Goal: Task Accomplishment & Management: Complete application form

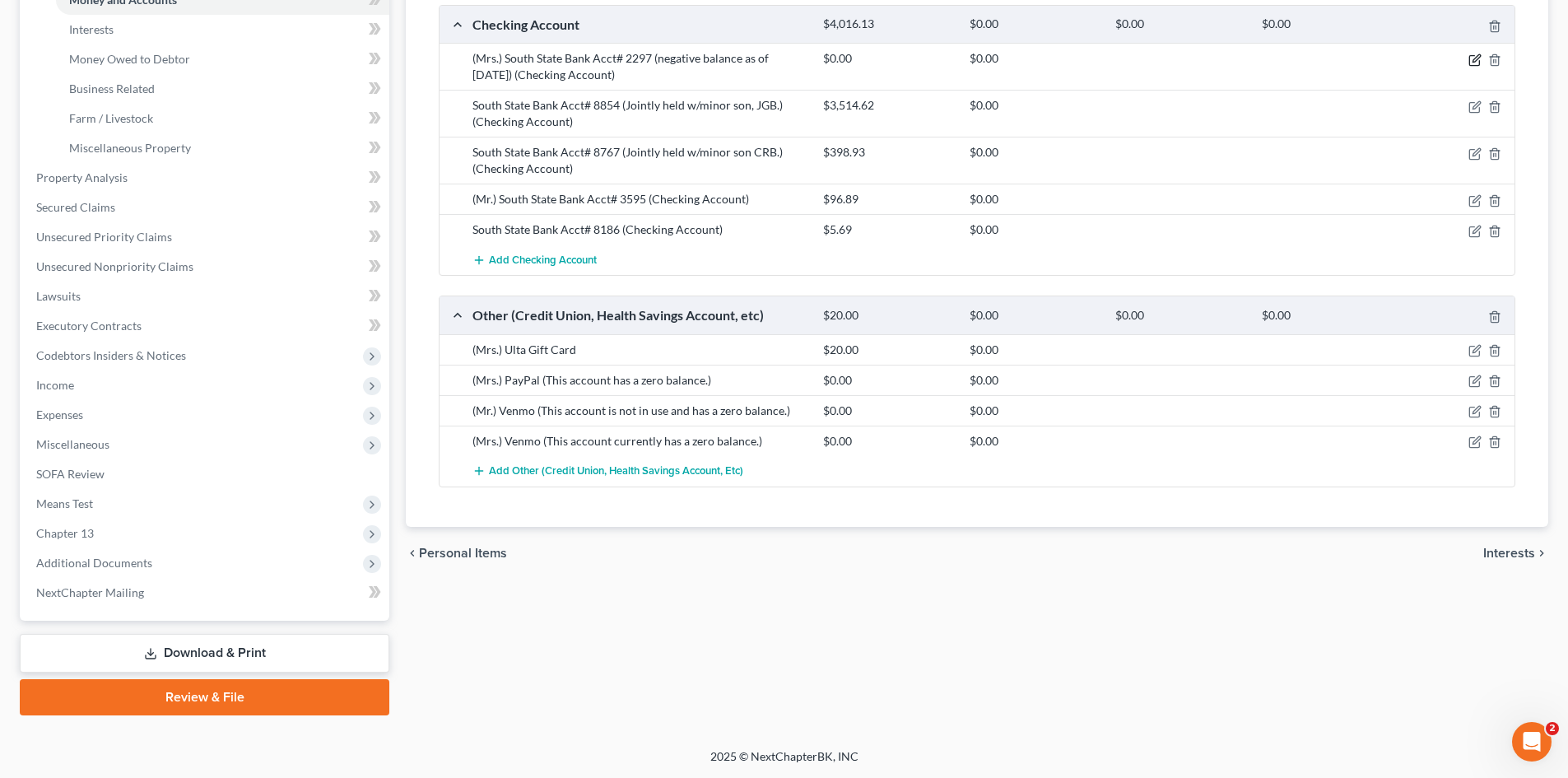
click at [1471, 60] on icon "button" at bounding box center [1475, 60] width 13 height 13
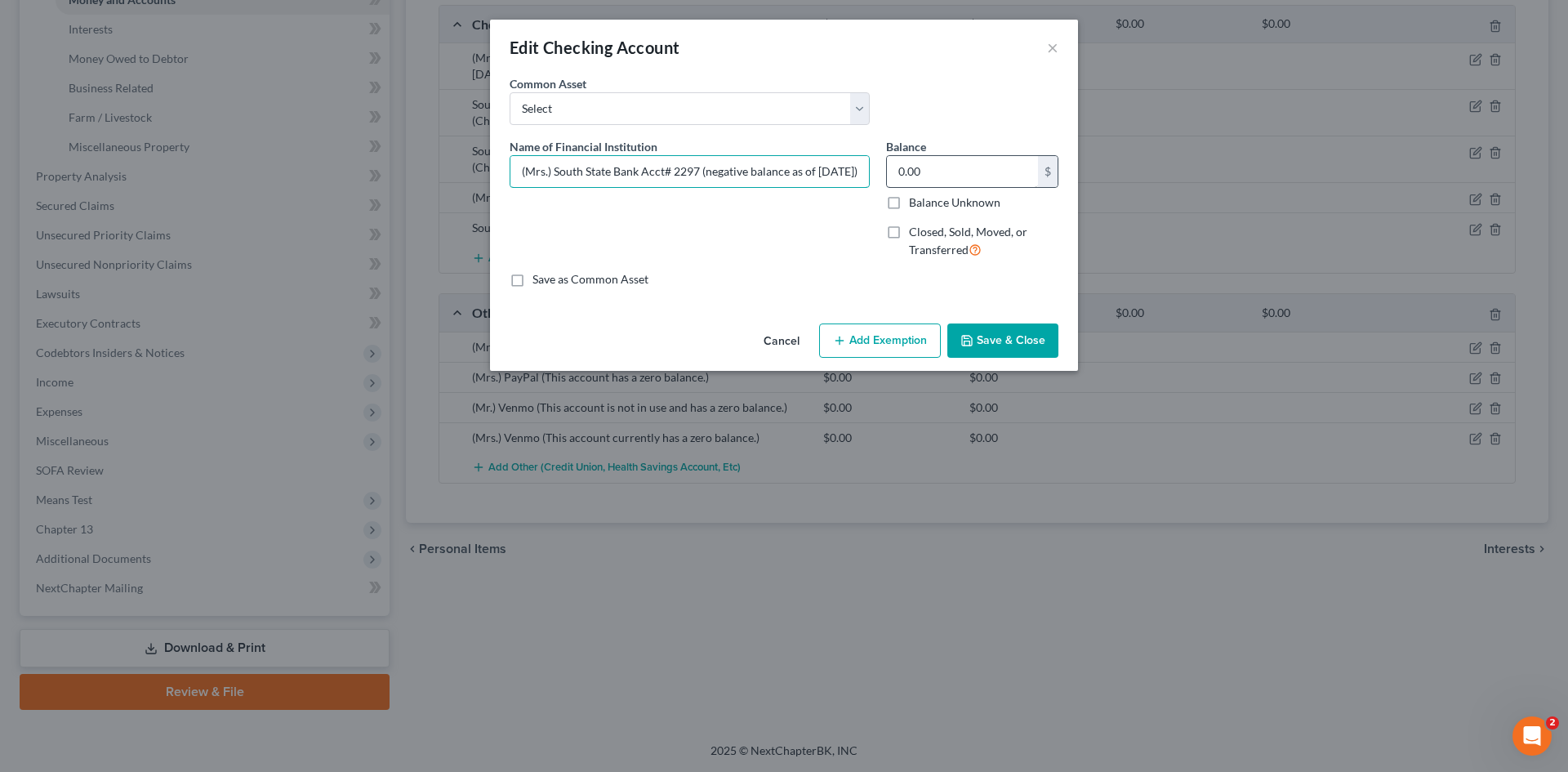
scroll to position [0, 4]
drag, startPoint x: 705, startPoint y: 174, endPoint x: 1003, endPoint y: 157, distance: 298.5
click at [986, 179] on div "Name of Financial Institution * (Mrs.) South State Bank Acct# 2297 (negative ba…" at bounding box center [784, 205] width 565 height 134
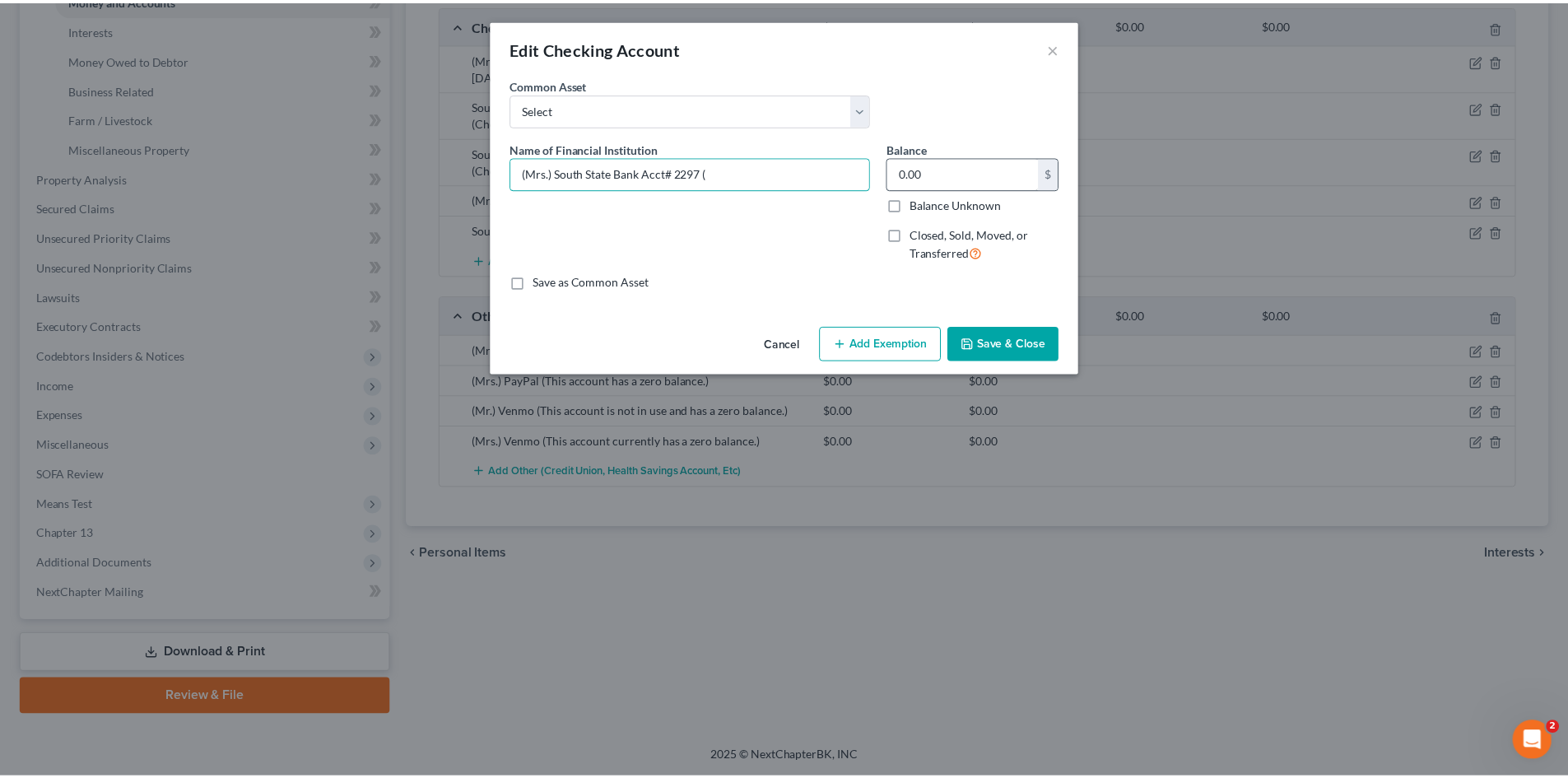
scroll to position [0, 0]
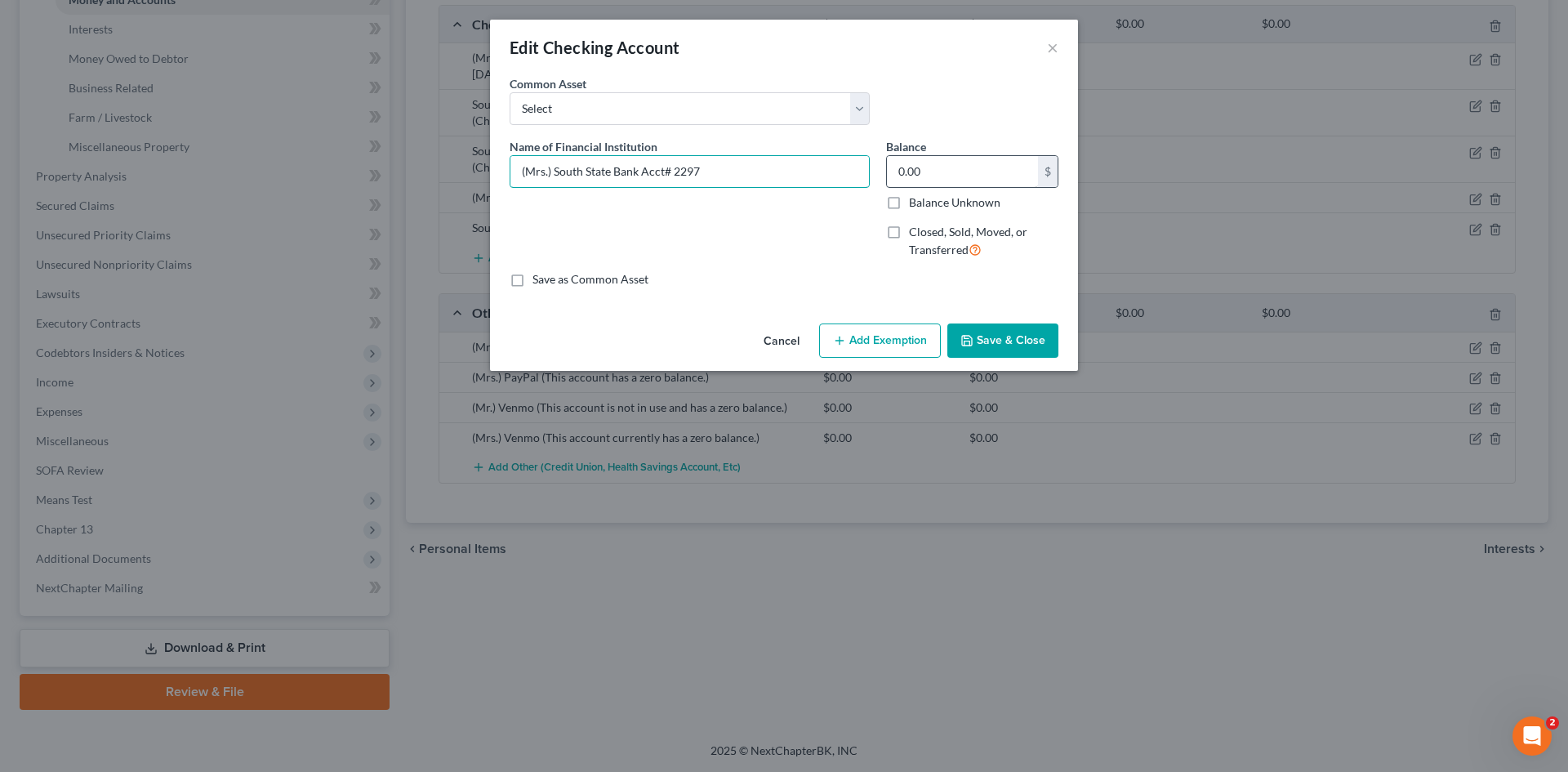
type input "(Mrs.) South State Bank Acct# 2297"
click at [989, 177] on input "0.00" at bounding box center [963, 171] width 151 height 31
type input "5"
type input "85.22"
click at [977, 342] on button "Save & Close" at bounding box center [1003, 340] width 111 height 34
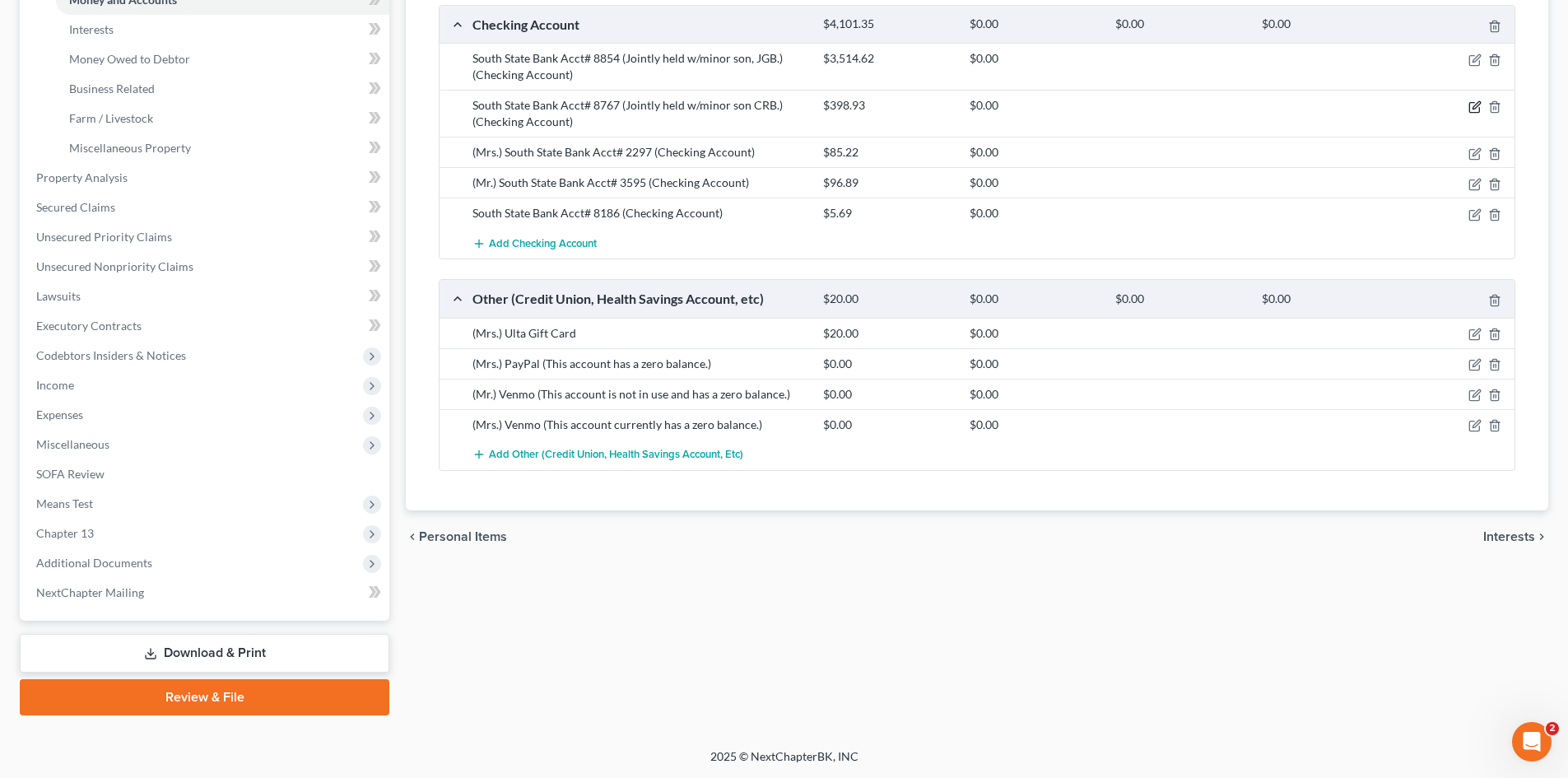
click at [1472, 111] on icon "button" at bounding box center [1475, 107] width 13 height 13
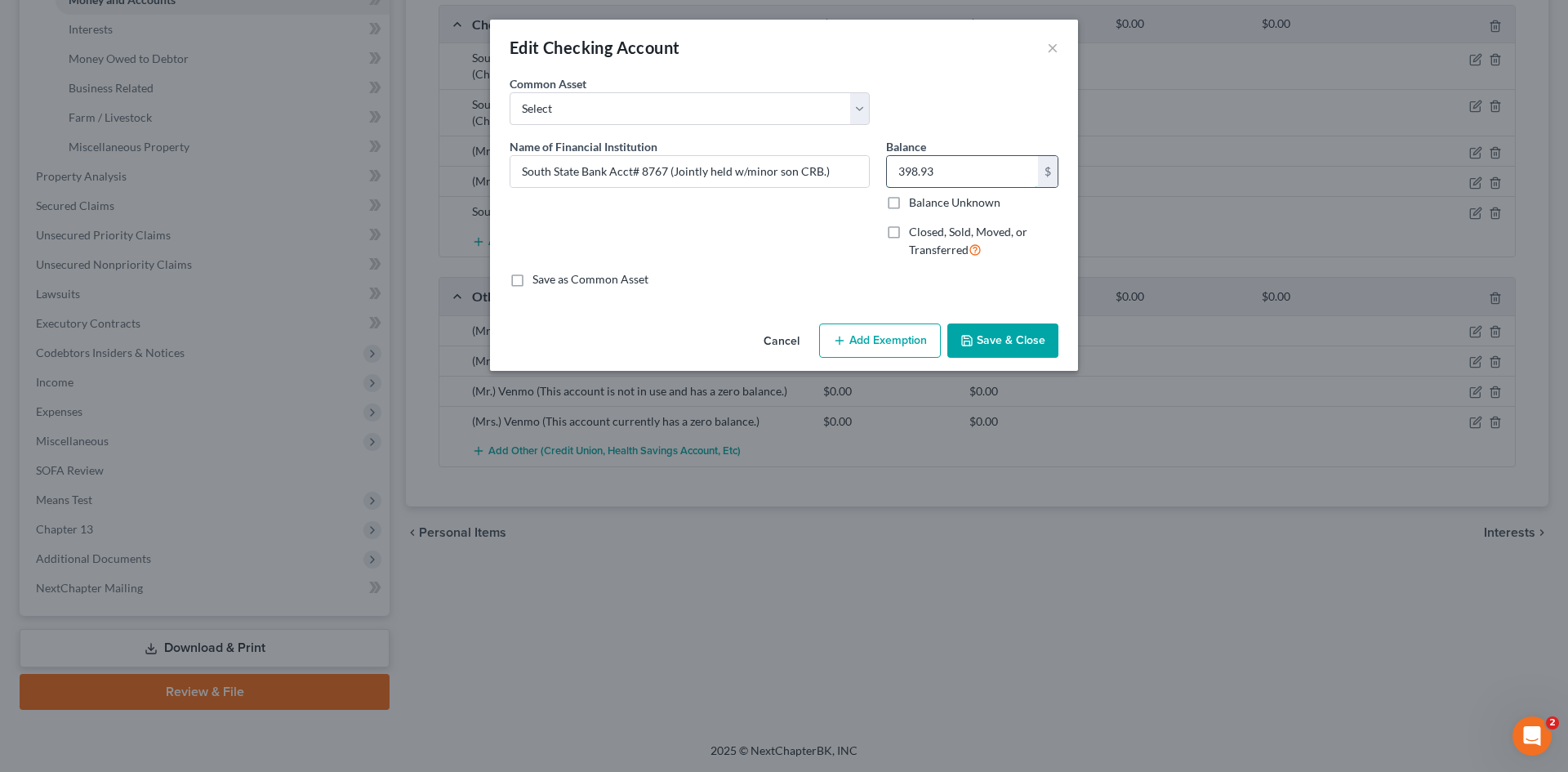
click at [926, 167] on input "398.93" at bounding box center [963, 171] width 151 height 31
type input "83.07"
click at [975, 335] on button "Save & Close" at bounding box center [1003, 340] width 111 height 34
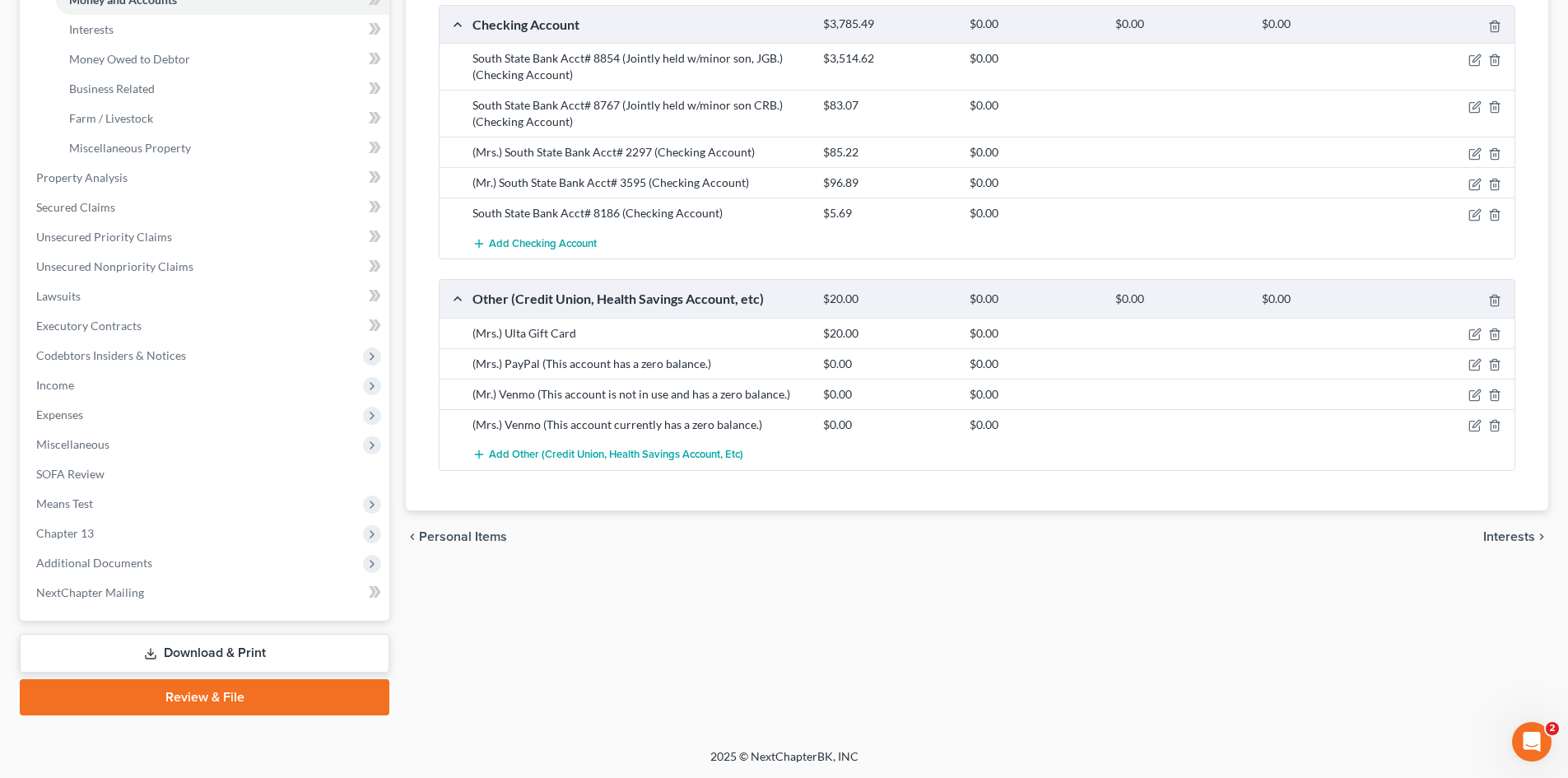
drag, startPoint x: 813, startPoint y: 527, endPoint x: 837, endPoint y: 522, distance: 24.5
click at [813, 527] on div "chevron_left Personal Items Interests chevron_right" at bounding box center [977, 536] width 1143 height 53
click at [78, 380] on span "Income" at bounding box center [206, 385] width 366 height 30
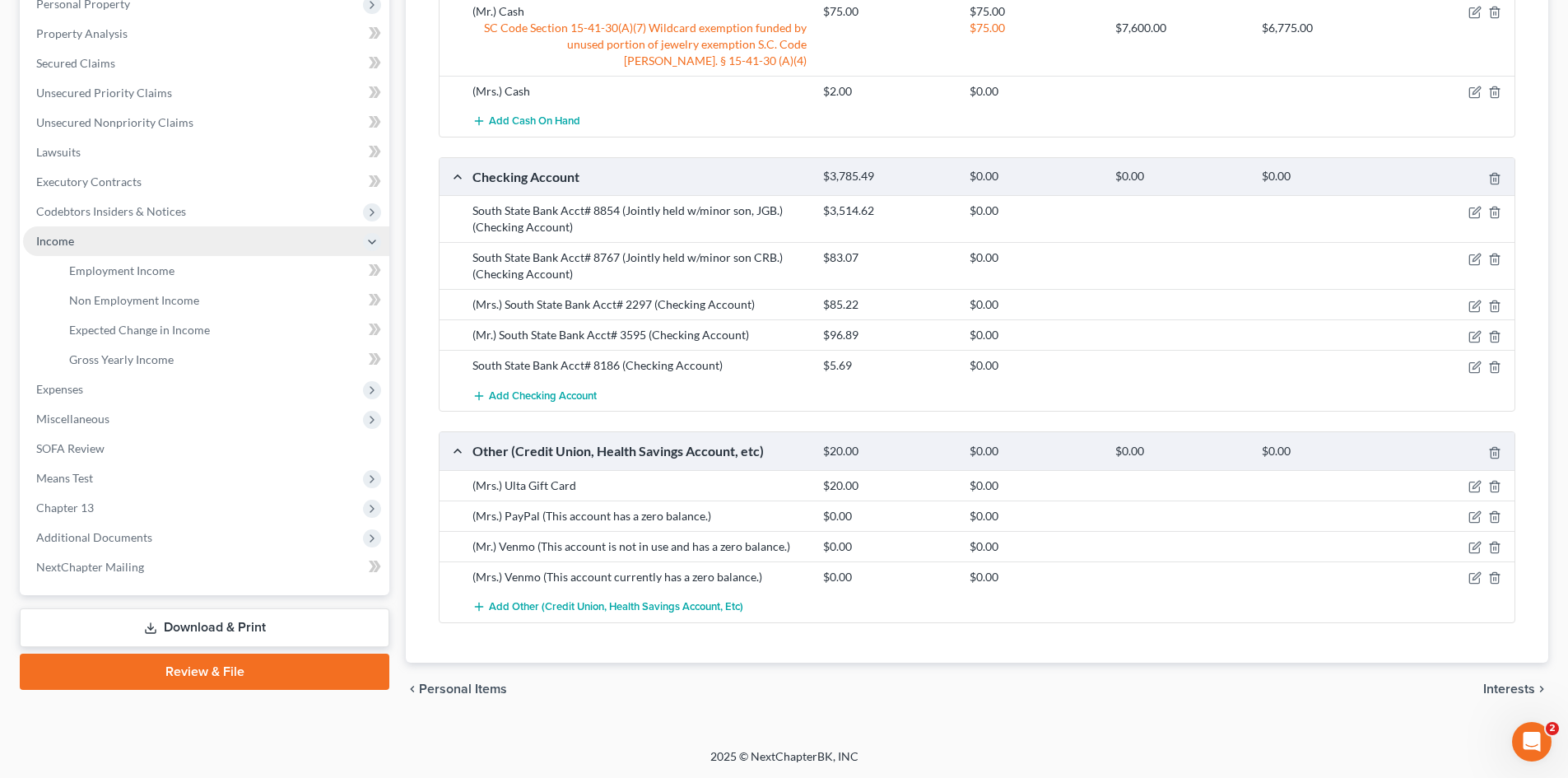
scroll to position [330, 0]
click at [110, 276] on span "Employment Income" at bounding box center [122, 269] width 105 height 14
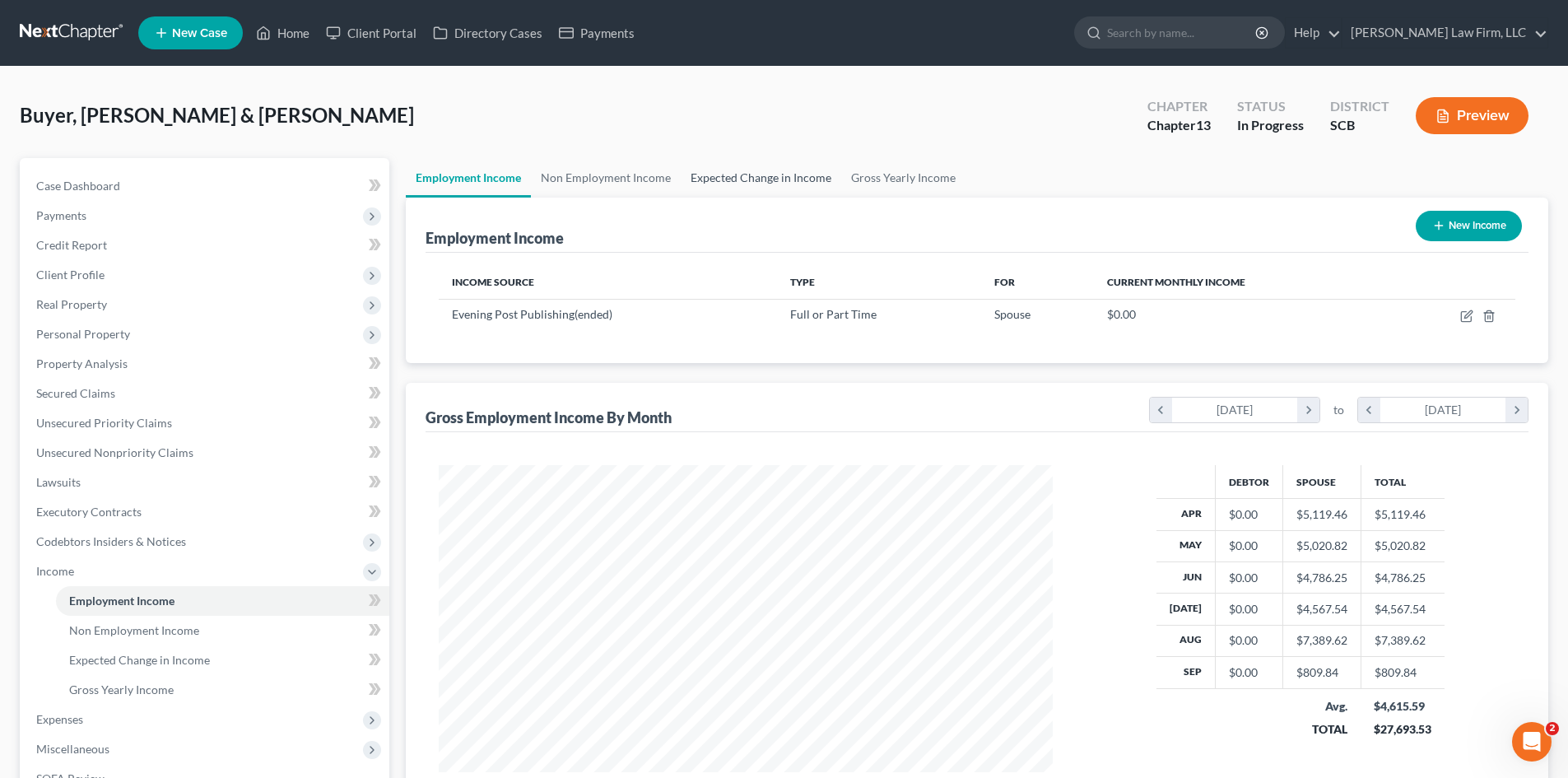
scroll to position [307, 647]
click at [590, 188] on link "Non Employment Income" at bounding box center [605, 177] width 150 height 40
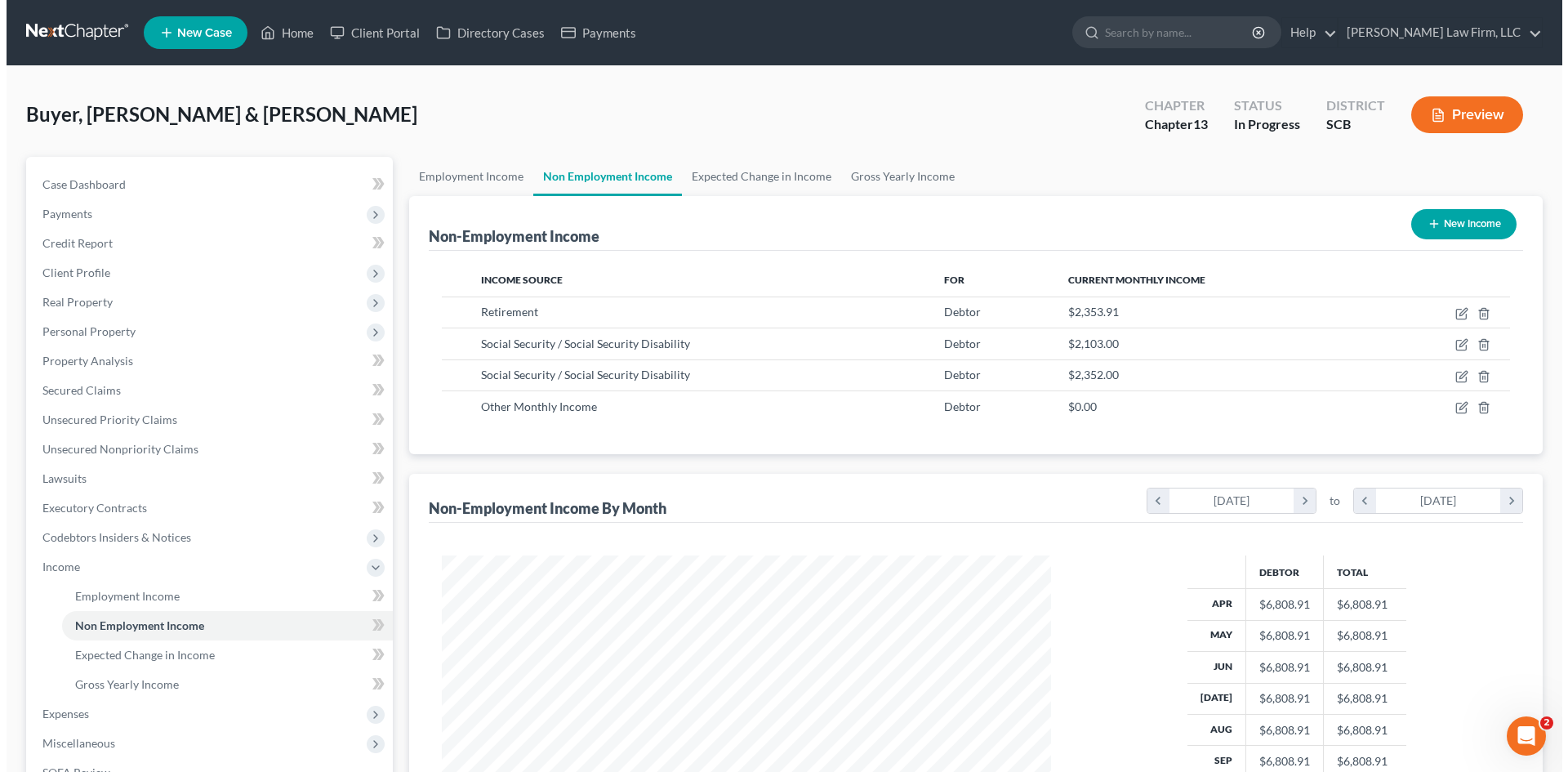
scroll to position [305, 642]
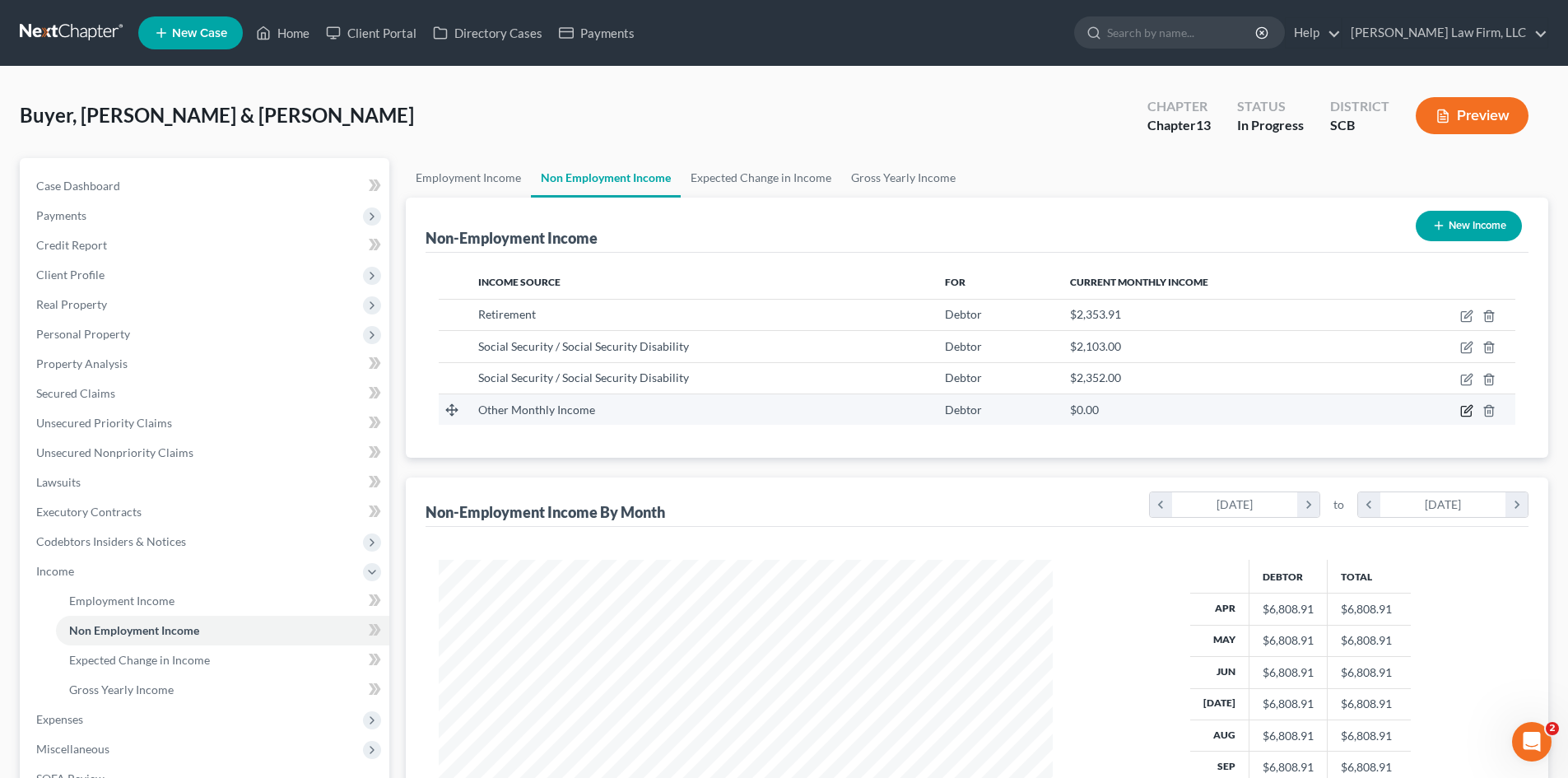
click at [1462, 413] on icon "button" at bounding box center [1466, 412] width 10 height 10
select select "13"
select select "0"
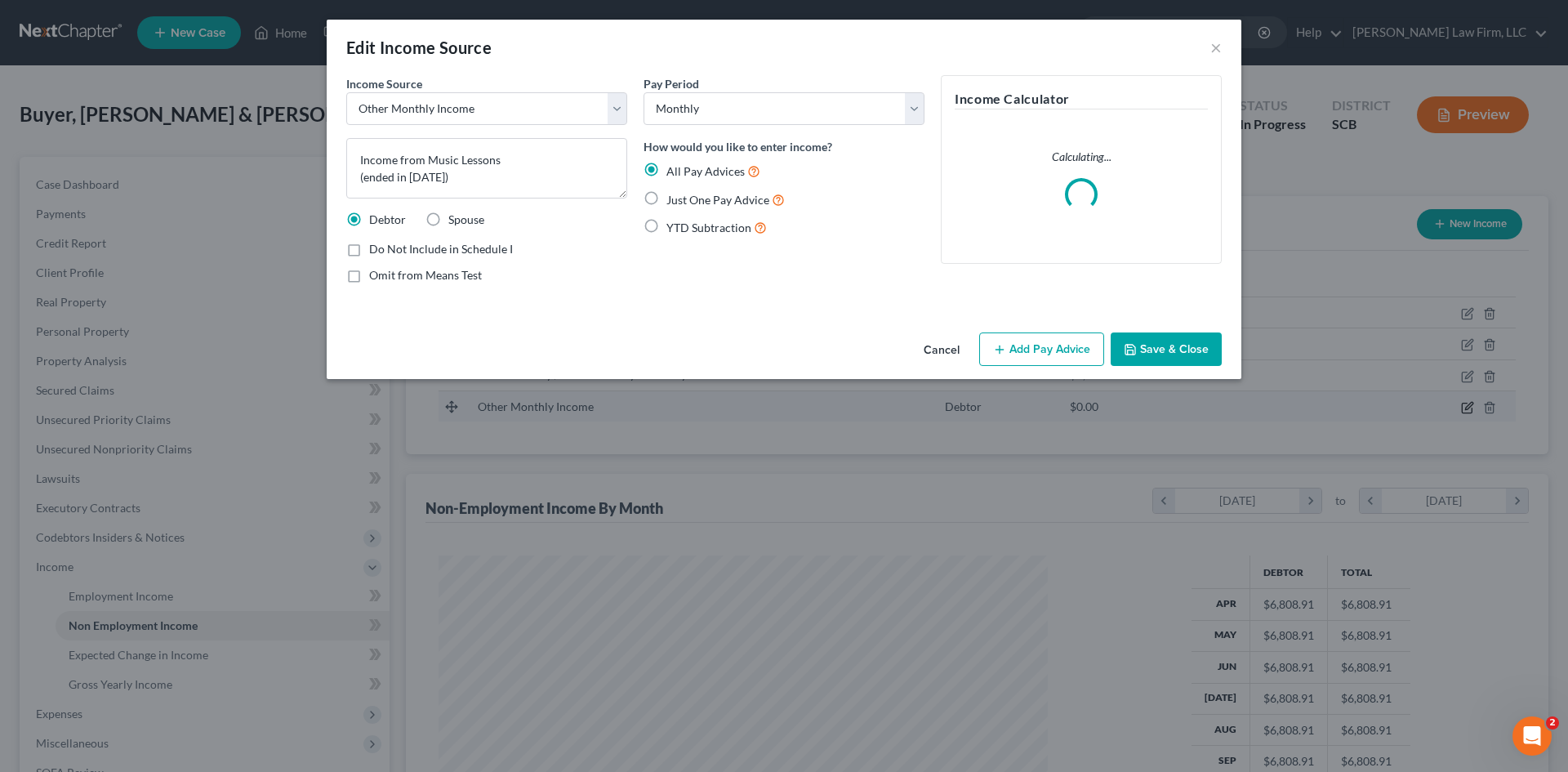
scroll to position [307, 648]
click at [1012, 352] on button "Add Pay Advice" at bounding box center [1041, 349] width 125 height 34
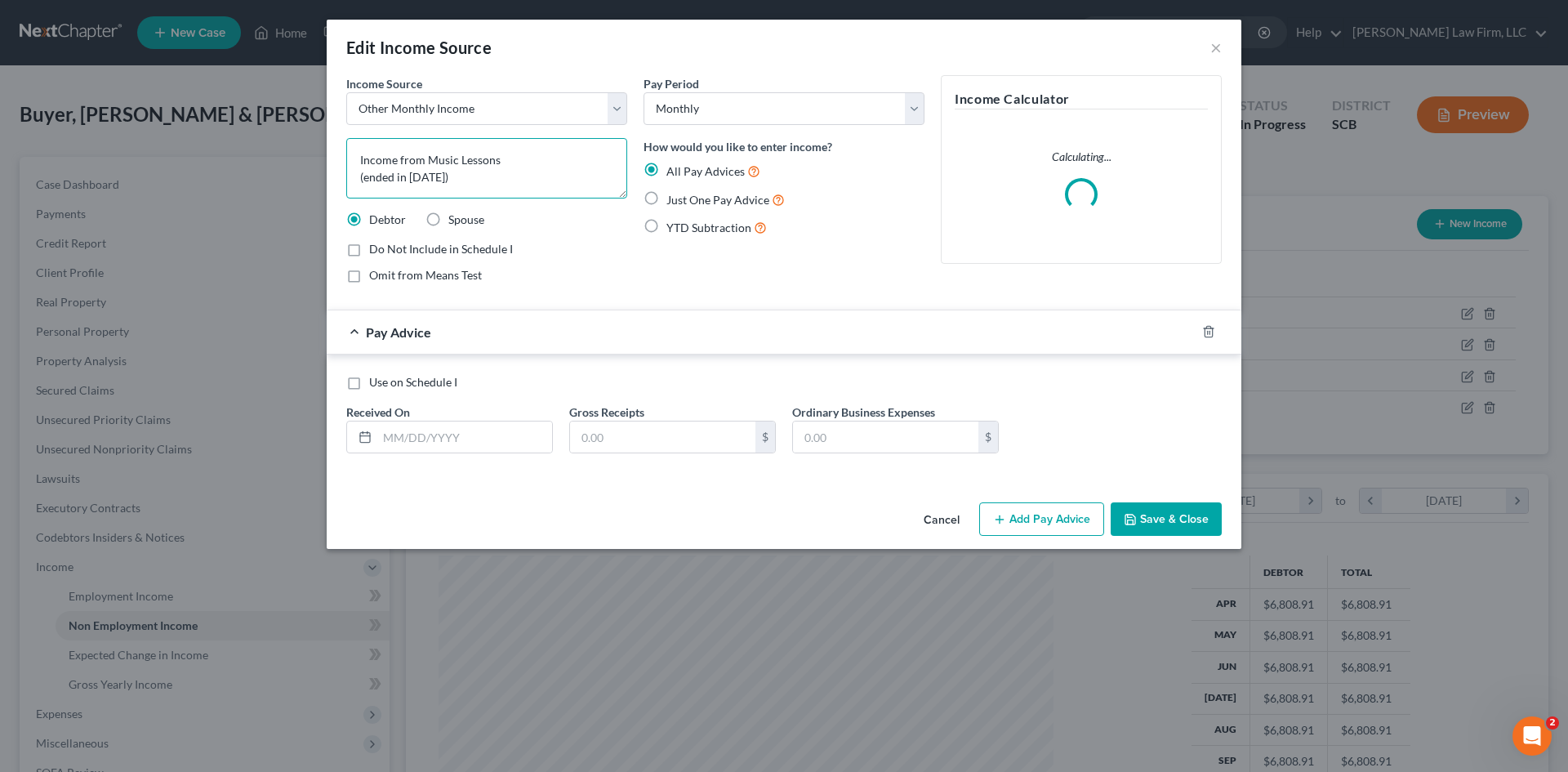
drag, startPoint x: 444, startPoint y: 179, endPoint x: 332, endPoint y: 195, distance: 113.1
click at [332, 195] on div "Income Source * Select Unemployment Disability (from employer) Pension Retireme…" at bounding box center [784, 285] width 915 height 420
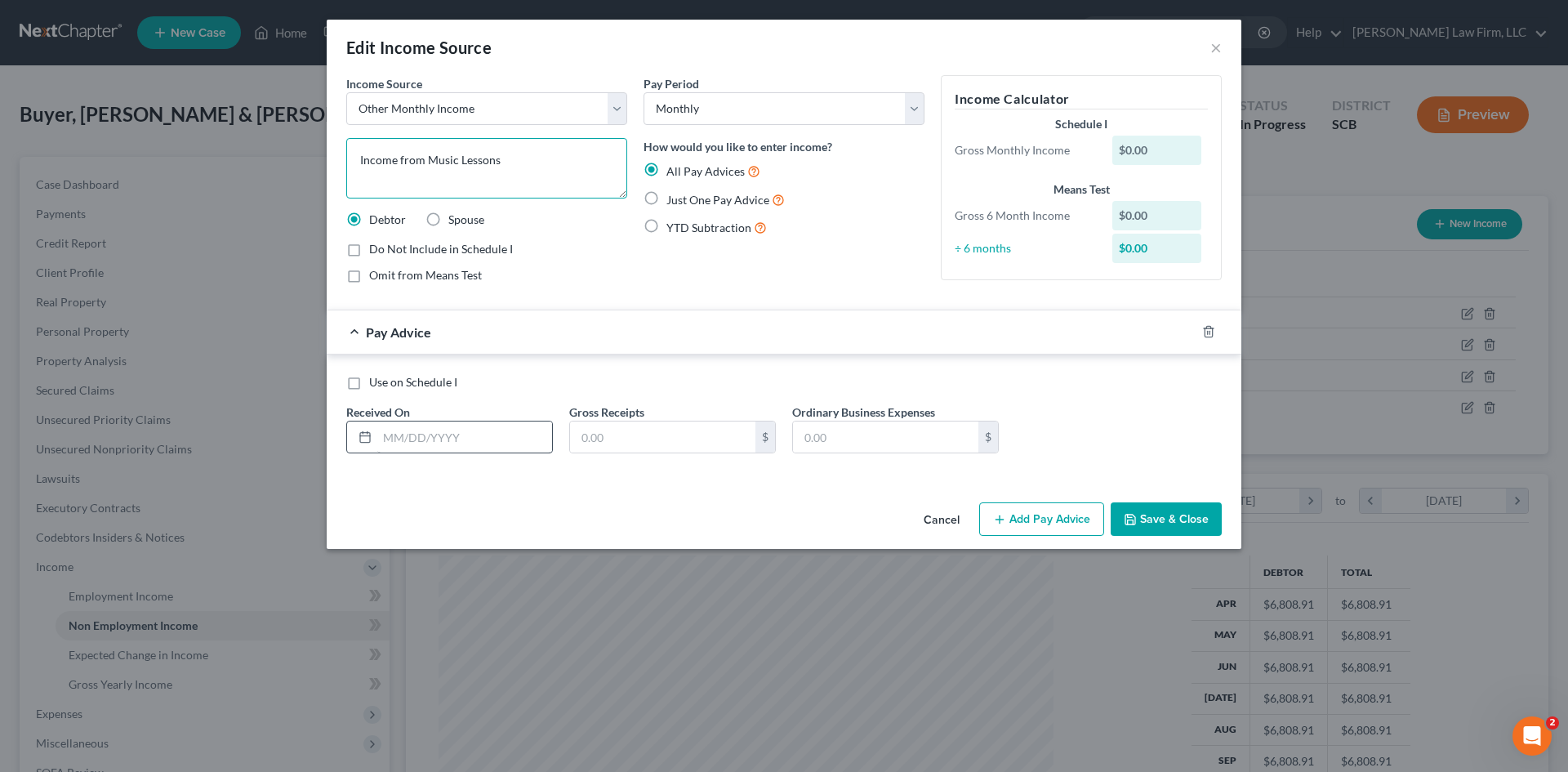
type textarea "Income from Music Lessons"
click at [441, 445] on input "text" at bounding box center [464, 437] width 175 height 31
drag, startPoint x: 477, startPoint y: 438, endPoint x: 342, endPoint y: 440, distance: 135.0
click at [342, 440] on div "Received On * [DATE]" at bounding box center [449, 429] width 223 height 49
type input "[DATE]"
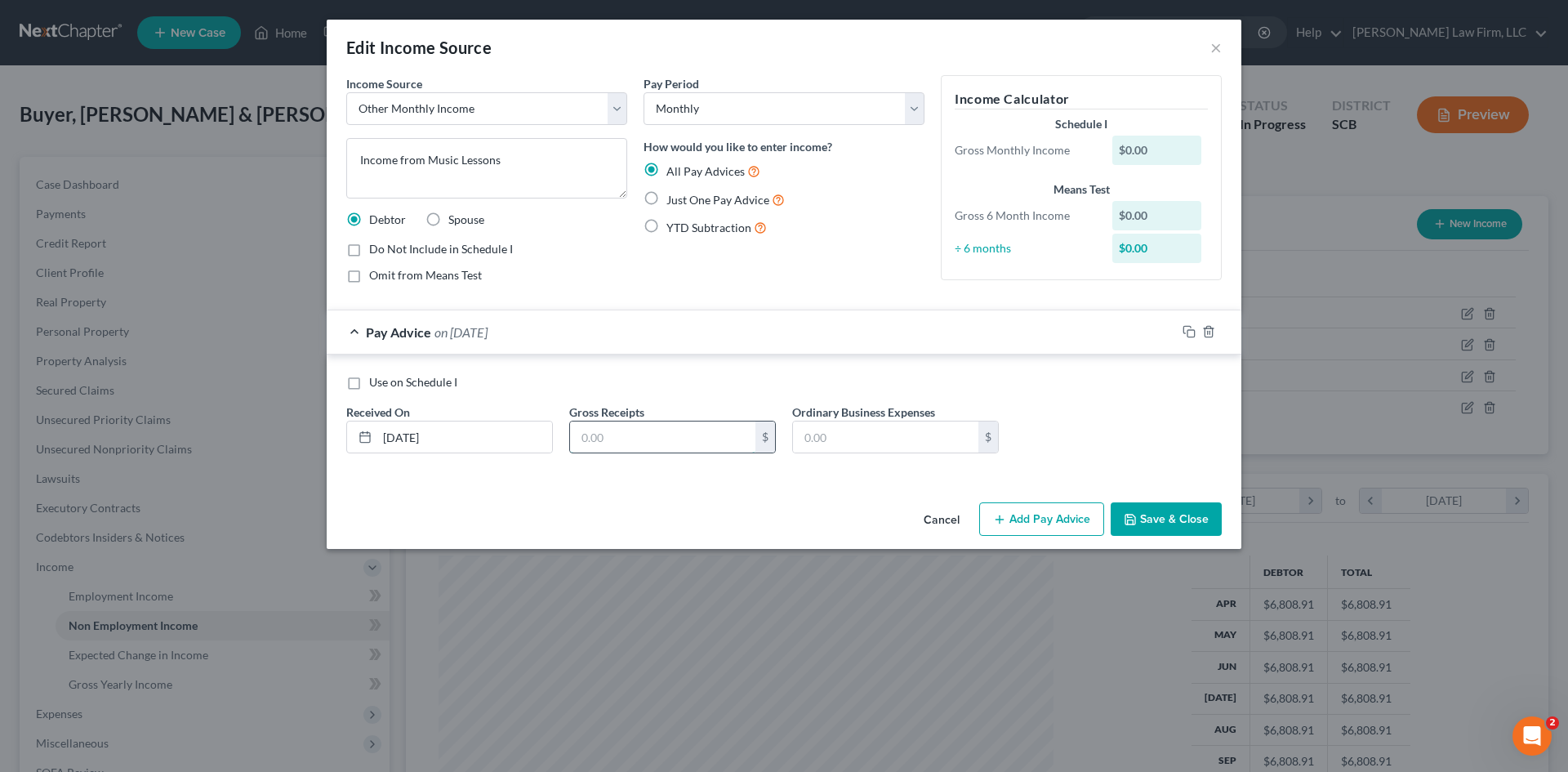
click at [641, 434] on input "text" at bounding box center [662, 437] width 185 height 31
type input "280"
click at [1188, 328] on icon "button" at bounding box center [1189, 332] width 13 height 13
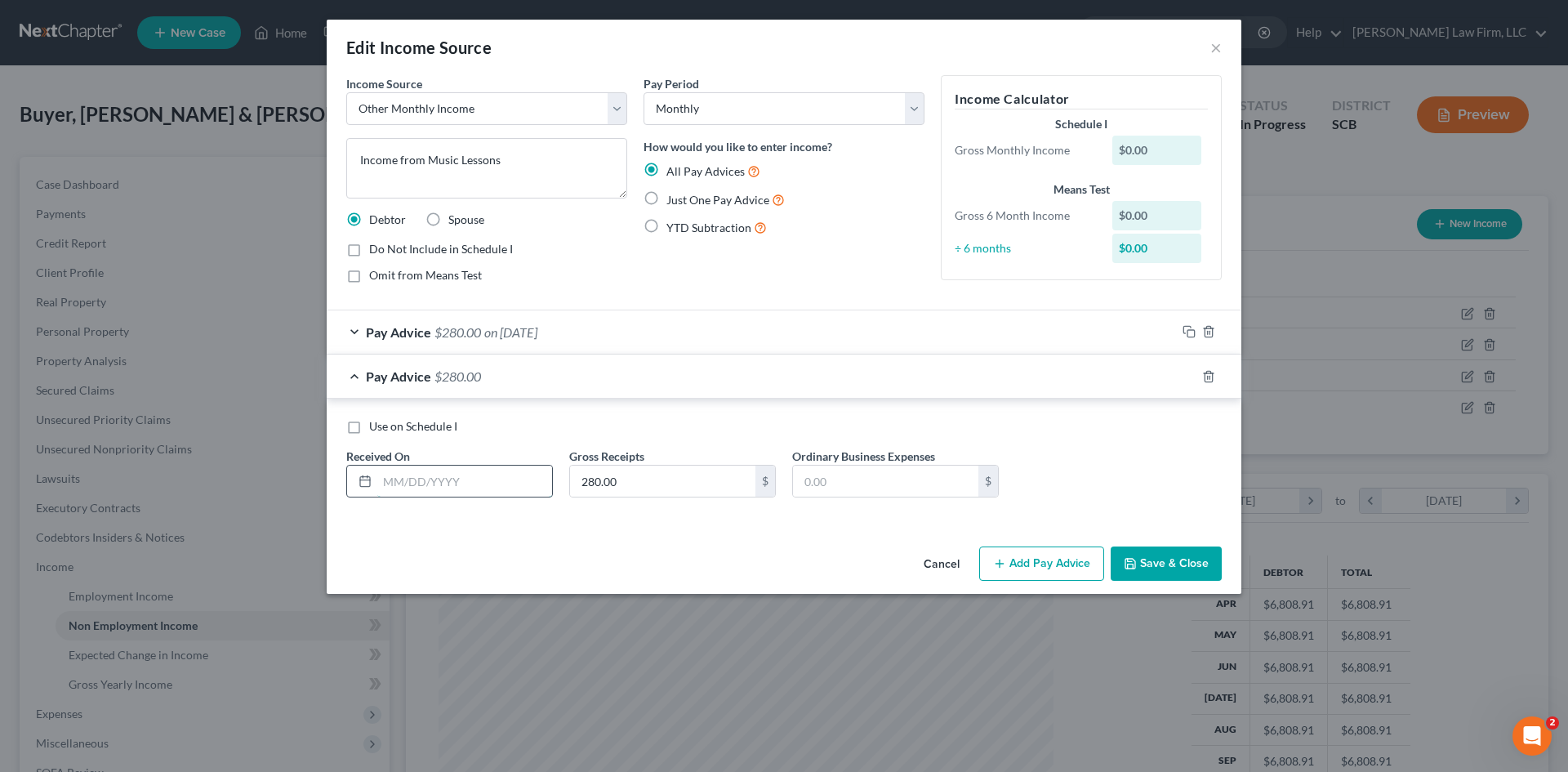
click at [489, 486] on input "text" at bounding box center [464, 481] width 175 height 31
type input "[DATE]"
click at [662, 480] on input "280.00" at bounding box center [662, 481] width 185 height 31
click at [663, 479] on input "280.00" at bounding box center [662, 481] width 185 height 31
type input "0.00"
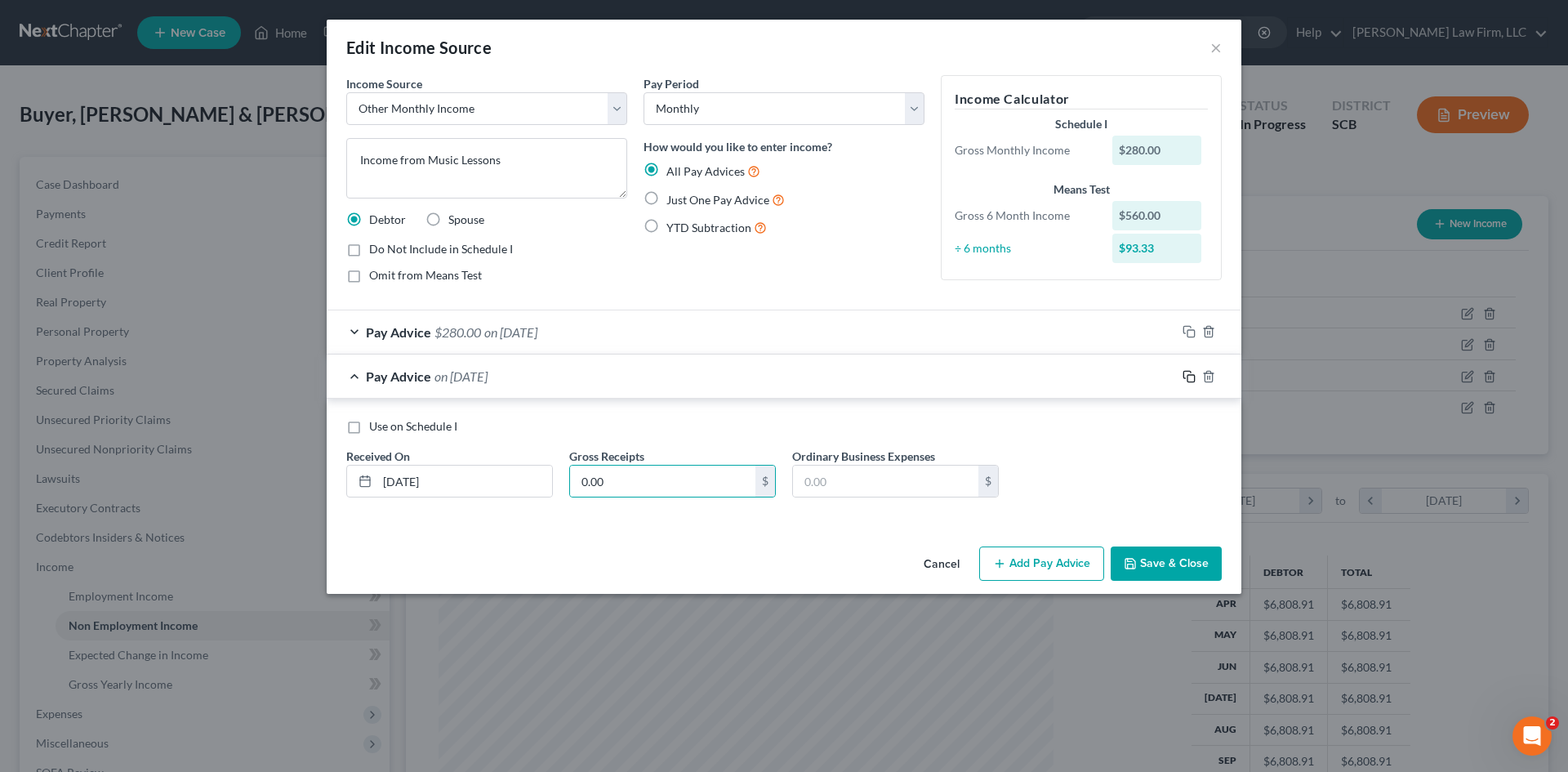
click at [1189, 378] on icon "button" at bounding box center [1189, 376] width 13 height 13
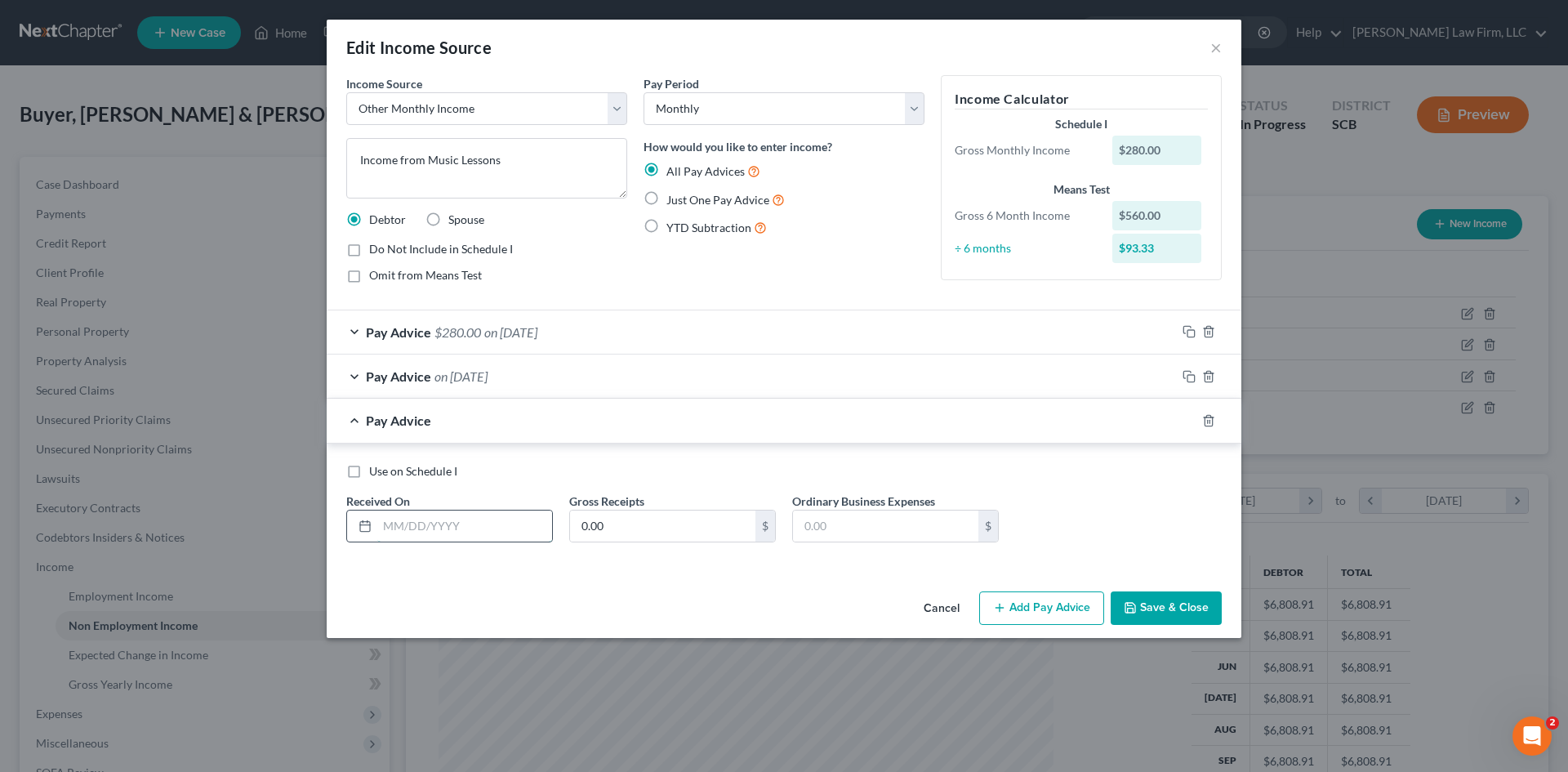
click at [473, 533] on input "text" at bounding box center [464, 526] width 175 height 31
type input "[DATE]"
click at [683, 525] on input "0.00" at bounding box center [662, 526] width 185 height 31
type input "500"
drag, startPoint x: 1187, startPoint y: 419, endPoint x: 1098, endPoint y: 444, distance: 92.4
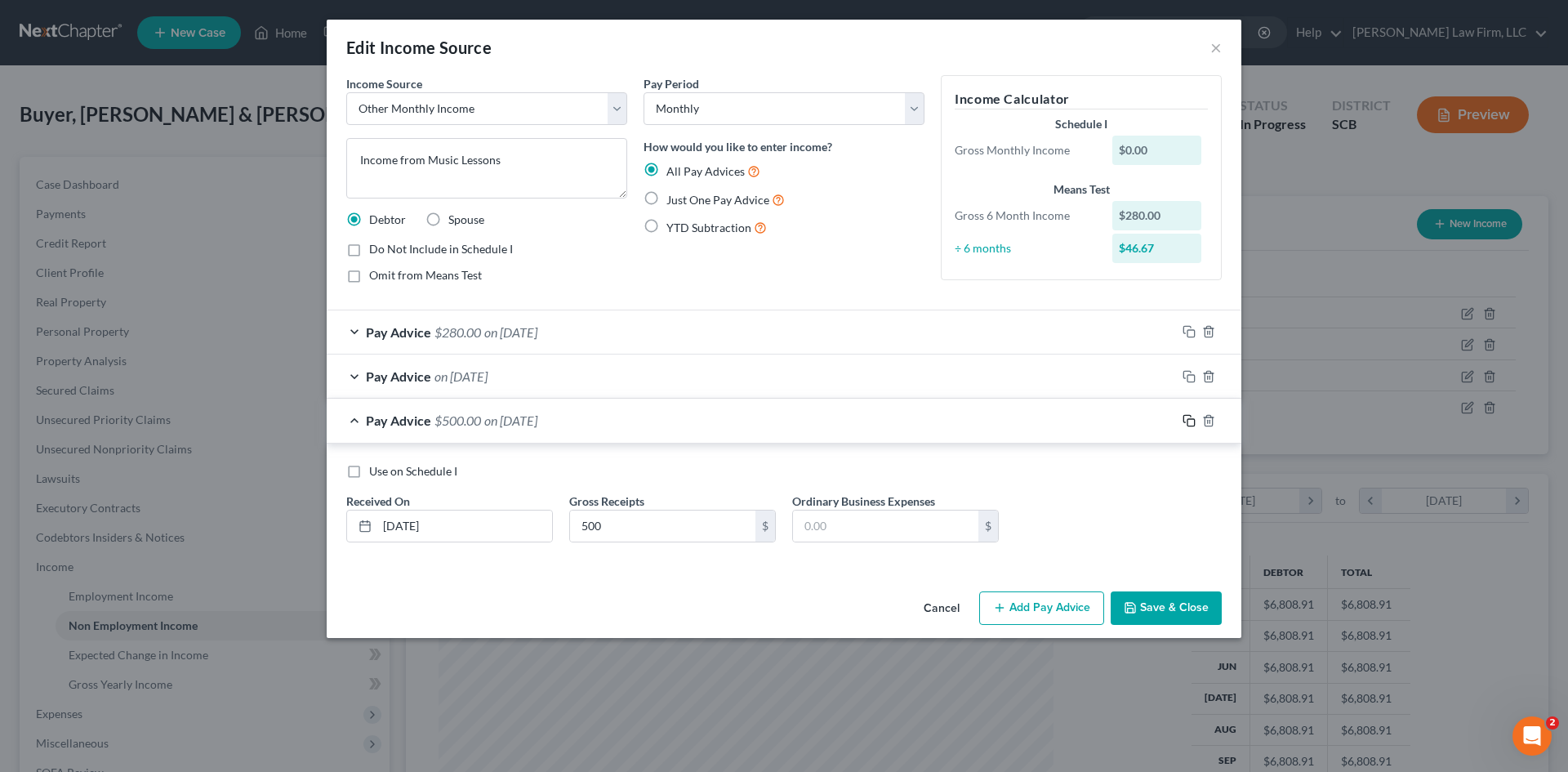
click at [1187, 419] on icon "button" at bounding box center [1189, 420] width 13 height 13
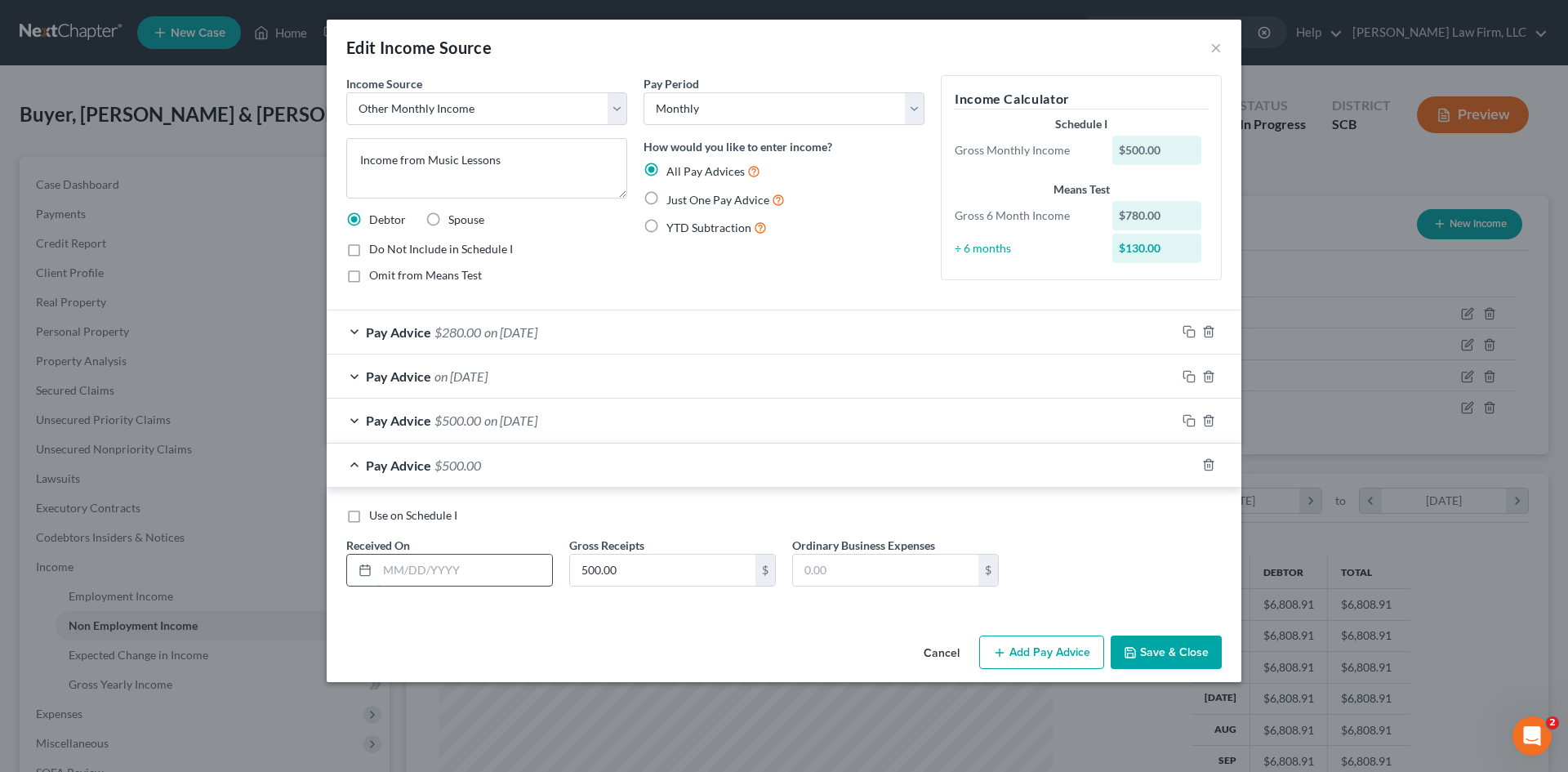
click at [495, 567] on input "text" at bounding box center [464, 571] width 175 height 31
type input "[DATE]"
click at [450, 324] on span "$280.00" at bounding box center [457, 332] width 47 height 16
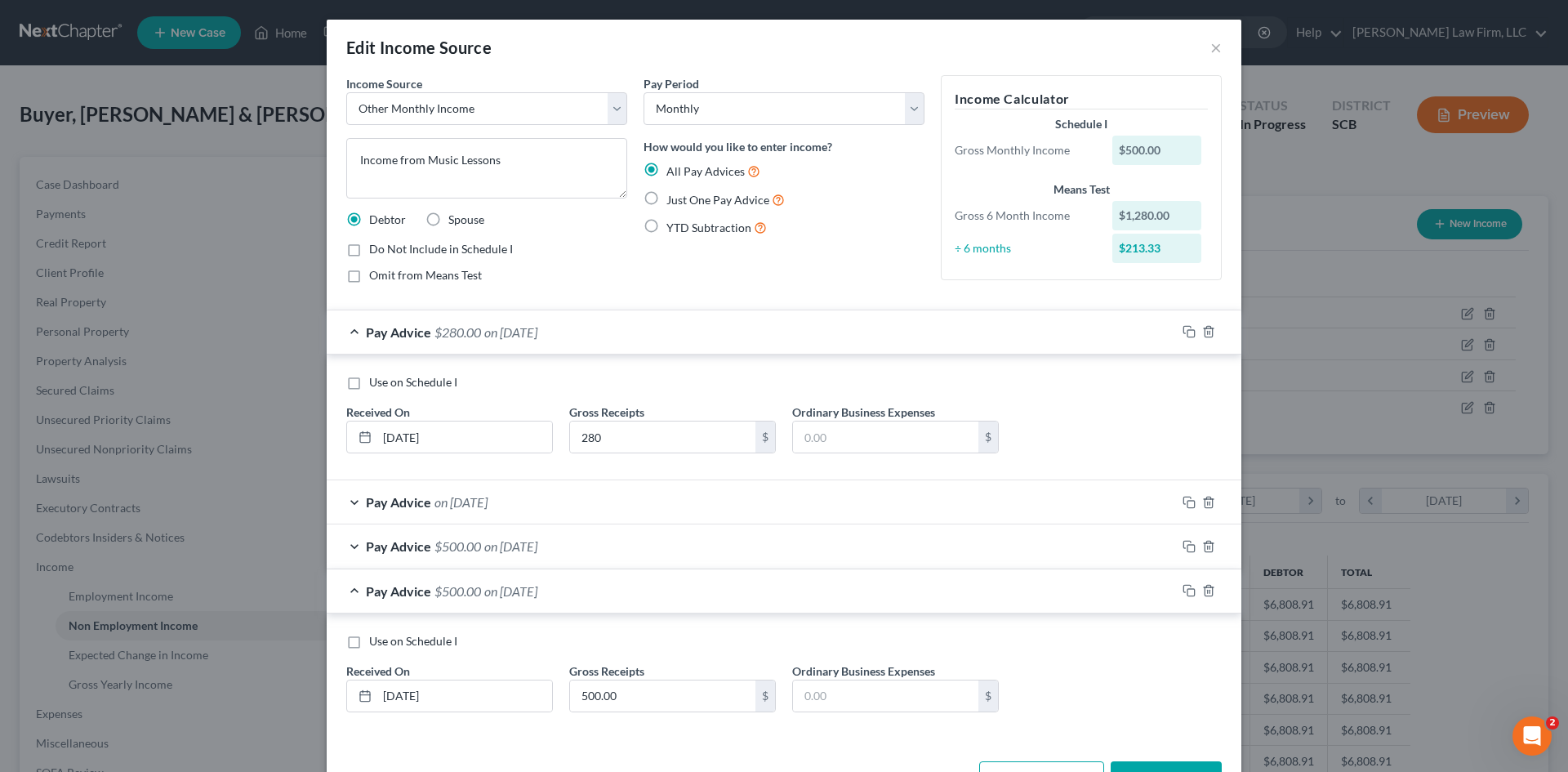
scroll to position [56, 0]
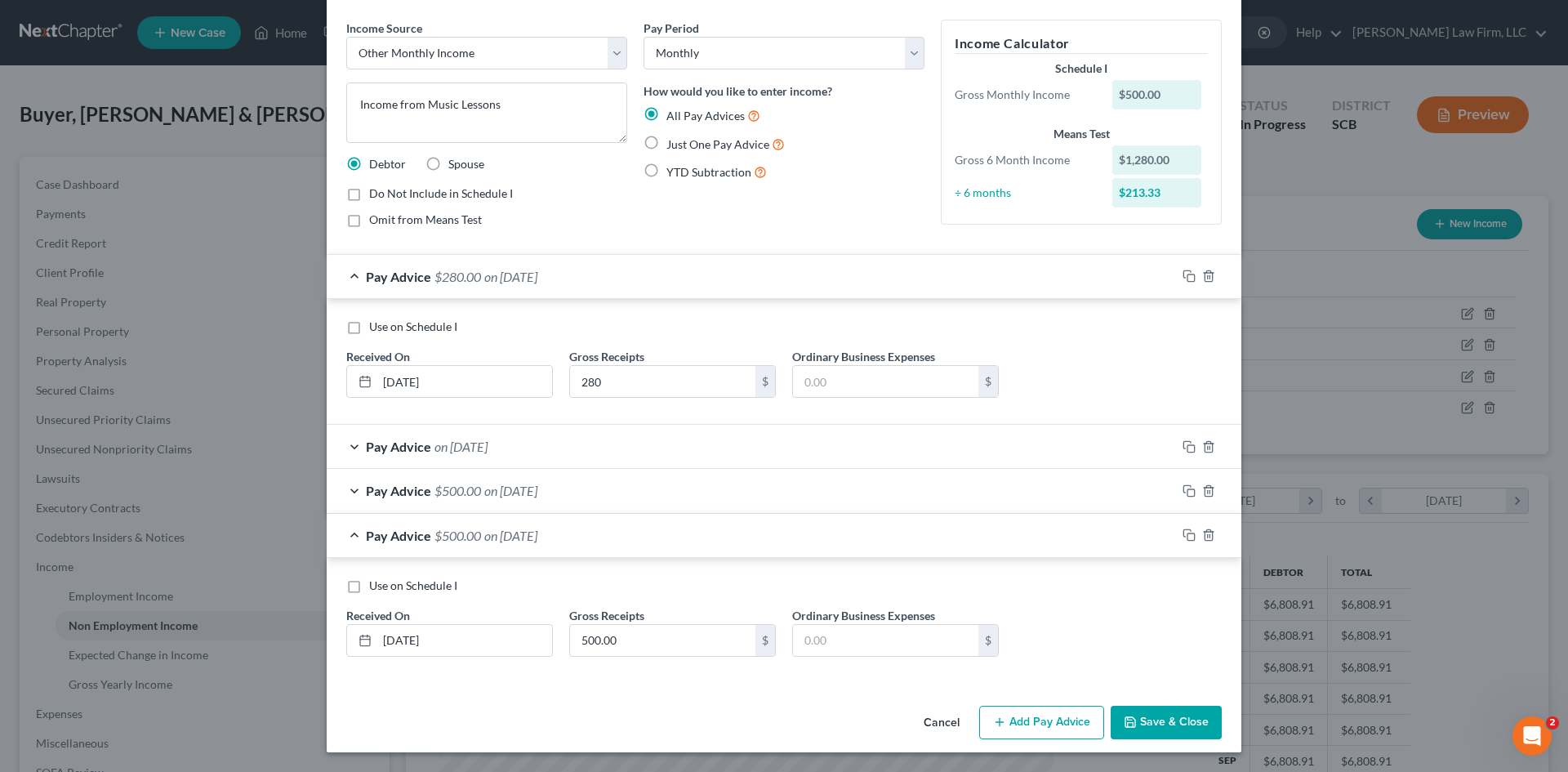
click at [733, 457] on div "Pay Advice on [DATE]" at bounding box center [751, 446] width 849 height 43
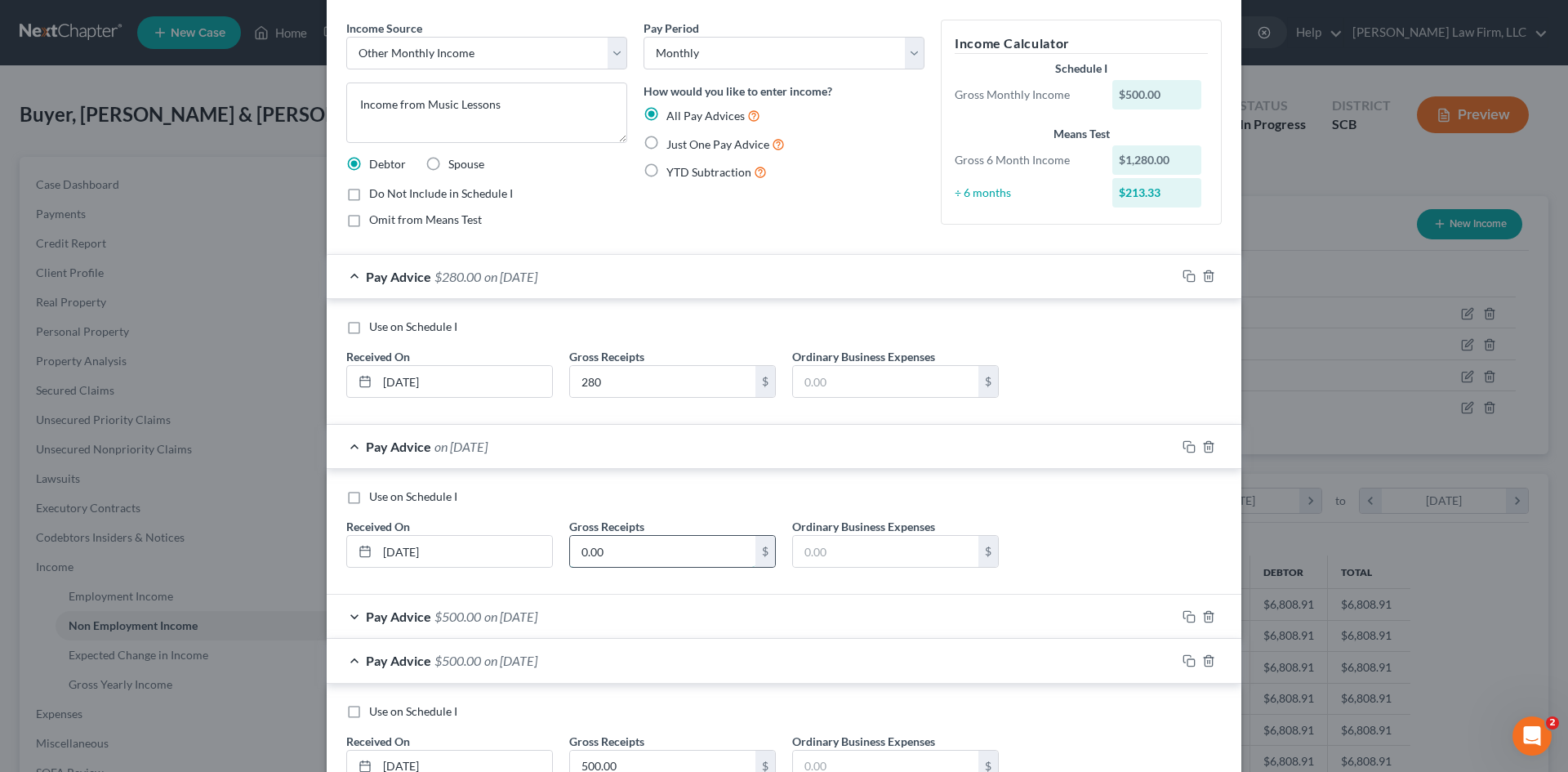
click at [630, 547] on input "0.00" at bounding box center [662, 551] width 185 height 31
type input "0.00"
click at [672, 617] on div "Pay Advice $500.00 on [DATE]" at bounding box center [751, 615] width 849 height 43
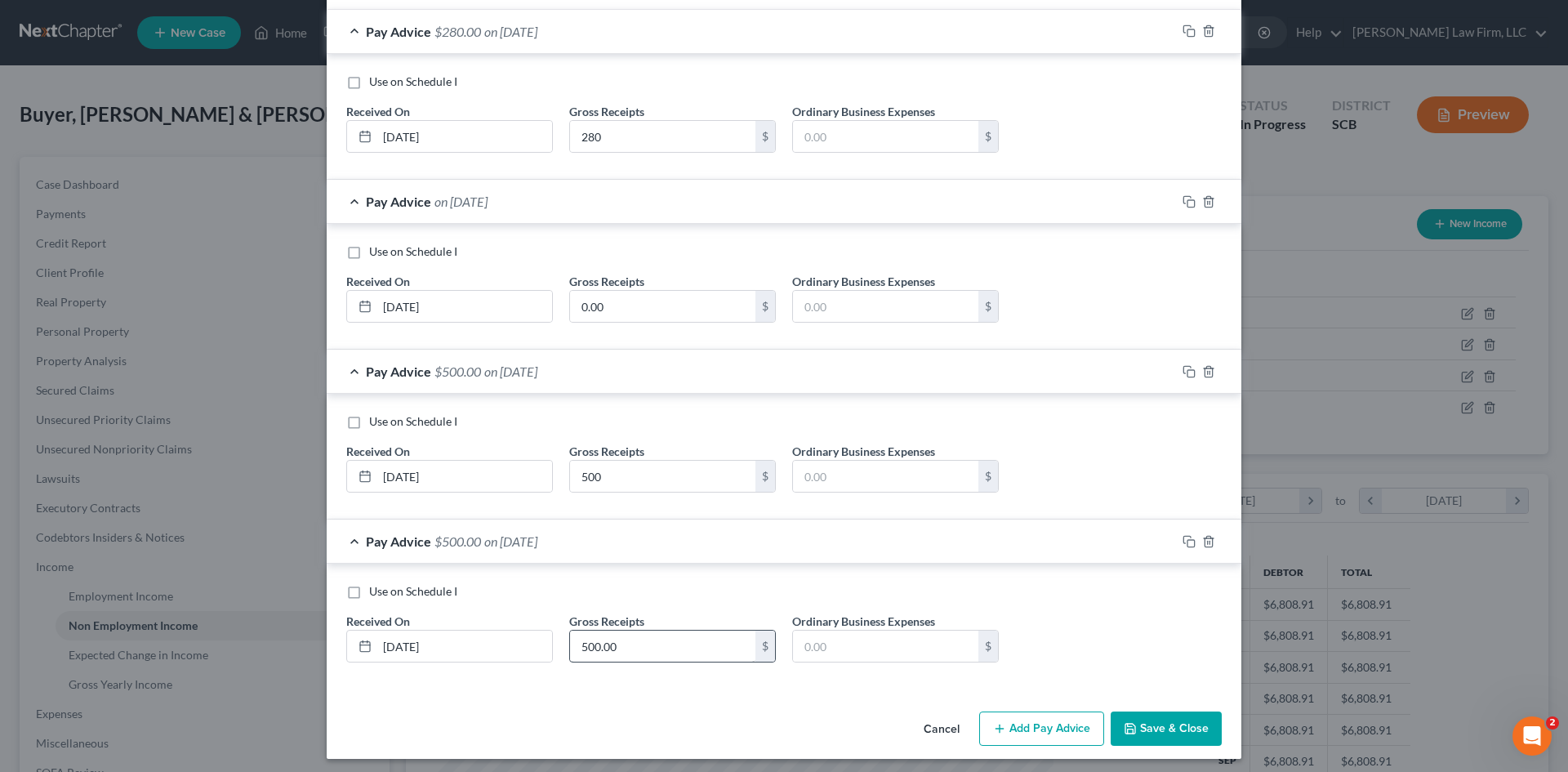
scroll to position [307, 0]
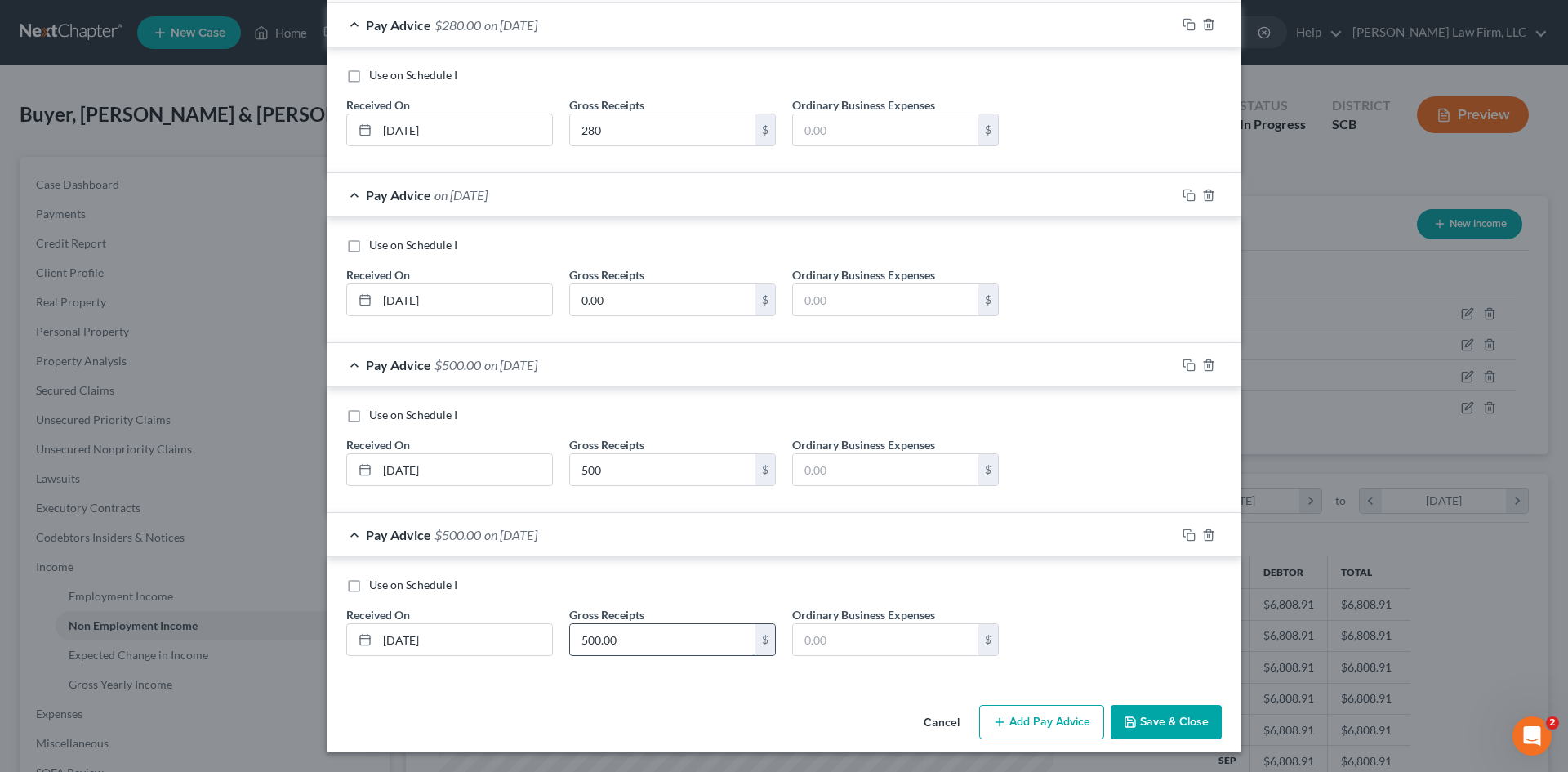
click at [613, 646] on input "500.00" at bounding box center [662, 639] width 185 height 31
type input "100"
click at [1188, 538] on icon "button" at bounding box center [1189, 535] width 13 height 13
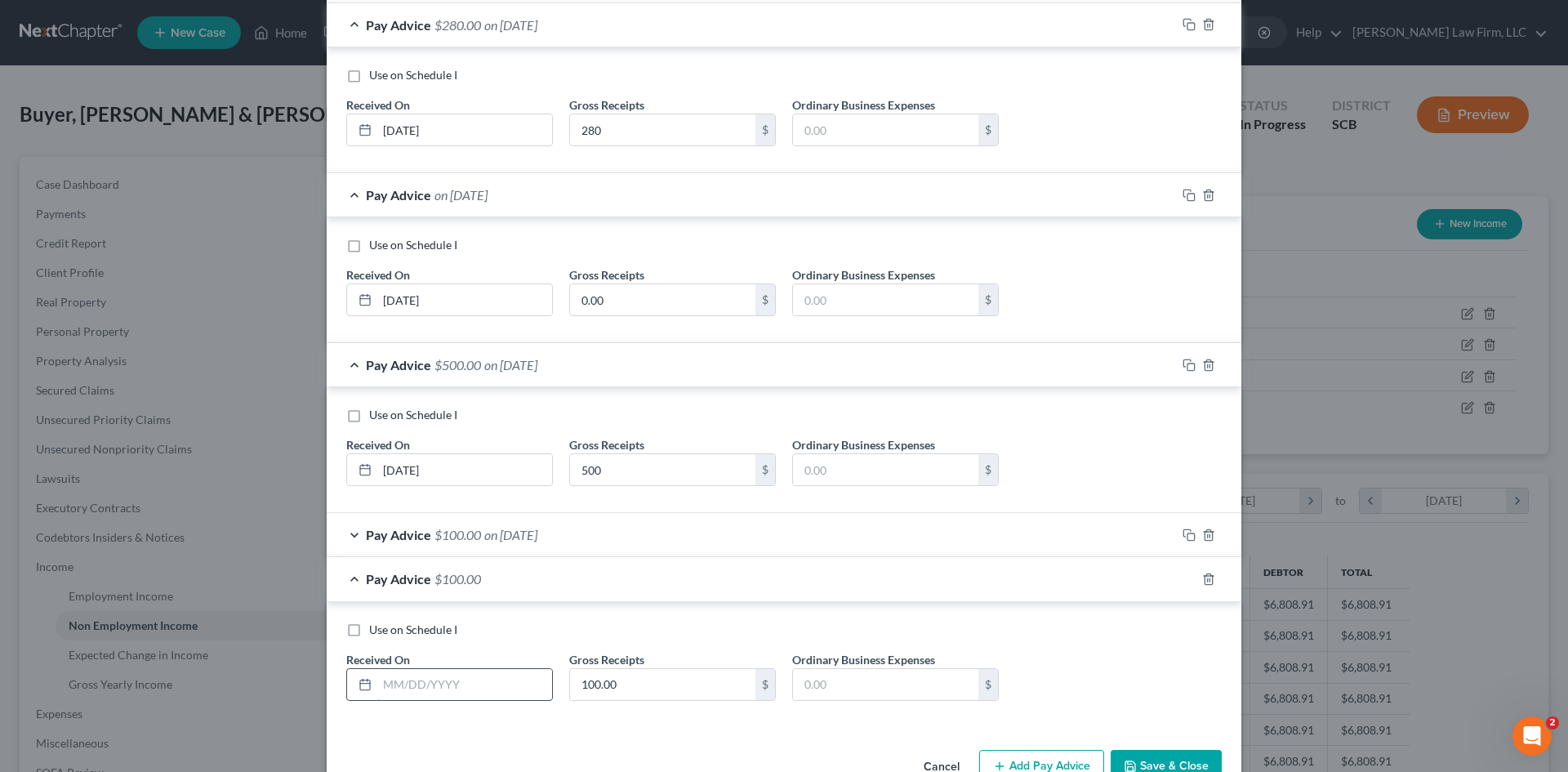
click at [517, 682] on input "text" at bounding box center [464, 684] width 175 height 31
type input "[DATE]"
type input "540"
click at [1187, 582] on icon "button" at bounding box center [1189, 579] width 13 height 13
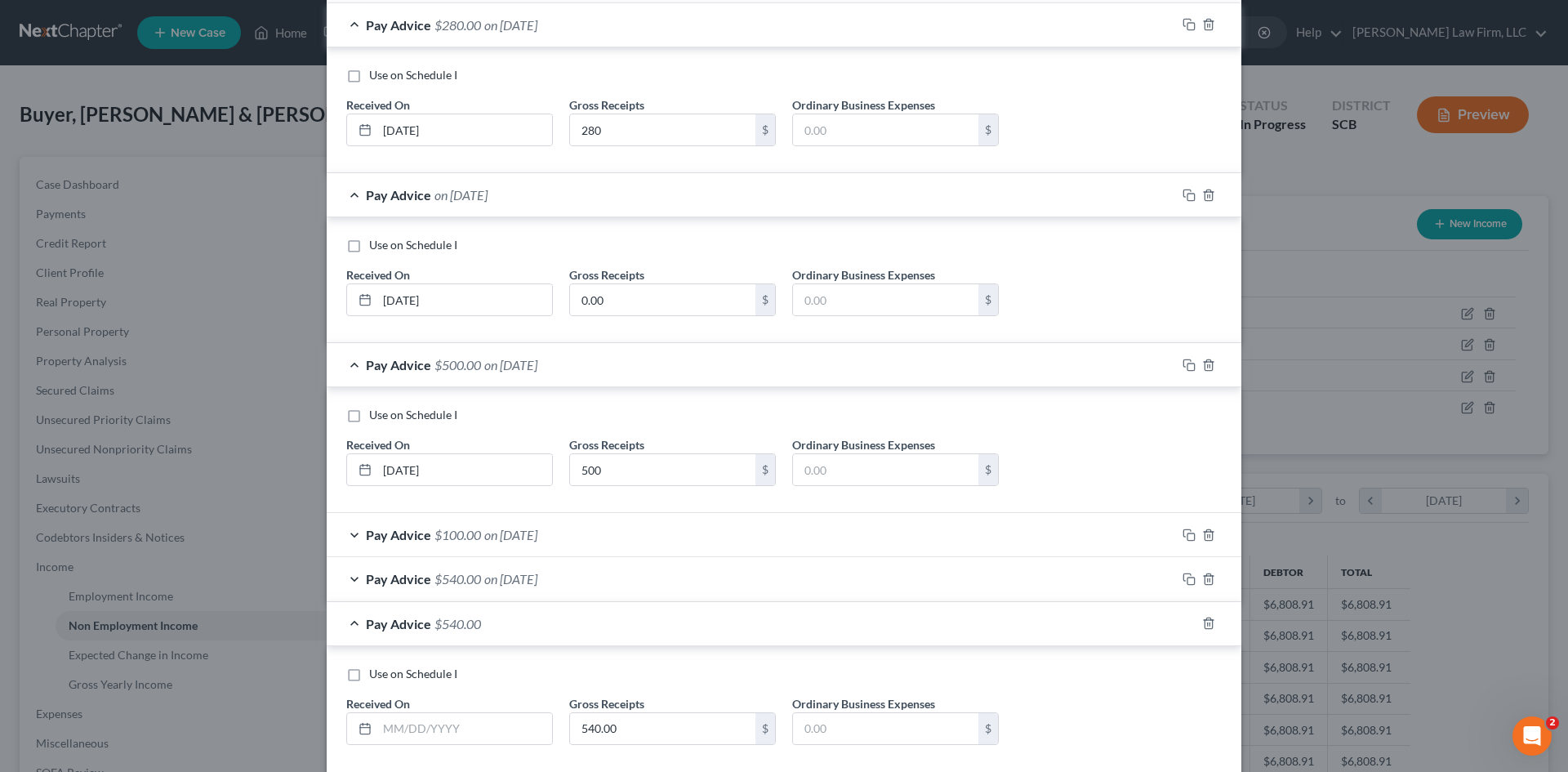
click at [548, 734] on div "Received On *" at bounding box center [449, 720] width 223 height 49
click at [539, 729] on input "text" at bounding box center [464, 729] width 175 height 31
type input "[DATE]"
type input "285"
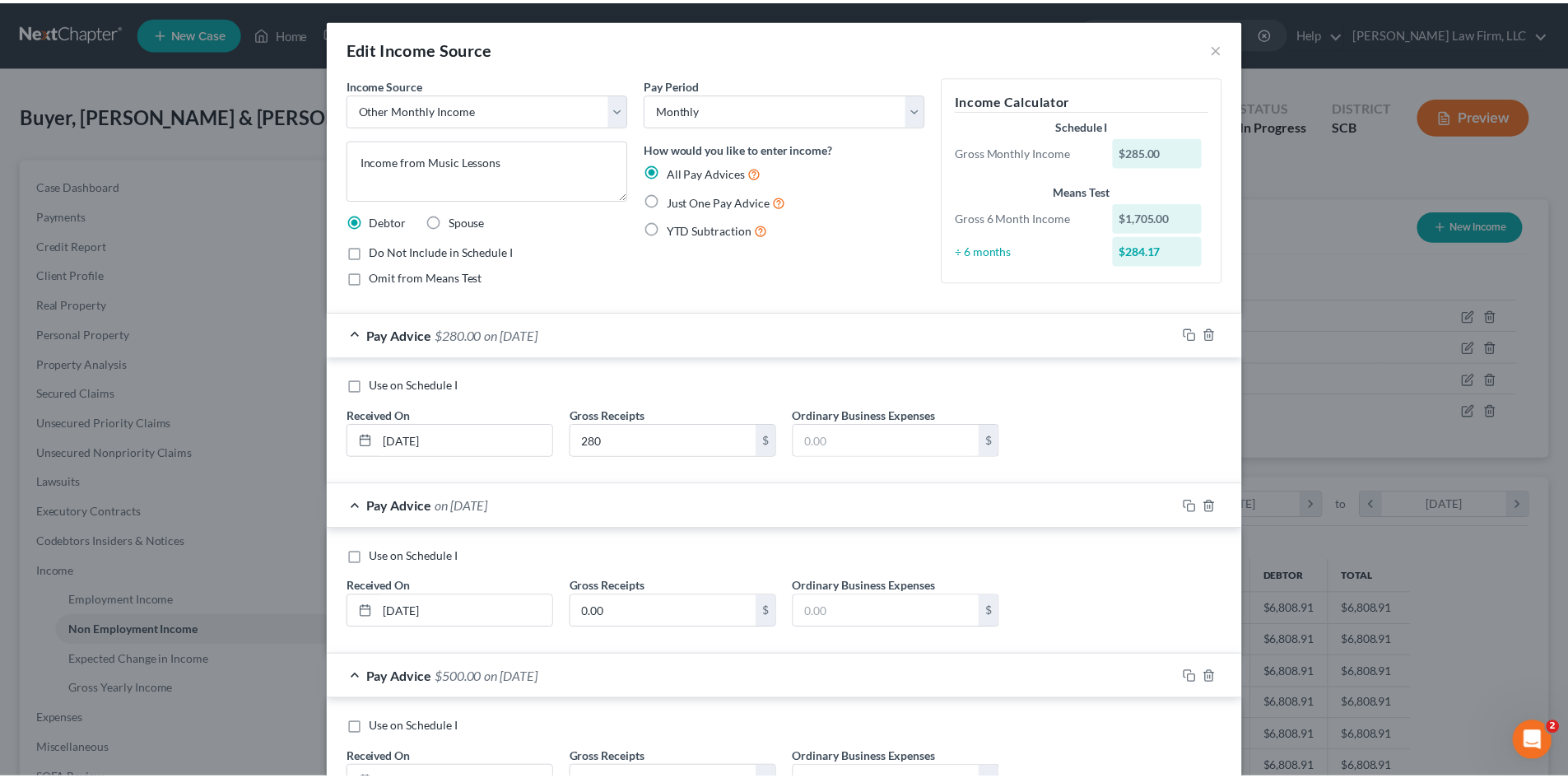
scroll to position [399, 0]
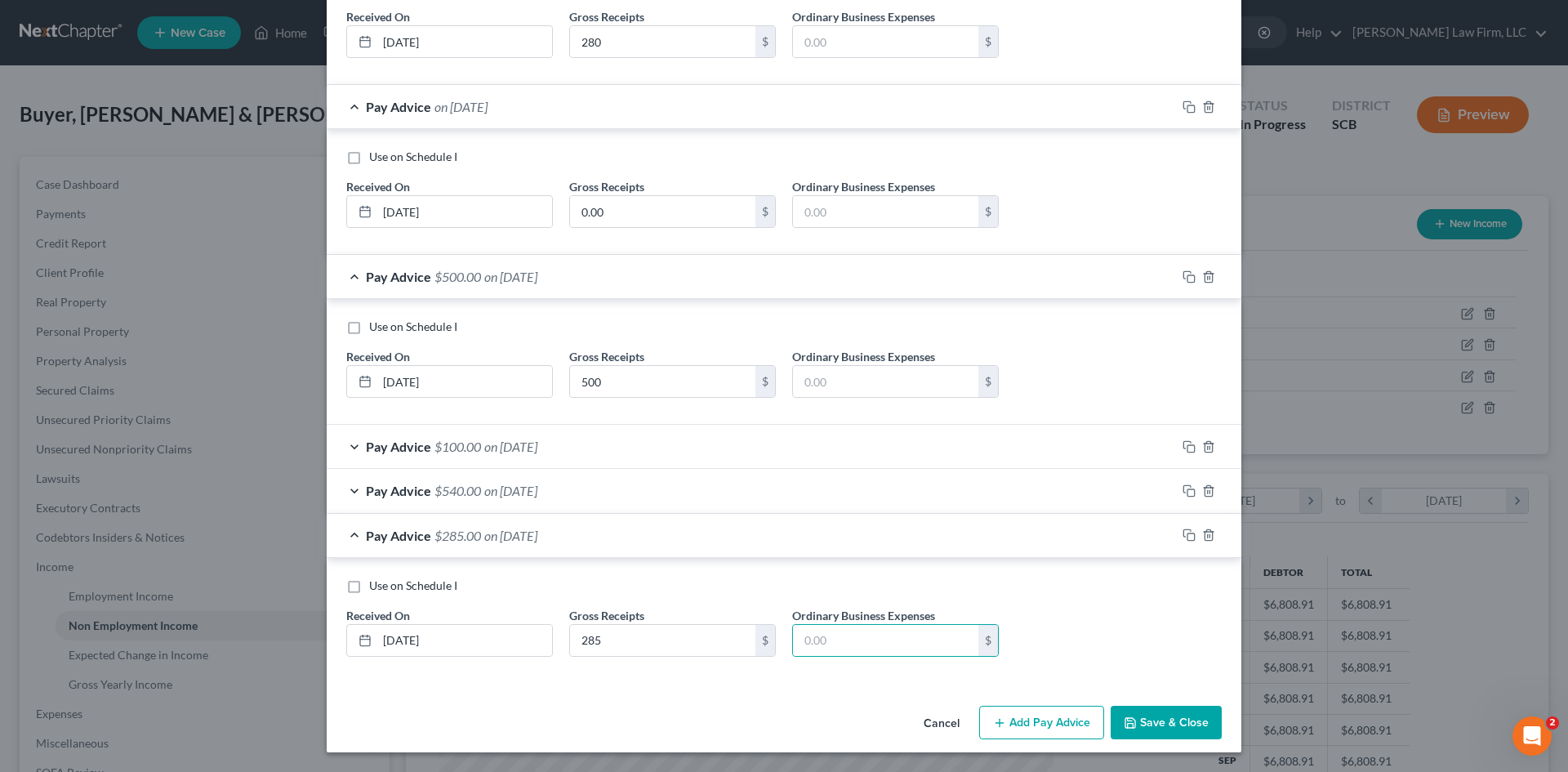
click at [1137, 724] on button "Save & Close" at bounding box center [1166, 723] width 111 height 34
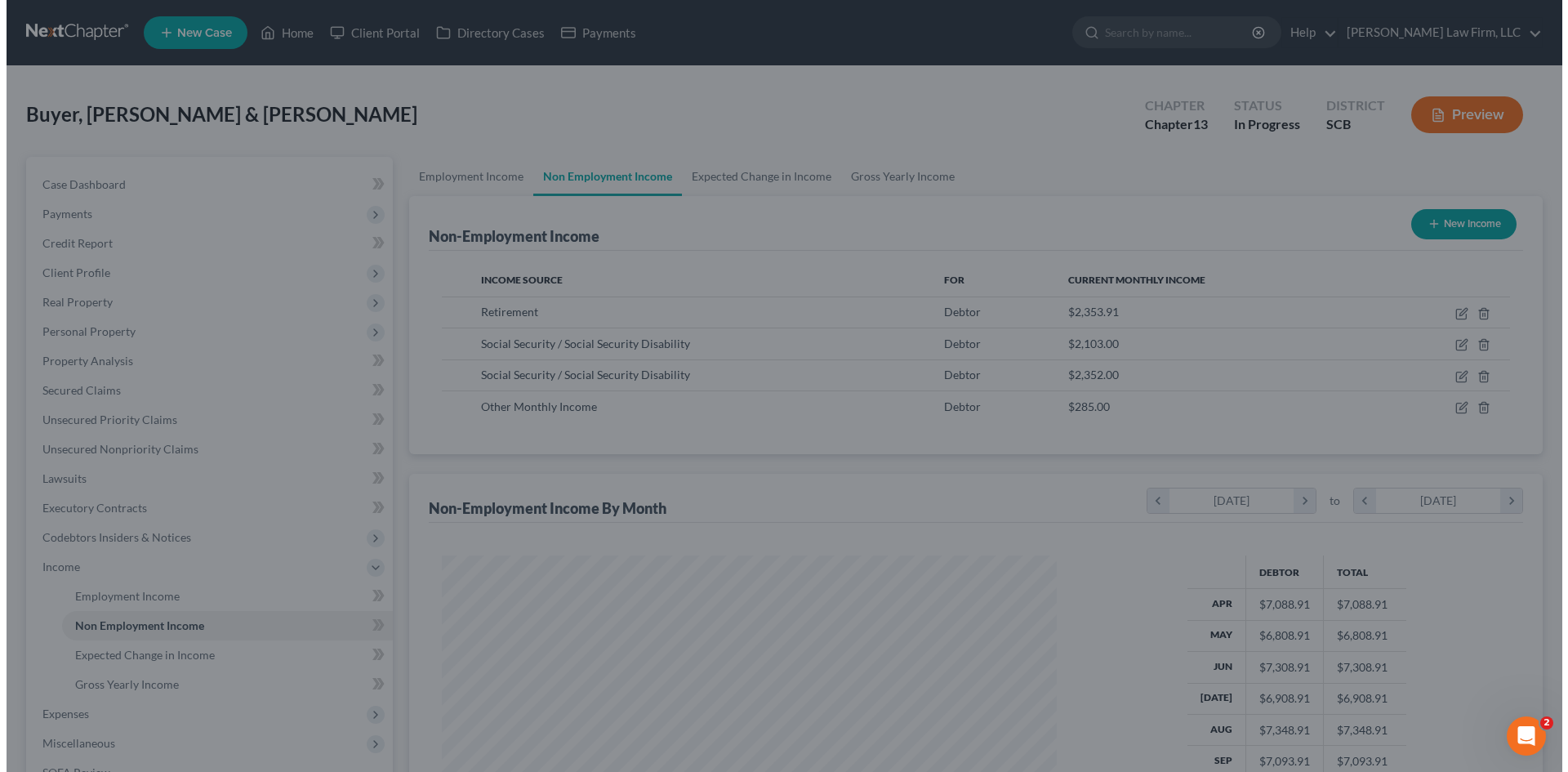
scroll to position [816408, 816170]
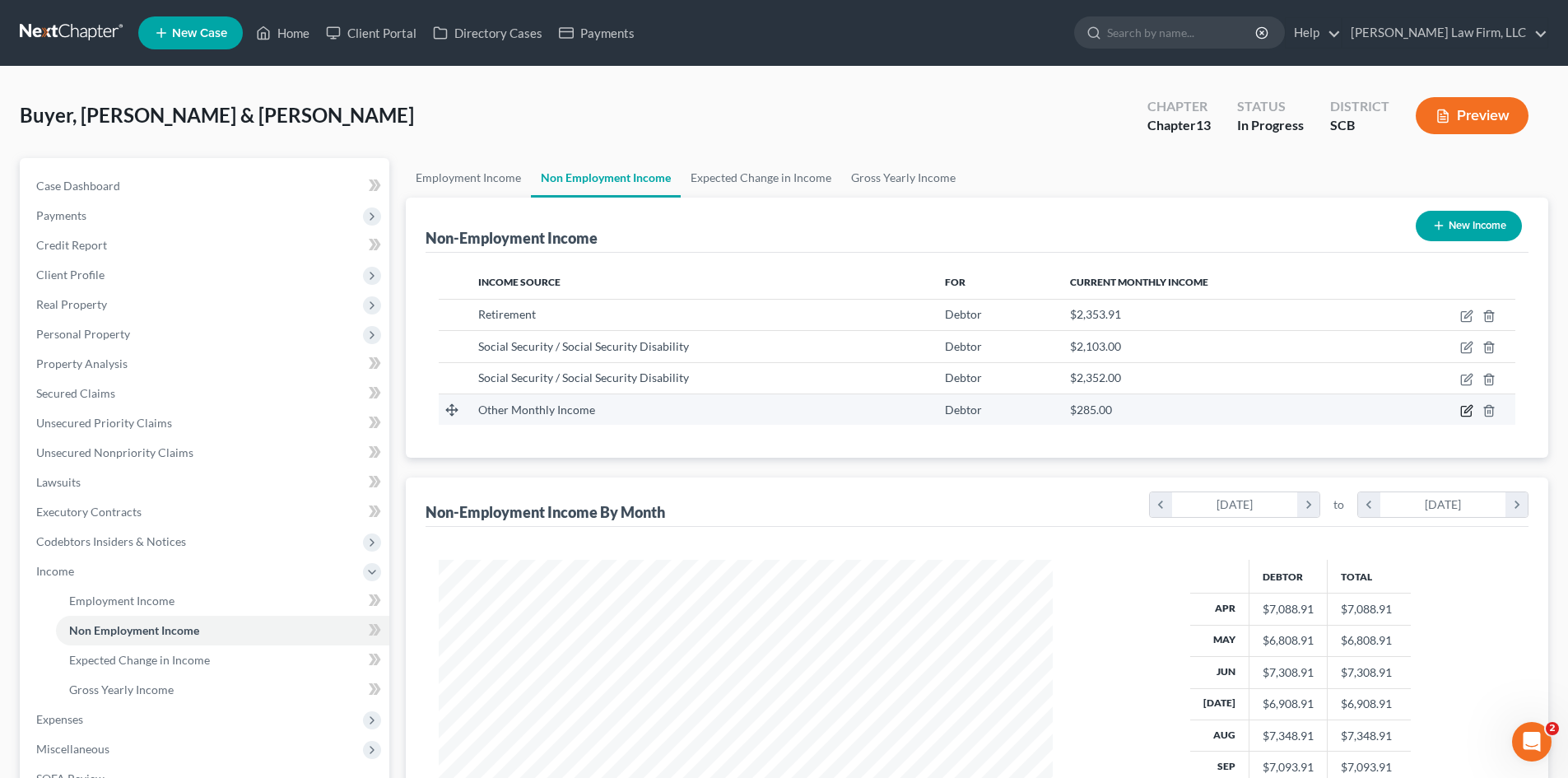
click at [1465, 409] on icon "button" at bounding box center [1466, 411] width 13 height 13
select select "13"
select select "0"
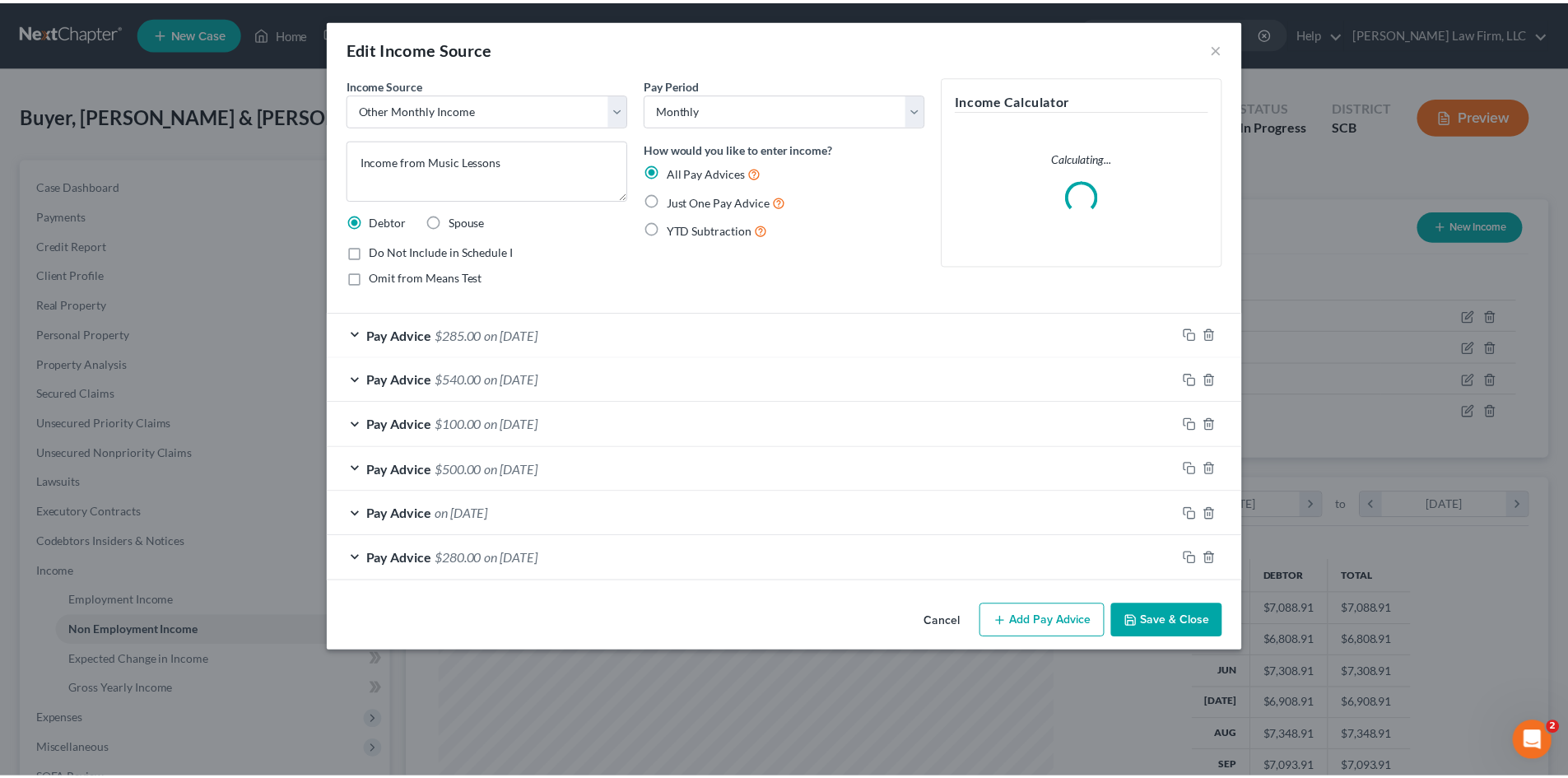
scroll to position [309, 652]
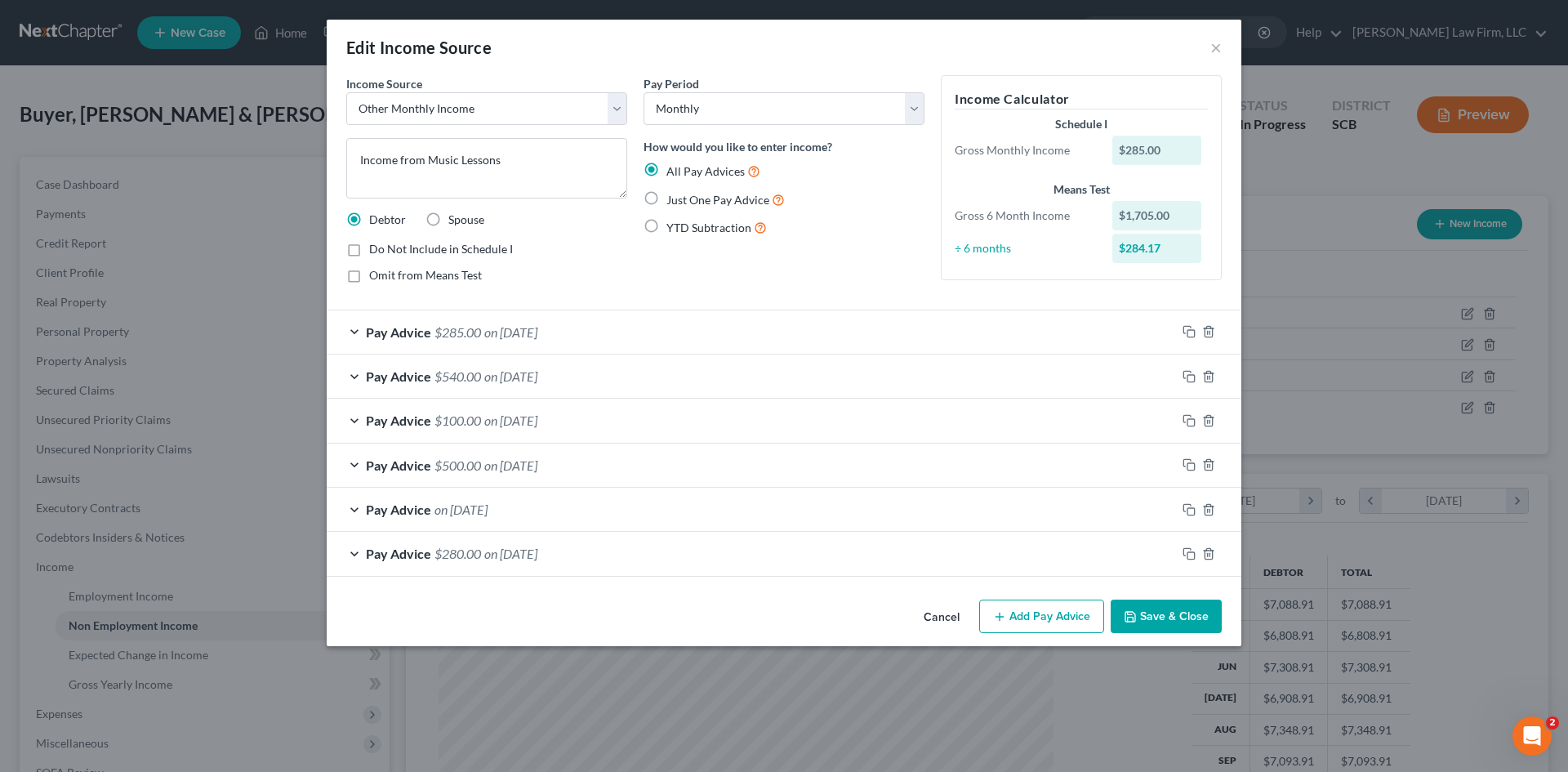
click at [546, 344] on div "Pay Advice $285.00 on [DATE]" at bounding box center [751, 332] width 849 height 43
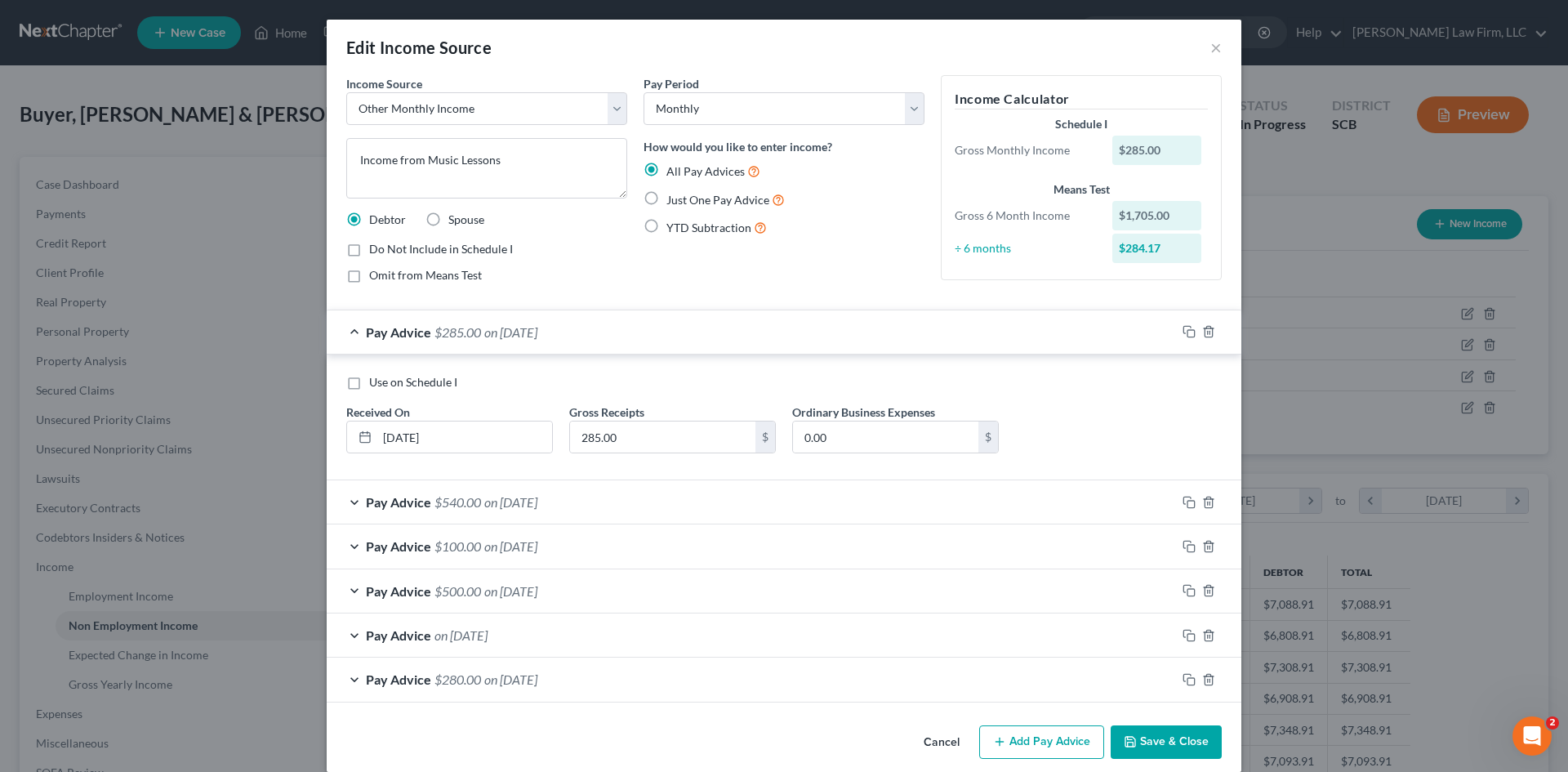
click at [369, 381] on label "Use on Schedule I" at bounding box center [413, 382] width 88 height 16
click at [376, 381] on input "Use on Schedule I" at bounding box center [381, 379] width 11 height 11
checkbox input "true"
click at [1150, 735] on button "Save & Close" at bounding box center [1166, 742] width 111 height 34
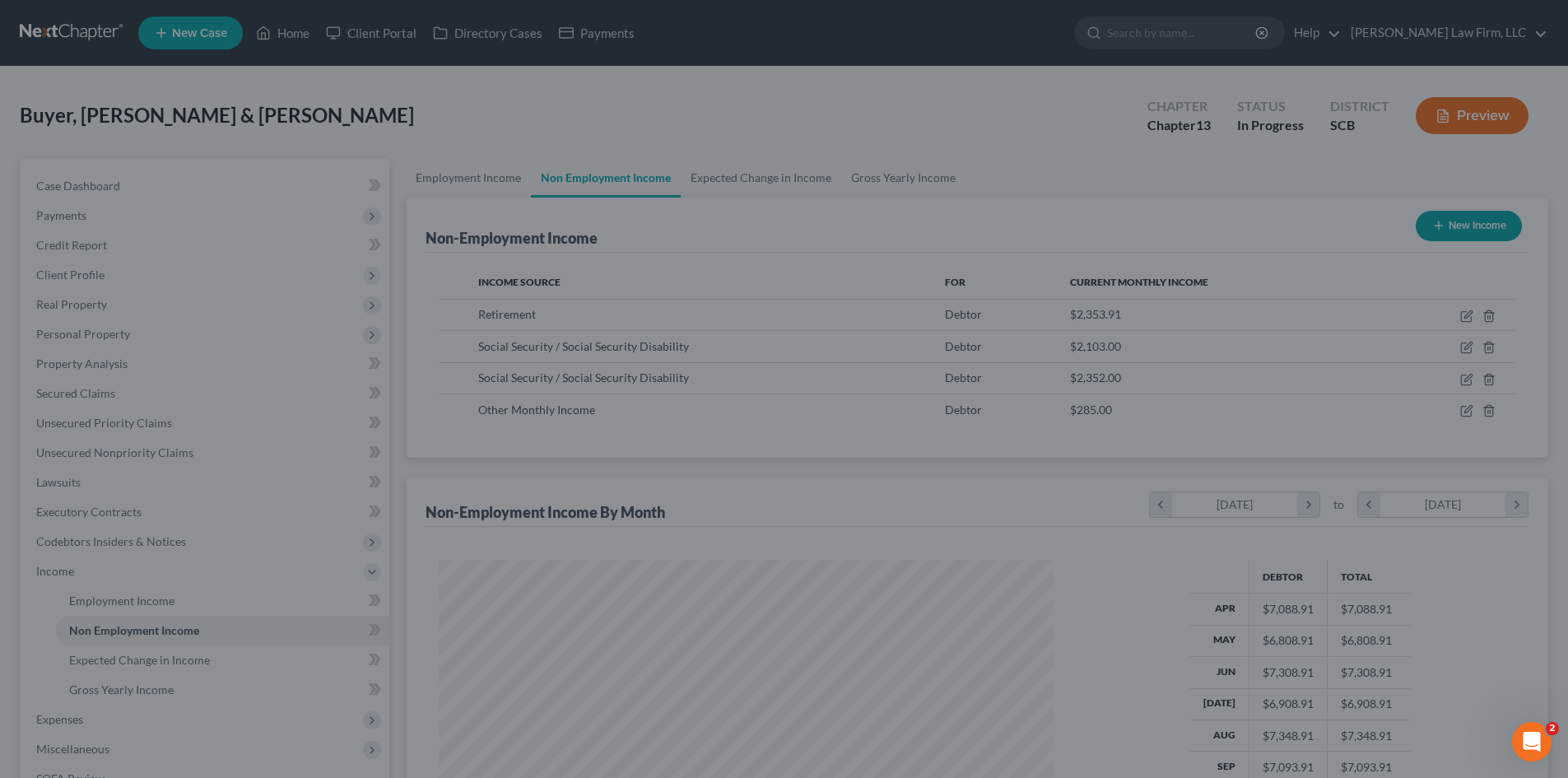
scroll to position [822753, 822415]
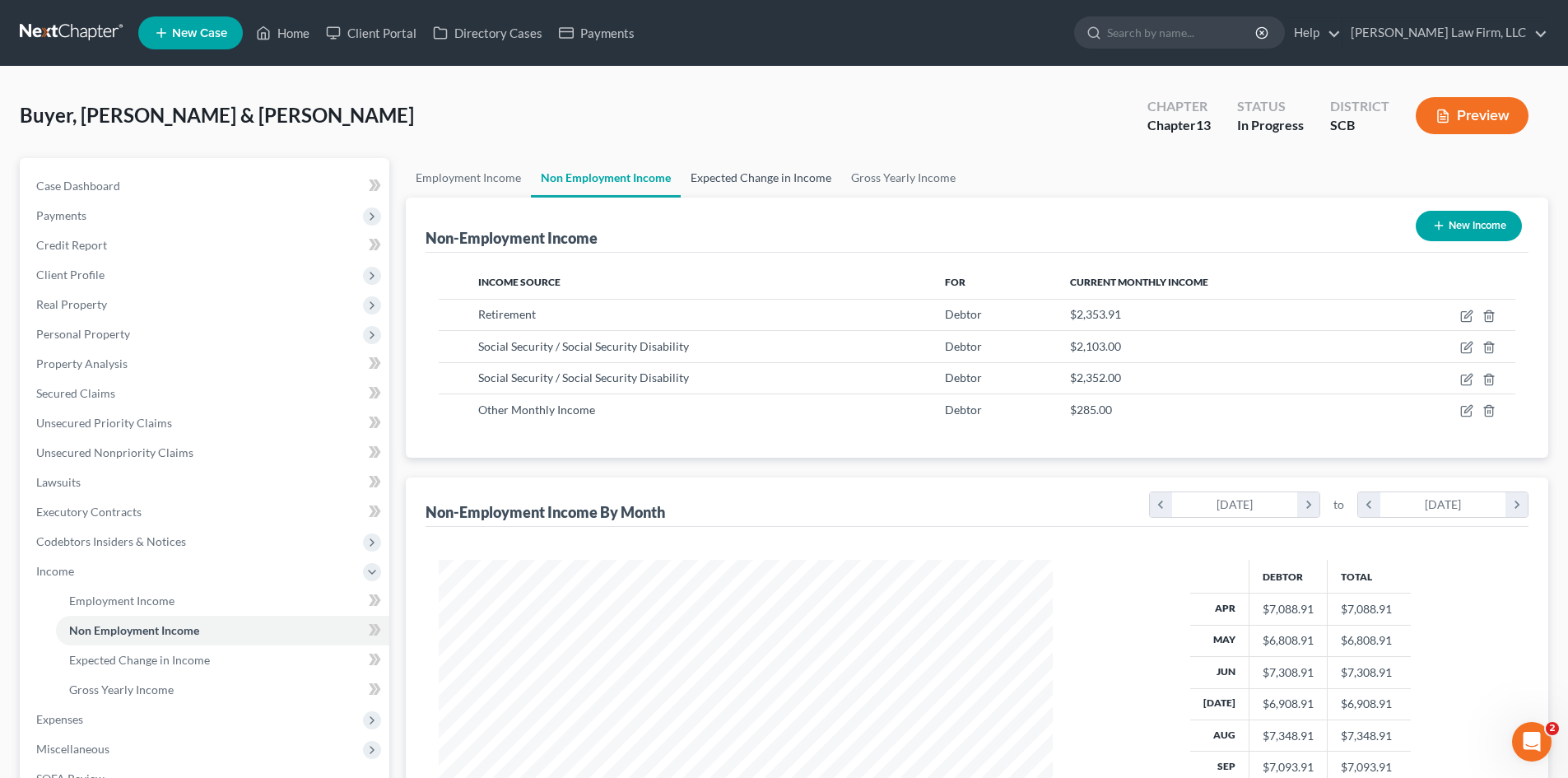
click at [729, 187] on link "Expected Change in Income" at bounding box center [761, 177] width 161 height 40
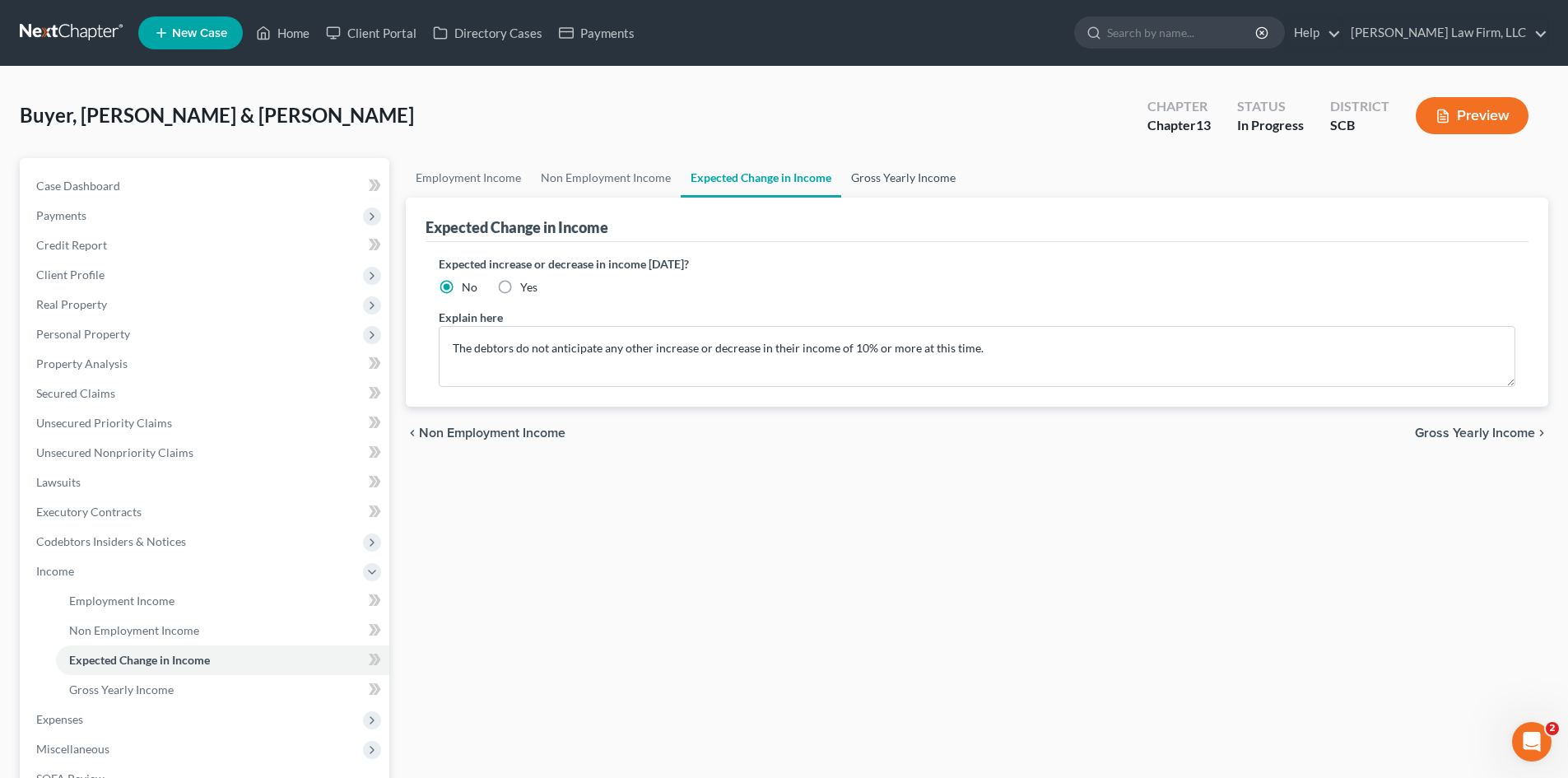
click at [877, 166] on link "Gross Yearly Income" at bounding box center [903, 177] width 125 height 40
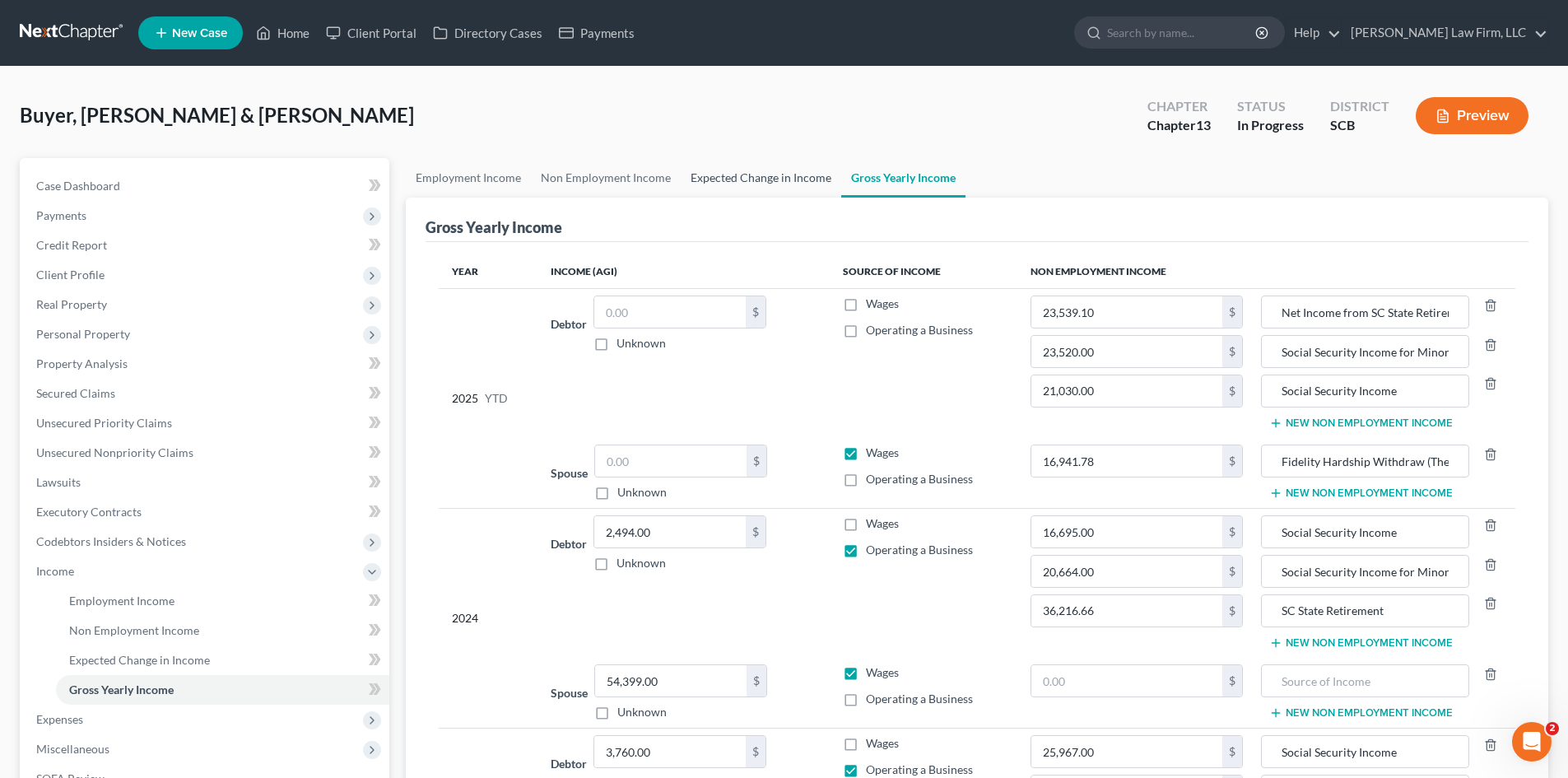
click at [783, 182] on link "Expected Change in Income" at bounding box center [761, 177] width 161 height 40
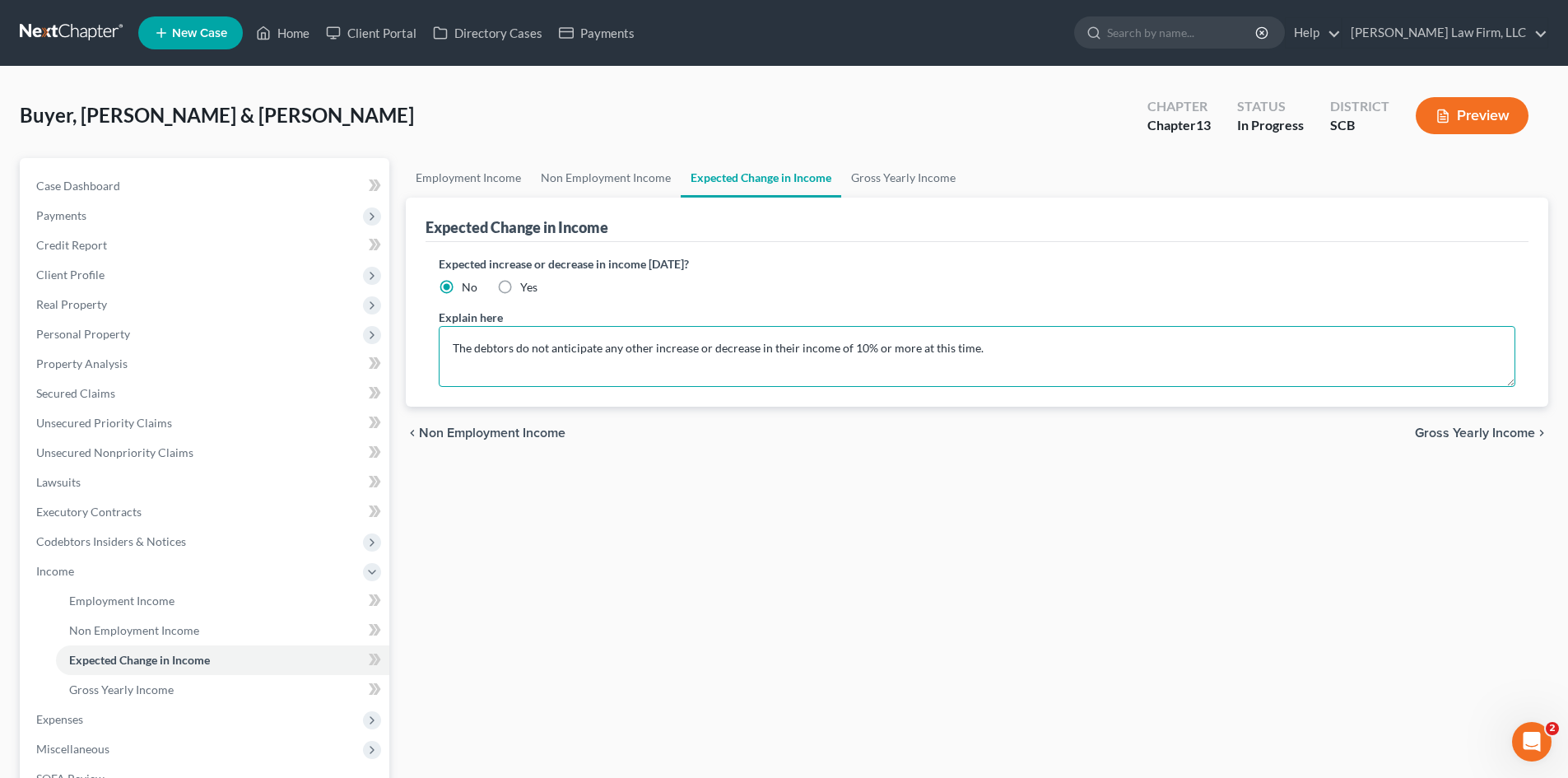
click at [600, 348] on textarea "The debtors do not anticipate any other increase or decrease in their income of…" at bounding box center [976, 356] width 1077 height 61
drag, startPoint x: 604, startPoint y: 346, endPoint x: 653, endPoint y: 348, distance: 49.0
click at [653, 348] on textarea "The debtors do not anticipate any other increase or decrease in their income of…" at bounding box center [976, 356] width 1077 height 61
type textarea "The debtors do not anticipate an increase or decrease in their income of 10% or…"
click at [857, 192] on link "Gross Yearly Income" at bounding box center [903, 177] width 125 height 40
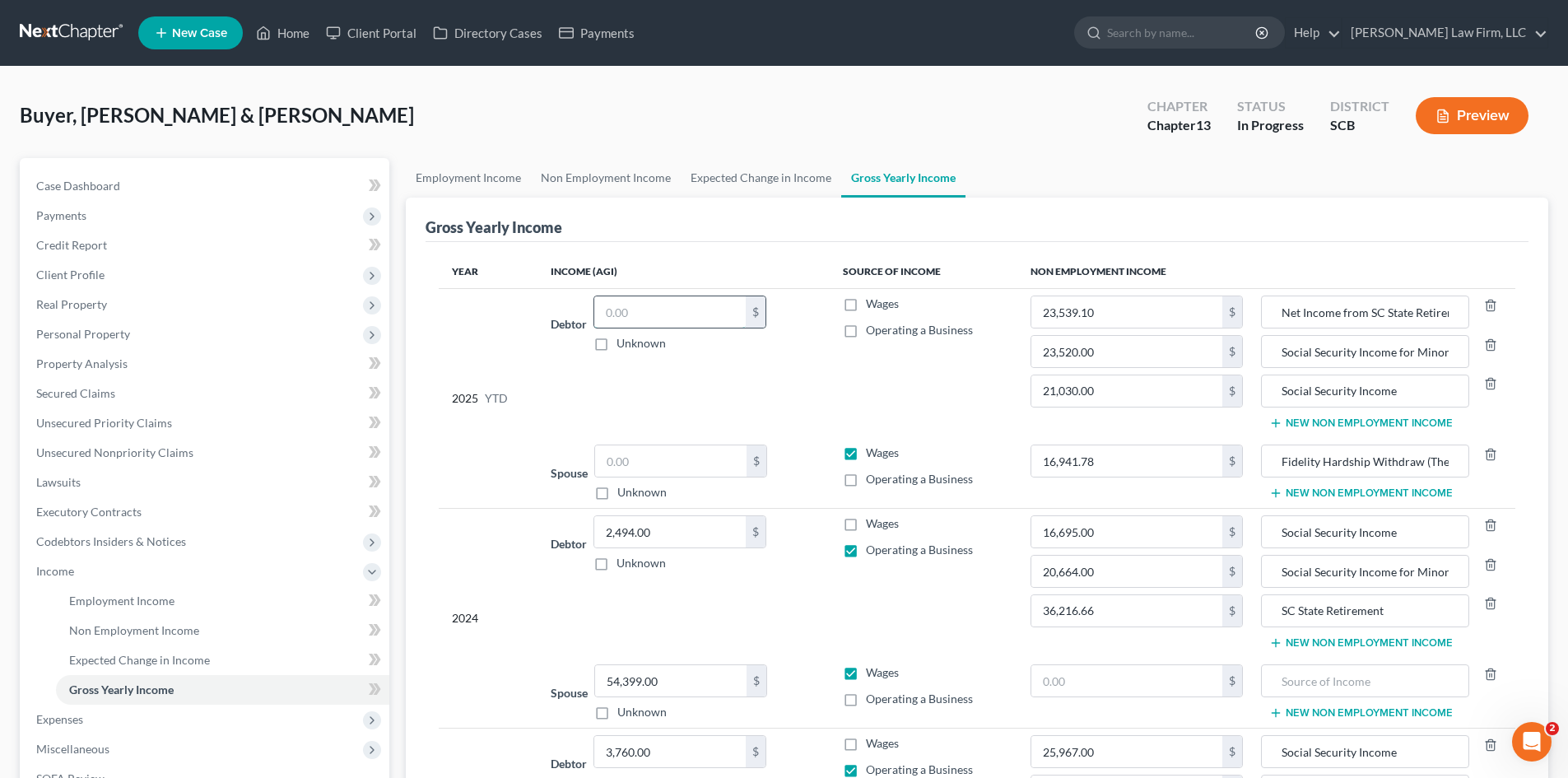
click at [724, 316] on input "text" at bounding box center [670, 312] width 151 height 31
type input "4,490"
click at [866, 328] on label "Operating a Business" at bounding box center [919, 330] width 107 height 17
click at [872, 328] on input "Operating a Business" at bounding box center [878, 328] width 11 height 11
checkbox input "true"
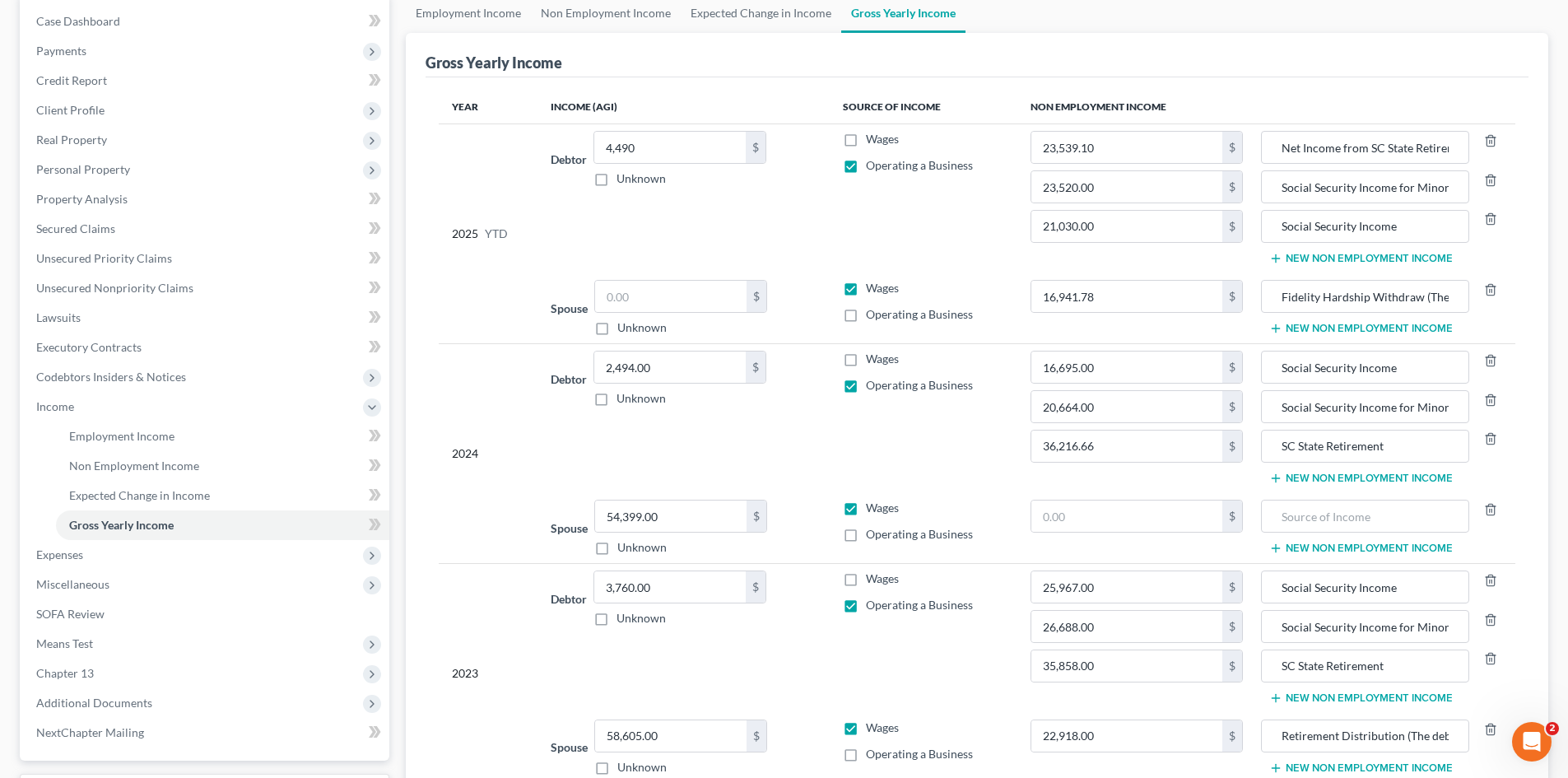
scroll to position [247, 0]
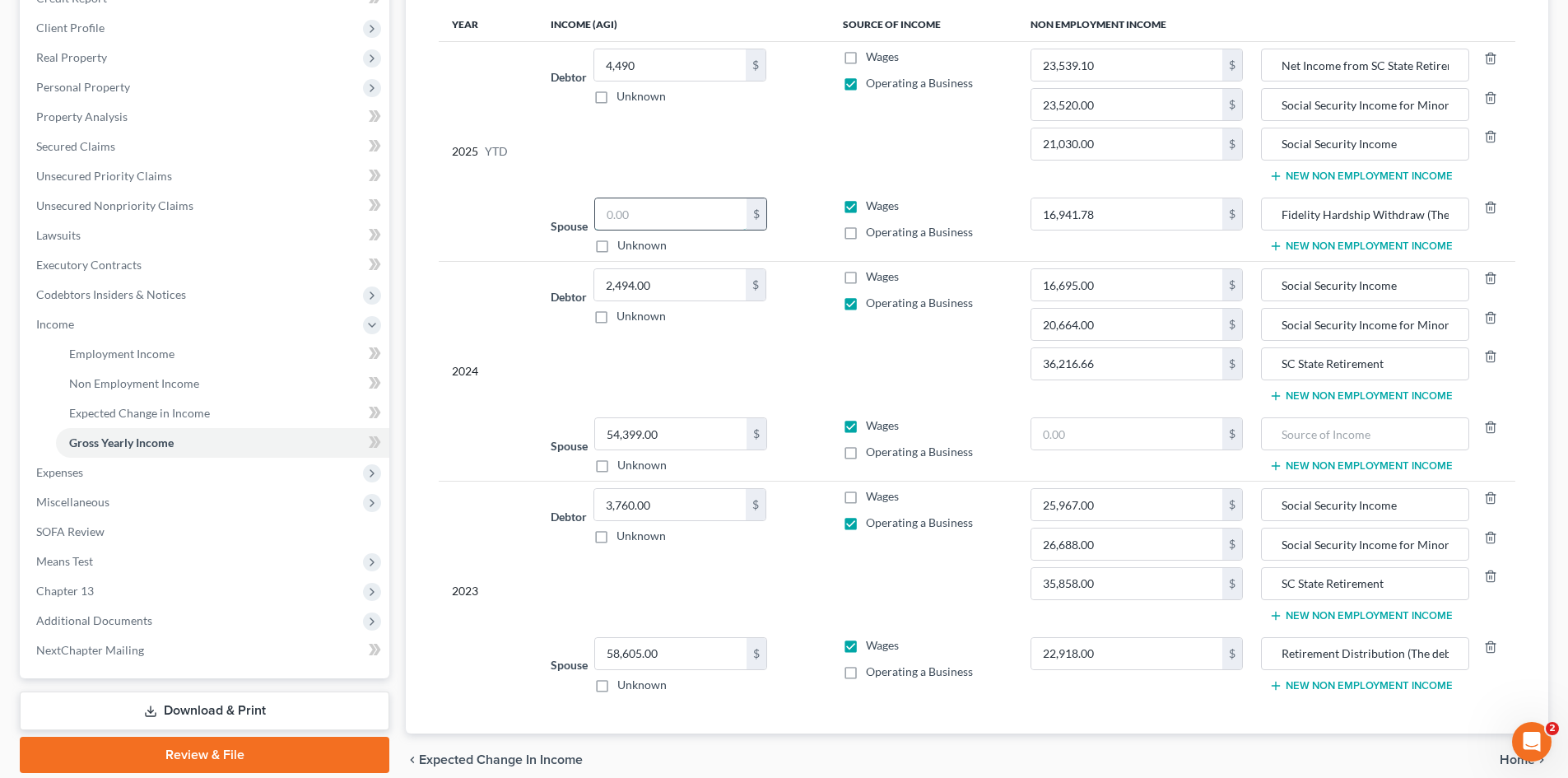
click at [642, 208] on input "text" at bounding box center [671, 214] width 151 height 31
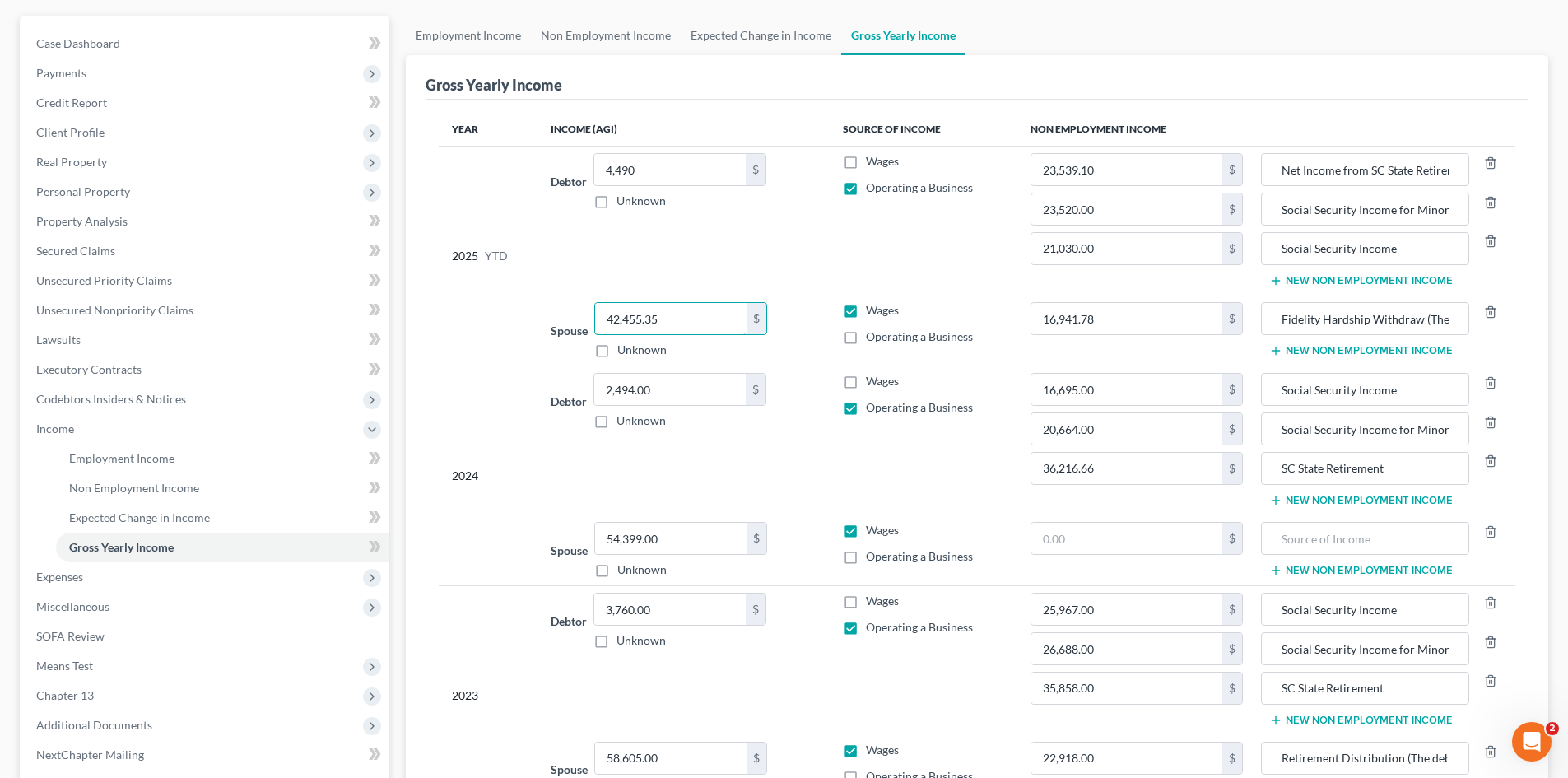
scroll to position [0, 0]
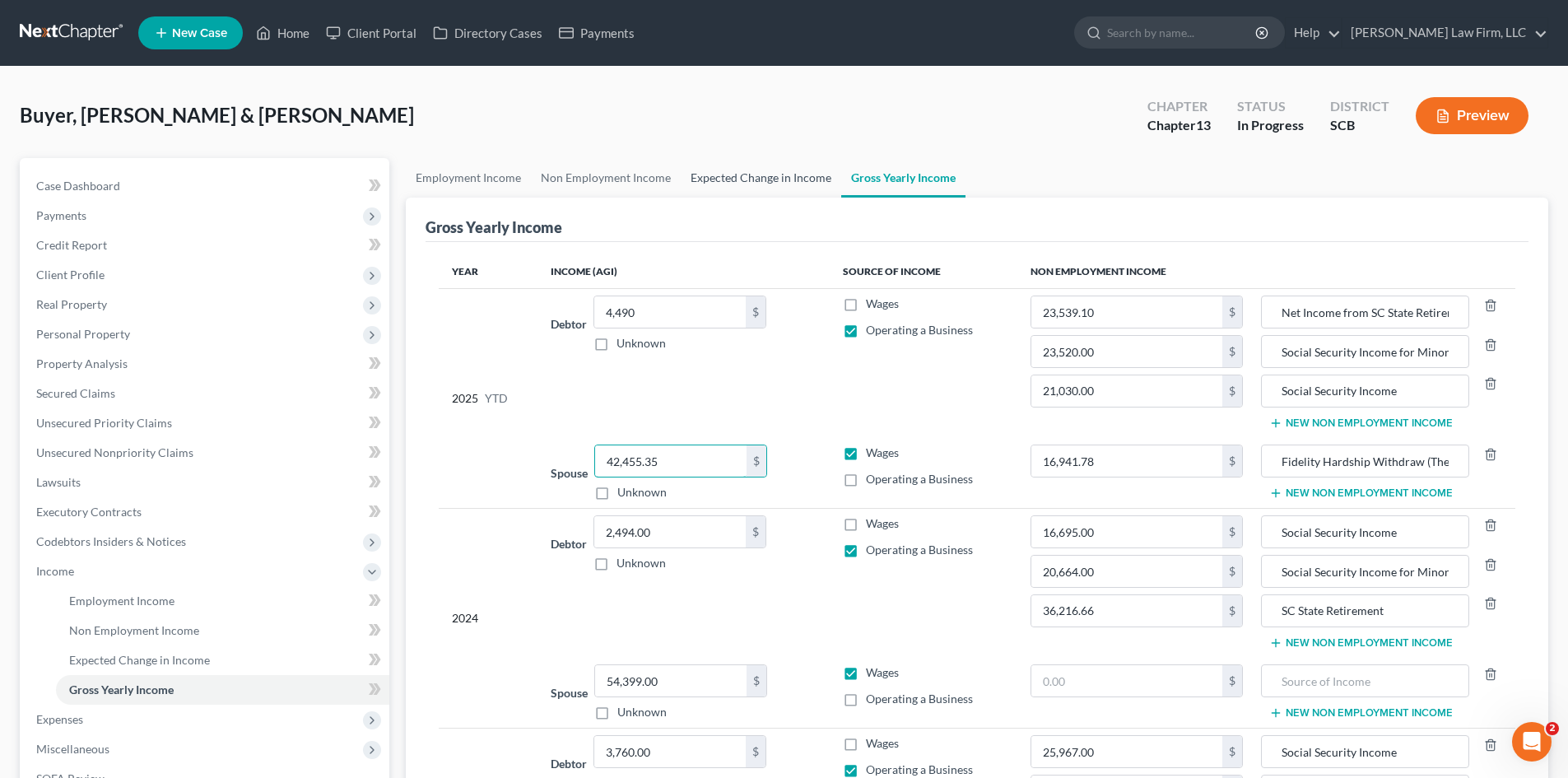
type input "42,455.35"
click at [750, 179] on link "Expected Change in Income" at bounding box center [761, 177] width 161 height 40
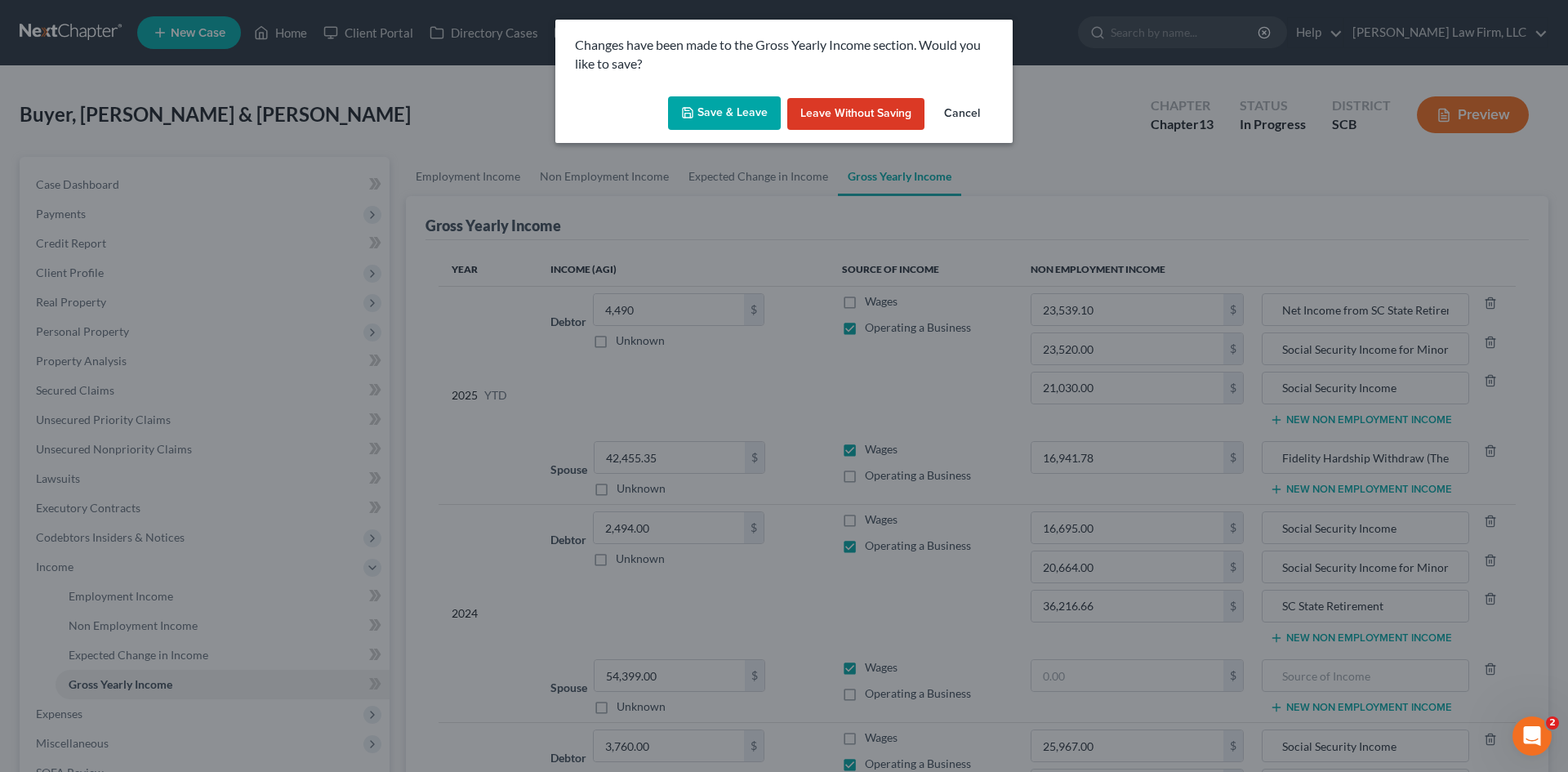
click at [706, 109] on button "Save & Leave" at bounding box center [724, 113] width 113 height 34
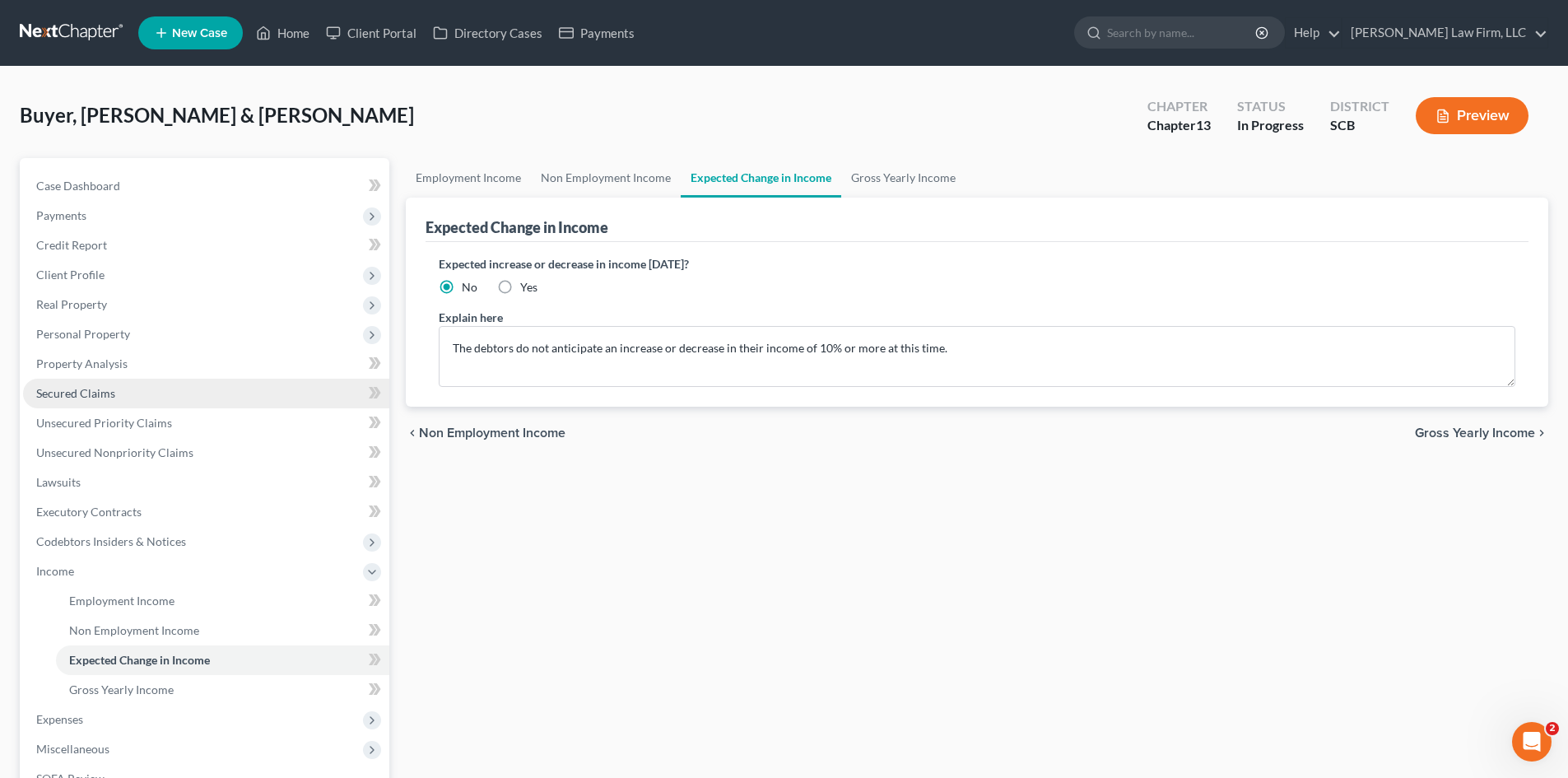
click at [115, 397] on link "Secured Claims" at bounding box center [206, 393] width 366 height 30
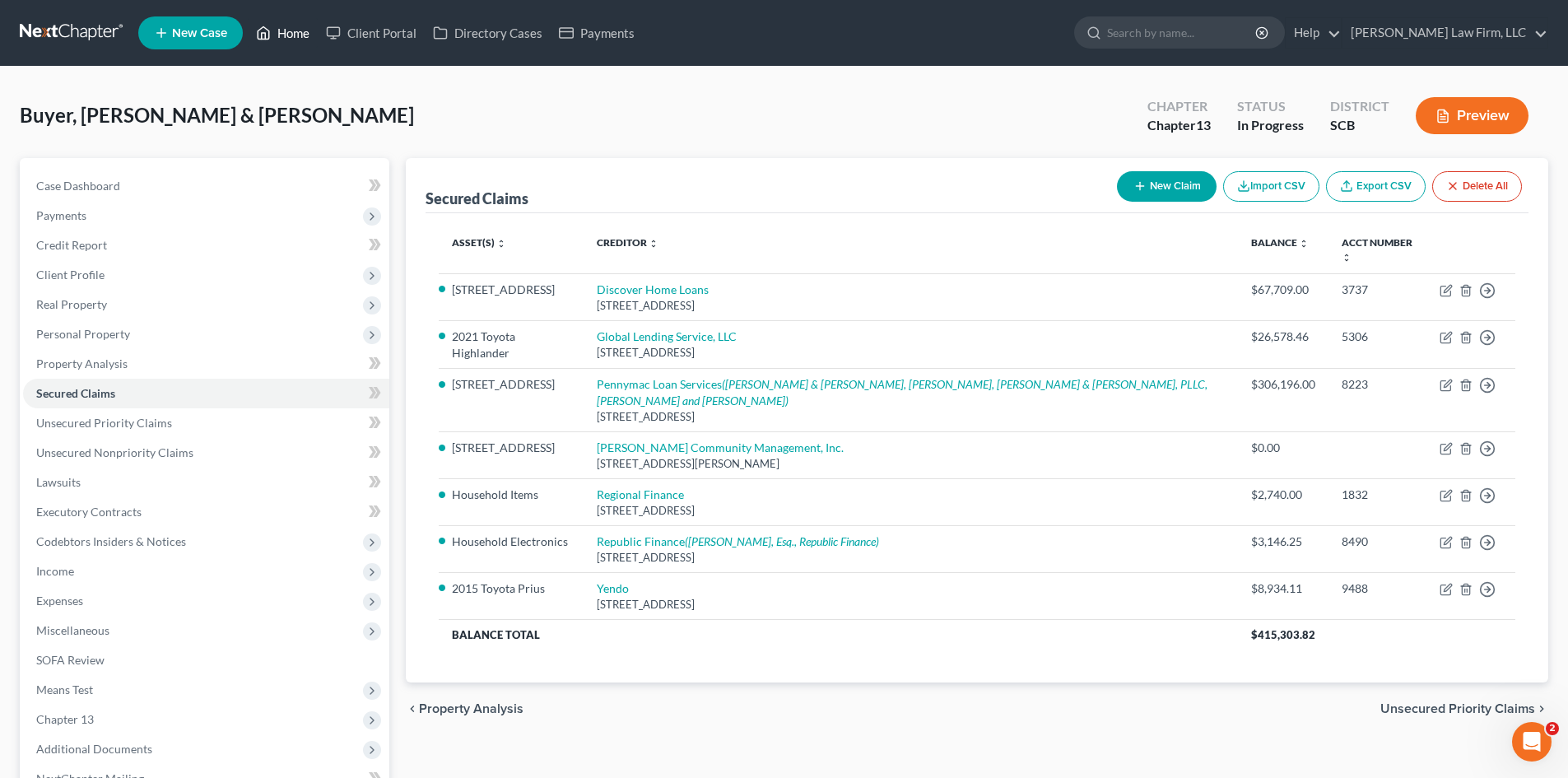
click at [290, 37] on link "Home" at bounding box center [282, 33] width 70 height 30
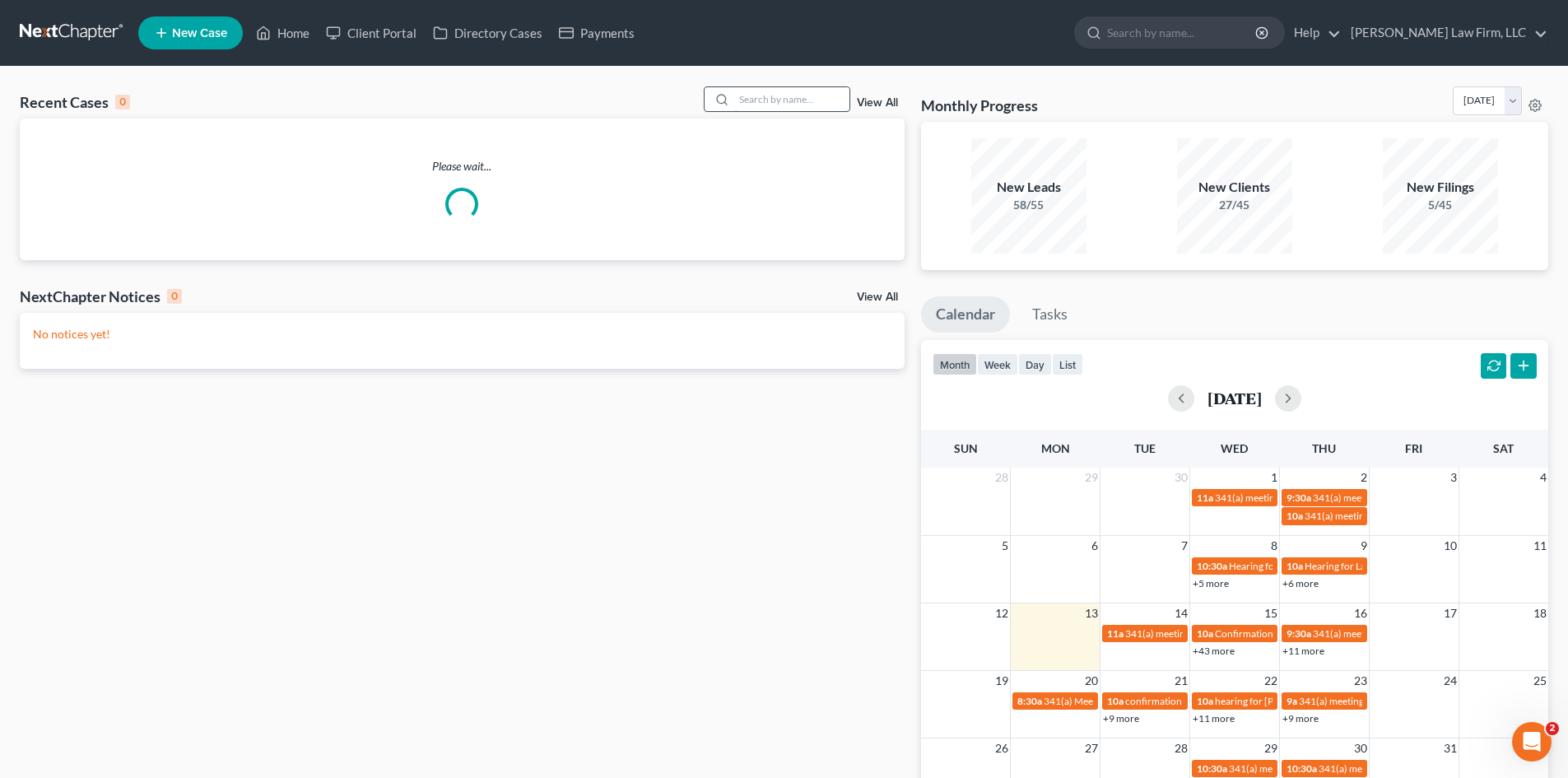
click at [749, 99] on input "search" at bounding box center [792, 100] width 115 height 24
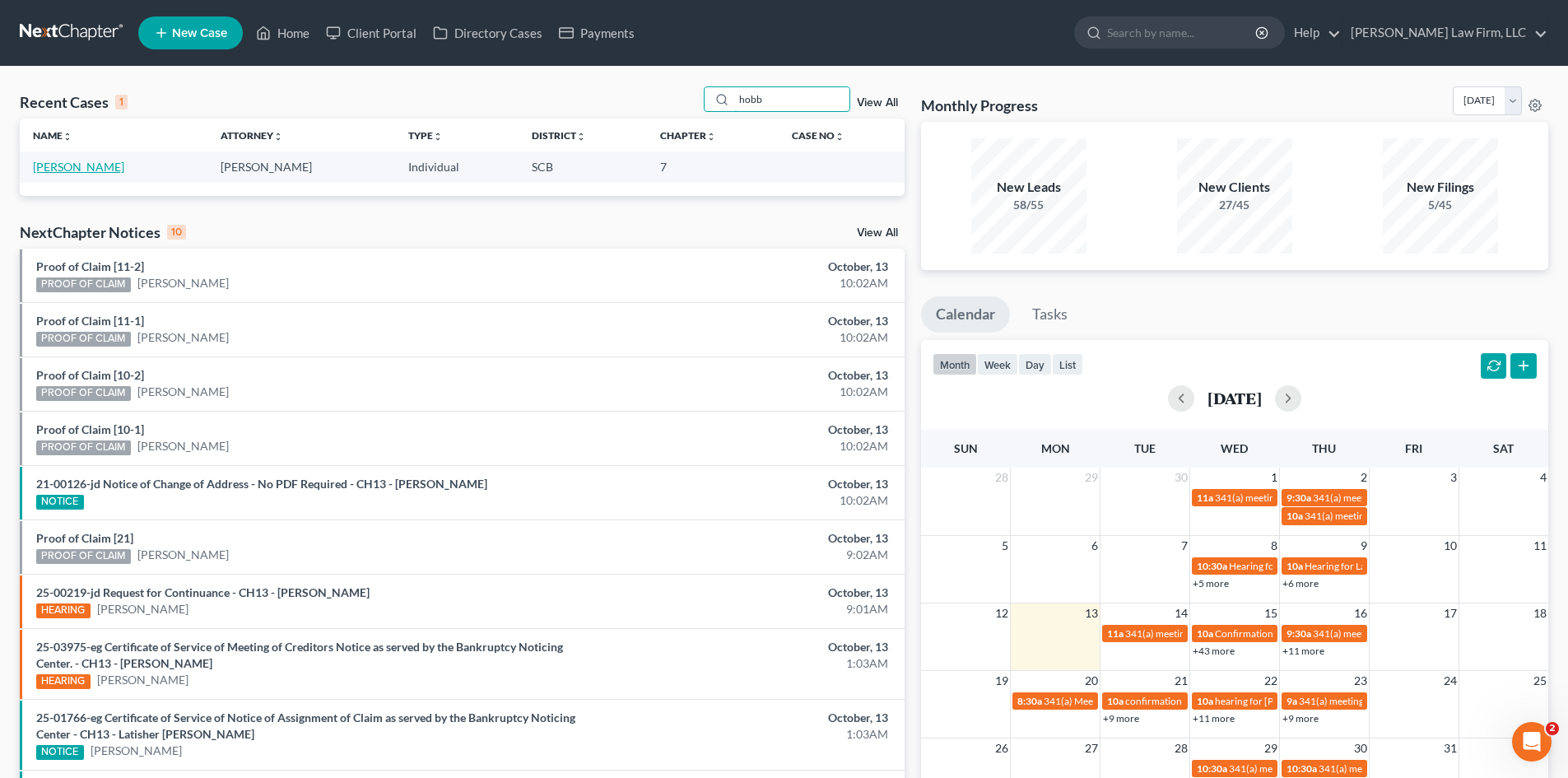
type input "hobb"
click at [83, 171] on link "[PERSON_NAME]" at bounding box center [78, 166] width 91 height 14
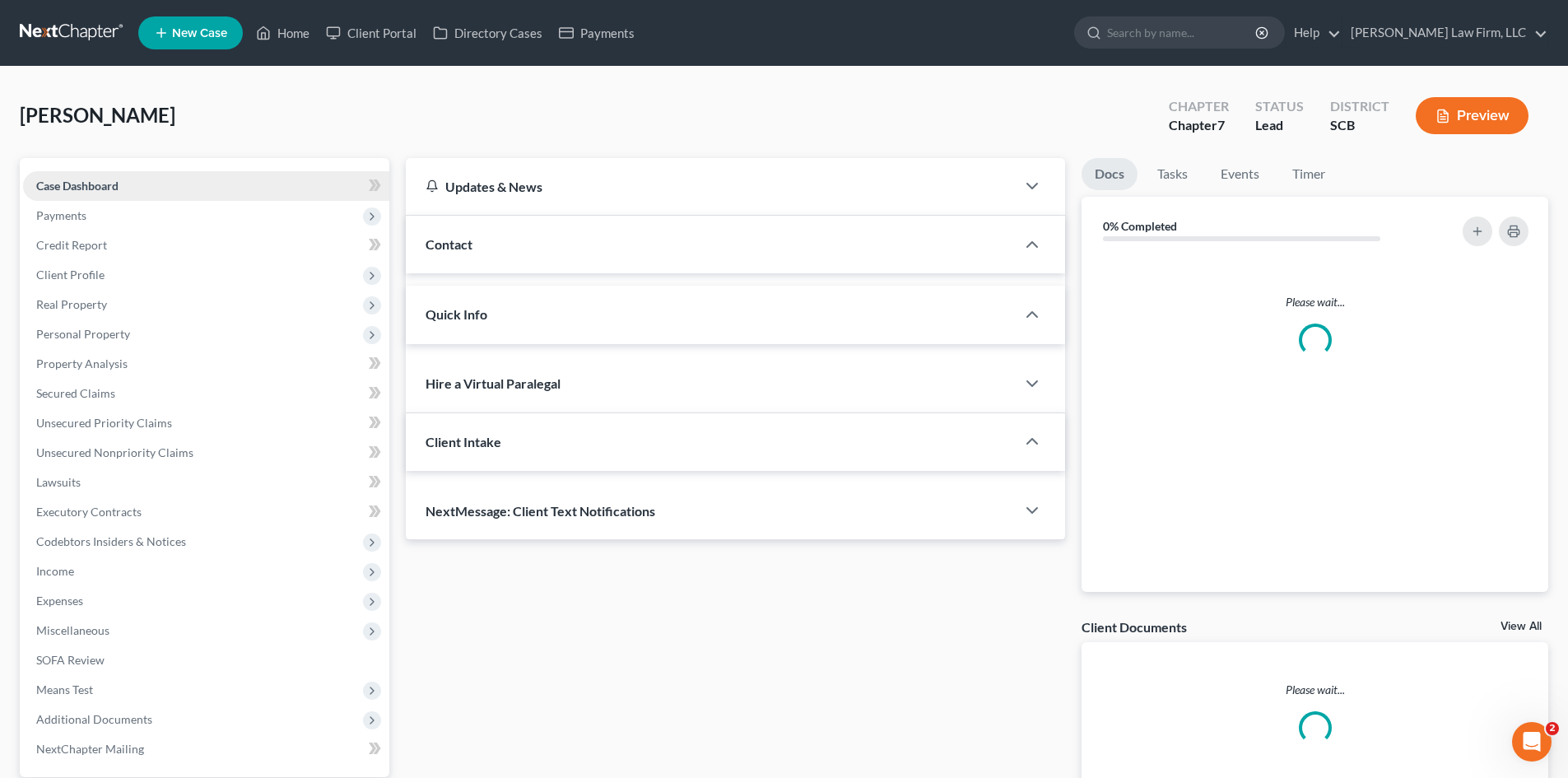
select select "1"
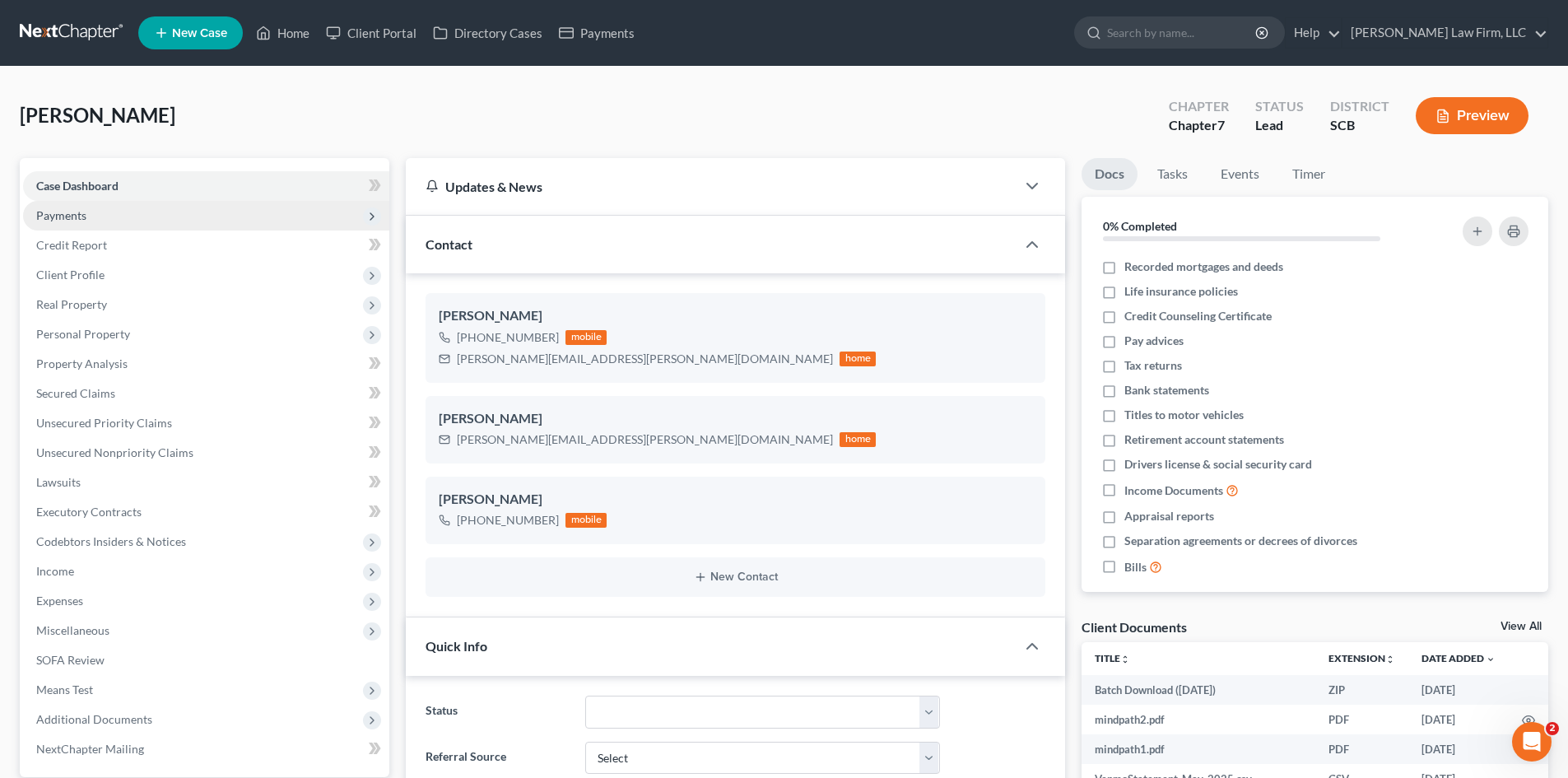
scroll to position [4, 0]
click at [65, 221] on span "Payments" at bounding box center [61, 215] width 50 height 14
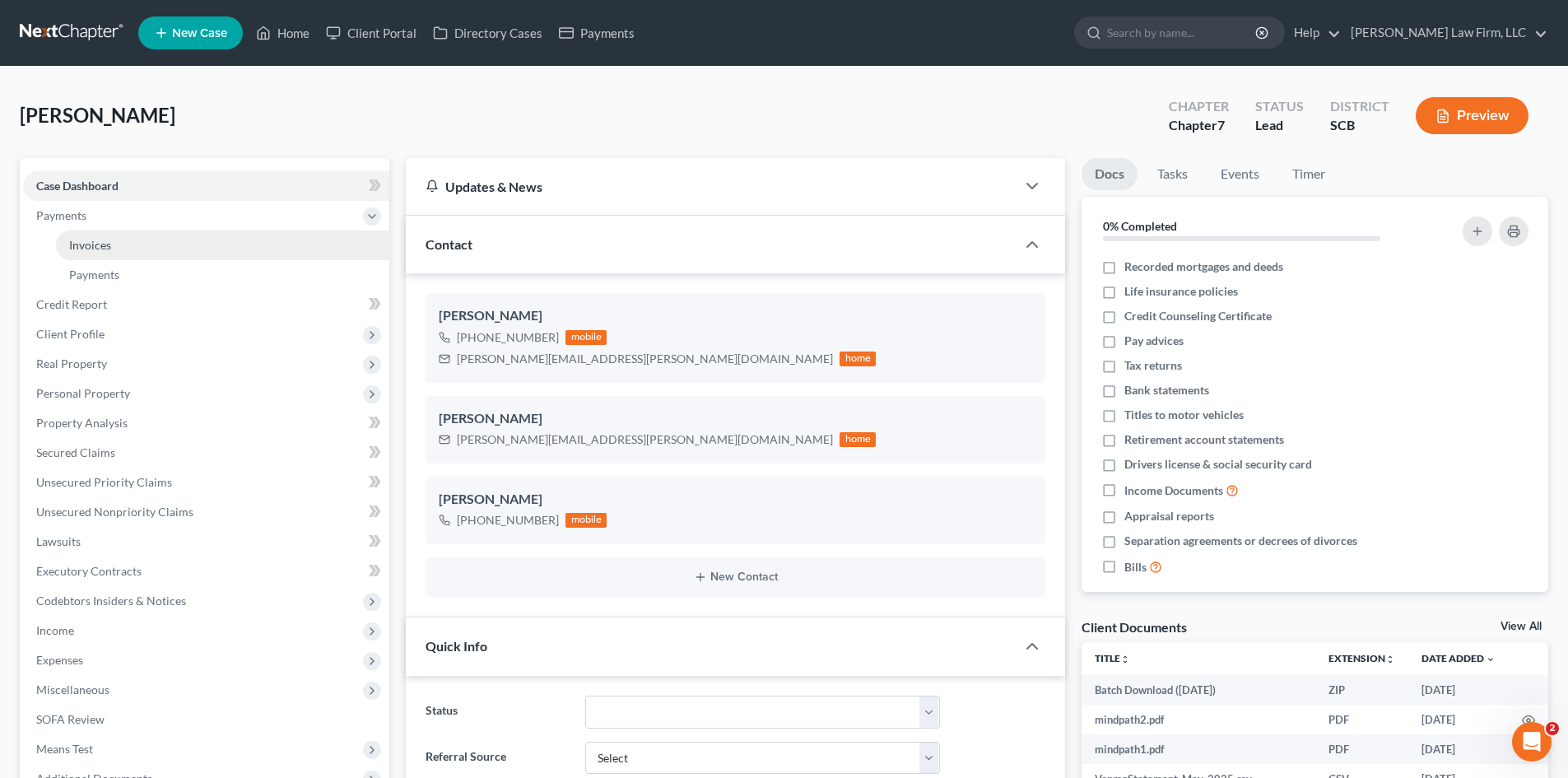
click at [79, 245] on span "Invoices" at bounding box center [90, 245] width 42 height 14
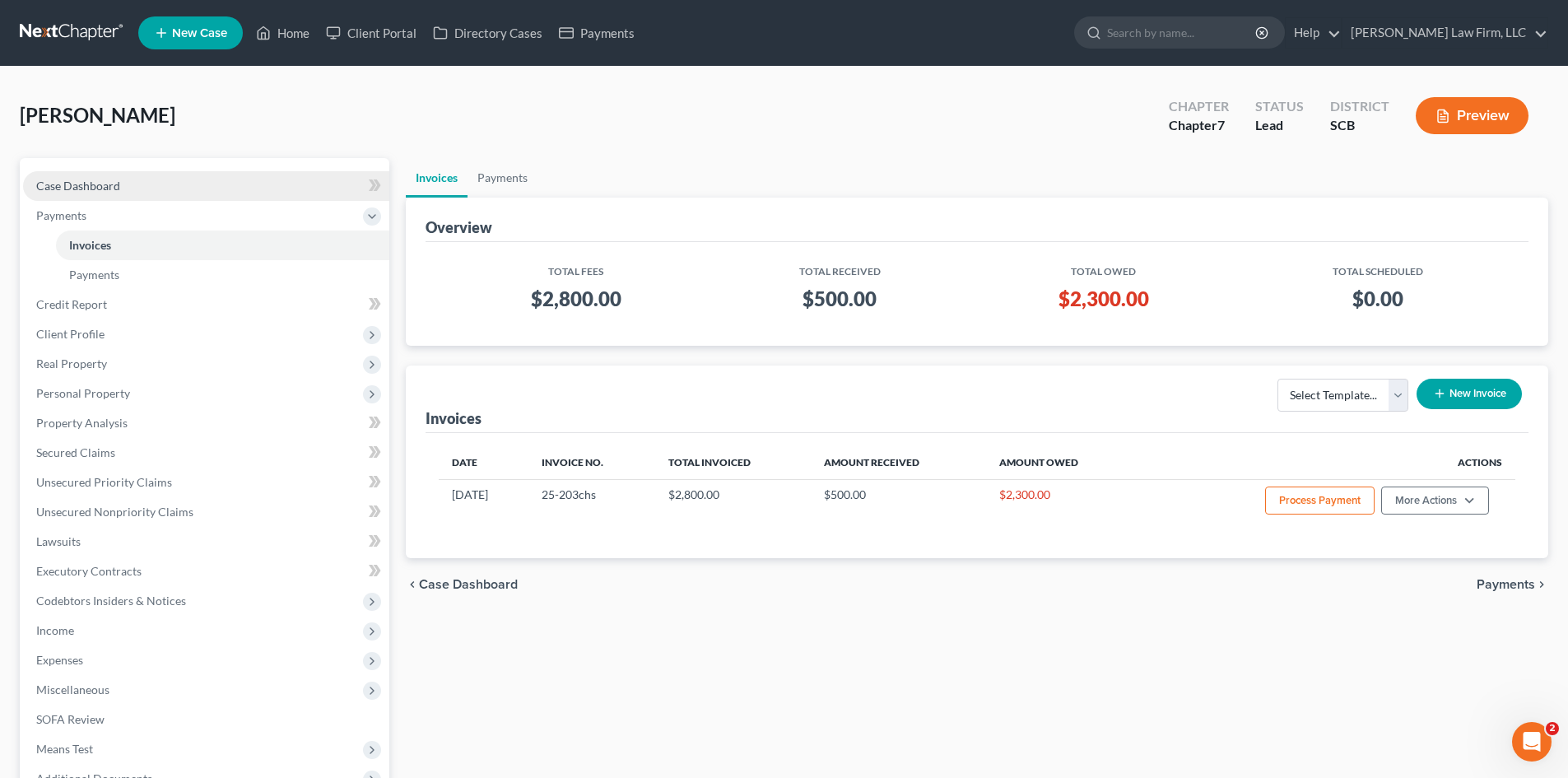
click at [86, 186] on span "Case Dashboard" at bounding box center [78, 186] width 84 height 14
select select "1"
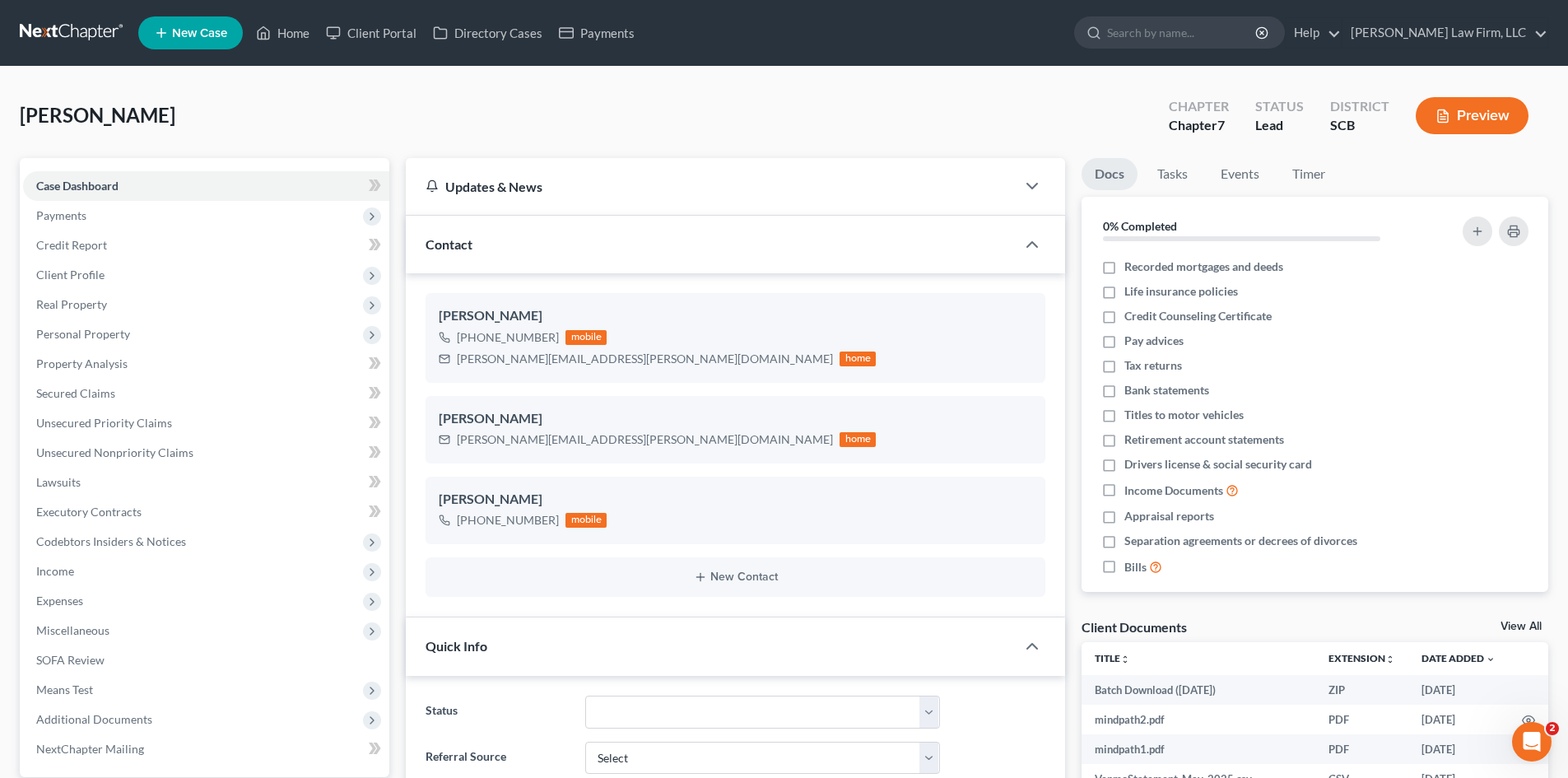
scroll to position [4, 0]
drag, startPoint x: 749, startPoint y: 703, endPoint x: 734, endPoint y: 706, distance: 15.3
click at [749, 703] on select "Discharged Dismissed Filed In Progress Lead Lost Lead Ready to File To Review W…" at bounding box center [762, 712] width 354 height 33
select select "3"
click at [585, 696] on select "Discharged Dismissed Filed In Progress Lead Lost Lead Ready to File To Review W…" at bounding box center [762, 712] width 354 height 33
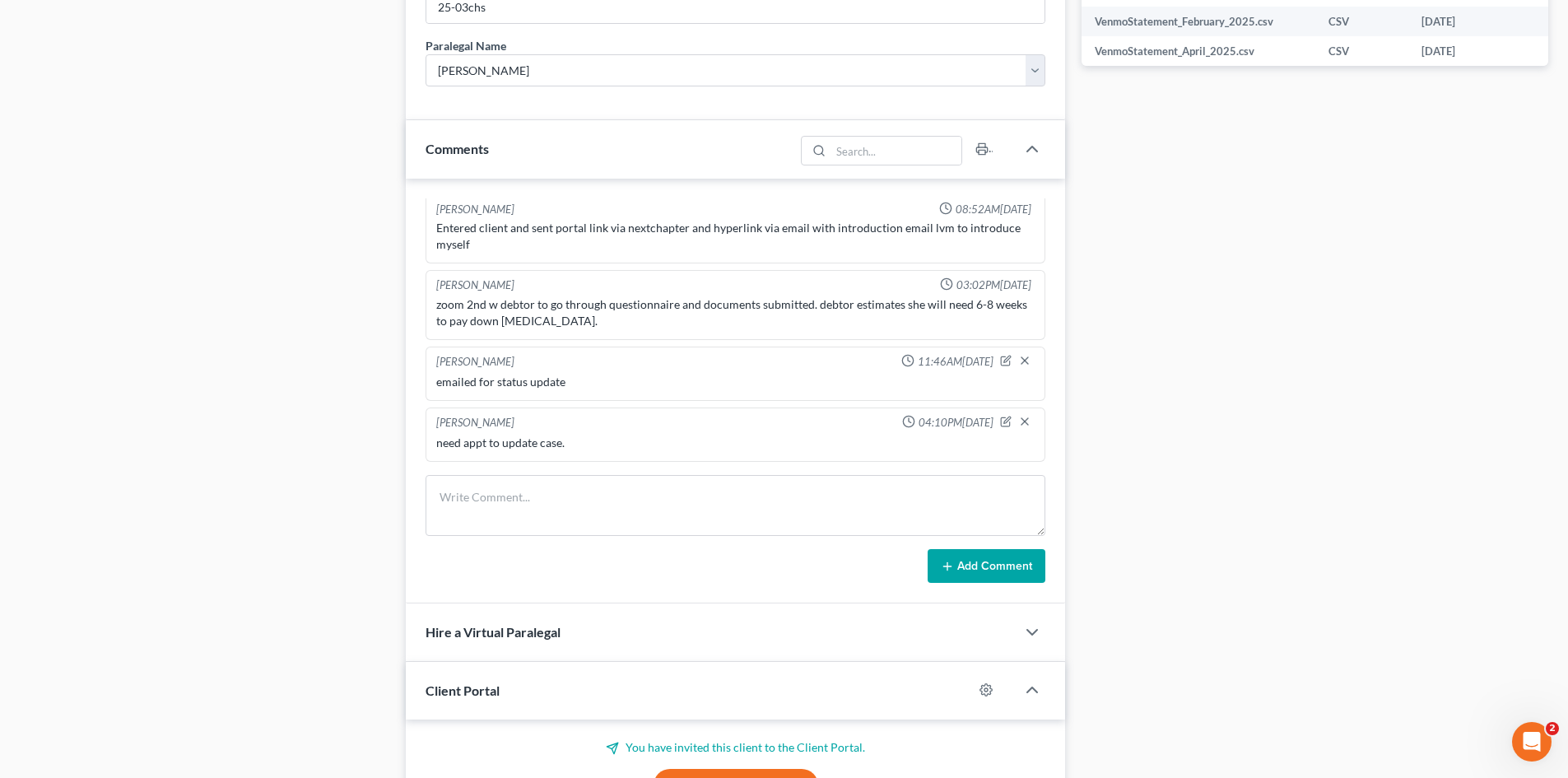
scroll to position [1070, 0]
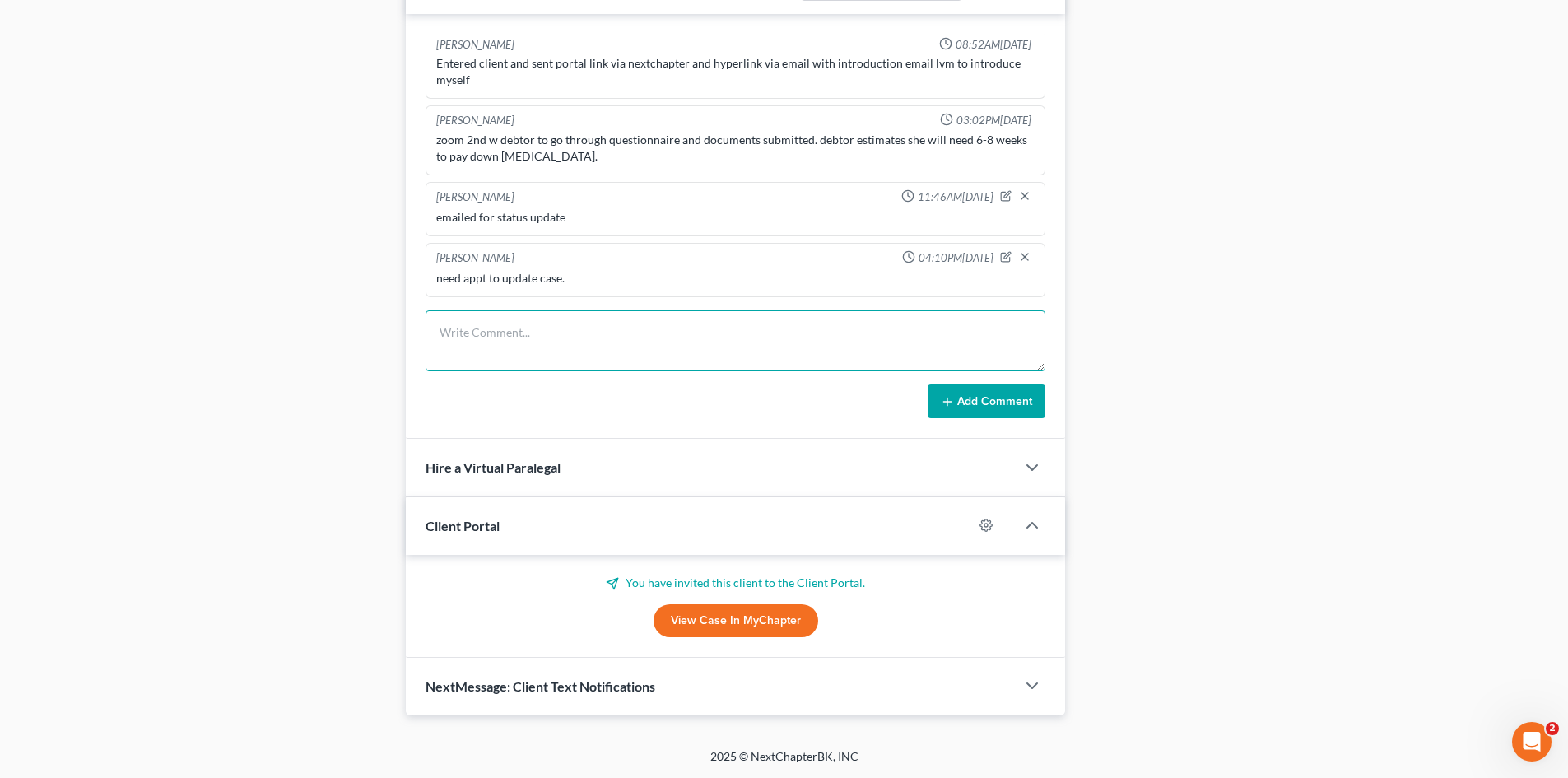
click at [515, 357] on textarea at bounding box center [736, 341] width 620 height 61
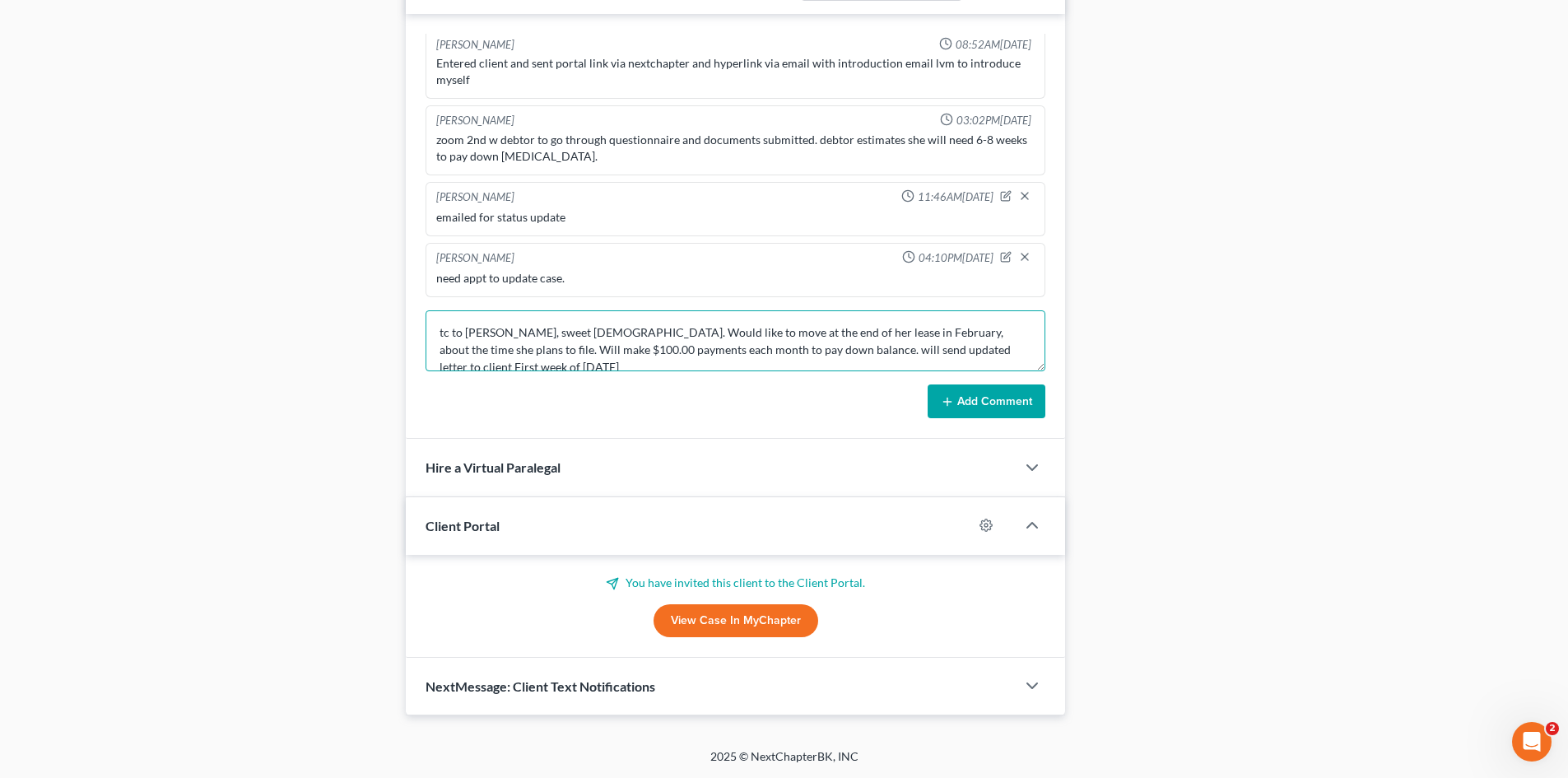
scroll to position [4, 0]
type textarea "tc to [PERSON_NAME], sweet [DEMOGRAPHIC_DATA]. Would like to move at the end of…"
click at [949, 407] on icon at bounding box center [947, 401] width 13 height 13
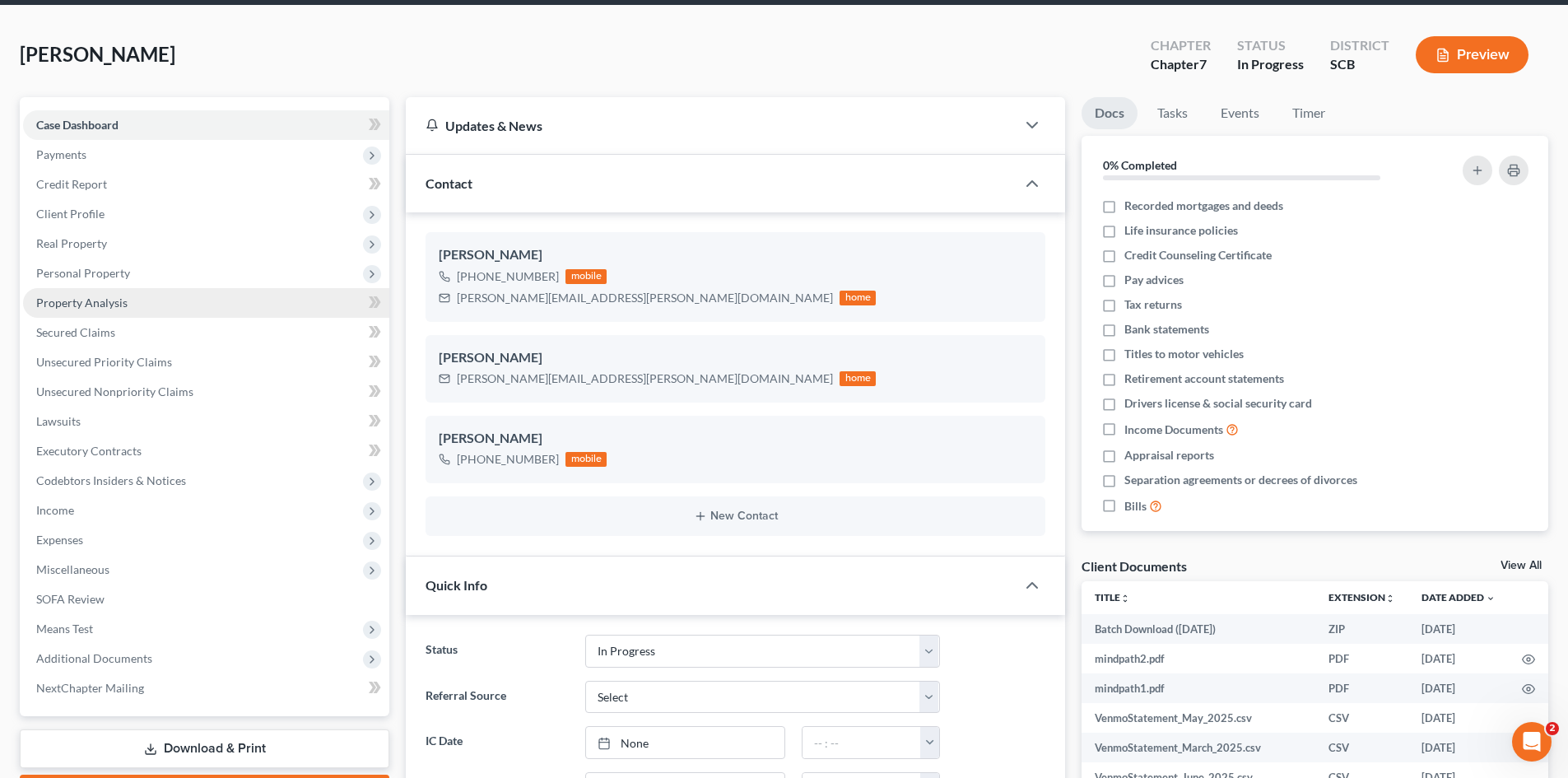
scroll to position [0, 0]
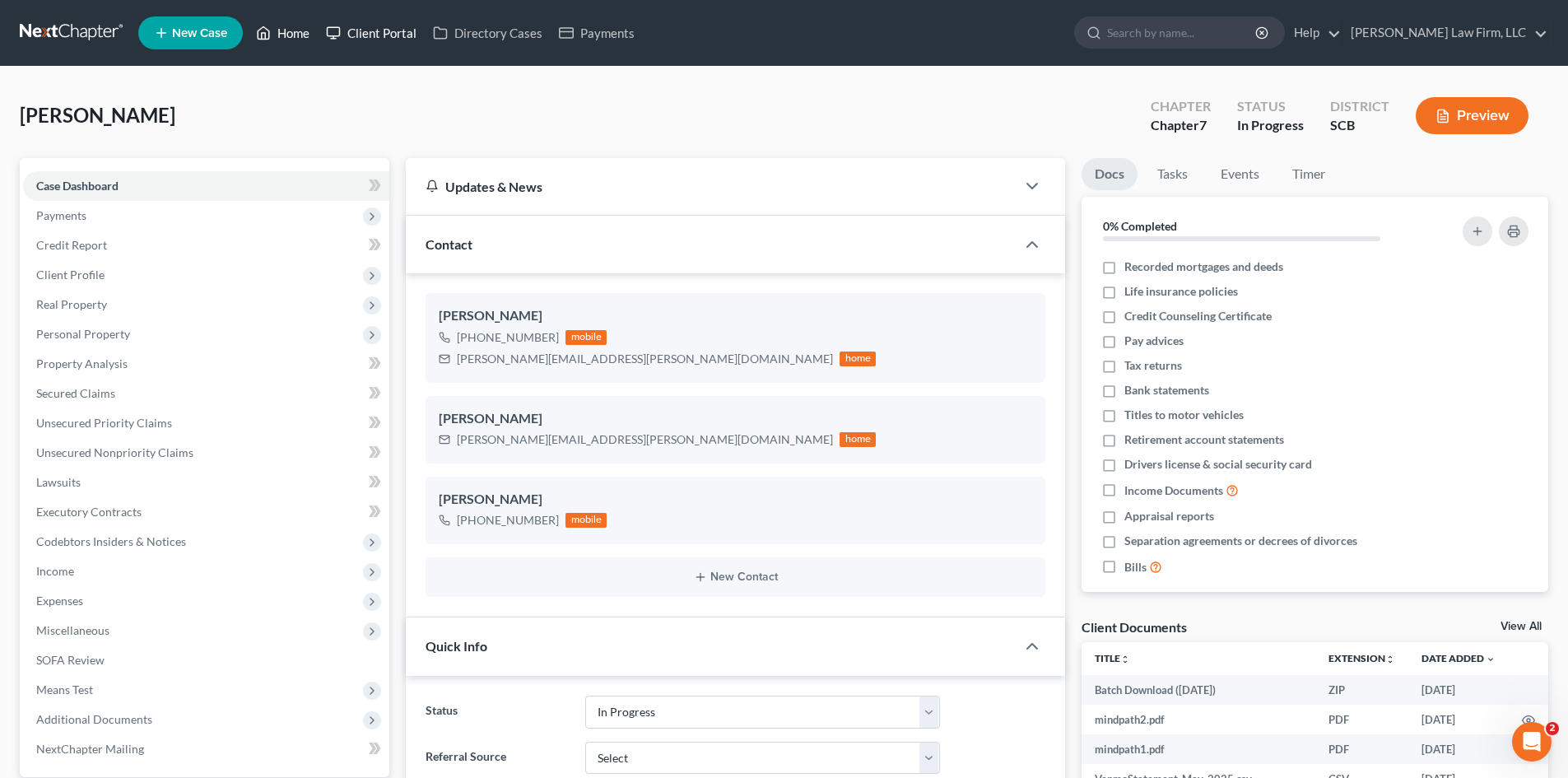
click at [280, 28] on link "Home" at bounding box center [282, 33] width 70 height 30
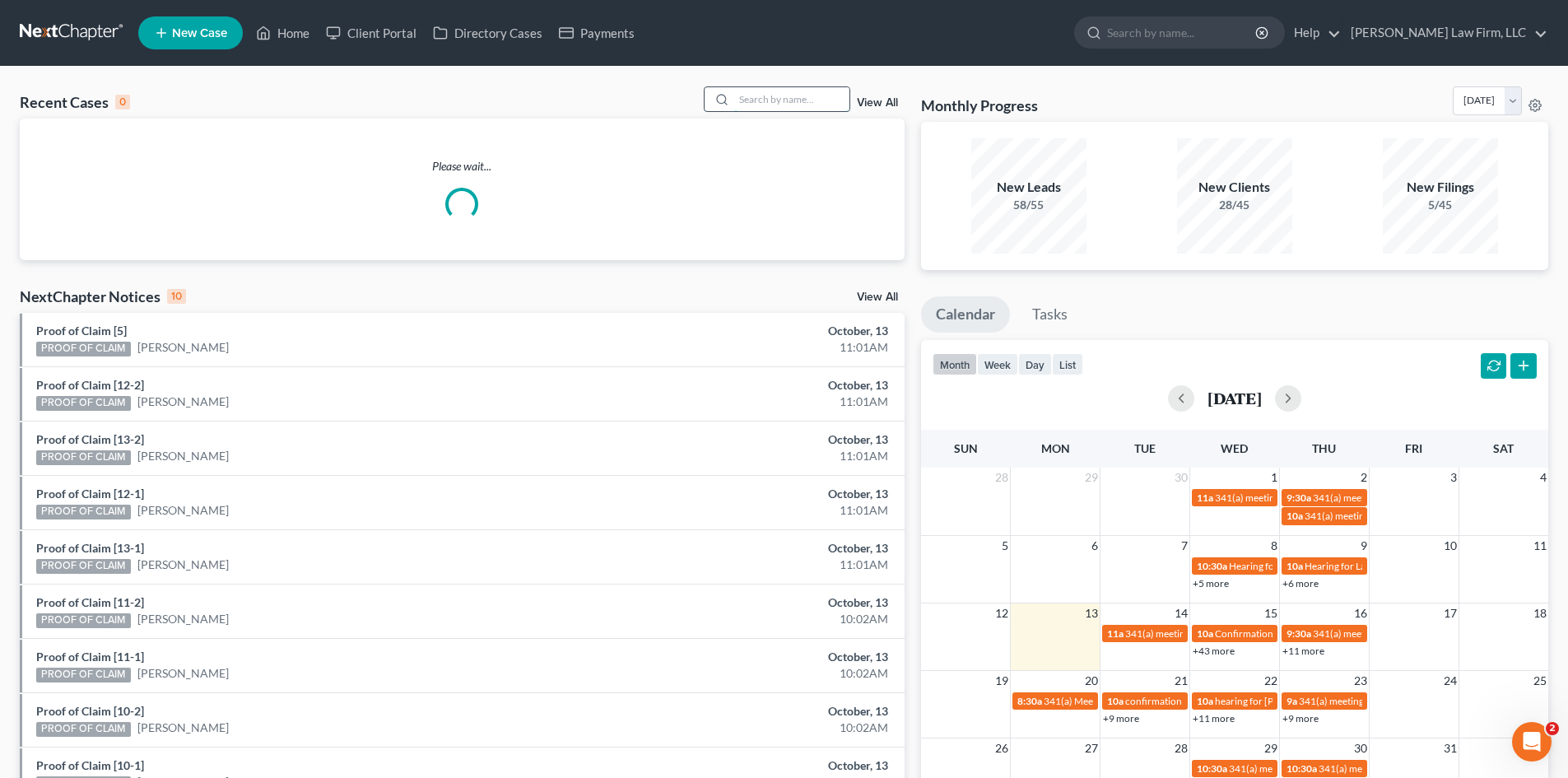
click at [777, 108] on input "search" at bounding box center [792, 100] width 115 height 24
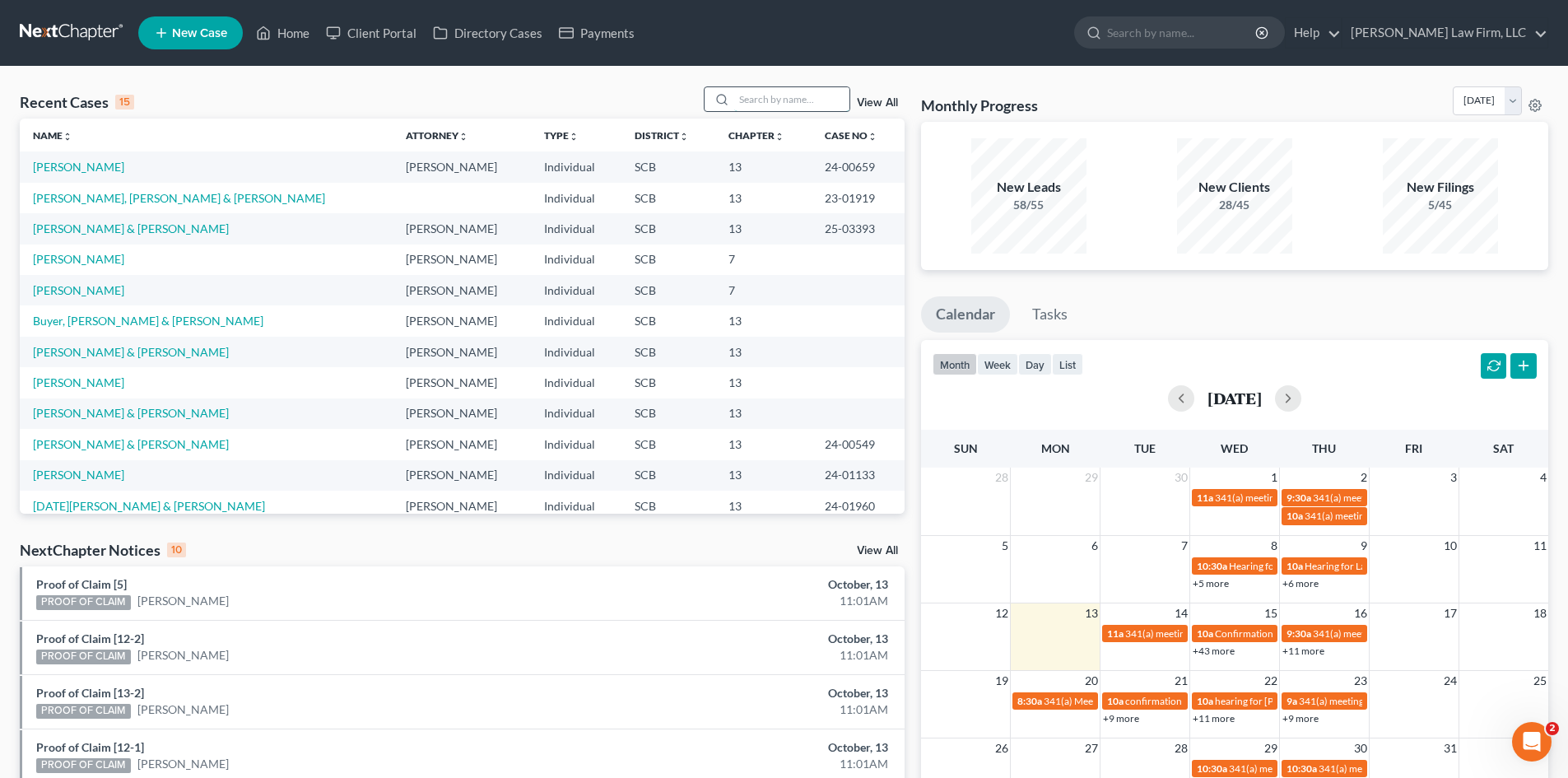
type input "b"
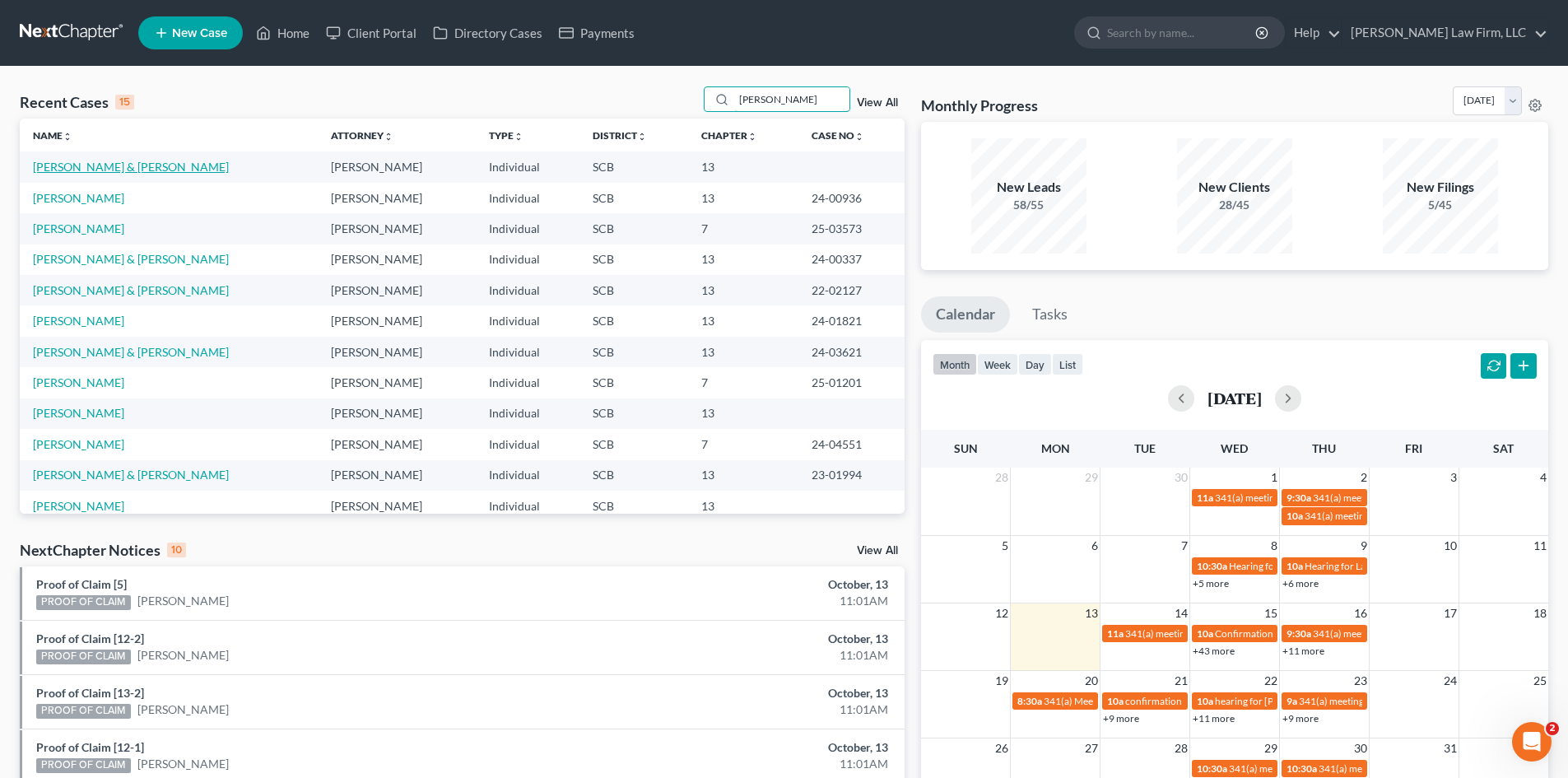
type input "[PERSON_NAME]"
click at [88, 164] on link "[PERSON_NAME] & [PERSON_NAME]" at bounding box center [131, 166] width 196 height 14
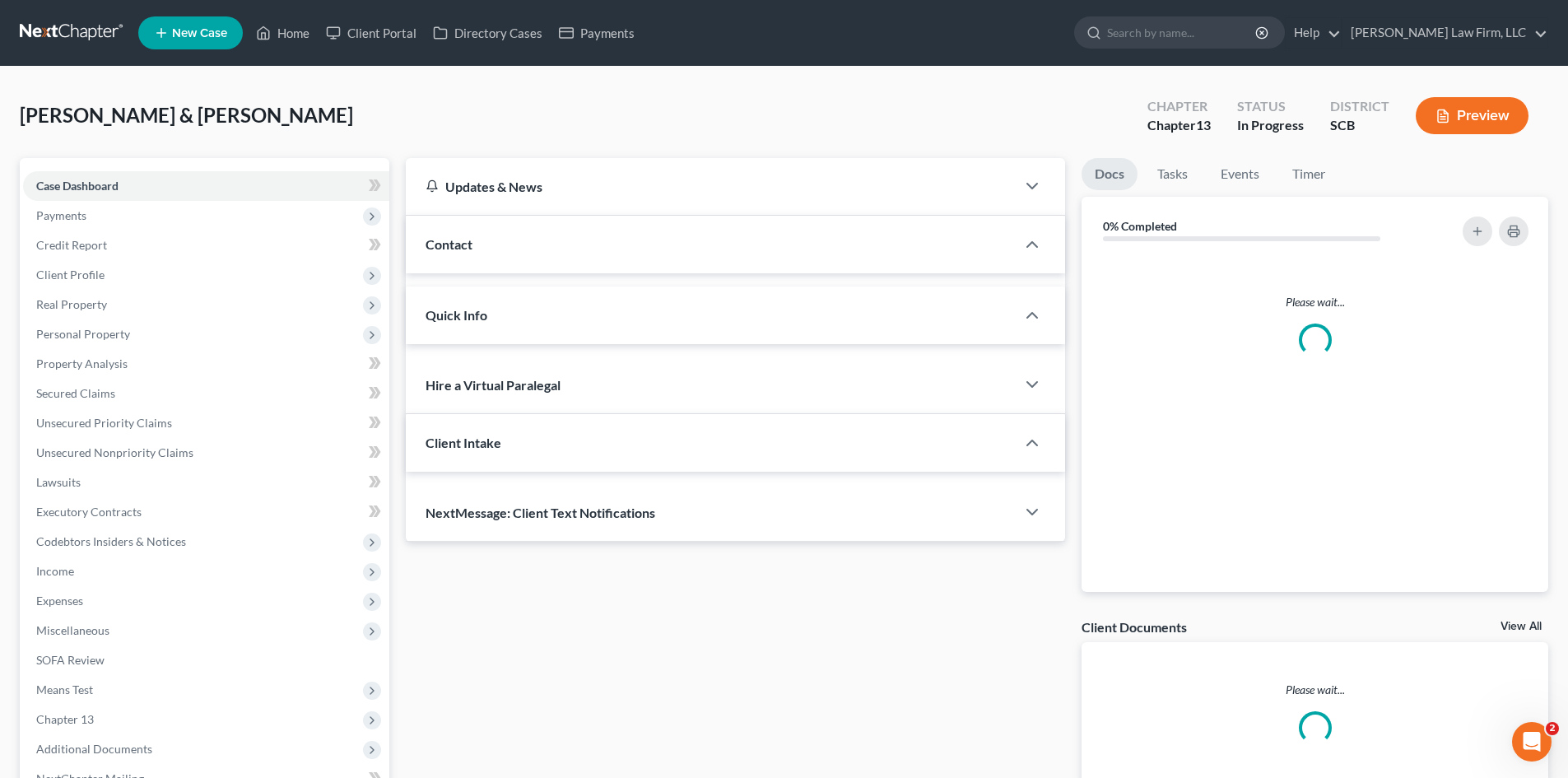
select select "0"
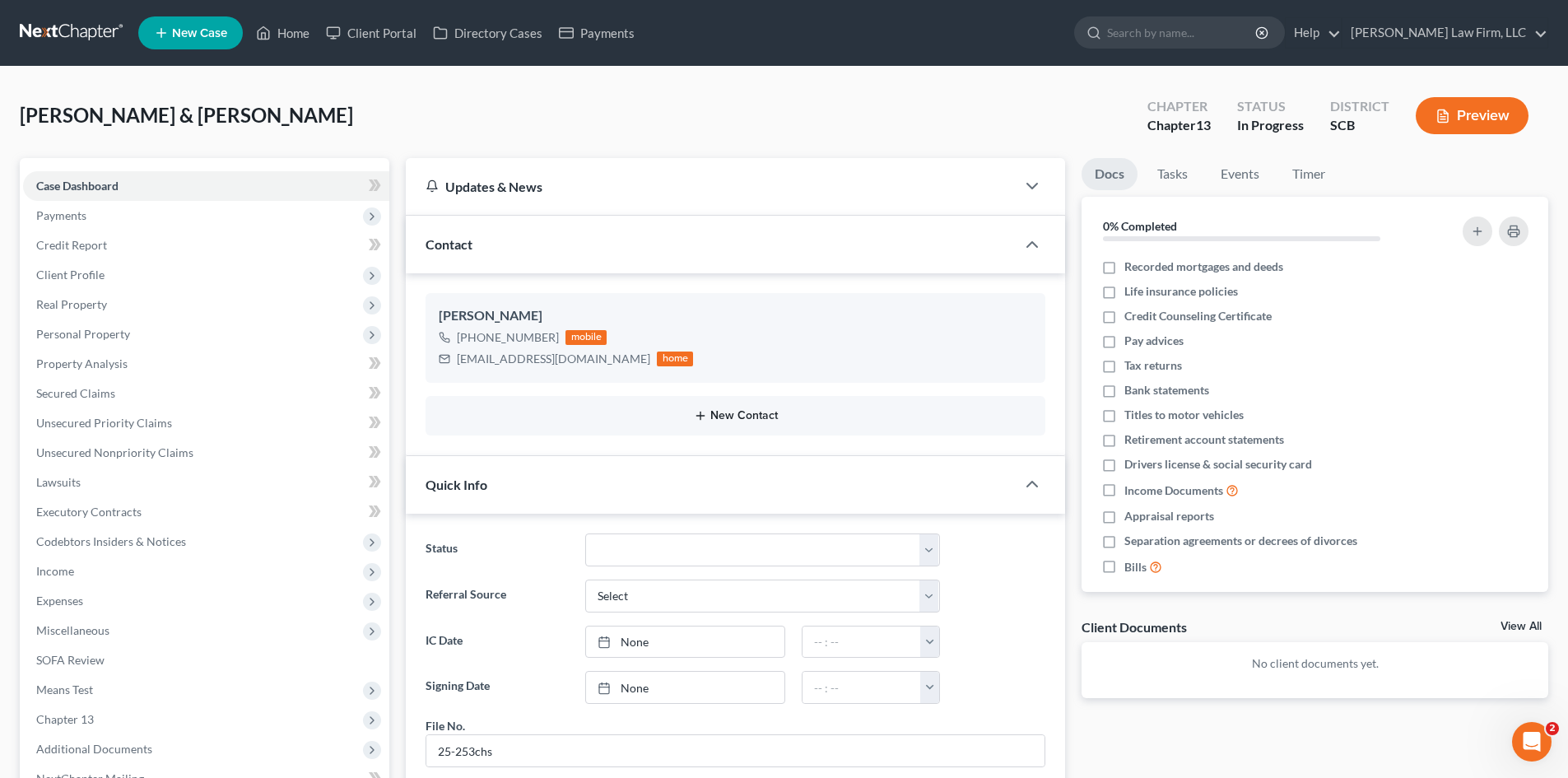
drag, startPoint x: 588, startPoint y: 414, endPoint x: 600, endPoint y: 445, distance: 33.2
click at [592, 423] on div "New Contact" at bounding box center [736, 415] width 620 height 40
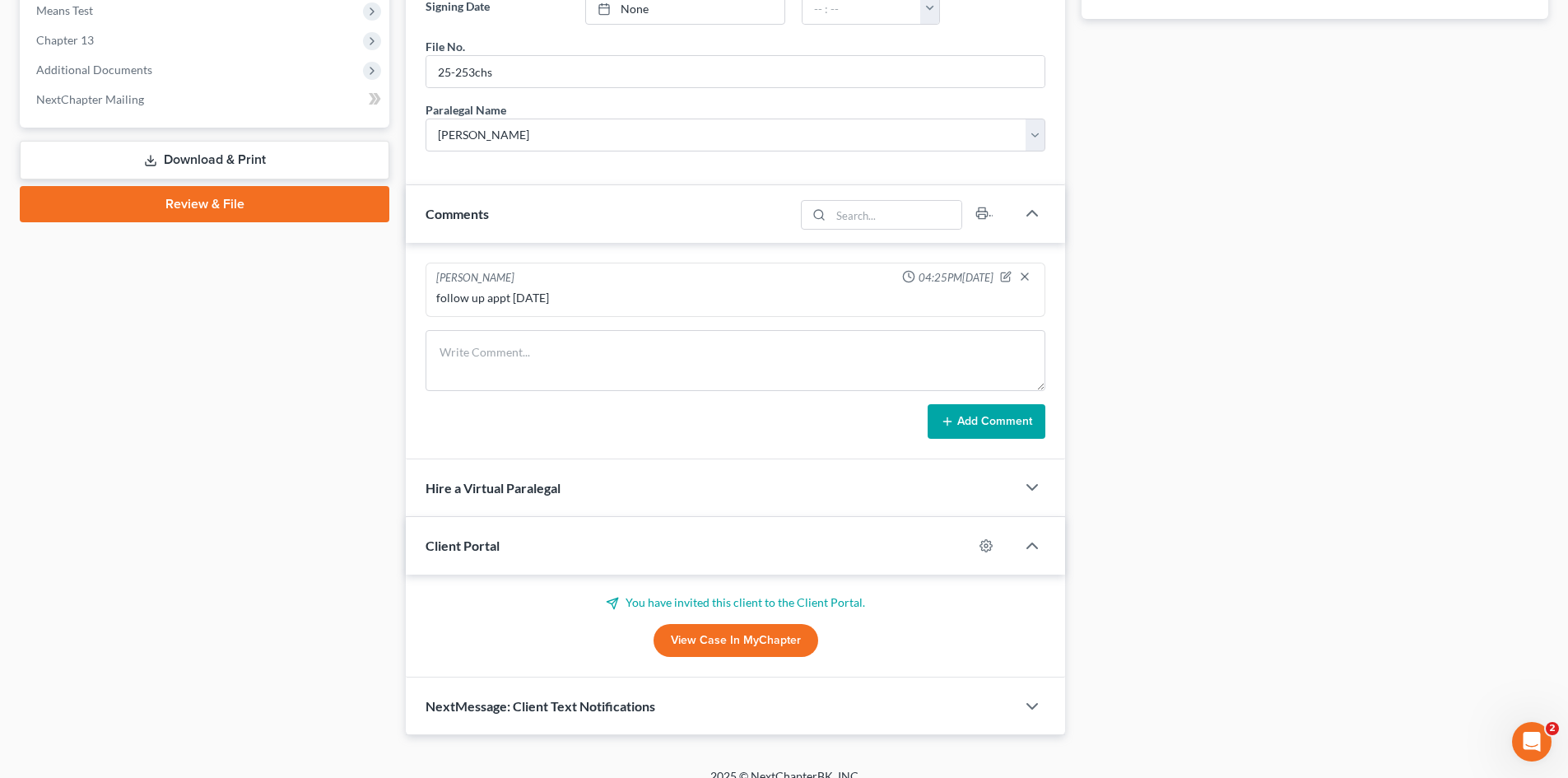
scroll to position [699, 0]
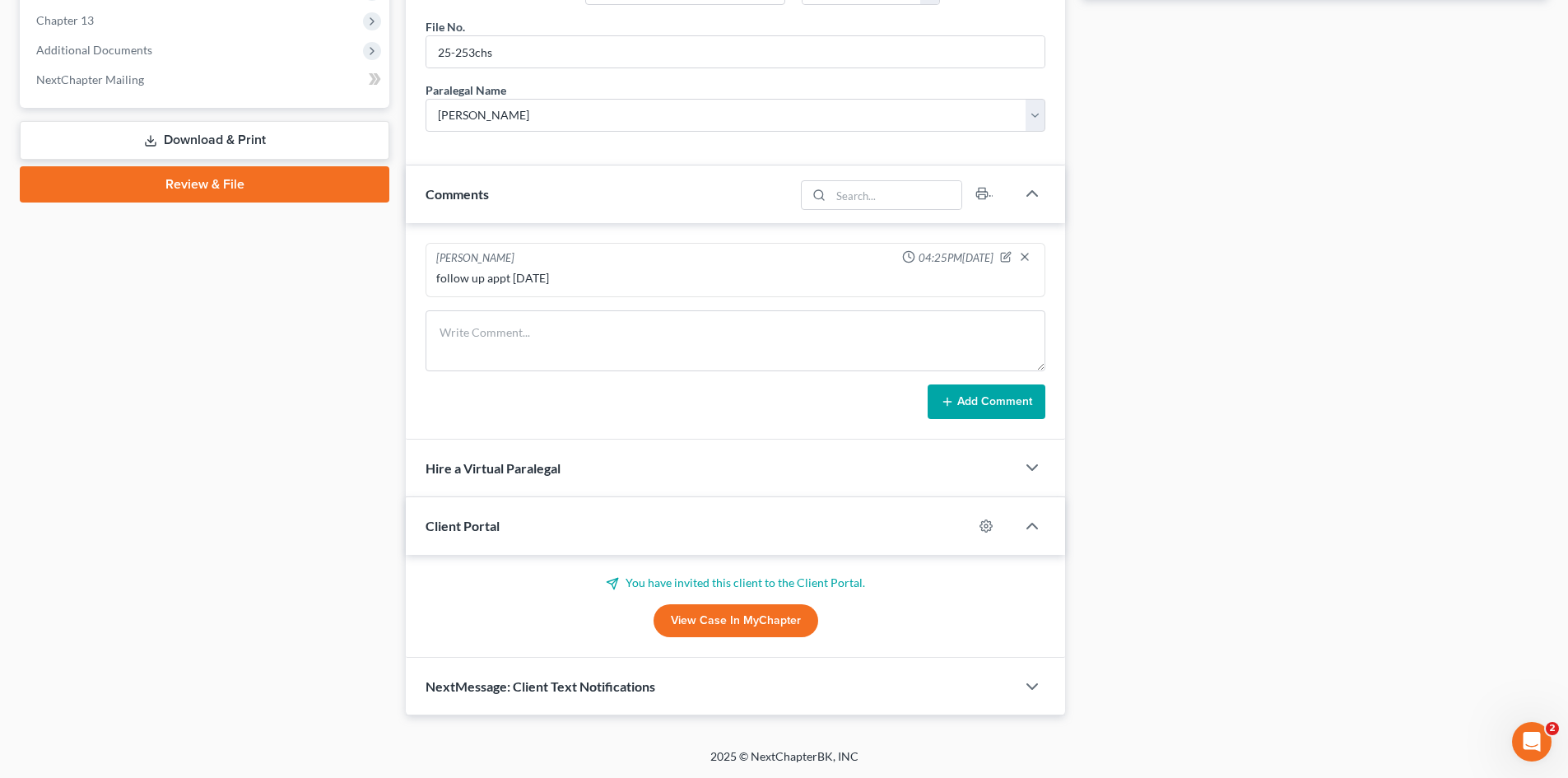
click at [593, 703] on div "NextMessage: Client Text Notifications" at bounding box center [711, 687] width 610 height 57
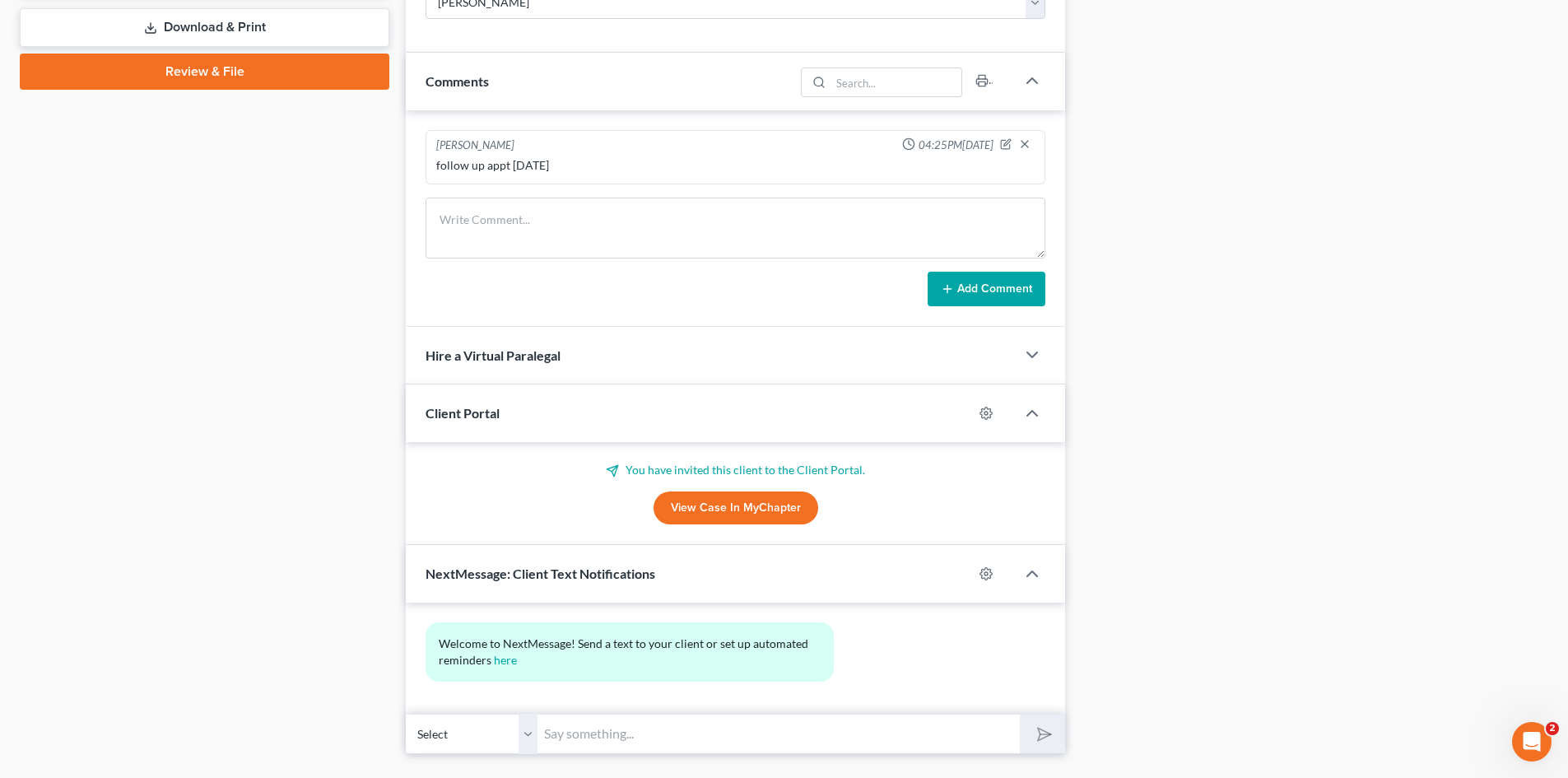
scroll to position [850, 0]
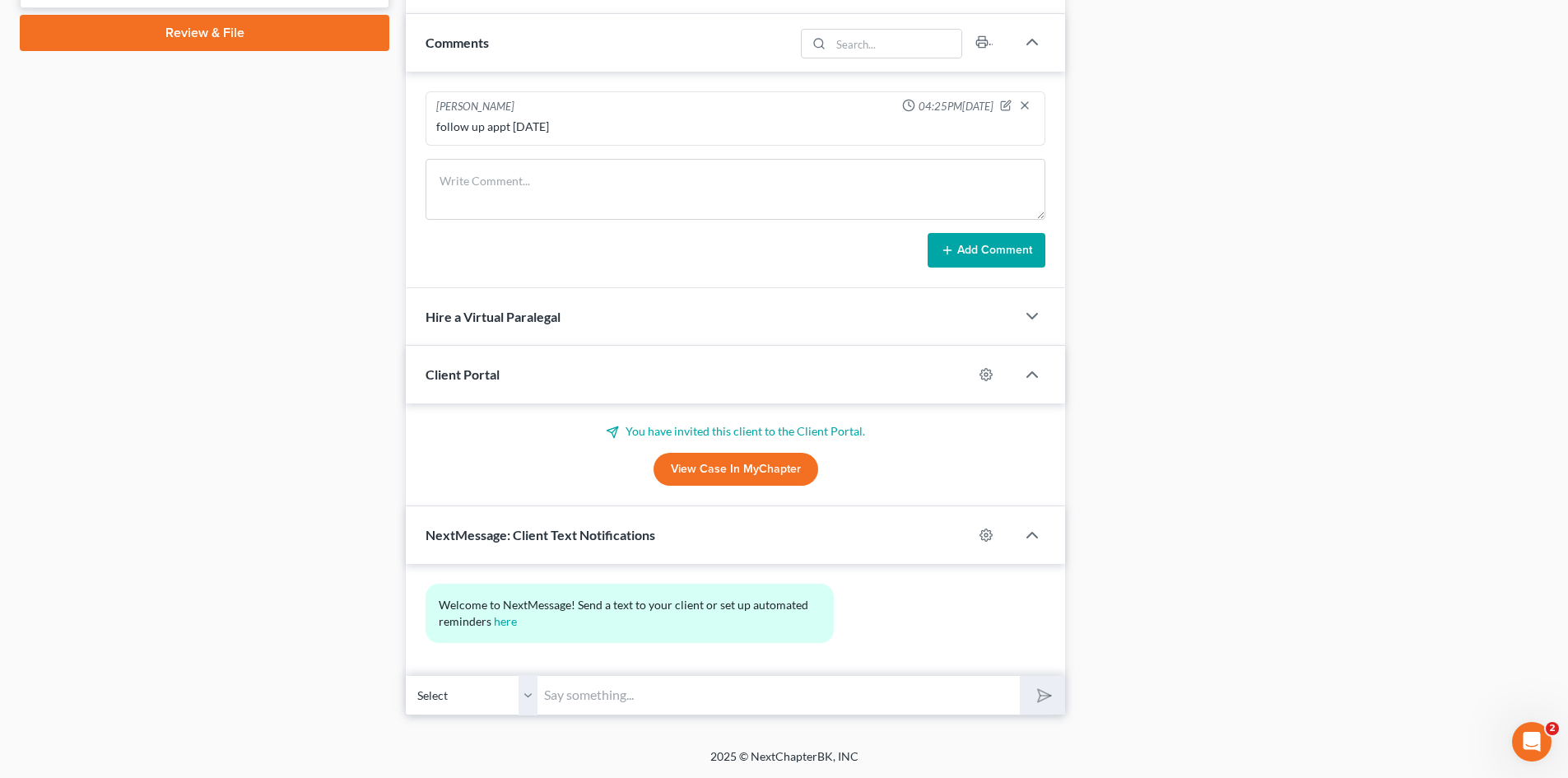
click at [628, 710] on input "text" at bounding box center [778, 695] width 483 height 41
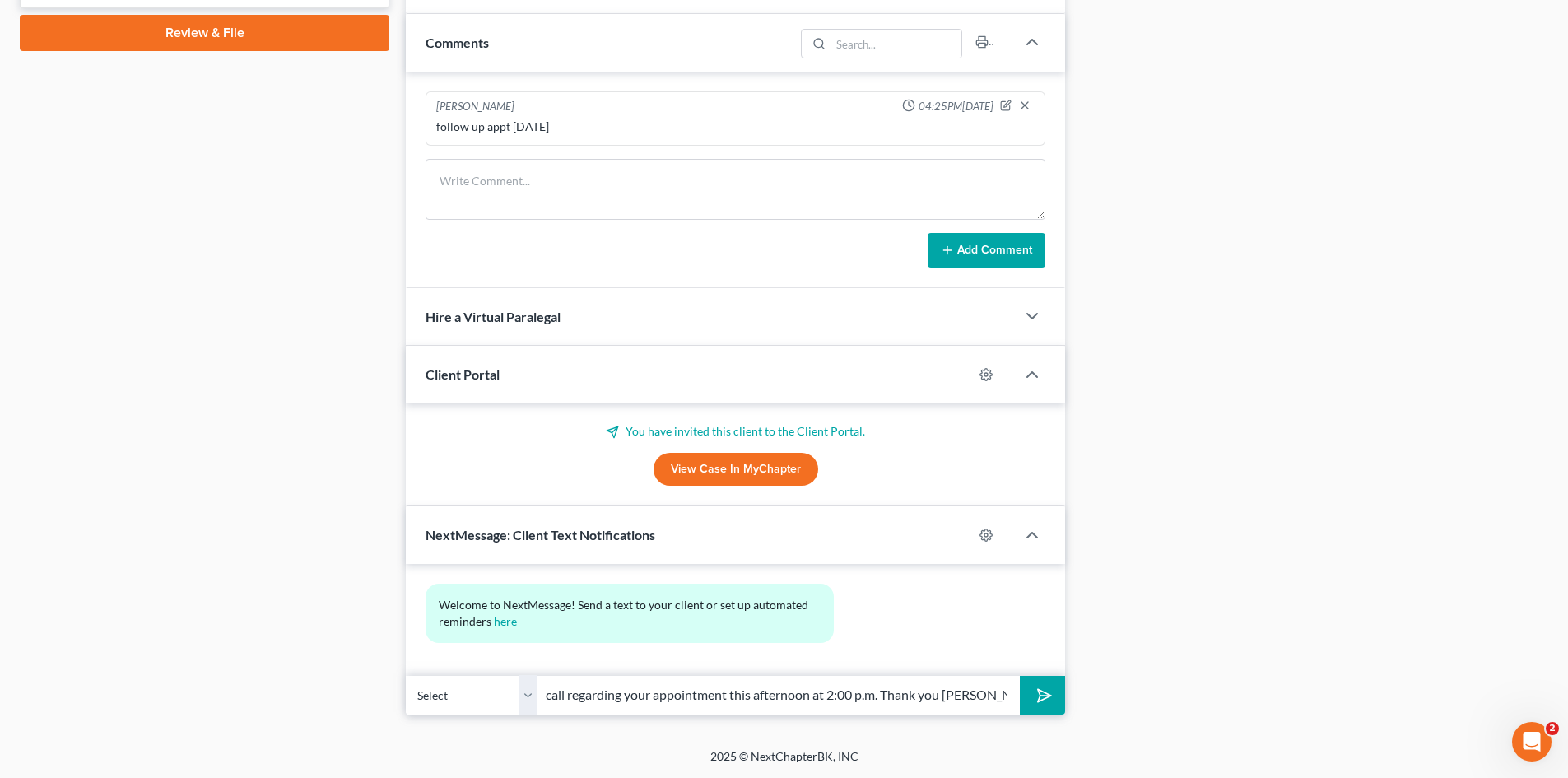
scroll to position [0, 201]
type input "[PERSON_NAME], Please give me a call regarding your appointment this afternoon …"
click at [1020, 676] on button "submit" at bounding box center [1042, 695] width 45 height 39
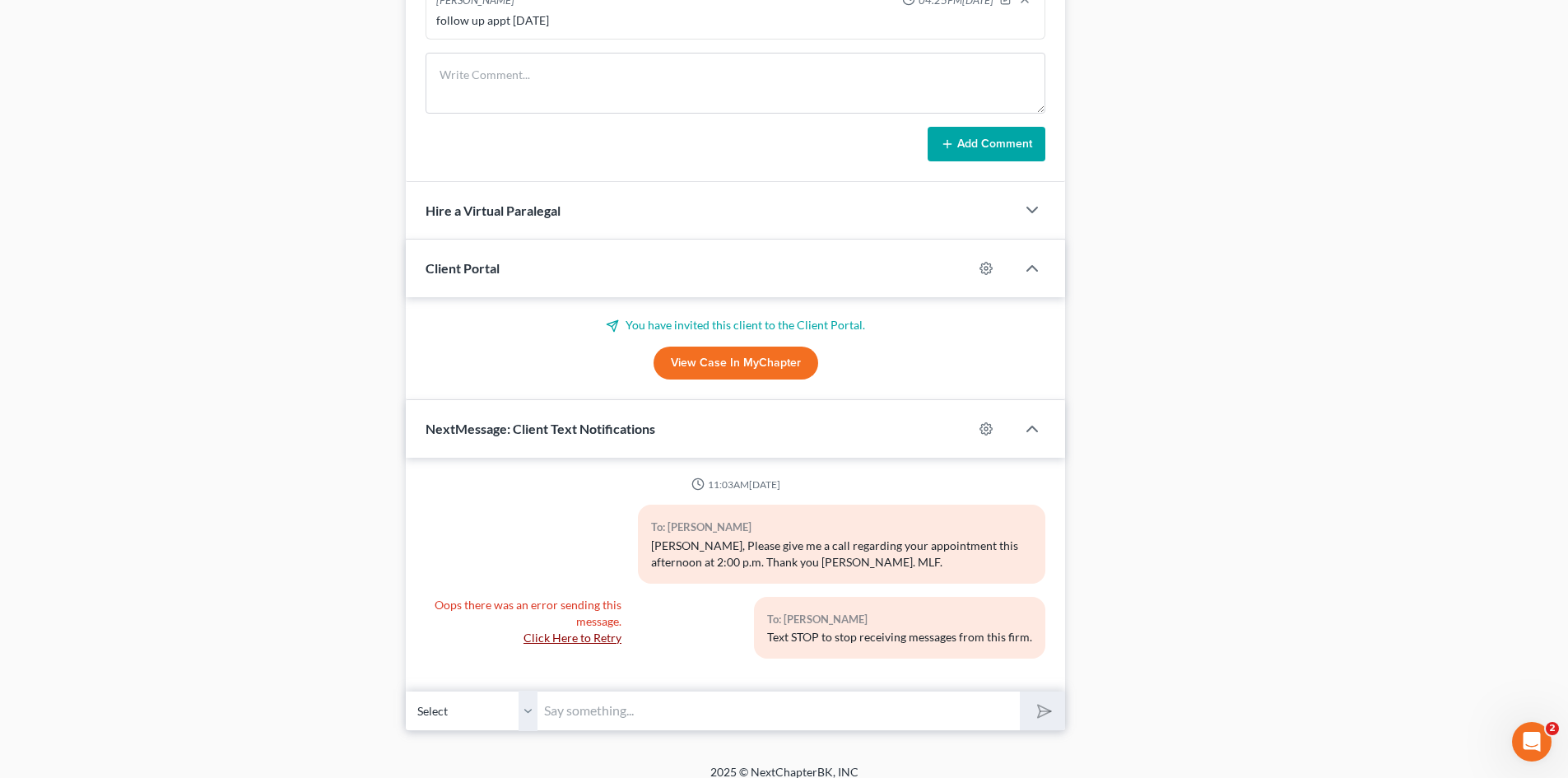
scroll to position [972, 0]
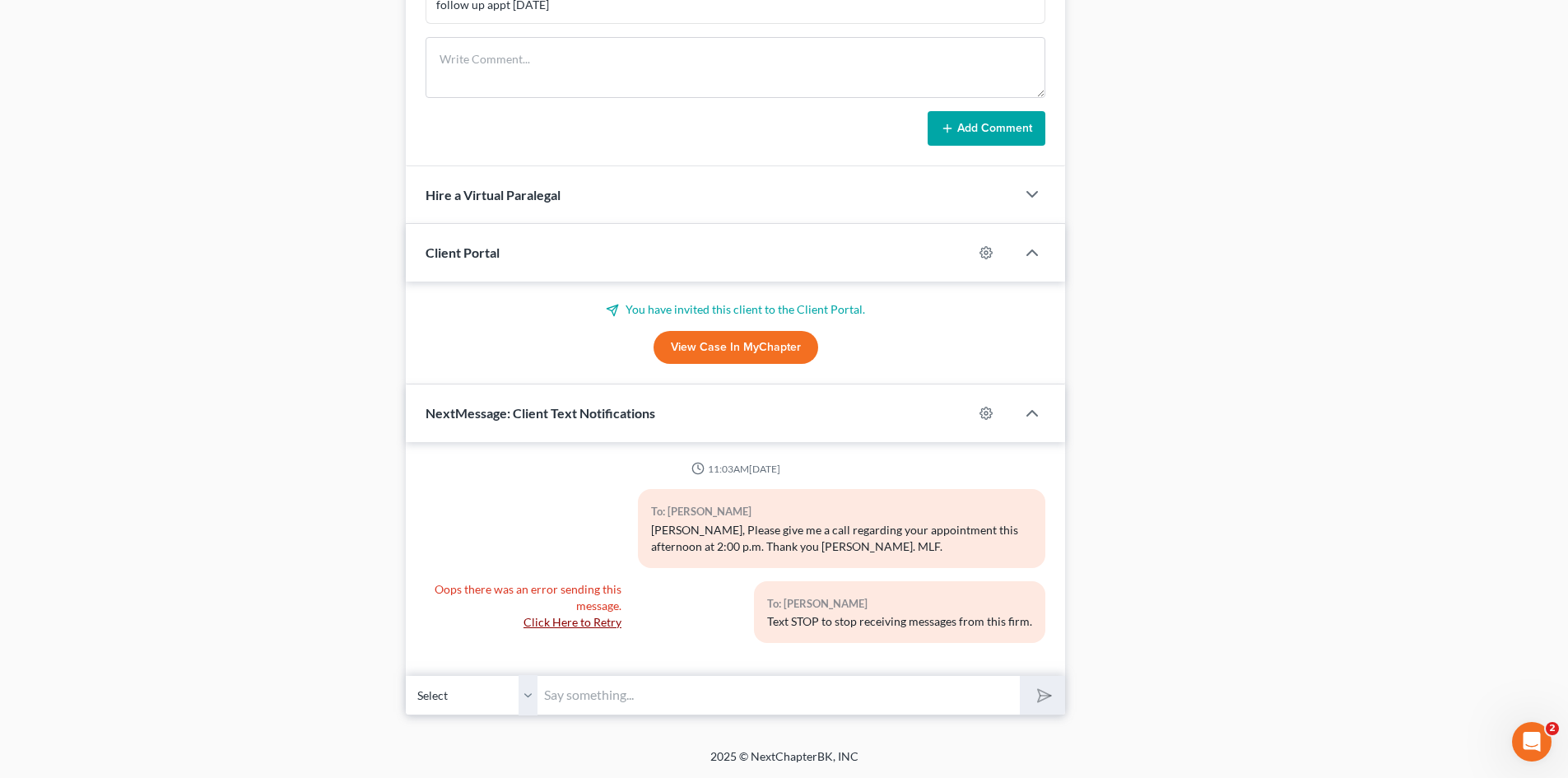
click at [530, 710] on select "Select [PHONE_NUMBER] - [PERSON_NAME]" at bounding box center [472, 695] width 132 height 41
click at [406, 675] on select "Select [PHONE_NUMBER] - [PERSON_NAME]" at bounding box center [472, 695] width 132 height 41
drag, startPoint x: 683, startPoint y: 688, endPoint x: 712, endPoint y: 688, distance: 29.0
click at [683, 688] on input "text" at bounding box center [778, 695] width 483 height 41
click at [574, 620] on link "Click Here to Retry" at bounding box center [572, 621] width 98 height 14
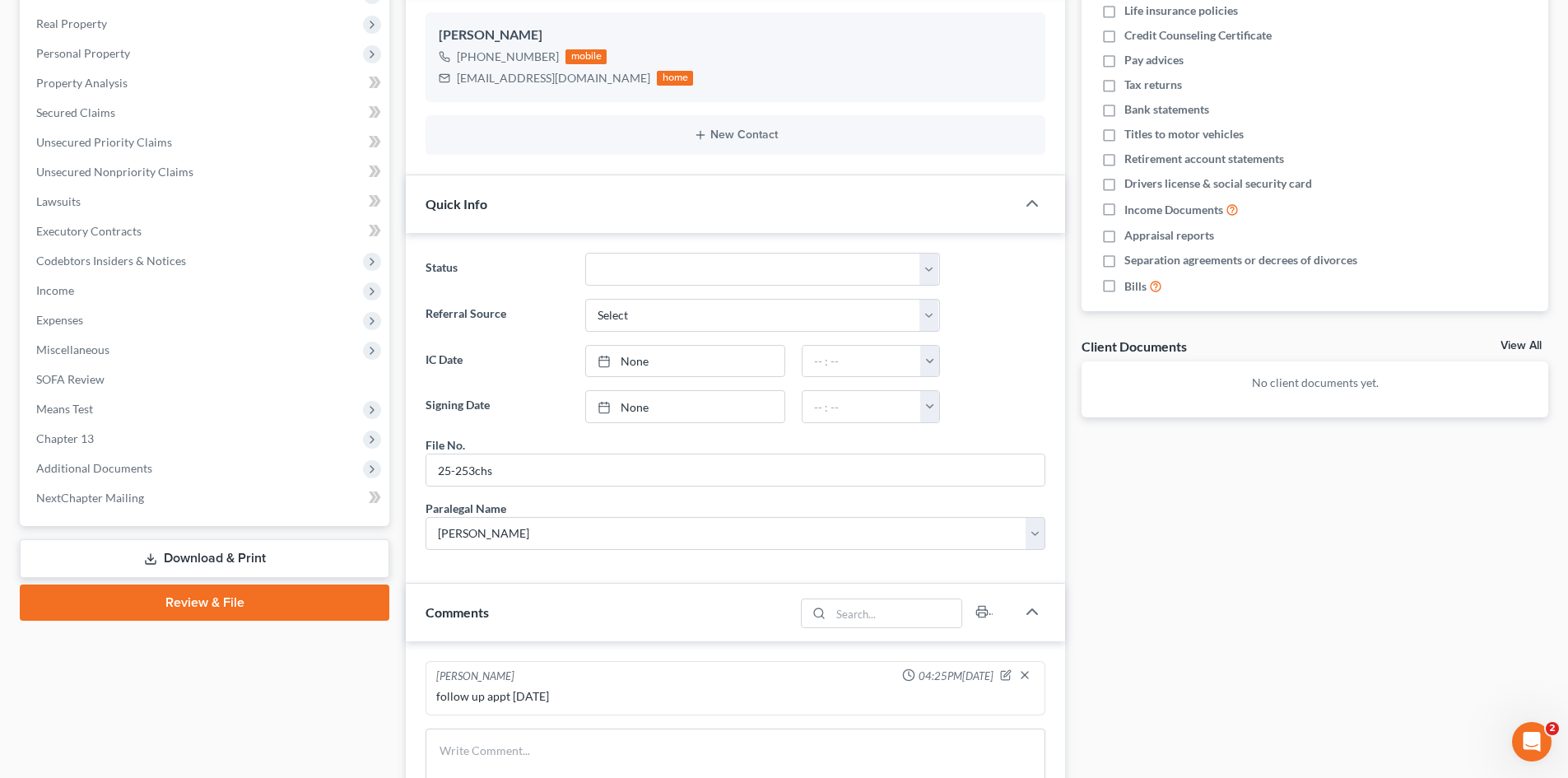
scroll to position [66, 0]
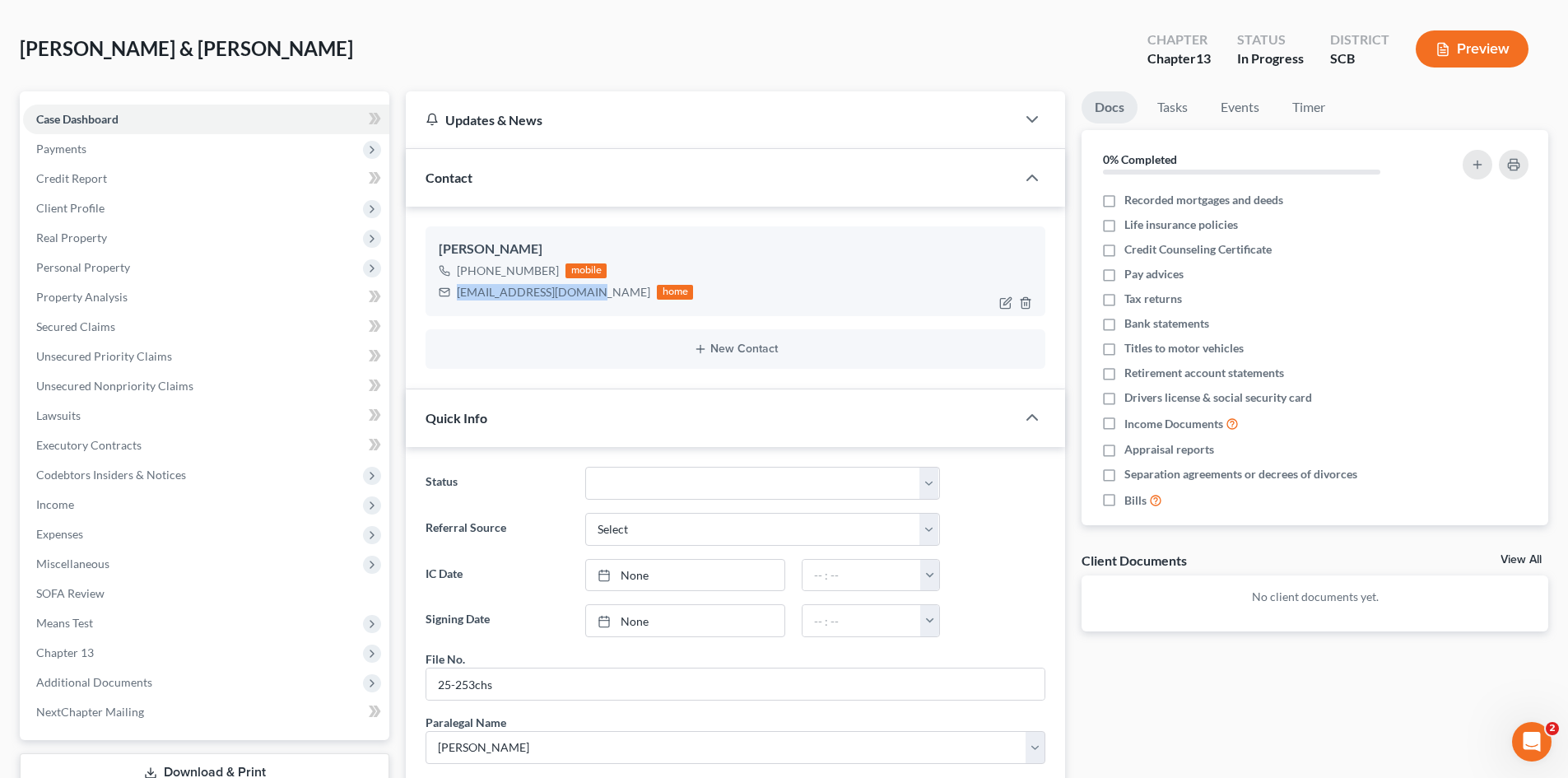
drag, startPoint x: 458, startPoint y: 293, endPoint x: 581, endPoint y: 294, distance: 123.0
click at [581, 294] on div "[EMAIL_ADDRESS][DOMAIN_NAME]" at bounding box center [554, 293] width 194 height 17
copy div "[EMAIL_ADDRESS][DOMAIN_NAME]"
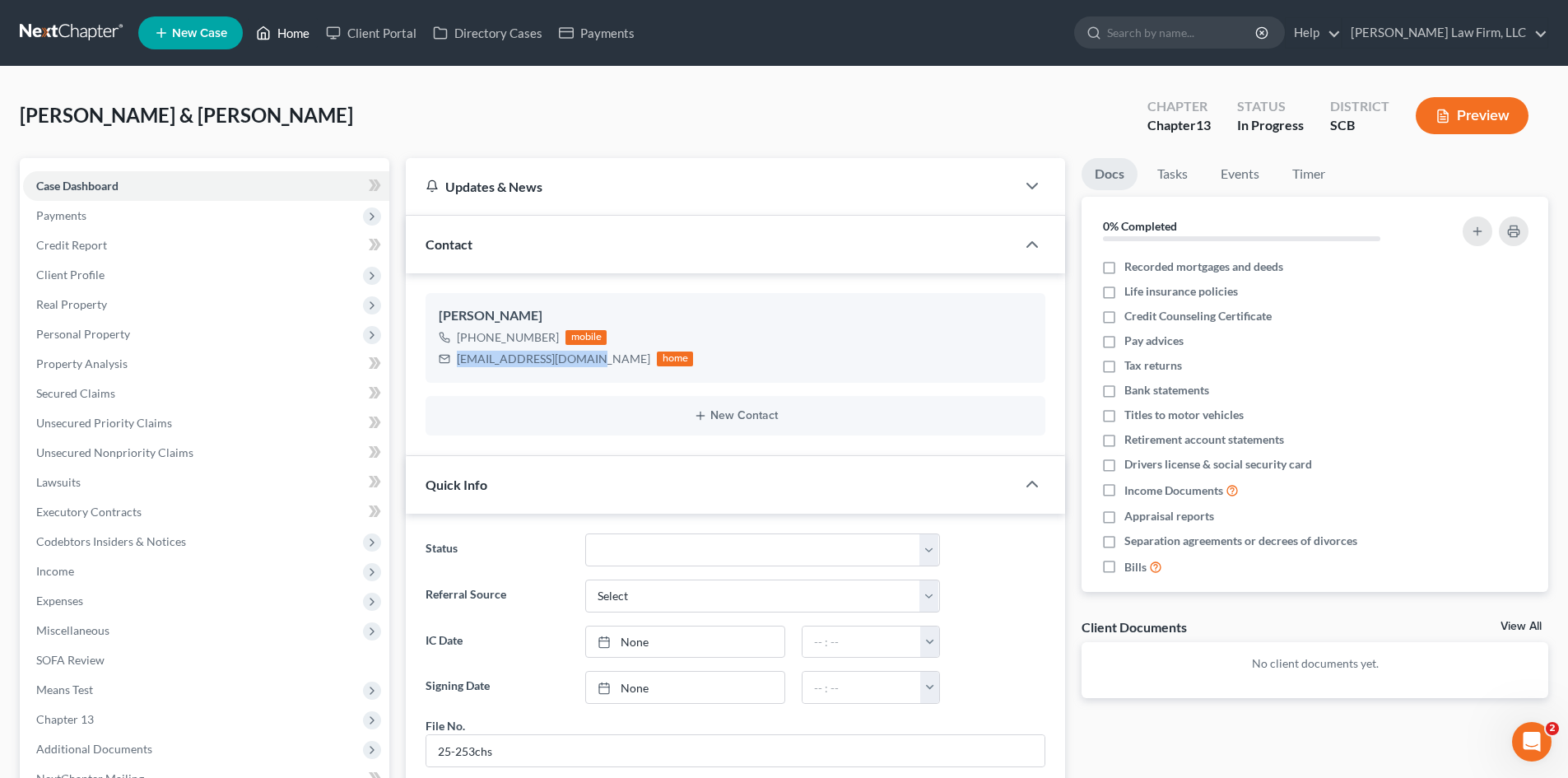
click at [296, 38] on link "Home" at bounding box center [282, 33] width 70 height 30
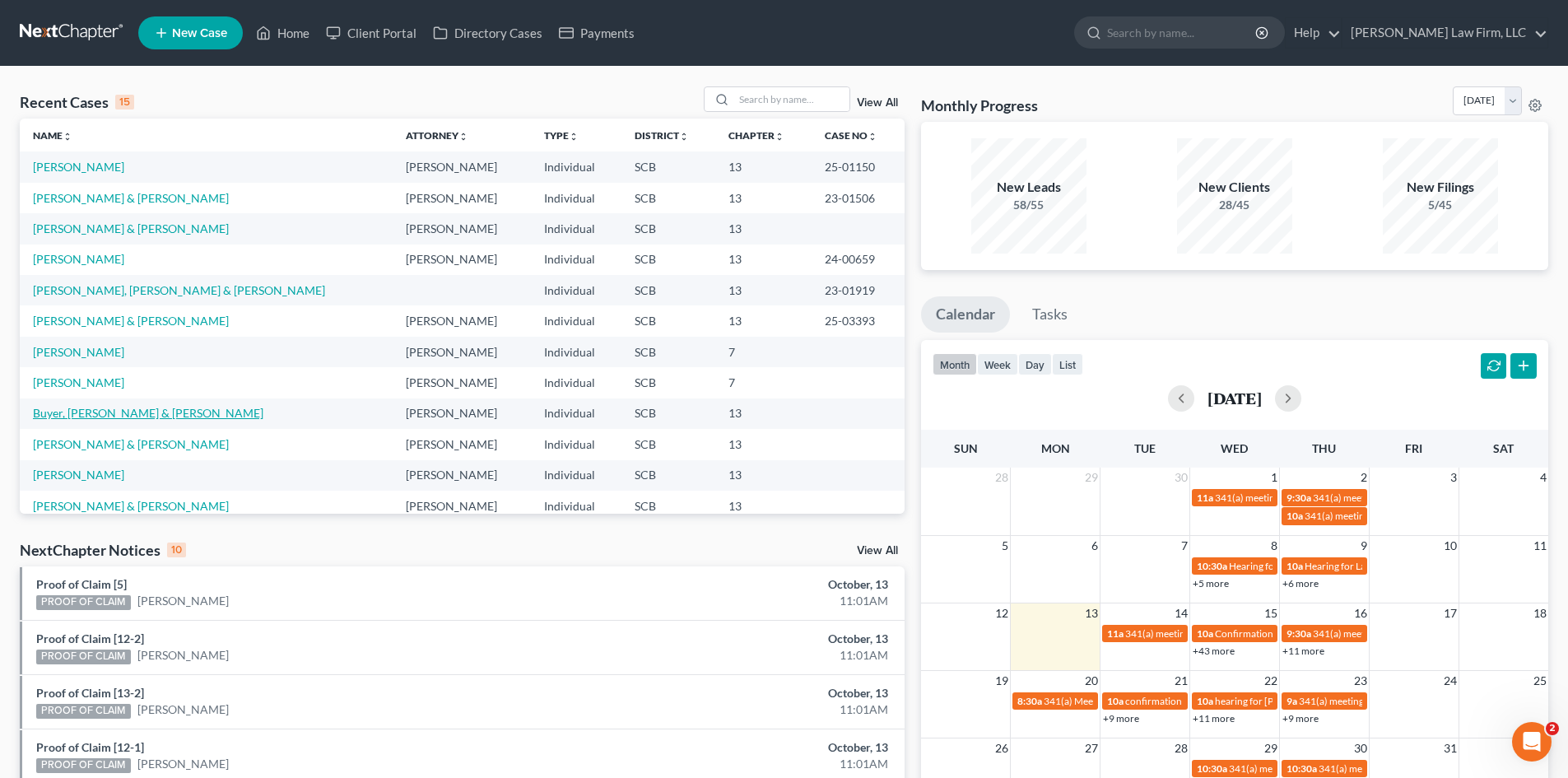
click at [65, 409] on link "Buyer, [PERSON_NAME] & [PERSON_NAME]" at bounding box center [149, 413] width 231 height 14
select select "0"
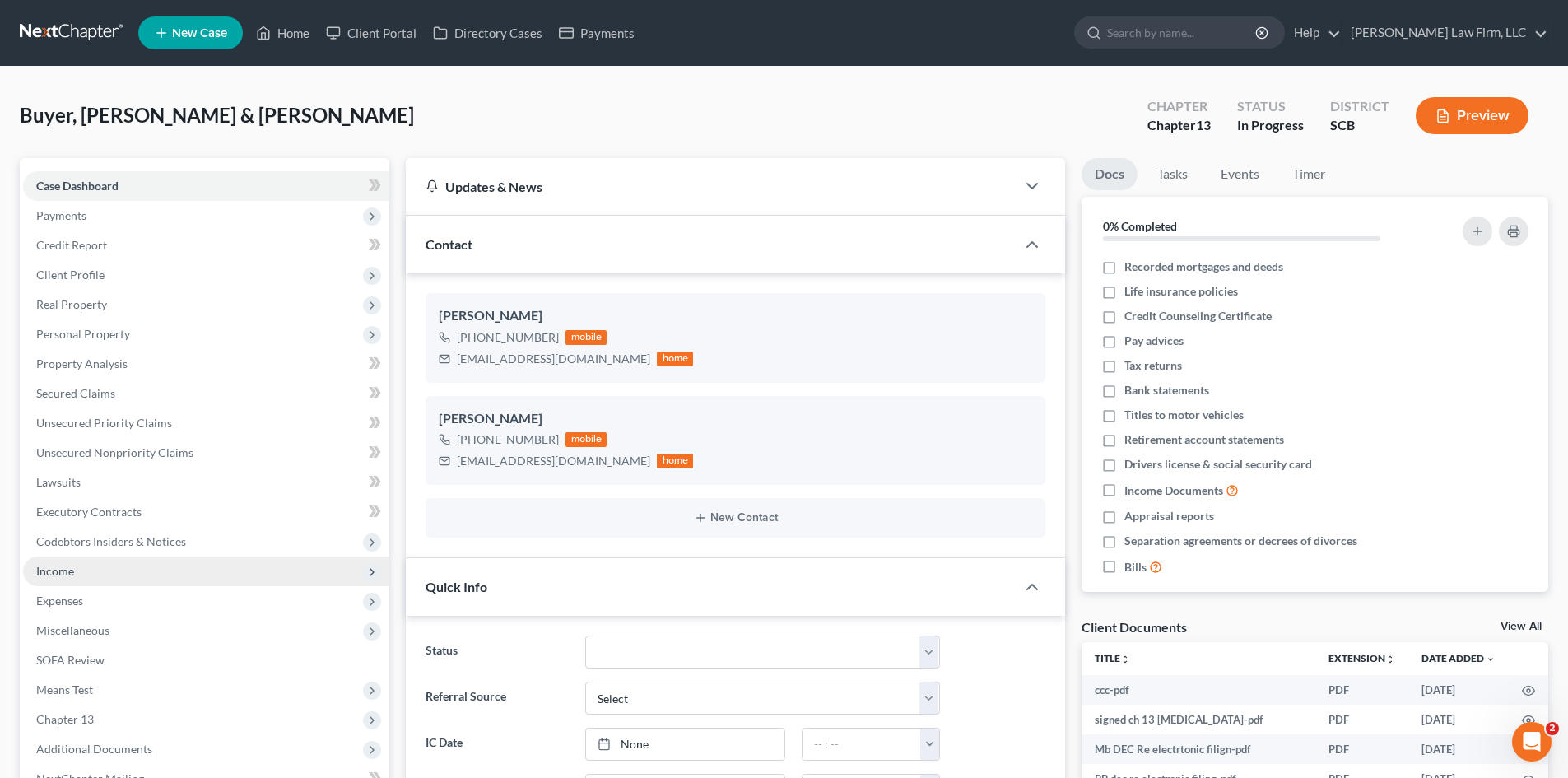
click at [98, 572] on span "Income" at bounding box center [206, 571] width 366 height 30
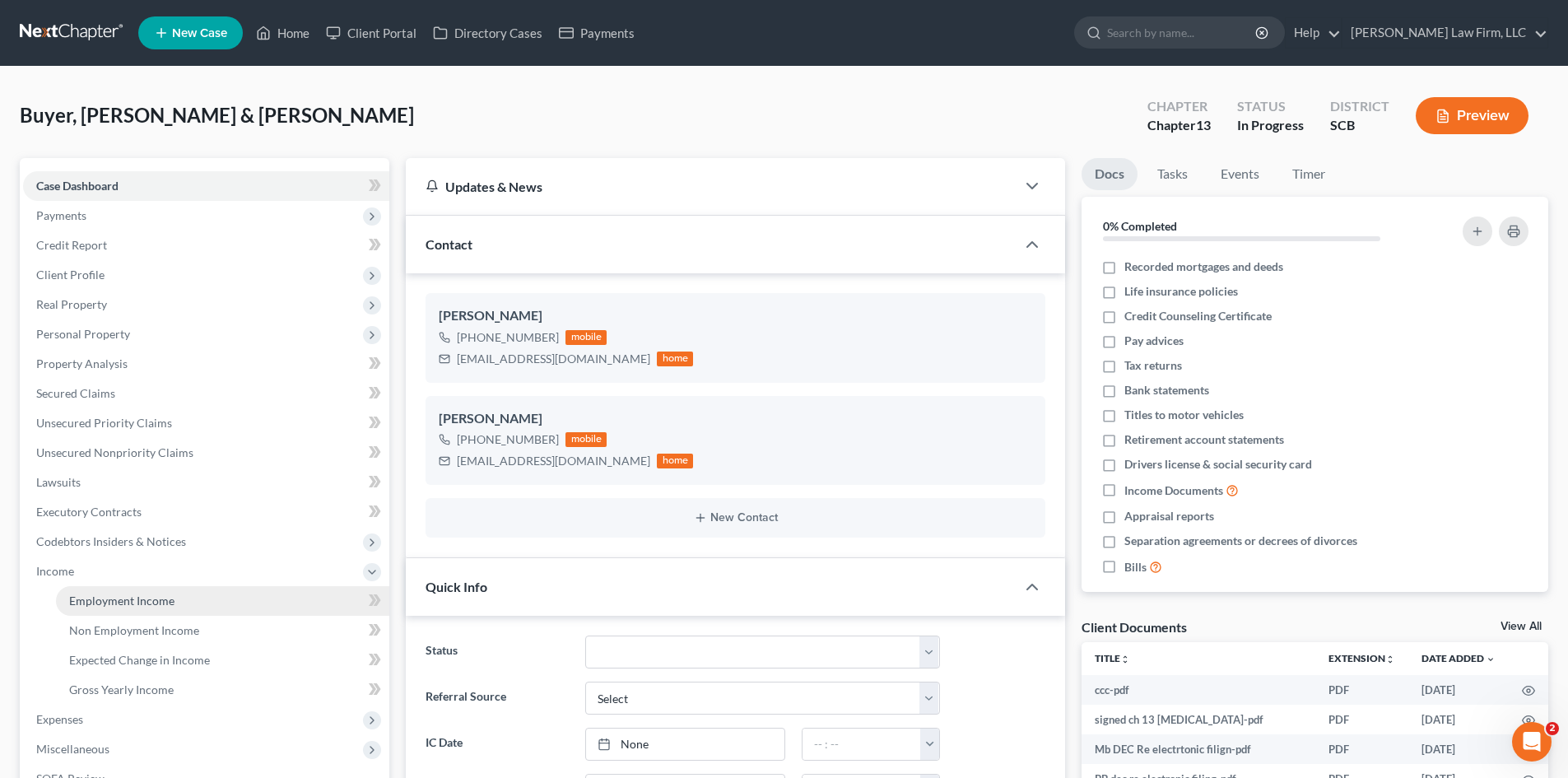
click at [104, 594] on span "Employment Income" at bounding box center [122, 600] width 105 height 14
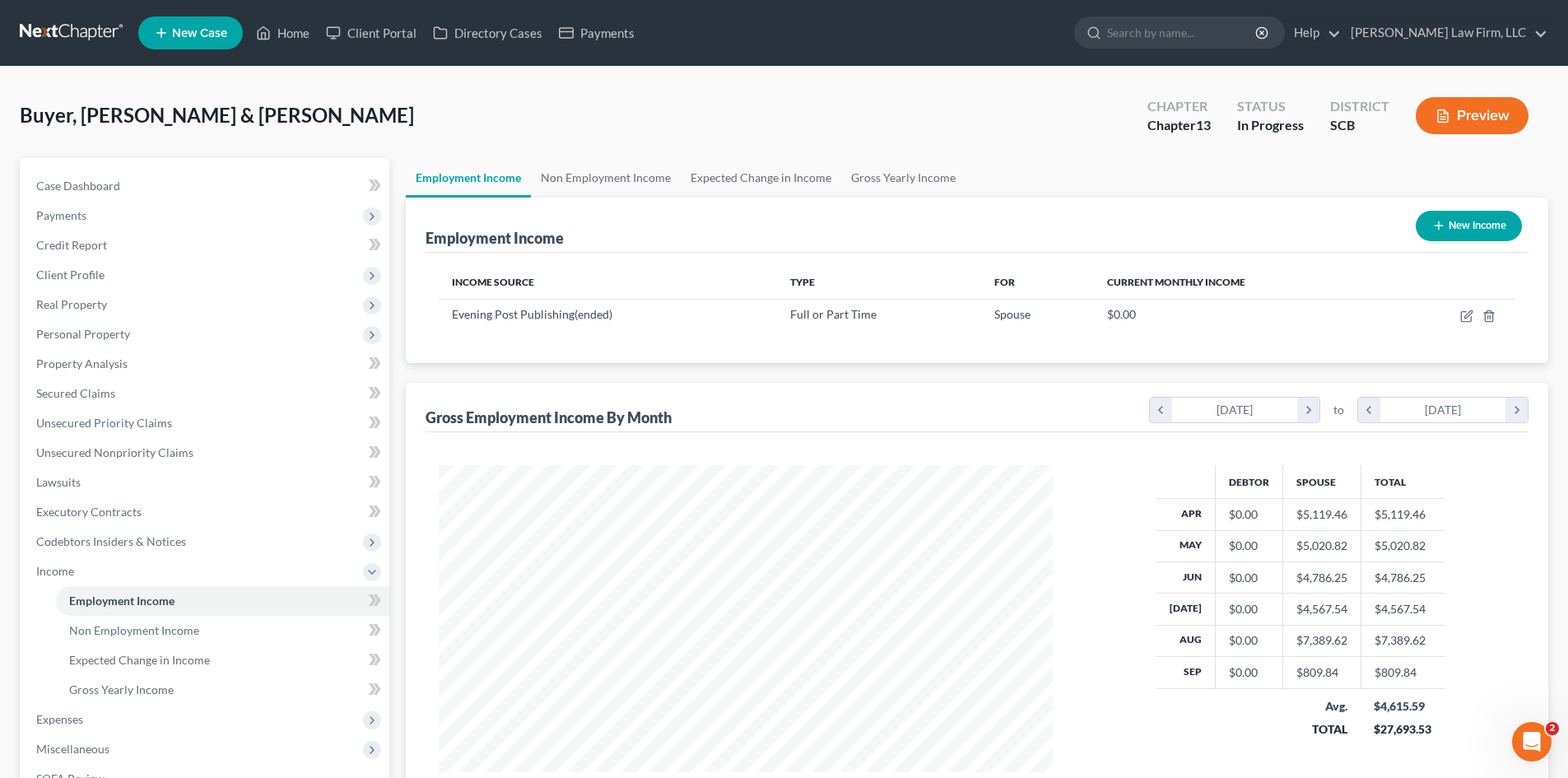
scroll to position [307, 647]
click at [604, 186] on link "Non Employment Income" at bounding box center [605, 177] width 150 height 40
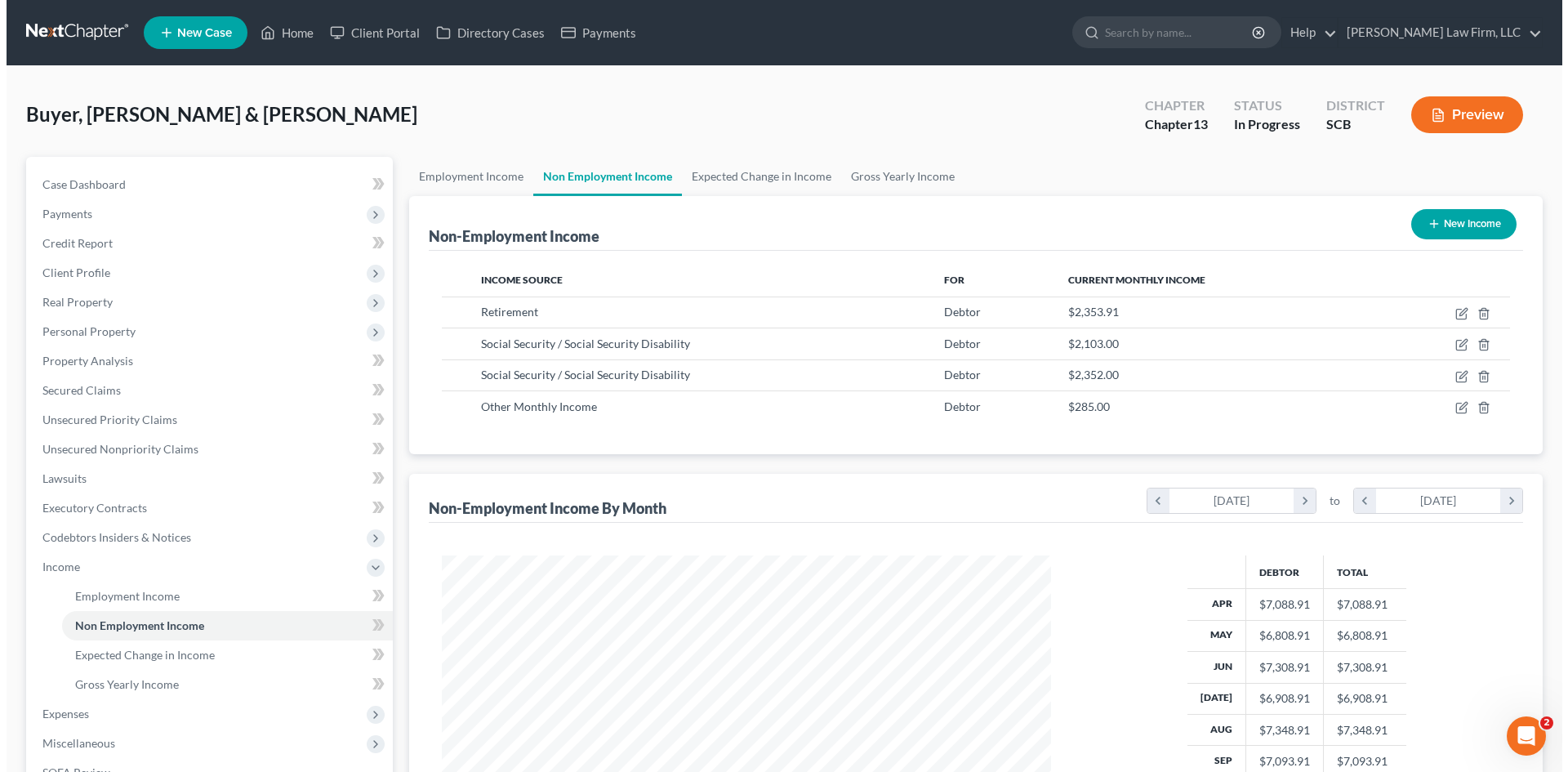
scroll to position [305, 642]
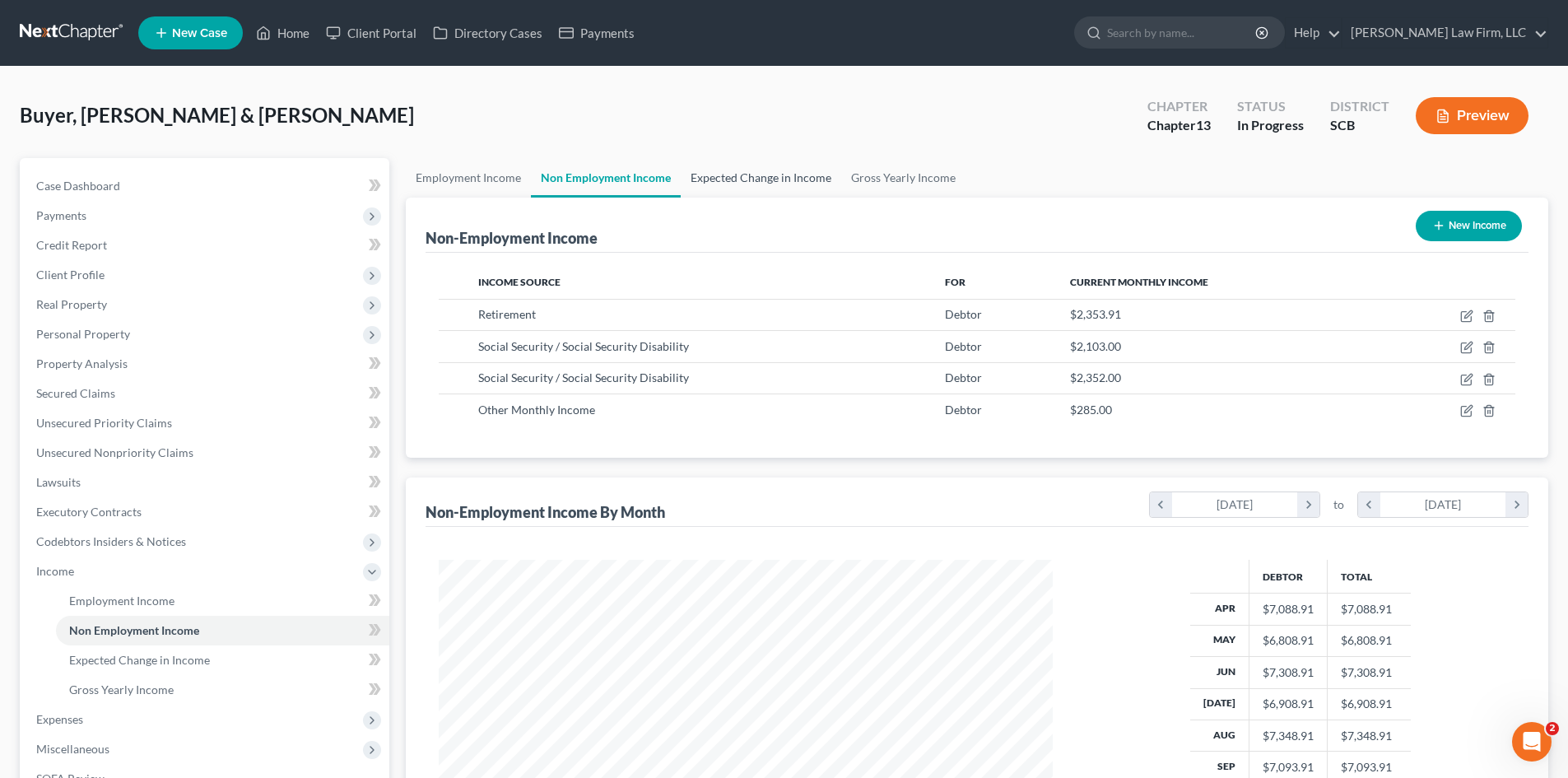
click at [687, 185] on link "Expected Change in Income" at bounding box center [761, 177] width 161 height 40
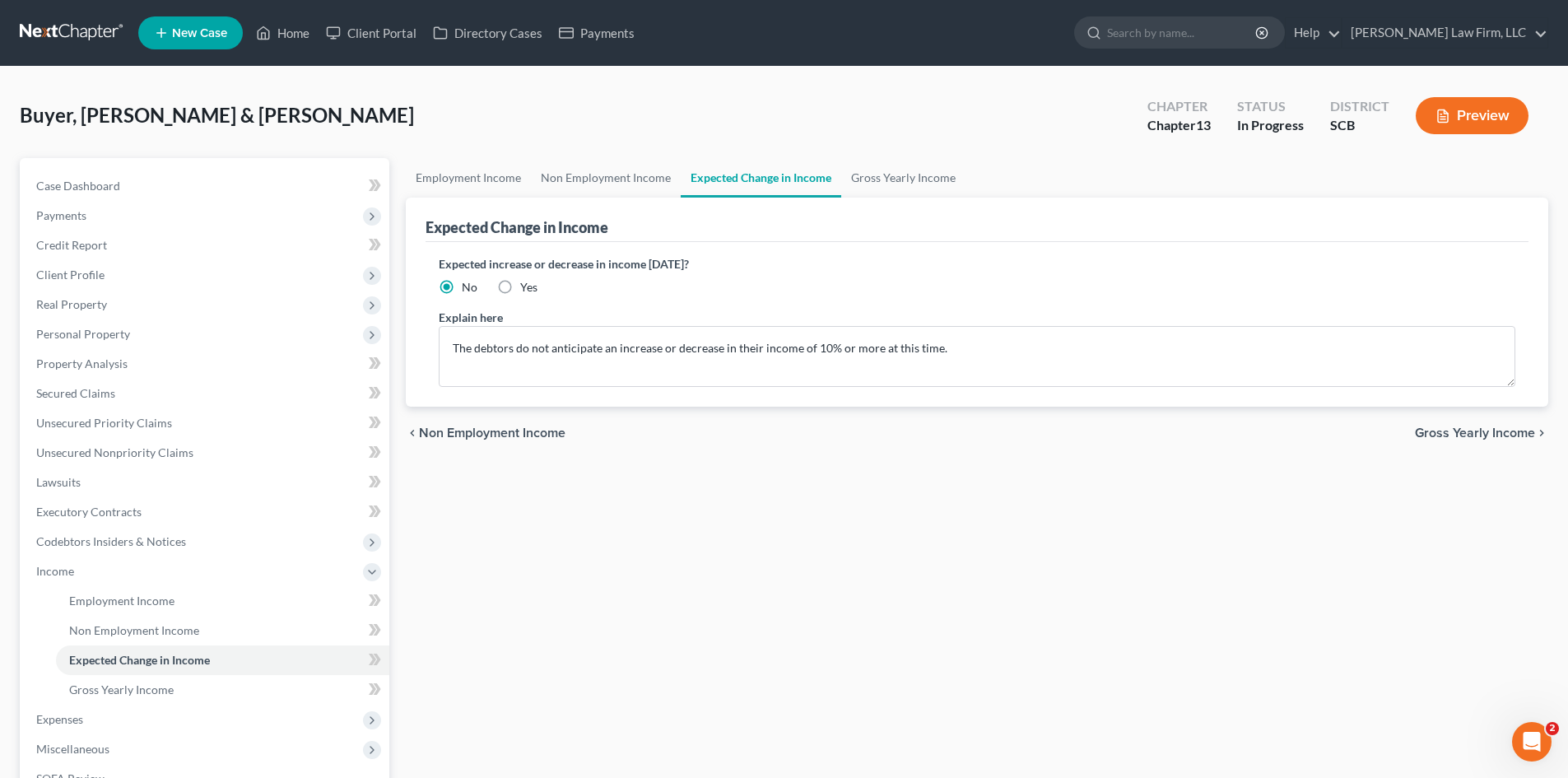
click at [902, 147] on div "Buyer, [PERSON_NAME] & [PERSON_NAME] Upgraded Chapter Chapter 13 Status In Prog…" at bounding box center [784, 123] width 1528 height 72
click at [894, 171] on link "Gross Yearly Income" at bounding box center [903, 177] width 125 height 40
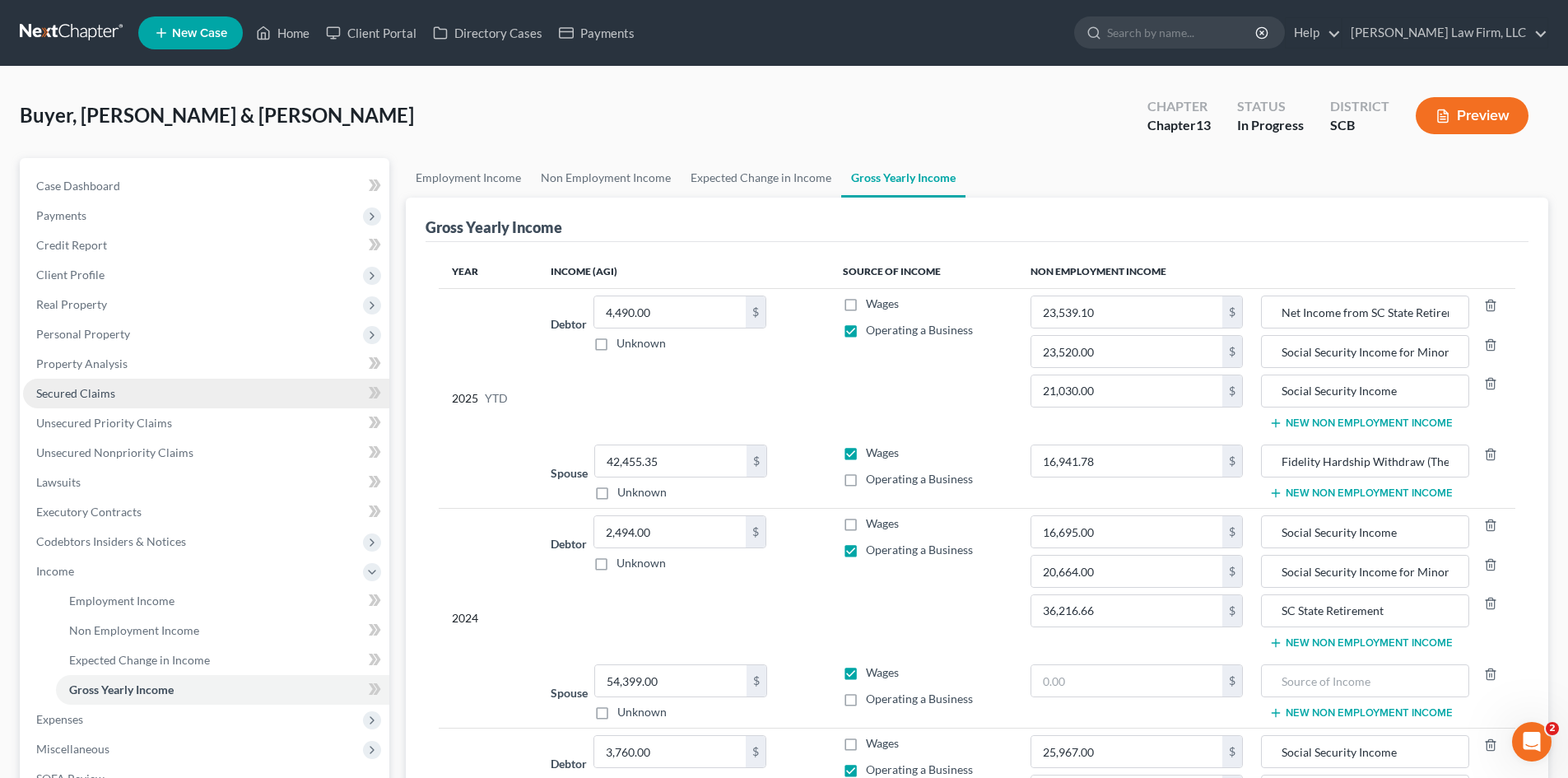
click at [78, 397] on span "Secured Claims" at bounding box center [76, 392] width 79 height 14
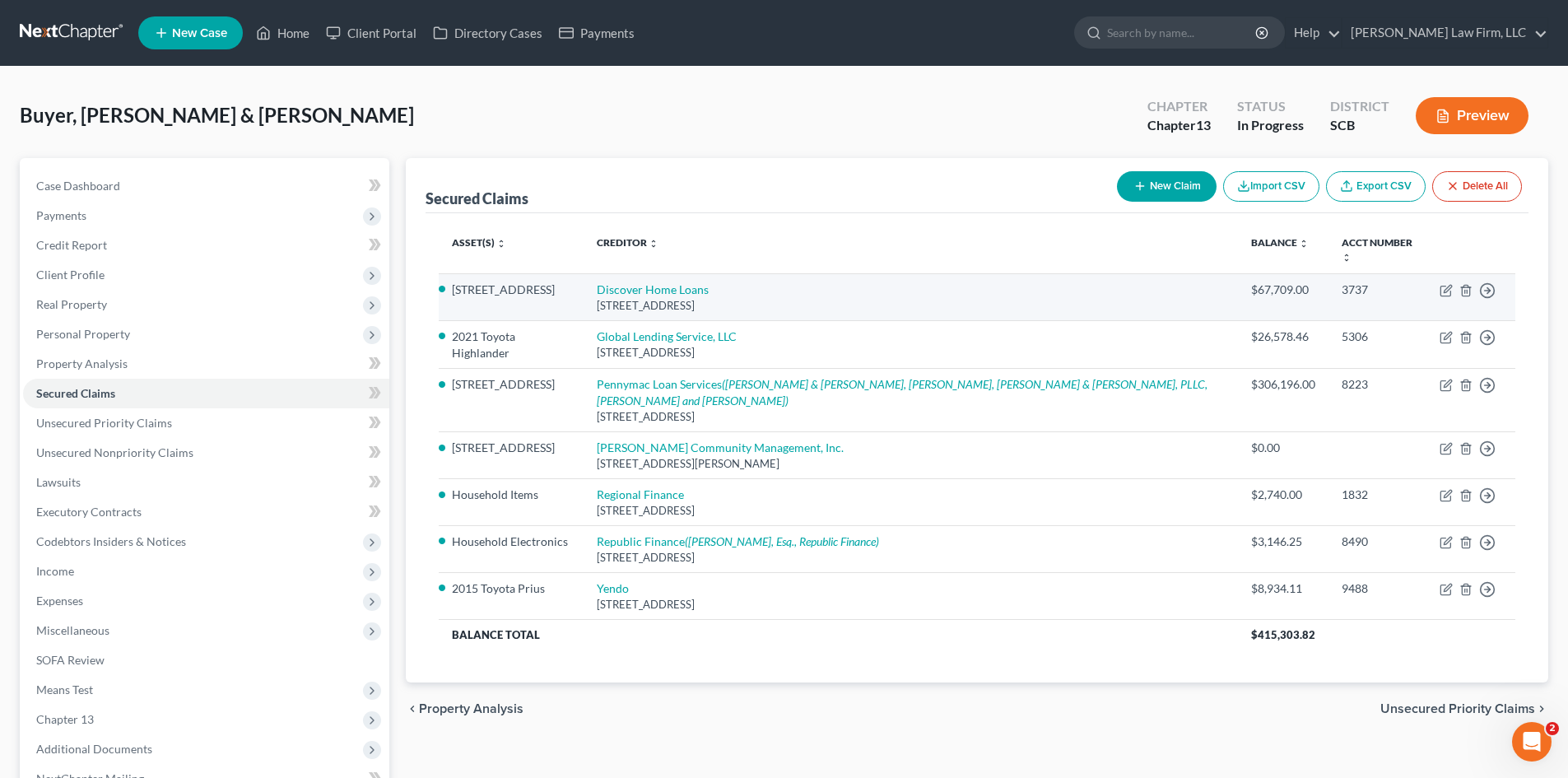
click at [664, 273] on td "Discover Home Loans [STREET_ADDRESS]" at bounding box center [910, 296] width 654 height 47
click at [671, 282] on link "Discover Home Loans" at bounding box center [652, 289] width 112 height 14
select select "14"
select select "2"
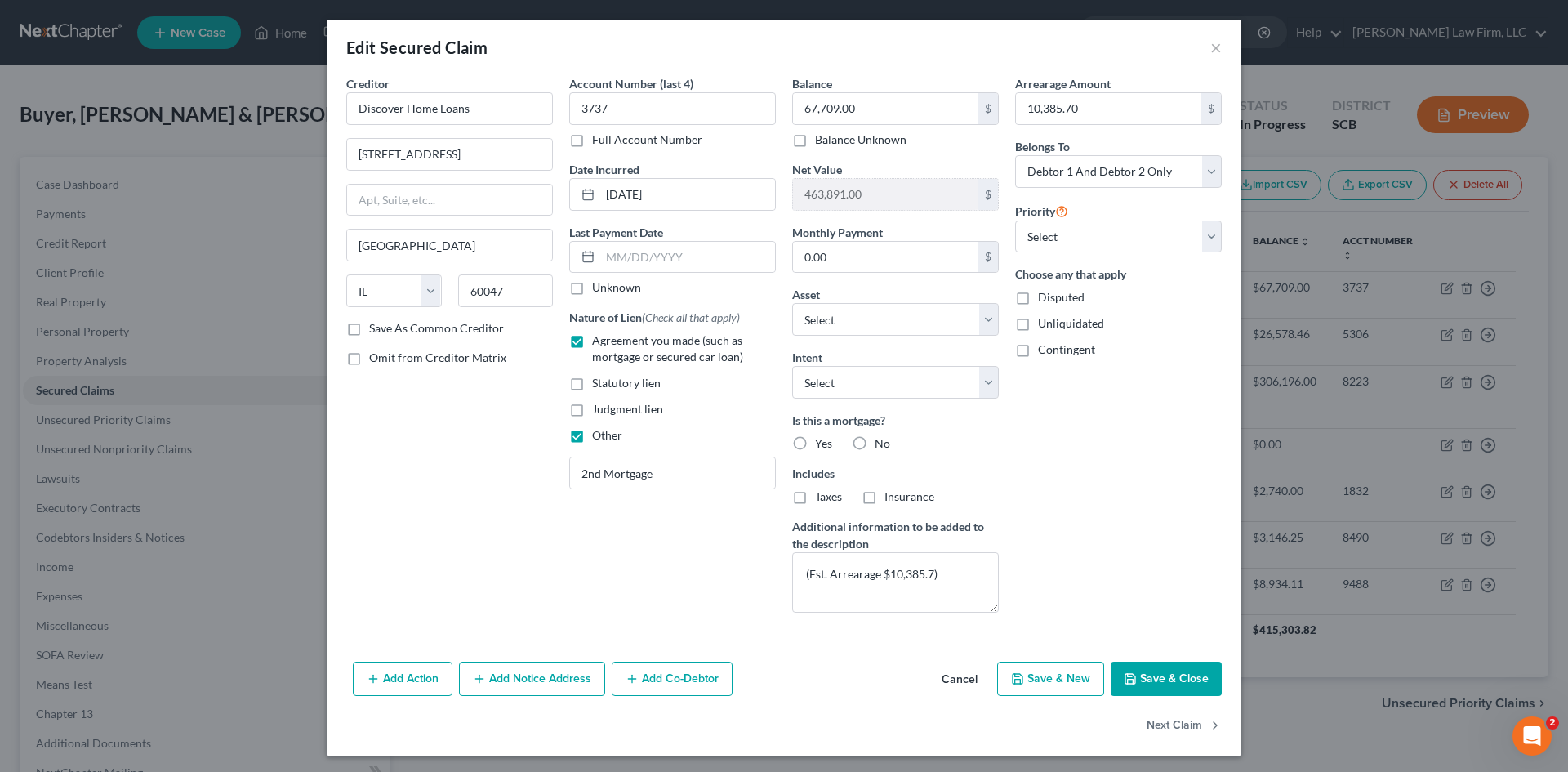
click at [1177, 673] on button "Save & Close" at bounding box center [1166, 678] width 111 height 34
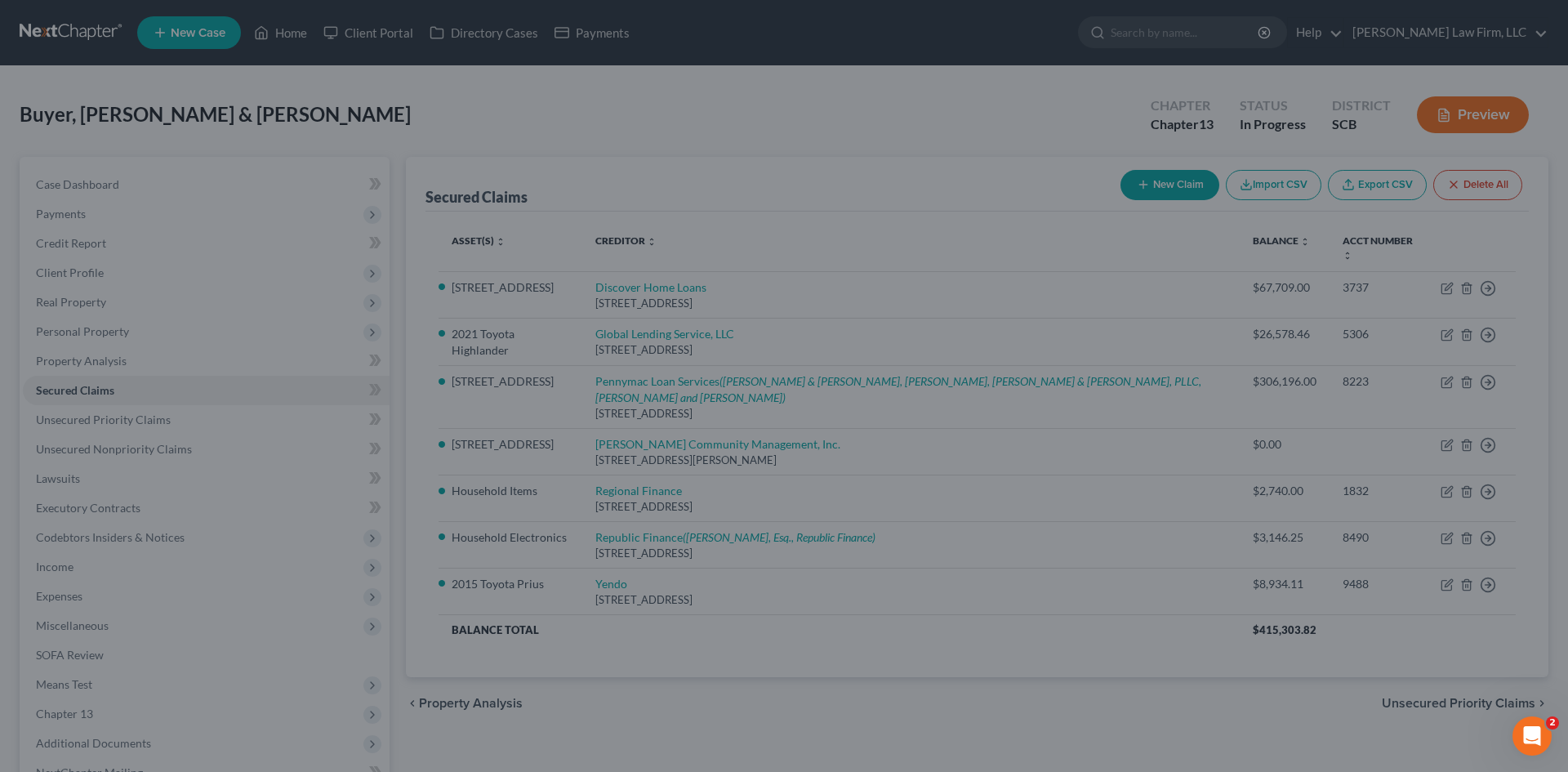
select select "33"
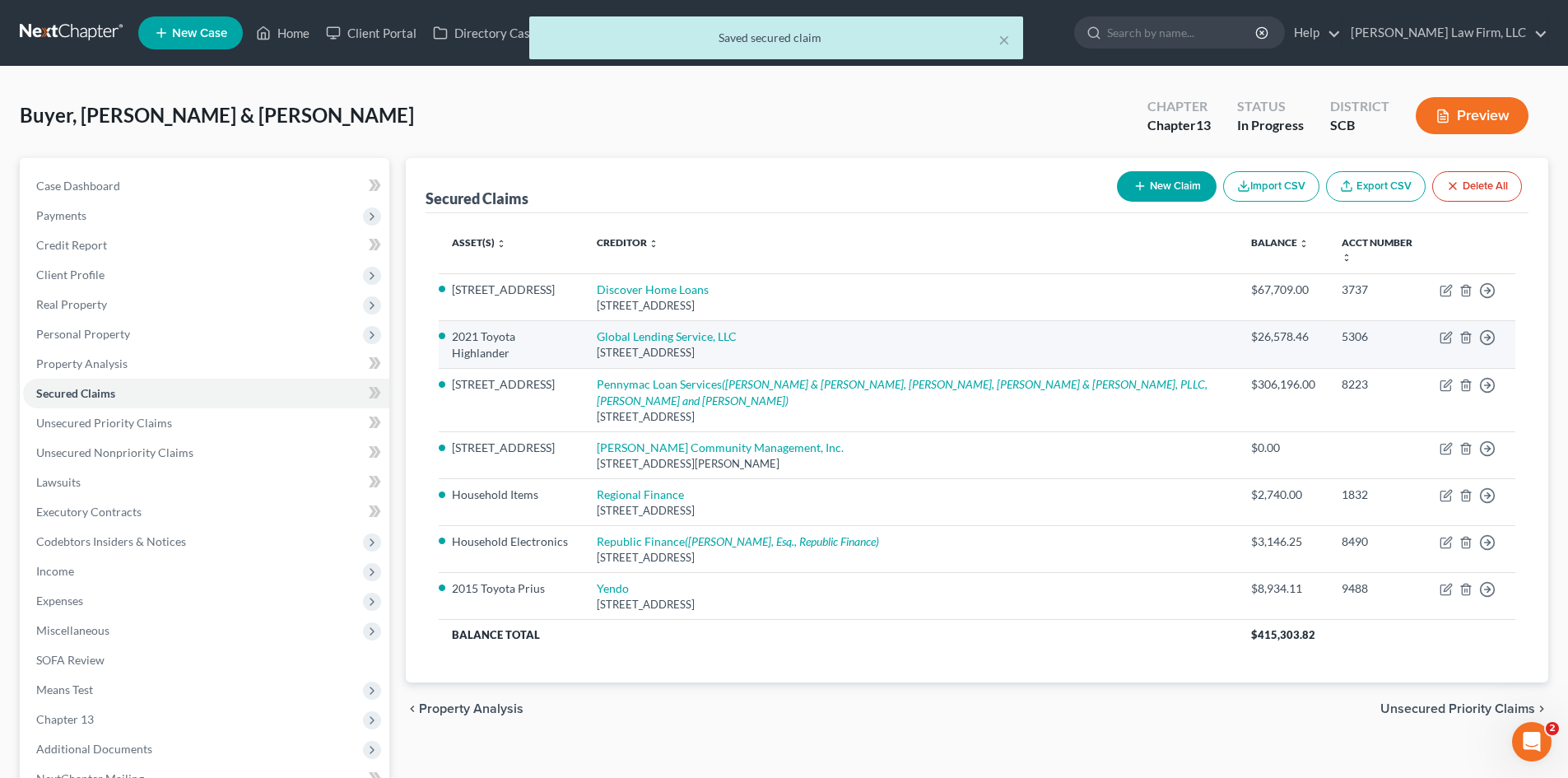
click at [671, 329] on td "Global Lending Service, LLC [STREET_ADDRESS]" at bounding box center [910, 344] width 654 height 48
click at [674, 329] on link "Global Lending Service, LLC" at bounding box center [667, 336] width 140 height 14
select select "42"
select select "1"
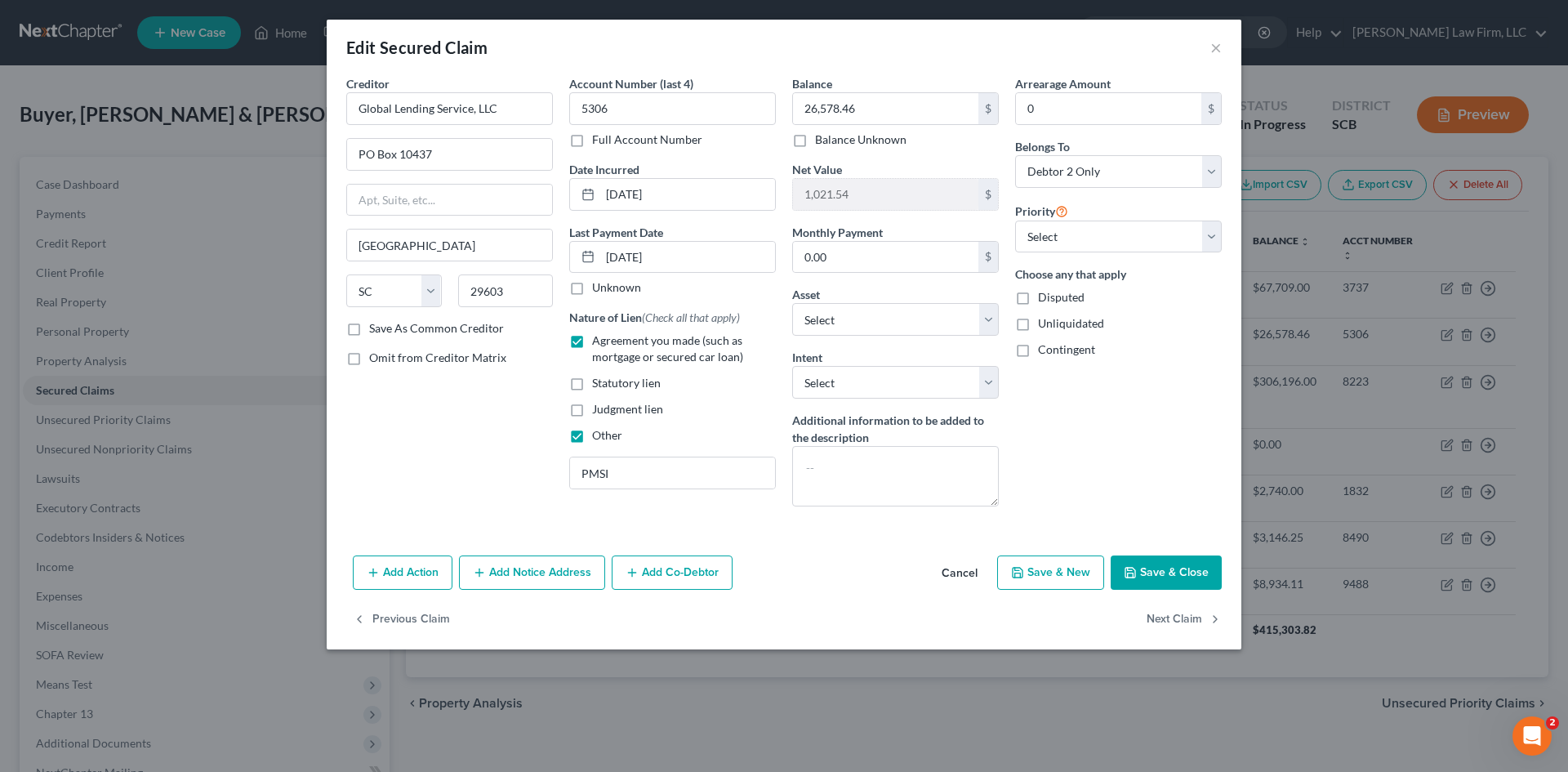
click at [1199, 577] on button "Save & Close" at bounding box center [1166, 571] width 111 height 34
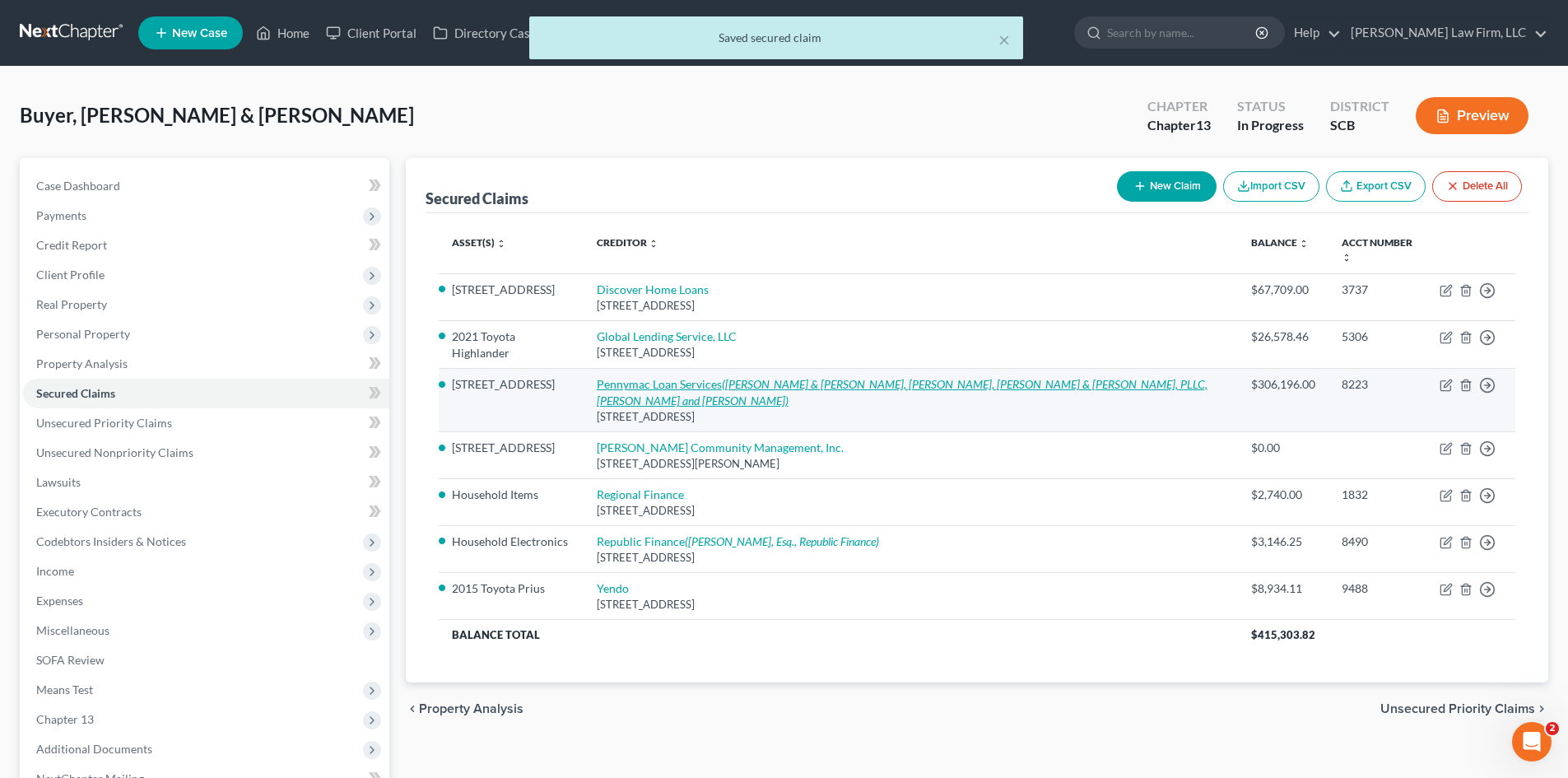
click at [681, 377] on link "Pennymac Loan Services ([PERSON_NAME] & [PERSON_NAME], PLLC, [PERSON_NAME] & [P…" at bounding box center [903, 391] width 611 height 30
select select "4"
select select "3"
select select "2"
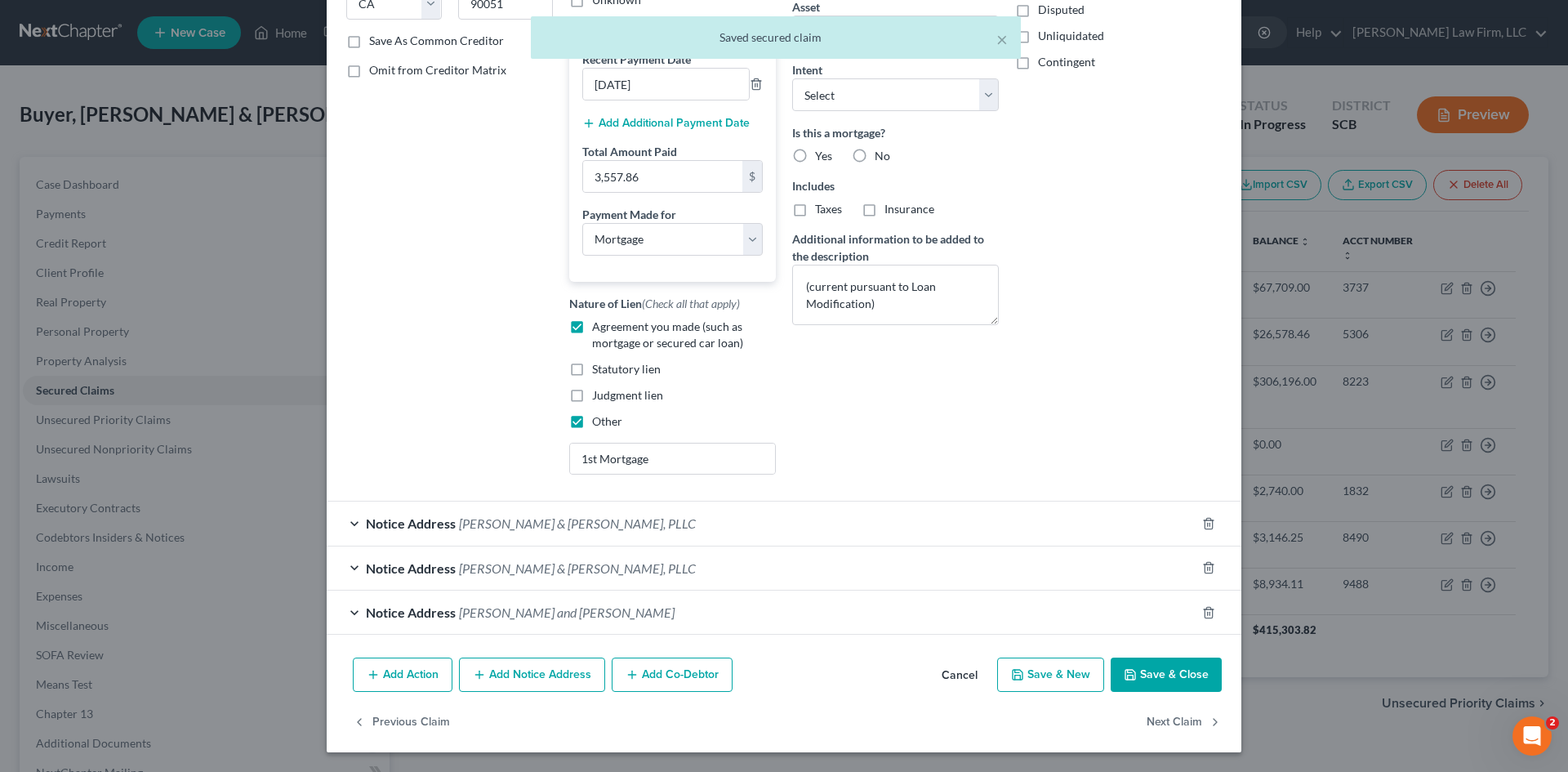
scroll to position [304, 0]
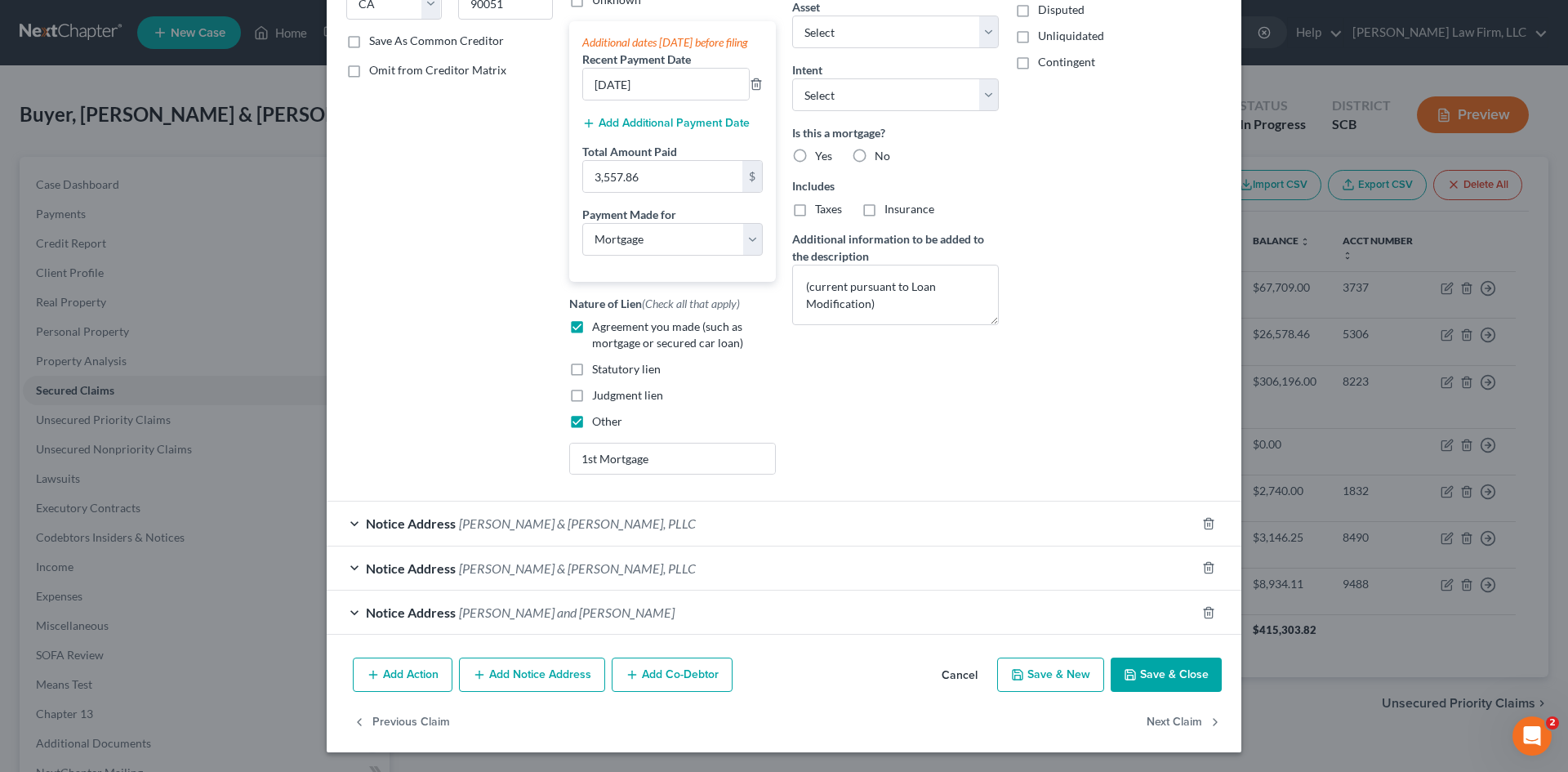
click at [1144, 661] on button "Save & Close" at bounding box center [1166, 674] width 111 height 34
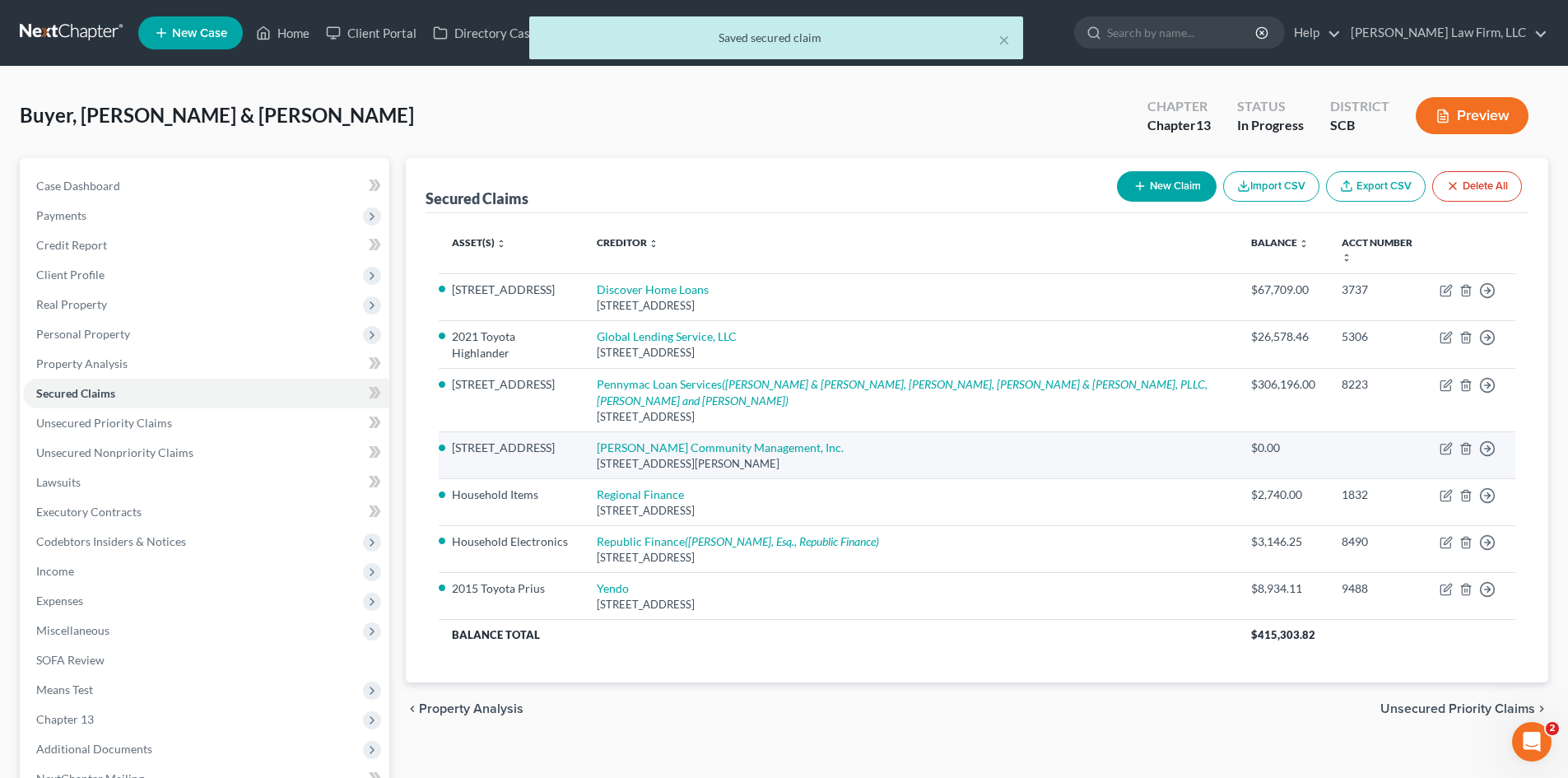
click at [700, 432] on td "[PERSON_NAME] Community Management, Inc. [STREET_ADDRESS][PERSON_NAME]" at bounding box center [910, 455] width 654 height 47
click at [712, 440] on link "[PERSON_NAME] Community Management, Inc." at bounding box center [721, 447] width 247 height 14
select select "42"
select select "2"
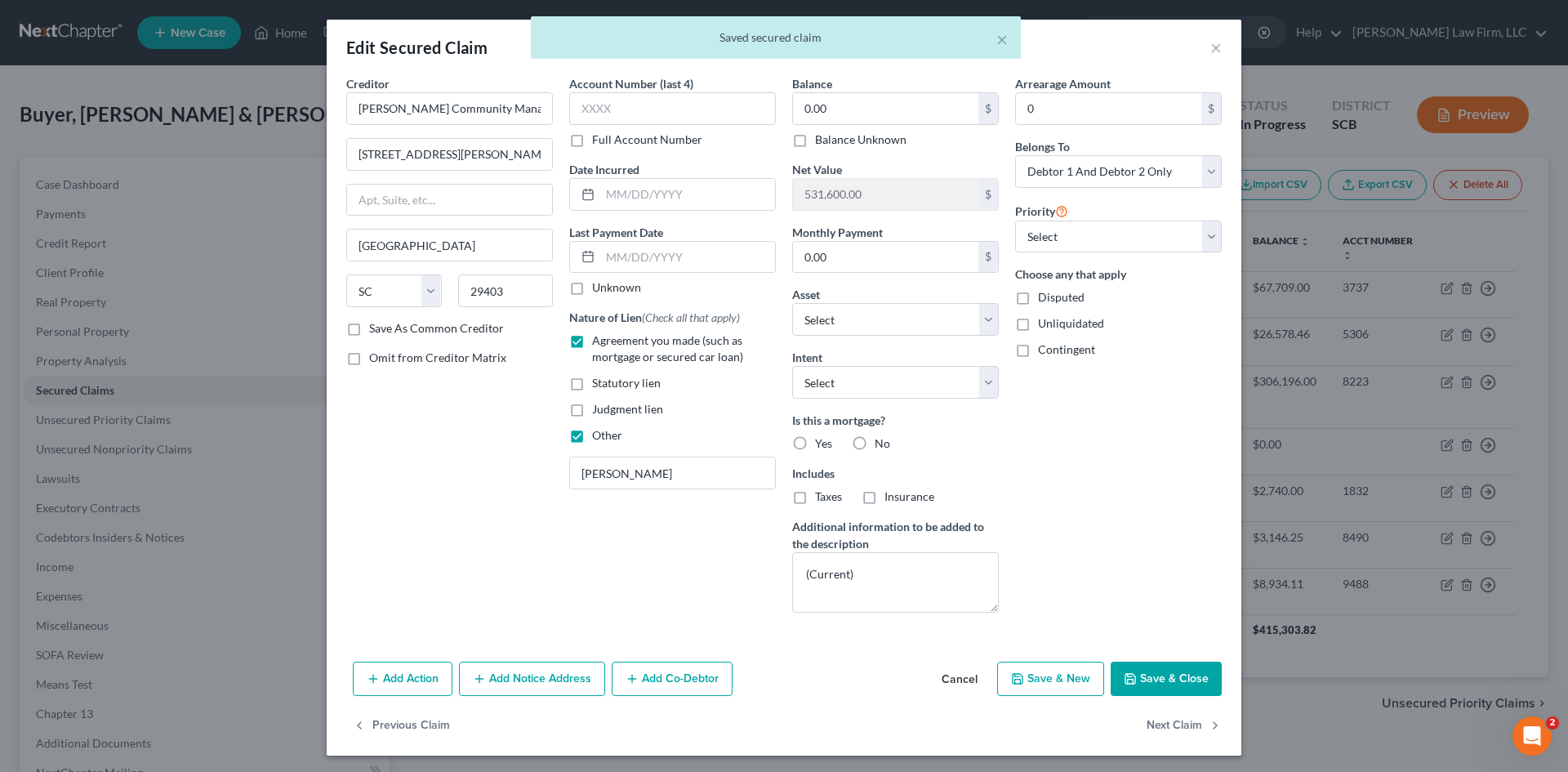
click at [1173, 670] on button "Save & Close" at bounding box center [1166, 678] width 111 height 34
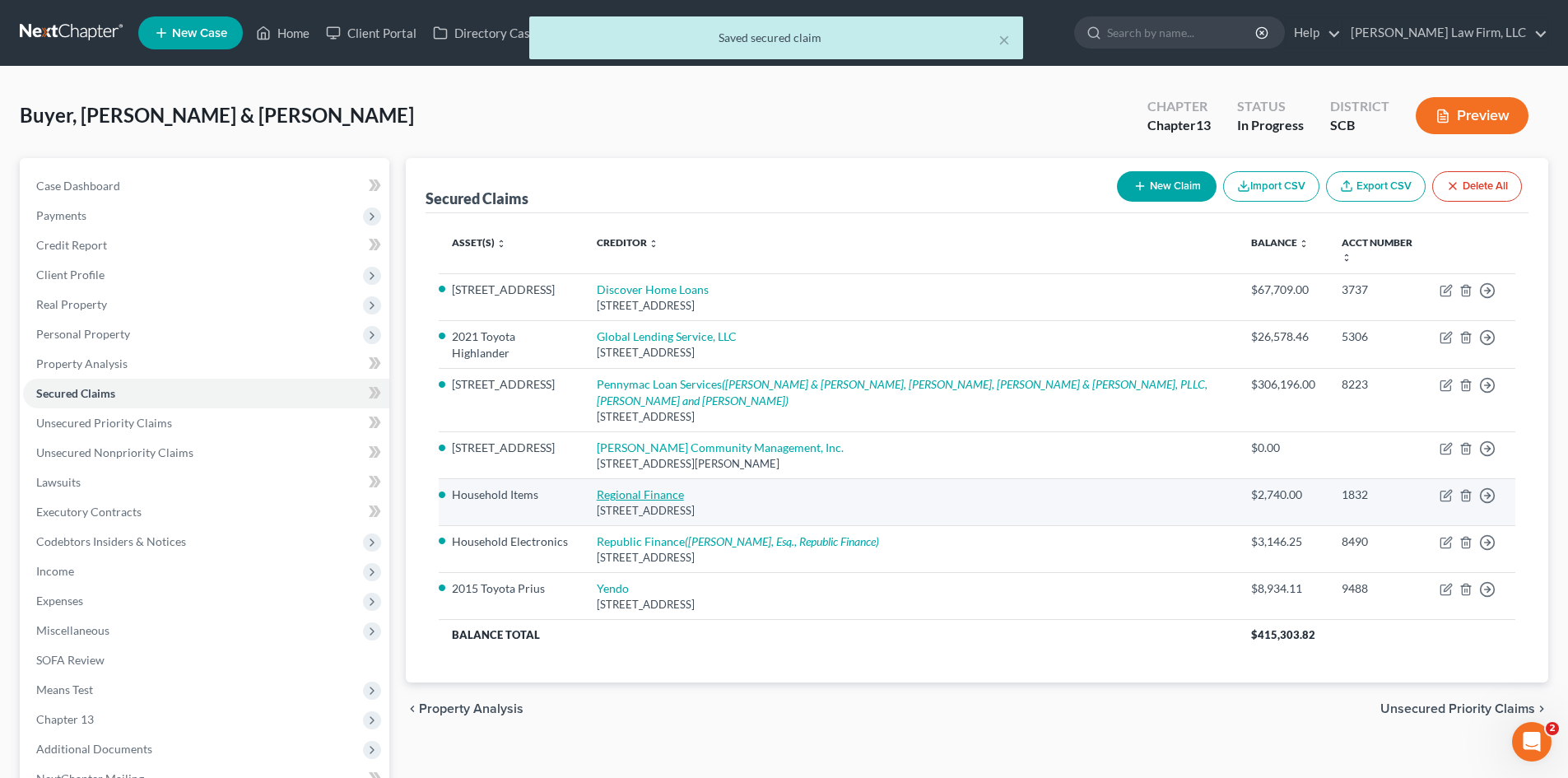
click at [664, 487] on link "Regional Finance" at bounding box center [640, 494] width 88 height 14
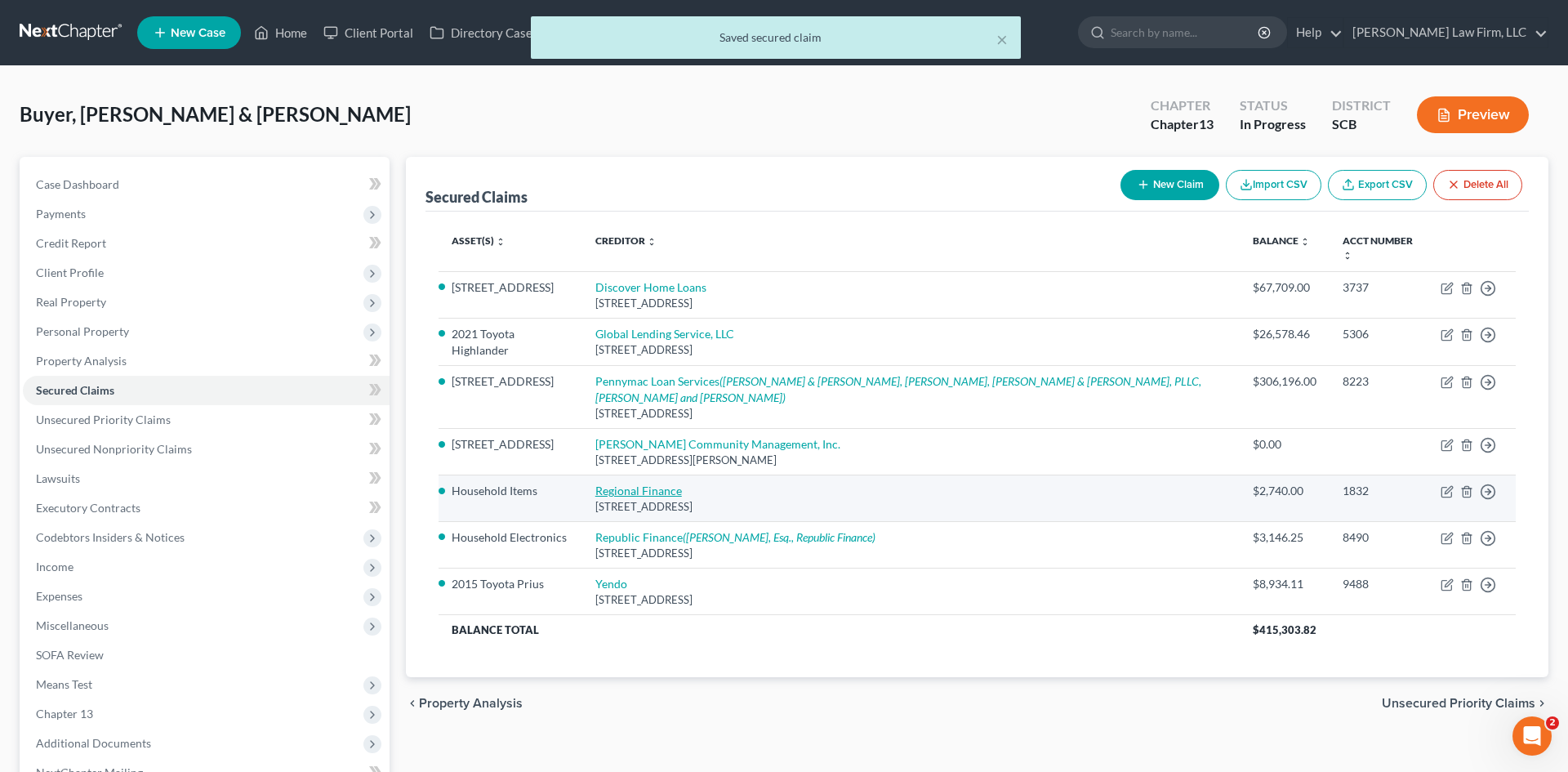
select select "42"
select select "1"
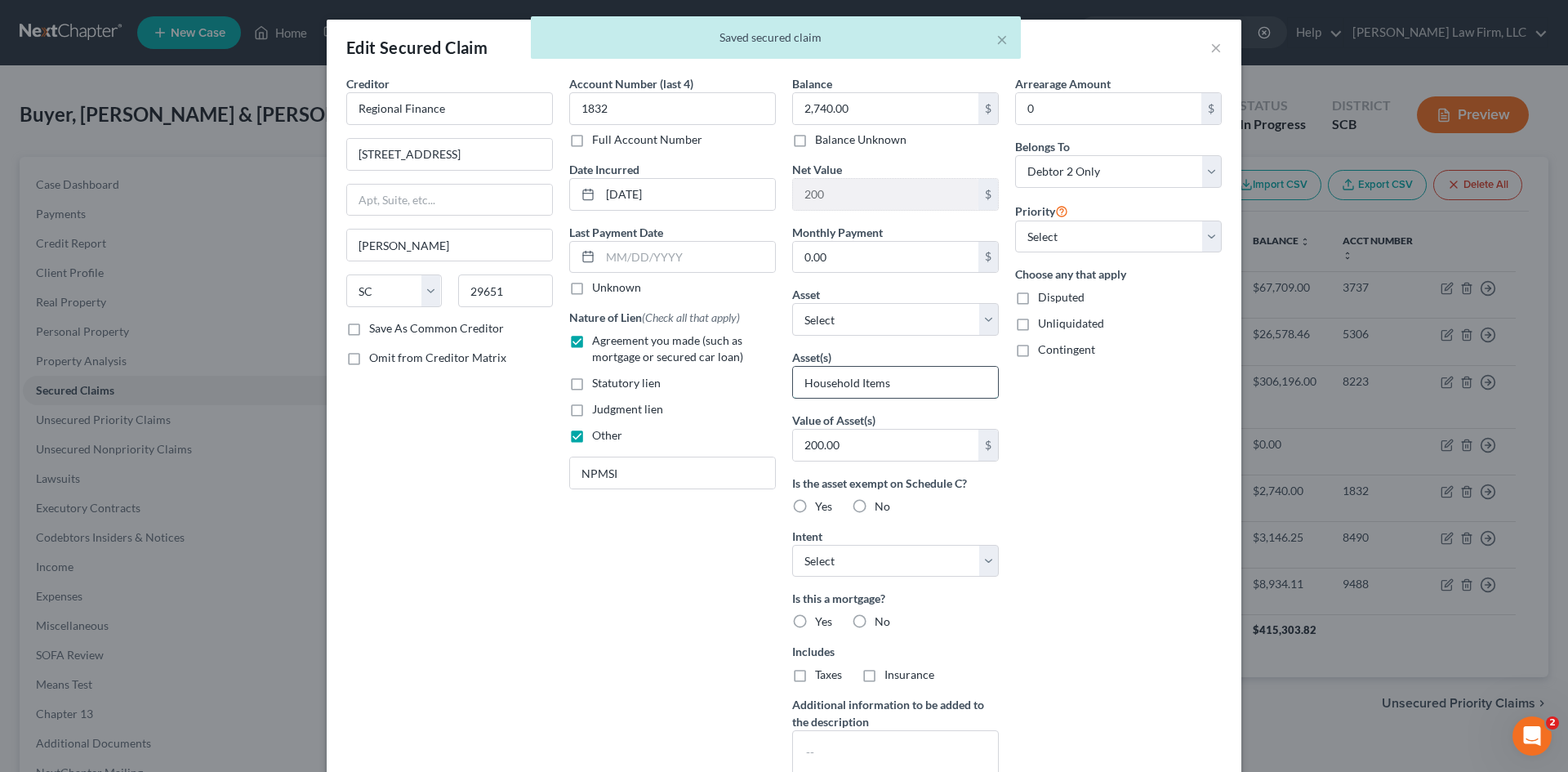
click at [938, 387] on input "Household Items" at bounding box center [896, 382] width 205 height 31
click at [938, 386] on input "Household Items" at bounding box center [896, 382] width 205 height 31
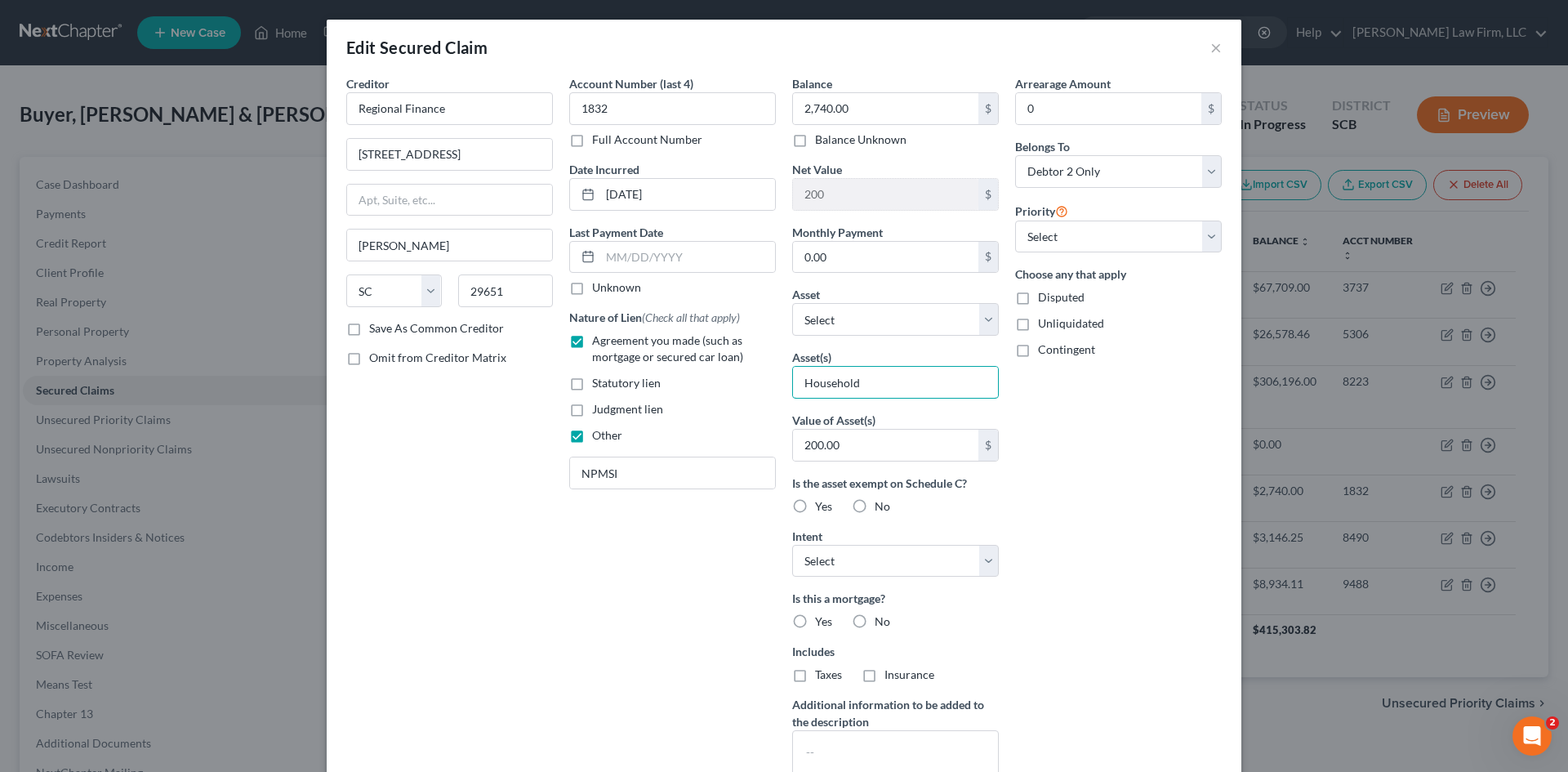
type input "Household Electronics"
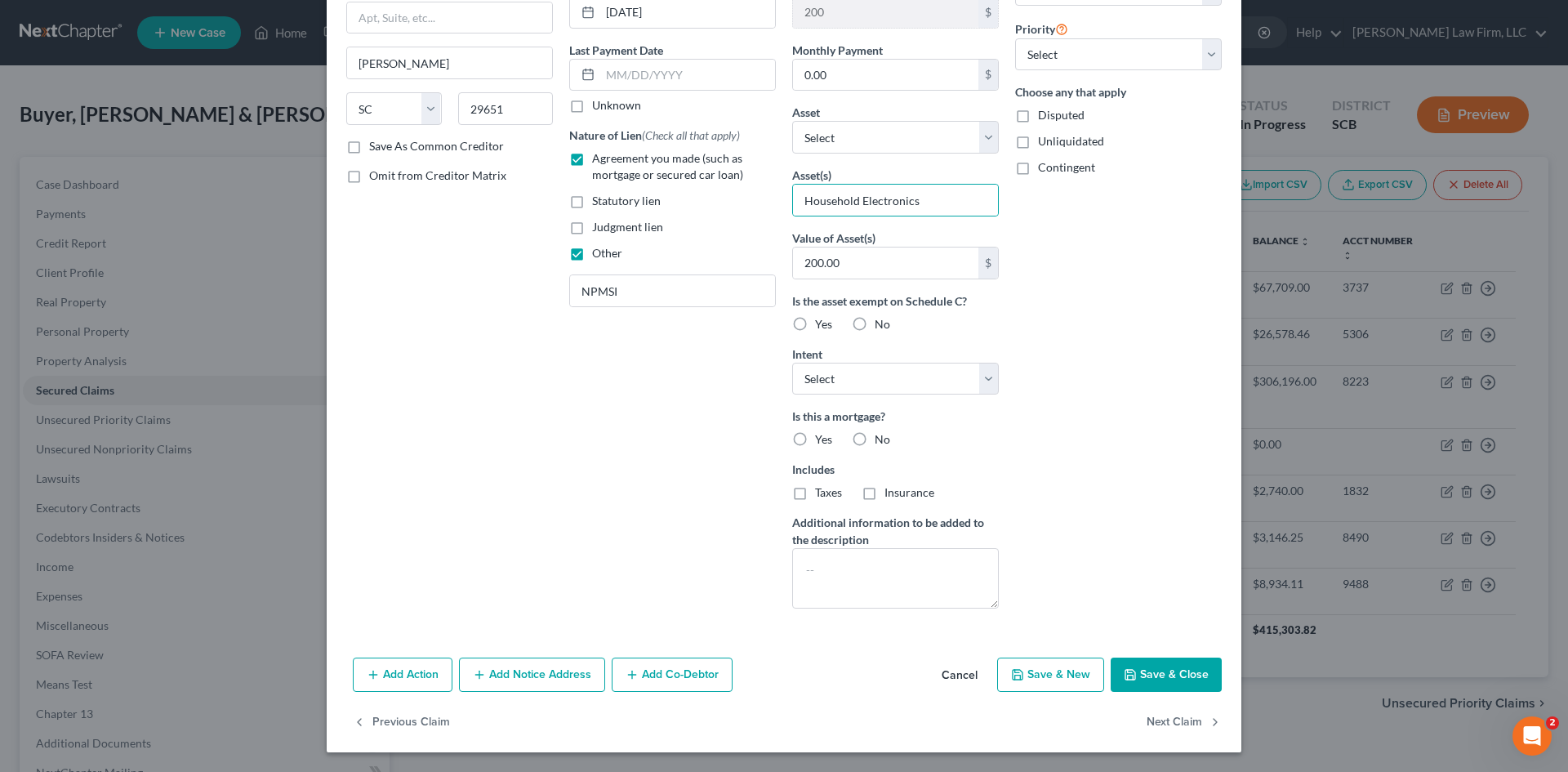
click at [1139, 672] on button "Save & Close" at bounding box center [1166, 674] width 111 height 34
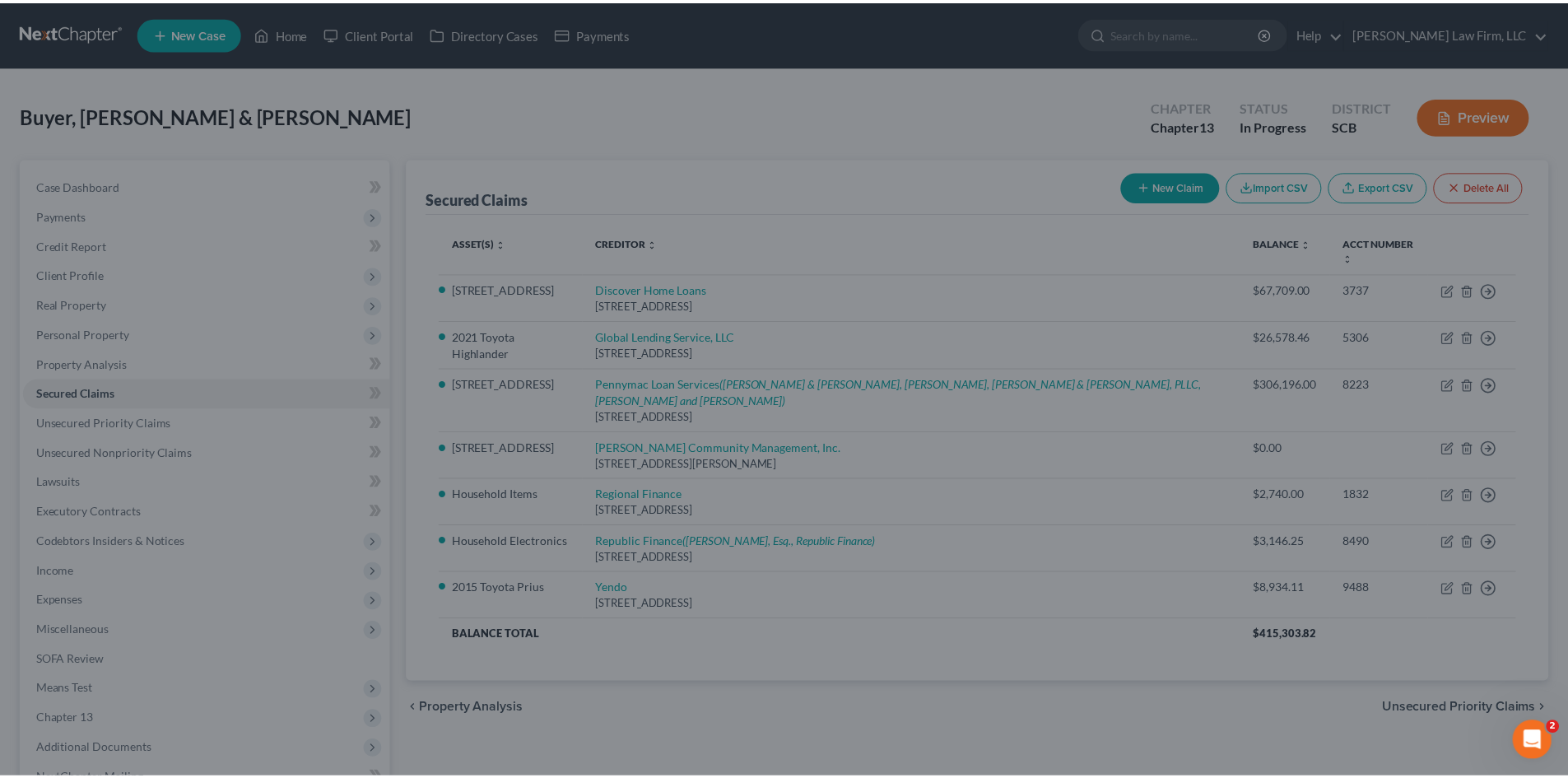
scroll to position [4, 0]
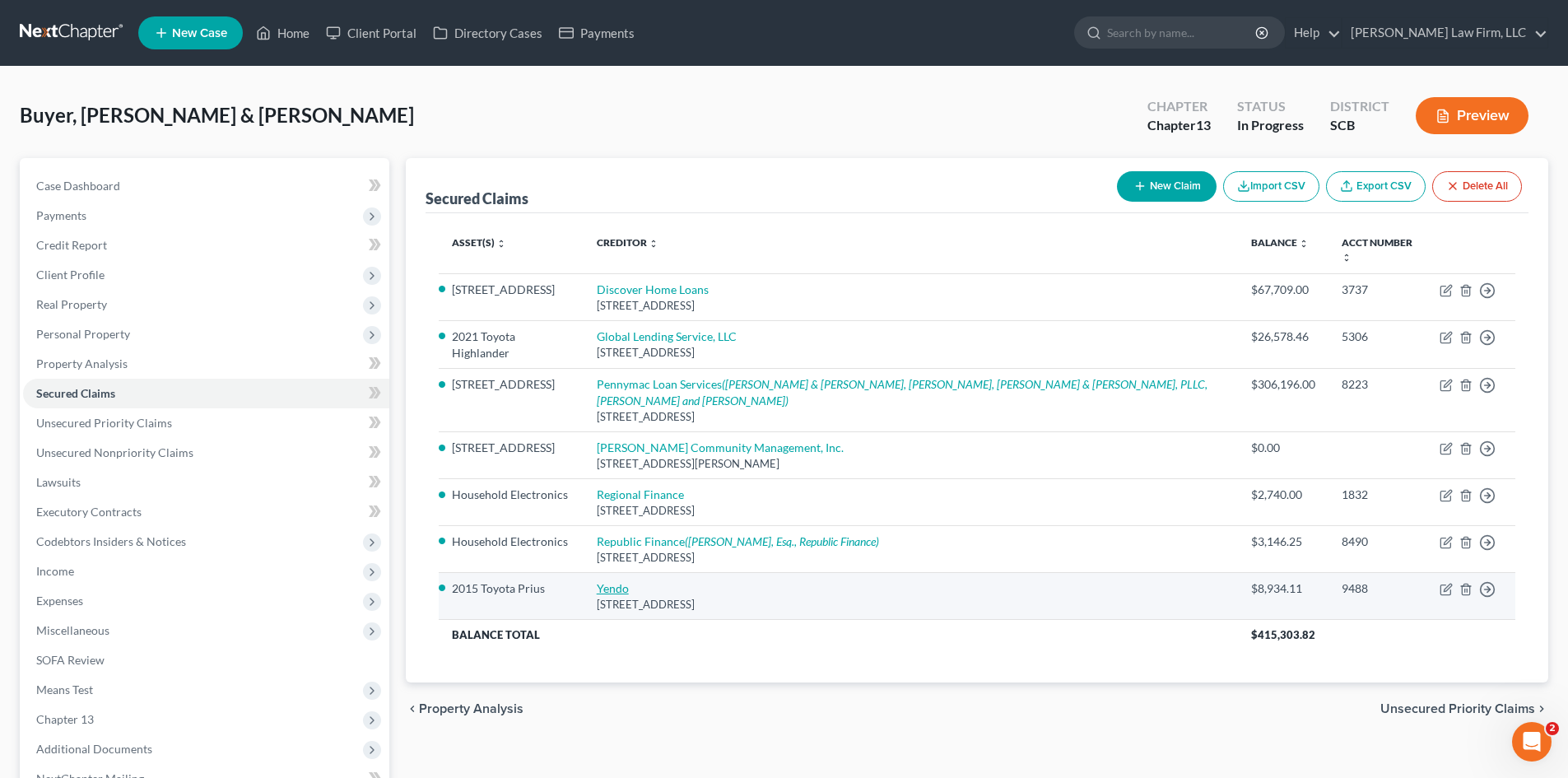
click at [628, 581] on link "Yendo" at bounding box center [613, 588] width 32 height 14
select select "45"
select select "1"
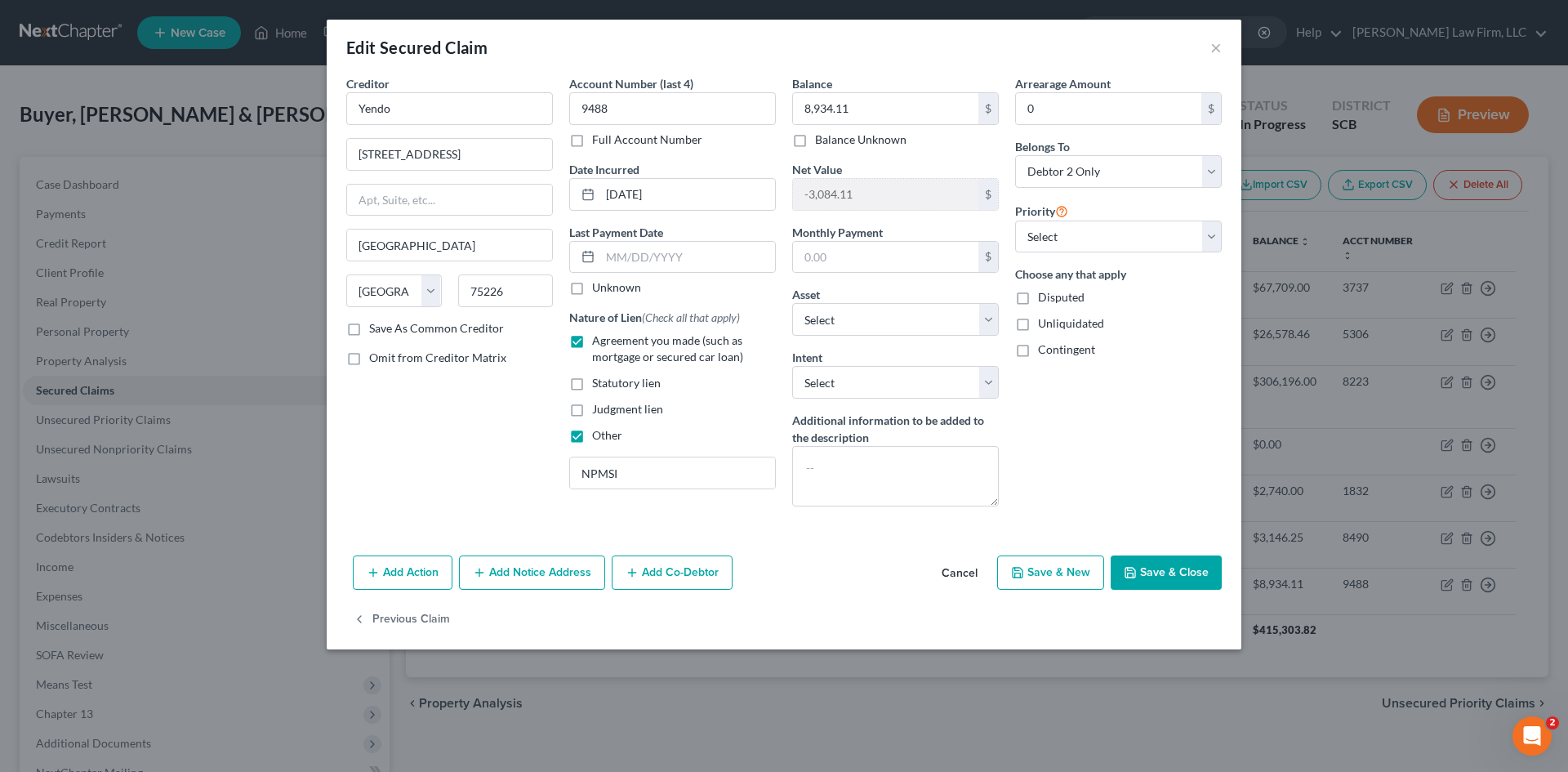
click at [1192, 566] on button "Save & Close" at bounding box center [1166, 571] width 111 height 34
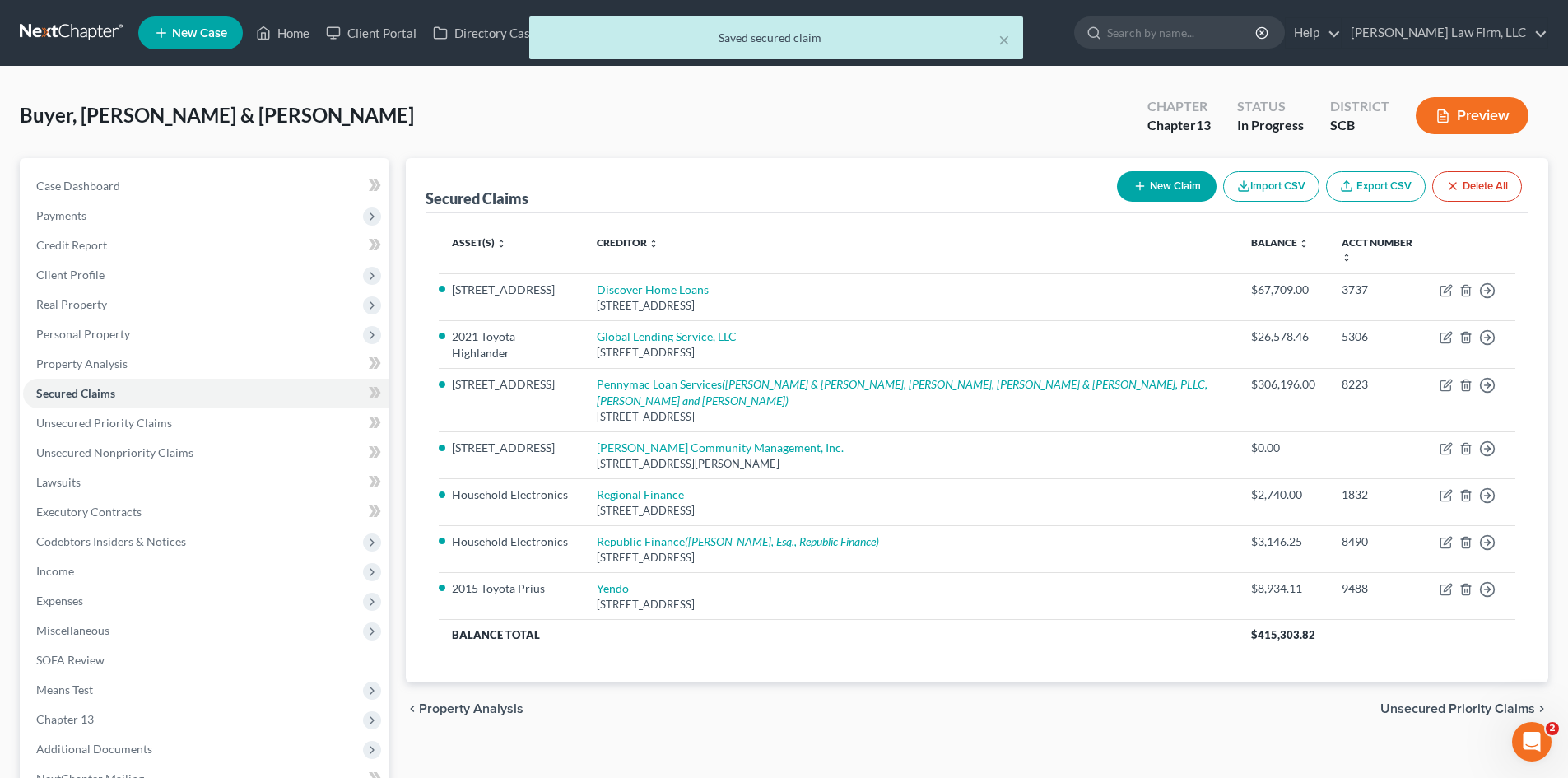
click at [1446, 702] on span "Unsecured Priority Claims" at bounding box center [1458, 709] width 155 height 13
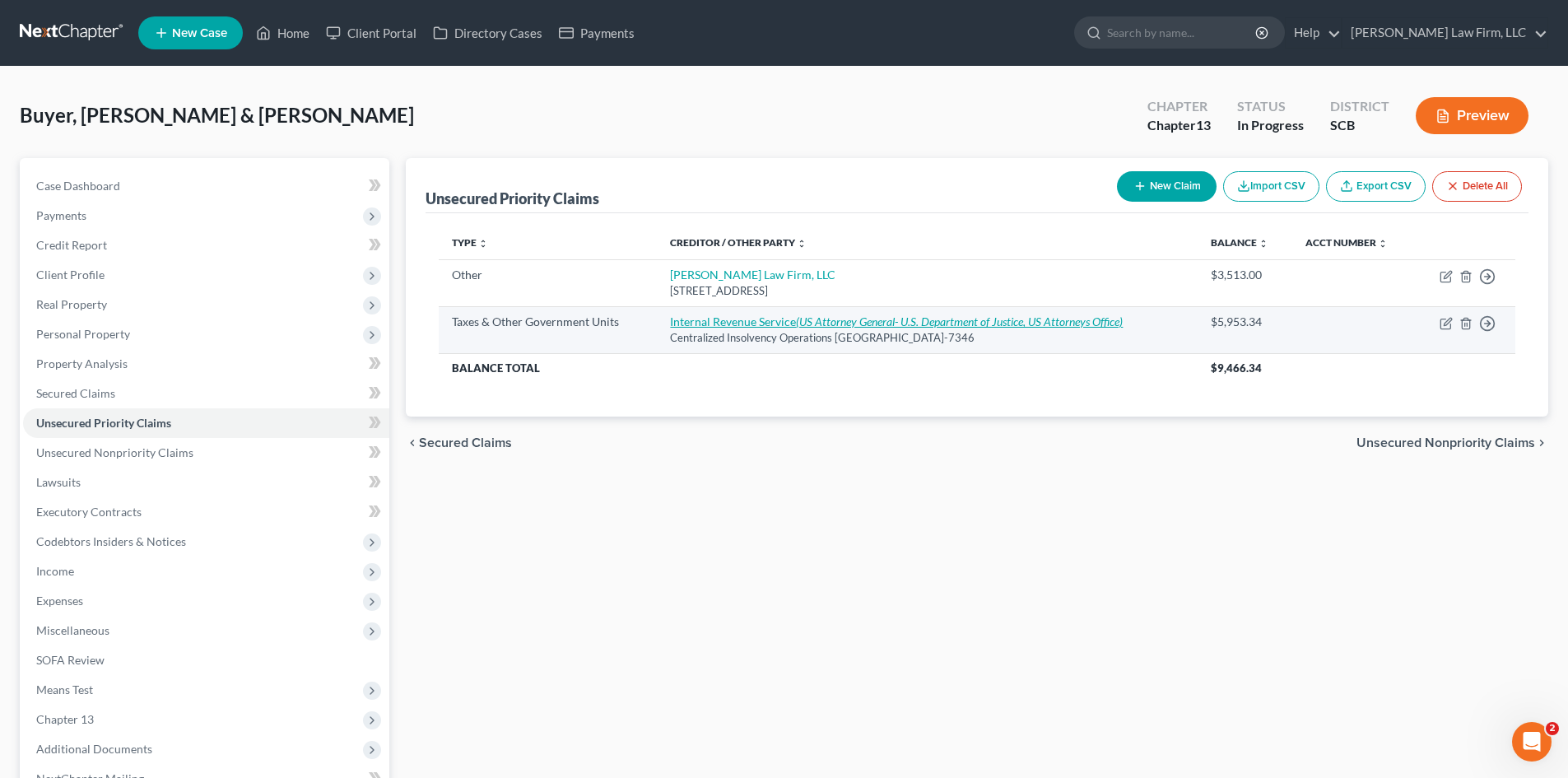
click at [840, 317] on icon "(US Attorney General- U.S. Department of Justice, US Attorneys Office)" at bounding box center [959, 321] width 327 height 14
select select "0"
select select "39"
select select "2"
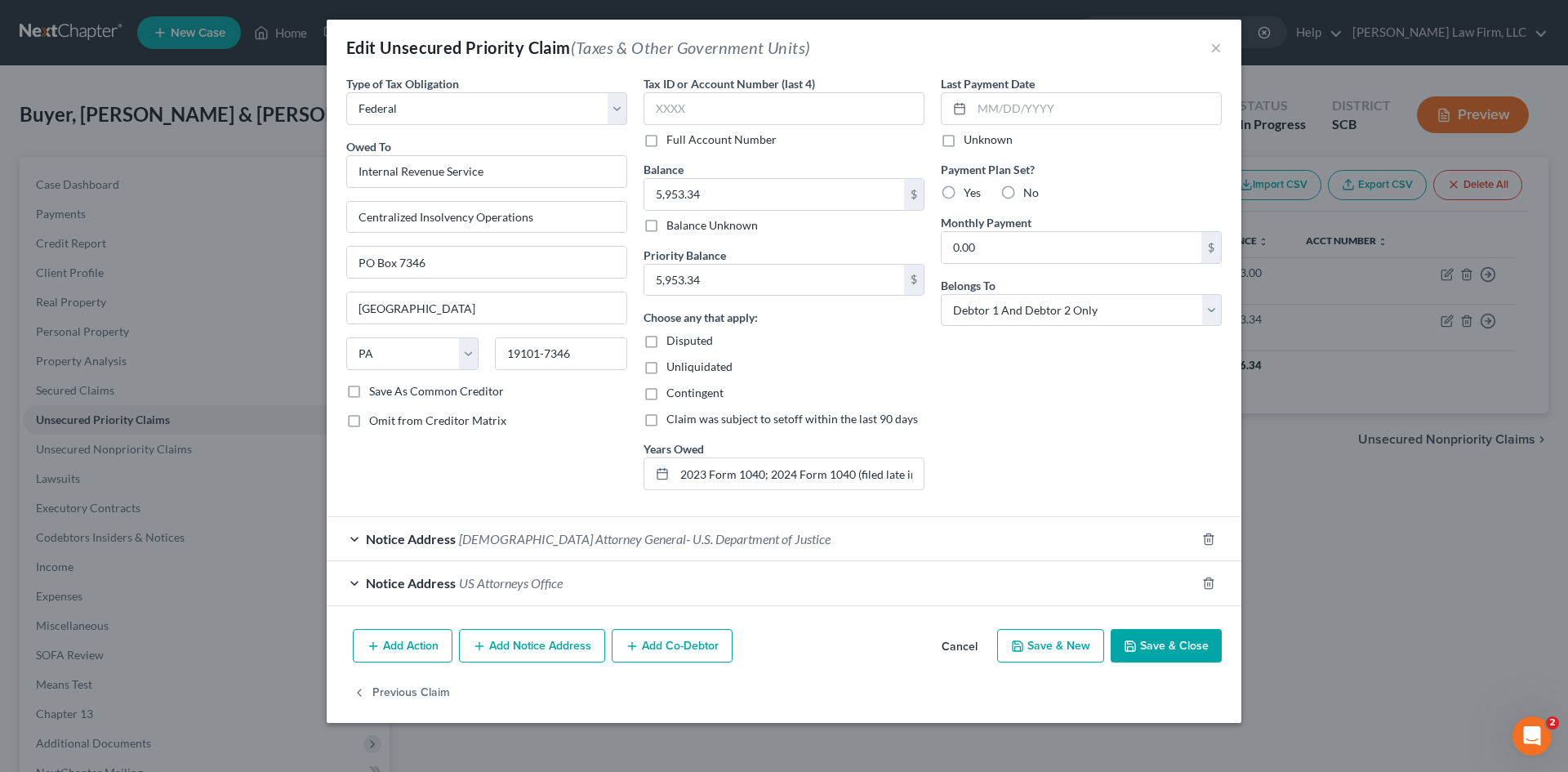
click at [1147, 647] on button "Save & Close" at bounding box center [1166, 646] width 111 height 34
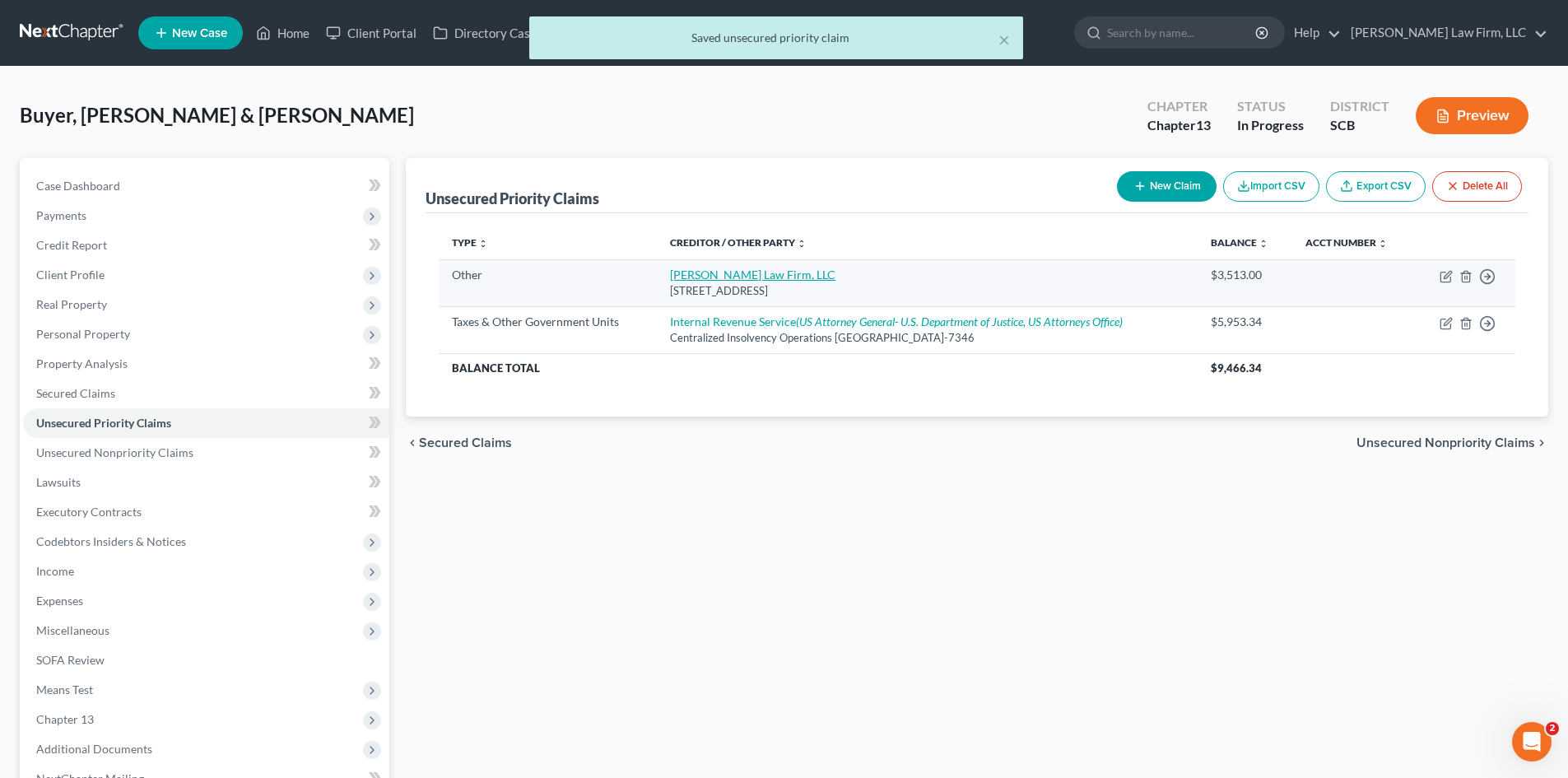
click at [710, 272] on link "[PERSON_NAME] Law Firm, LLC" at bounding box center [752, 274] width 165 height 14
select select "9"
select select "42"
select select "2"
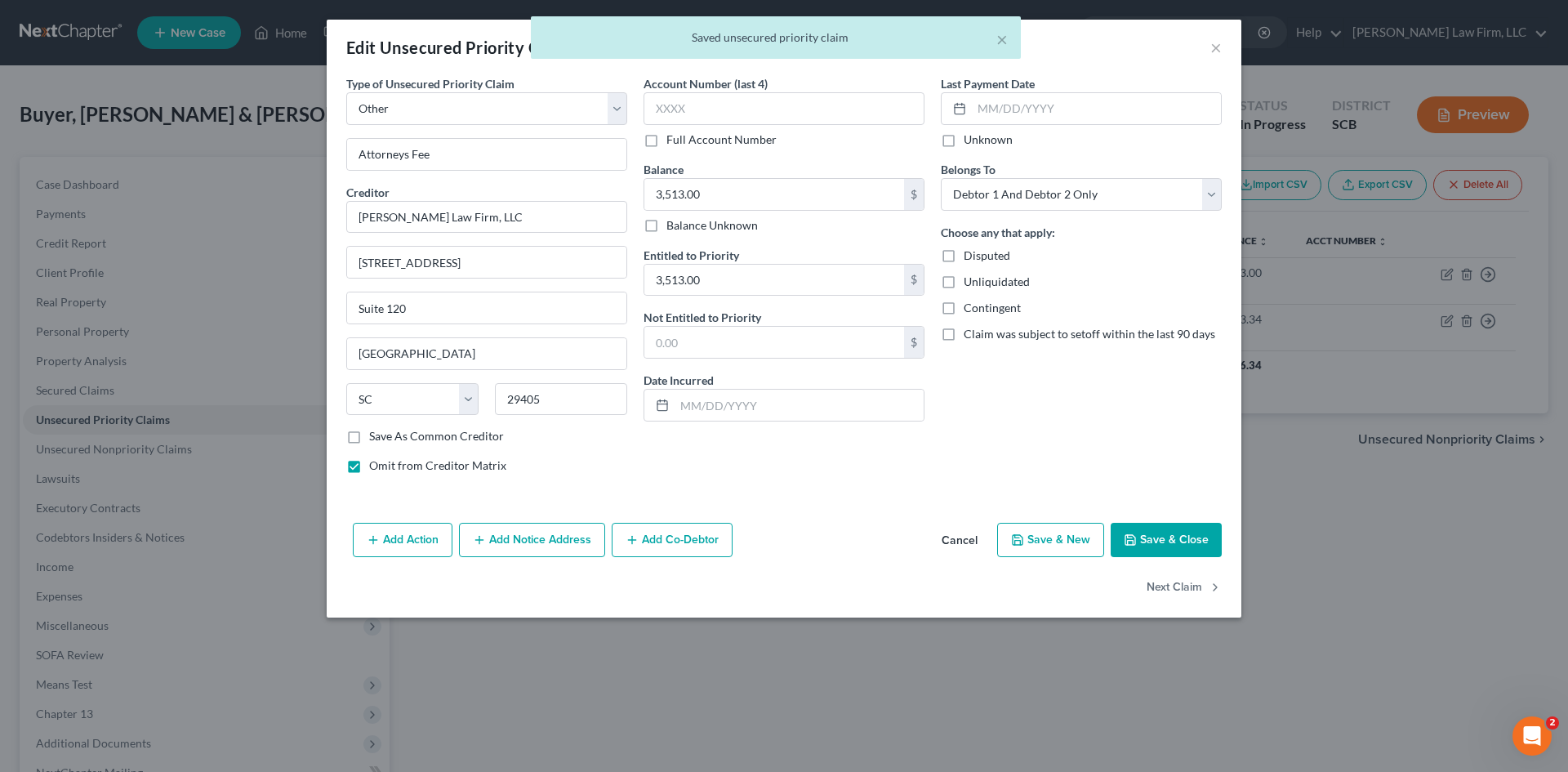
click at [1168, 549] on button "Save & Close" at bounding box center [1166, 539] width 111 height 34
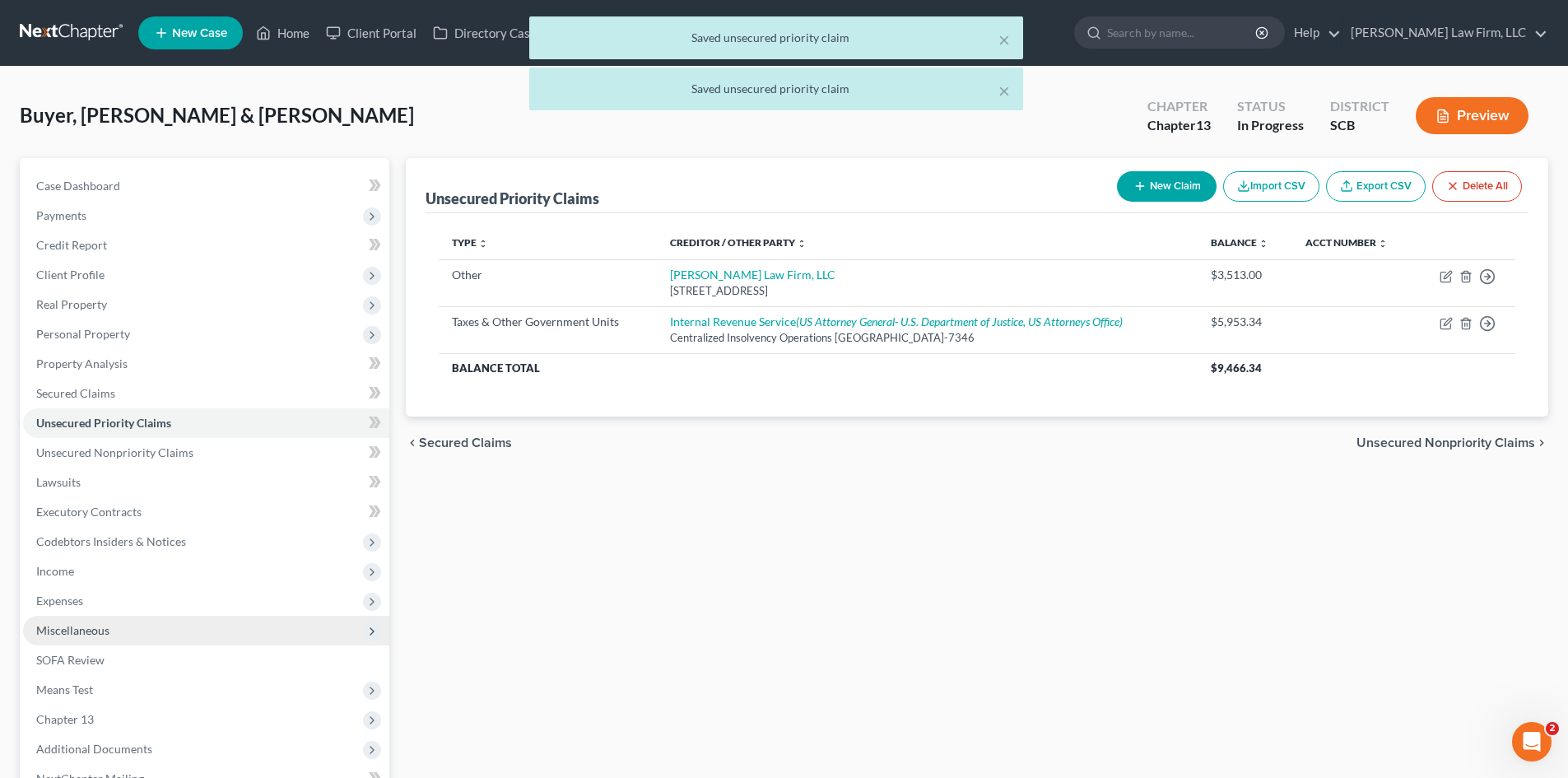
click at [130, 628] on span "Miscellaneous" at bounding box center [206, 630] width 366 height 30
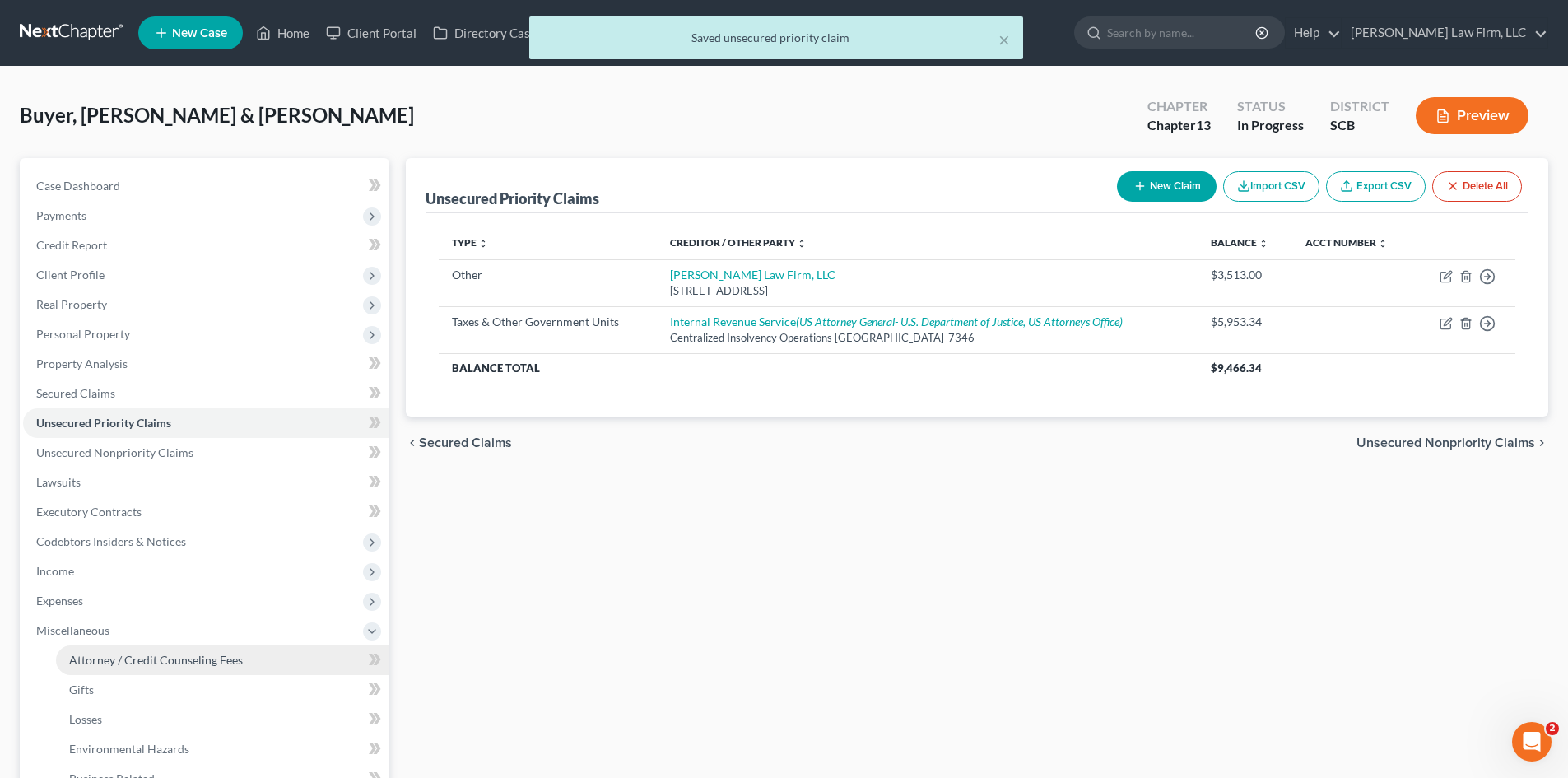
click at [130, 651] on link "Attorney / Credit Counseling Fees" at bounding box center [222, 660] width 333 height 30
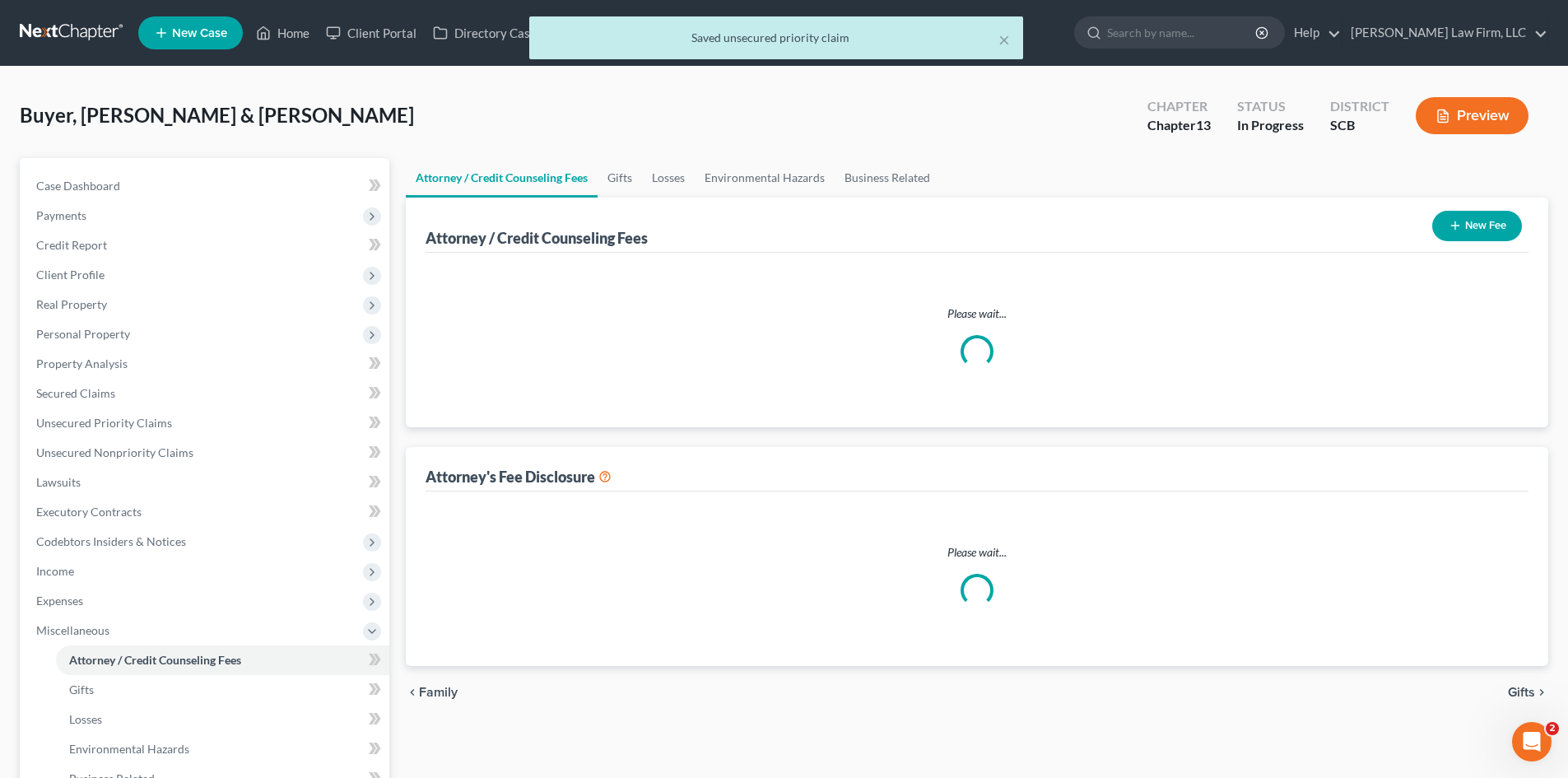
select select "0"
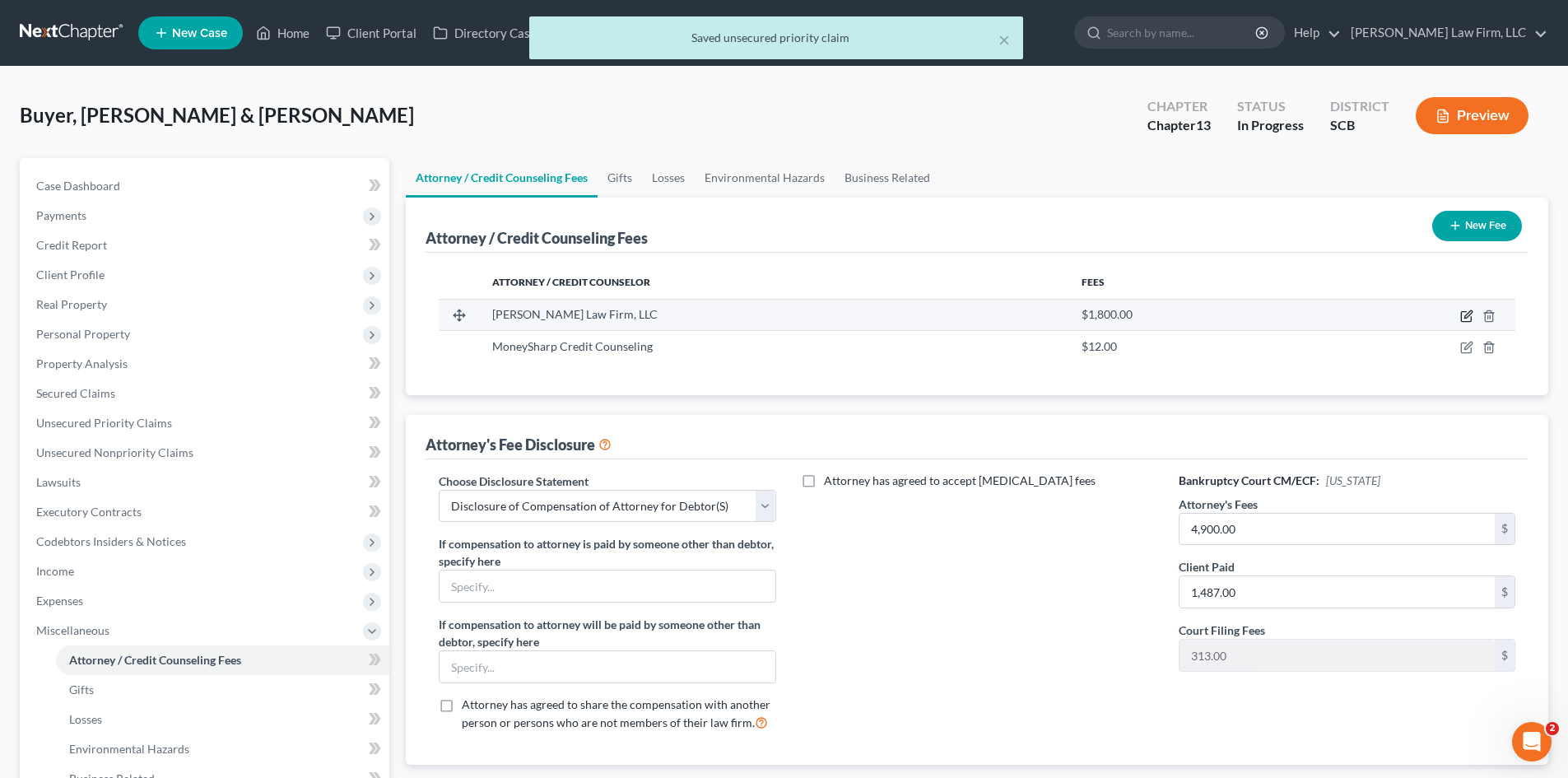
click at [1460, 318] on icon "button" at bounding box center [1466, 316] width 13 height 13
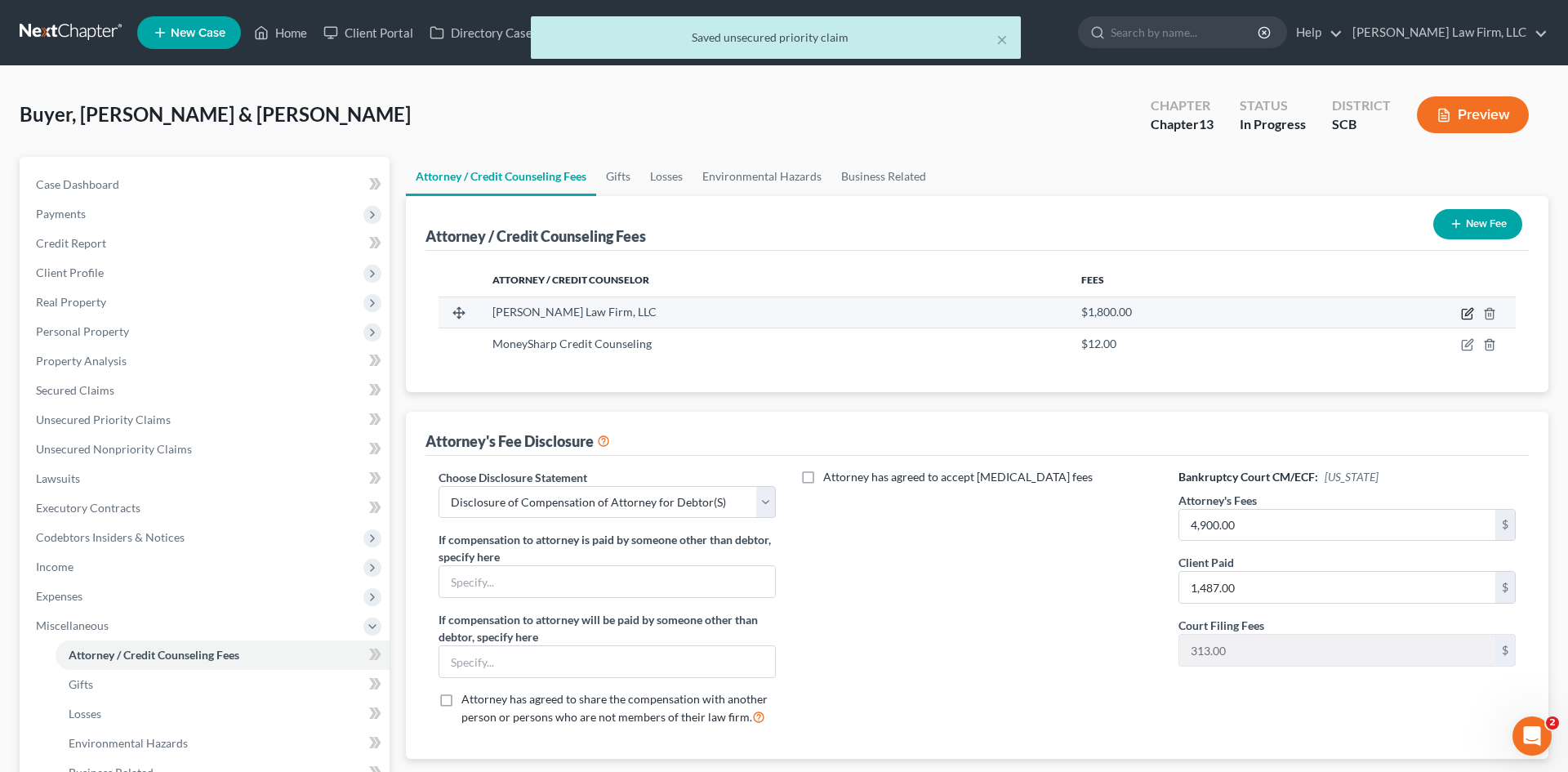
select select "42"
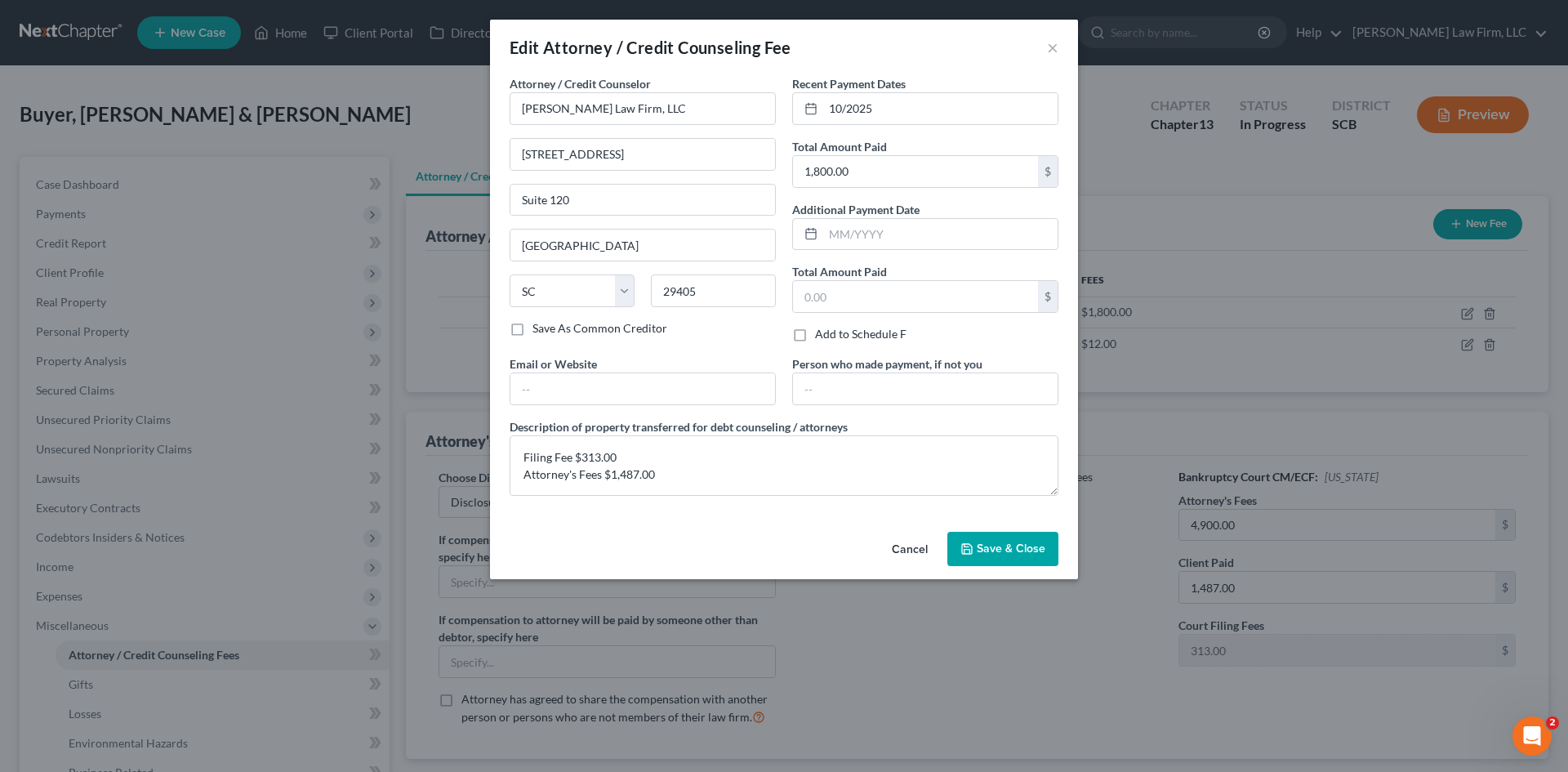
drag, startPoint x: 980, startPoint y: 532, endPoint x: 770, endPoint y: 506, distance: 211.6
click at [980, 532] on button "Save & Close" at bounding box center [1003, 549] width 111 height 34
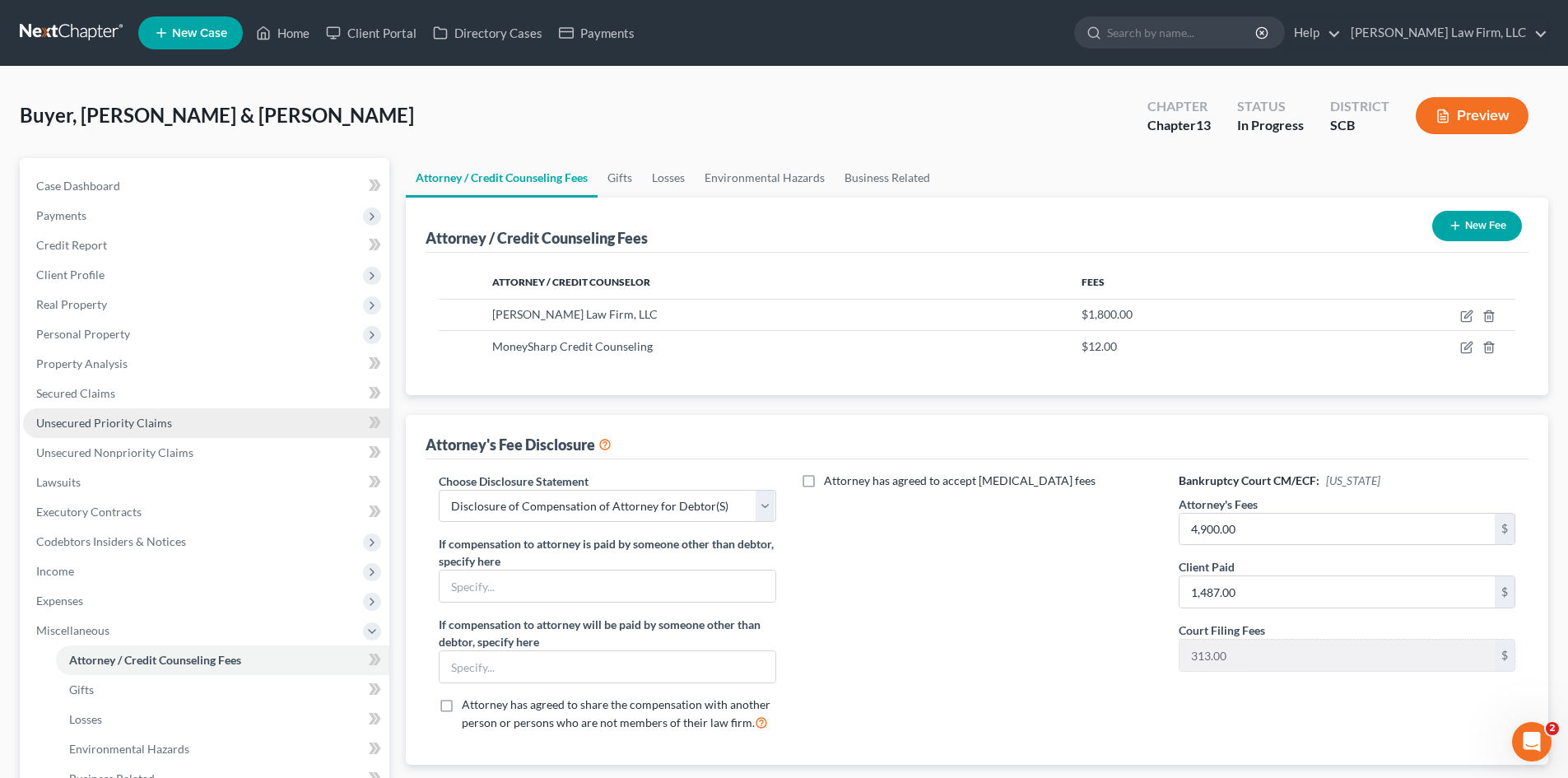
click at [66, 420] on span "Unsecured Priority Claims" at bounding box center [103, 422] width 136 height 14
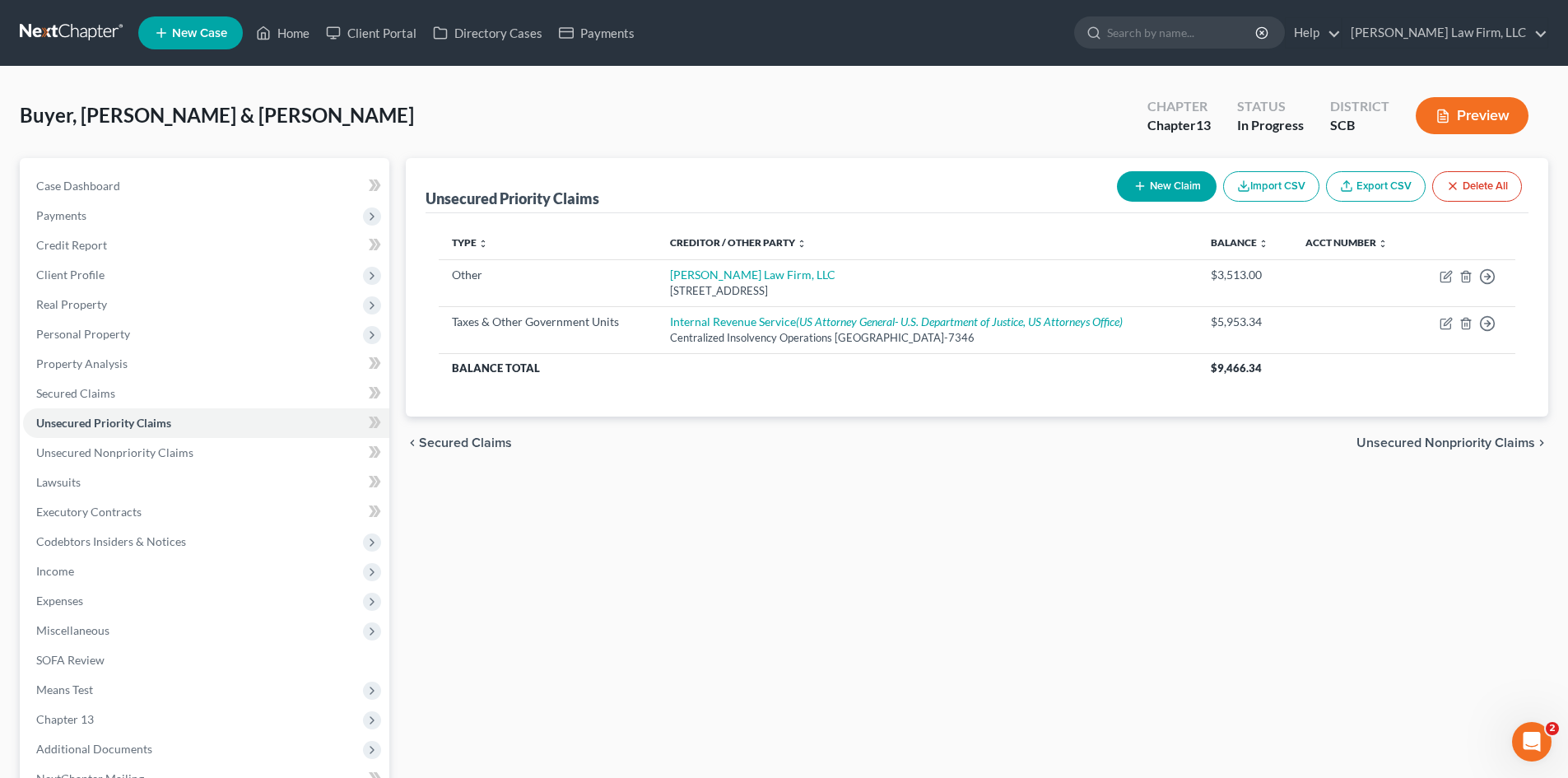
click at [1445, 437] on span "Unsecured Nonpriority Claims" at bounding box center [1446, 443] width 179 height 13
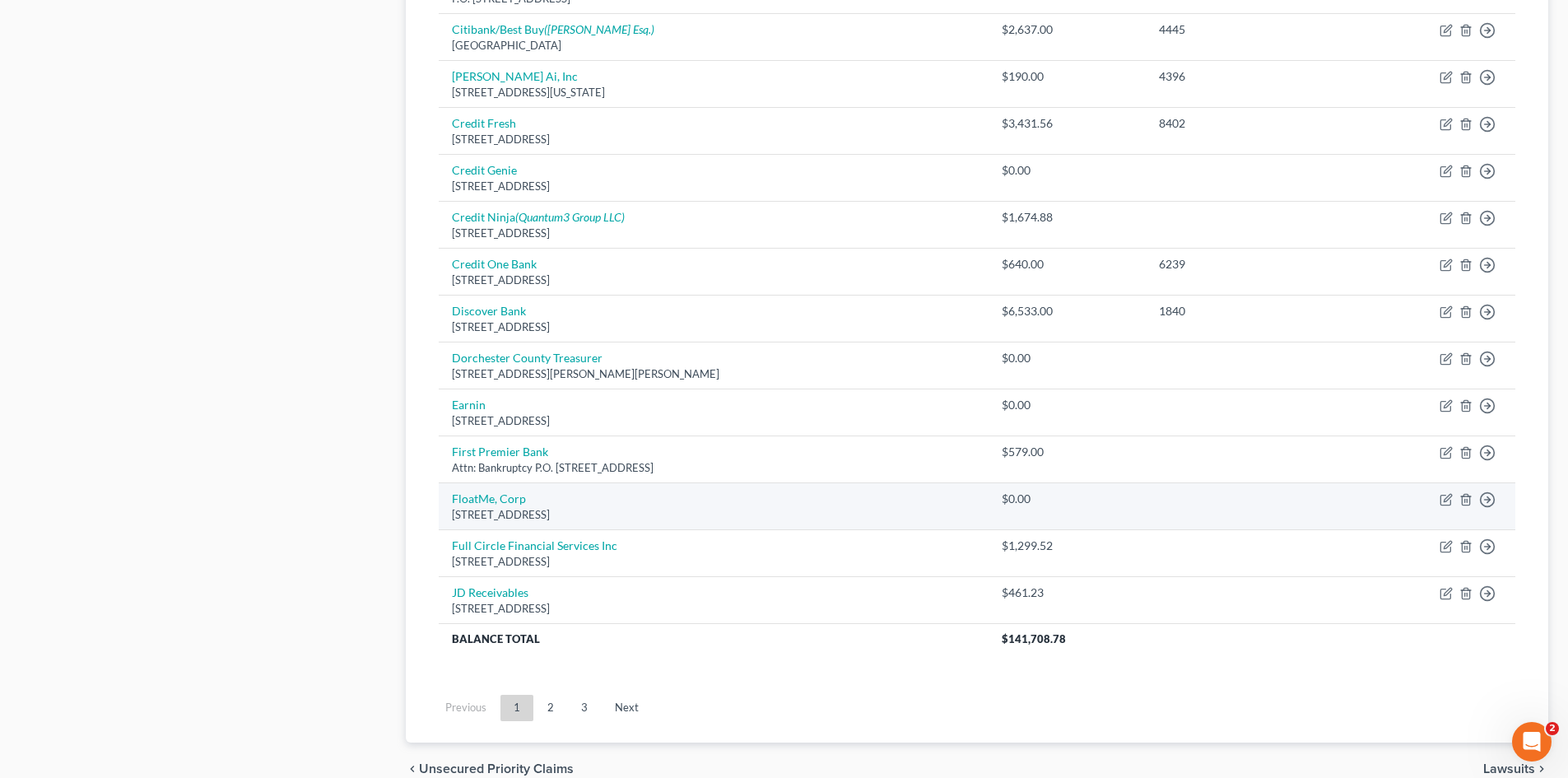
scroll to position [1070, 0]
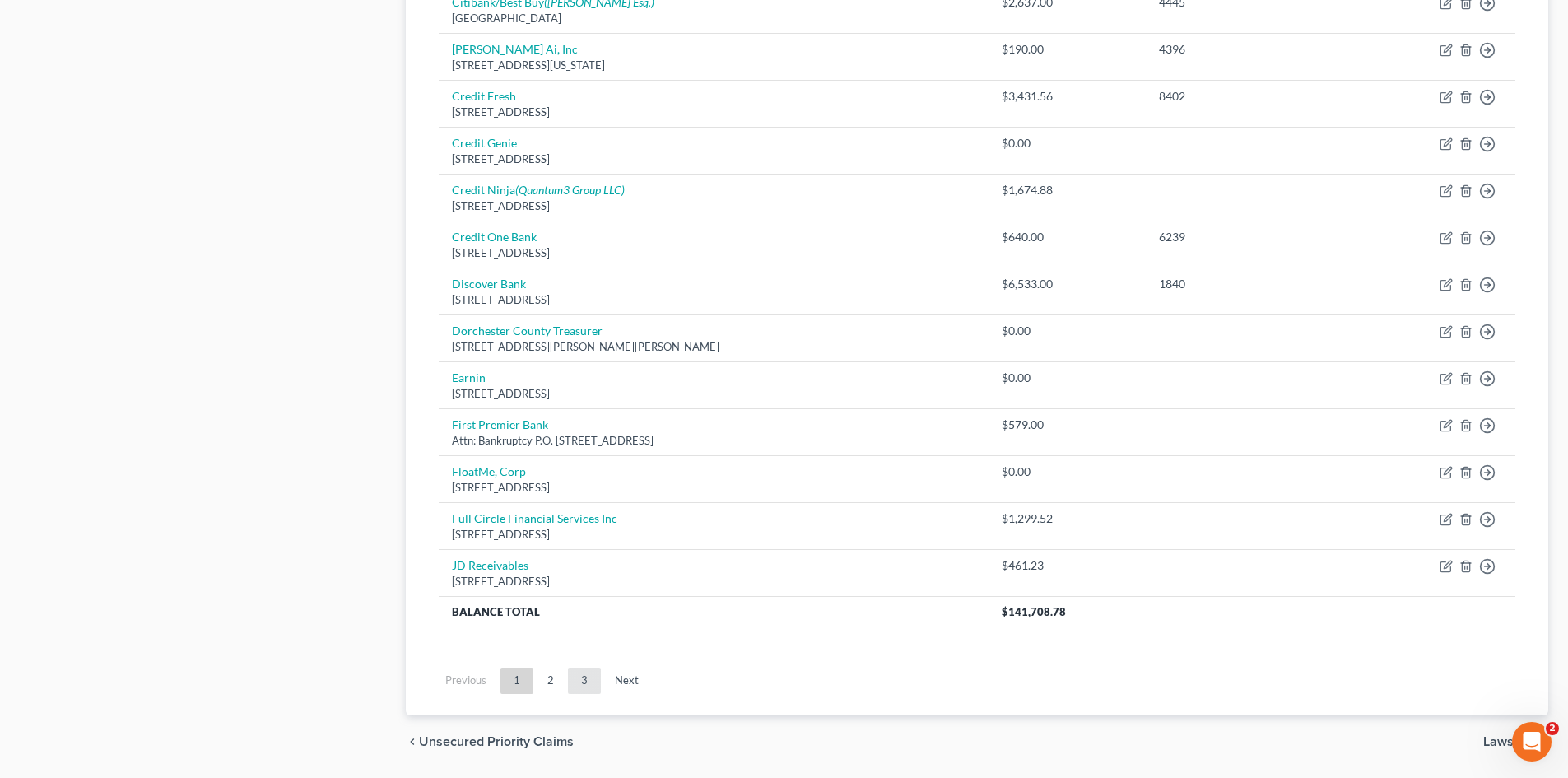
click at [582, 688] on link "3" at bounding box center [584, 680] width 33 height 27
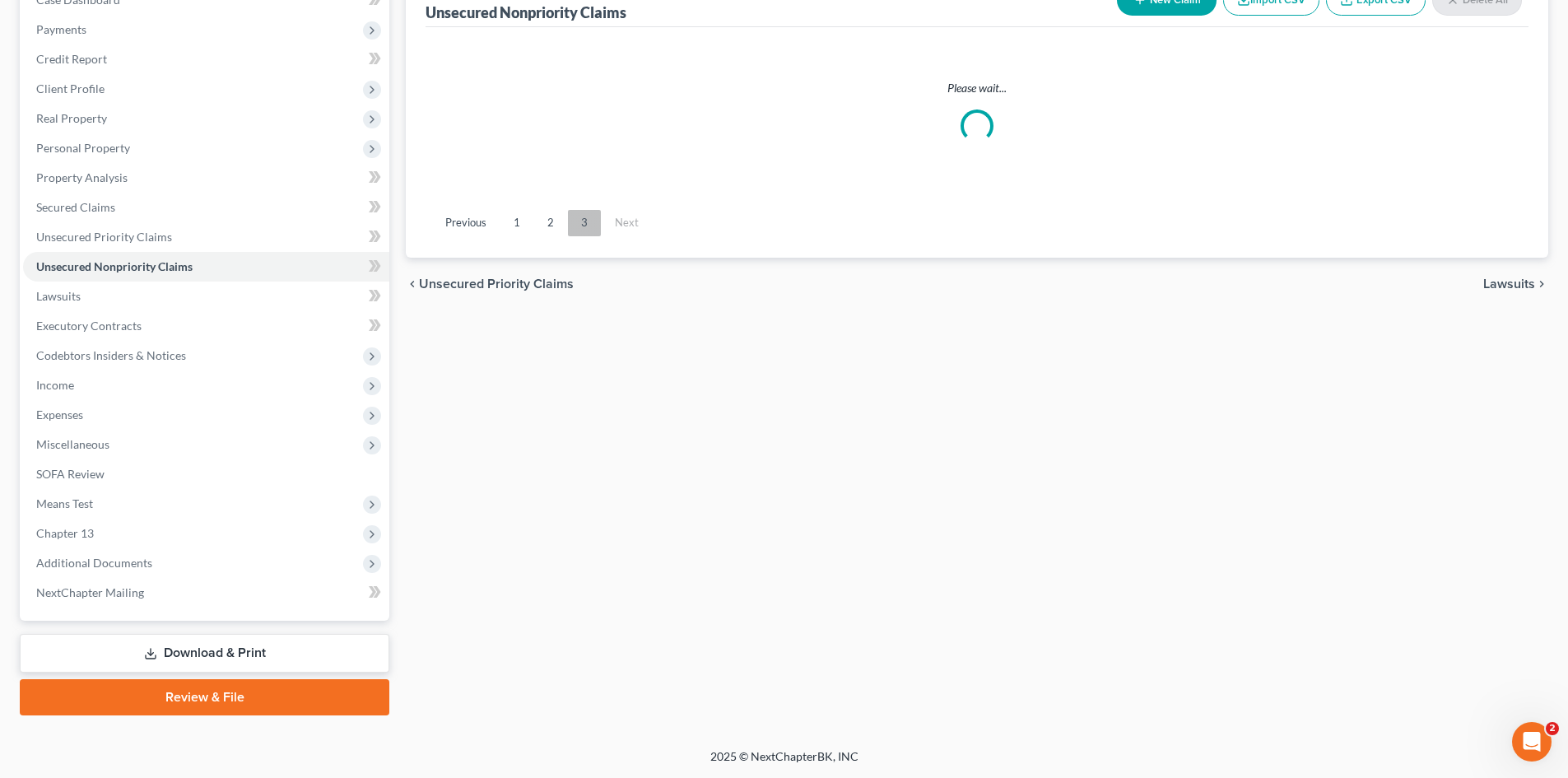
scroll to position [186, 0]
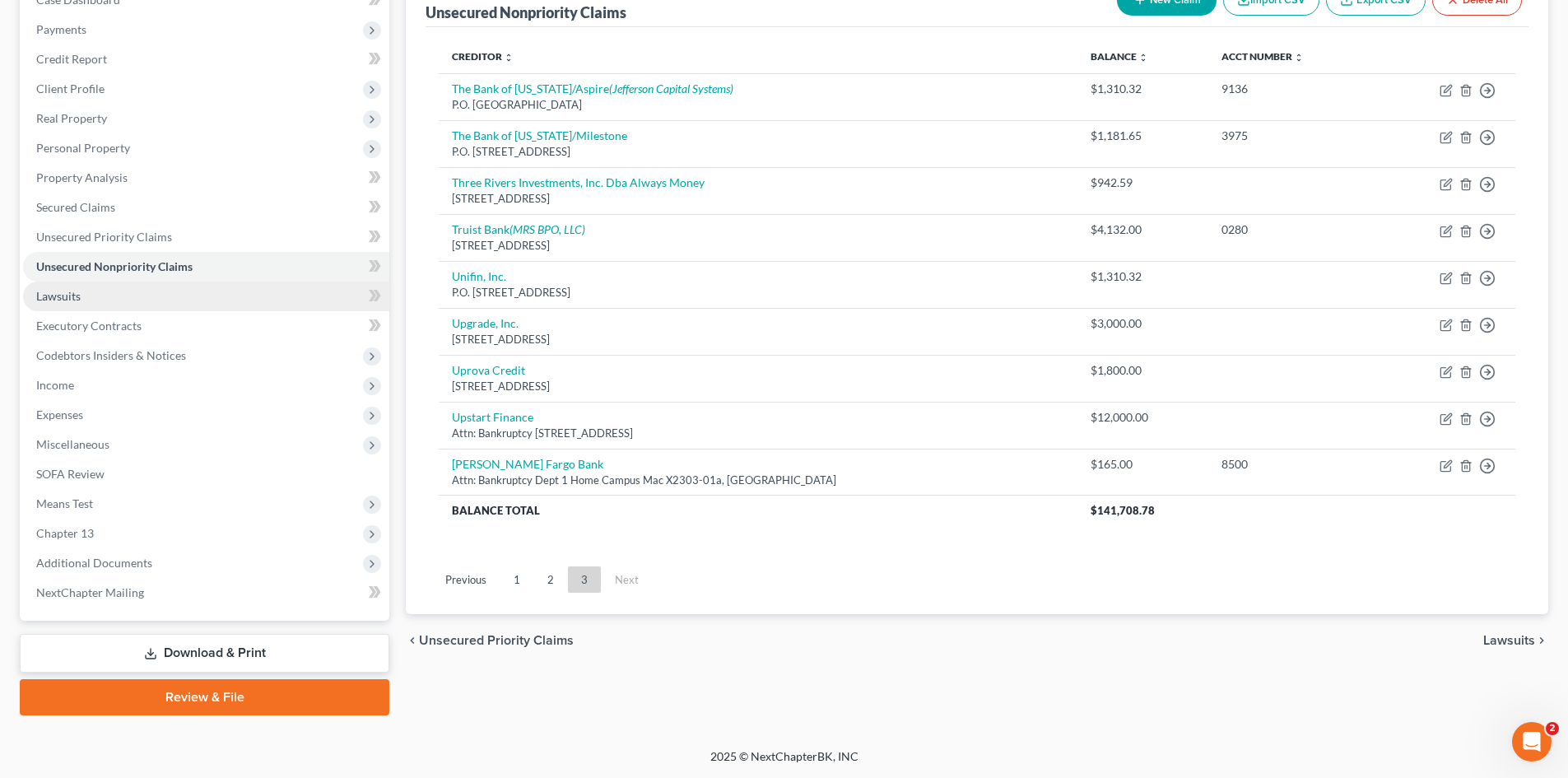
click at [54, 299] on span "Lawsuits" at bounding box center [58, 295] width 44 height 14
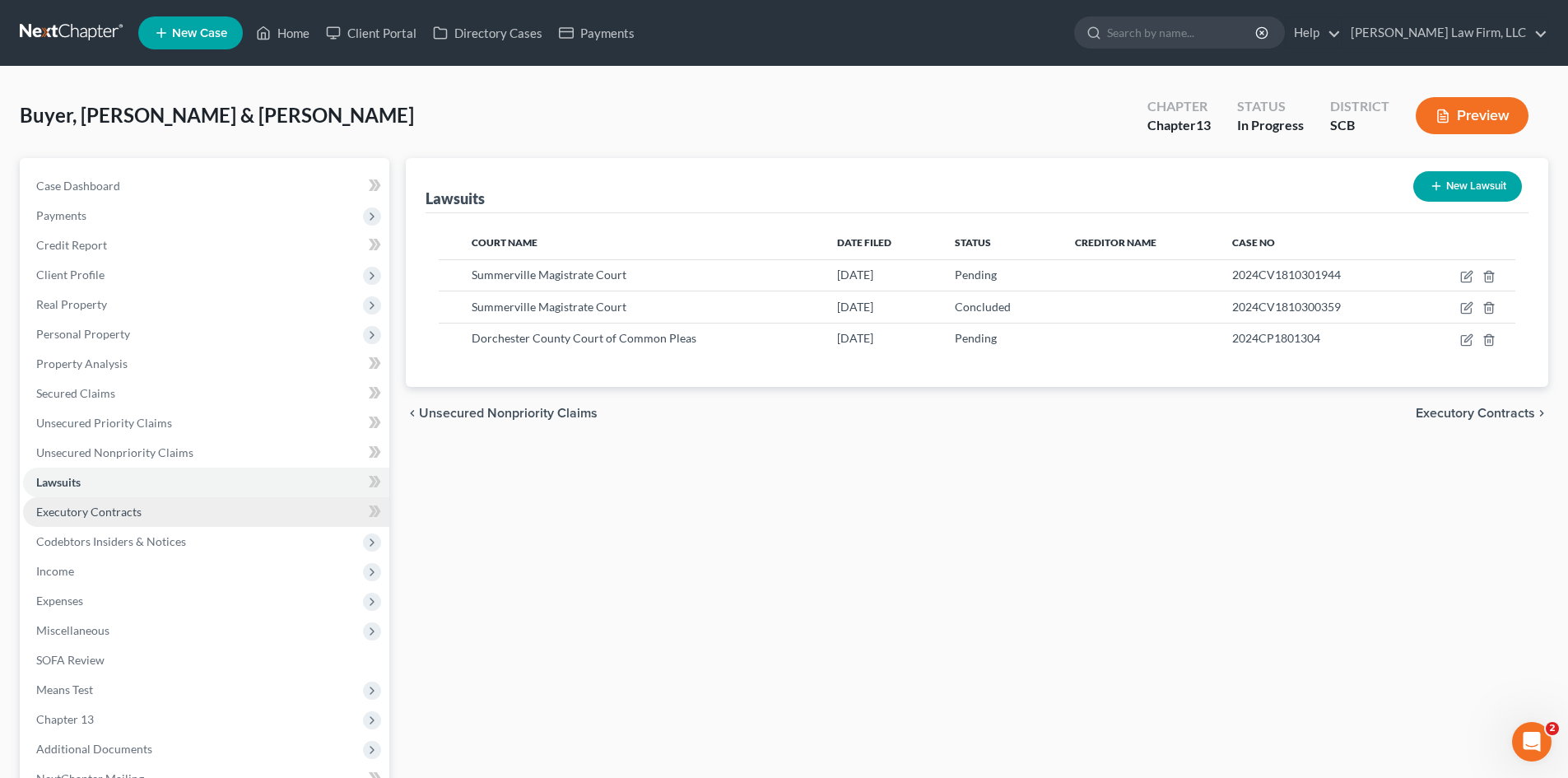
click at [45, 521] on link "Executory Contracts" at bounding box center [206, 512] width 366 height 30
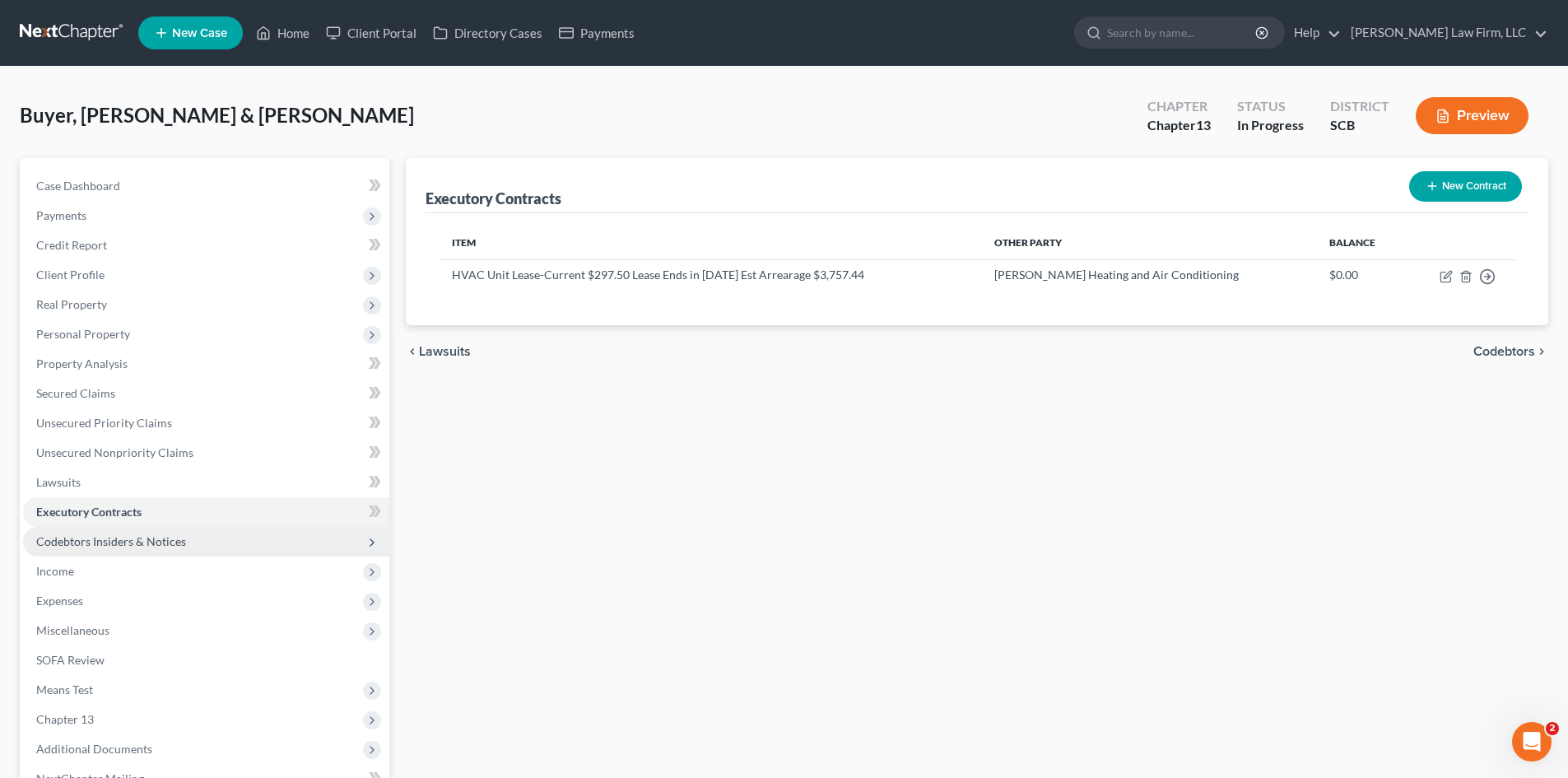
click at [46, 538] on span "Codebtors Insiders & Notices" at bounding box center [111, 541] width 150 height 14
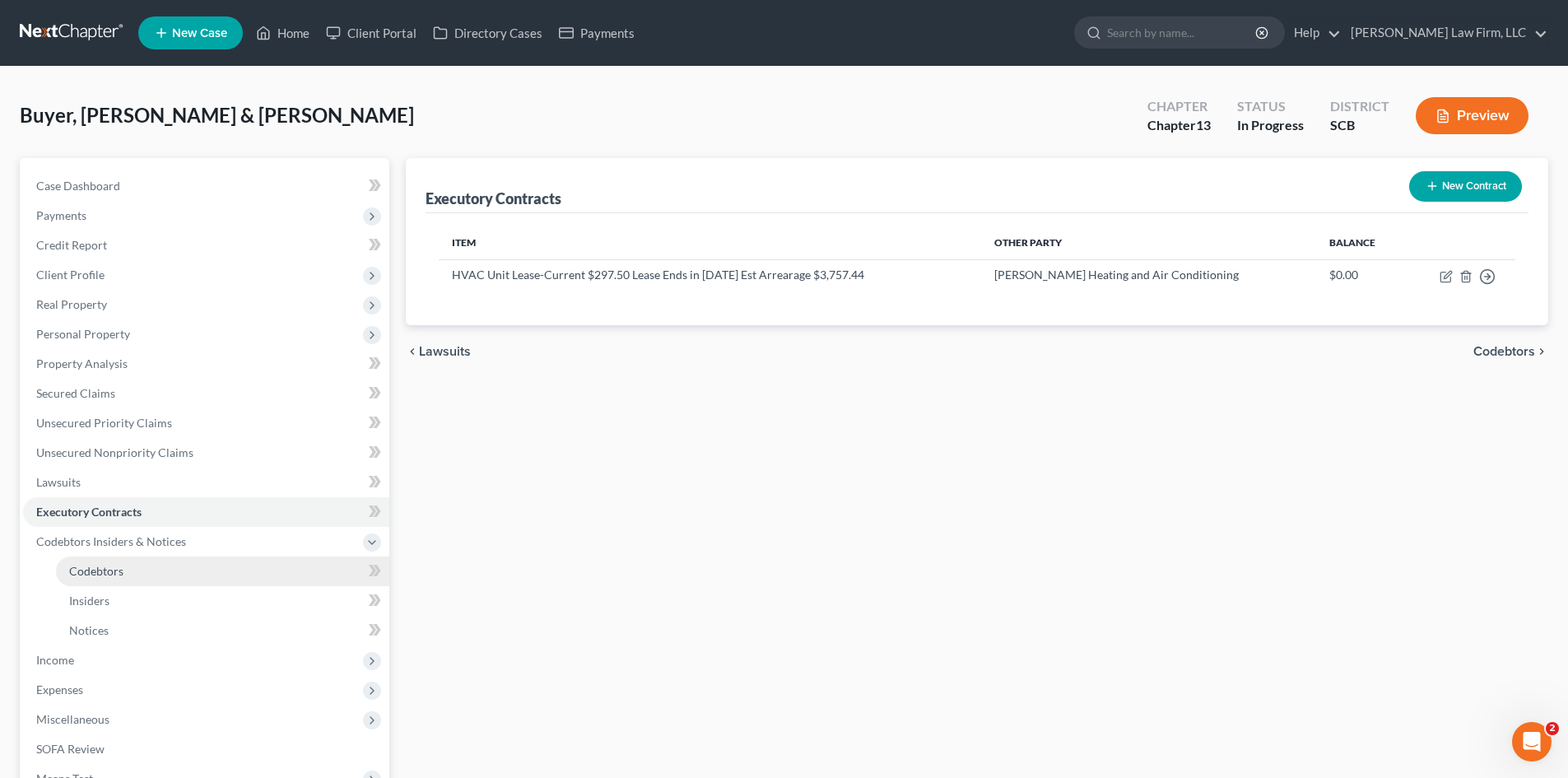
click at [70, 571] on span "Codebtors" at bounding box center [96, 570] width 54 height 14
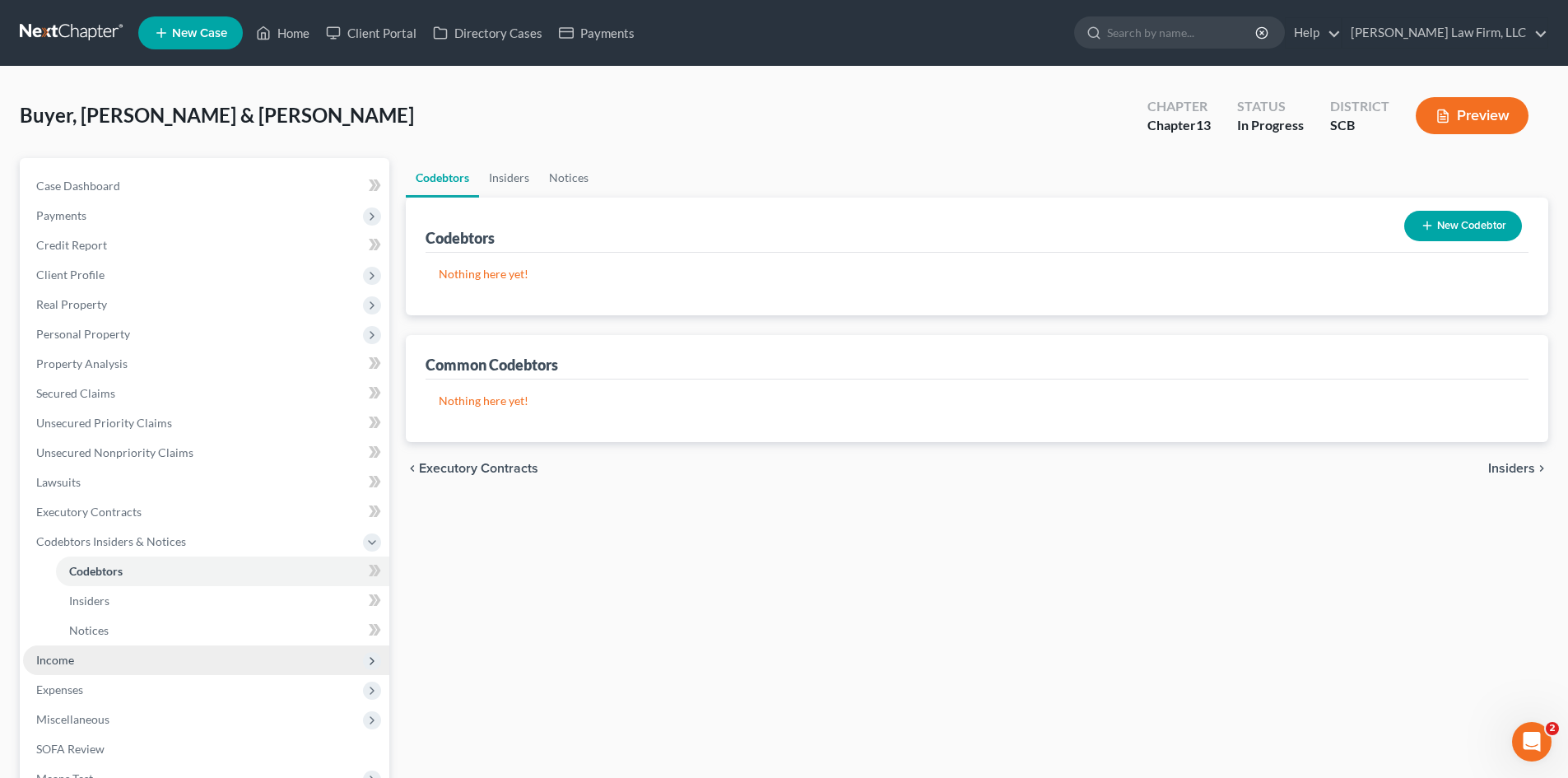
click at [64, 655] on span "Income" at bounding box center [54, 659] width 38 height 14
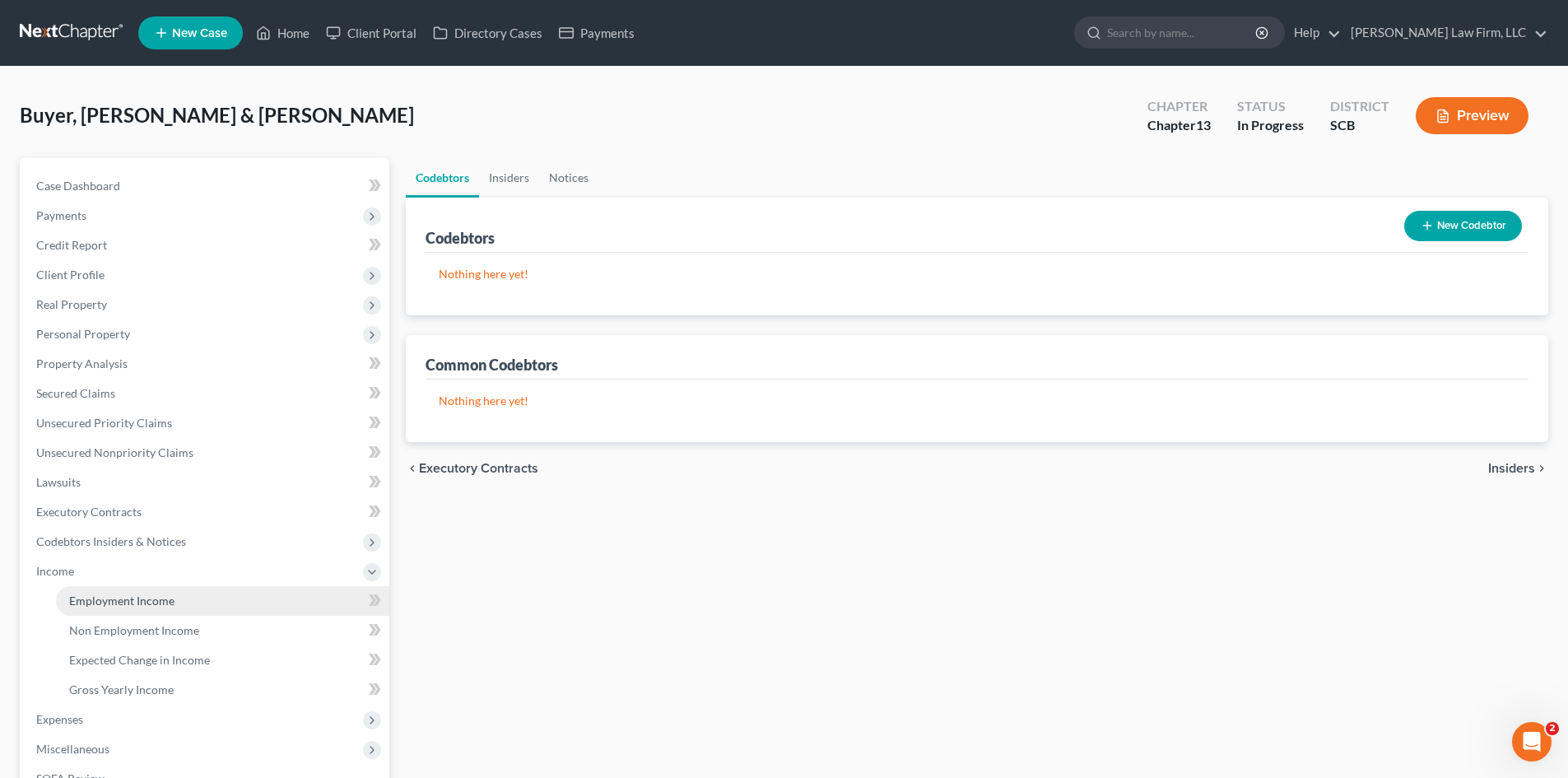
click at [101, 605] on span "Employment Income" at bounding box center [122, 600] width 105 height 14
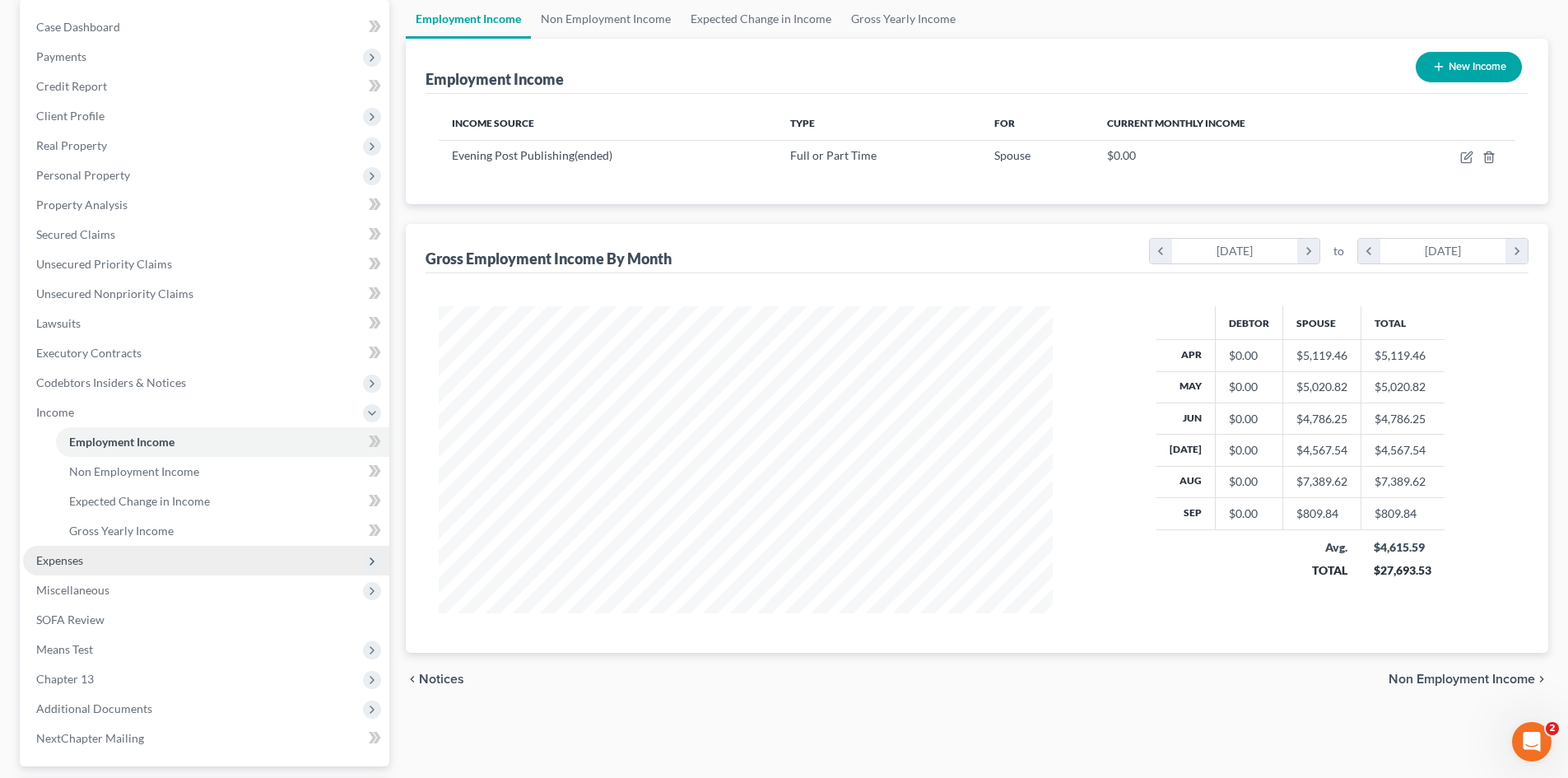
scroll to position [164, 0]
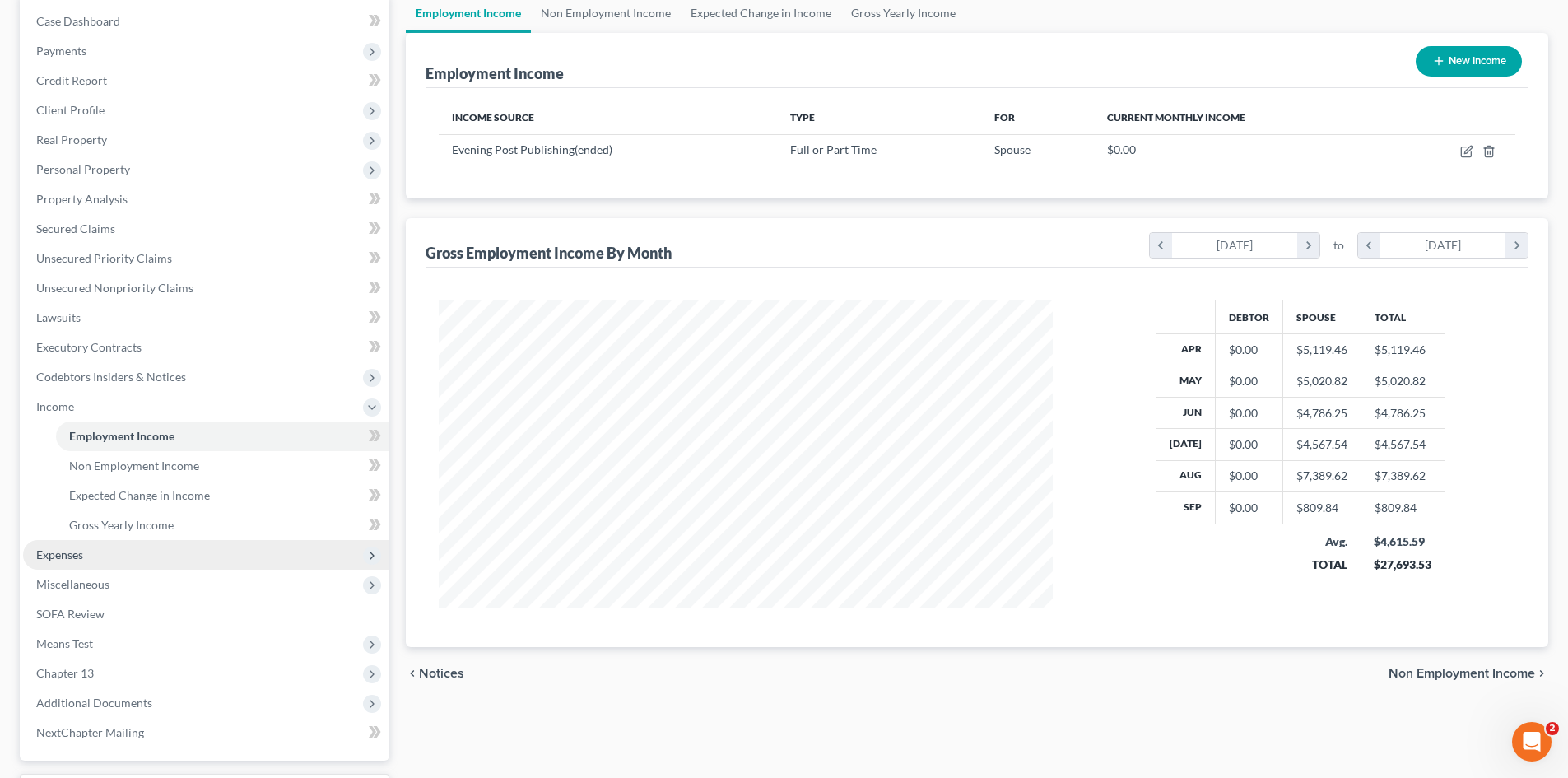
click at [63, 561] on span "Expenses" at bounding box center [206, 555] width 366 height 30
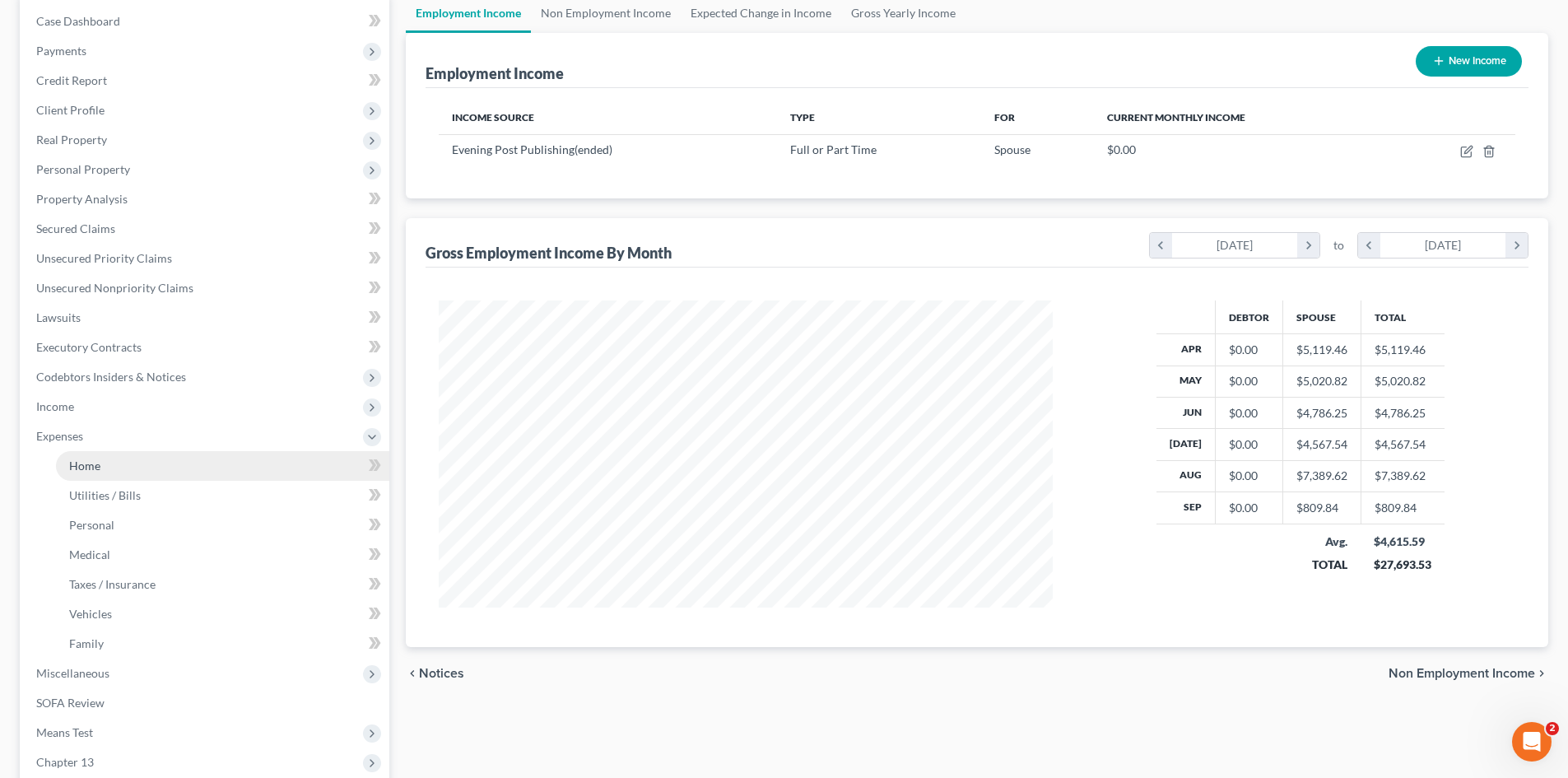
click at [97, 462] on span "Home" at bounding box center [85, 465] width 31 height 14
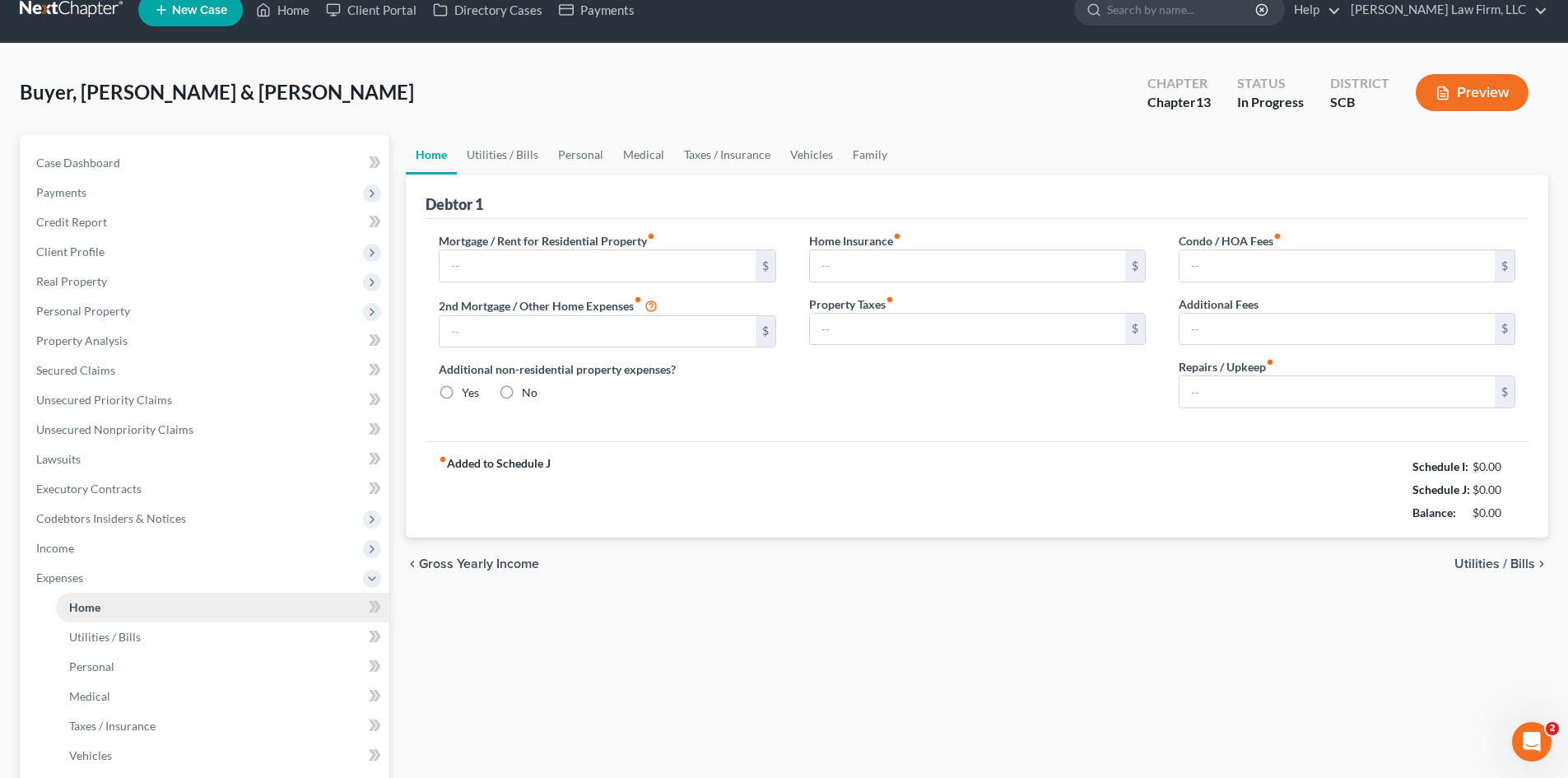
type input "1,778.93"
type input "0.00"
radio input "true"
type input "0.00"
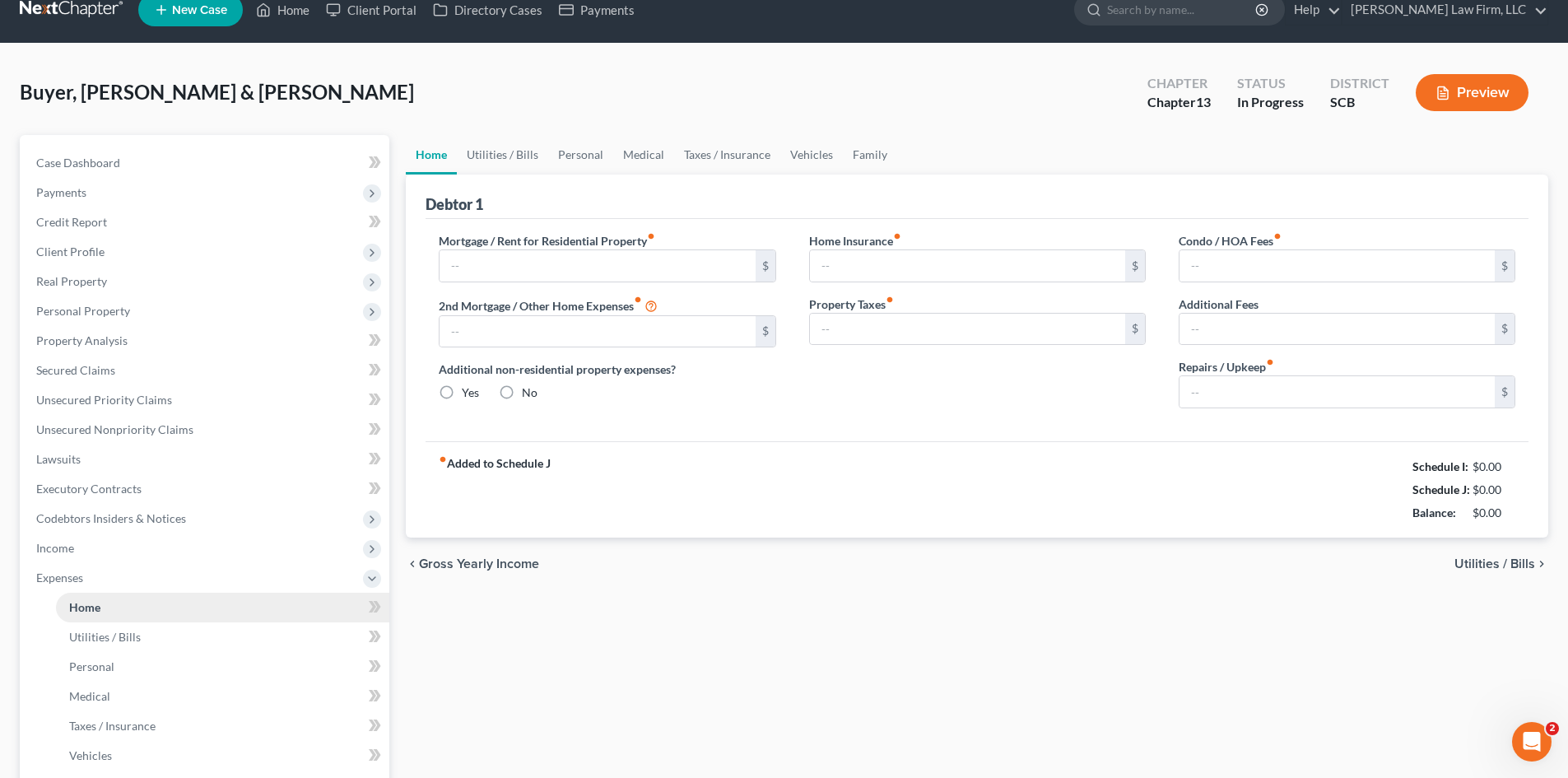
type input "66.67"
type input "0.00"
type input "200.00"
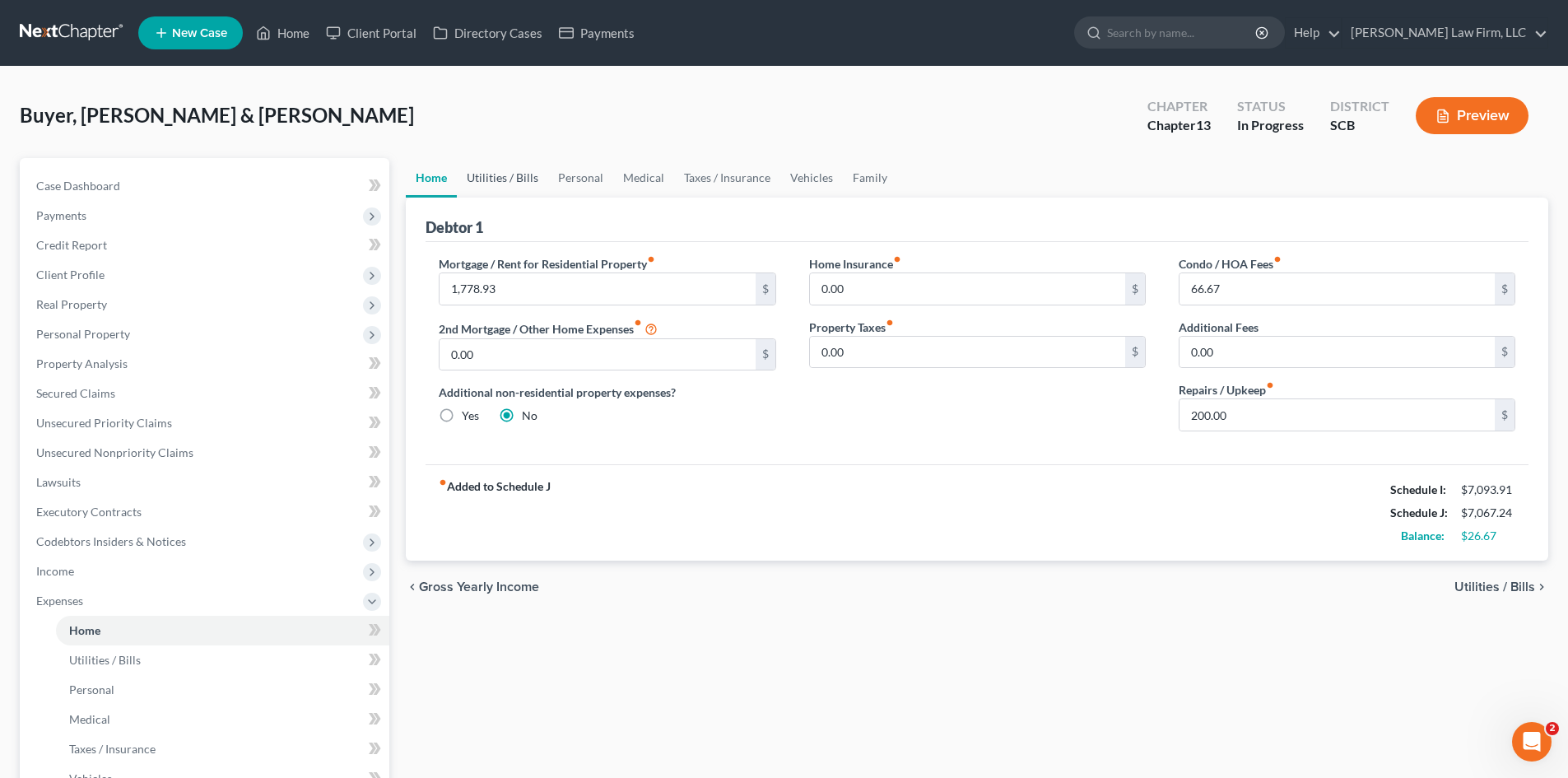
click at [503, 186] on link "Utilities / Bills" at bounding box center [502, 177] width 91 height 40
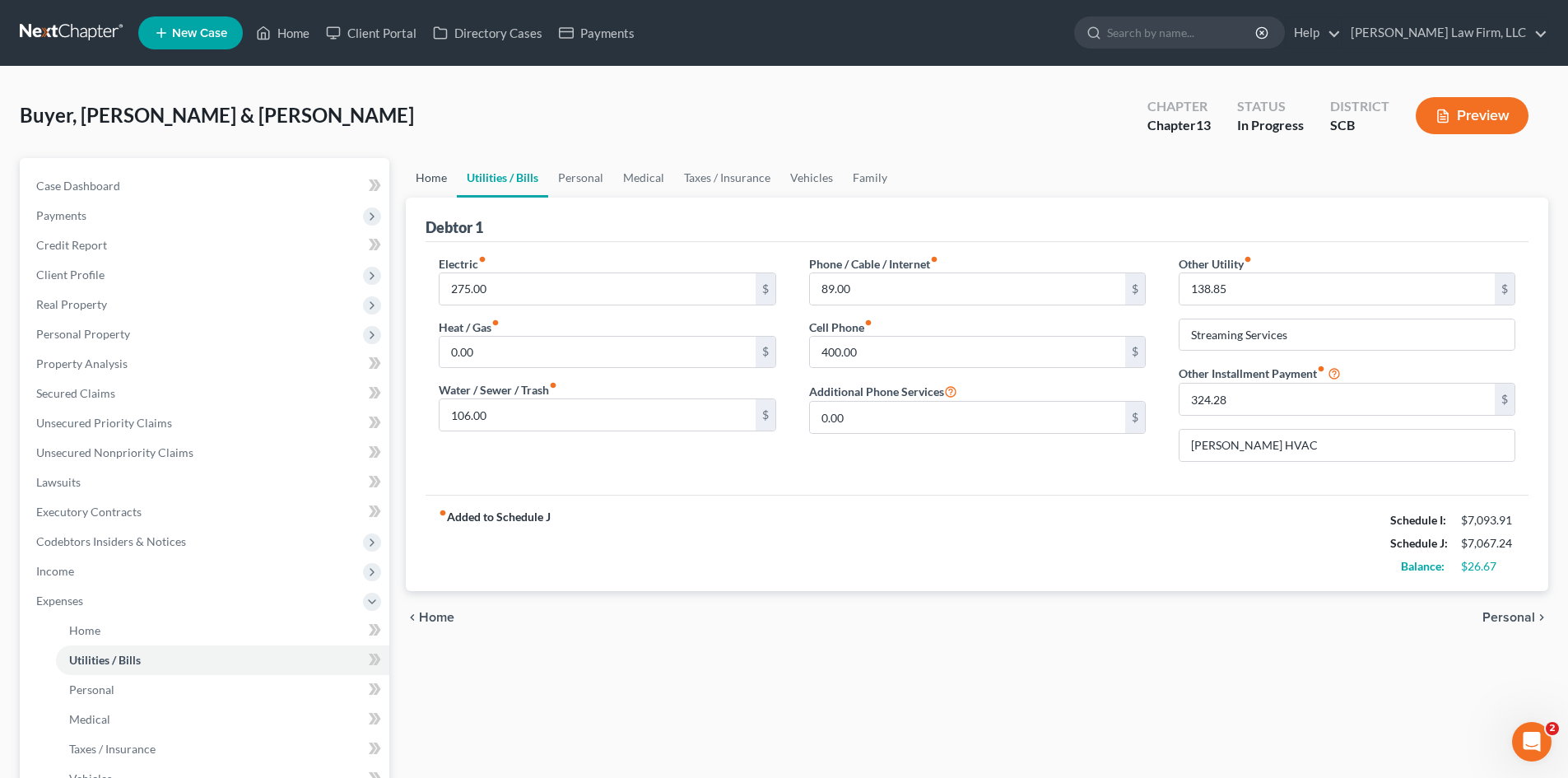
drag, startPoint x: 429, startPoint y: 180, endPoint x: 438, endPoint y: 182, distance: 9.2
click at [430, 180] on link "Home" at bounding box center [431, 177] width 51 height 40
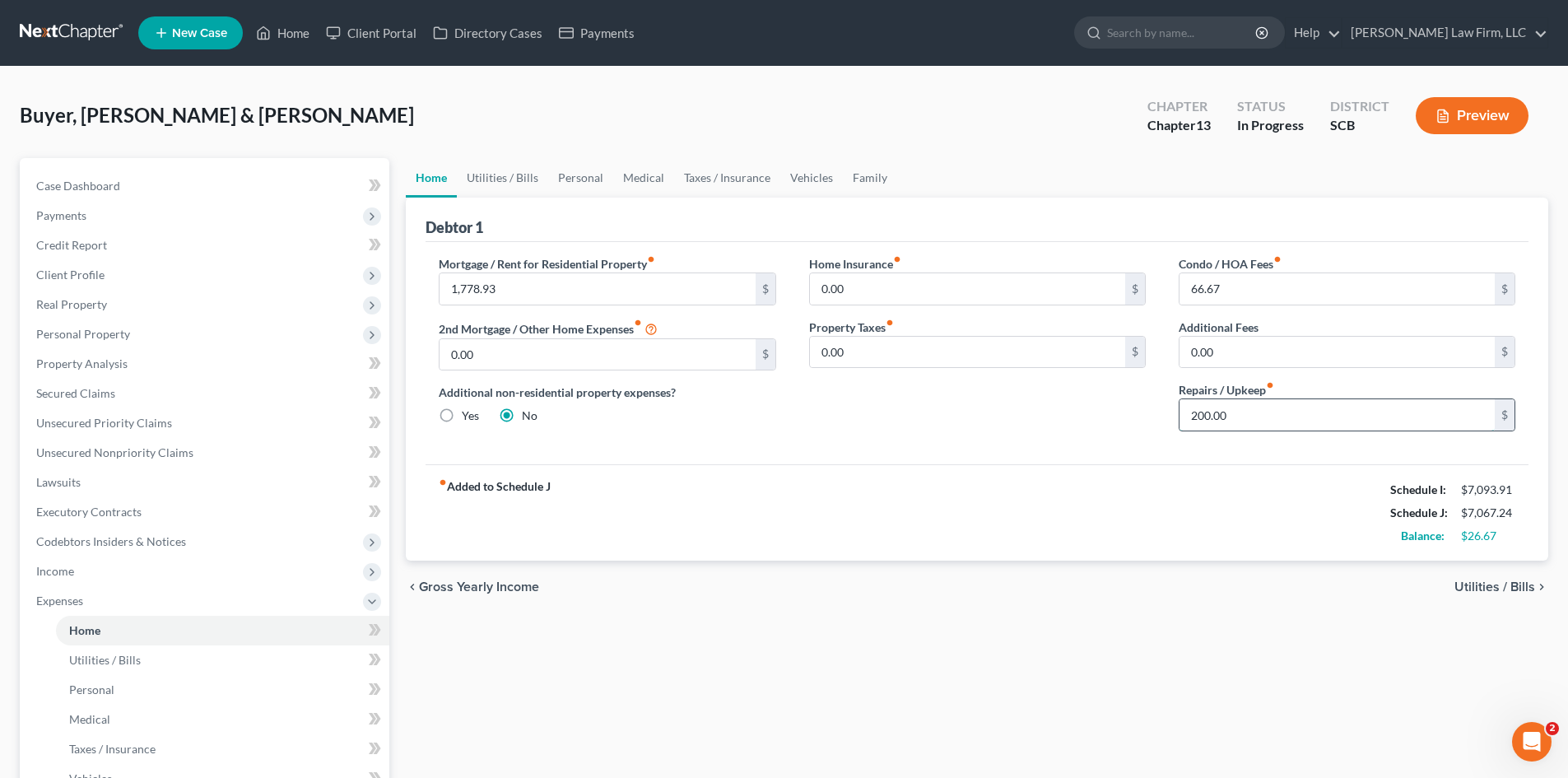
click at [1185, 422] on input "200.00" at bounding box center [1337, 415] width 316 height 31
type input "50"
click at [525, 177] on link "Utilities / Bills" at bounding box center [502, 177] width 91 height 40
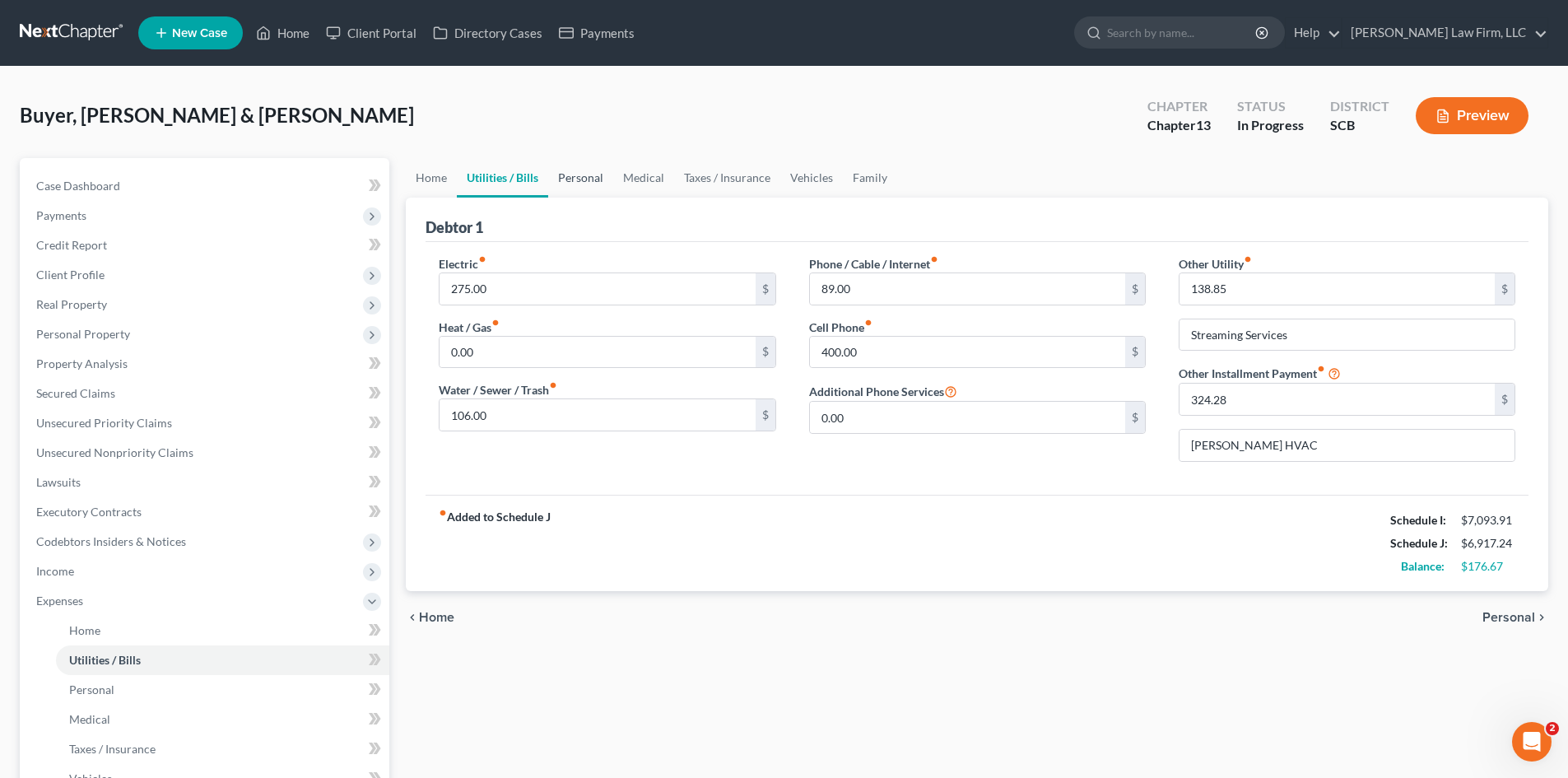
click at [570, 186] on link "Personal" at bounding box center [581, 177] width 65 height 40
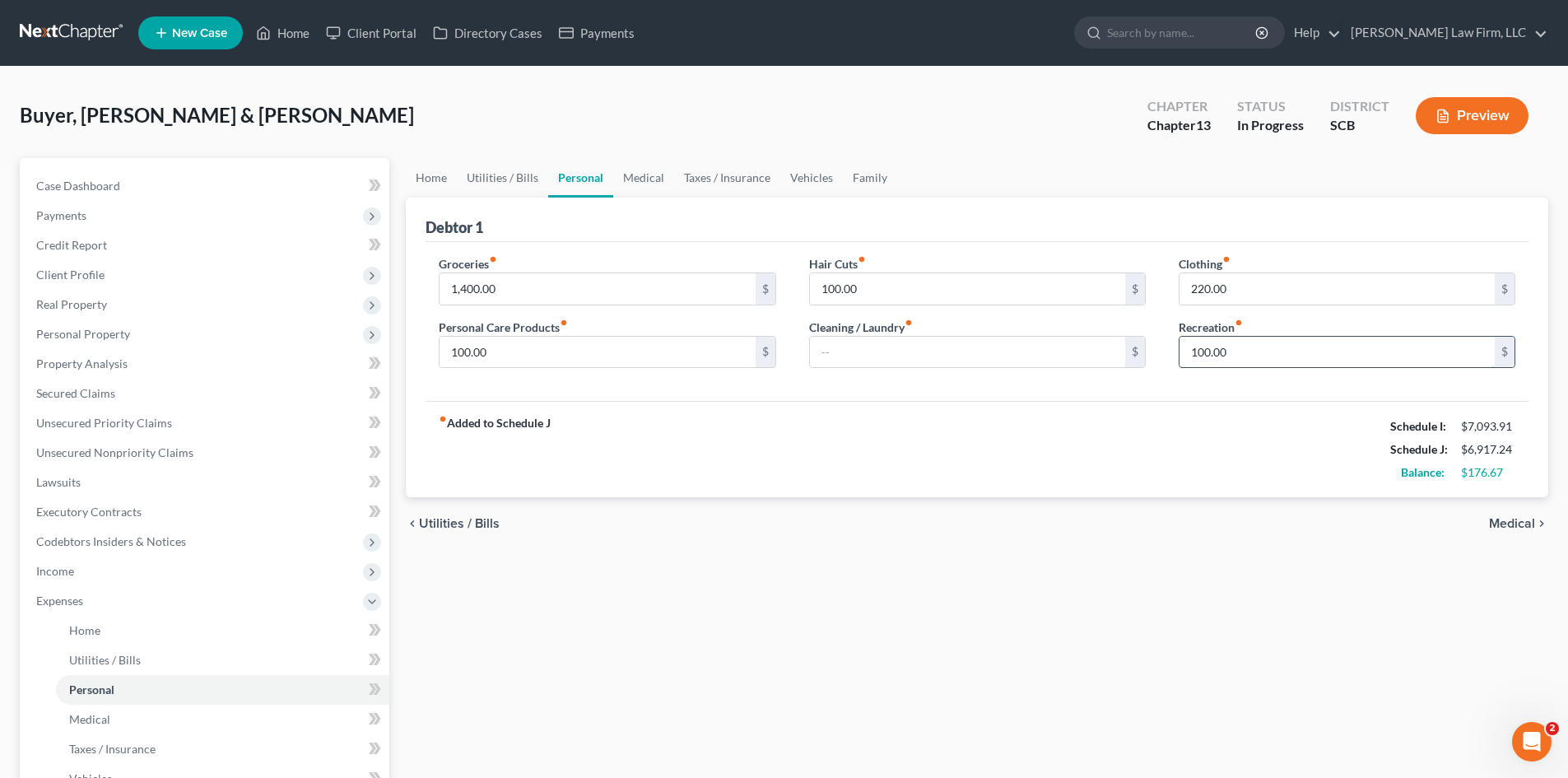
click at [1224, 351] on input "100.00" at bounding box center [1337, 353] width 316 height 31
click at [300, 40] on link "Home" at bounding box center [282, 33] width 70 height 30
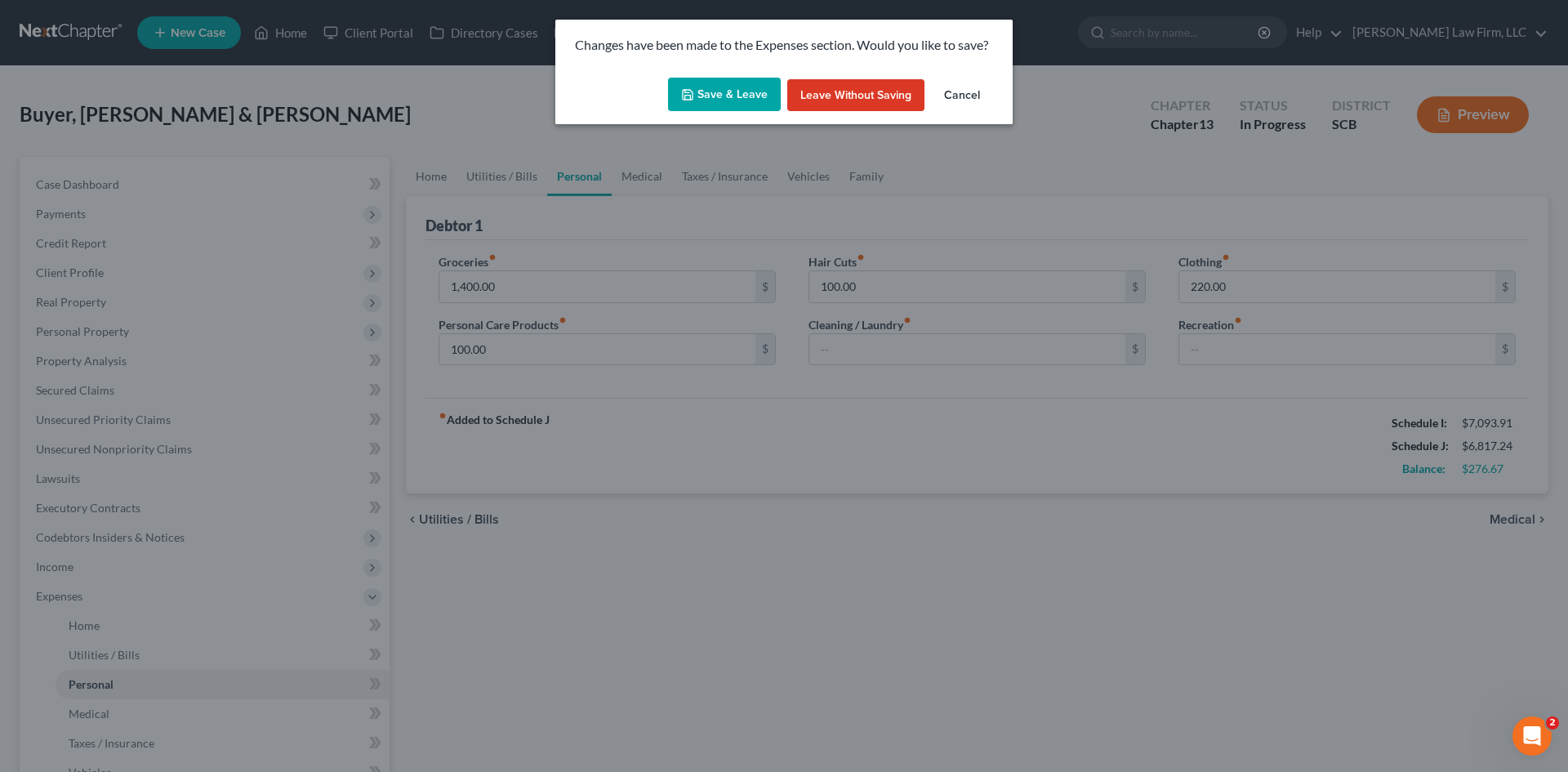
click at [764, 94] on button "Save & Leave" at bounding box center [724, 94] width 113 height 34
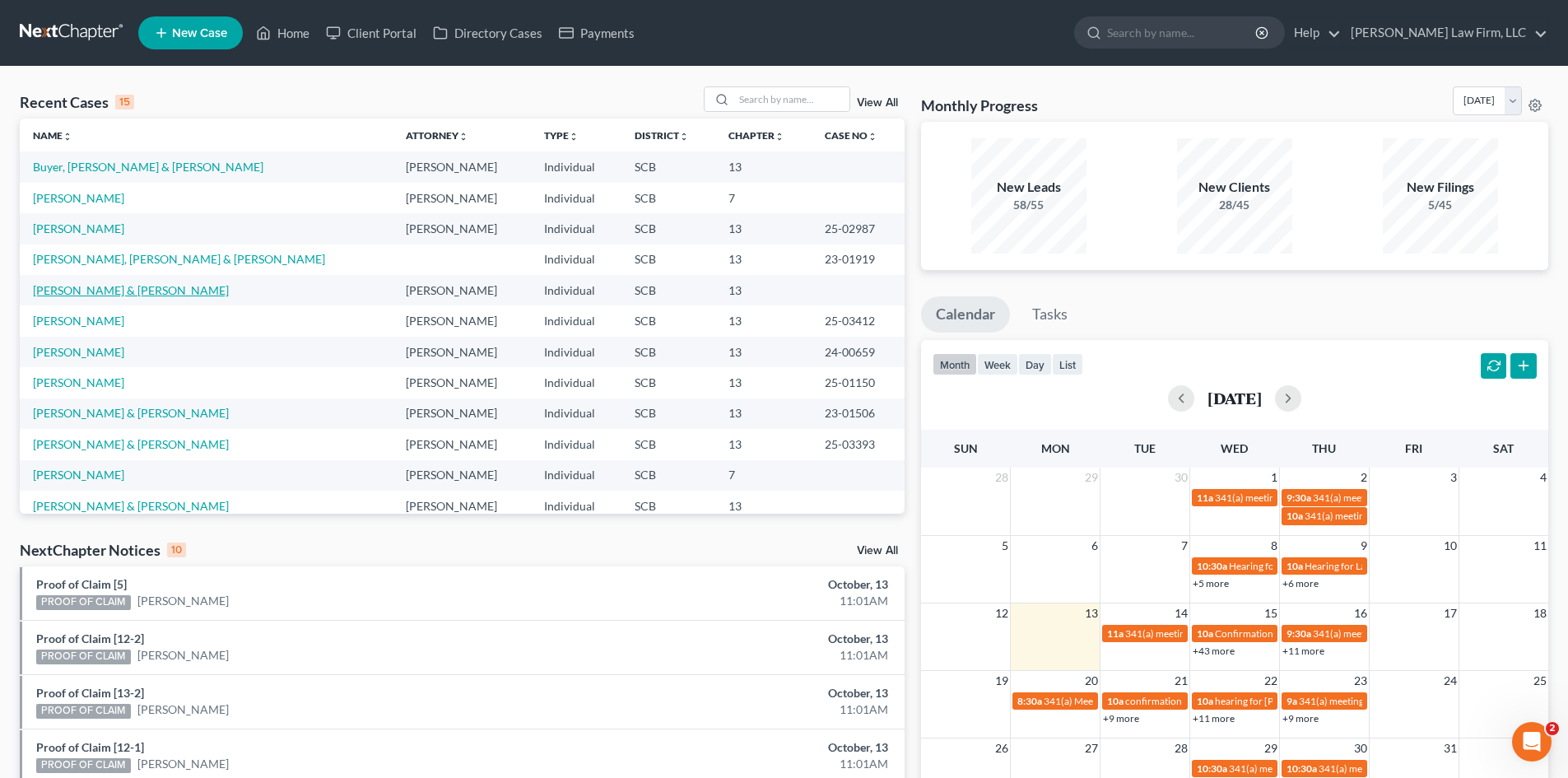
click at [95, 293] on link "[PERSON_NAME] & [PERSON_NAME]" at bounding box center [131, 290] width 196 height 14
select select "0"
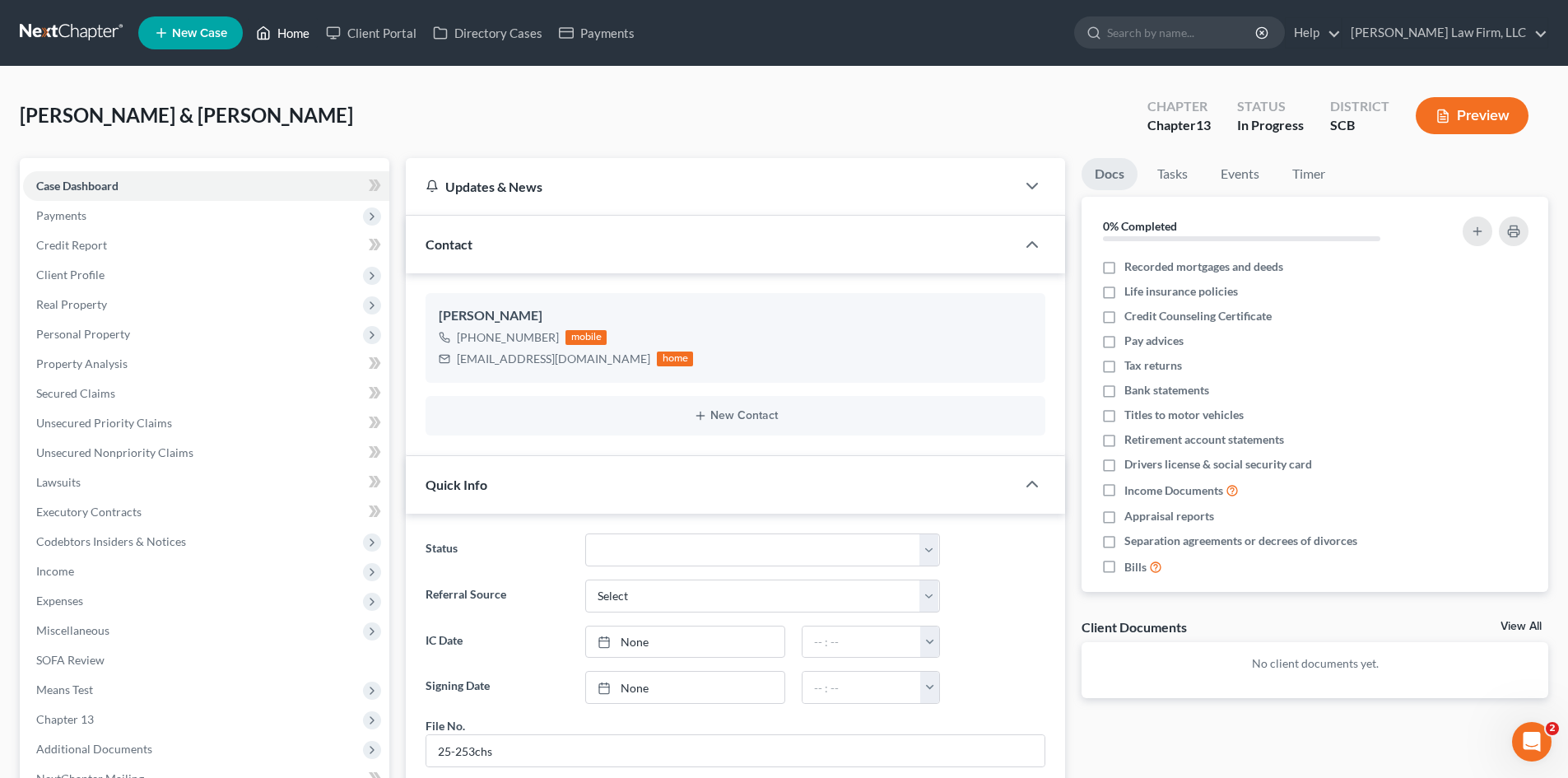
drag, startPoint x: 279, startPoint y: 31, endPoint x: 586, endPoint y: 73, distance: 309.9
click at [279, 31] on link "Home" at bounding box center [282, 33] width 70 height 30
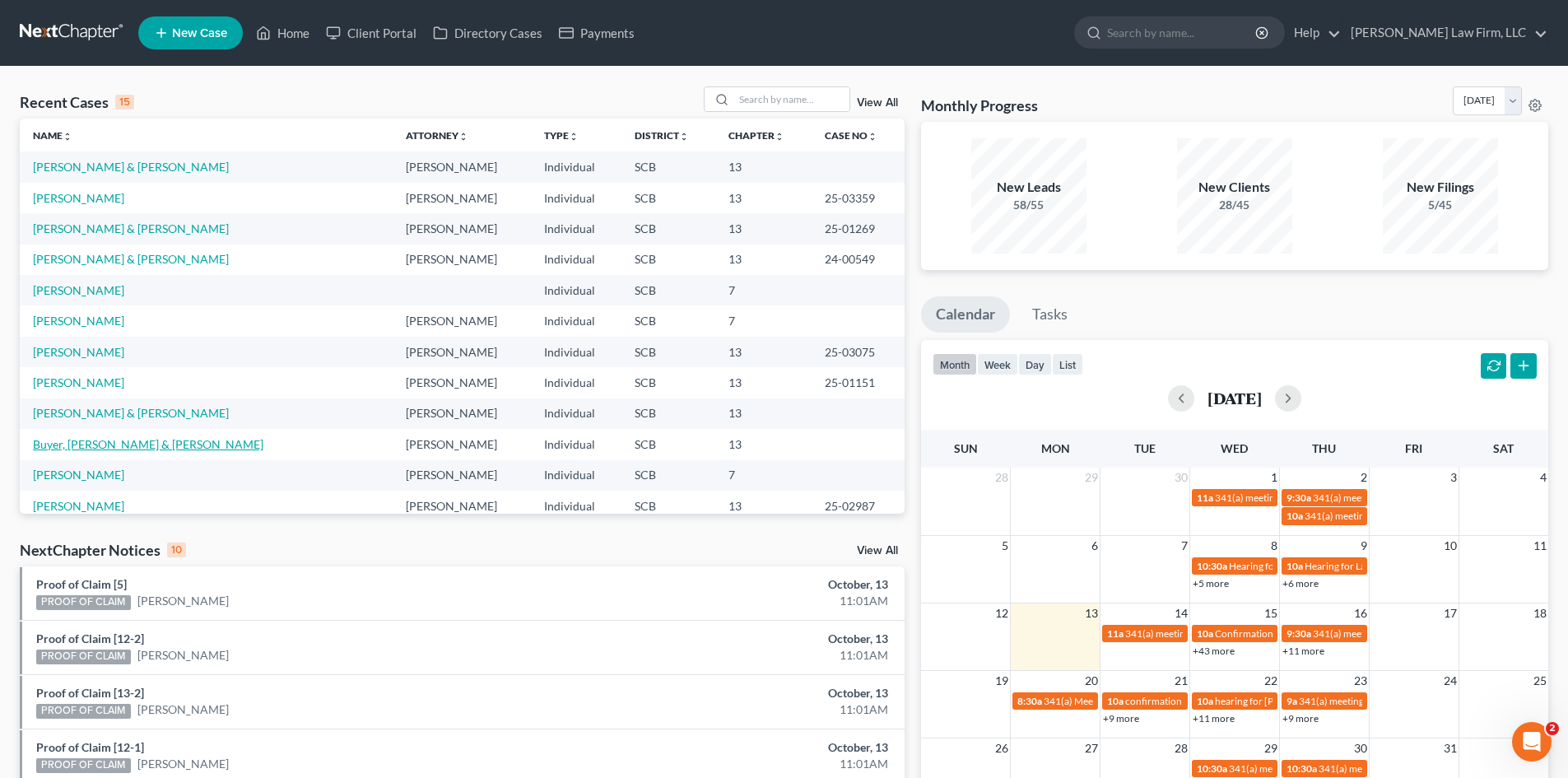
click at [104, 445] on link "Buyer, [PERSON_NAME] & [PERSON_NAME]" at bounding box center [149, 444] width 231 height 14
select select "3"
select select "0"
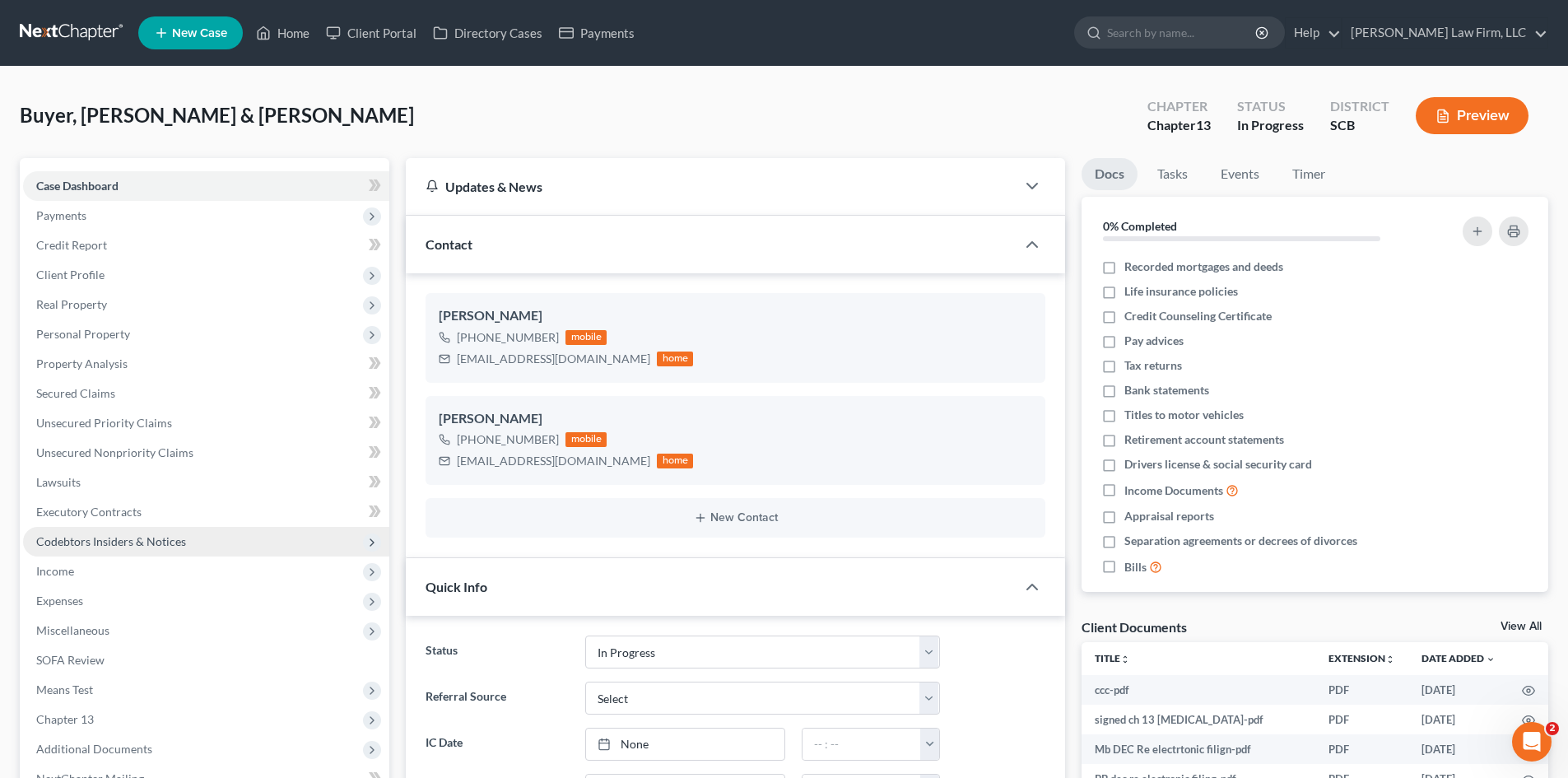
scroll to position [694, 0]
click at [68, 576] on span "Income" at bounding box center [54, 570] width 38 height 14
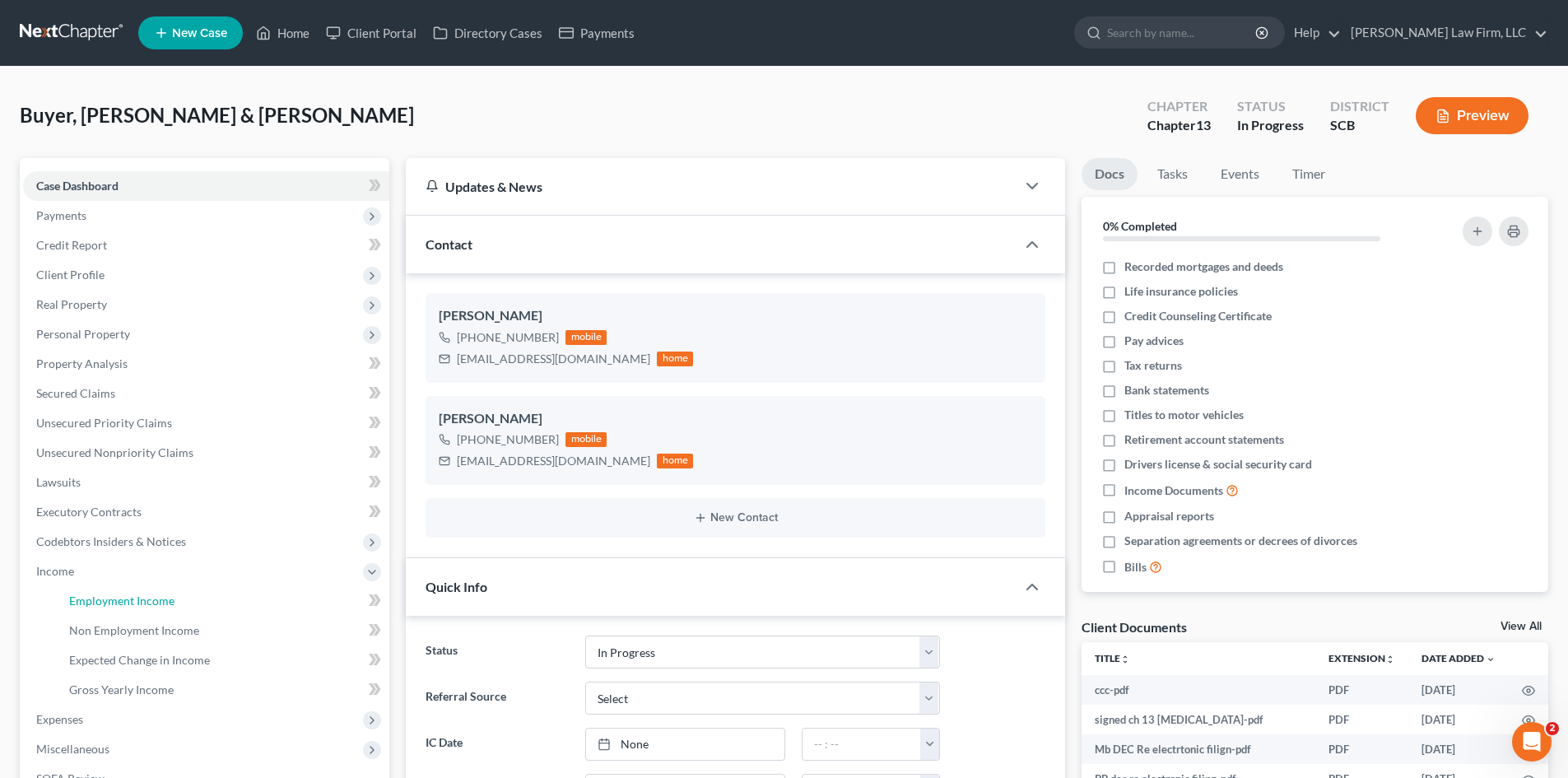
drag, startPoint x: 98, startPoint y: 594, endPoint x: 573, endPoint y: 539, distance: 478.2
click at [98, 595] on span "Employment Income" at bounding box center [122, 600] width 105 height 14
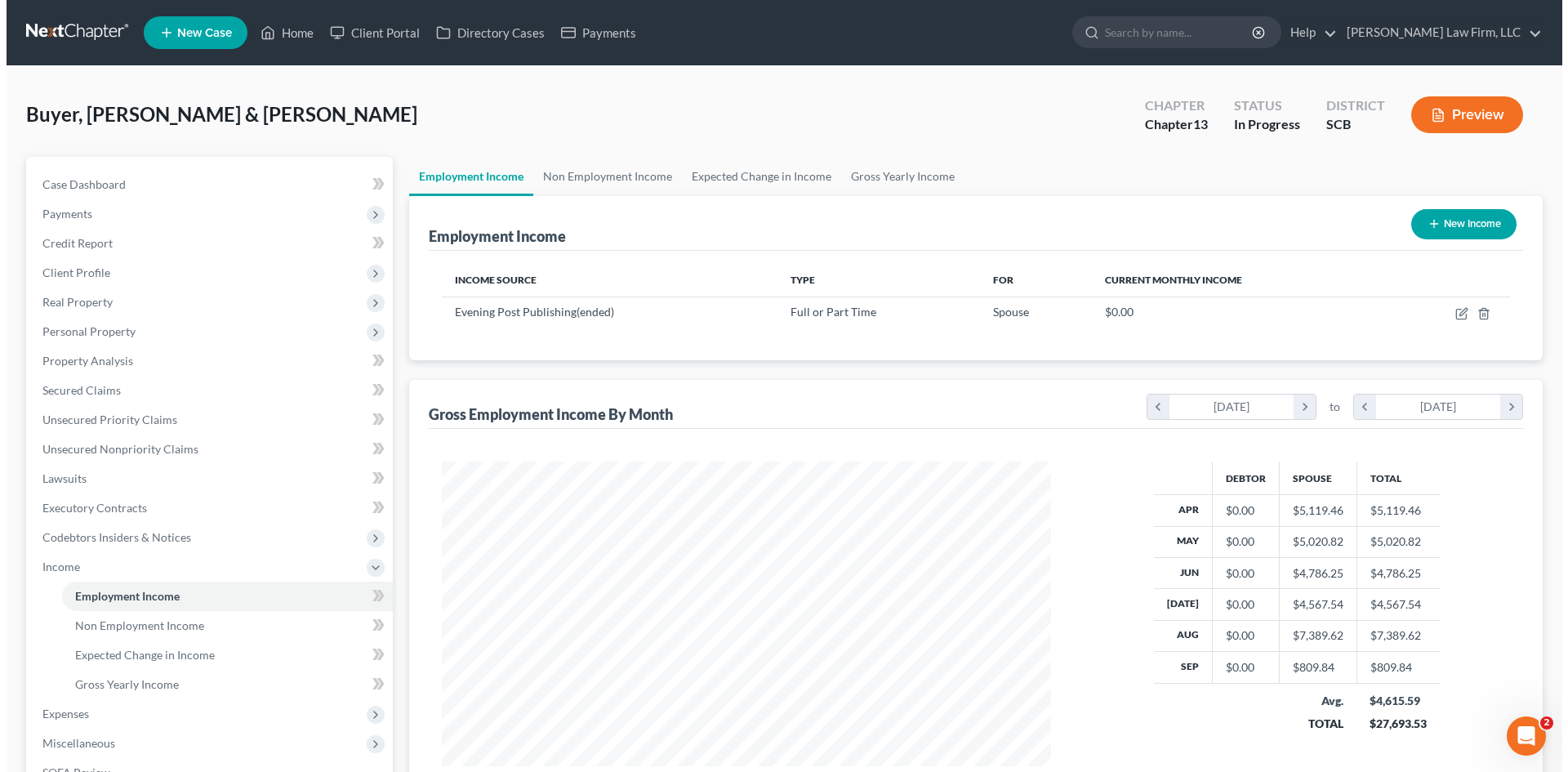
scroll to position [305, 642]
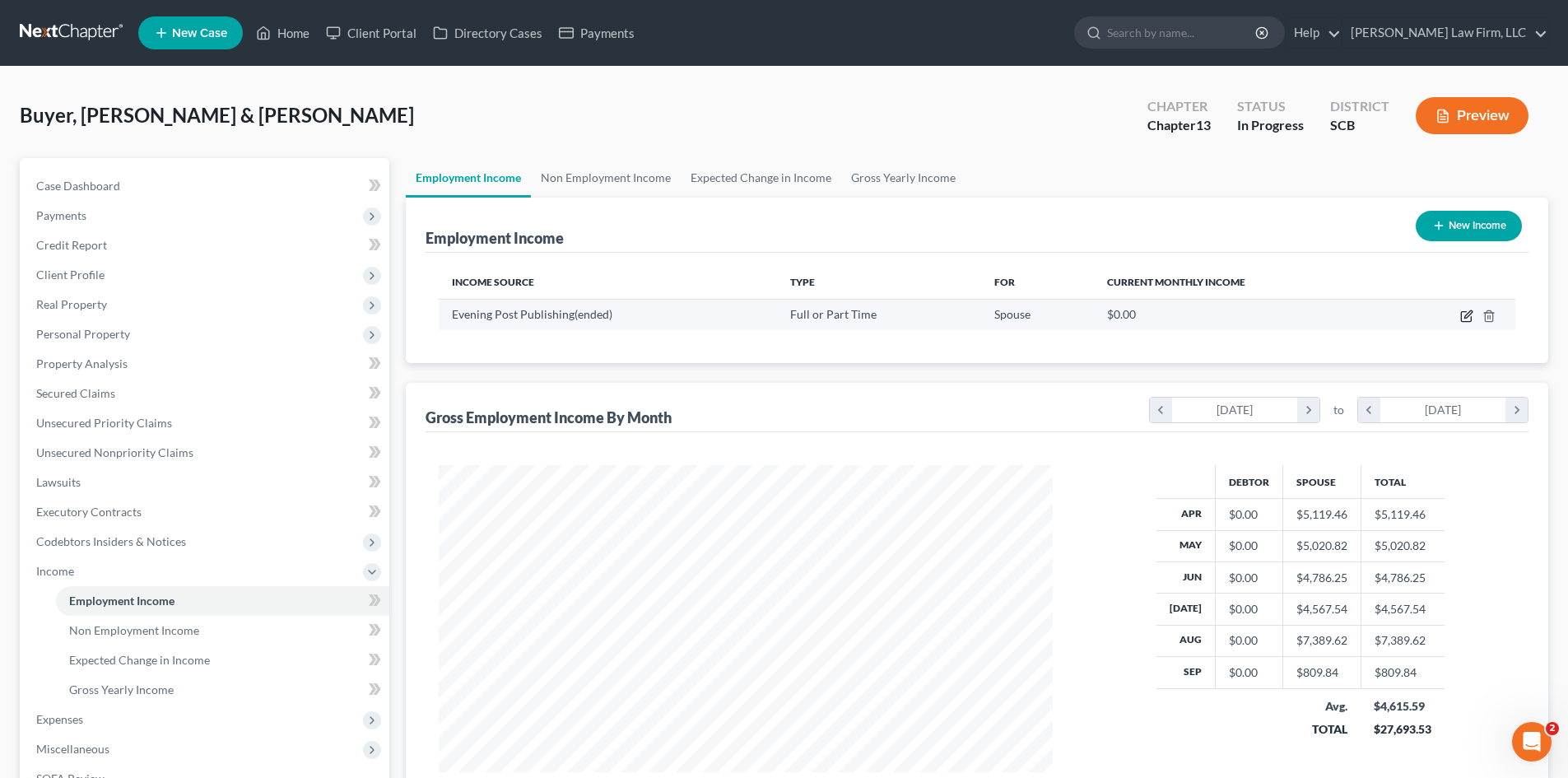
click at [1468, 318] on icon "button" at bounding box center [1466, 316] width 13 height 13
select select "0"
select select "42"
select select "2"
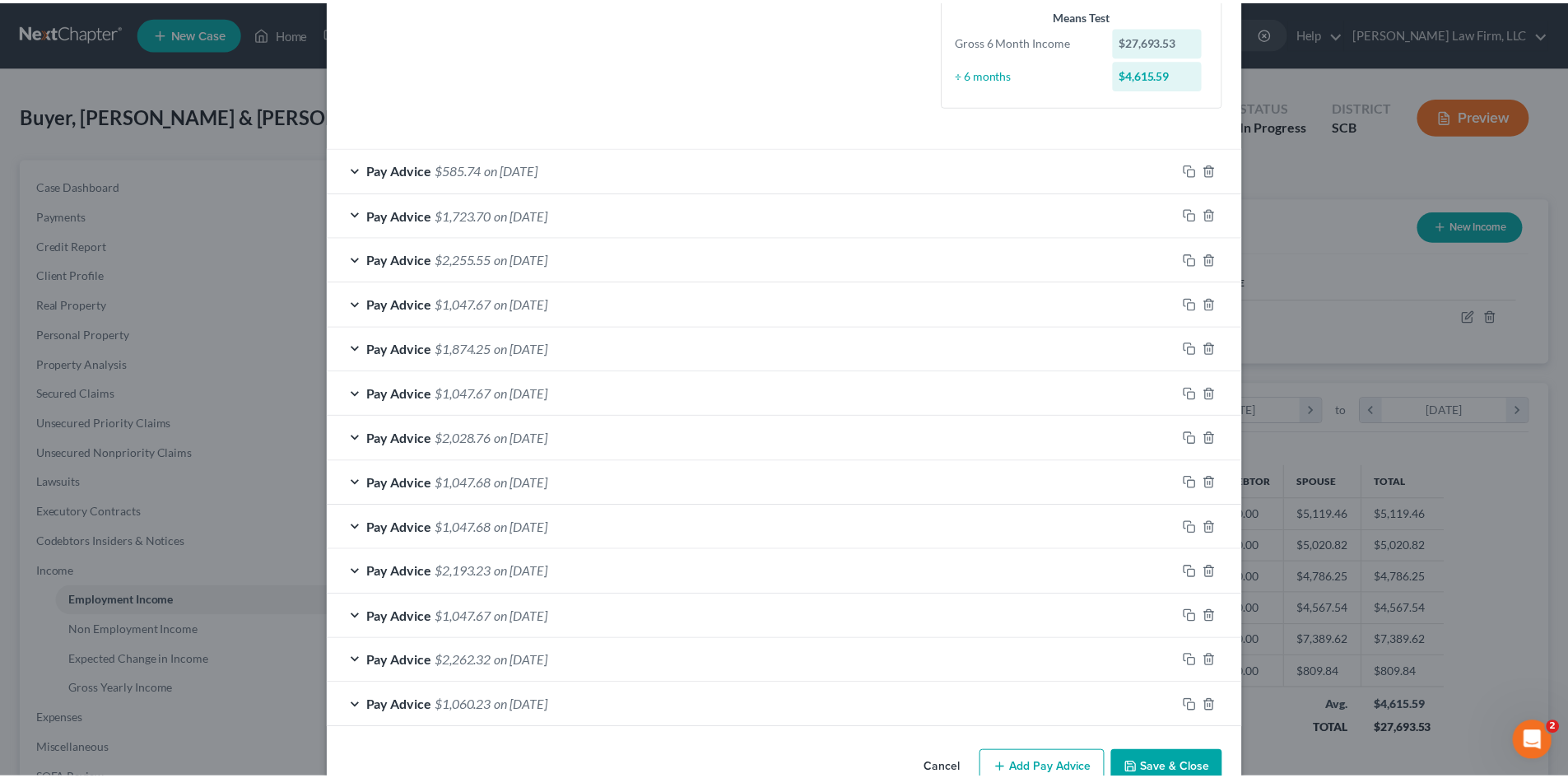
scroll to position [484, 0]
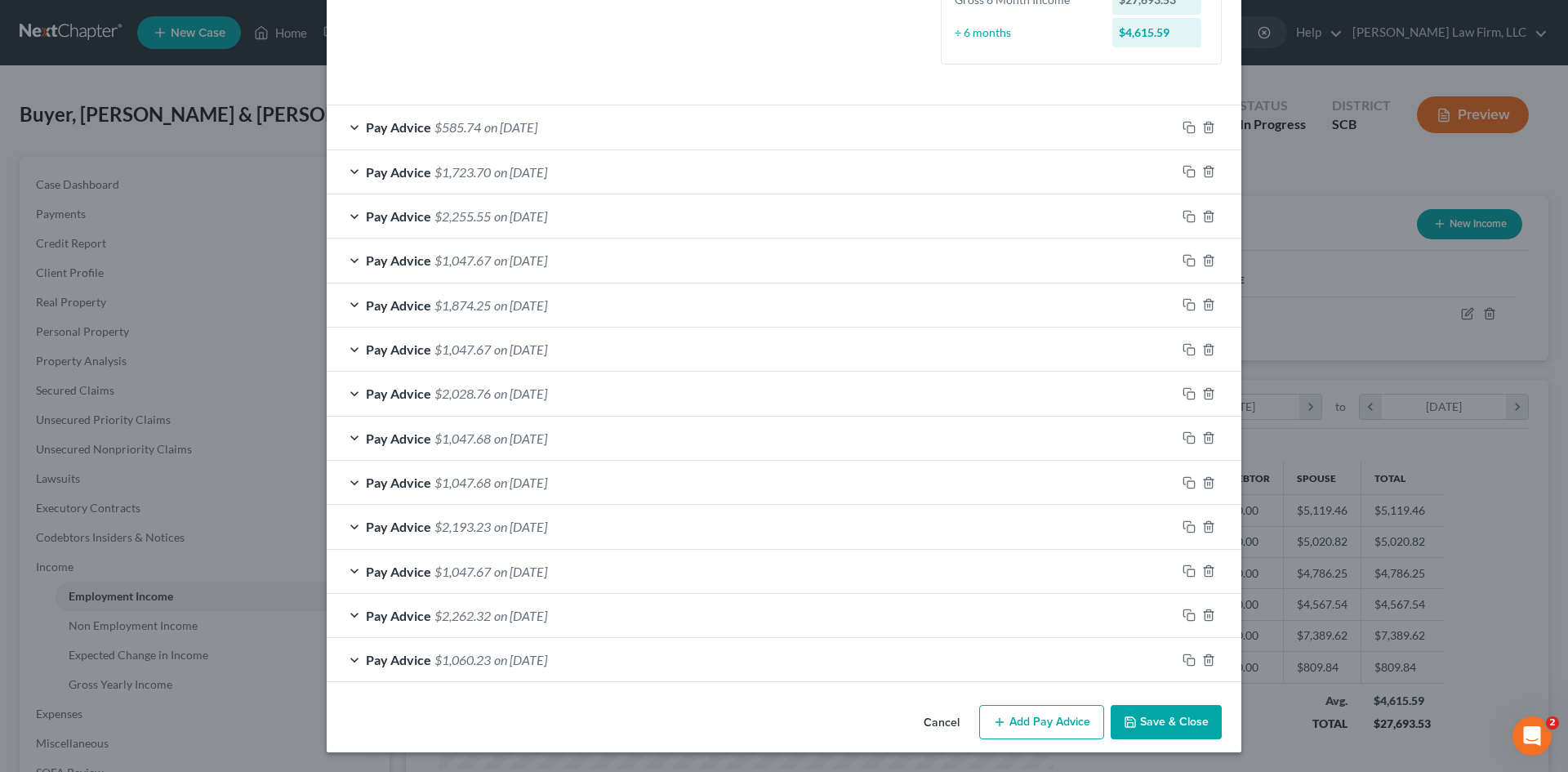
click at [1164, 736] on button "Save & Close" at bounding box center [1166, 722] width 111 height 34
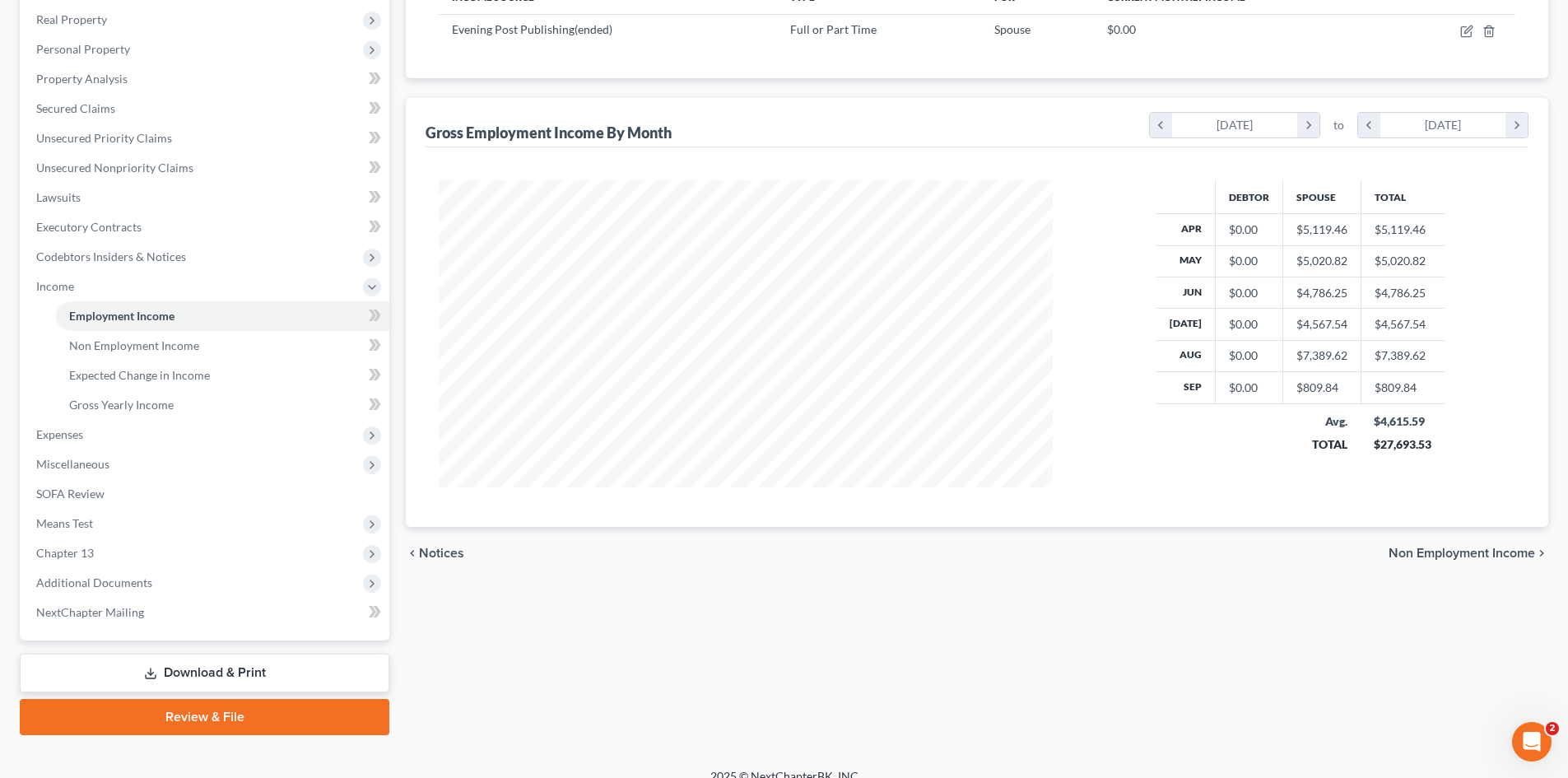
scroll to position [305, 0]
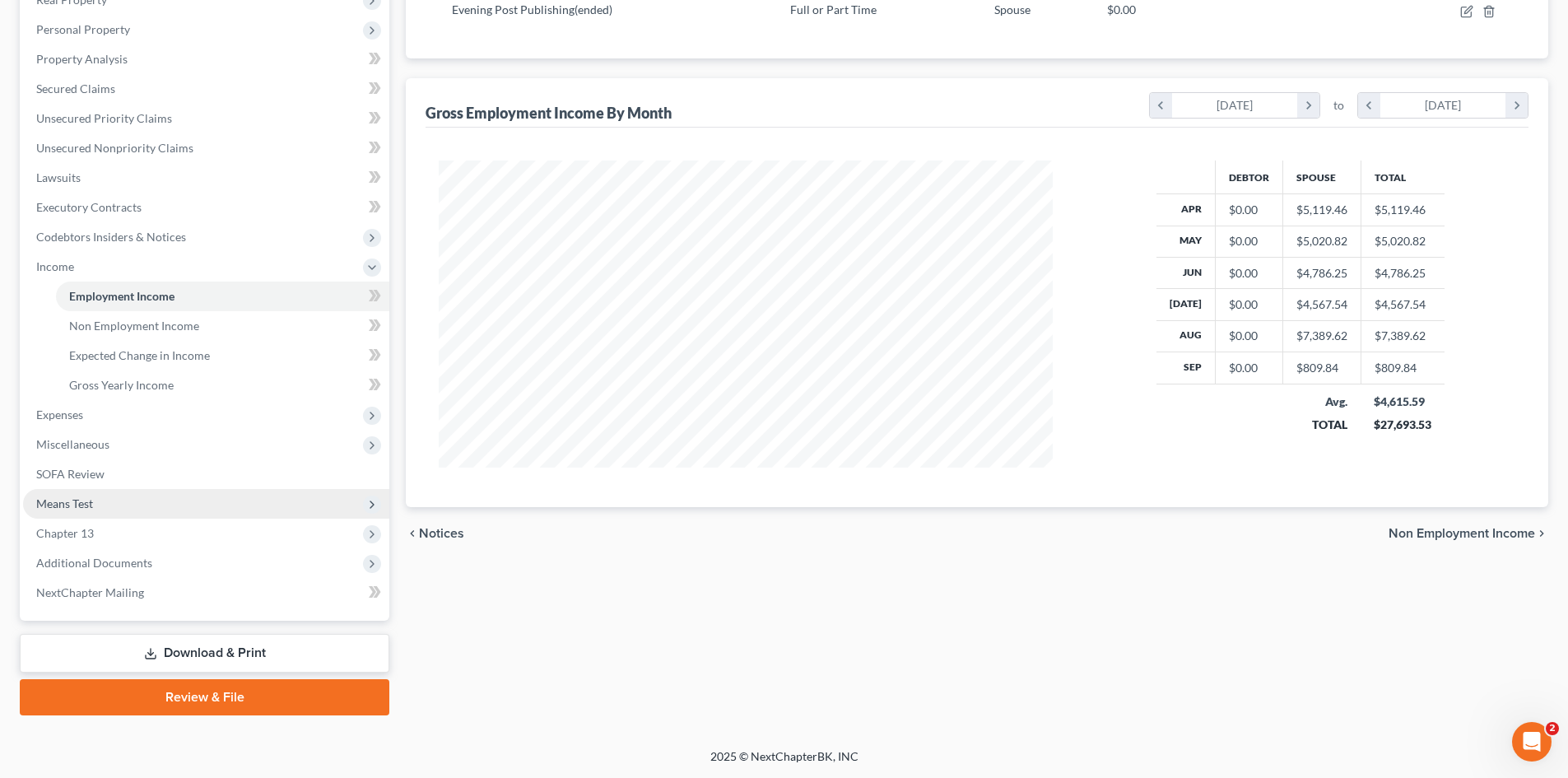
click at [66, 511] on span "Means Test" at bounding box center [206, 504] width 366 height 30
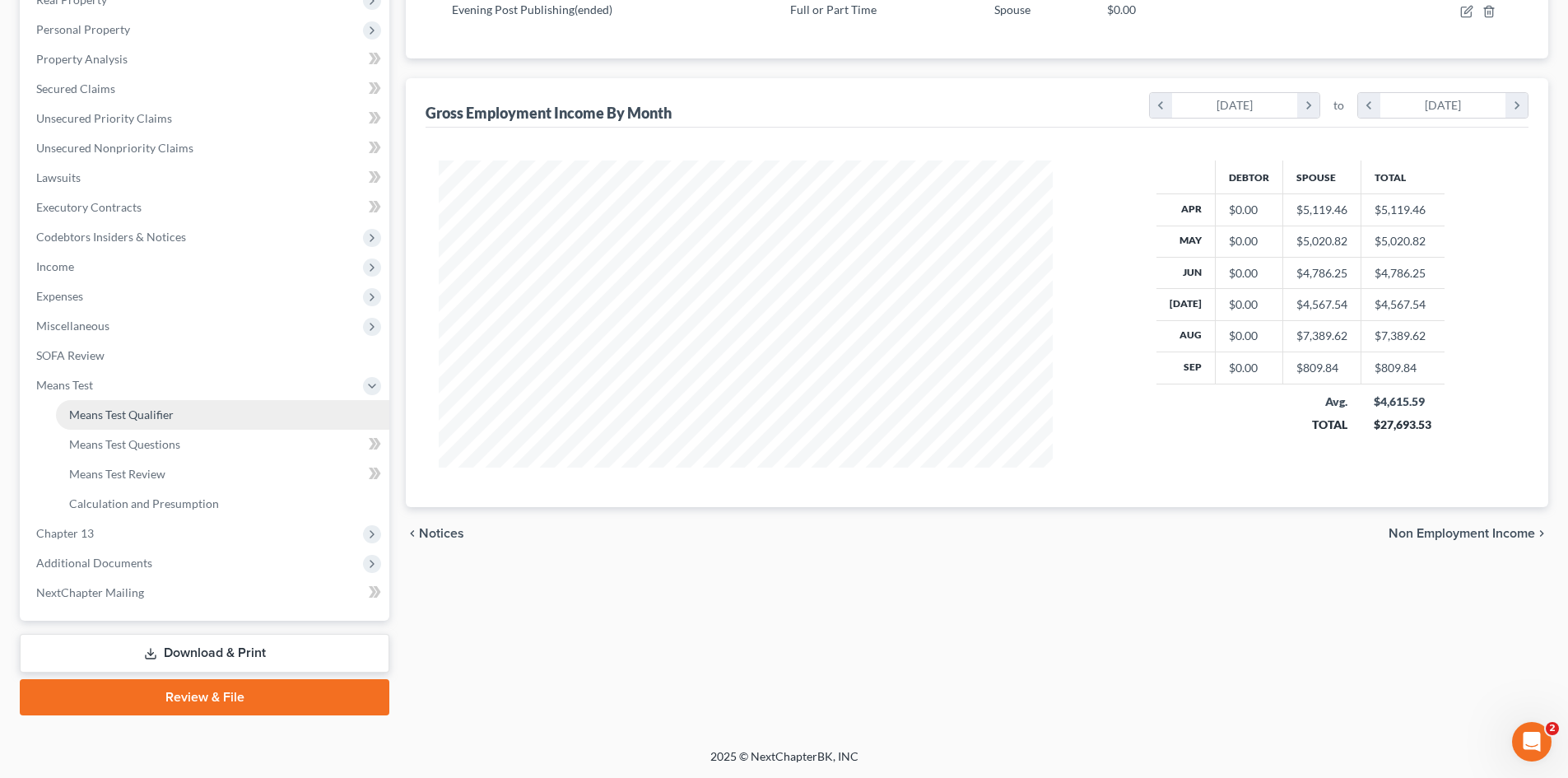
click at [95, 422] on link "Means Test Qualifier" at bounding box center [222, 414] width 333 height 30
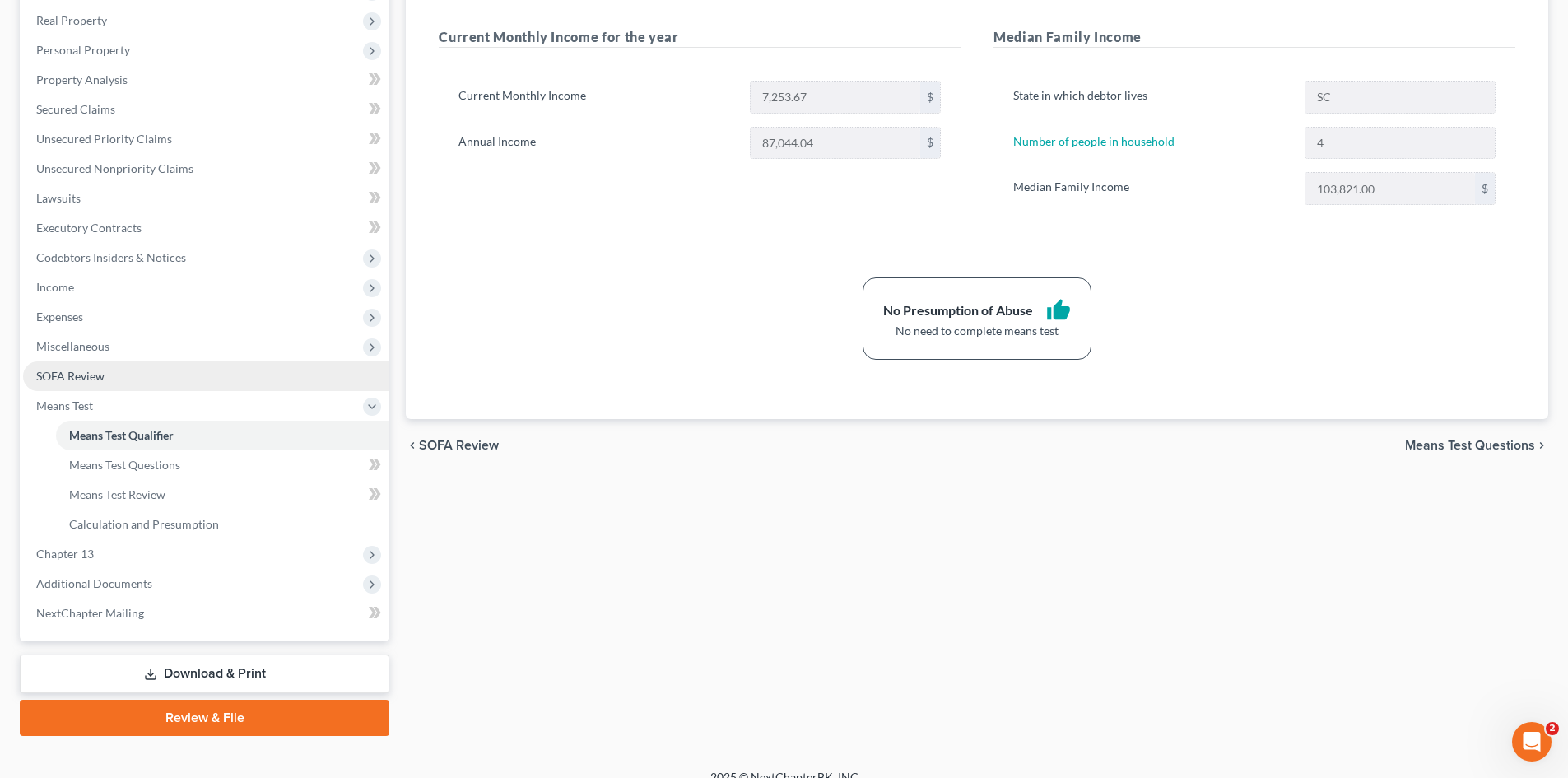
scroll to position [305, 0]
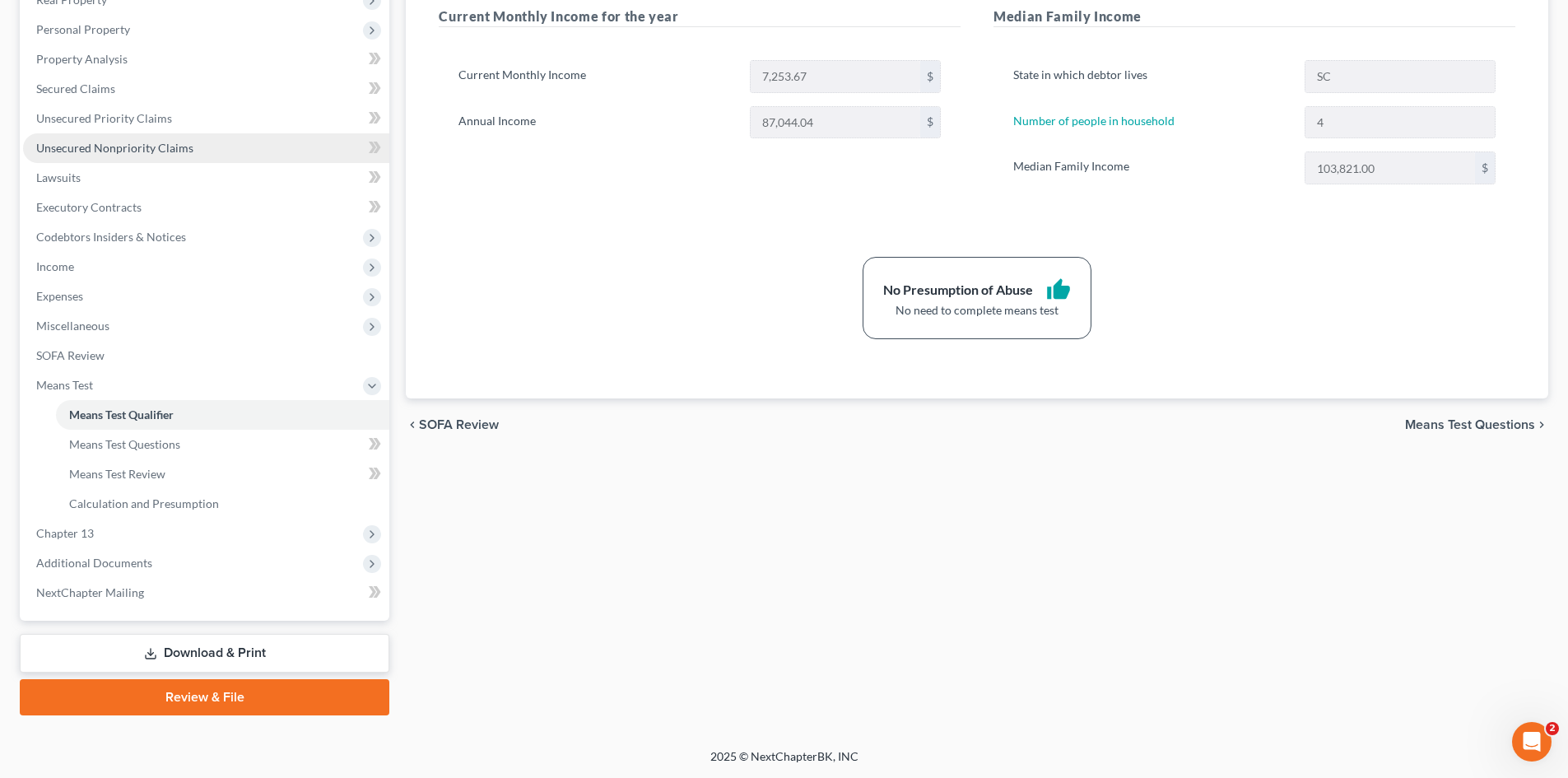
click at [116, 141] on span "Unsecured Nonpriority Claims" at bounding box center [114, 148] width 157 height 14
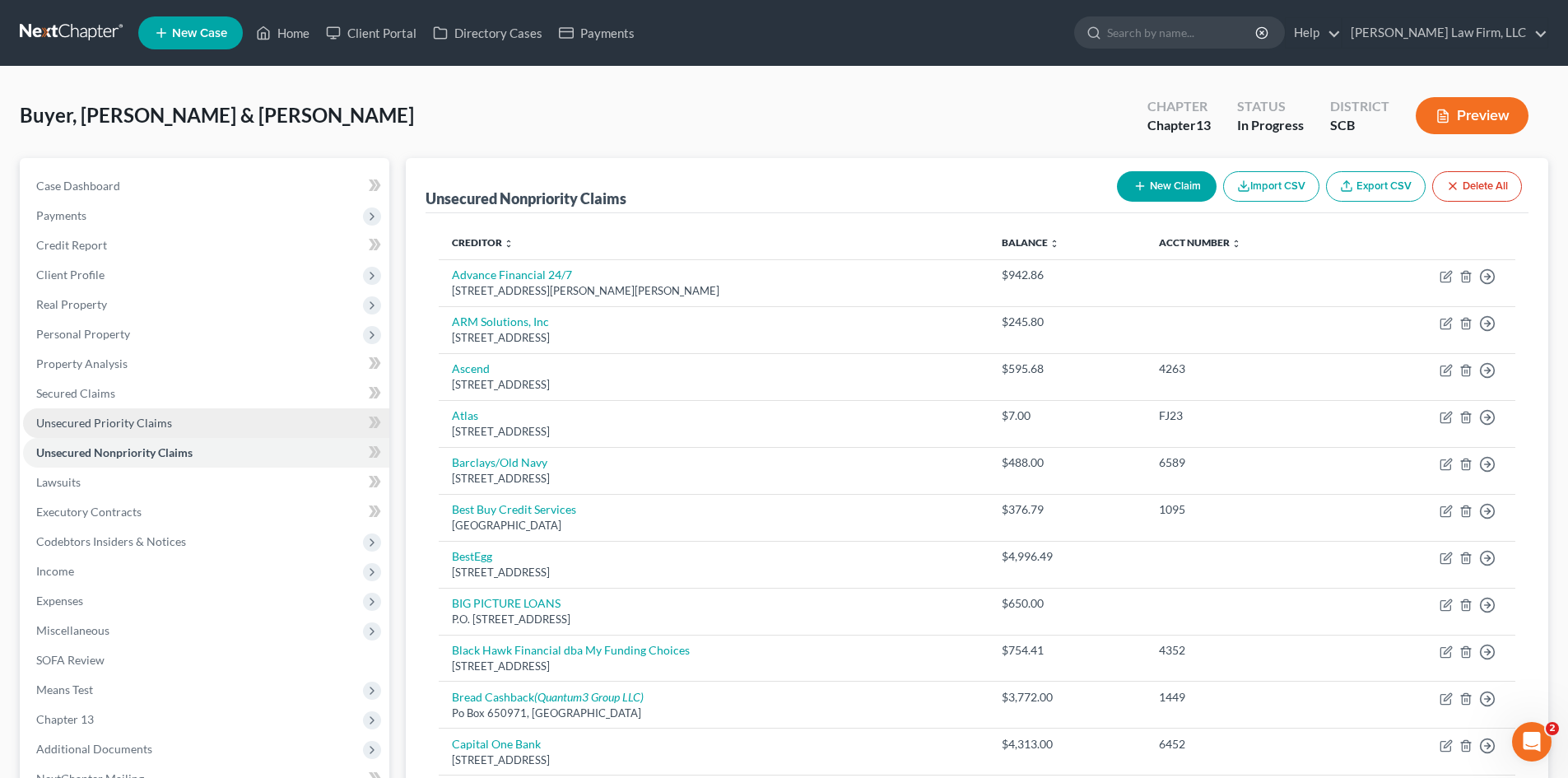
click at [64, 414] on link "Unsecured Priority Claims" at bounding box center [206, 423] width 366 height 30
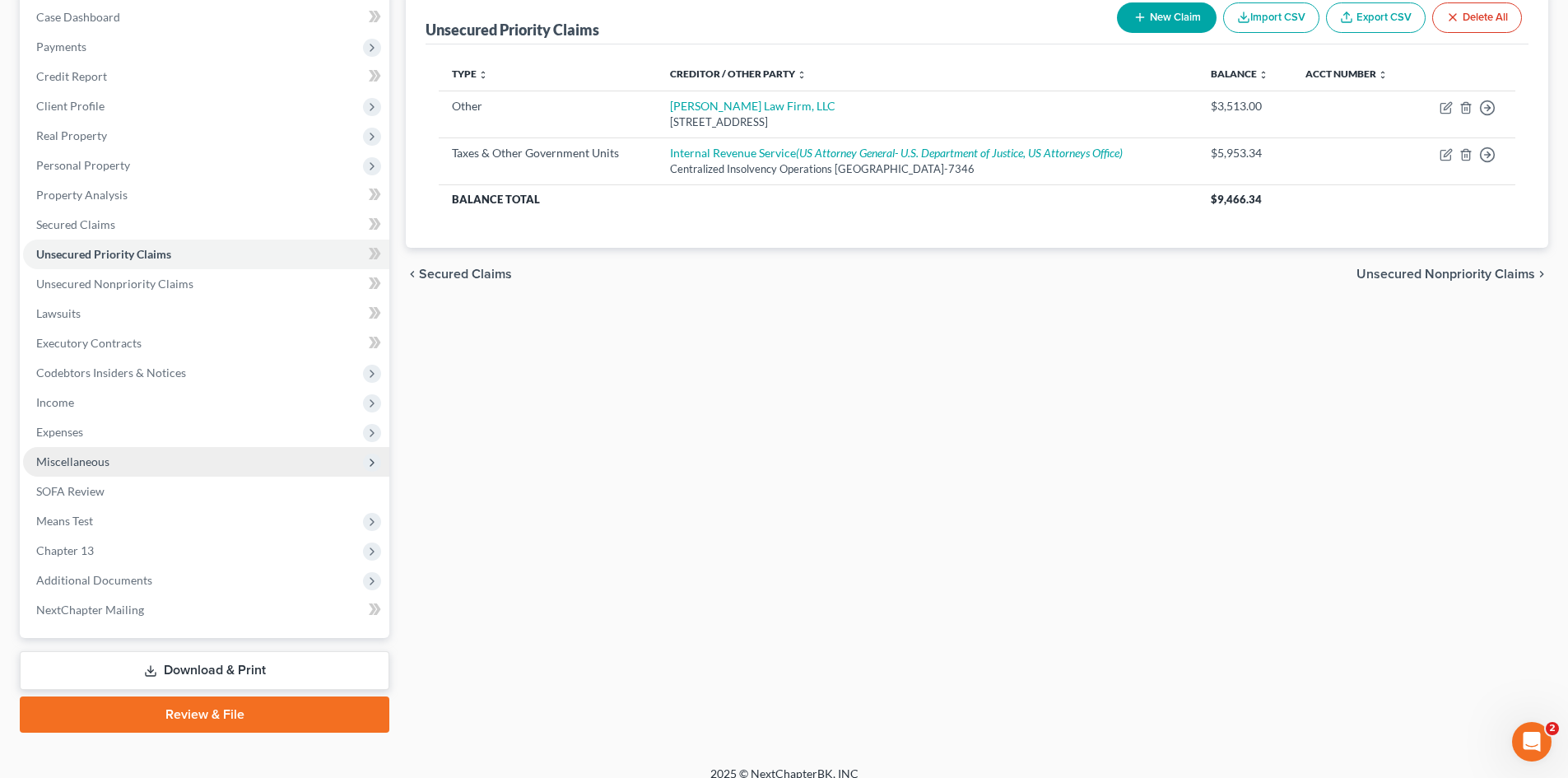
scroll to position [186, 0]
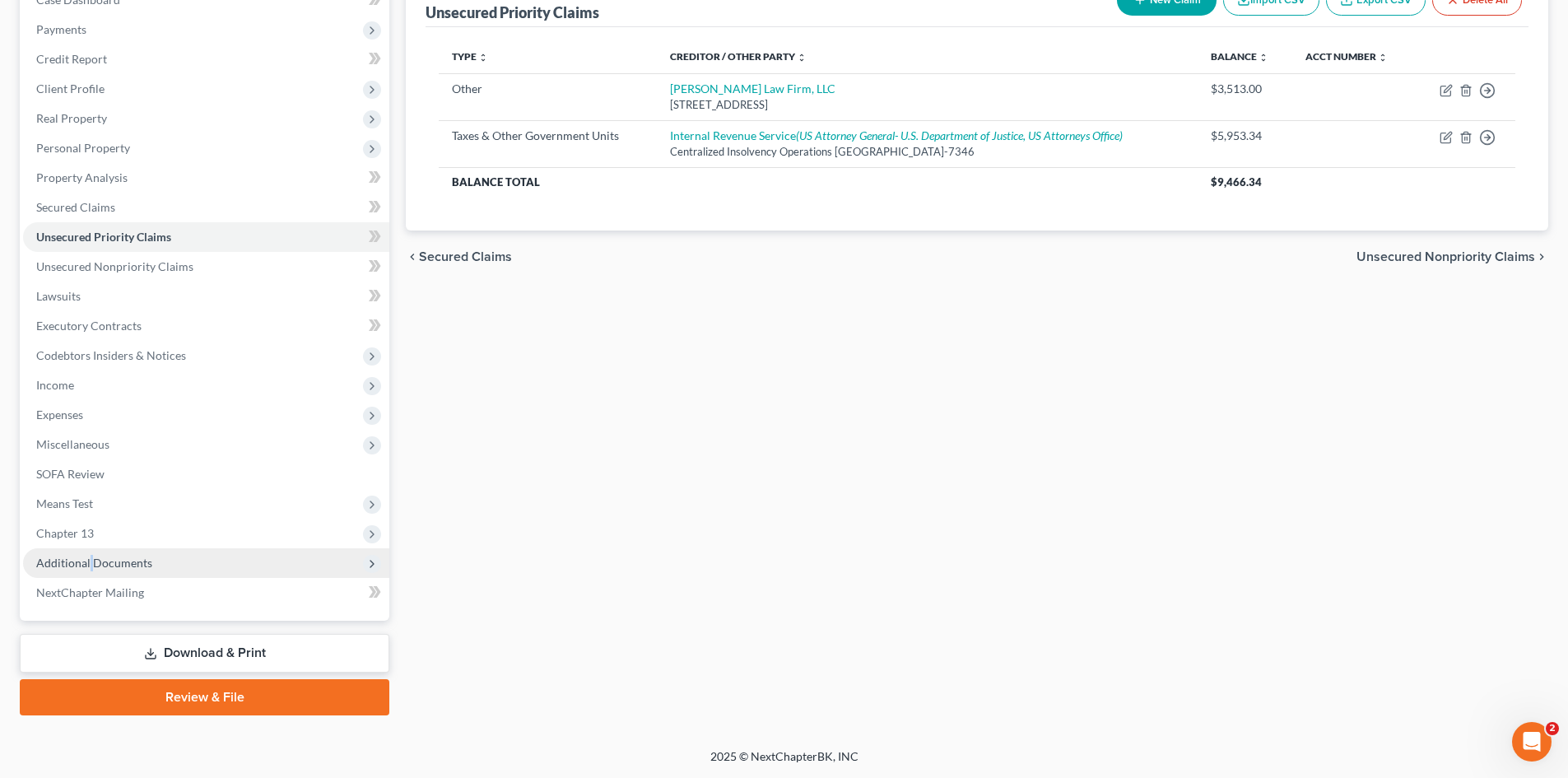
click at [90, 567] on span "Additional Documents" at bounding box center [94, 562] width 116 height 14
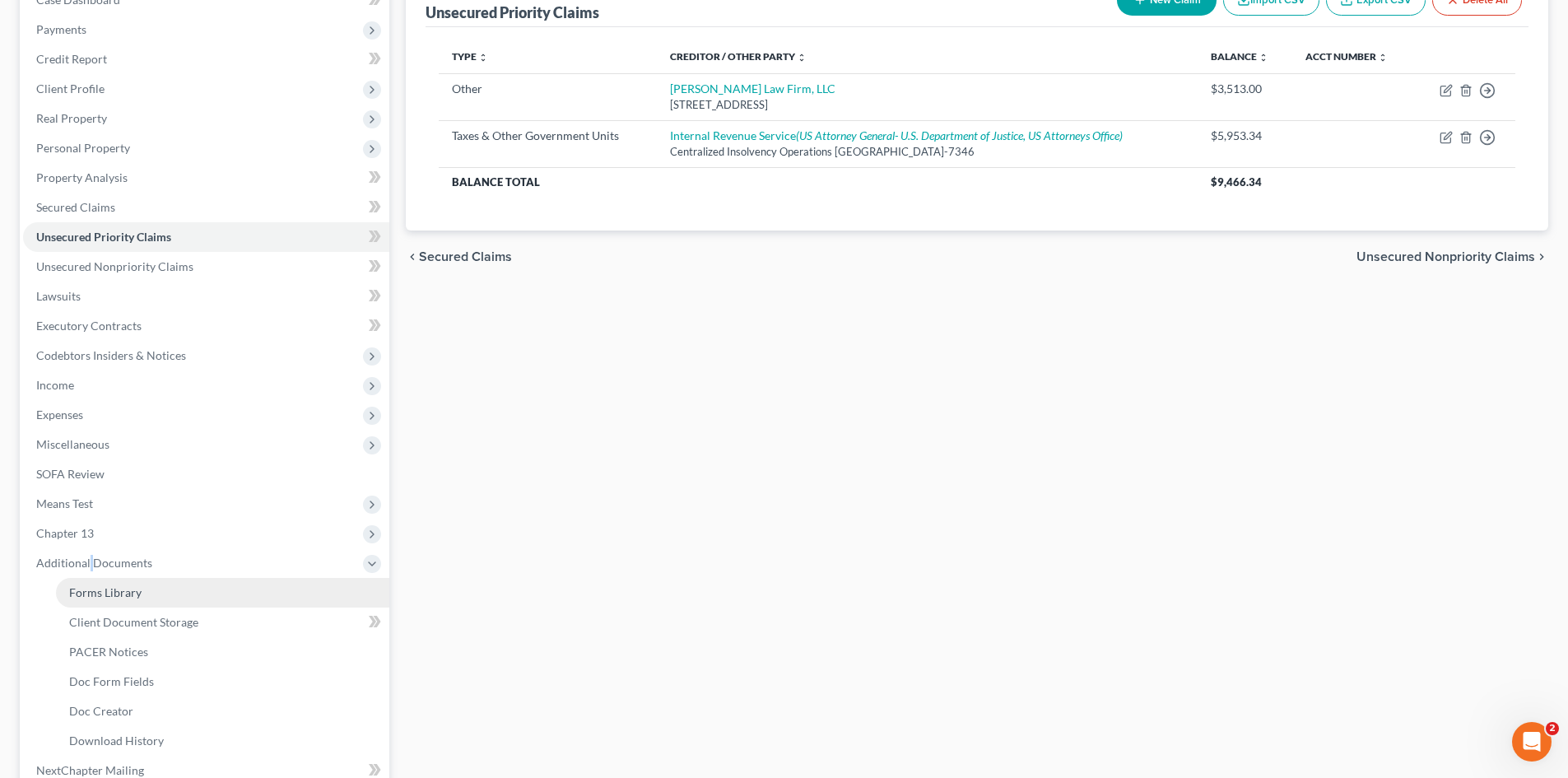
click at [96, 586] on span "Forms Library" at bounding box center [105, 592] width 72 height 14
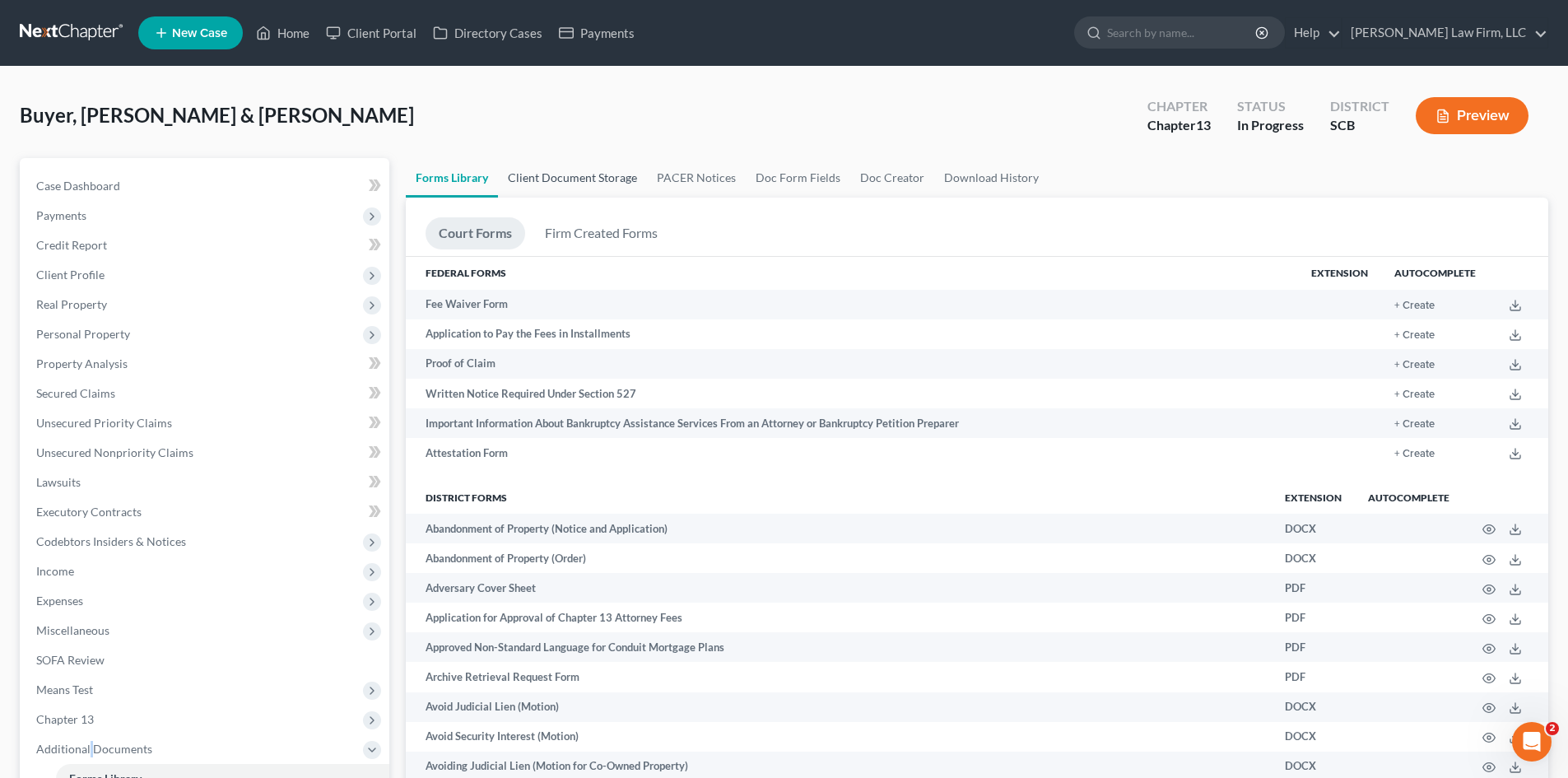
click at [609, 185] on link "Client Document Storage" at bounding box center [572, 177] width 149 height 40
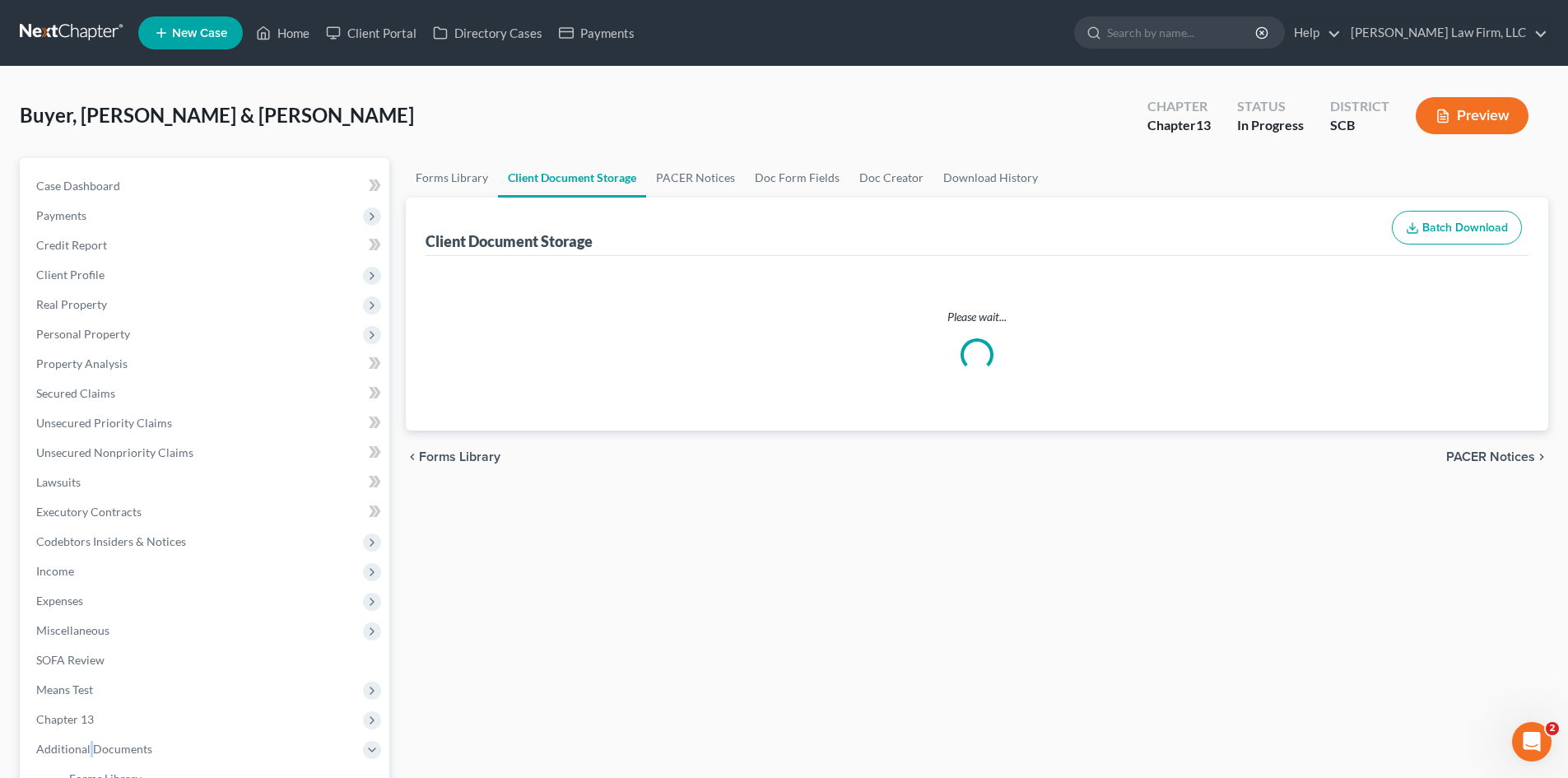
select select "16"
select select "6"
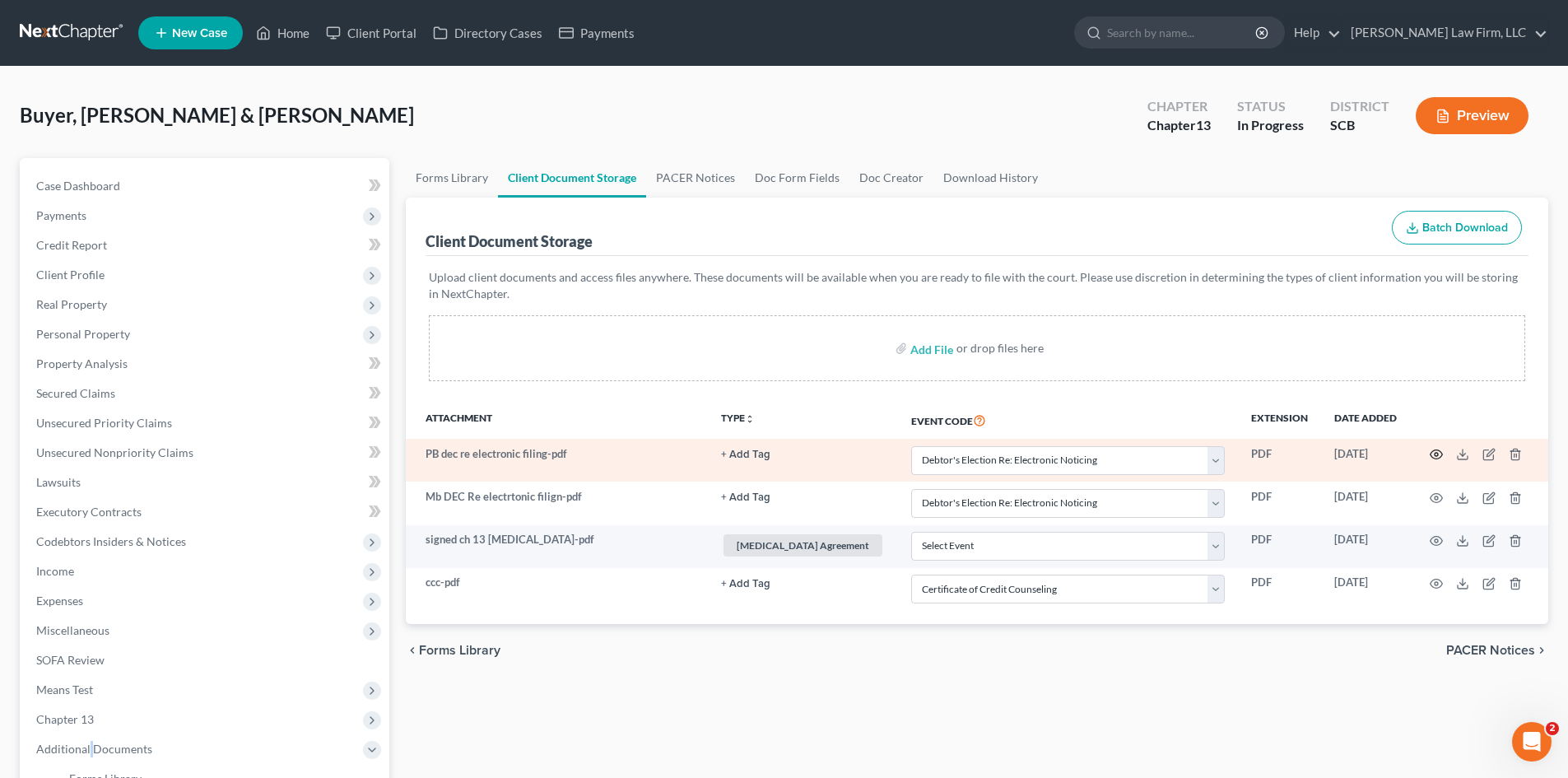
click at [1436, 458] on icon "button" at bounding box center [1436, 454] width 13 height 13
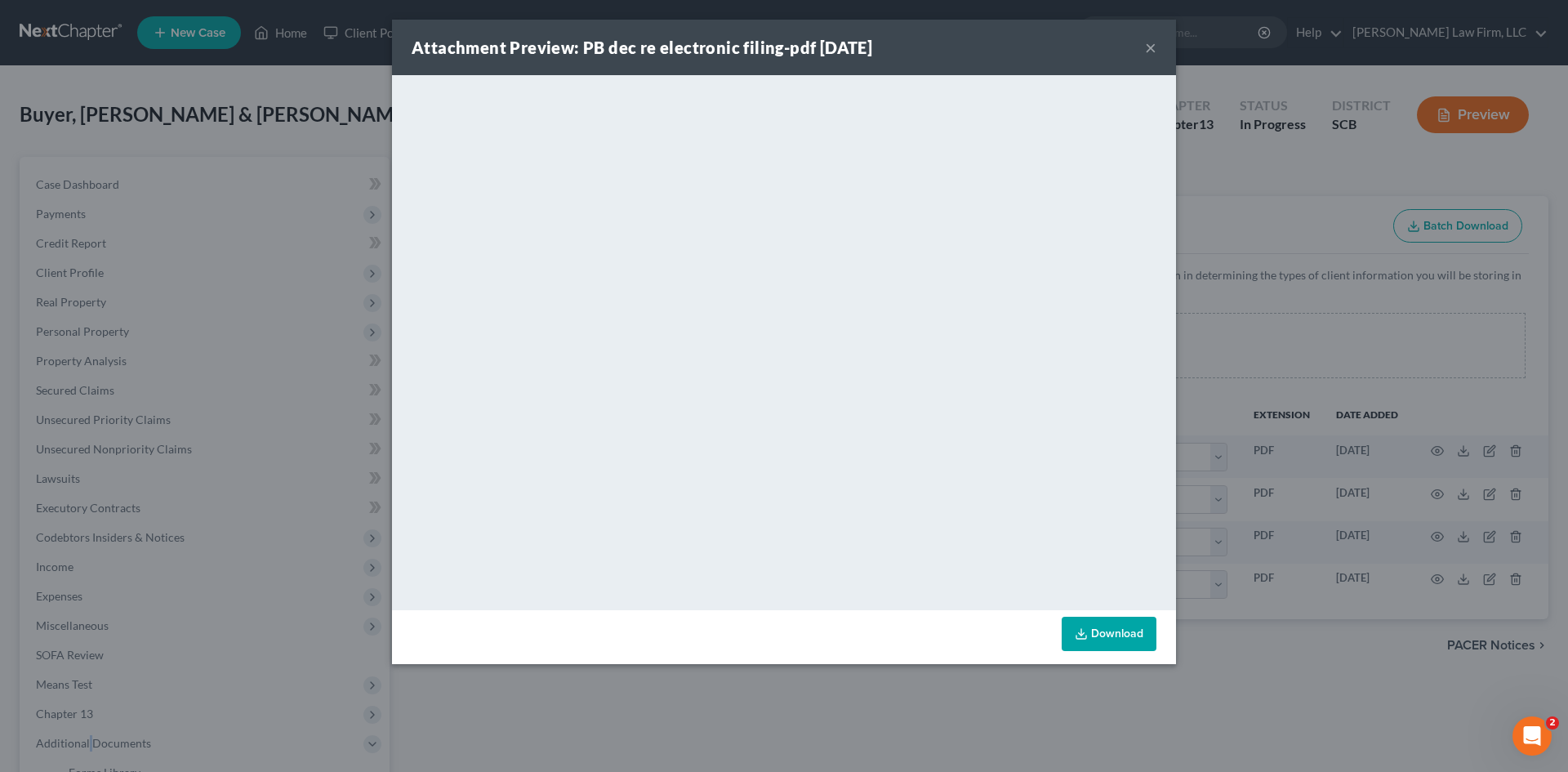
click at [1151, 41] on button "×" at bounding box center [1150, 47] width 11 height 19
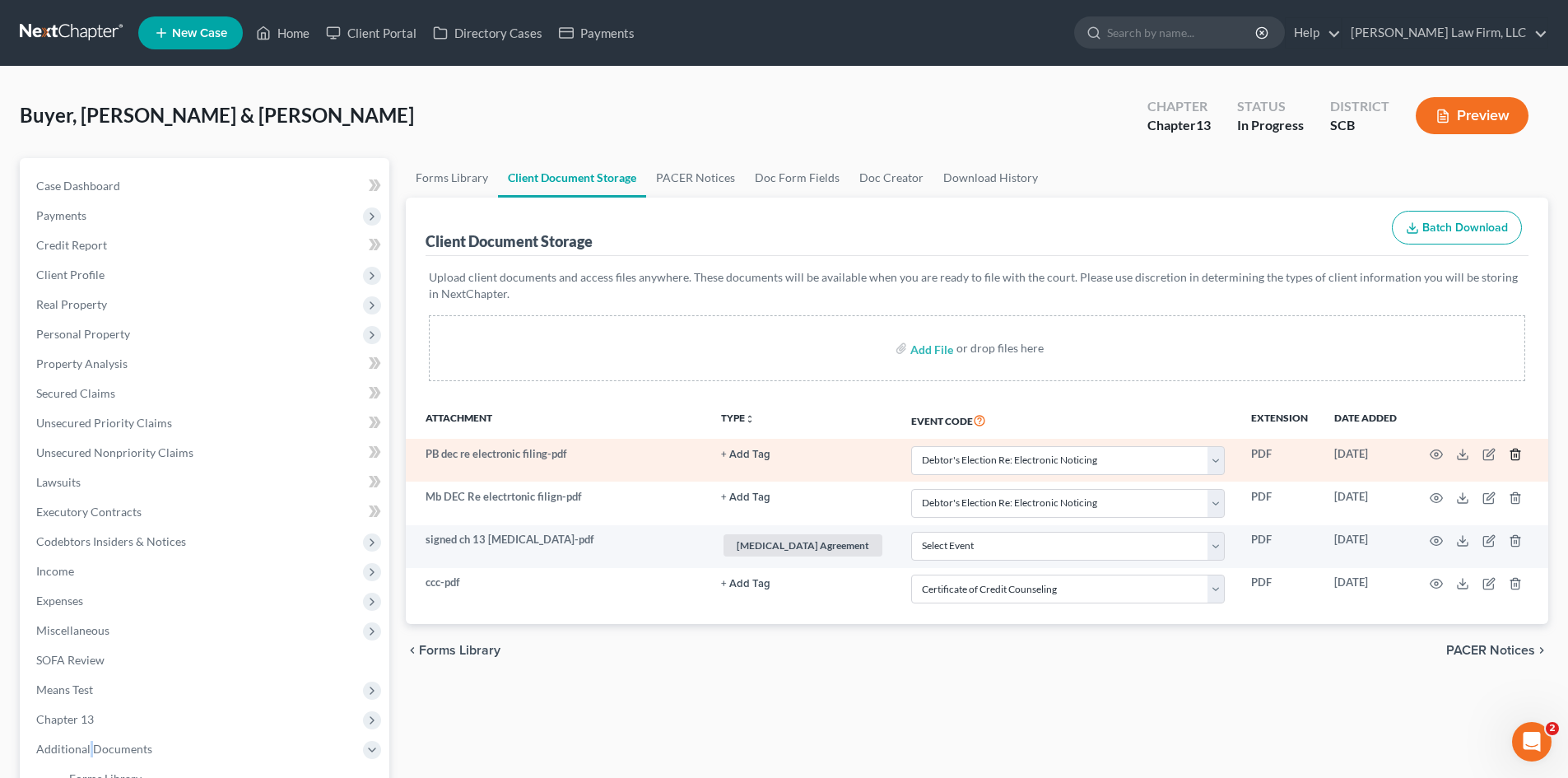
click at [1514, 455] on line "button" at bounding box center [1514, 456] width 0 height 4
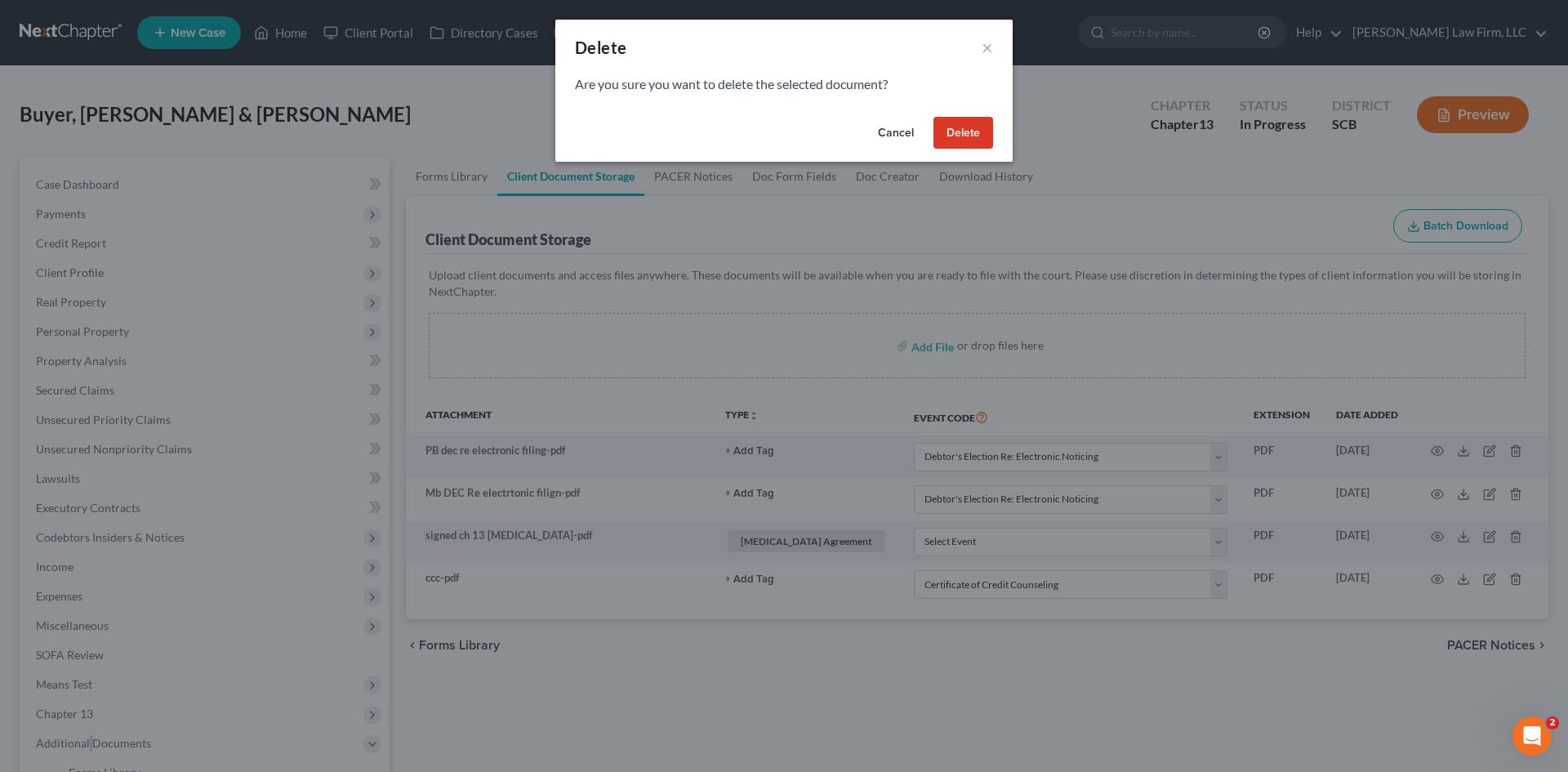
click at [969, 141] on button "Delete" at bounding box center [963, 134] width 60 height 33
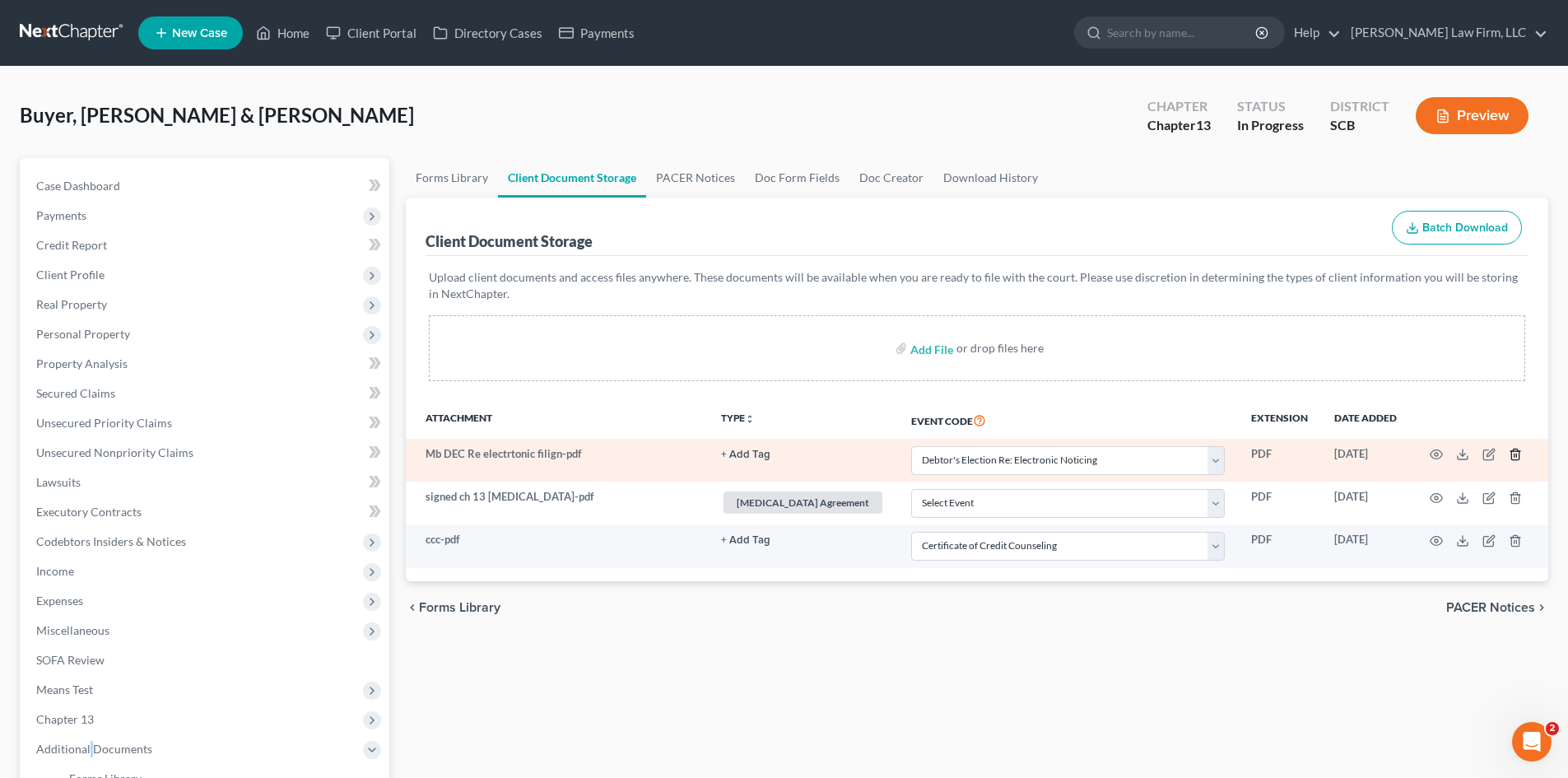
click at [1510, 457] on icon "button" at bounding box center [1515, 454] width 13 height 13
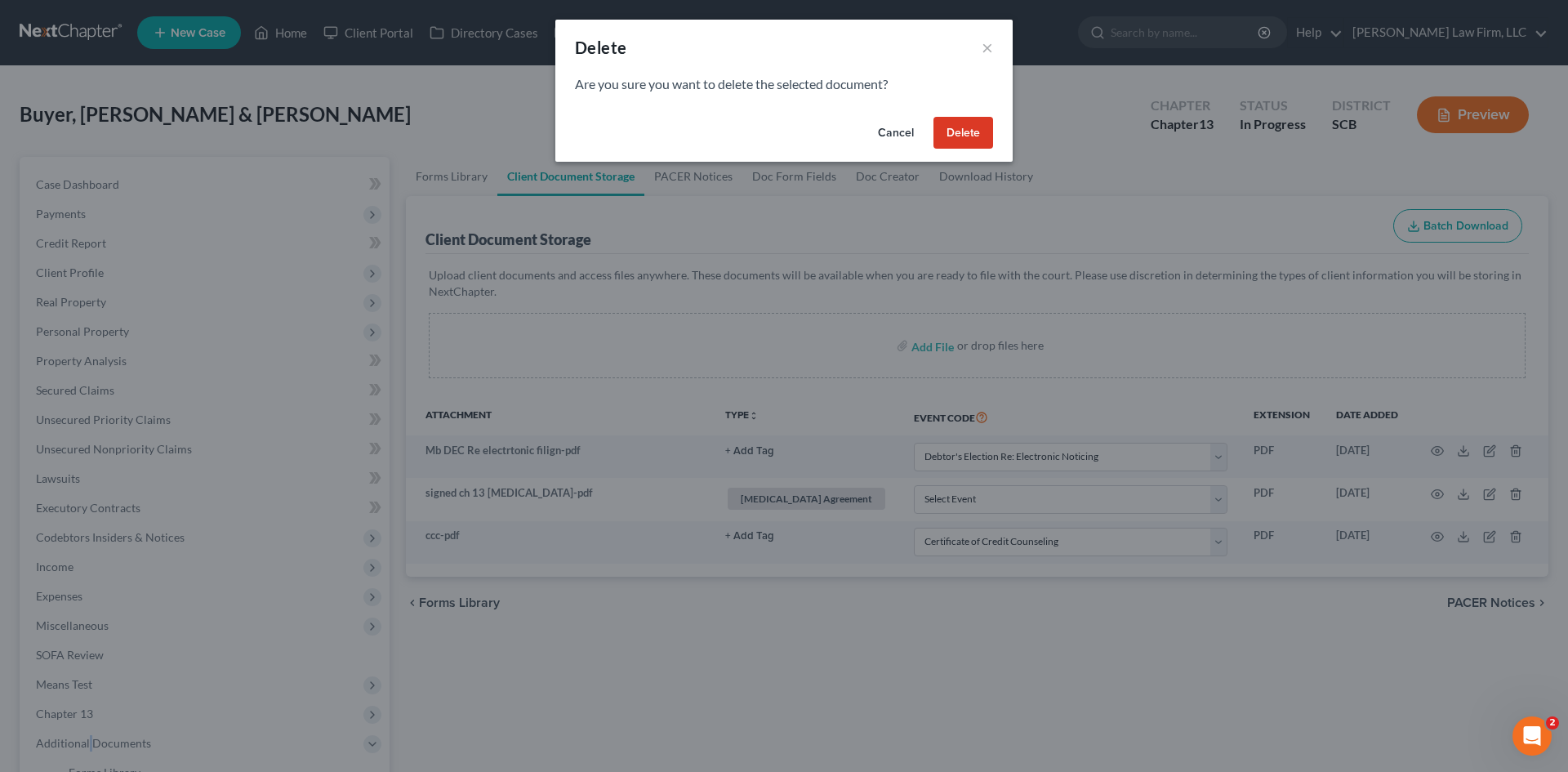
click at [963, 139] on button "Delete" at bounding box center [963, 134] width 60 height 33
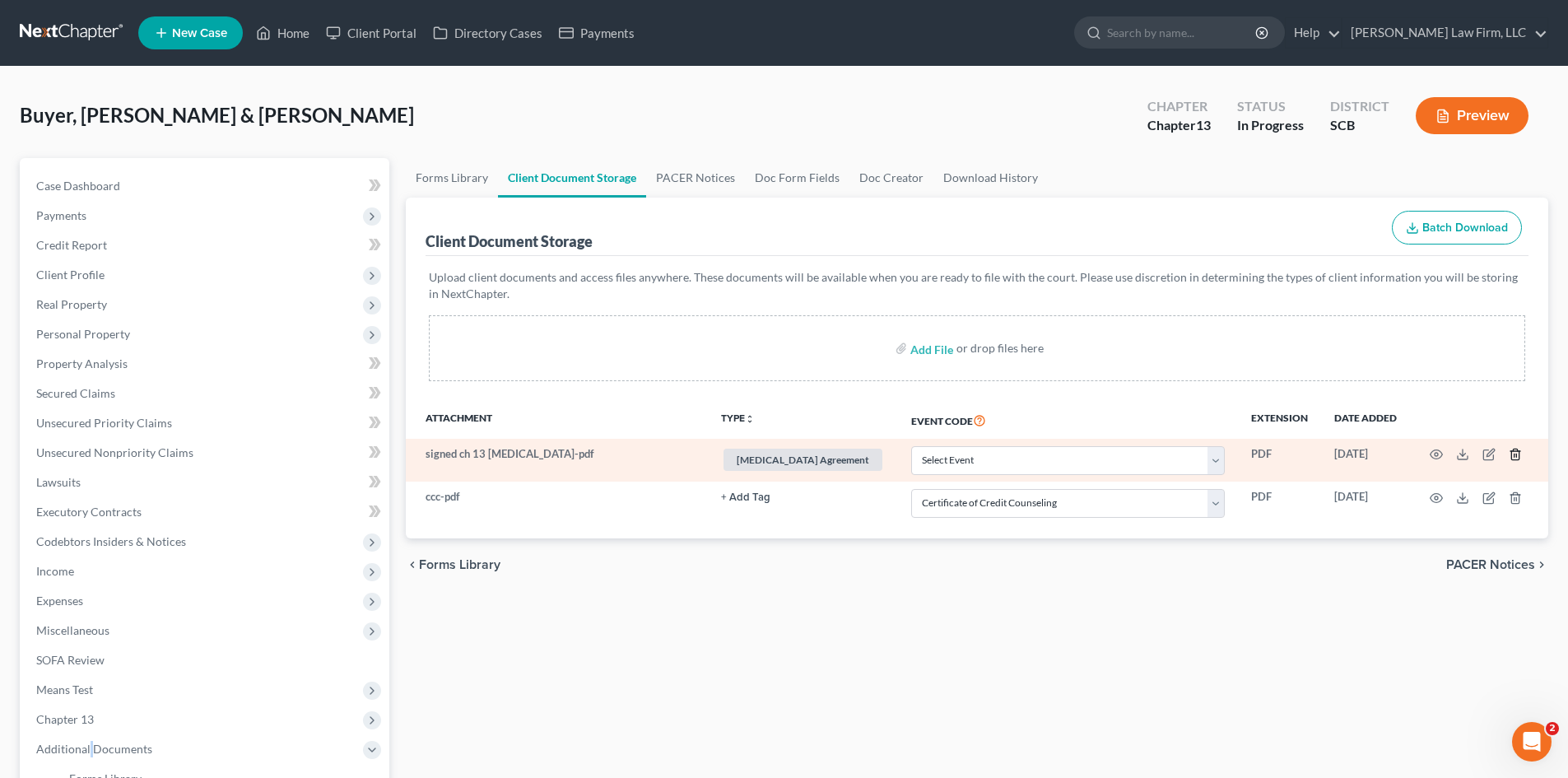
click at [1516, 454] on line "button" at bounding box center [1516, 456] width 0 height 4
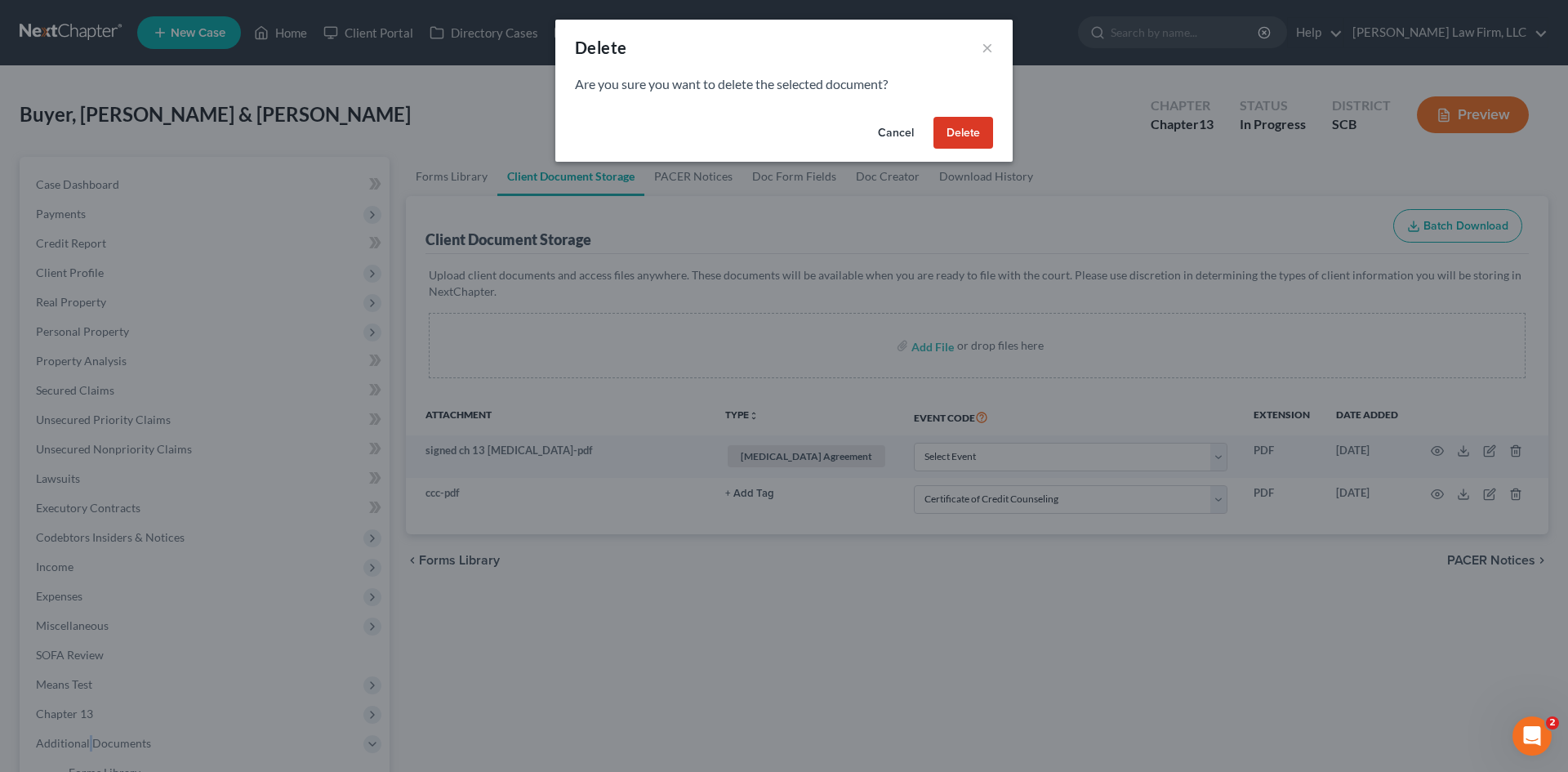
click at [978, 142] on button "Delete" at bounding box center [963, 134] width 60 height 33
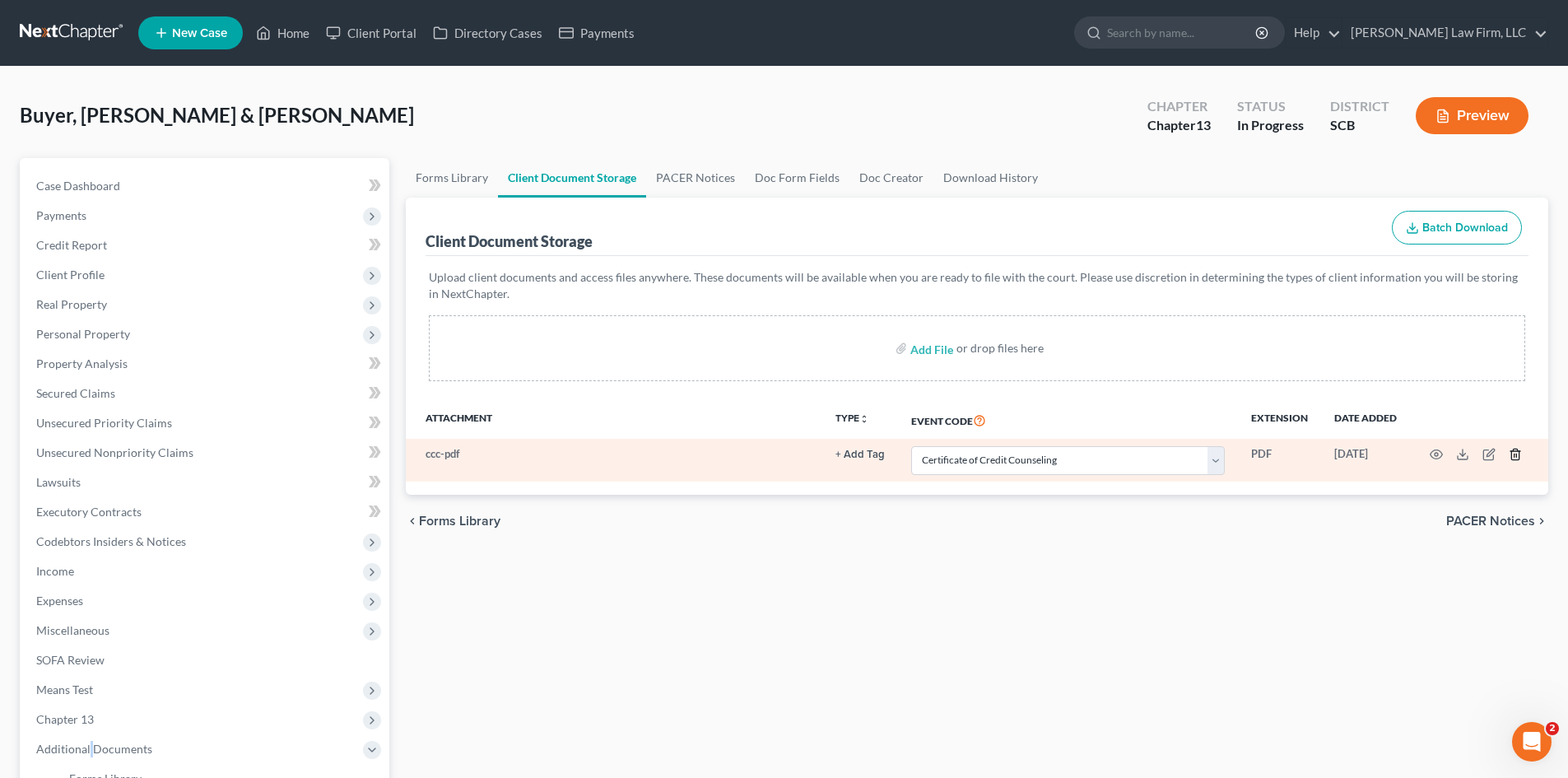
click at [1514, 450] on icon "button" at bounding box center [1514, 455] width 7 height 11
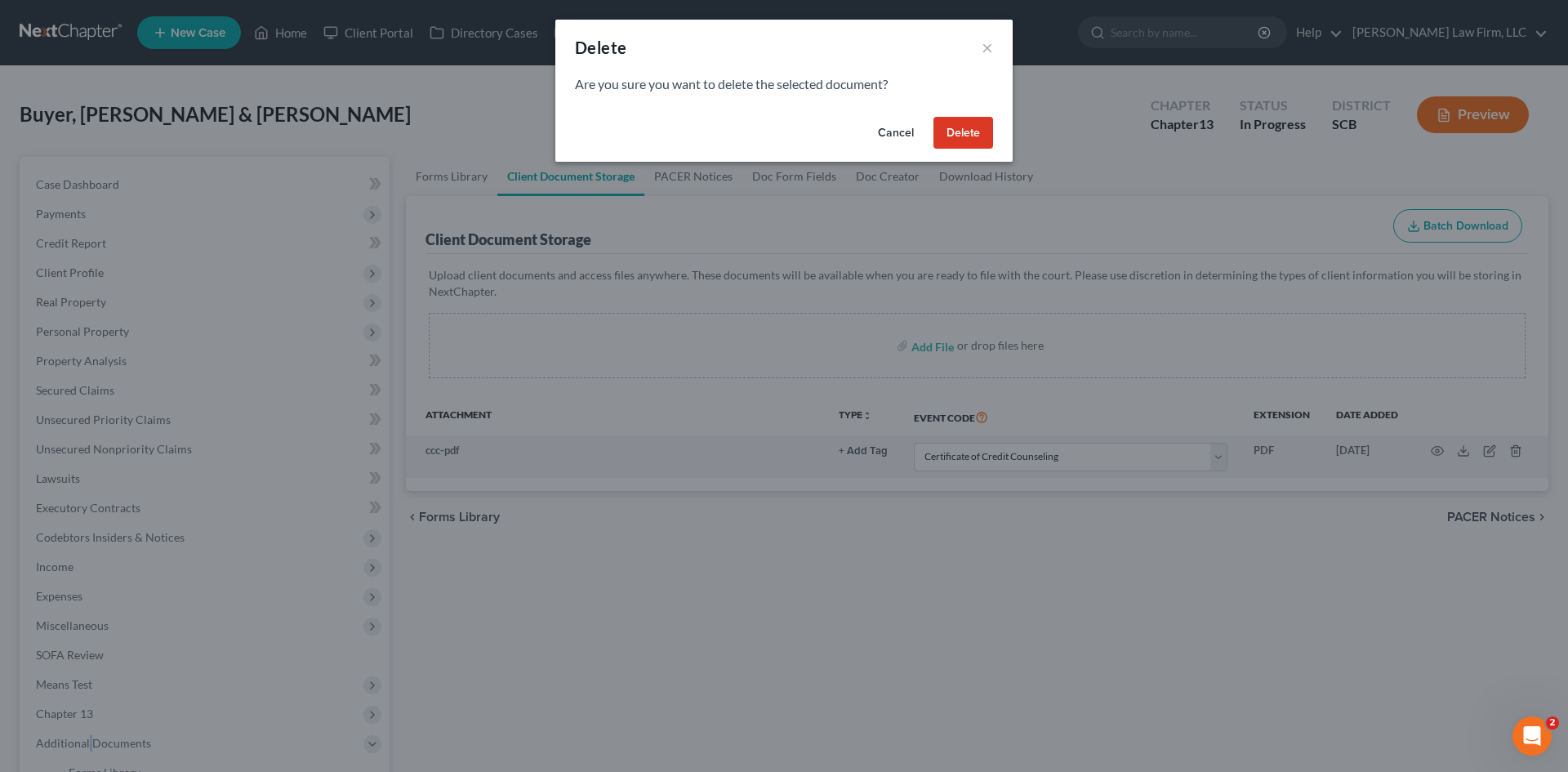
drag, startPoint x: 964, startPoint y: 136, endPoint x: 876, endPoint y: 155, distance: 90.0
click at [964, 136] on button "Delete" at bounding box center [963, 134] width 60 height 33
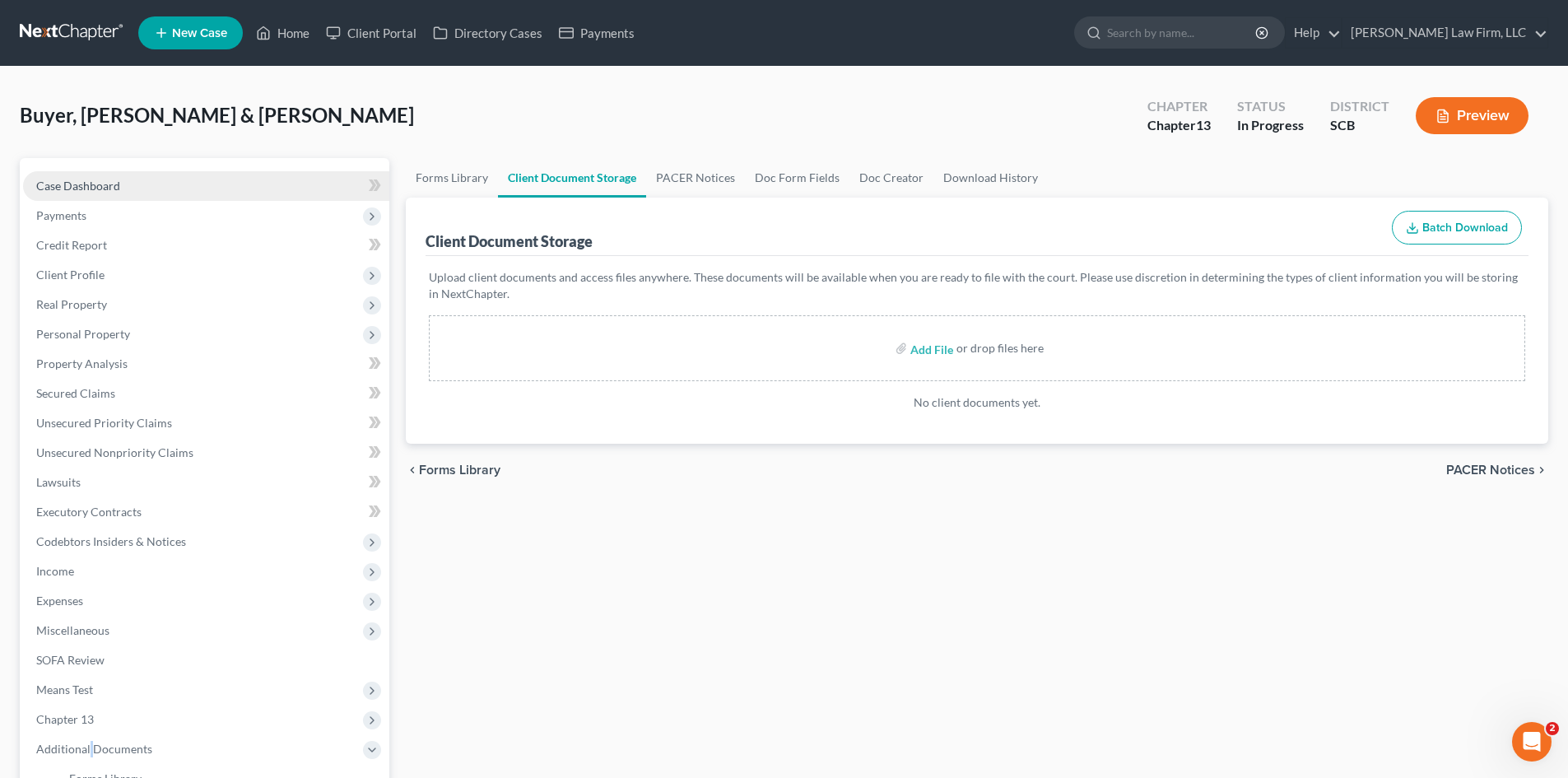
drag, startPoint x: 60, startPoint y: 188, endPoint x: 77, endPoint y: 188, distance: 17.0
click at [60, 188] on span "Case Dashboard" at bounding box center [78, 186] width 84 height 14
select select "0"
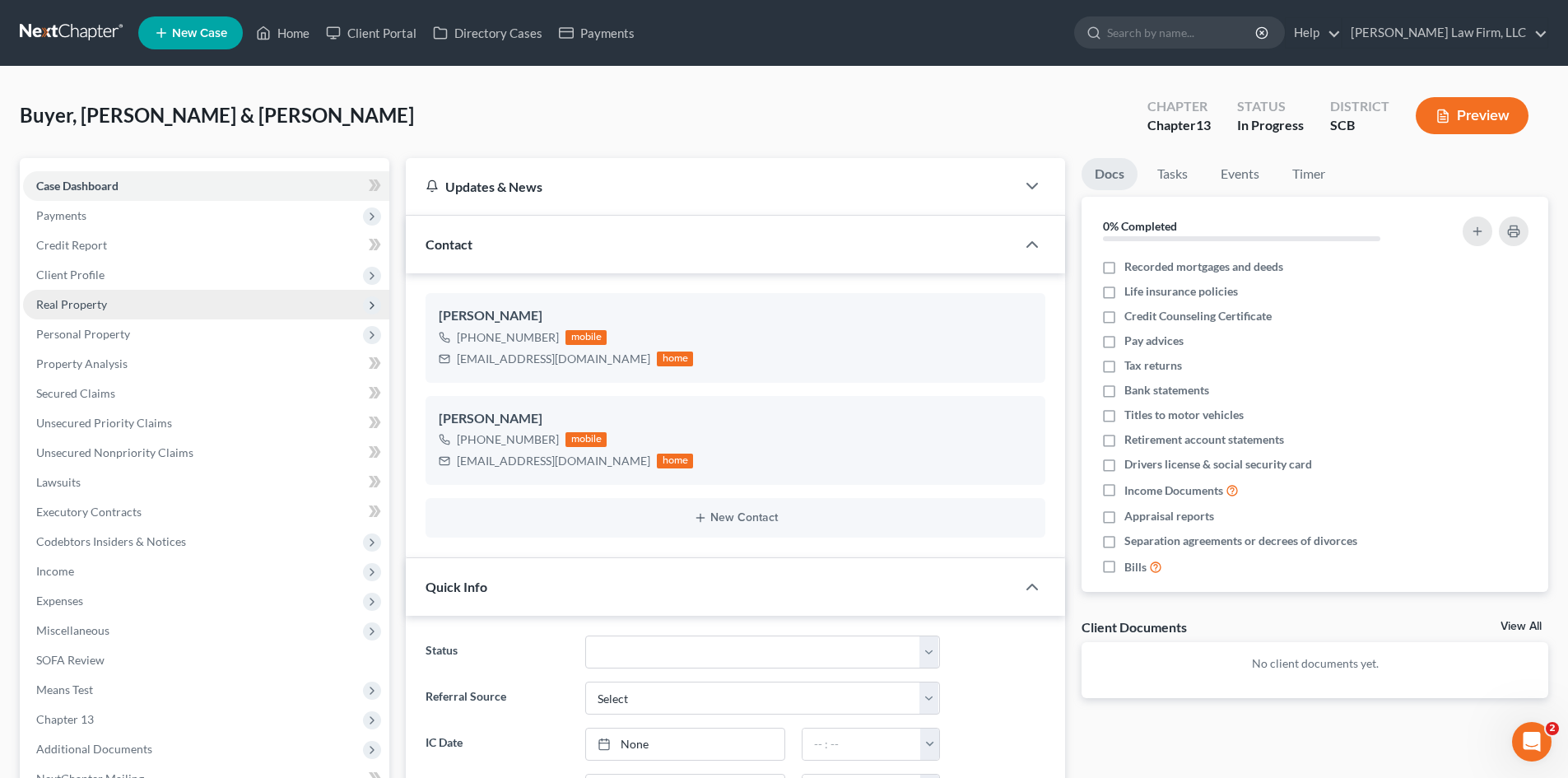
click at [90, 300] on span "Real Property" at bounding box center [71, 304] width 71 height 14
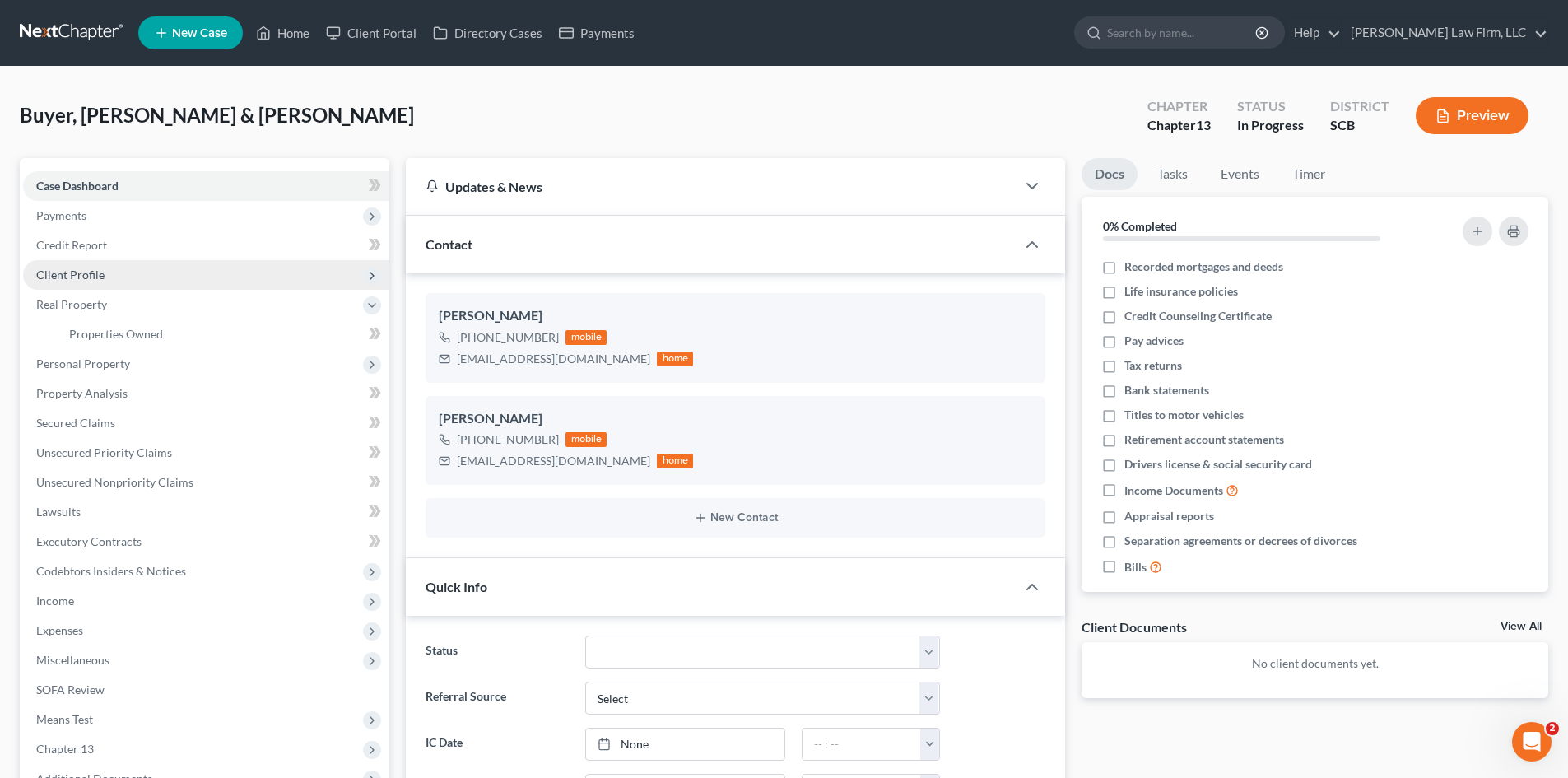
click at [79, 278] on span "Client Profile" at bounding box center [70, 274] width 68 height 14
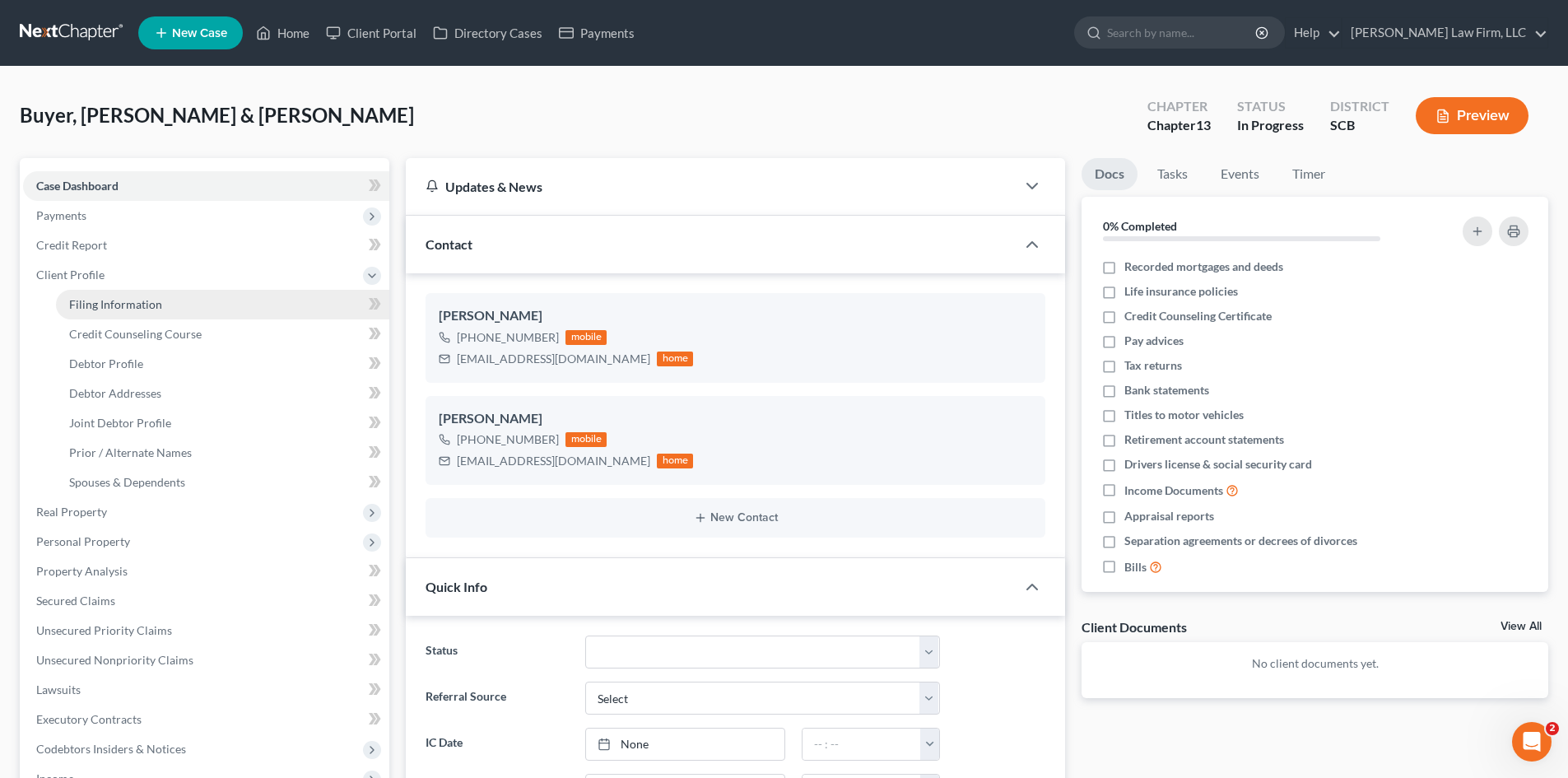
drag, startPoint x: 102, startPoint y: 308, endPoint x: 178, endPoint y: 309, distance: 76.0
click at [102, 308] on span "Filing Information" at bounding box center [115, 304] width 93 height 14
select select "1"
select select "3"
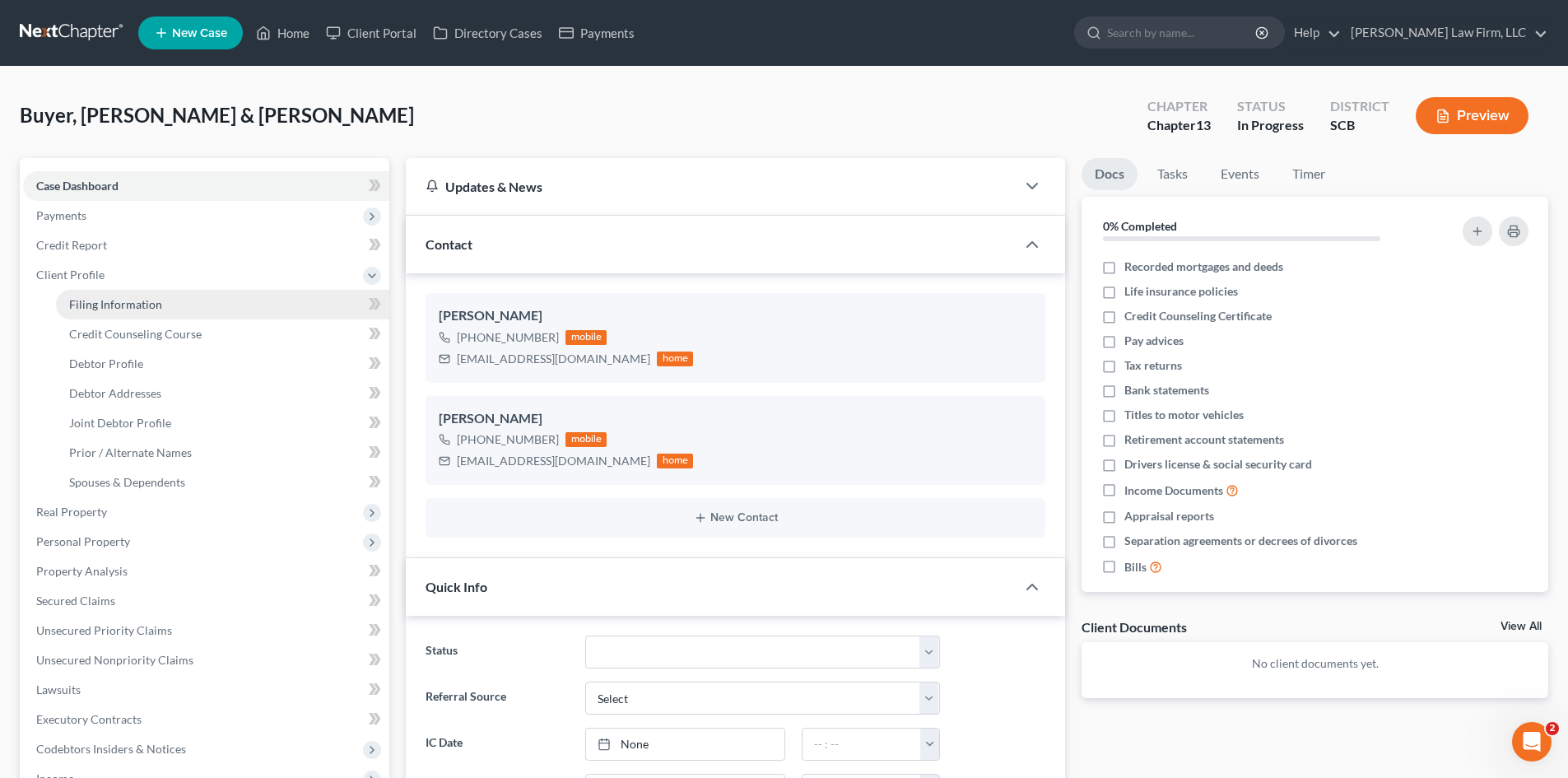
select select "42"
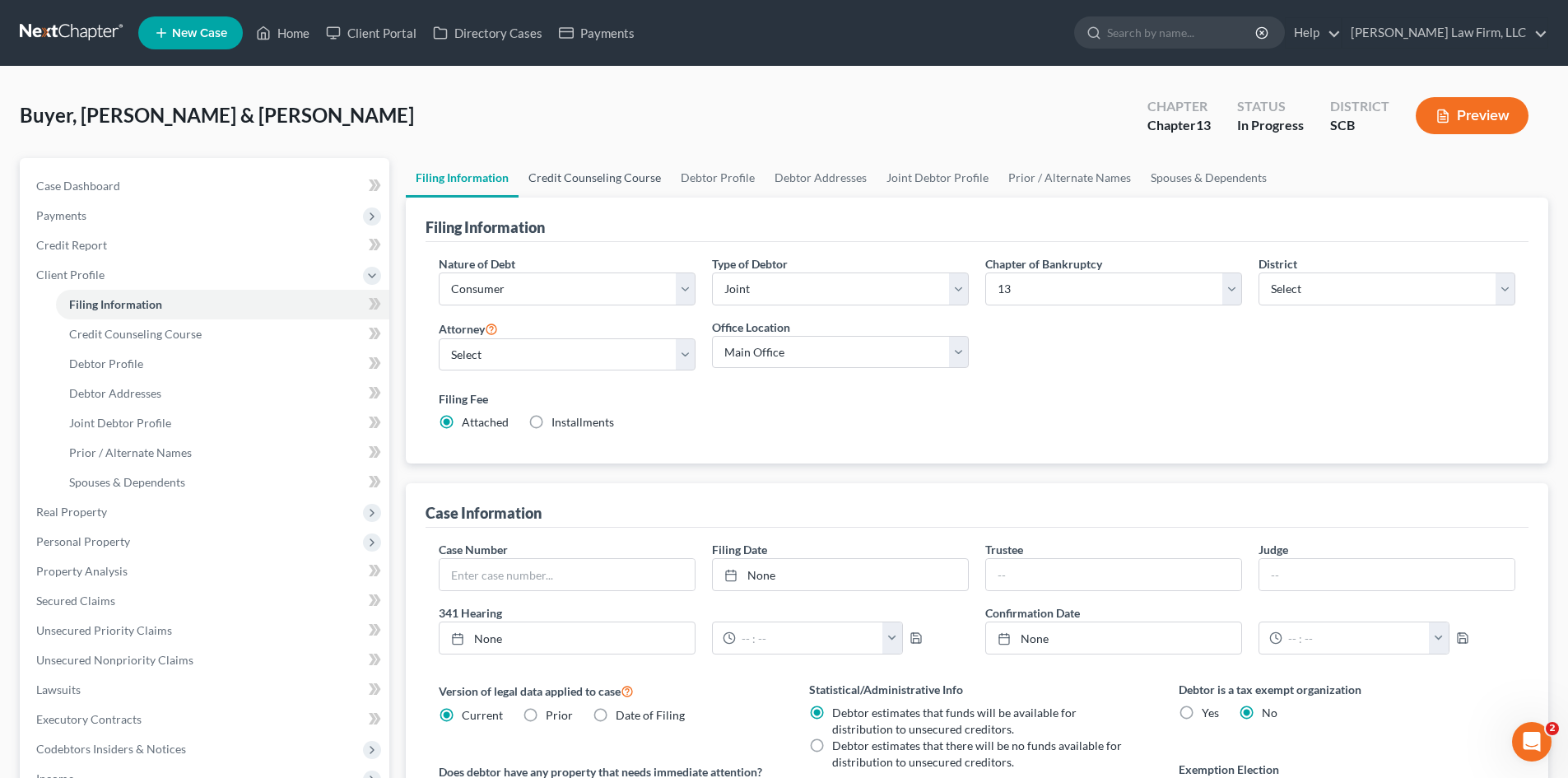
click at [552, 172] on link "Credit Counseling Course" at bounding box center [594, 177] width 152 height 40
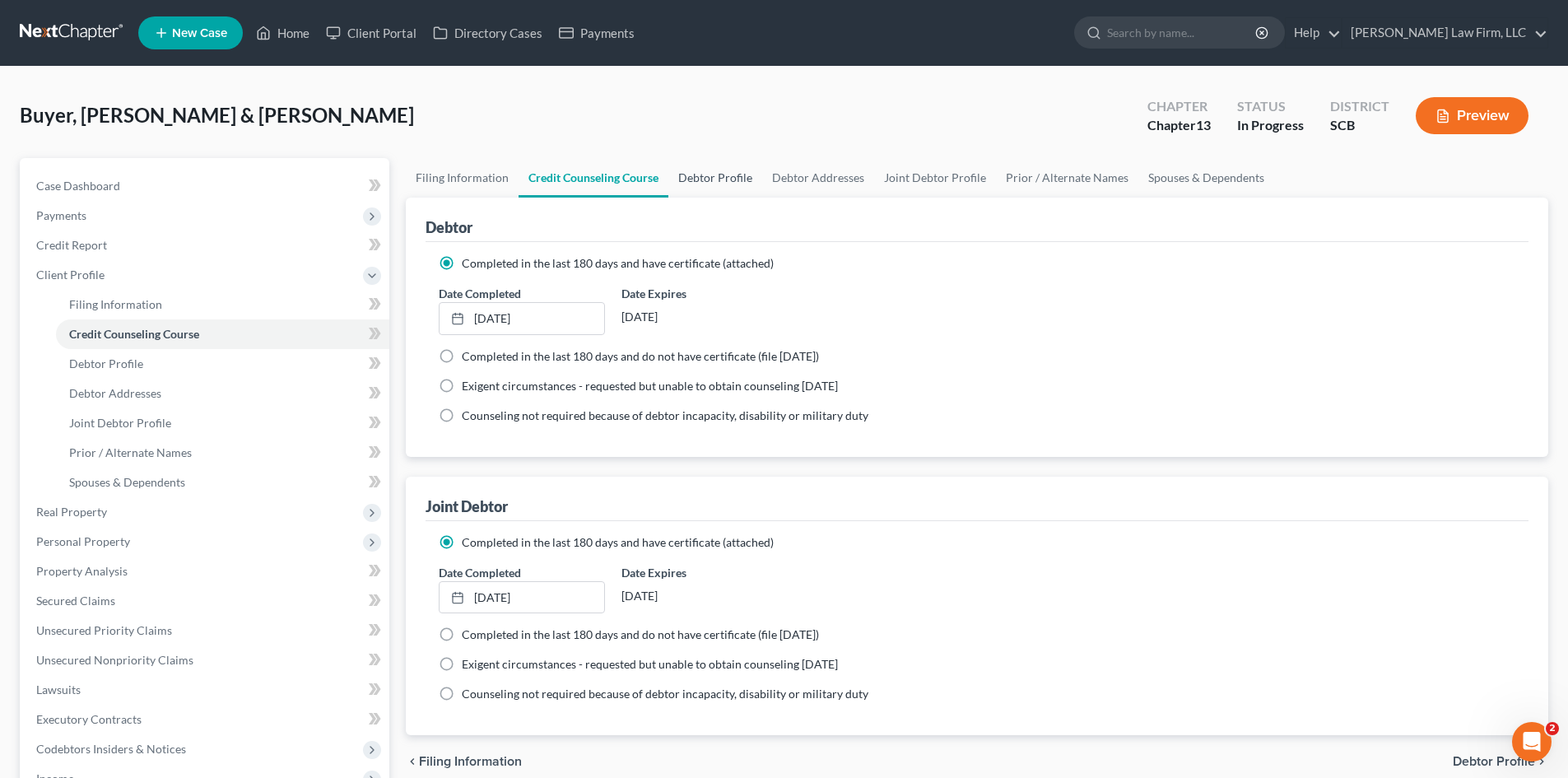
click at [710, 168] on link "Debtor Profile" at bounding box center [715, 177] width 94 height 40
select select "1"
select select "3"
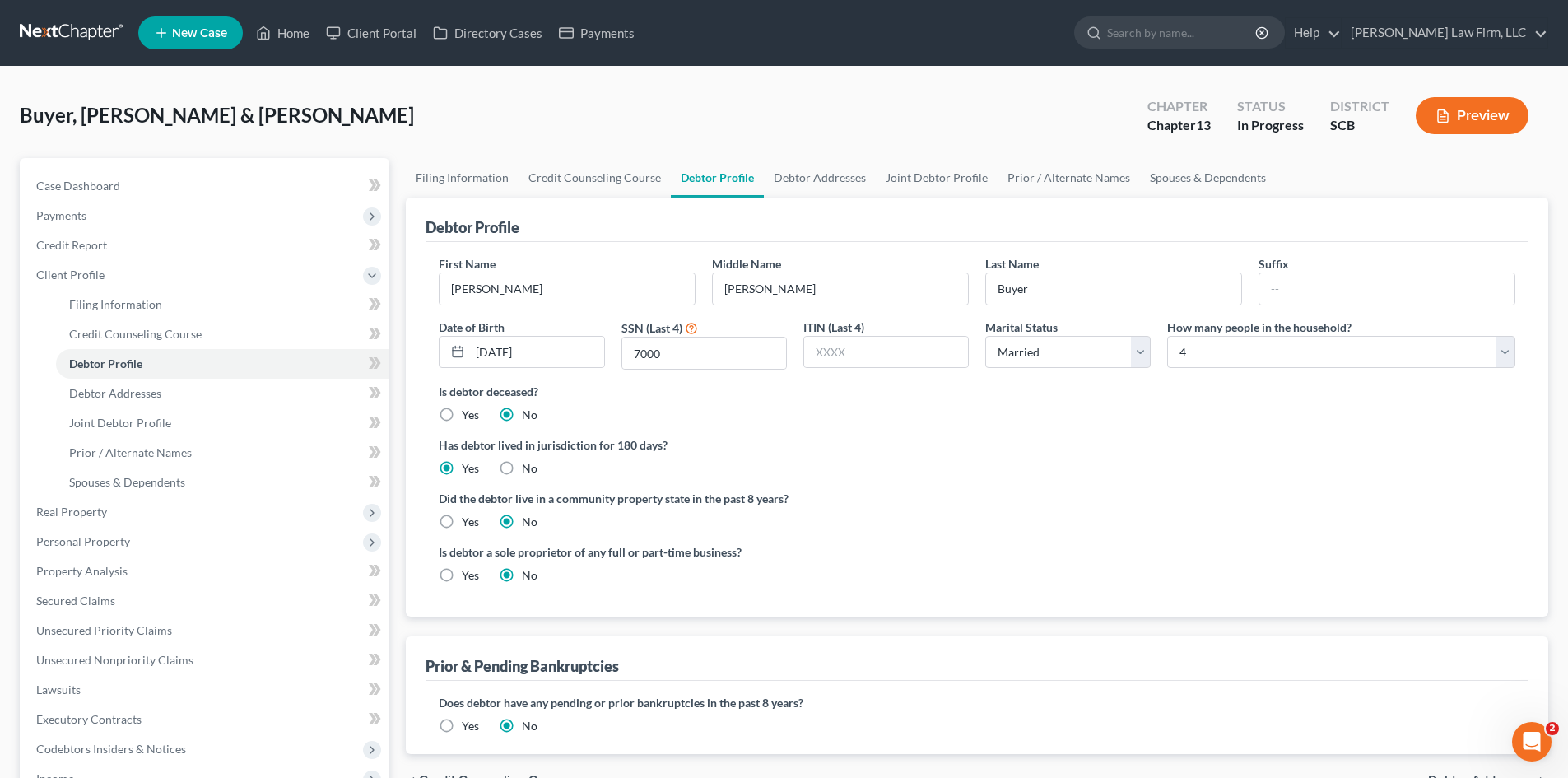
radio input "true"
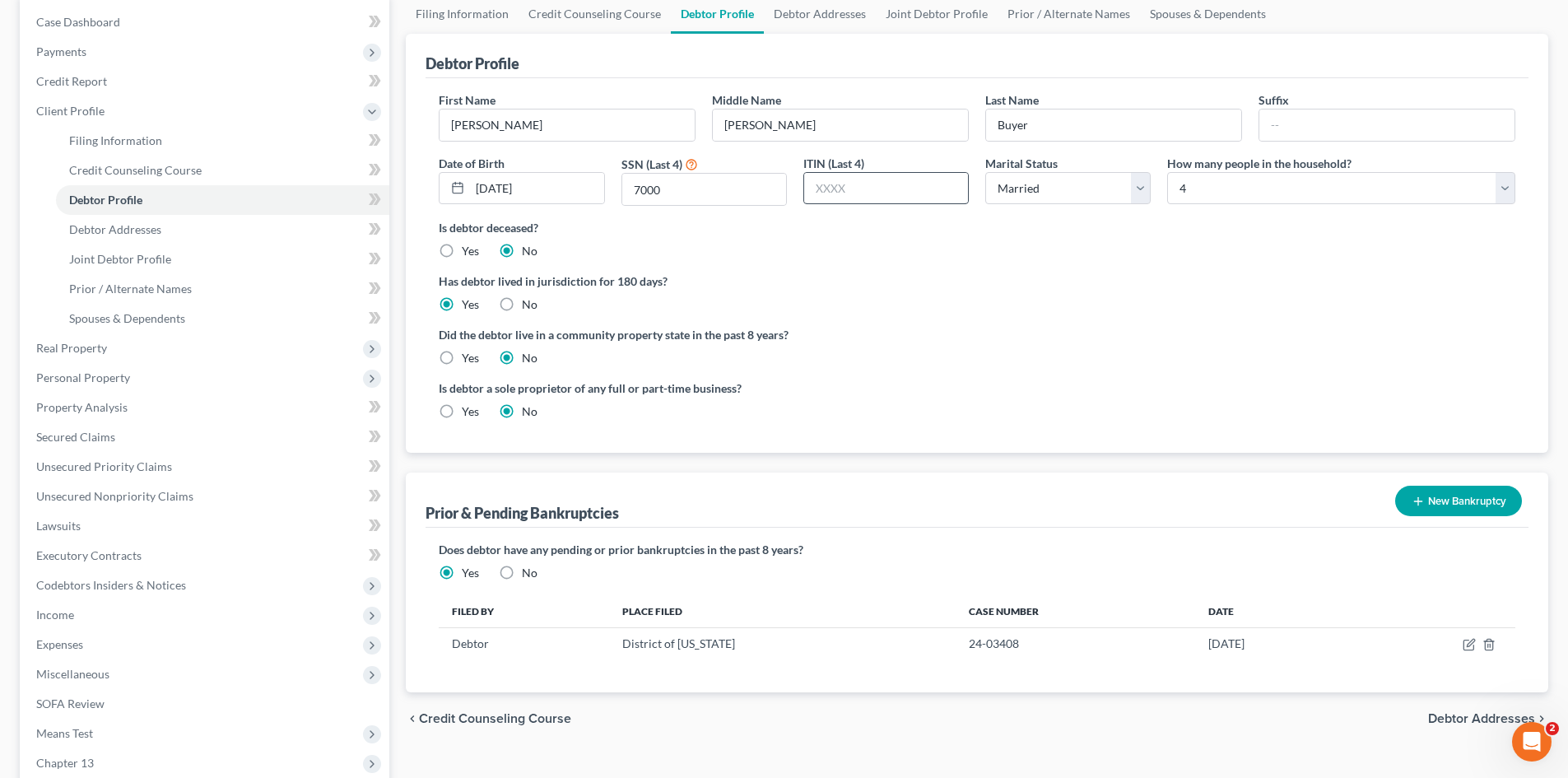
scroll to position [164, 0]
click at [1470, 643] on icon "button" at bounding box center [1469, 643] width 13 height 13
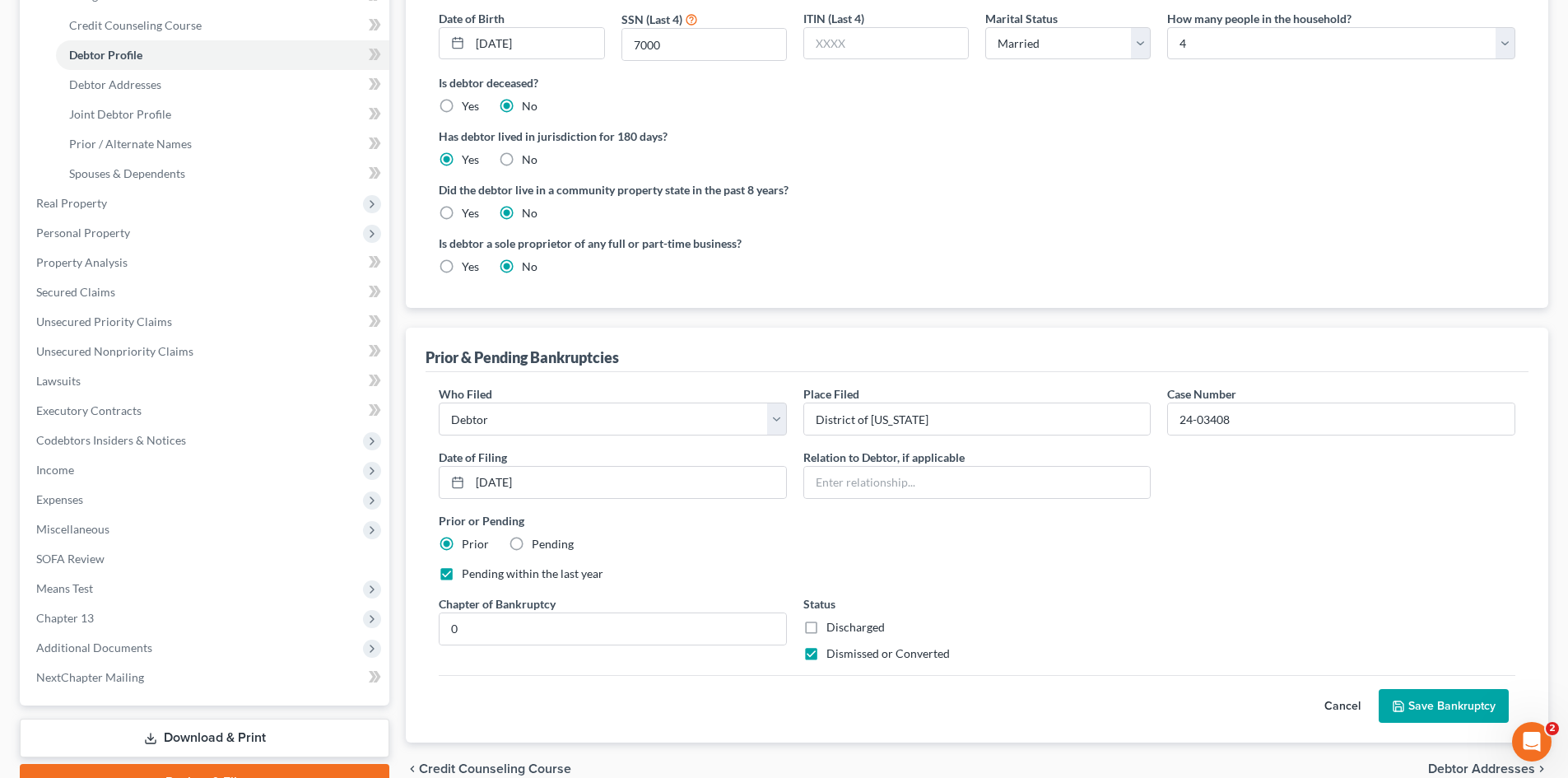
scroll to position [393, 0]
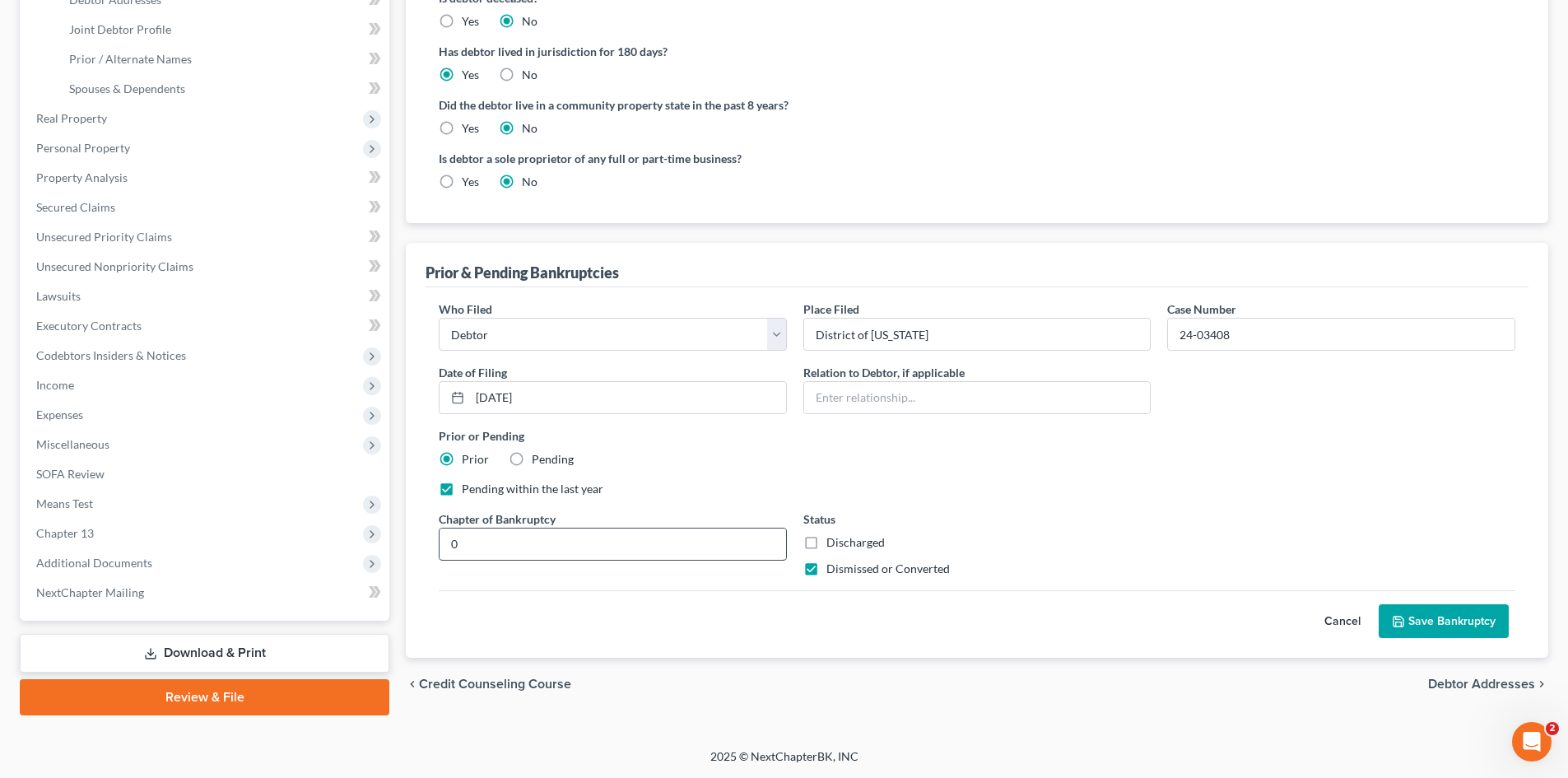
click at [497, 549] on input "0" at bounding box center [612, 545] width 346 height 31
drag, startPoint x: 491, startPoint y: 545, endPoint x: 415, endPoint y: 544, distance: 76.0
click at [415, 543] on div "Prior & Pending Bankruptcies Who Filed * Debtor Other Place Filed * District of…" at bounding box center [977, 449] width 1143 height 414
type input "Chapter 13"
click at [1440, 614] on button "Save Bankruptcy" at bounding box center [1443, 621] width 130 height 34
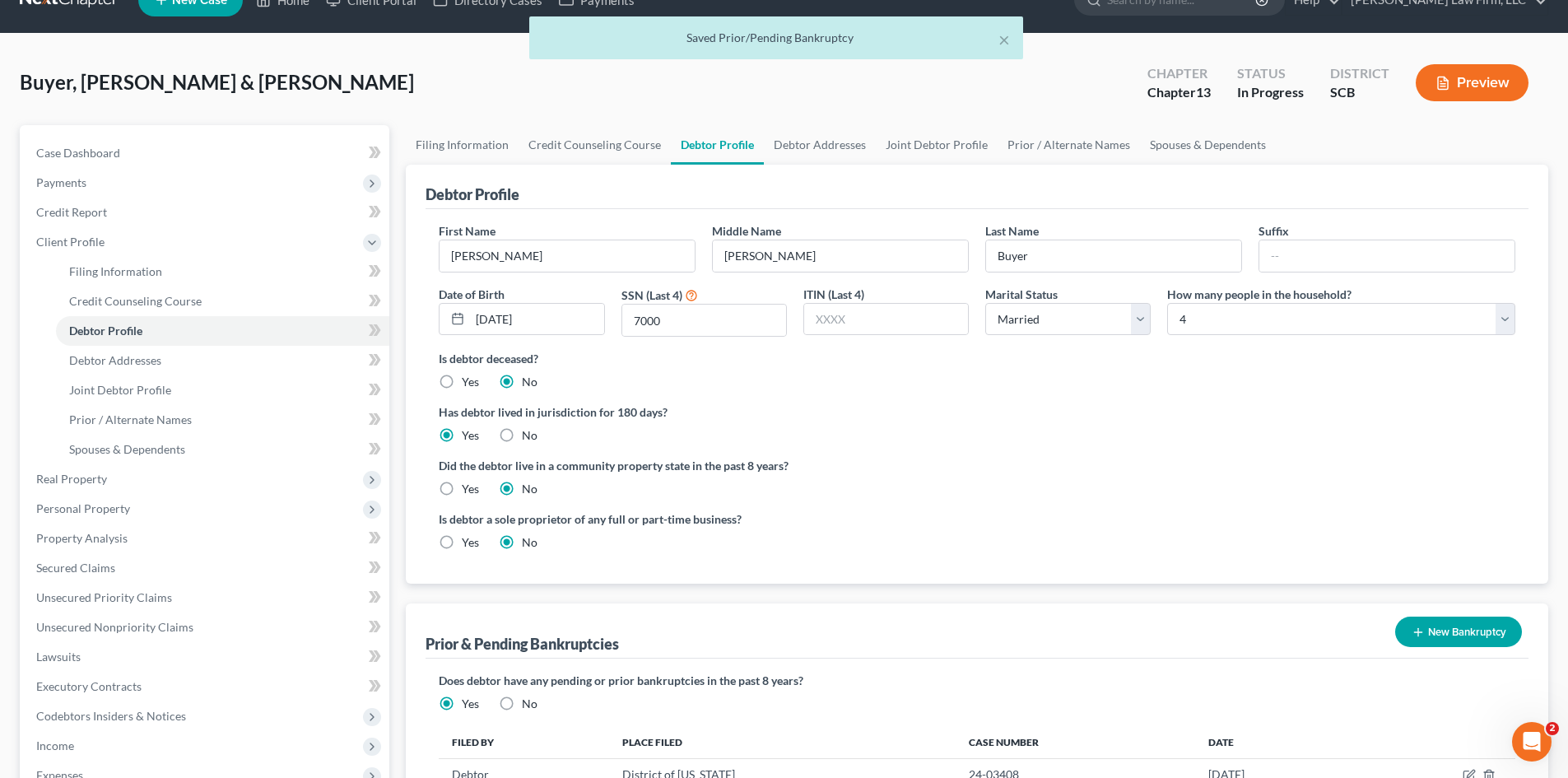
scroll to position [0, 0]
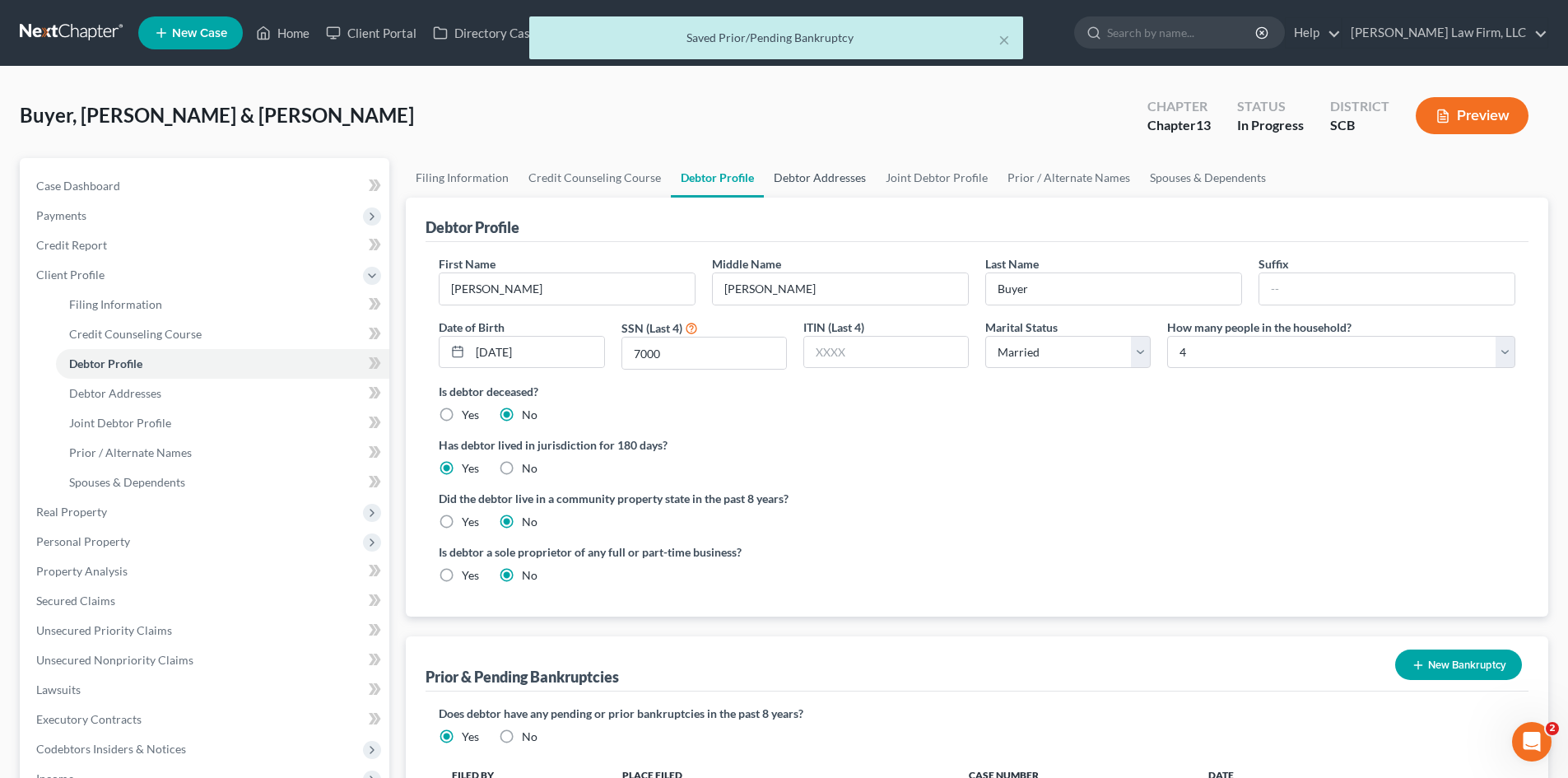
click at [818, 174] on link "Debtor Addresses" at bounding box center [820, 177] width 112 height 40
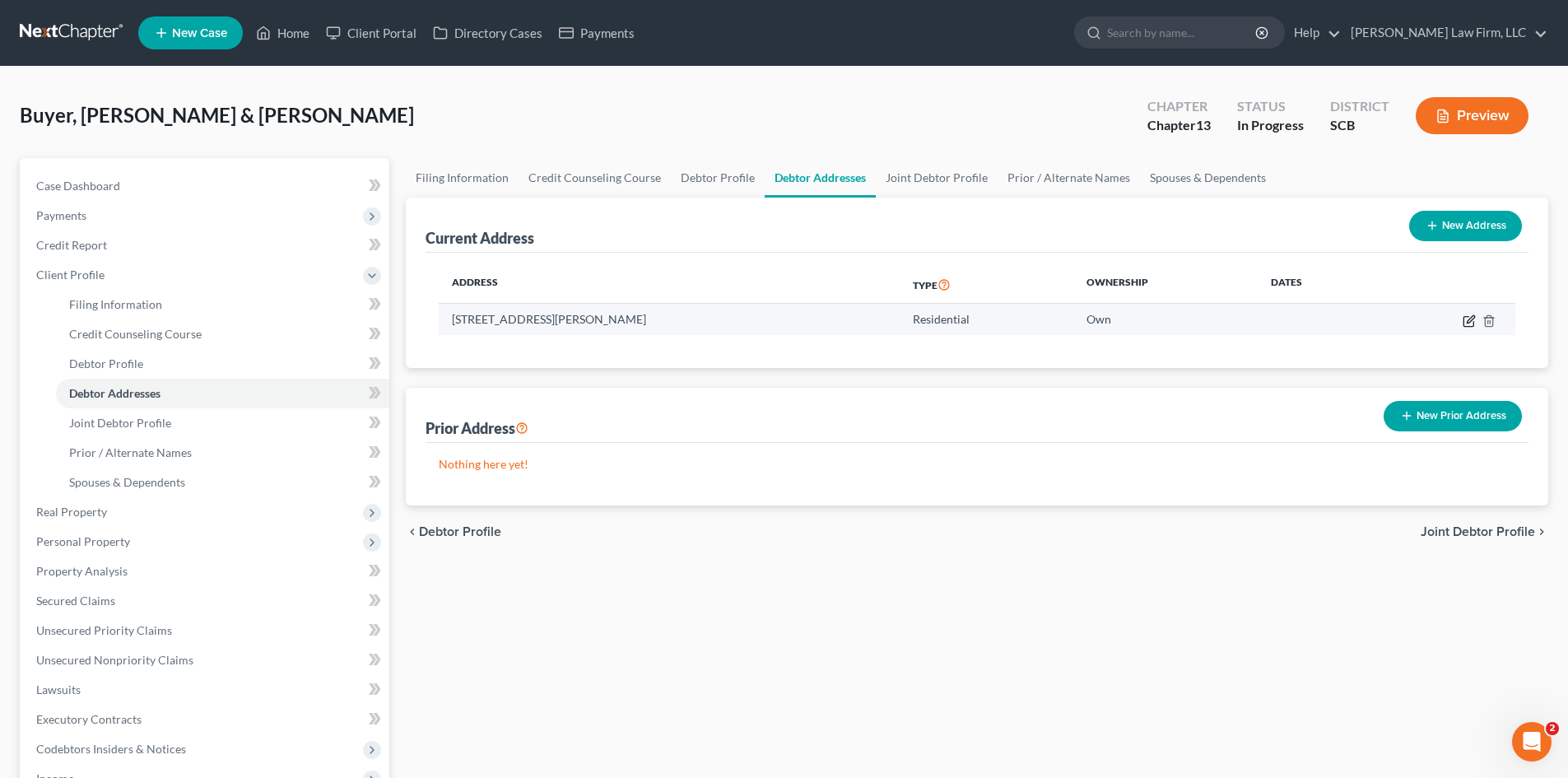
click at [1467, 321] on icon "button" at bounding box center [1470, 319] width 7 height 7
select select "42"
select select "17"
select select "0"
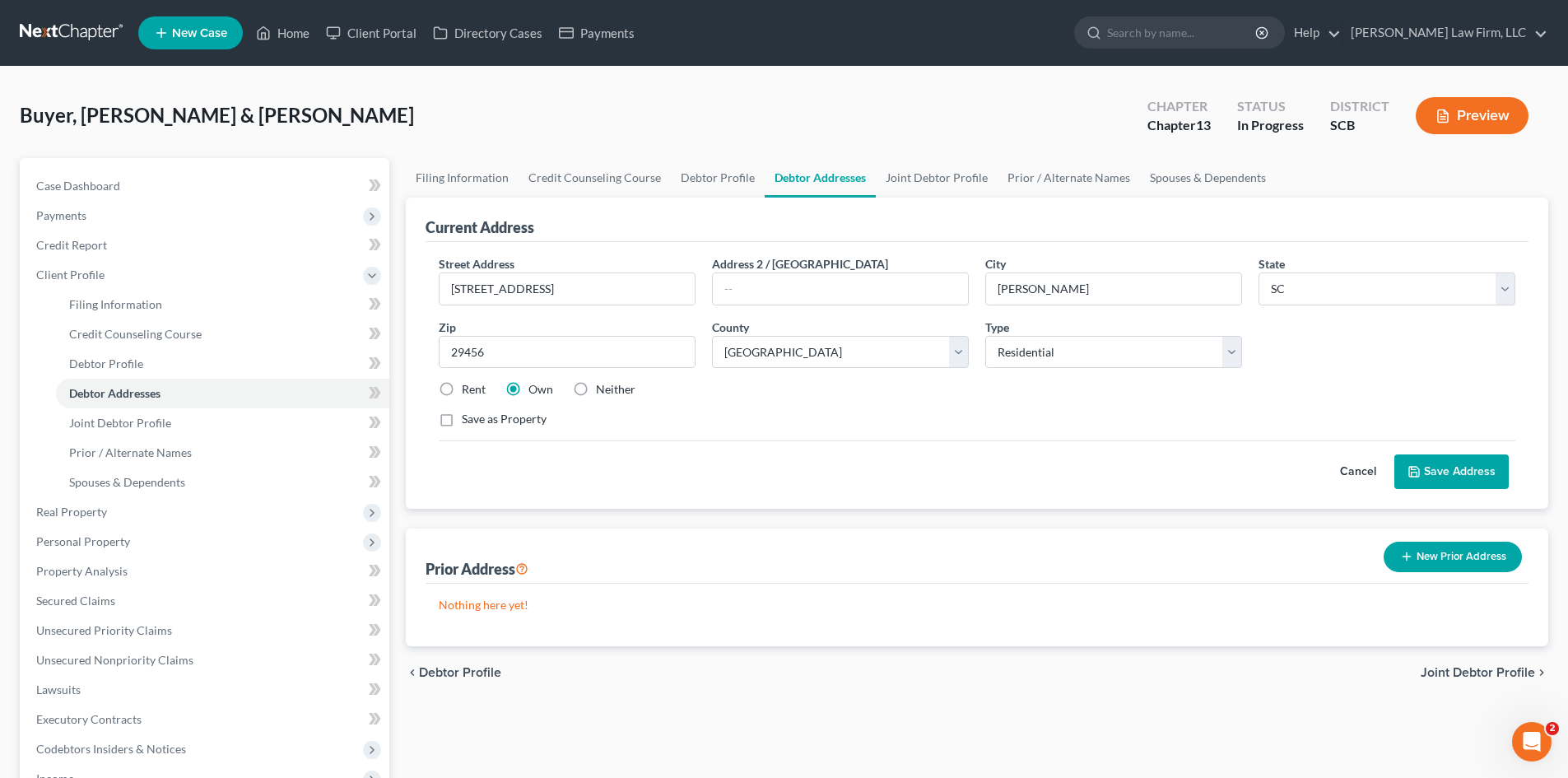
click at [1472, 471] on button "Save Address" at bounding box center [1452, 471] width 114 height 34
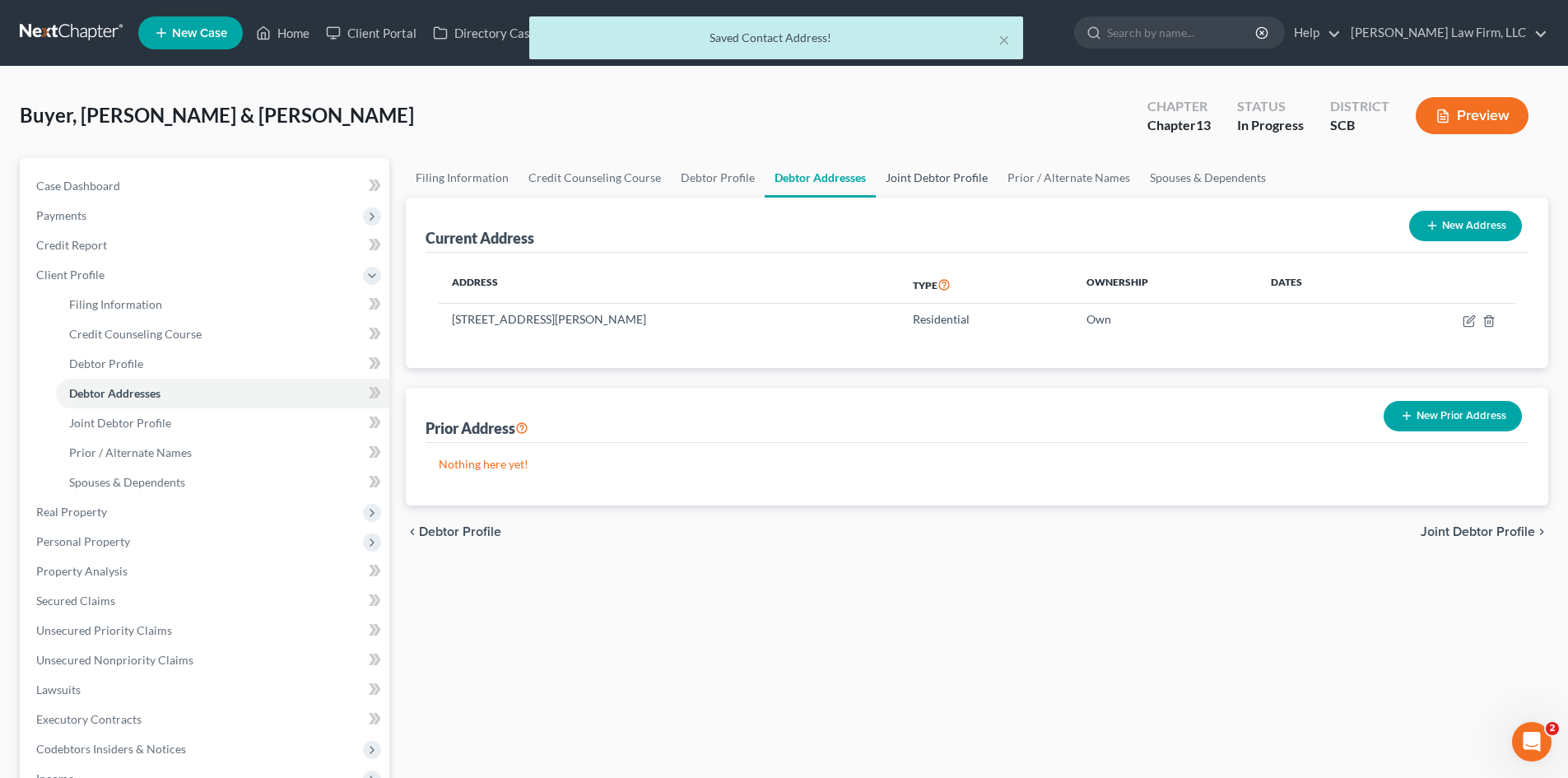
click at [926, 186] on link "Joint Debtor Profile" at bounding box center [937, 177] width 122 height 40
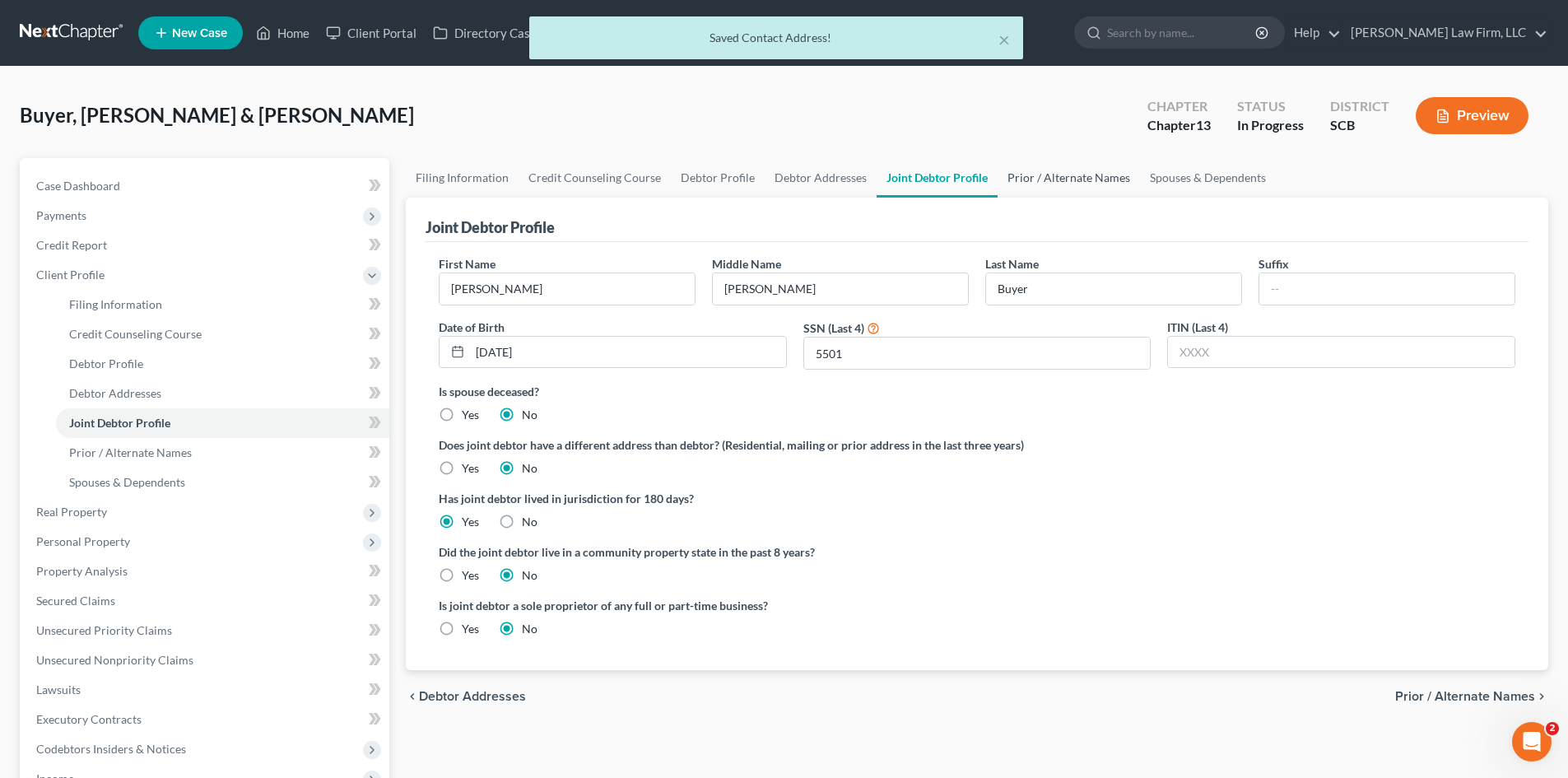
click at [1054, 186] on link "Prior / Alternate Names" at bounding box center [1069, 177] width 142 height 40
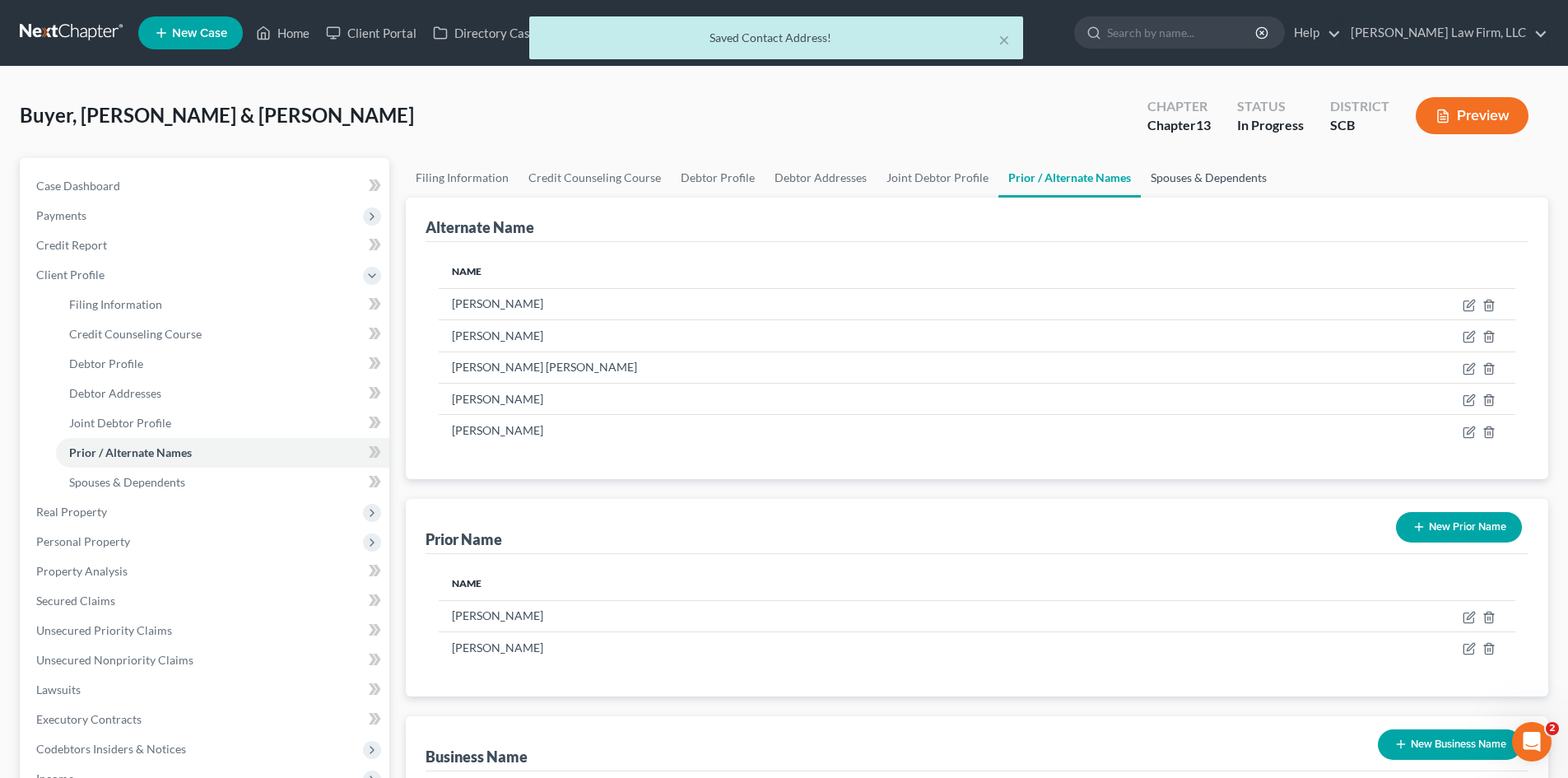
click at [1174, 186] on link "Spouses & Dependents" at bounding box center [1208, 177] width 136 height 40
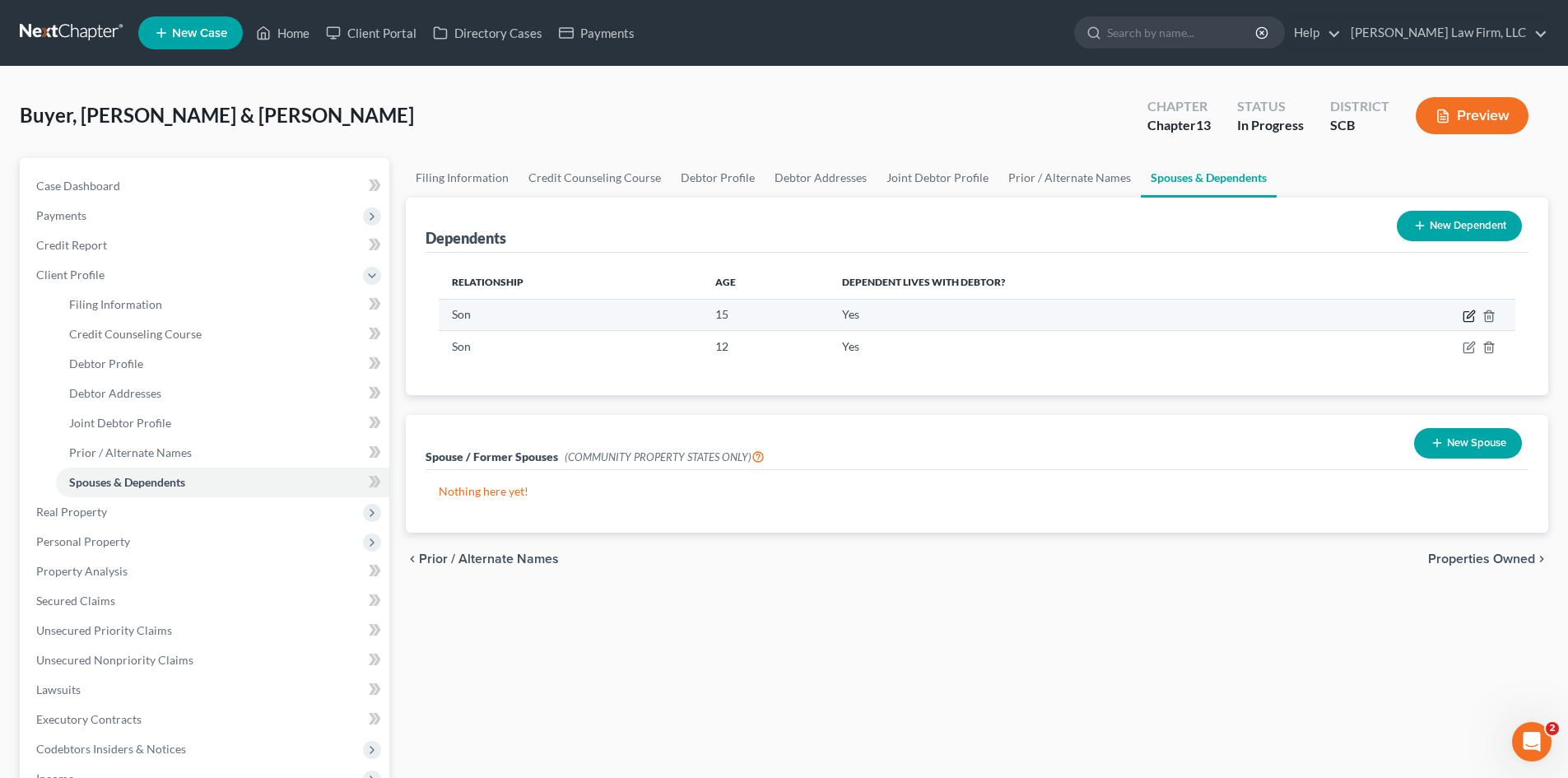
click at [1471, 316] on icon "button" at bounding box center [1470, 314] width 7 height 7
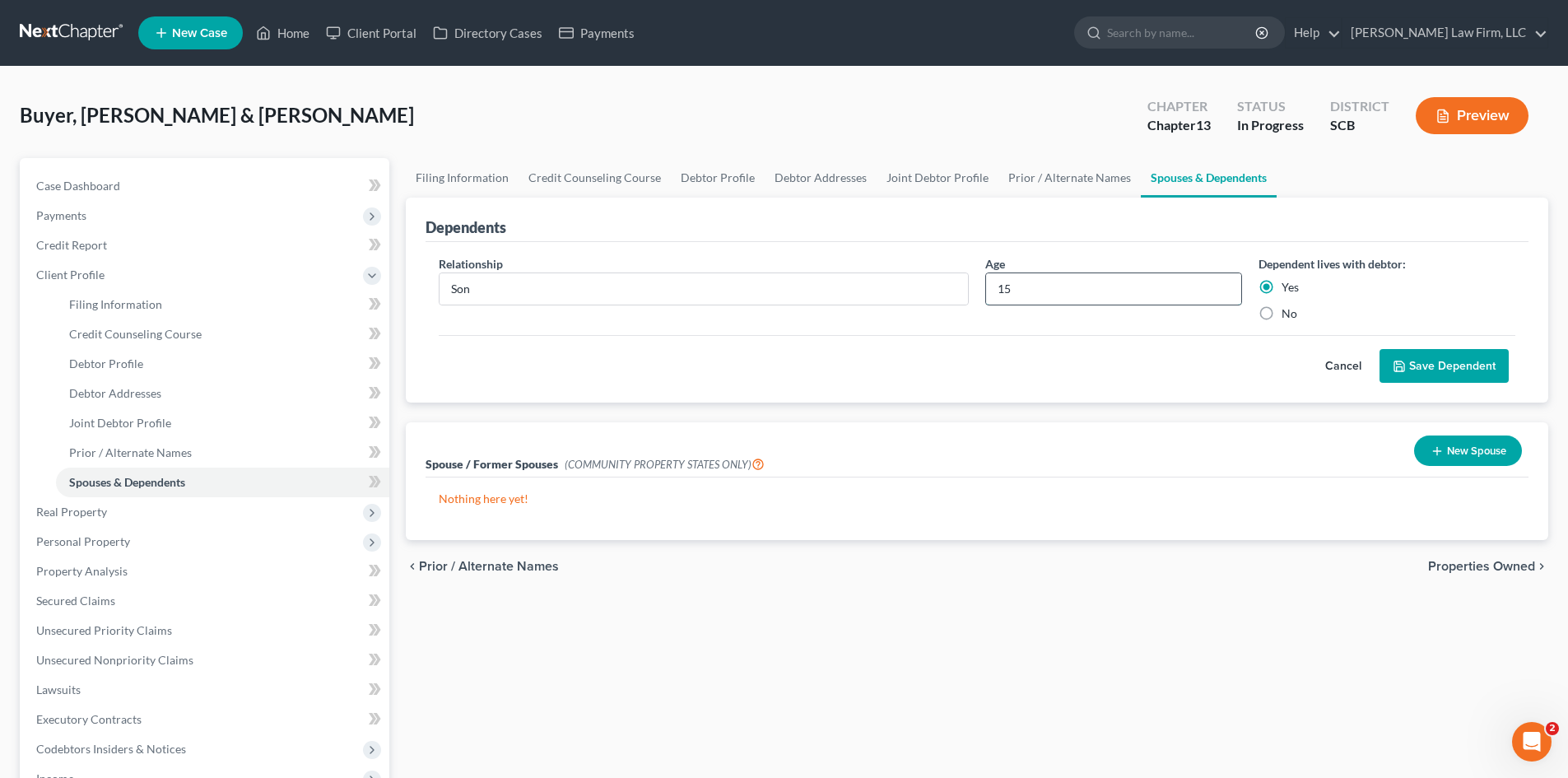
click at [1082, 296] on input "15" at bounding box center [1113, 289] width 255 height 31
type input "16"
click at [1414, 365] on button "Save Dependent" at bounding box center [1444, 365] width 129 height 34
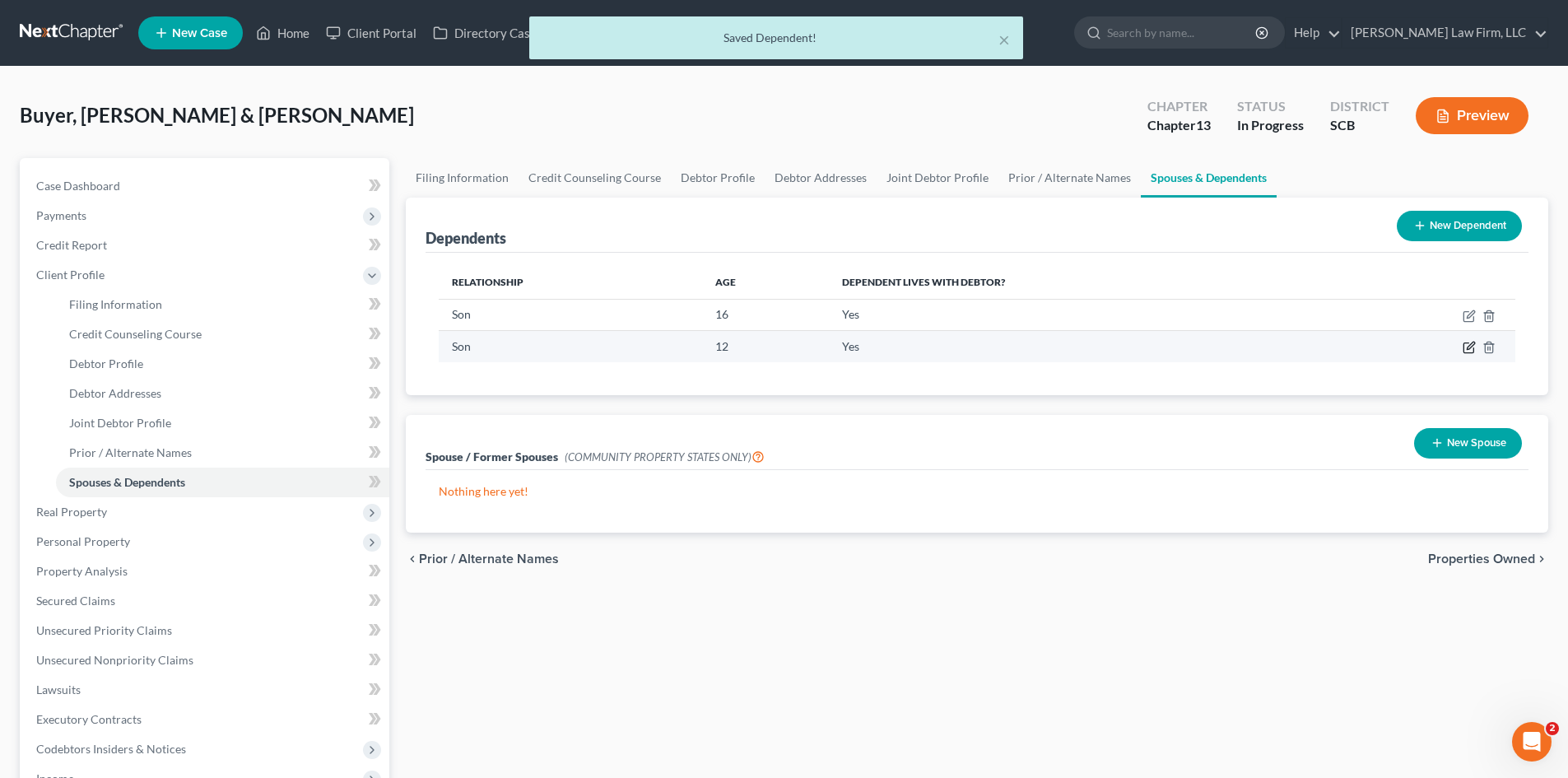
click at [1473, 351] on icon "button" at bounding box center [1468, 348] width 10 height 10
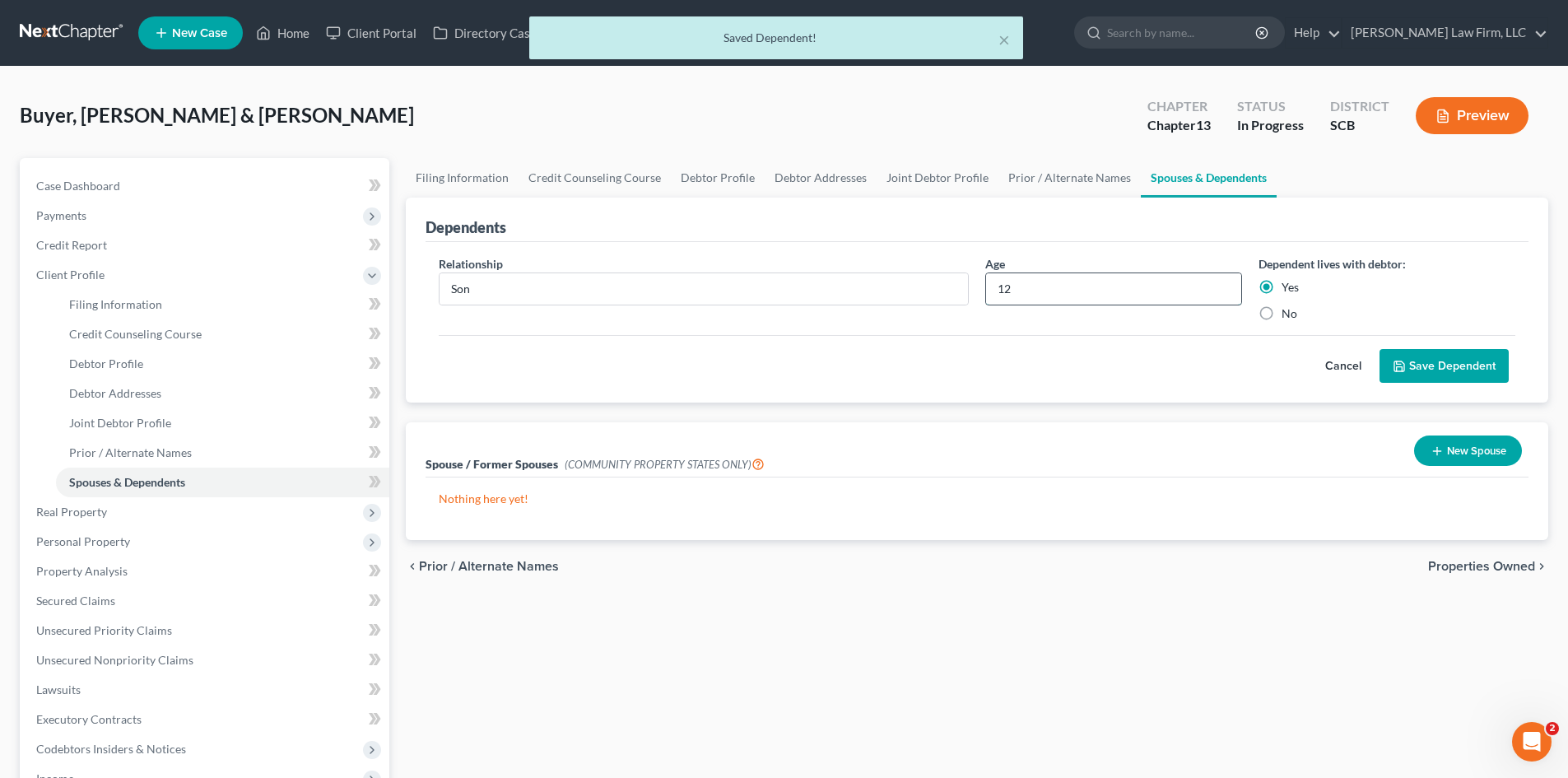
click at [1031, 292] on input "12" at bounding box center [1113, 289] width 255 height 31
type input "13"
click at [1434, 358] on button "Save Dependent" at bounding box center [1444, 365] width 129 height 34
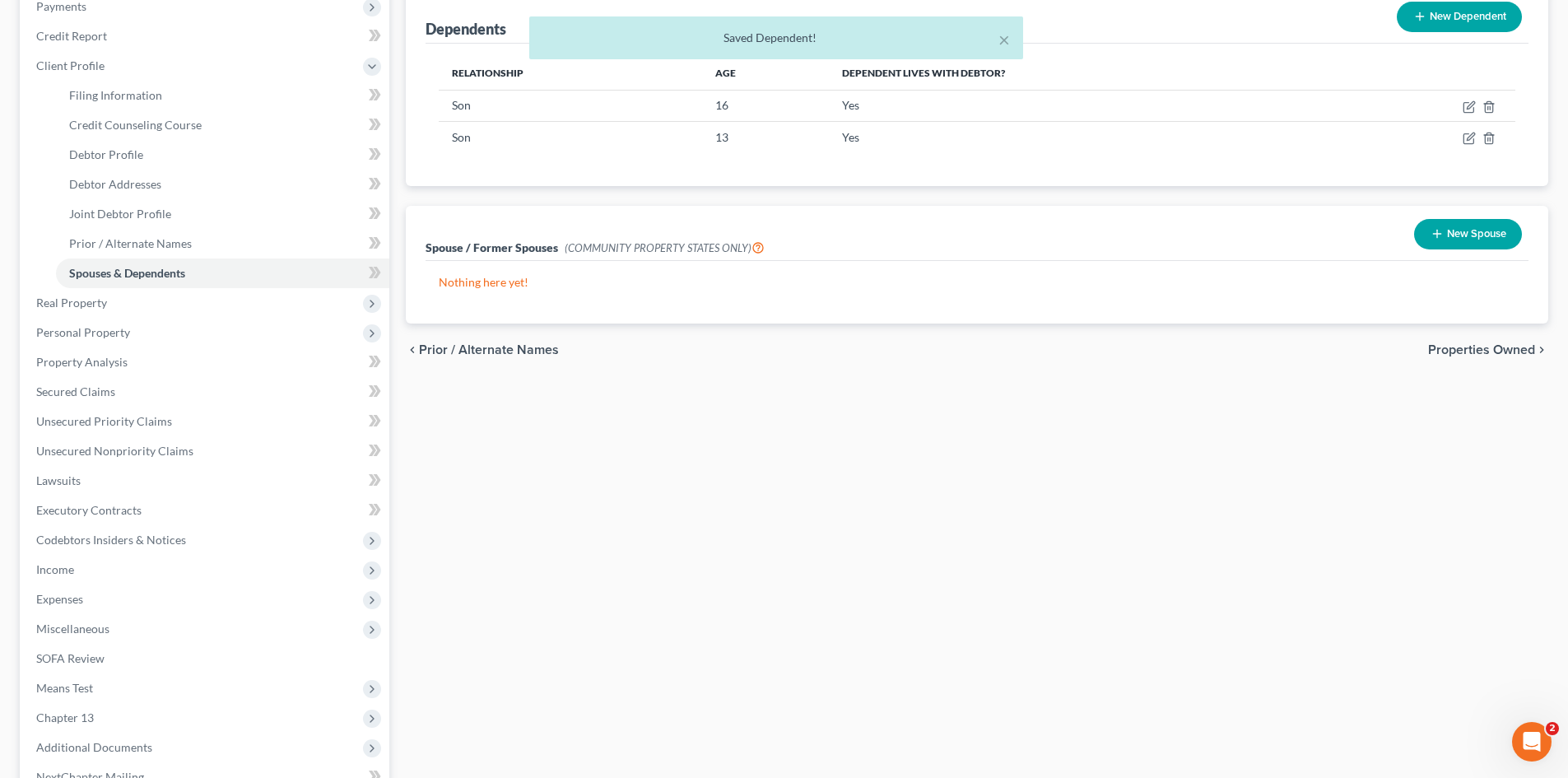
scroll to position [329, 0]
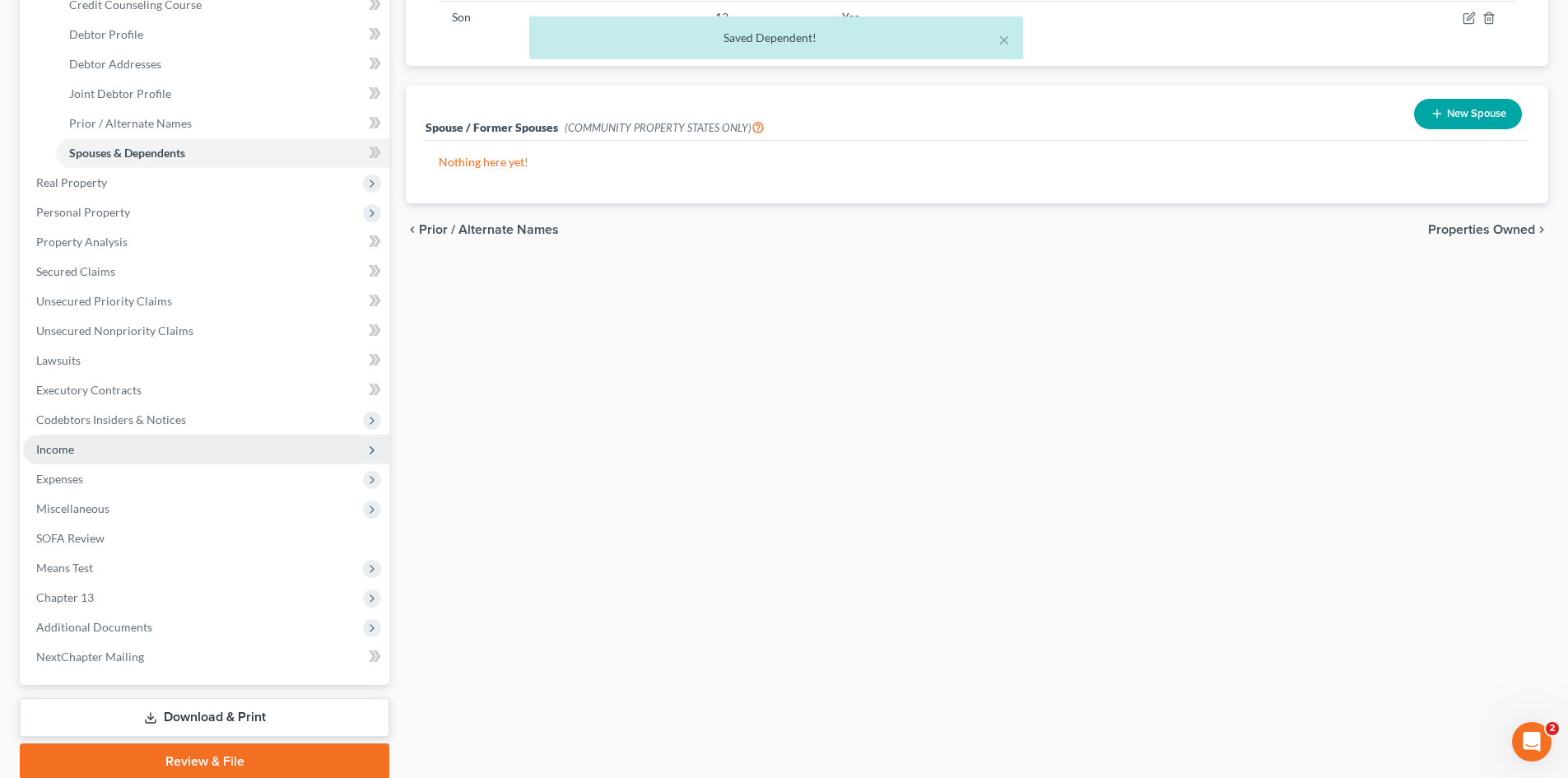
click at [74, 438] on span "Income" at bounding box center [206, 449] width 366 height 30
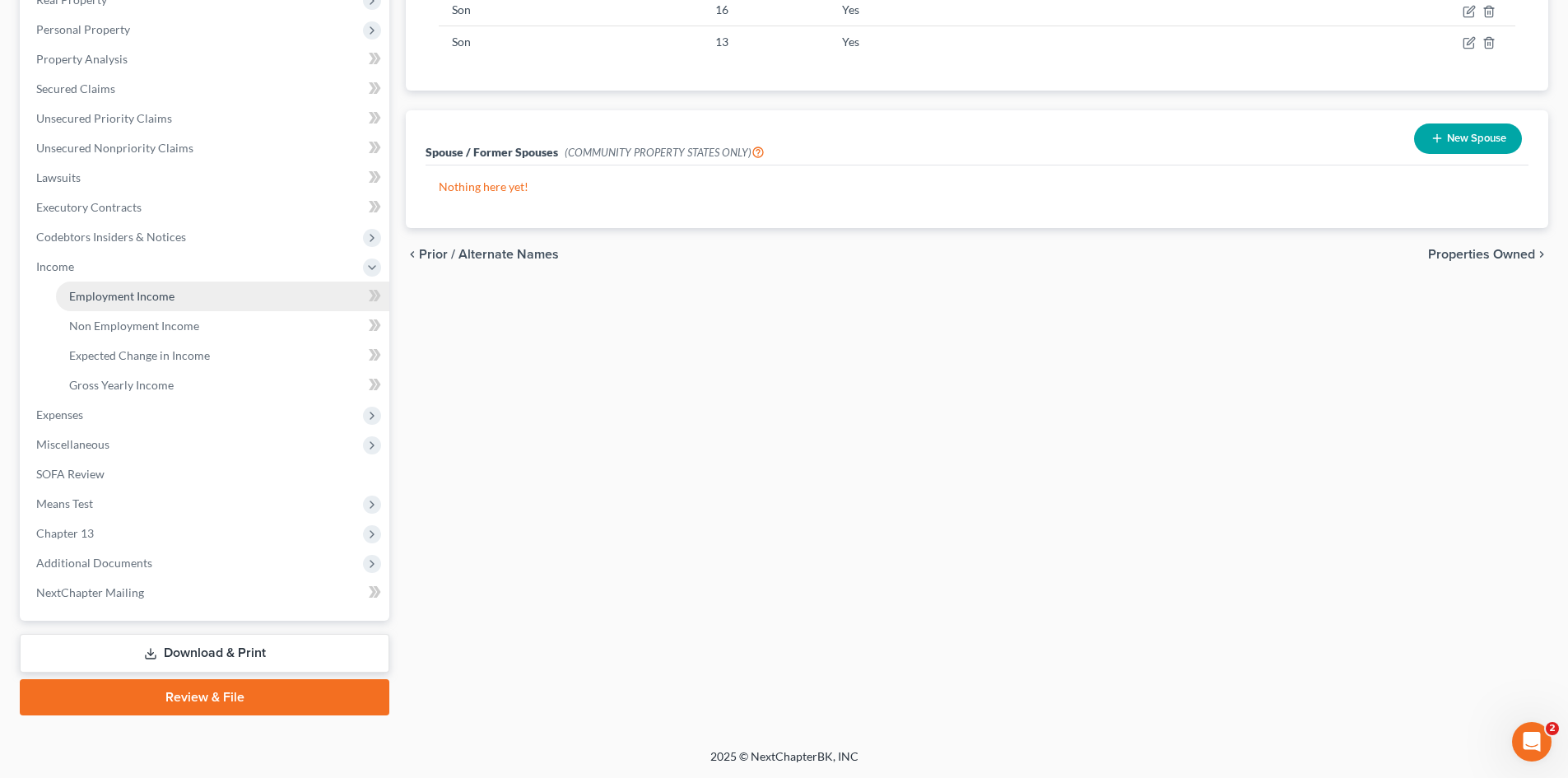
click at [117, 306] on link "Employment Income" at bounding box center [222, 296] width 333 height 30
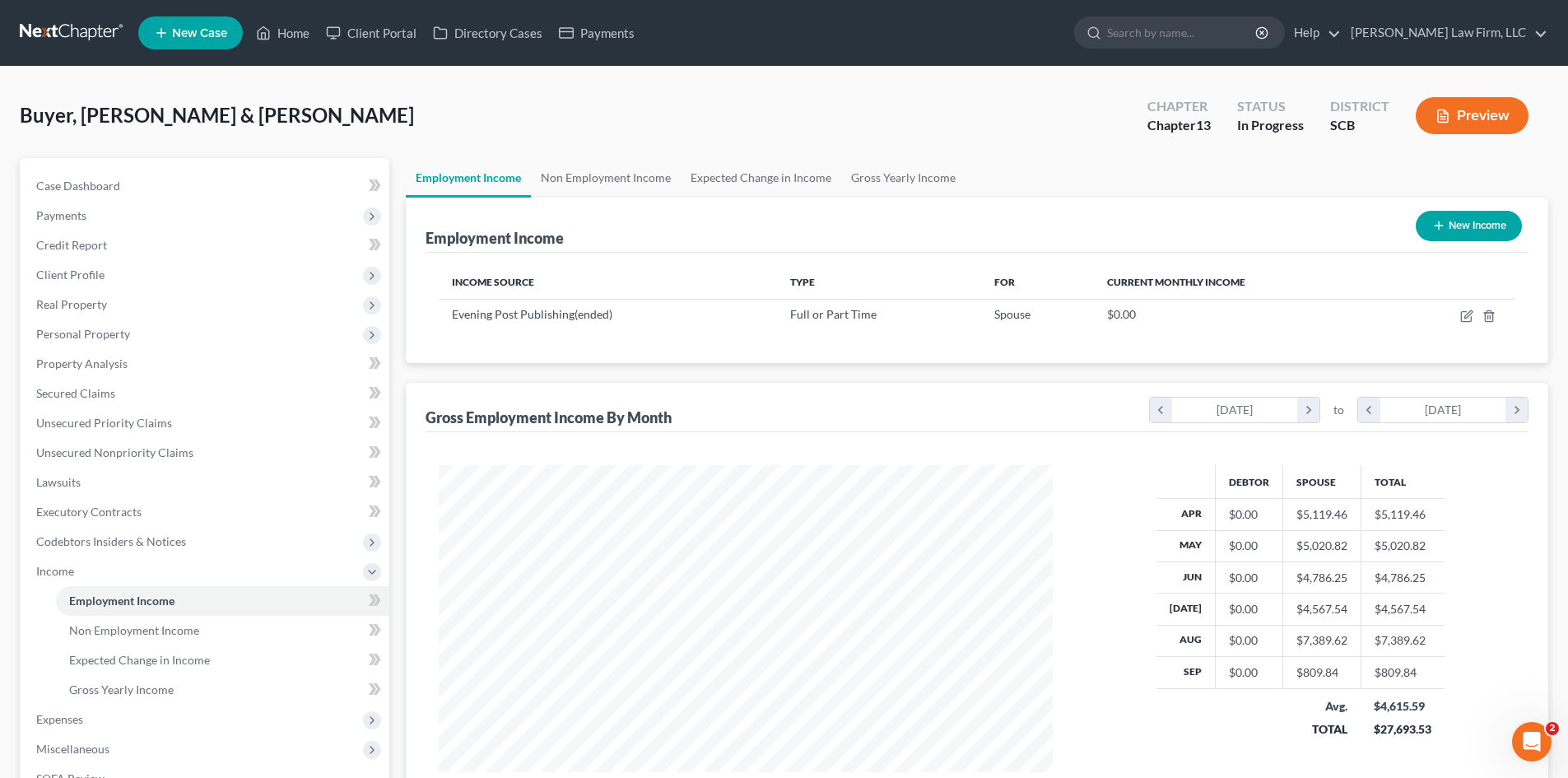
scroll to position [307, 647]
click at [765, 194] on link "Expected Change in Income" at bounding box center [761, 177] width 161 height 40
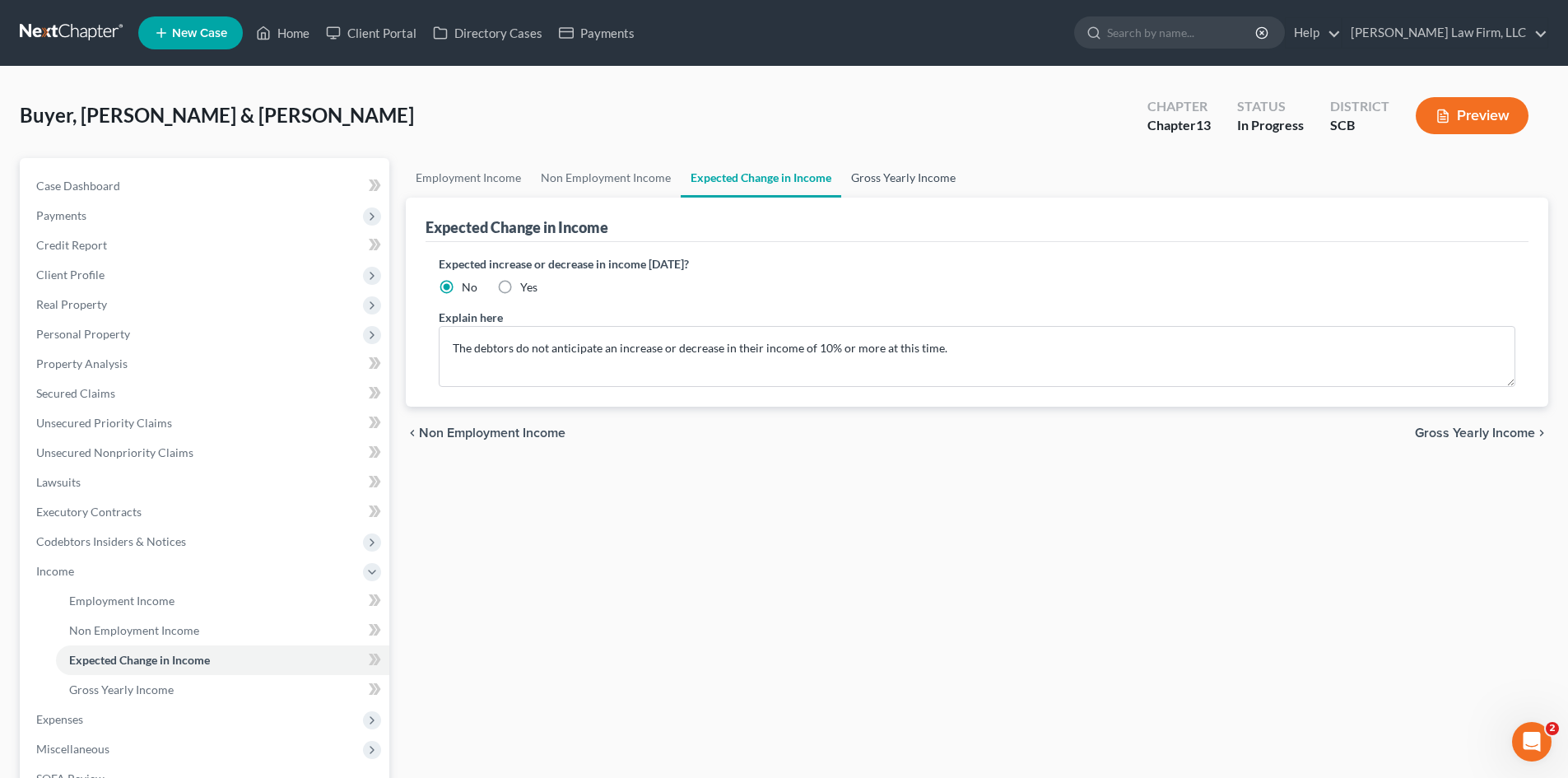
click at [879, 186] on link "Gross Yearly Income" at bounding box center [903, 177] width 125 height 40
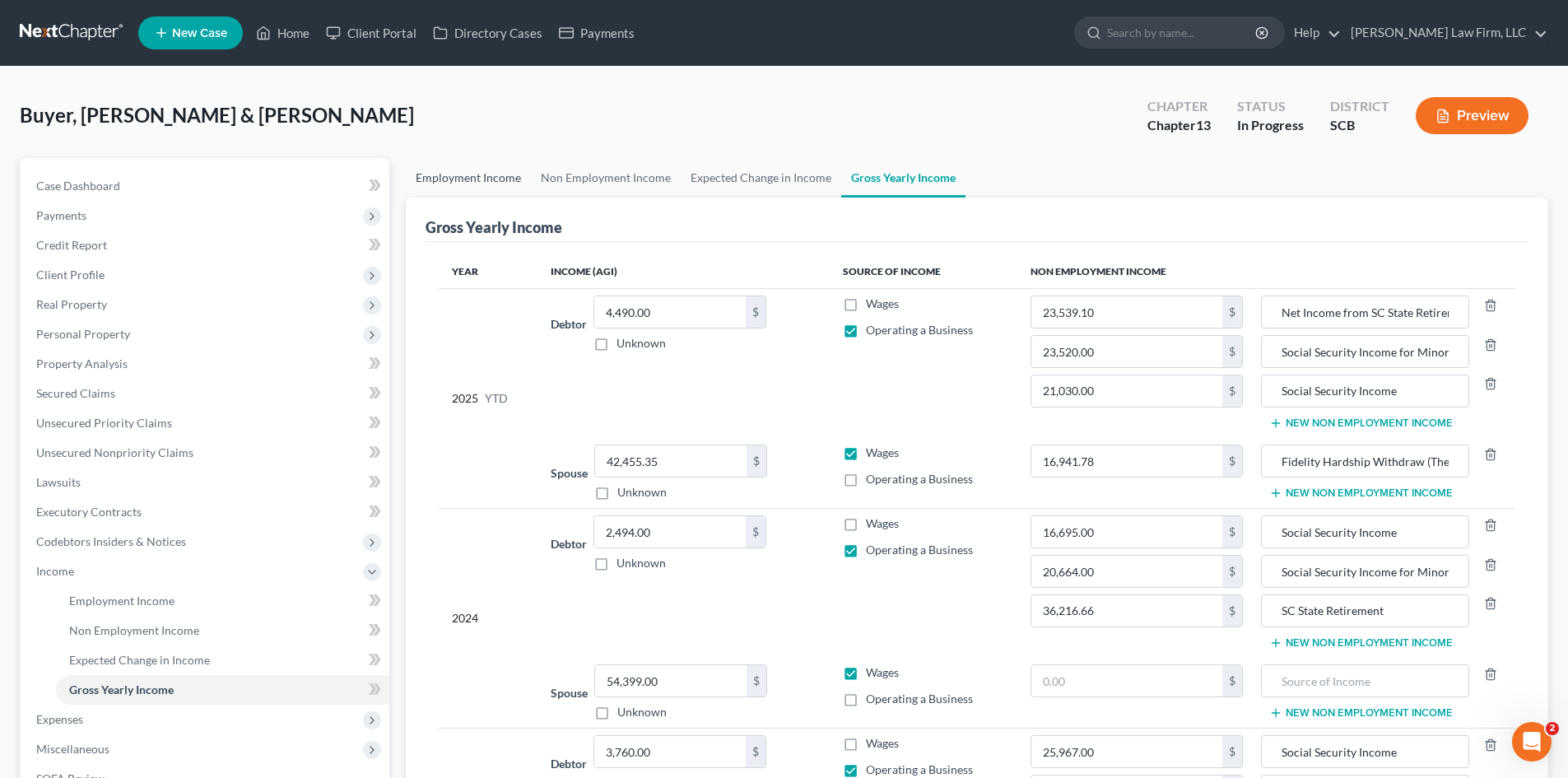
click at [484, 189] on link "Employment Income" at bounding box center [469, 177] width 126 height 40
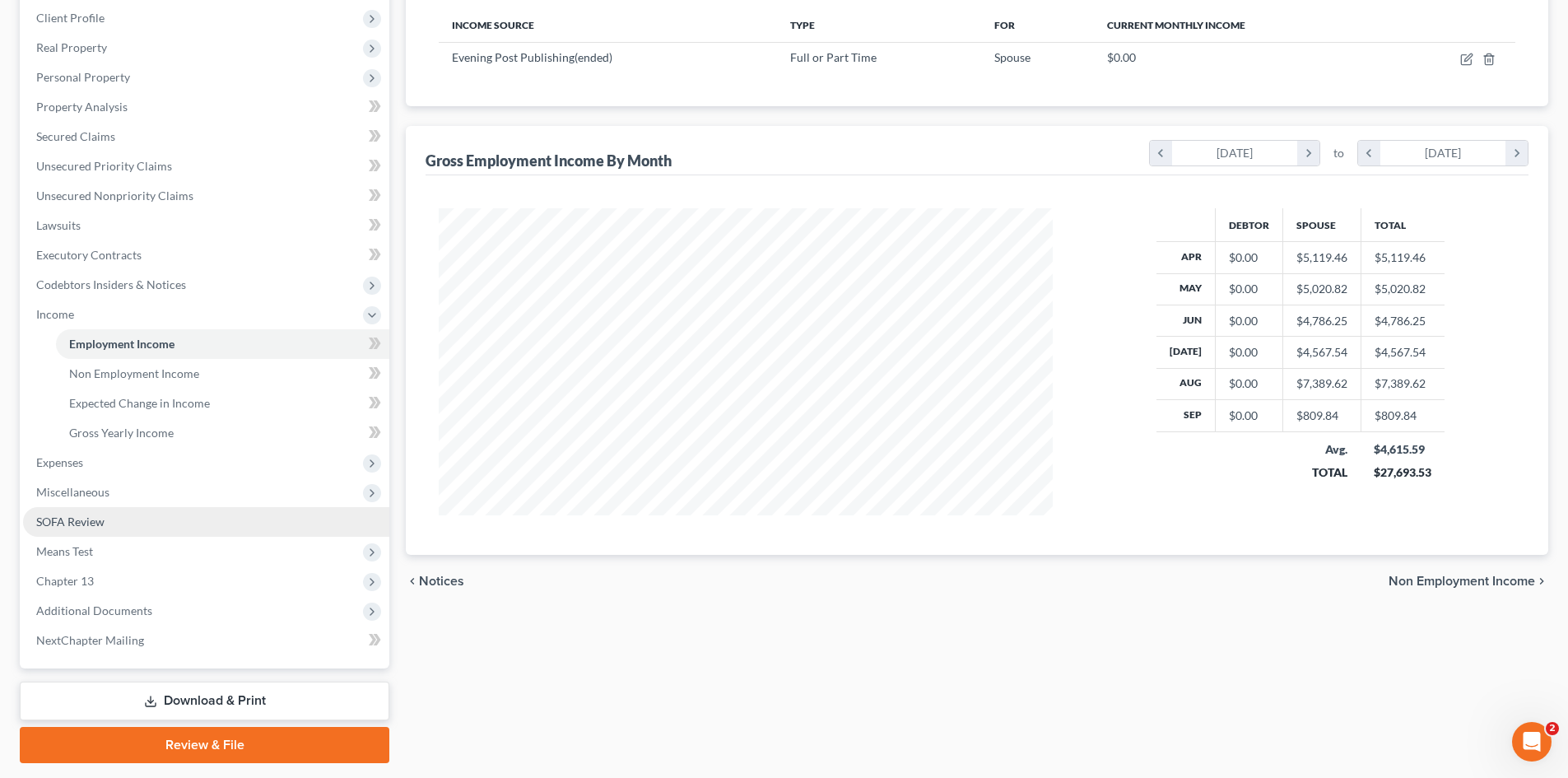
scroll to position [305, 0]
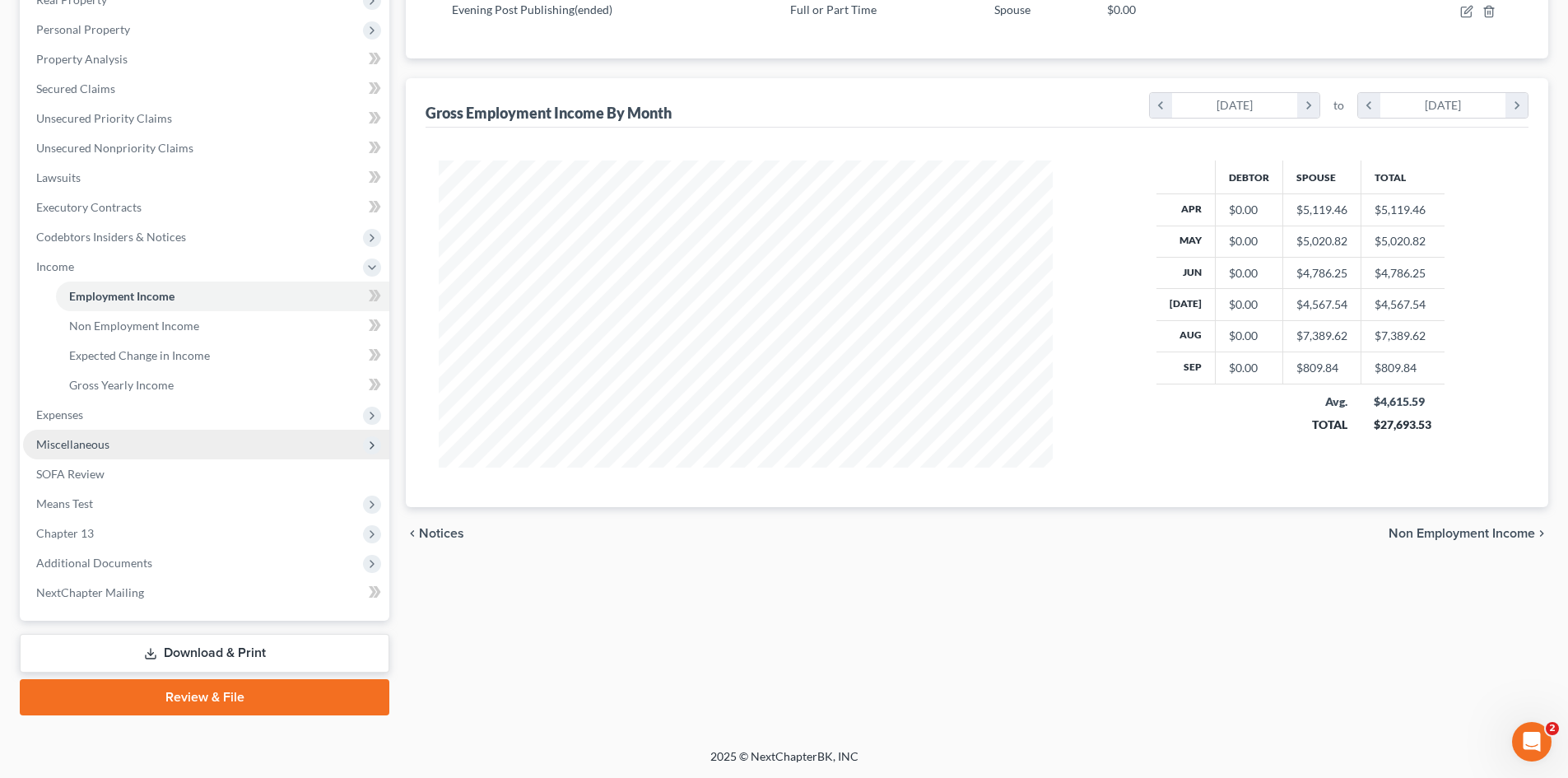
click at [88, 438] on span "Miscellaneous" at bounding box center [72, 444] width 73 height 14
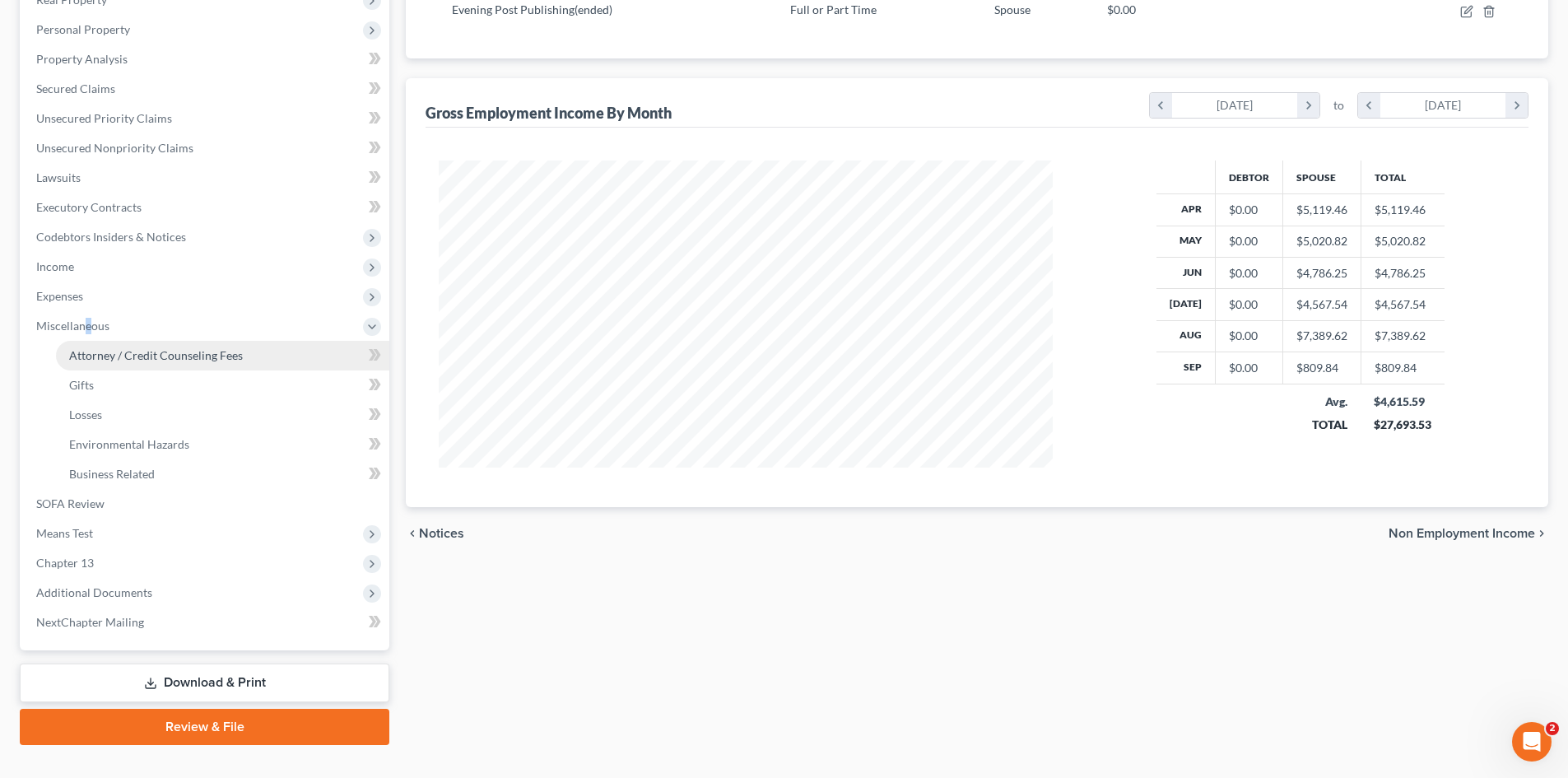
click at [134, 365] on link "Attorney / Credit Counseling Fees" at bounding box center [222, 355] width 333 height 30
select select "0"
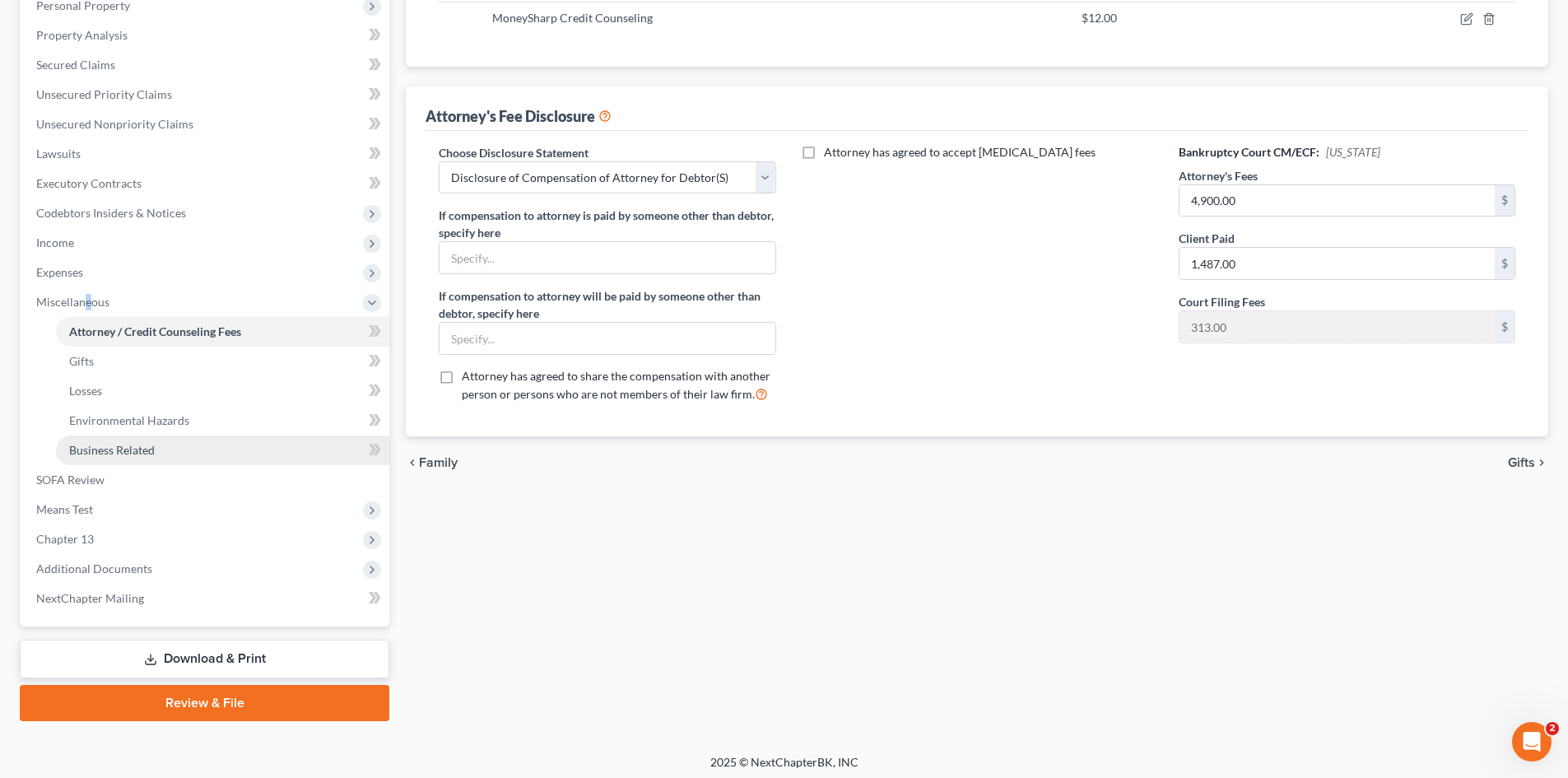
scroll to position [329, 0]
click at [154, 654] on icon at bounding box center [150, 658] width 13 height 13
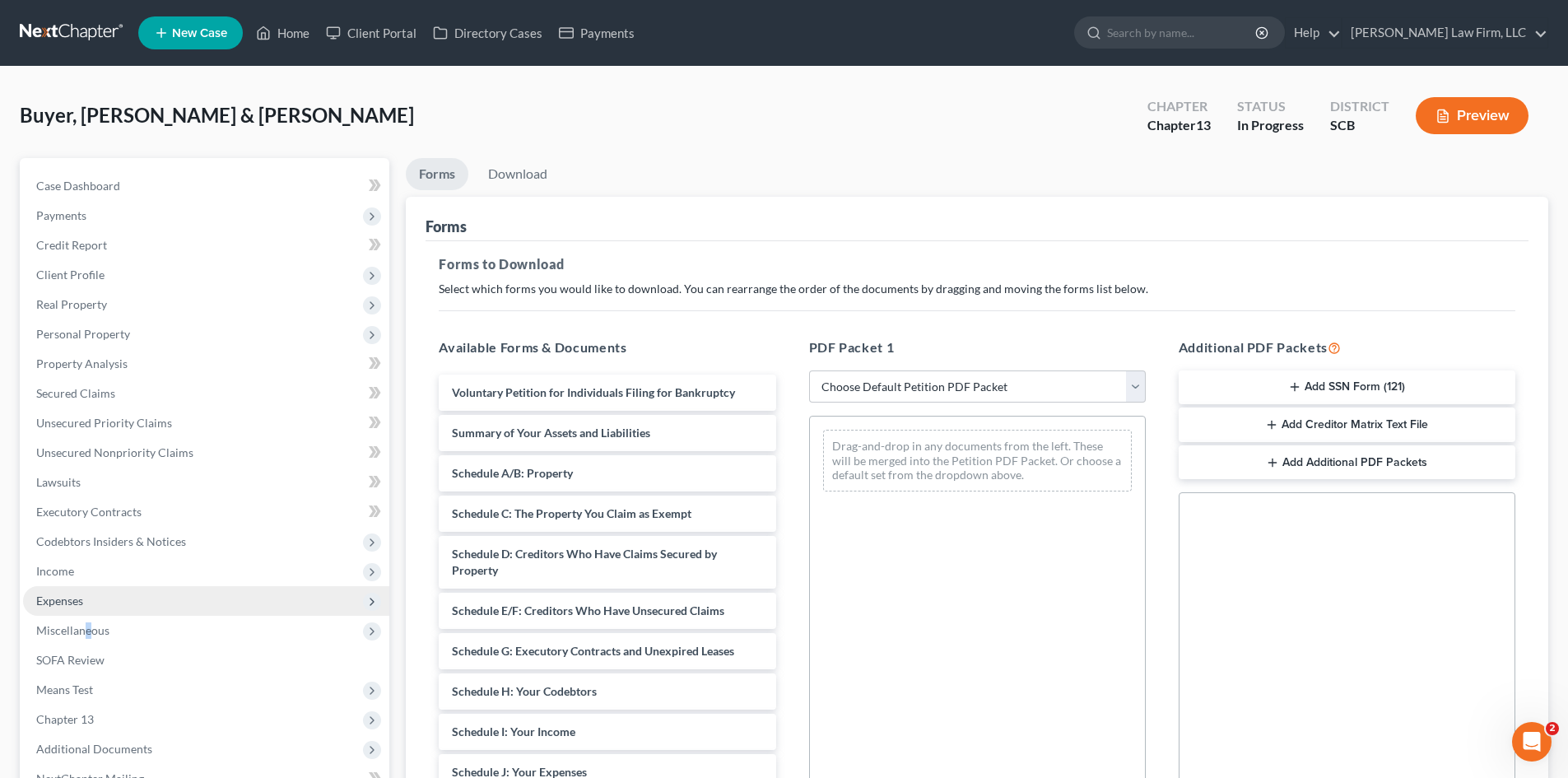
scroll to position [239, 0]
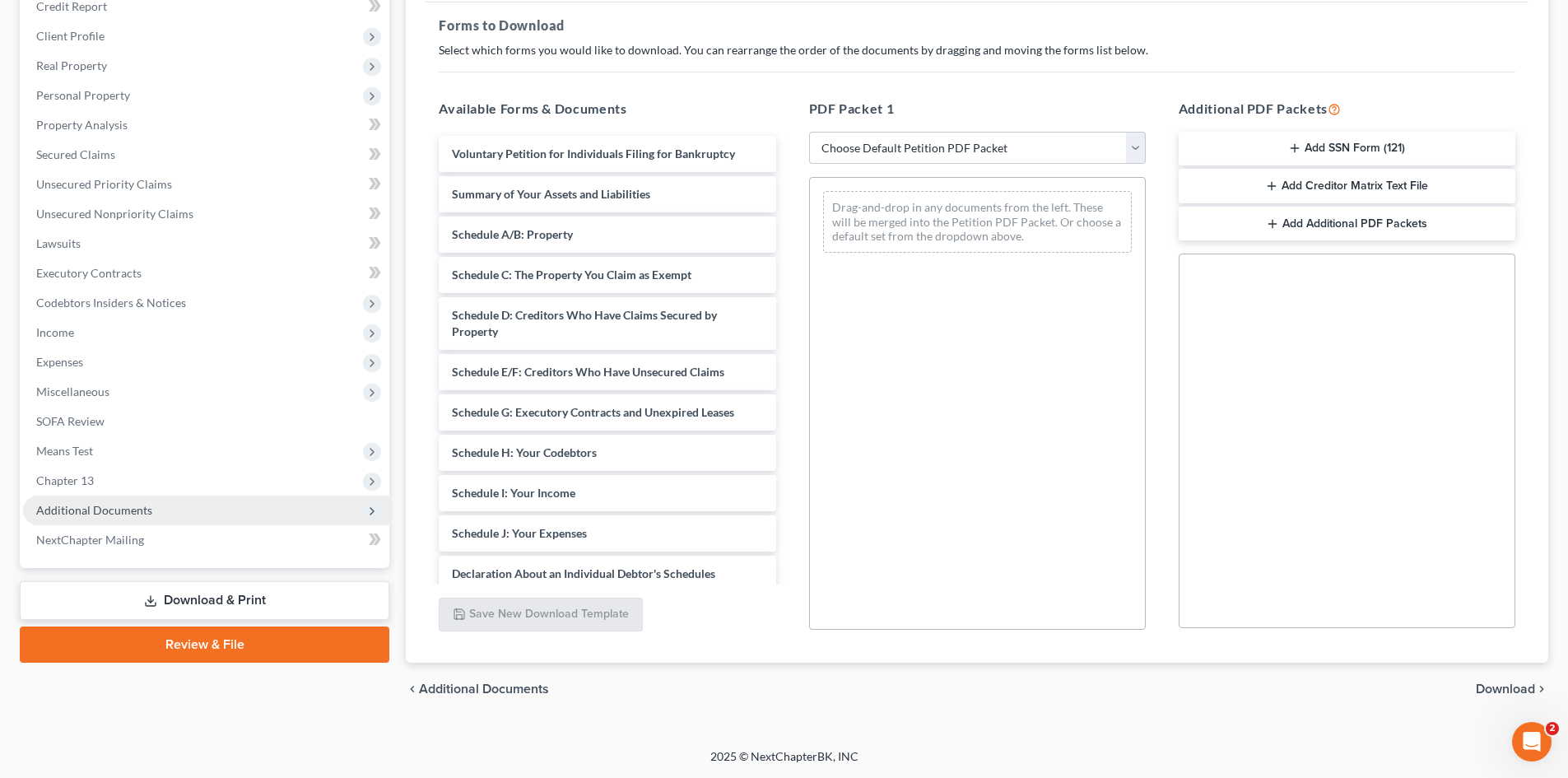
click at [83, 504] on span "Additional Documents" at bounding box center [94, 509] width 116 height 14
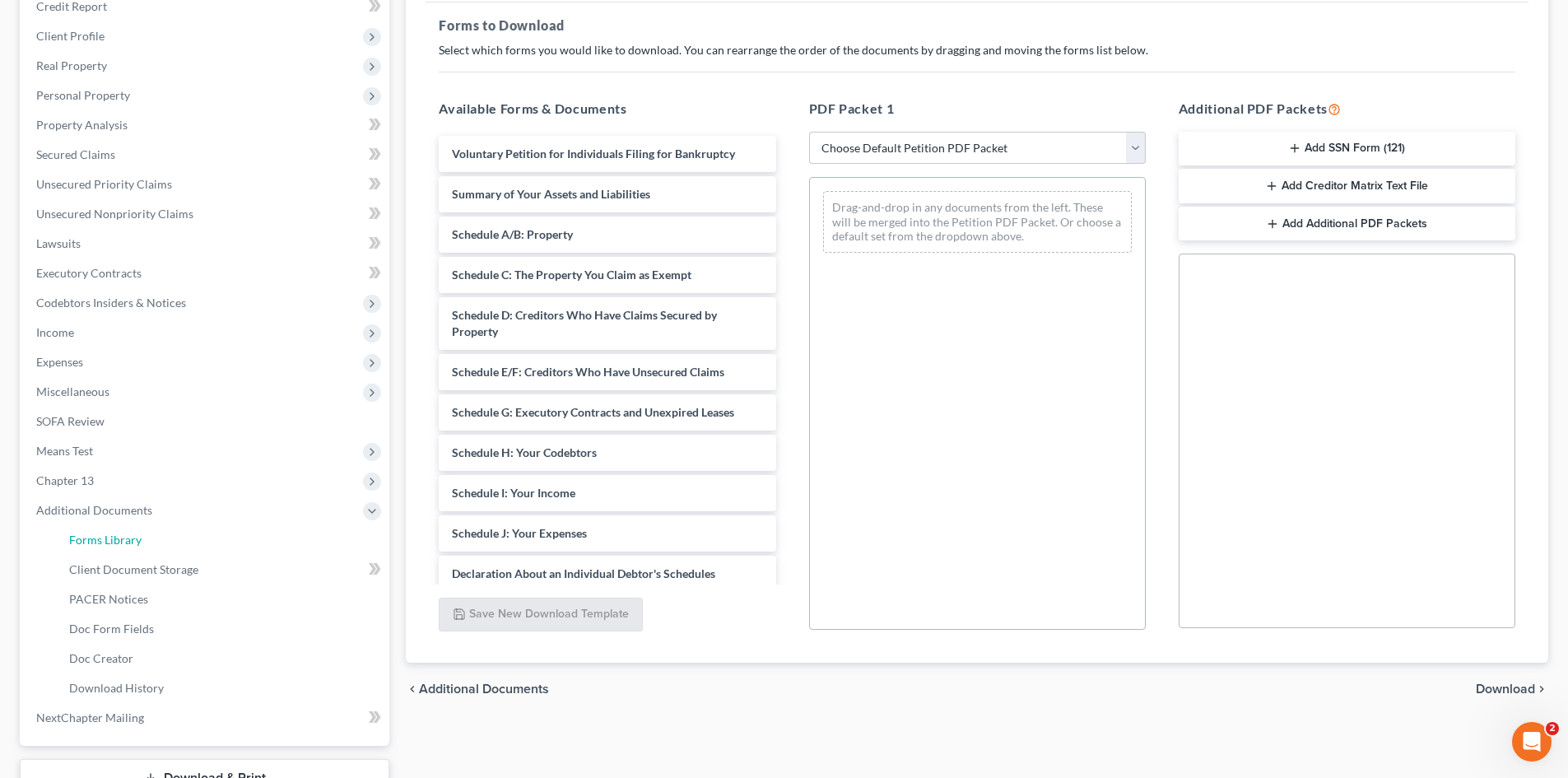
drag, startPoint x: 149, startPoint y: 529, endPoint x: 407, endPoint y: 482, distance: 262.2
click at [149, 529] on link "Forms Library" at bounding box center [222, 540] width 333 height 30
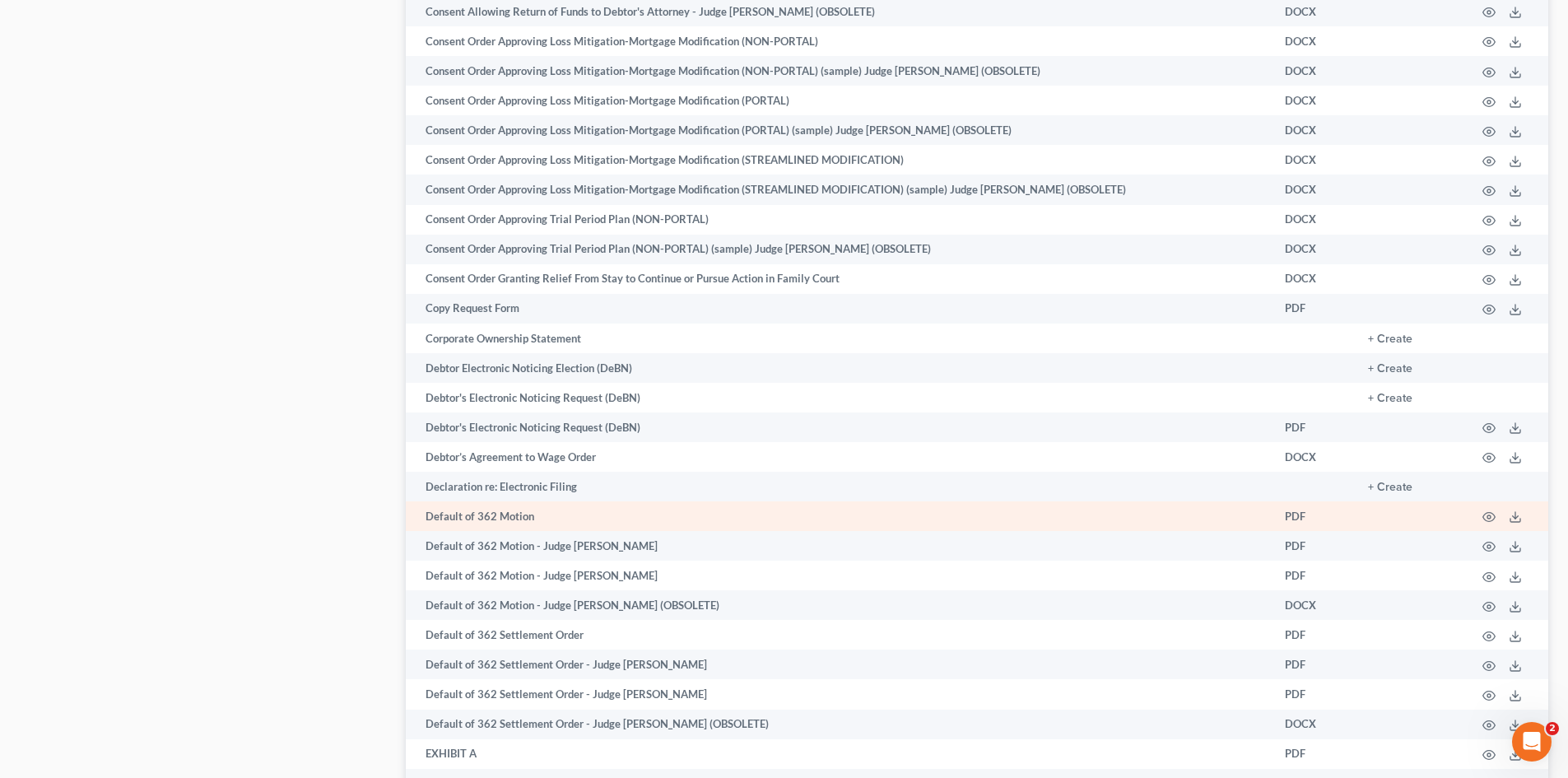
scroll to position [1646, 0]
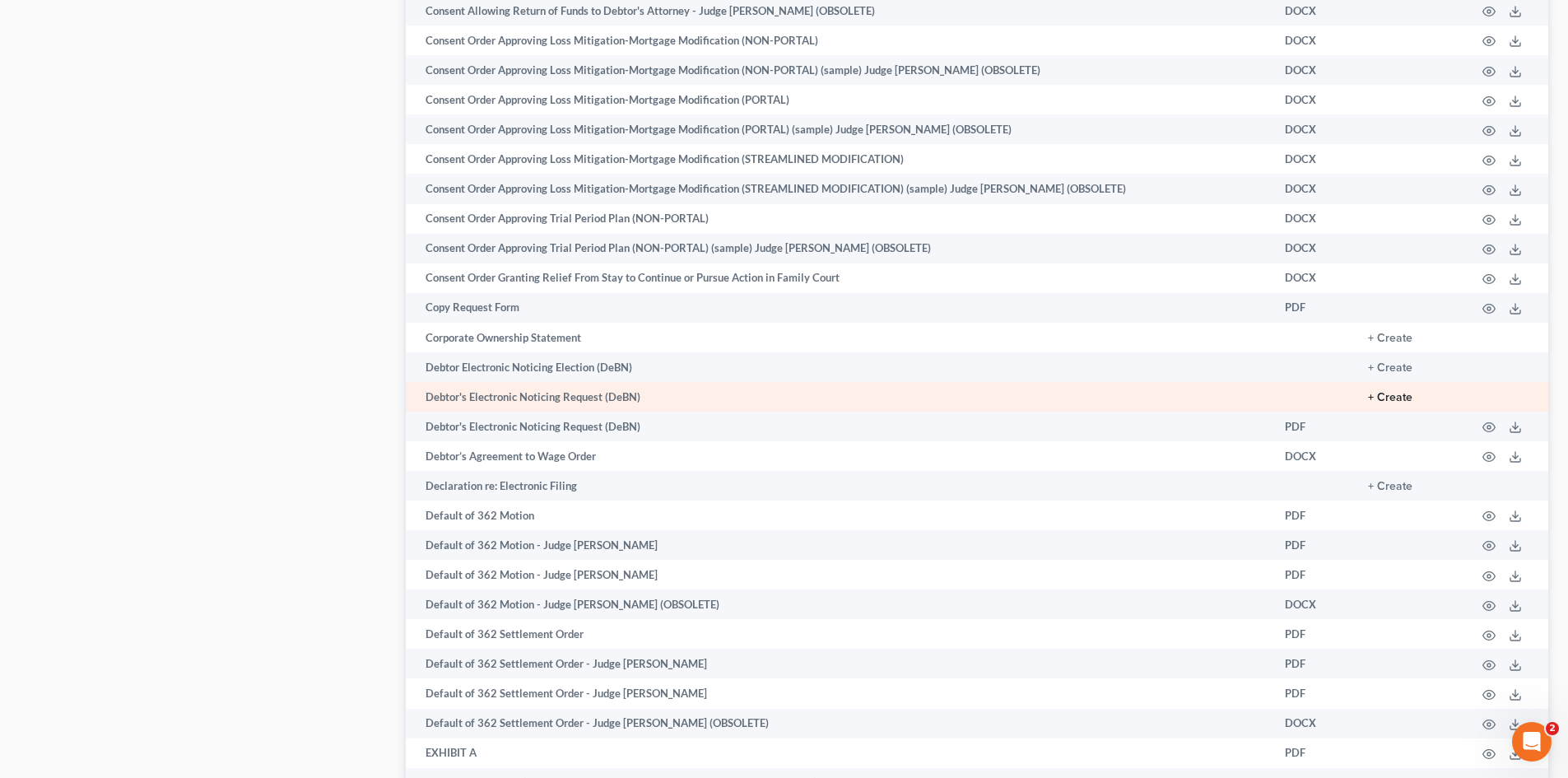
click at [1396, 398] on button "+ Create" at bounding box center [1390, 398] width 44 height 11
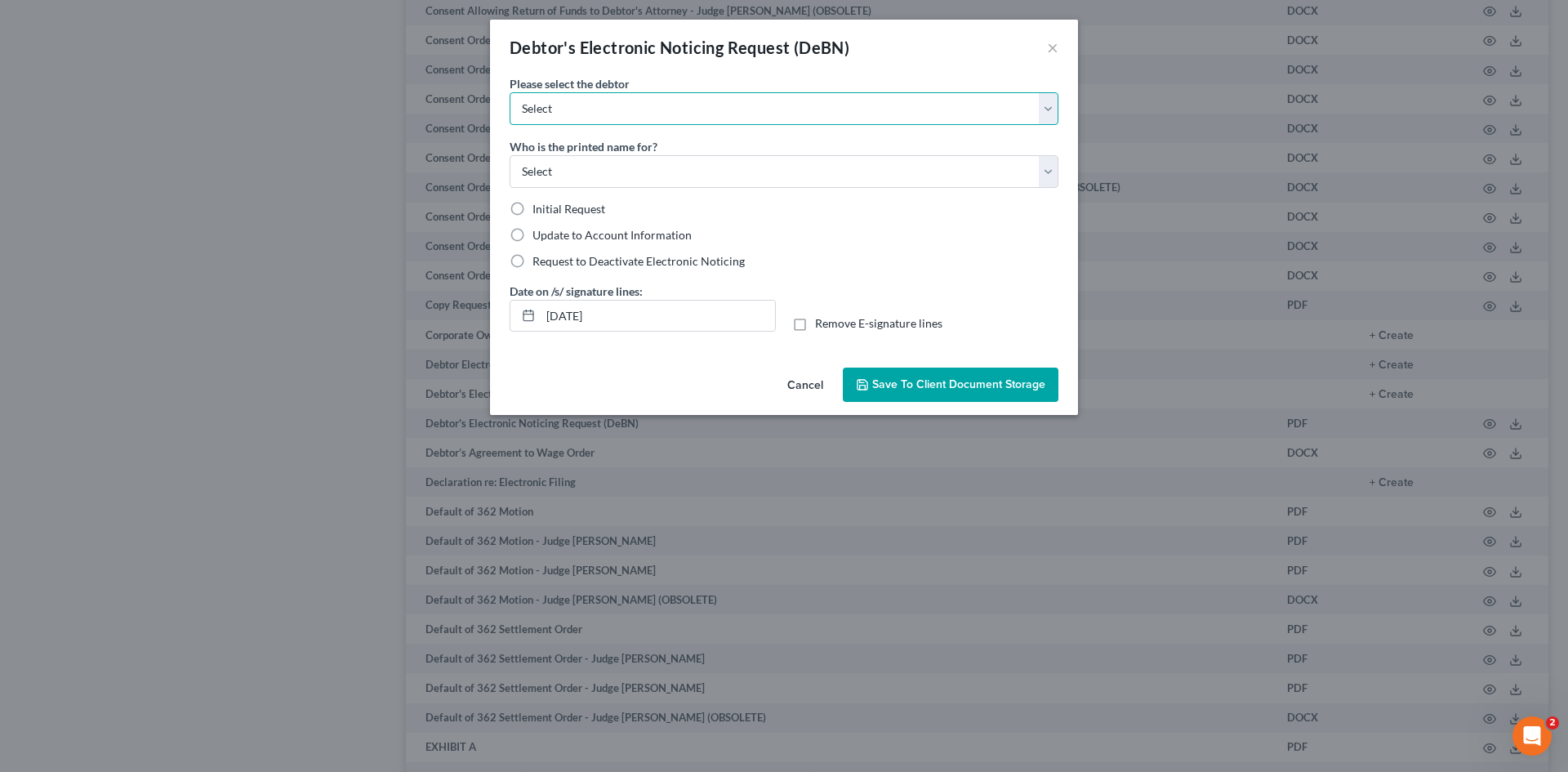
drag, startPoint x: 585, startPoint y: 104, endPoint x: 579, endPoint y: 123, distance: 19.9
click at [585, 105] on select "Select [PERSON_NAME] [PERSON_NAME]" at bounding box center [783, 109] width 549 height 33
select select "0"
click at [509, 92] on select "Select [PERSON_NAME] [PERSON_NAME]" at bounding box center [783, 109] width 549 height 33
click at [553, 167] on select "Select Debtor Attorney" at bounding box center [783, 171] width 549 height 33
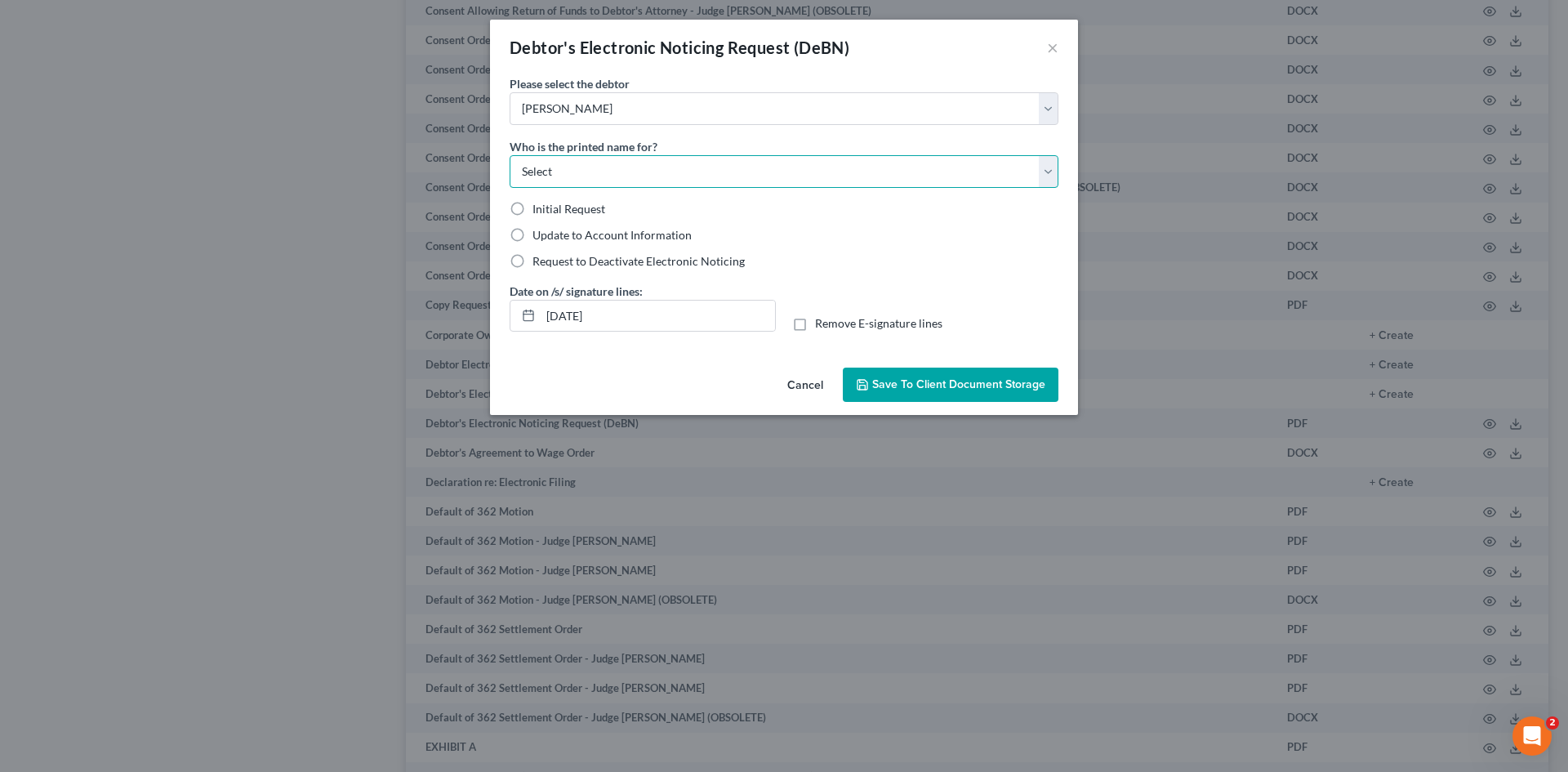
select select "0"
click at [509, 155] on select "Select Debtor Attorney" at bounding box center [783, 171] width 549 height 33
click at [532, 212] on label "Initial Request" at bounding box center [568, 209] width 72 height 16
click at [539, 212] on input "Initial Request" at bounding box center [545, 206] width 11 height 11
radio input "true"
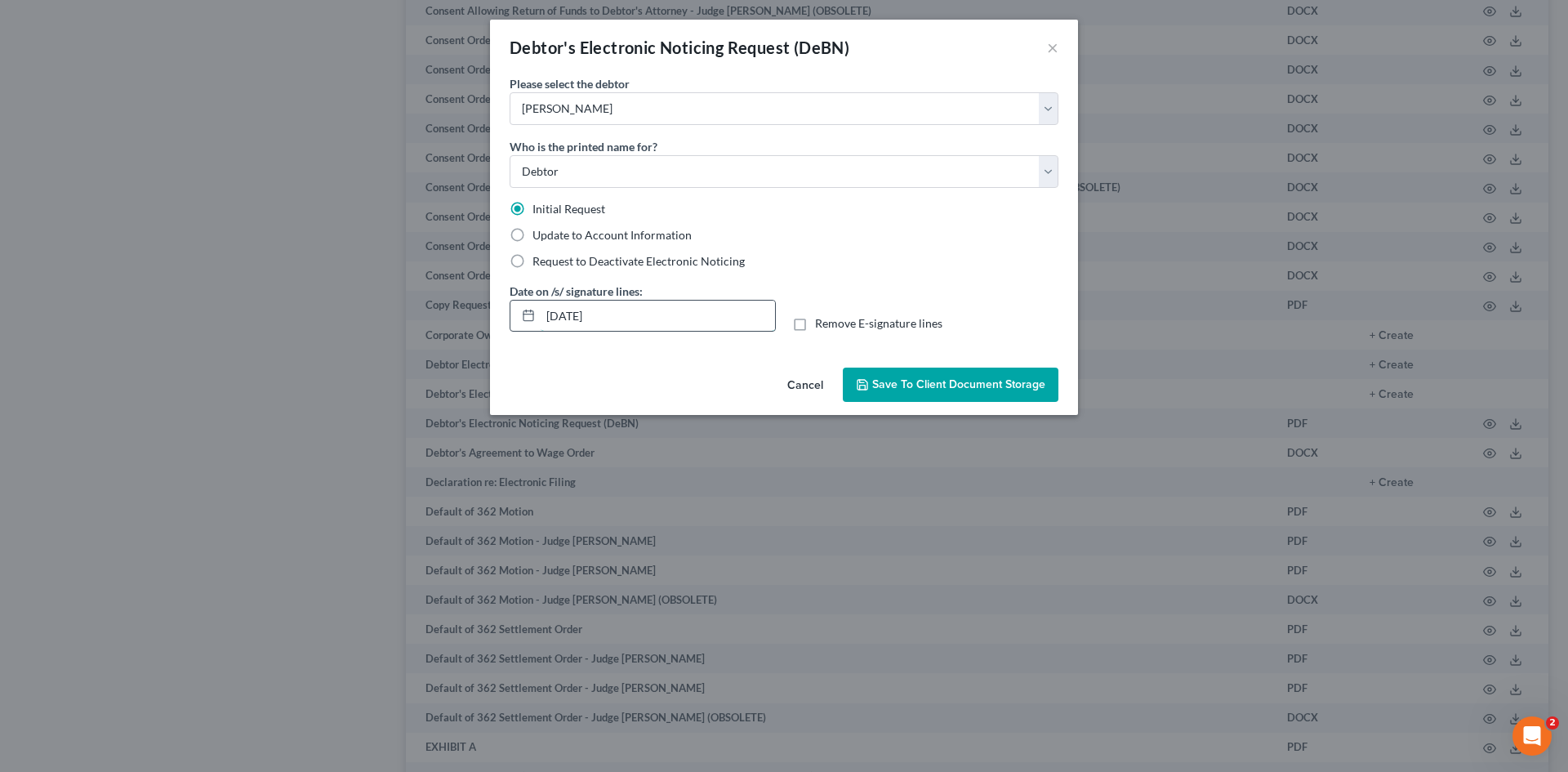
drag, startPoint x: 541, startPoint y: 317, endPoint x: 749, endPoint y: 306, distance: 208.3
click at [755, 313] on input "[DATE]" at bounding box center [658, 316] width 234 height 31
click at [815, 330] on label "Remove E-signature lines" at bounding box center [878, 323] width 127 height 16
click at [822, 326] on input "Remove E-signature lines" at bounding box center [827, 321] width 11 height 11
checkbox input "true"
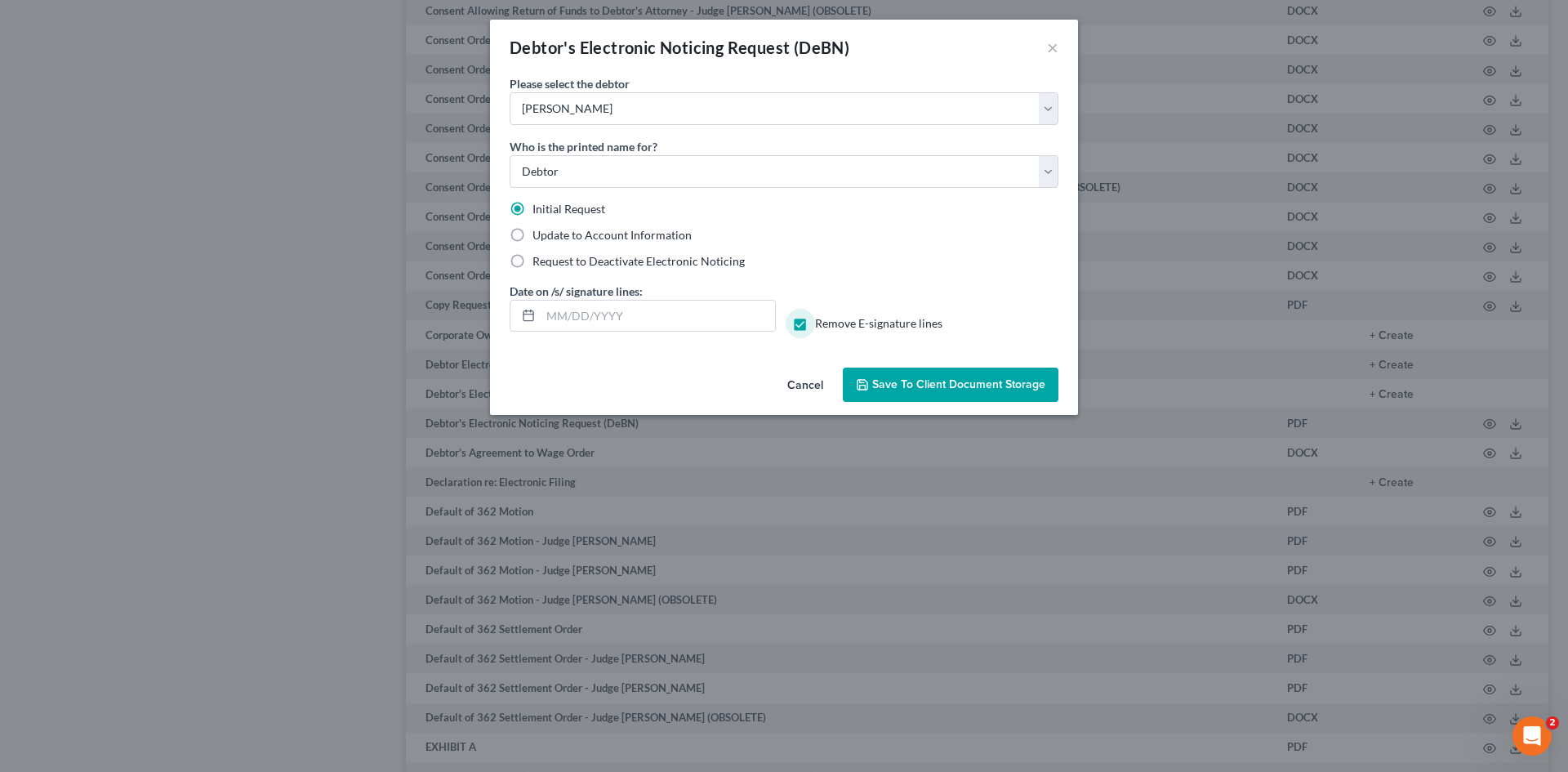
click at [927, 375] on button "Save to Client Document Storage" at bounding box center [950, 384] width 215 height 34
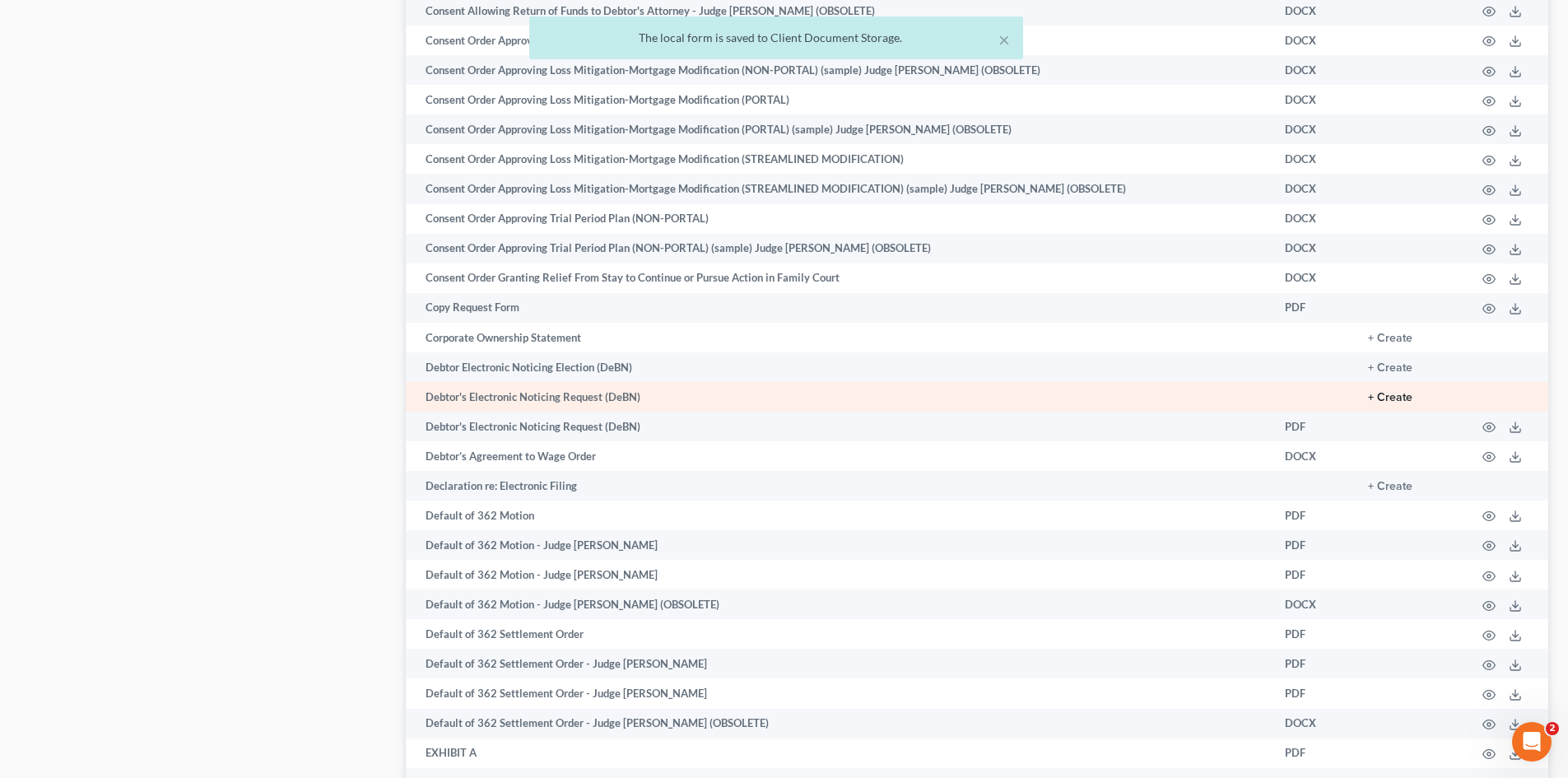
click at [1396, 399] on button "+ Create" at bounding box center [1390, 398] width 44 height 11
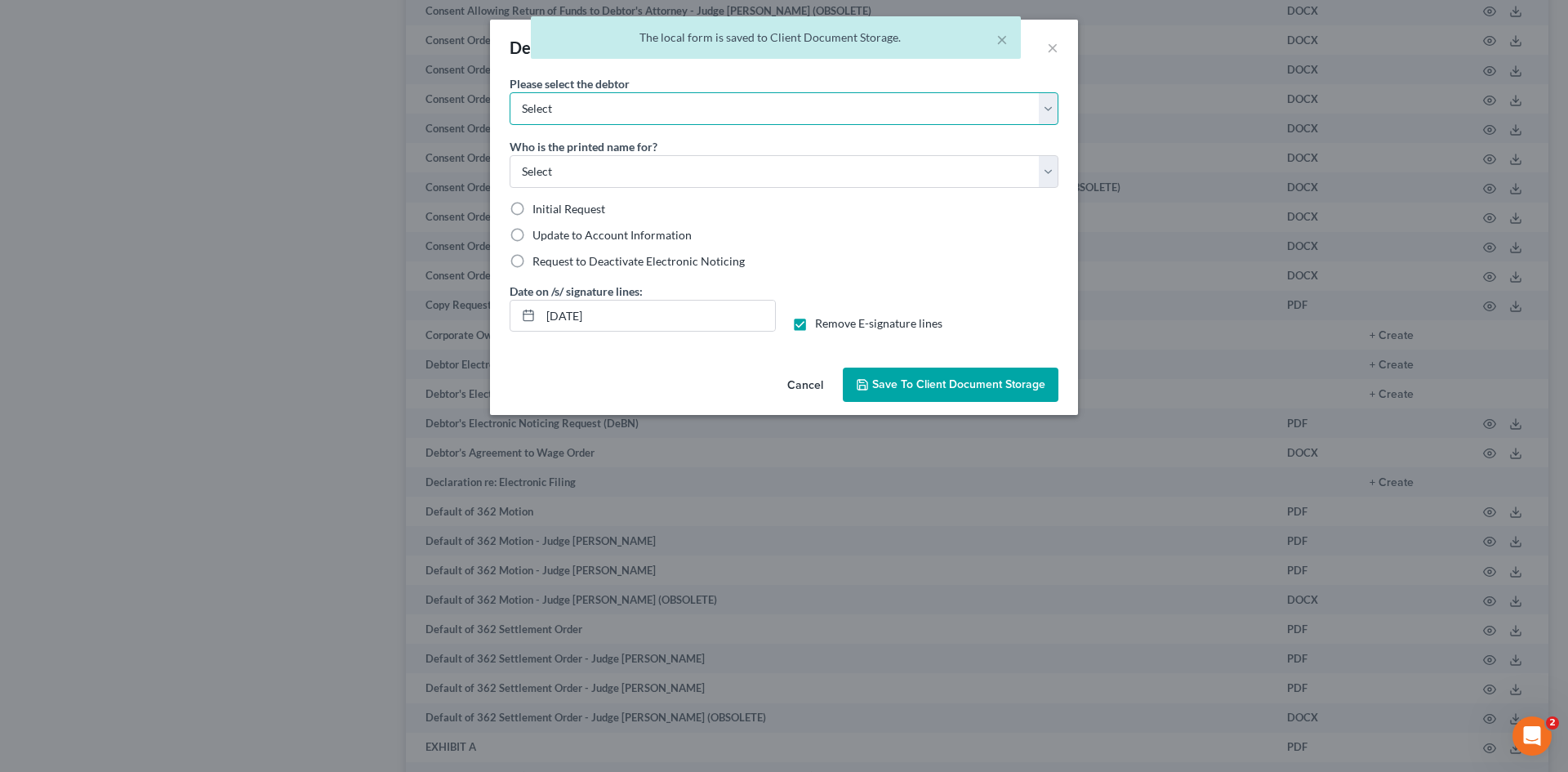
drag, startPoint x: 767, startPoint y: 111, endPoint x: 750, endPoint y: 125, distance: 22.0
click at [767, 111] on select "Select [PERSON_NAME] [PERSON_NAME]" at bounding box center [783, 109] width 549 height 33
select select "1"
click at [509, 92] on select "Select [PERSON_NAME] [PERSON_NAME]" at bounding box center [783, 109] width 549 height 33
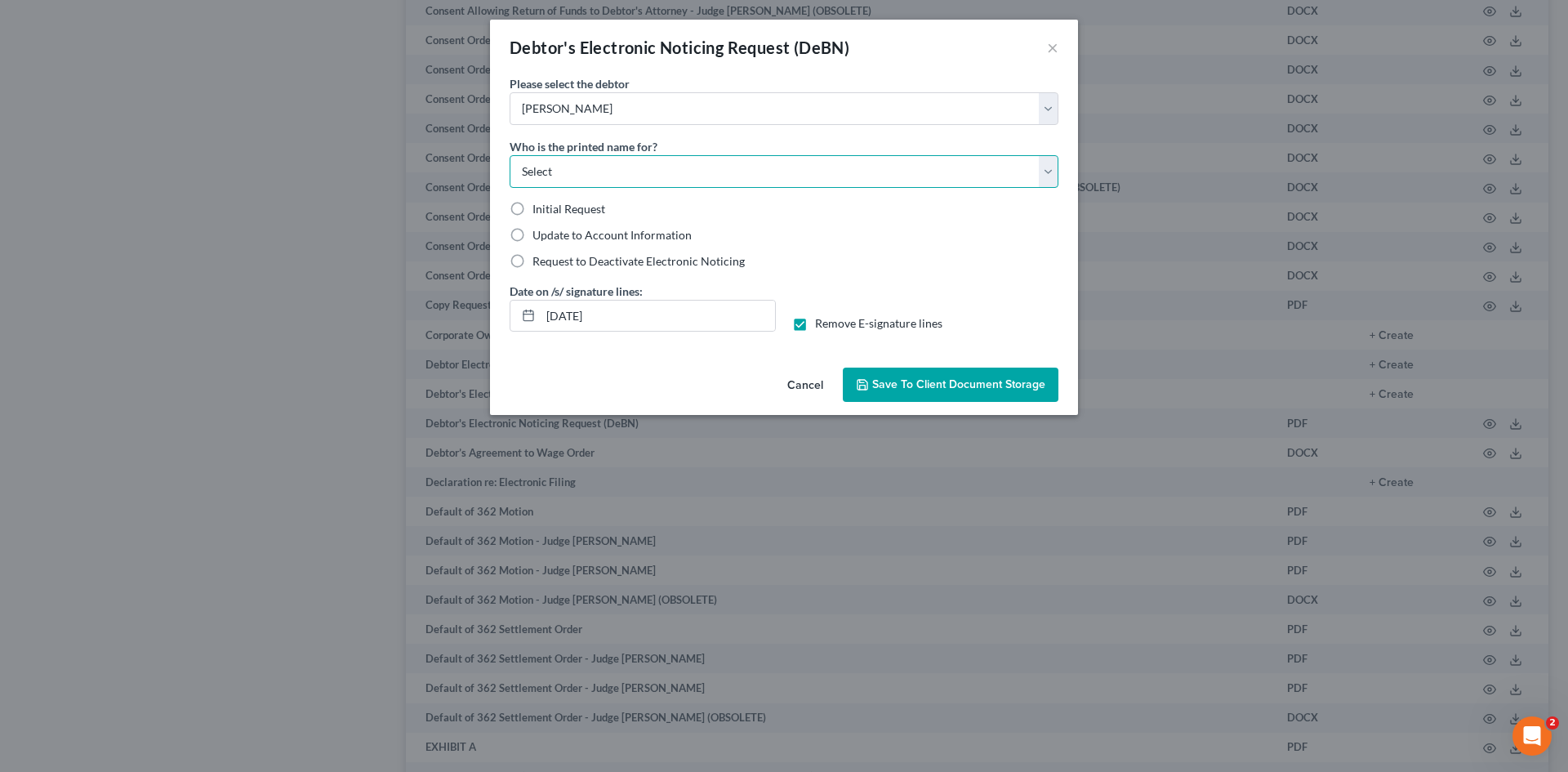
click at [557, 180] on select "Select Debtor Attorney" at bounding box center [783, 171] width 549 height 33
select select "0"
click at [509, 155] on select "Select Debtor Attorney" at bounding box center [783, 171] width 549 height 33
click at [532, 211] on label "Initial Request" at bounding box center [568, 209] width 72 height 16
click at [539, 211] on input "Initial Request" at bounding box center [545, 206] width 11 height 11
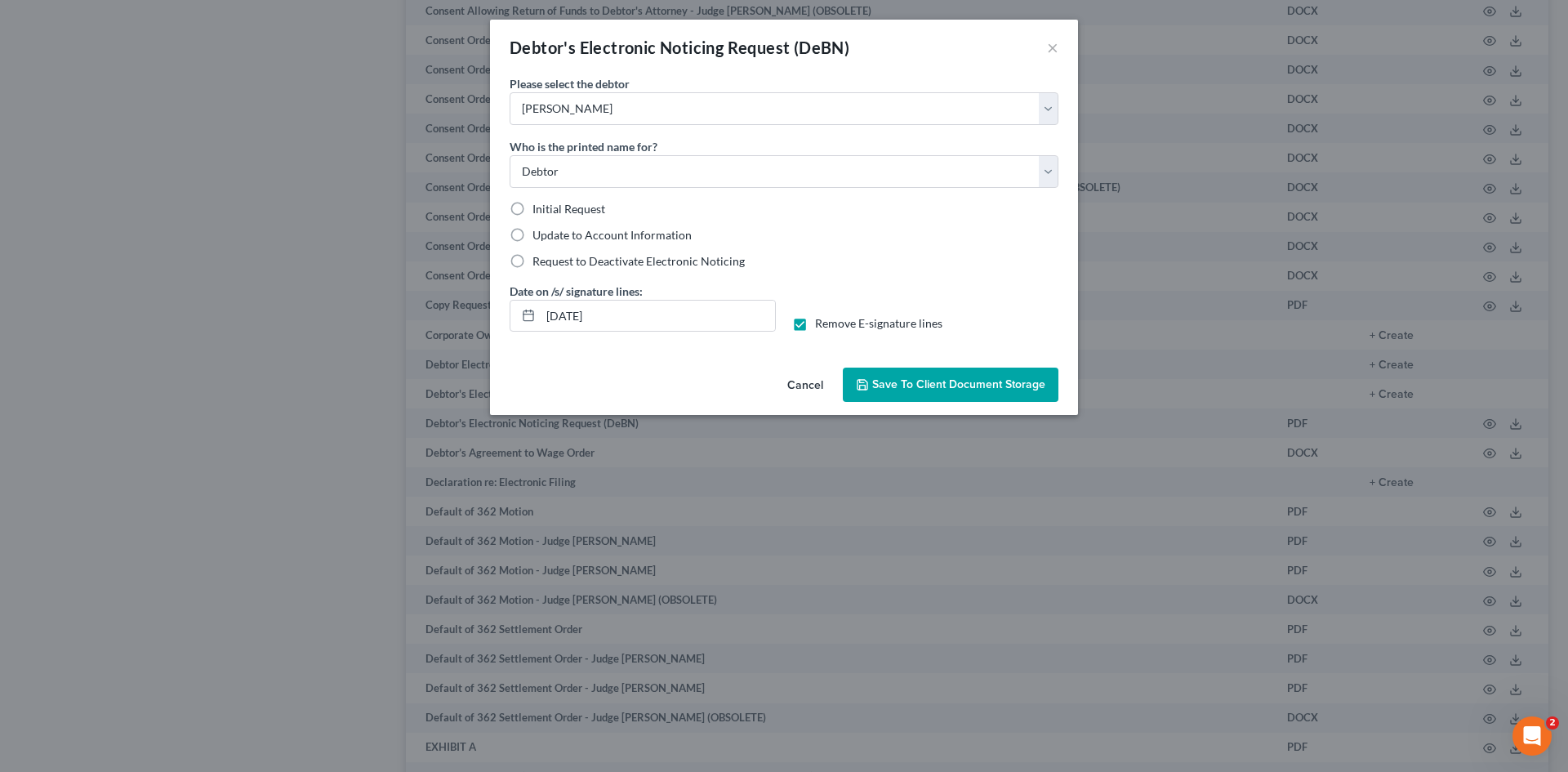
radio input "true"
drag, startPoint x: 543, startPoint y: 314, endPoint x: 632, endPoint y: 310, distance: 89.1
click at [632, 310] on input "[DATE]" at bounding box center [658, 316] width 234 height 31
click at [963, 390] on span "Save to Client Document Storage" at bounding box center [958, 384] width 173 height 14
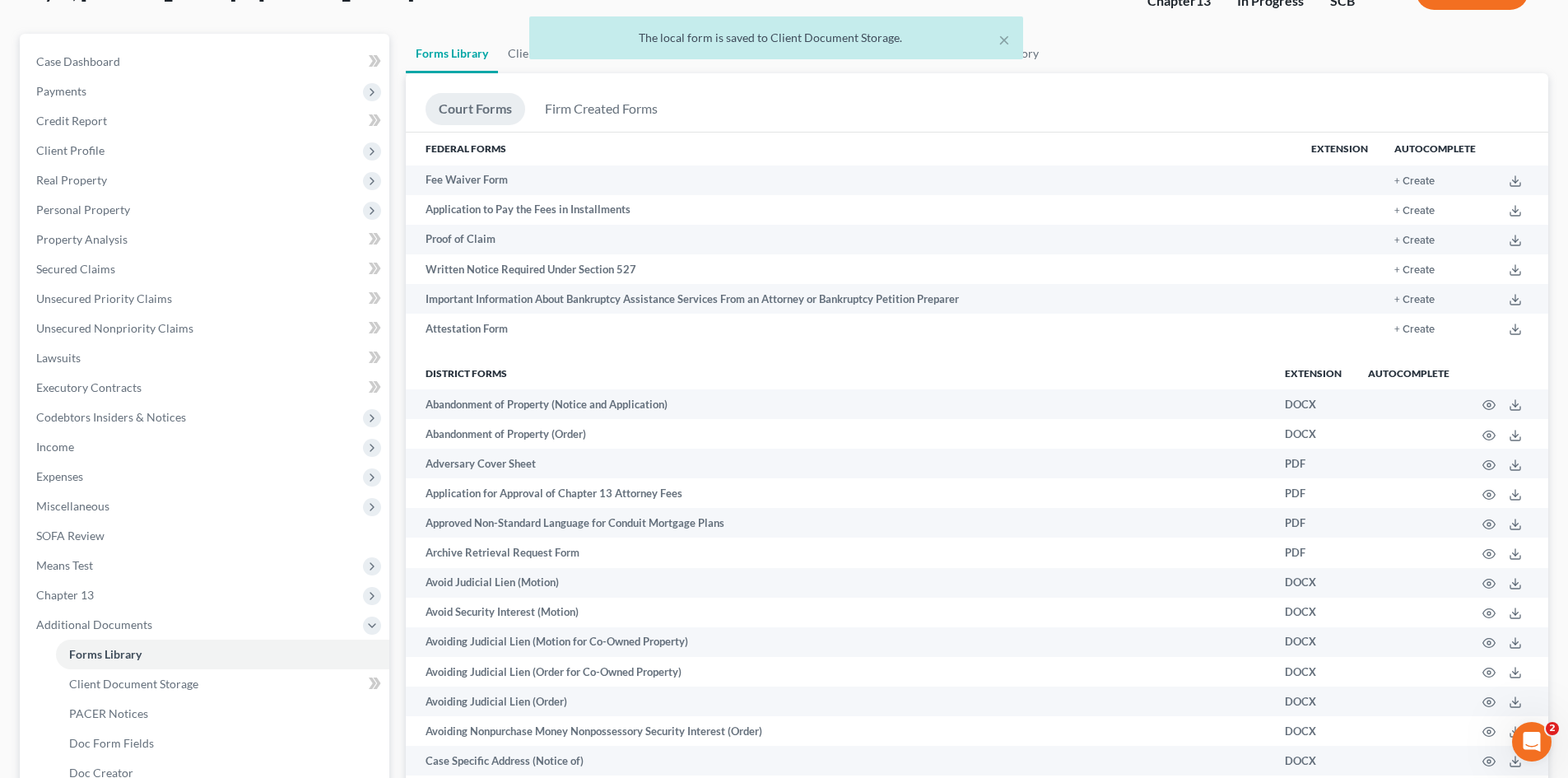
scroll to position [0, 0]
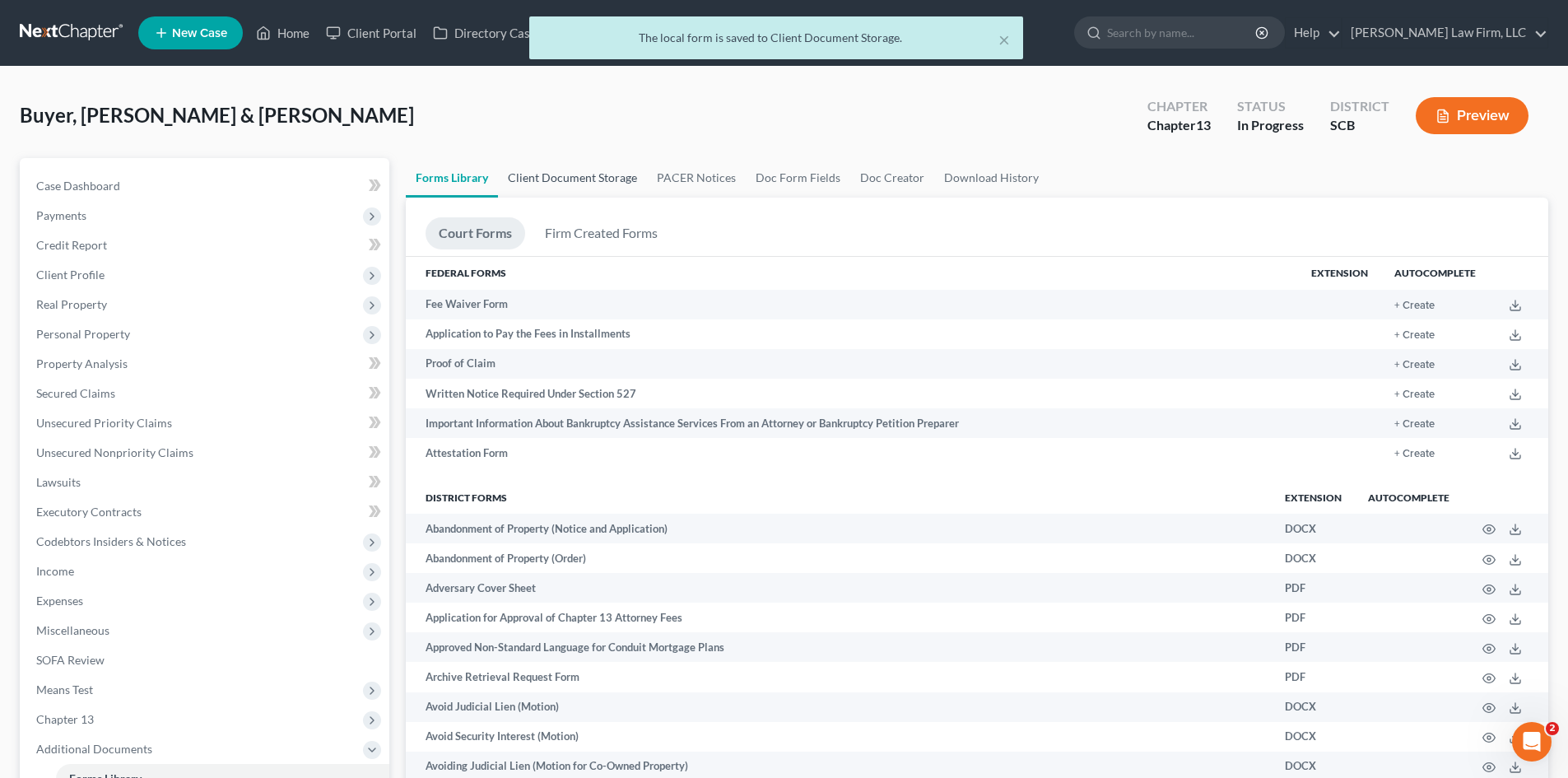
click at [552, 195] on link "Client Document Storage" at bounding box center [572, 177] width 149 height 40
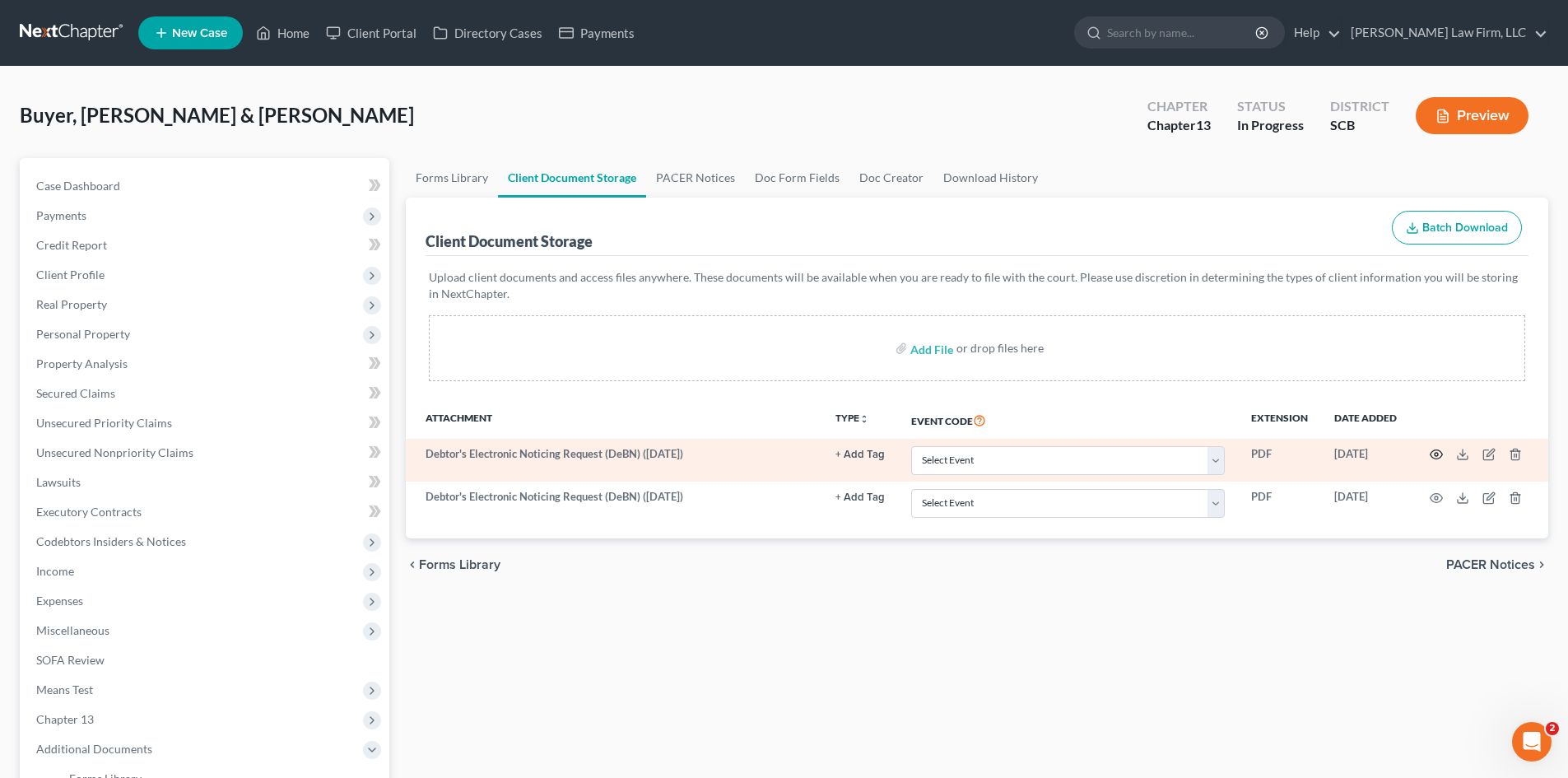
click at [1440, 452] on icon "button" at bounding box center [1436, 455] width 12 height 9
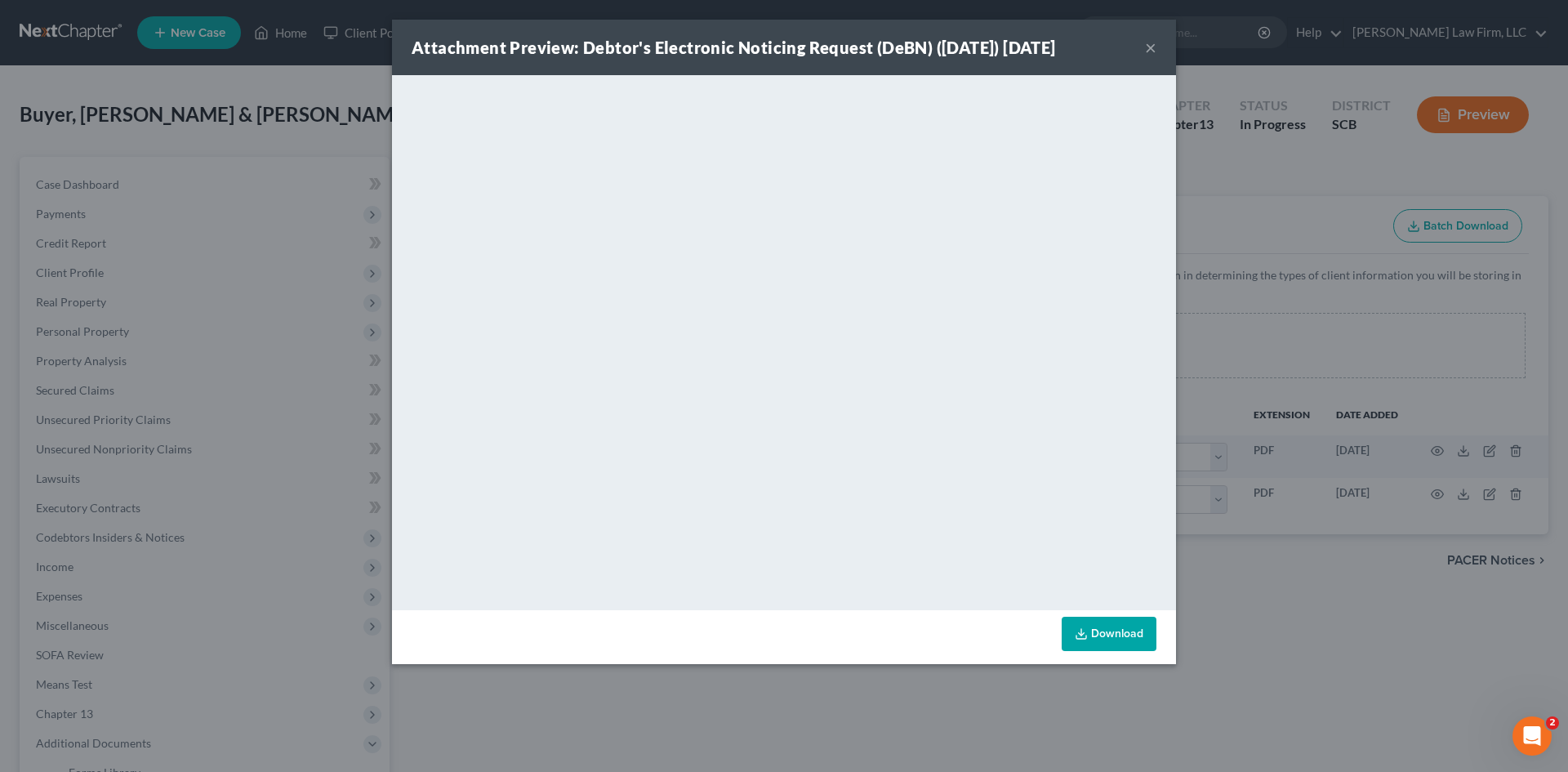
drag, startPoint x: 1235, startPoint y: 616, endPoint x: 1182, endPoint y: 632, distance: 55.4
click at [1196, 629] on div "Attachment Preview: Debtor's Electronic Noticing Request (DeBN) ([DATE]) [DATE]…" at bounding box center [784, 386] width 1568 height 772
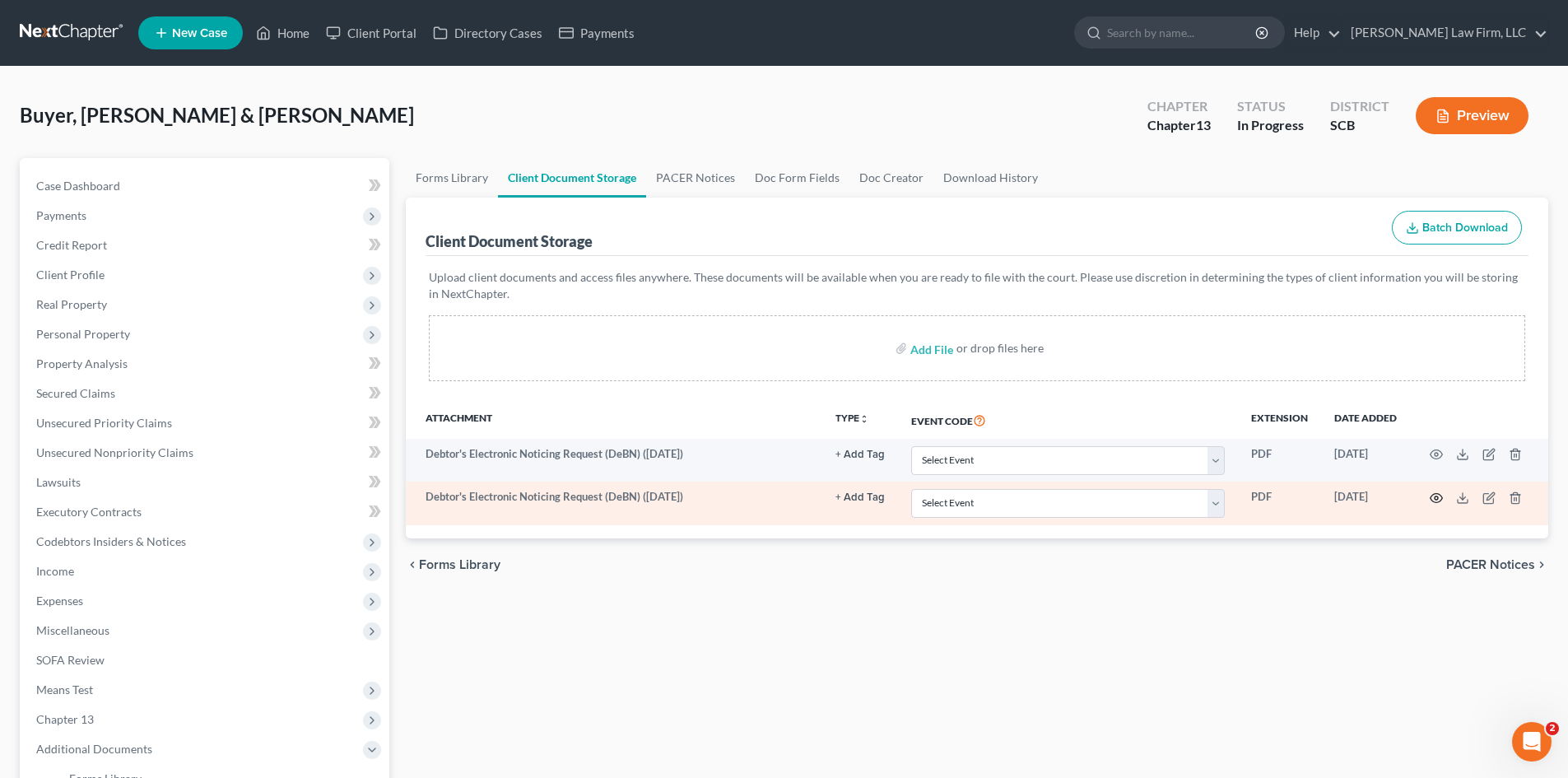
click at [1442, 499] on icon "button" at bounding box center [1436, 497] width 13 height 13
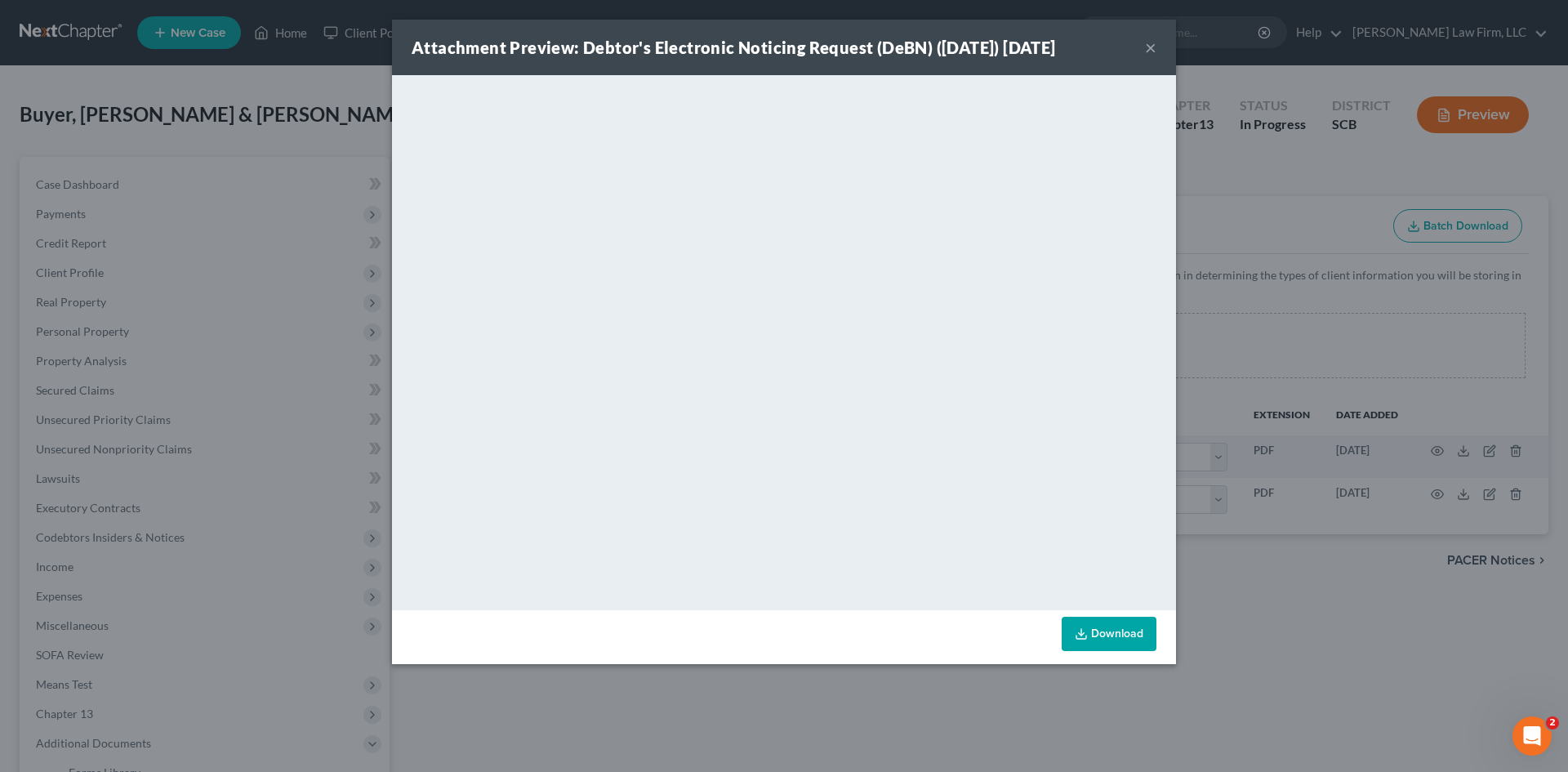
click at [1376, 667] on div "Attachment Preview: Debtor's Electronic Noticing Request (DeBN) ([DATE]) [DATE]…" at bounding box center [784, 386] width 1568 height 772
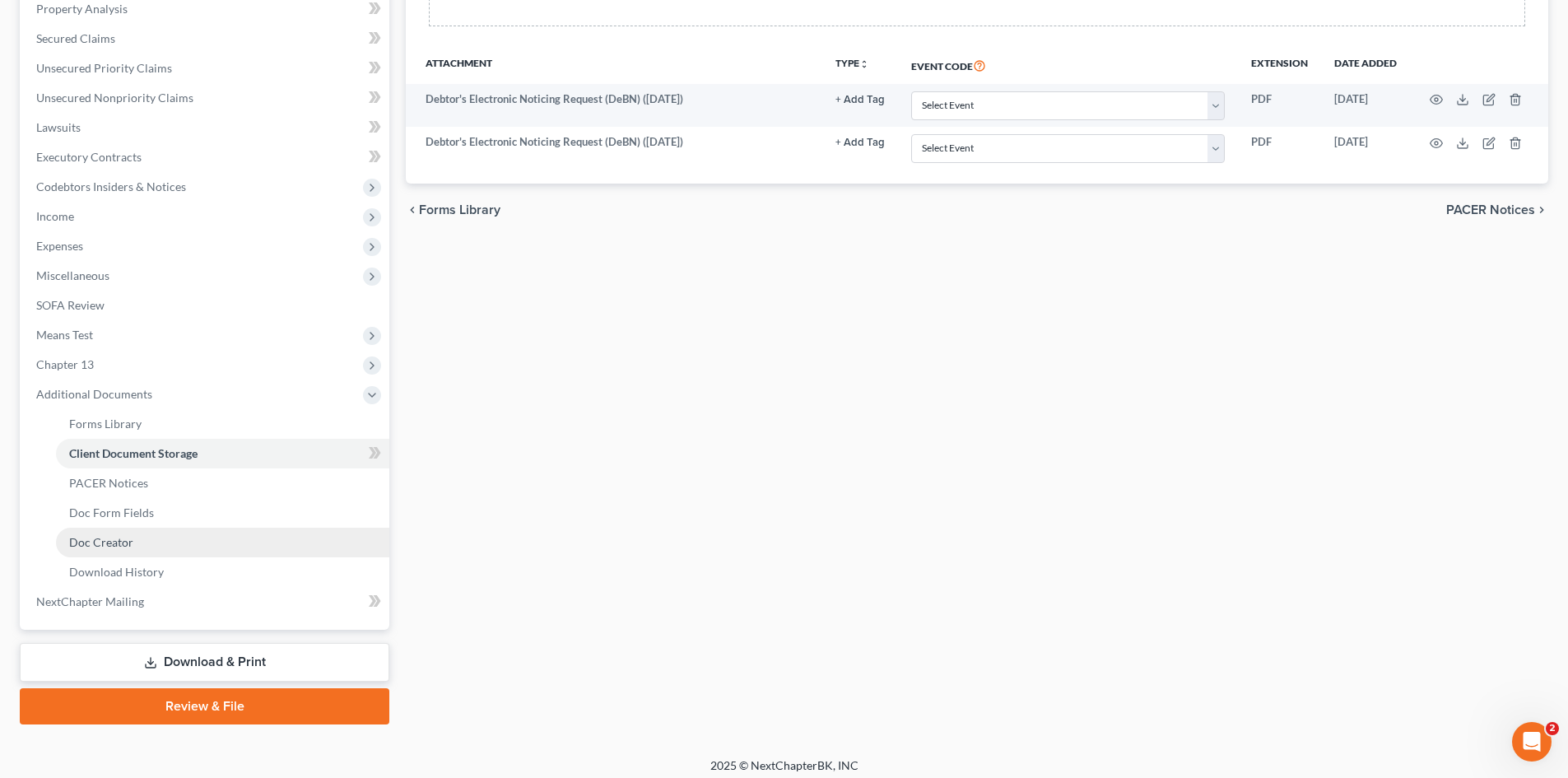
scroll to position [364, 0]
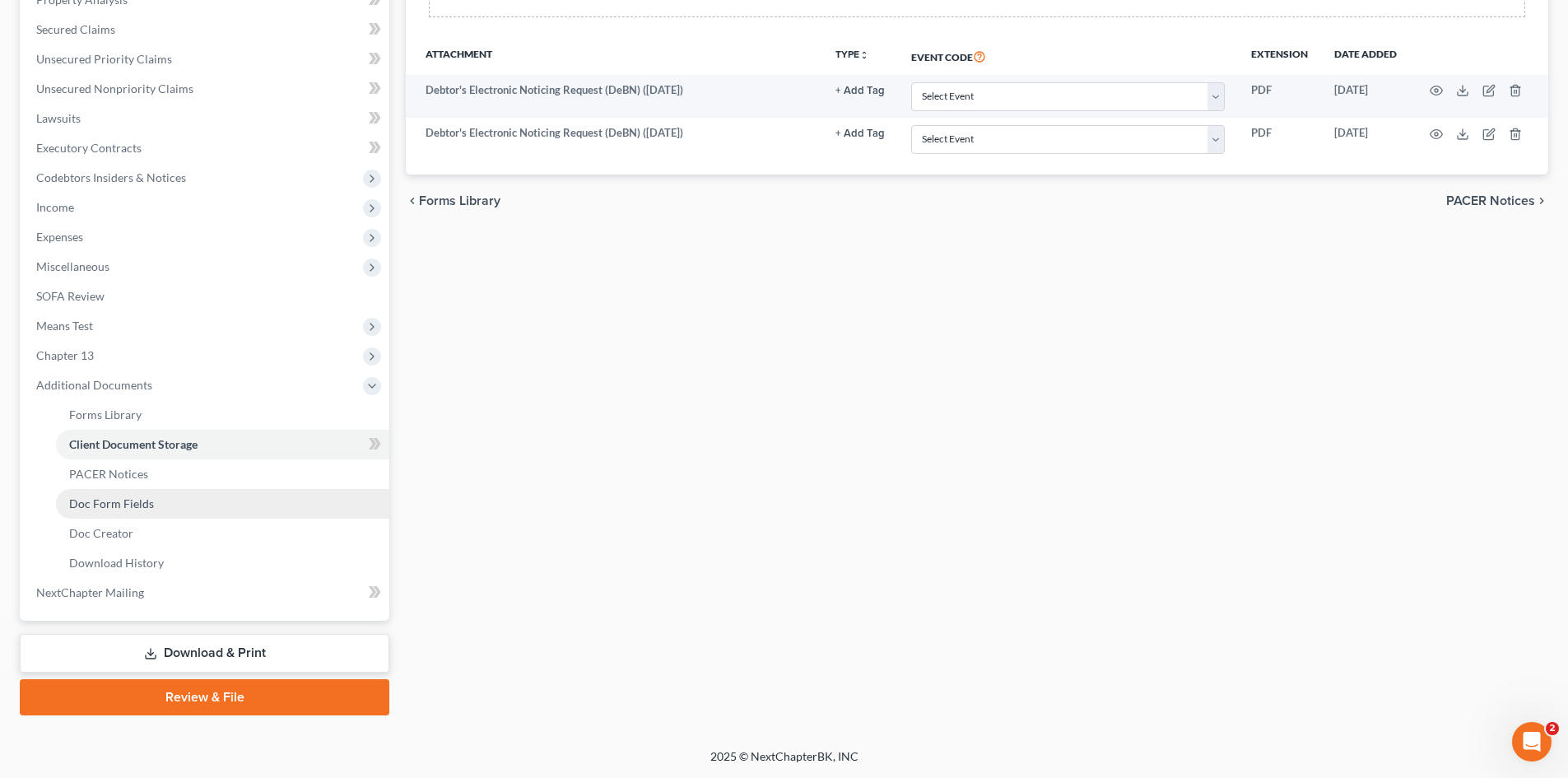
click at [99, 642] on link "Download & Print" at bounding box center [204, 653] width 369 height 39
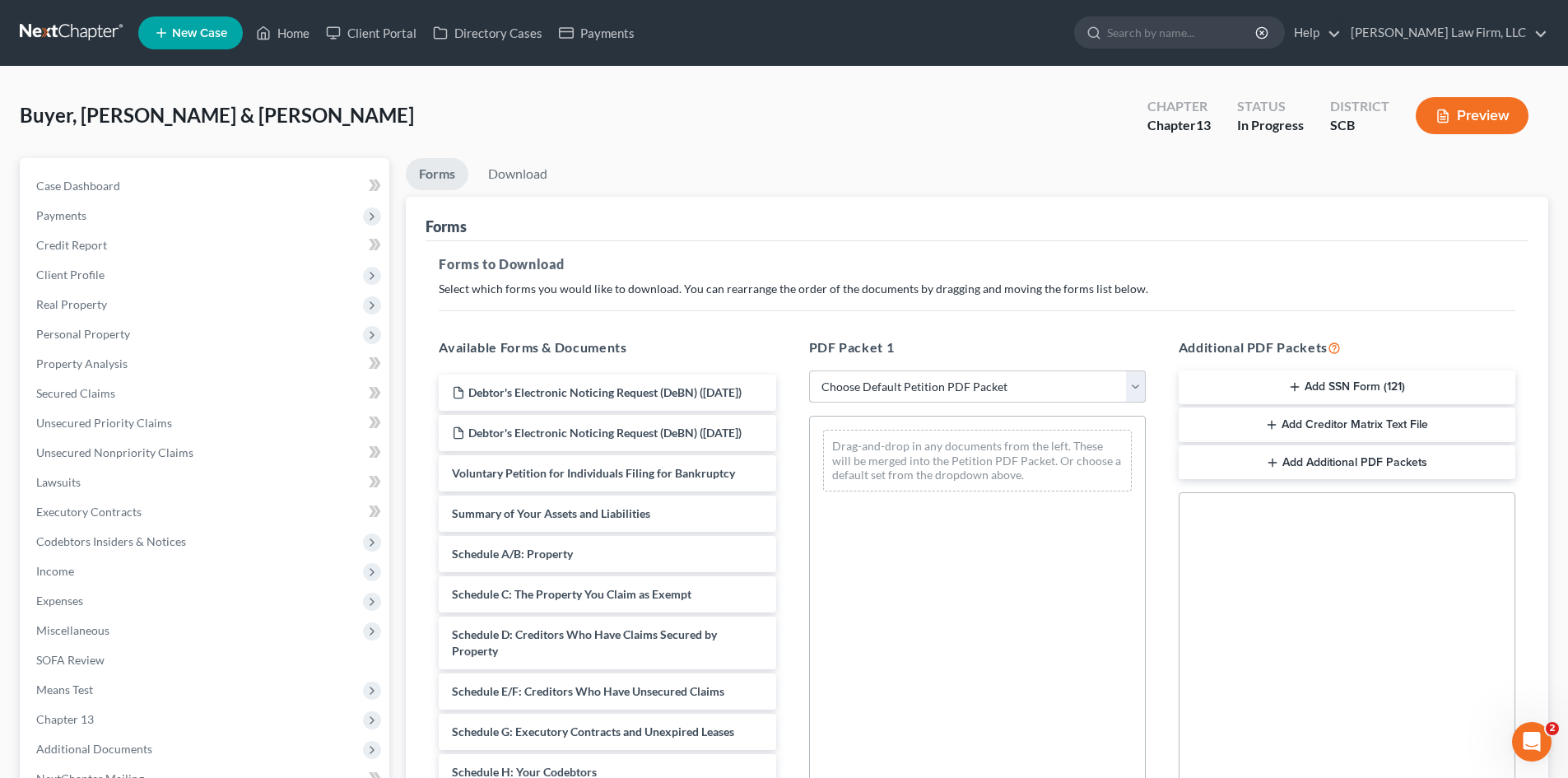
click at [907, 384] on select "Choose Default Petition PDF Packet Complete Bankruptcy Petition (all forms and …" at bounding box center [977, 387] width 337 height 33
select select "0"
click at [809, 370] on select "Choose Default Petition PDF Packet Complete Bankruptcy Petition (all forms and …" at bounding box center [977, 387] width 337 height 33
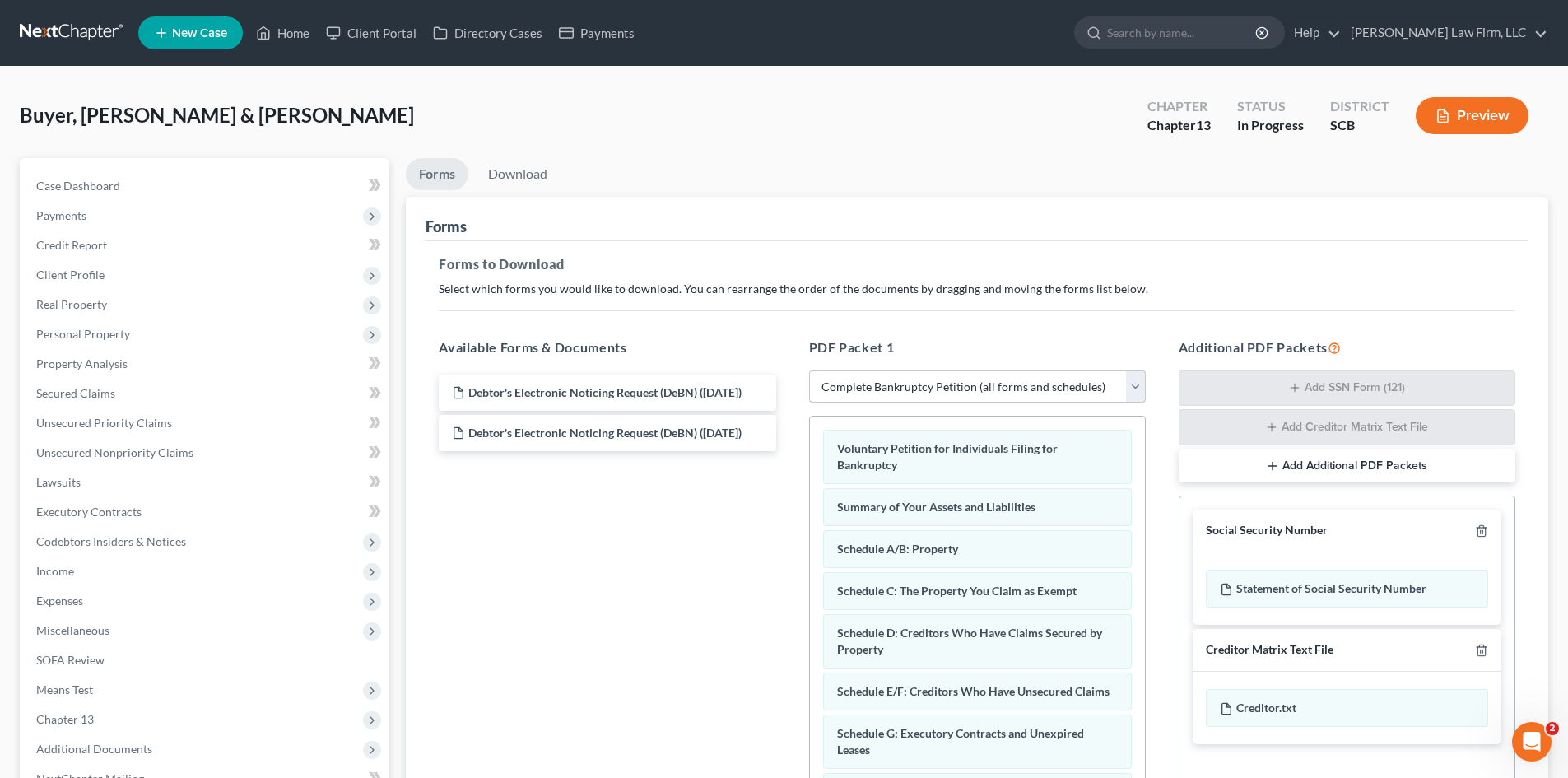
scroll to position [240, 0]
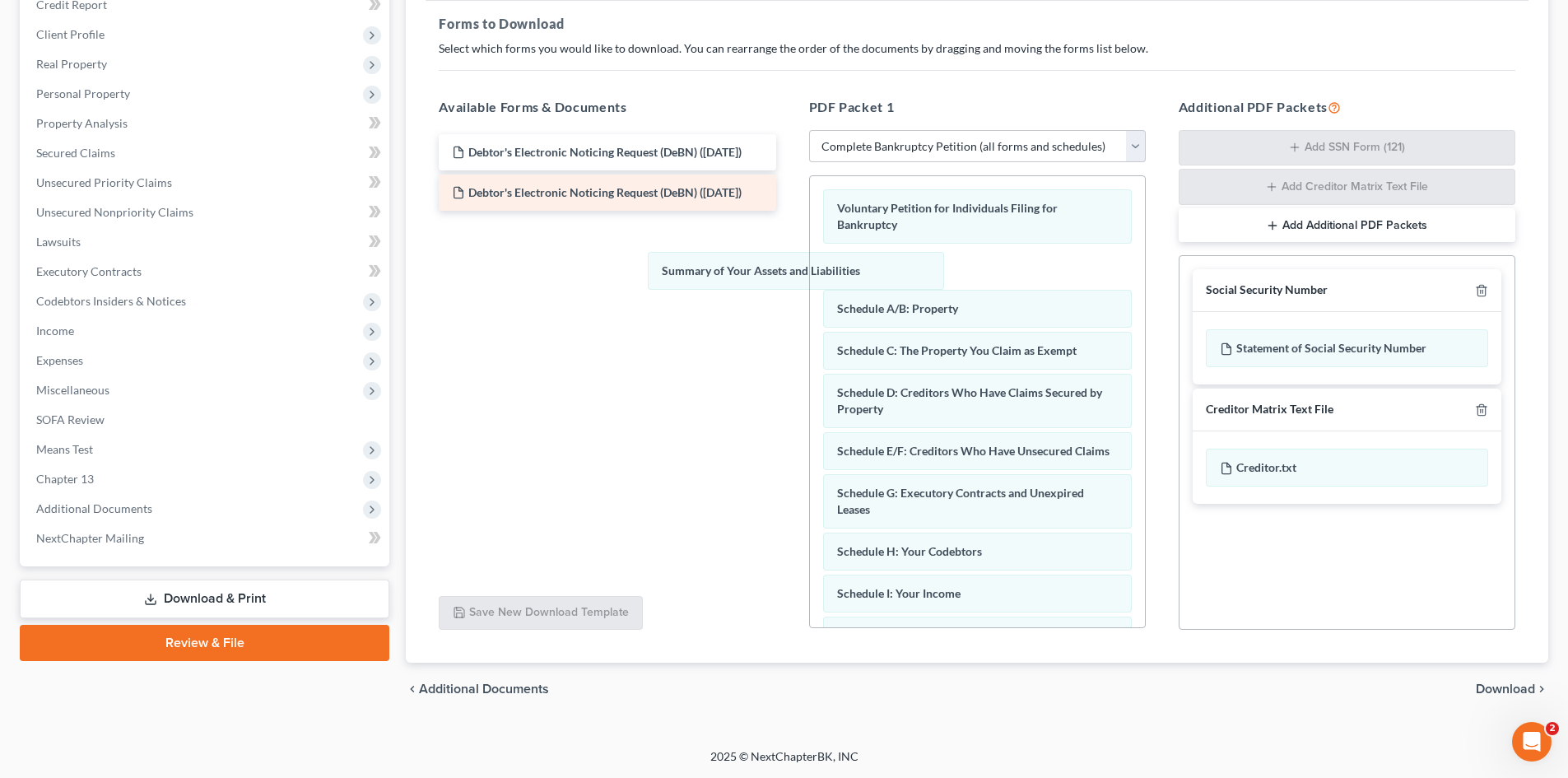
drag, startPoint x: 1022, startPoint y: 275, endPoint x: 540, endPoint y: 217, distance: 485.5
click at [810, 278] on div "Summary of Your Assets and Liabilities Voluntary Petition for Individuals Filin…" at bounding box center [977, 627] width 335 height 901
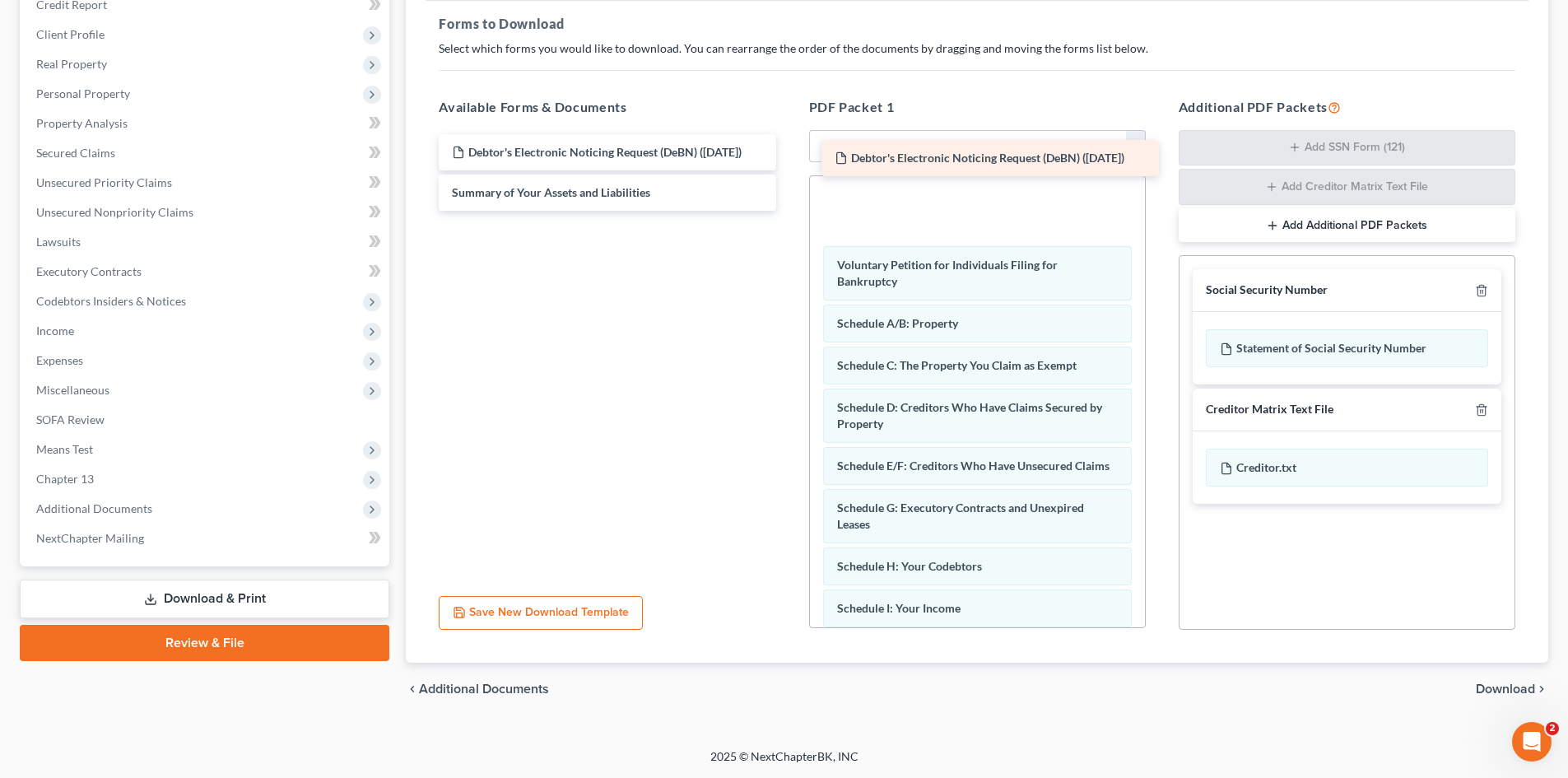
drag, startPoint x: 557, startPoint y: 163, endPoint x: 894, endPoint y: 170, distance: 337.1
click at [788, 169] on div "Debtor's Electronic Noticing Request (DeBN) ([DATE]) Debtor's Electronic Notici…" at bounding box center [606, 172] width 363 height 77
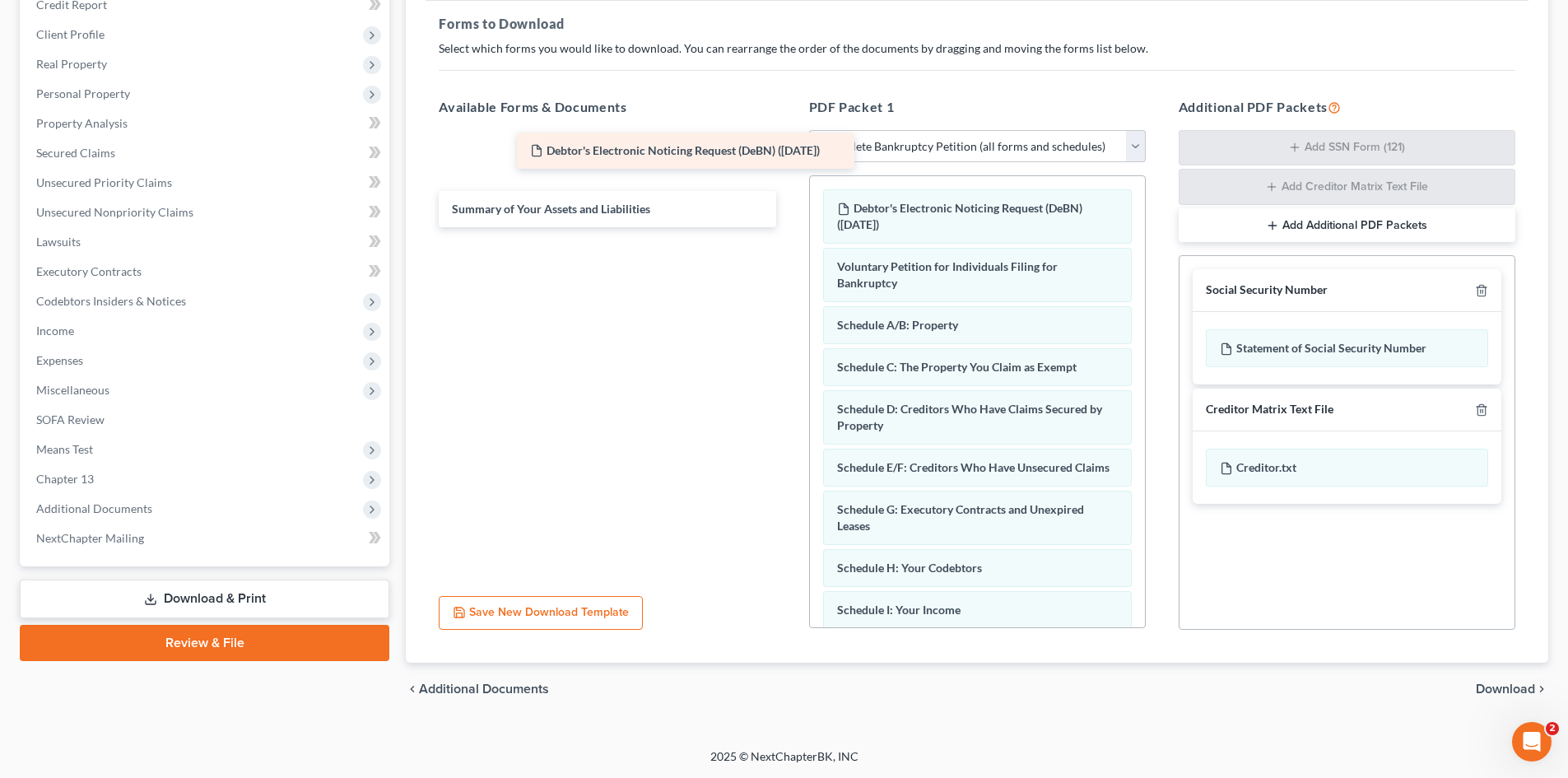
drag, startPoint x: 622, startPoint y: 163, endPoint x: 1019, endPoint y: 175, distance: 397.2
click at [788, 163] on div "Debtor's Electronic Noticing Request (DeBN) ([DATE]) Debtor's Electronic Notici…" at bounding box center [606, 180] width 363 height 93
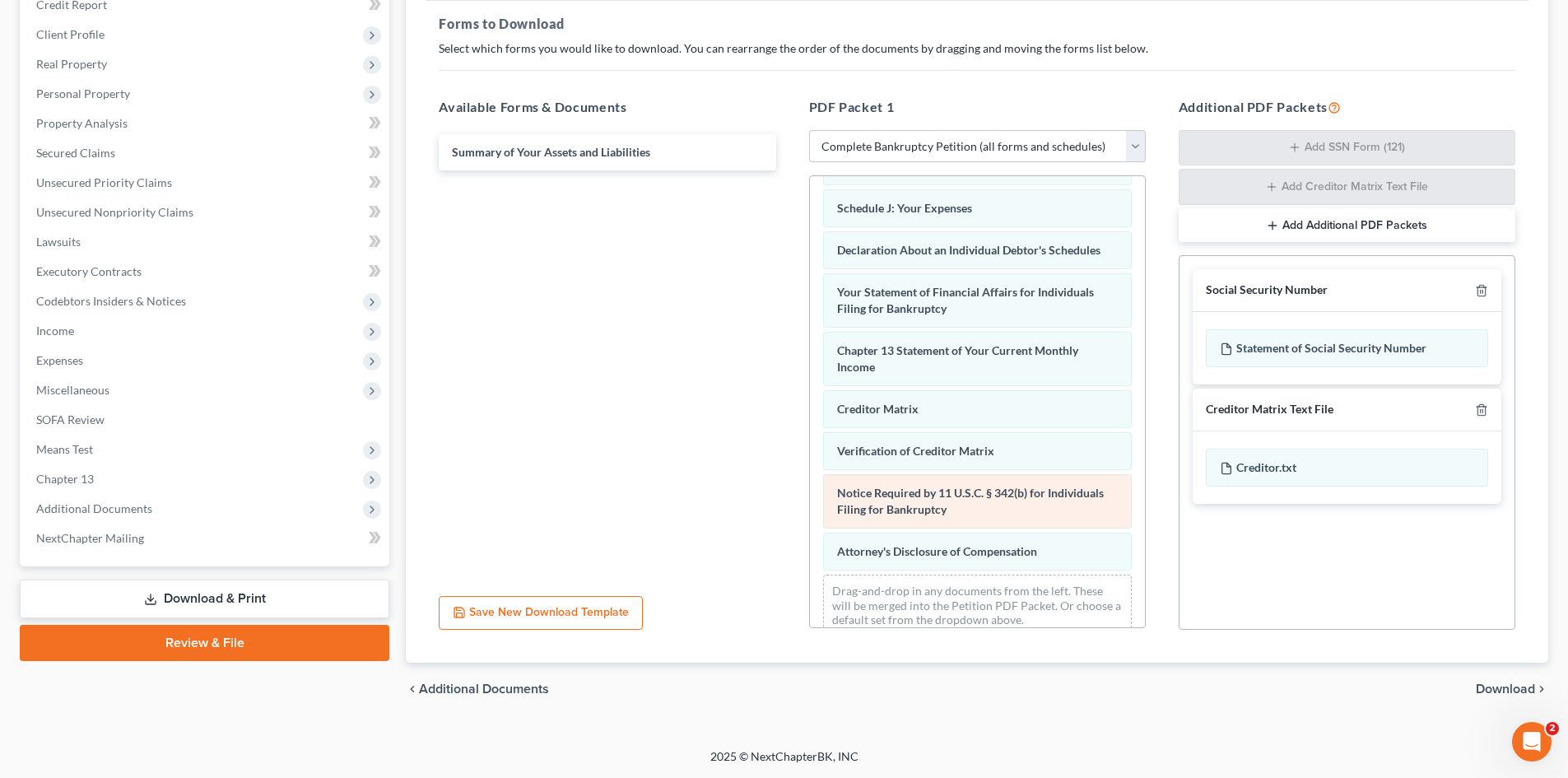
scroll to position [541, 0]
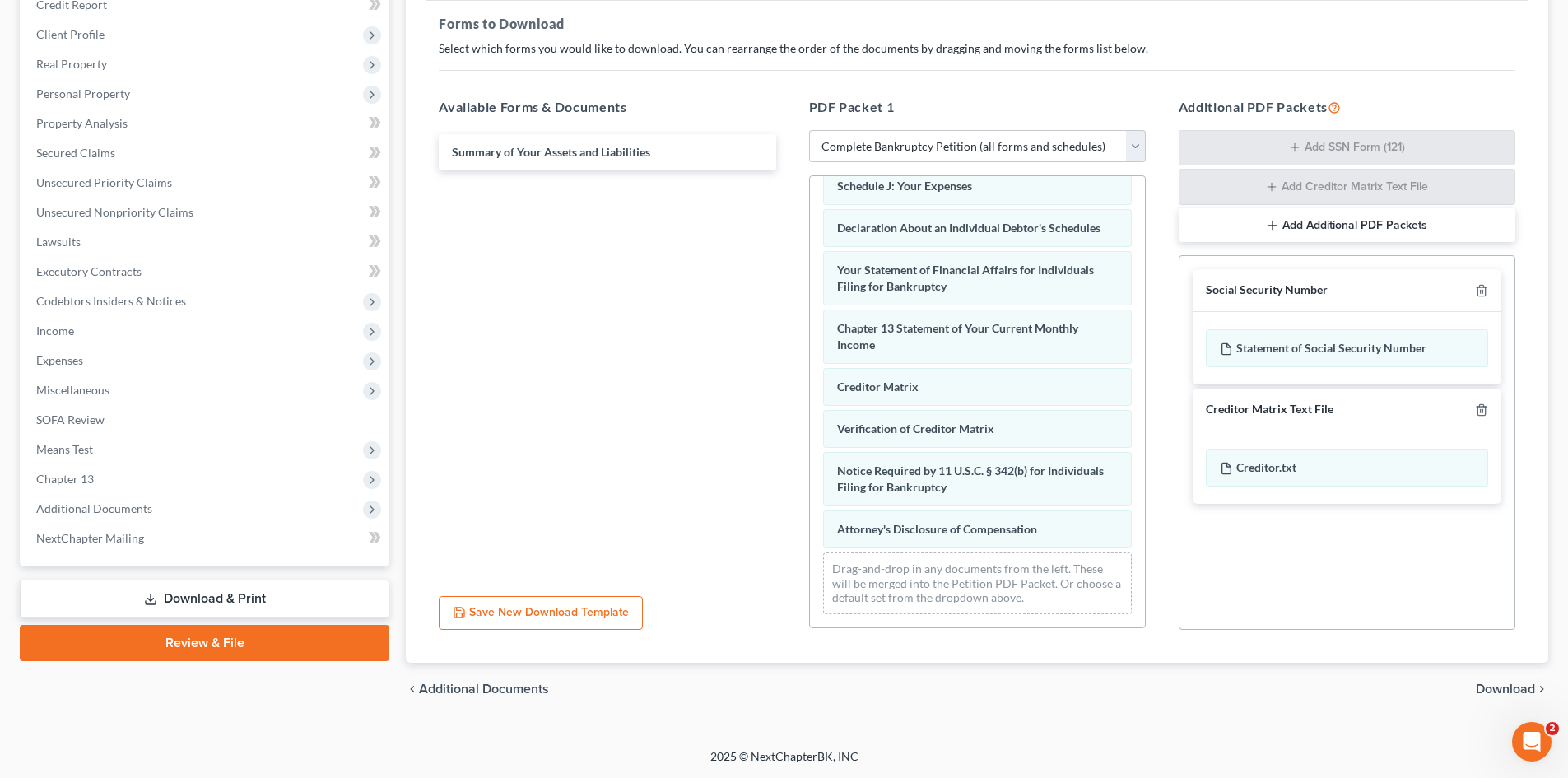
drag, startPoint x: 1540, startPoint y: 670, endPoint x: 1536, endPoint y: 679, distance: 9.8
click at [1530, 682] on span "Download" at bounding box center [1505, 688] width 59 height 13
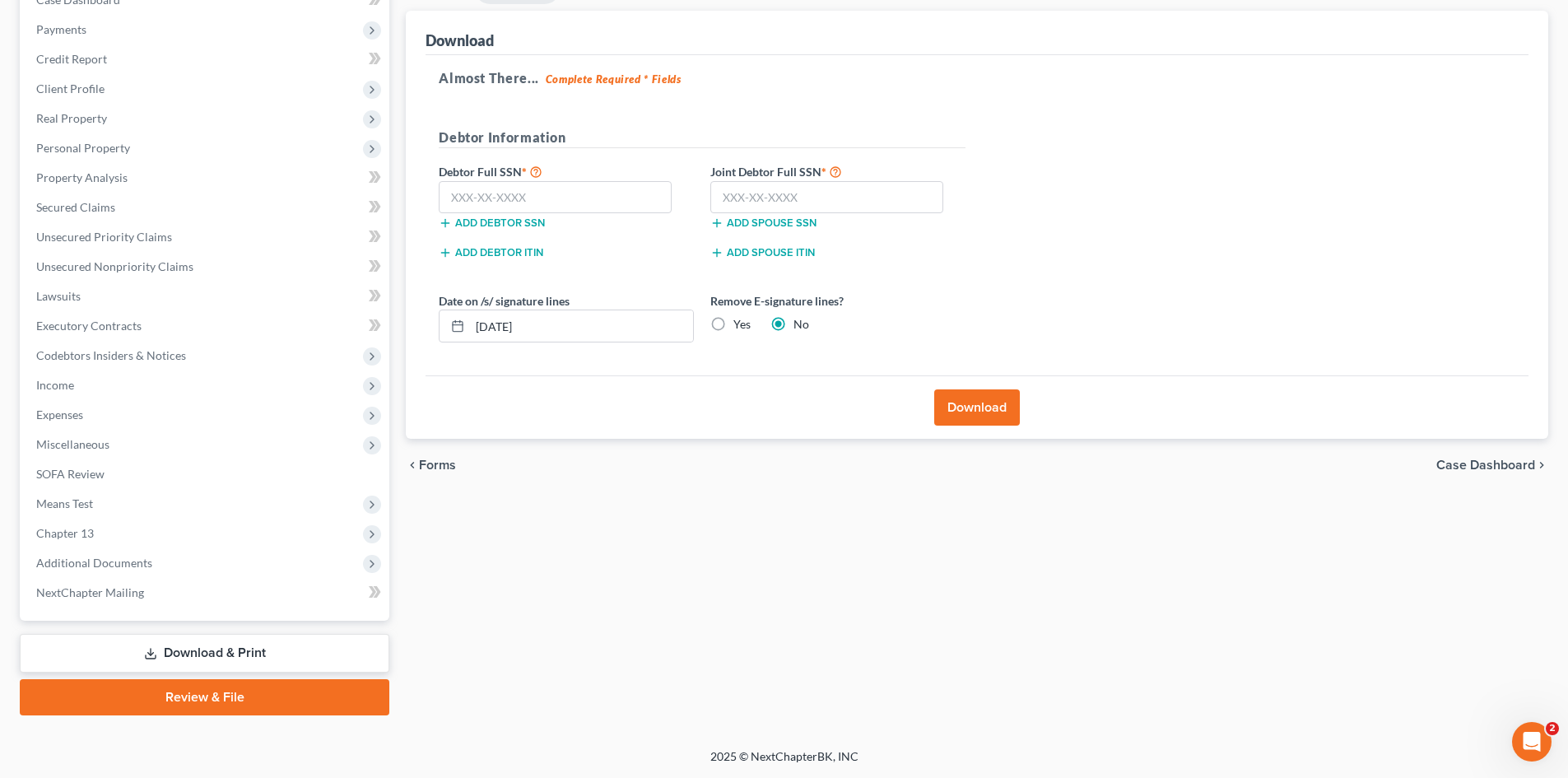
scroll to position [186, 0]
click at [570, 202] on input "text" at bounding box center [555, 197] width 233 height 33
type input "350-46-7000"
type input "485-02-5501"
drag, startPoint x: 535, startPoint y: 334, endPoint x: 422, endPoint y: 370, distance: 118.6
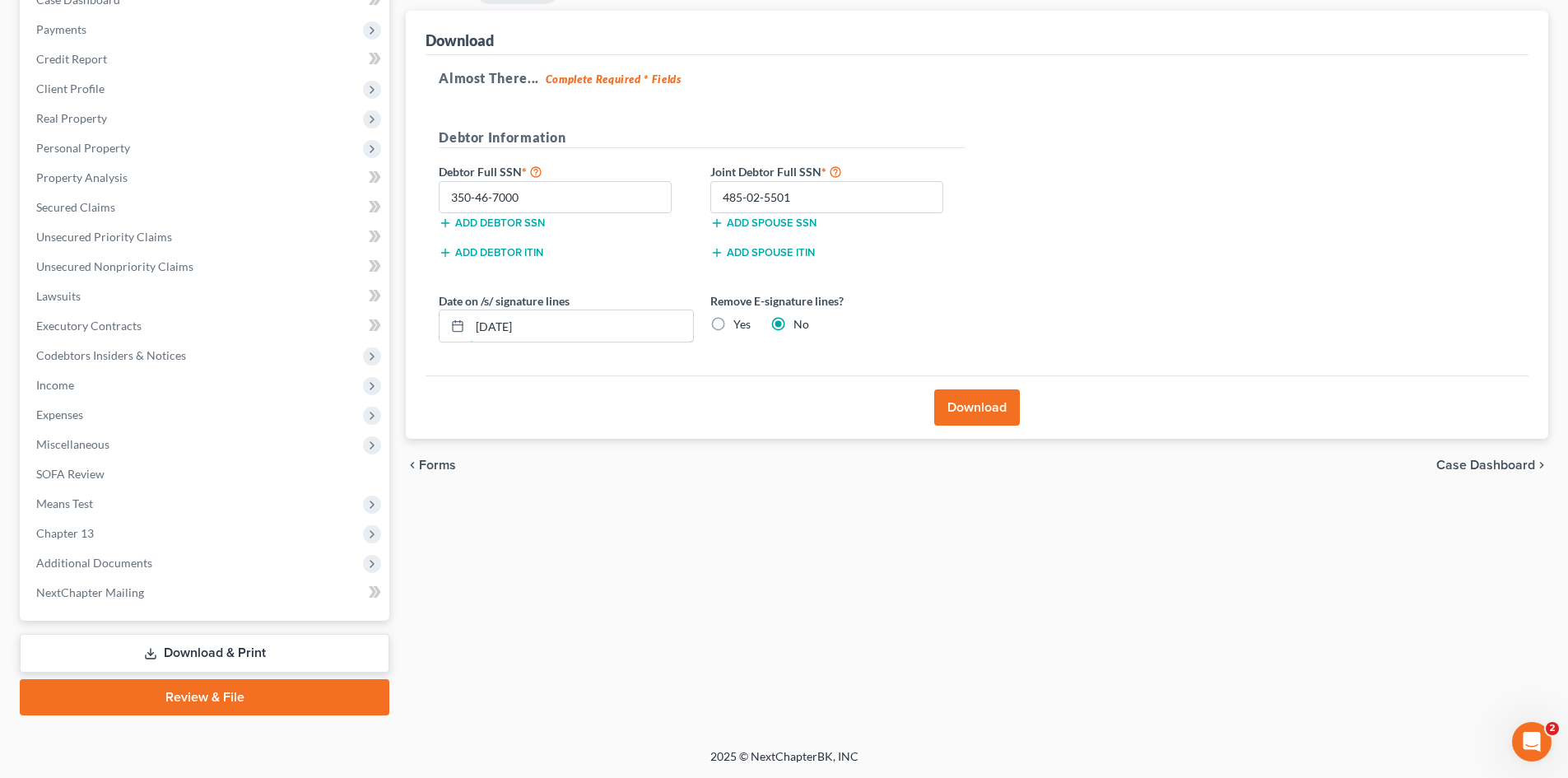
click at [452, 369] on div "Almost There... Complete Required * Fields Debtor Information Debtor Full SSN *…" at bounding box center [976, 216] width 1103 height 321
click at [734, 325] on label "Yes" at bounding box center [742, 324] width 18 height 17
click at [740, 325] on input "Yes" at bounding box center [746, 321] width 11 height 11
radio input "true"
radio input "false"
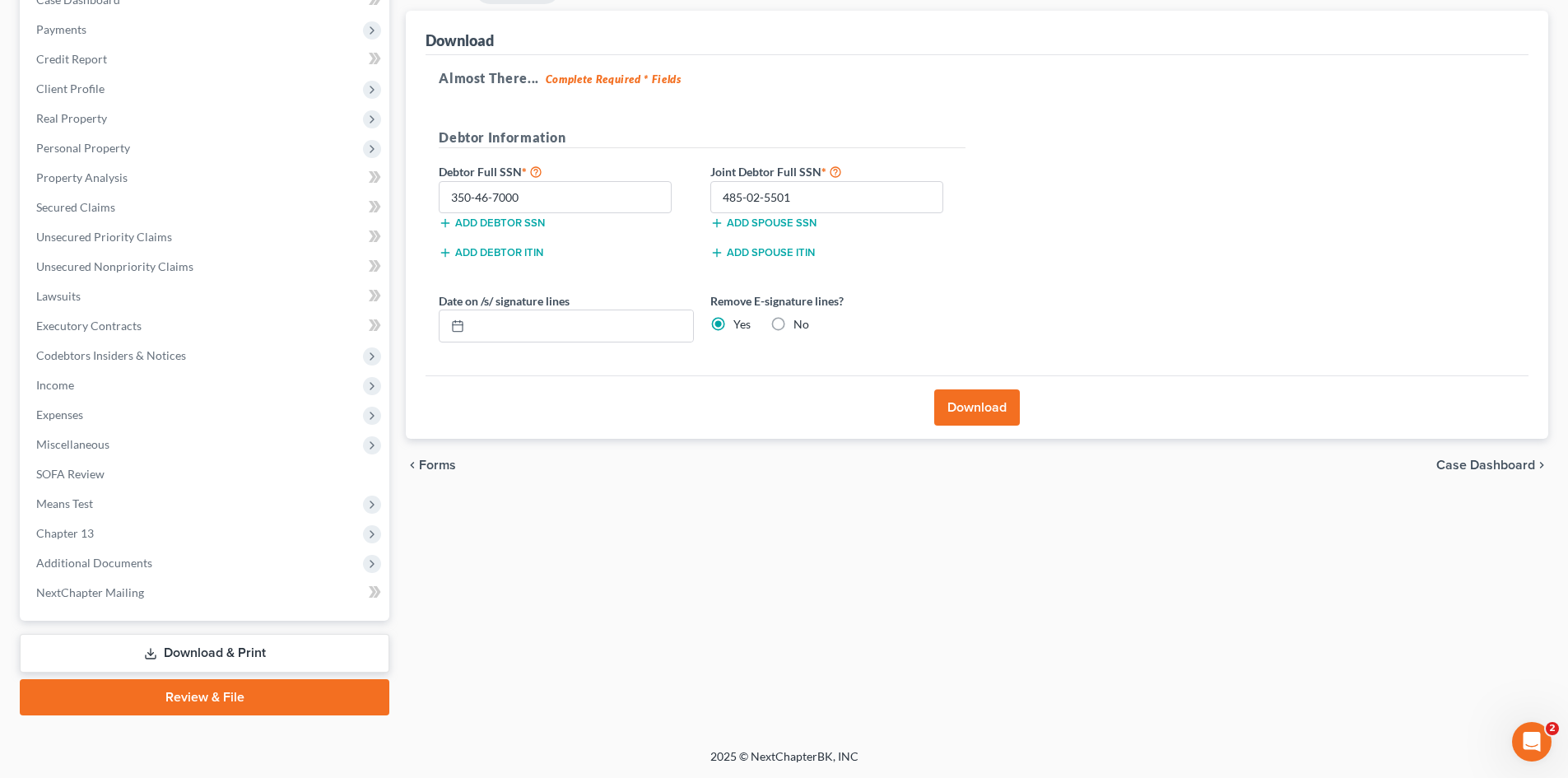
click at [982, 409] on button "Download" at bounding box center [976, 407] width 86 height 36
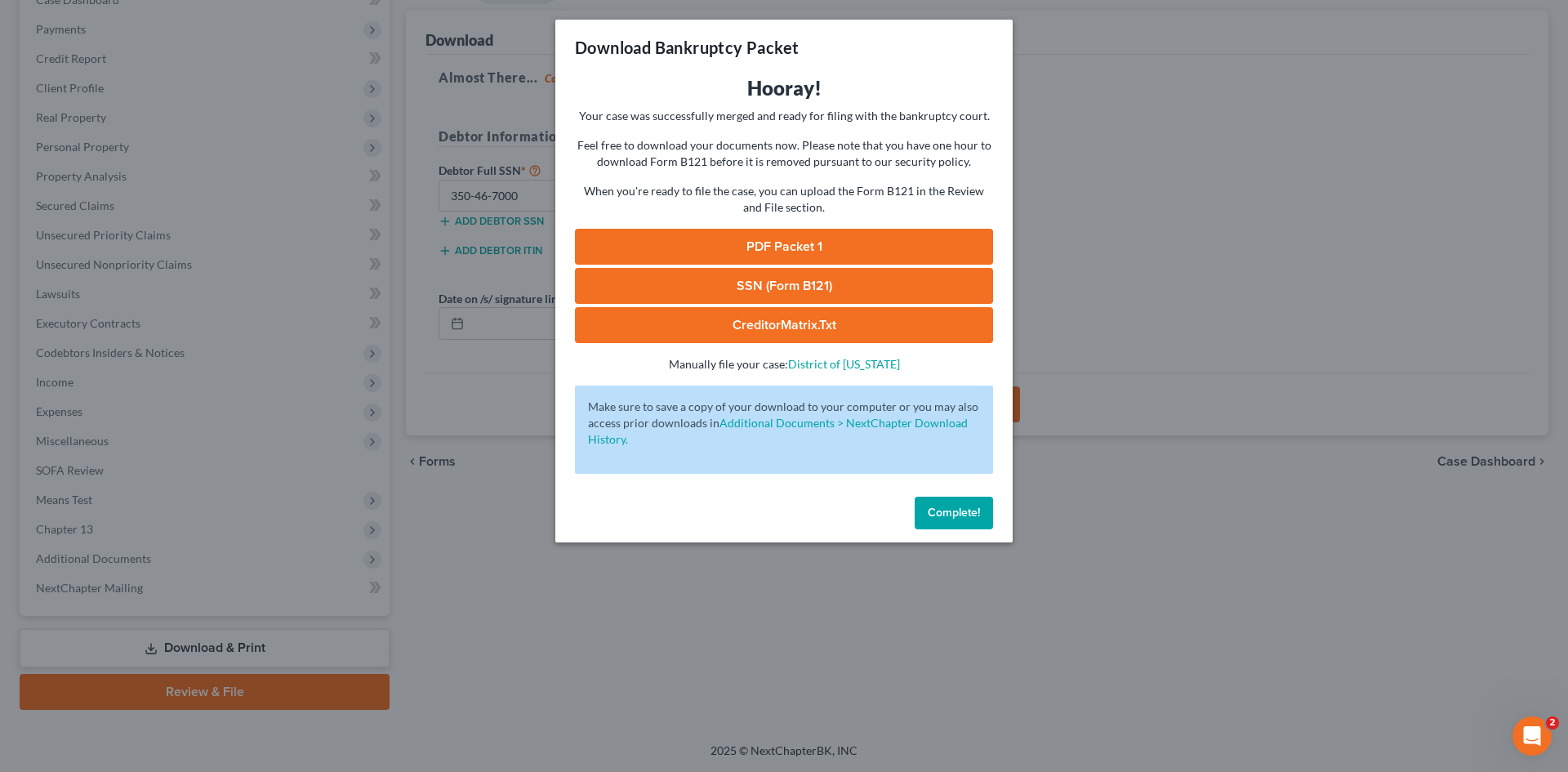
drag, startPoint x: 624, startPoint y: 237, endPoint x: 638, endPoint y: 231, distance: 15.2
click at [624, 237] on link "PDF Packet 1" at bounding box center [784, 246] width 419 height 36
click at [639, 274] on link "SSN (Form B121)" at bounding box center [784, 286] width 419 height 36
drag, startPoint x: 955, startPoint y: 508, endPoint x: 1086, endPoint y: 509, distance: 131.0
click at [955, 508] on span "Complete!" at bounding box center [953, 512] width 52 height 14
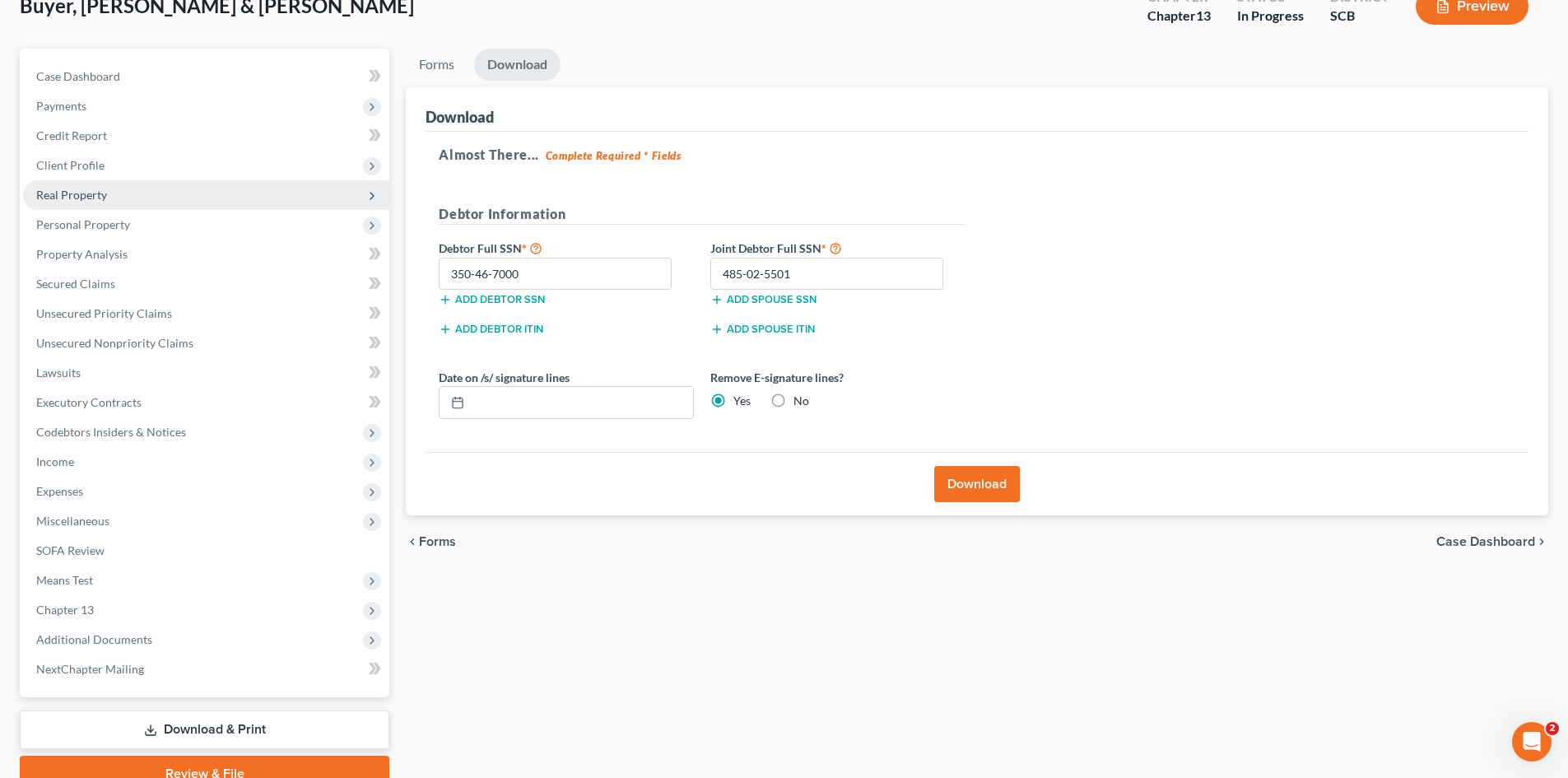
scroll to position [0, 0]
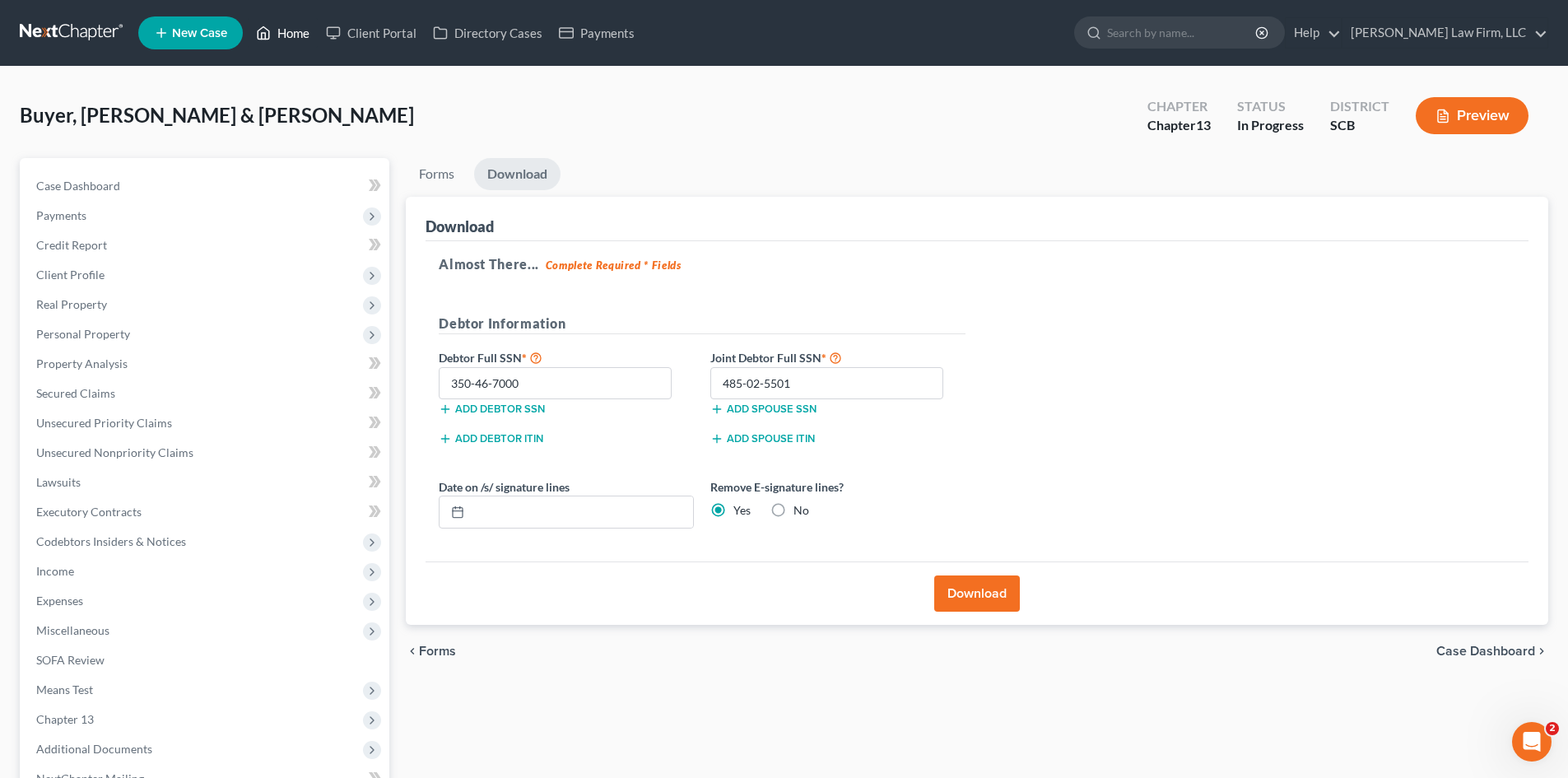
click at [289, 44] on link "Home" at bounding box center [282, 33] width 70 height 30
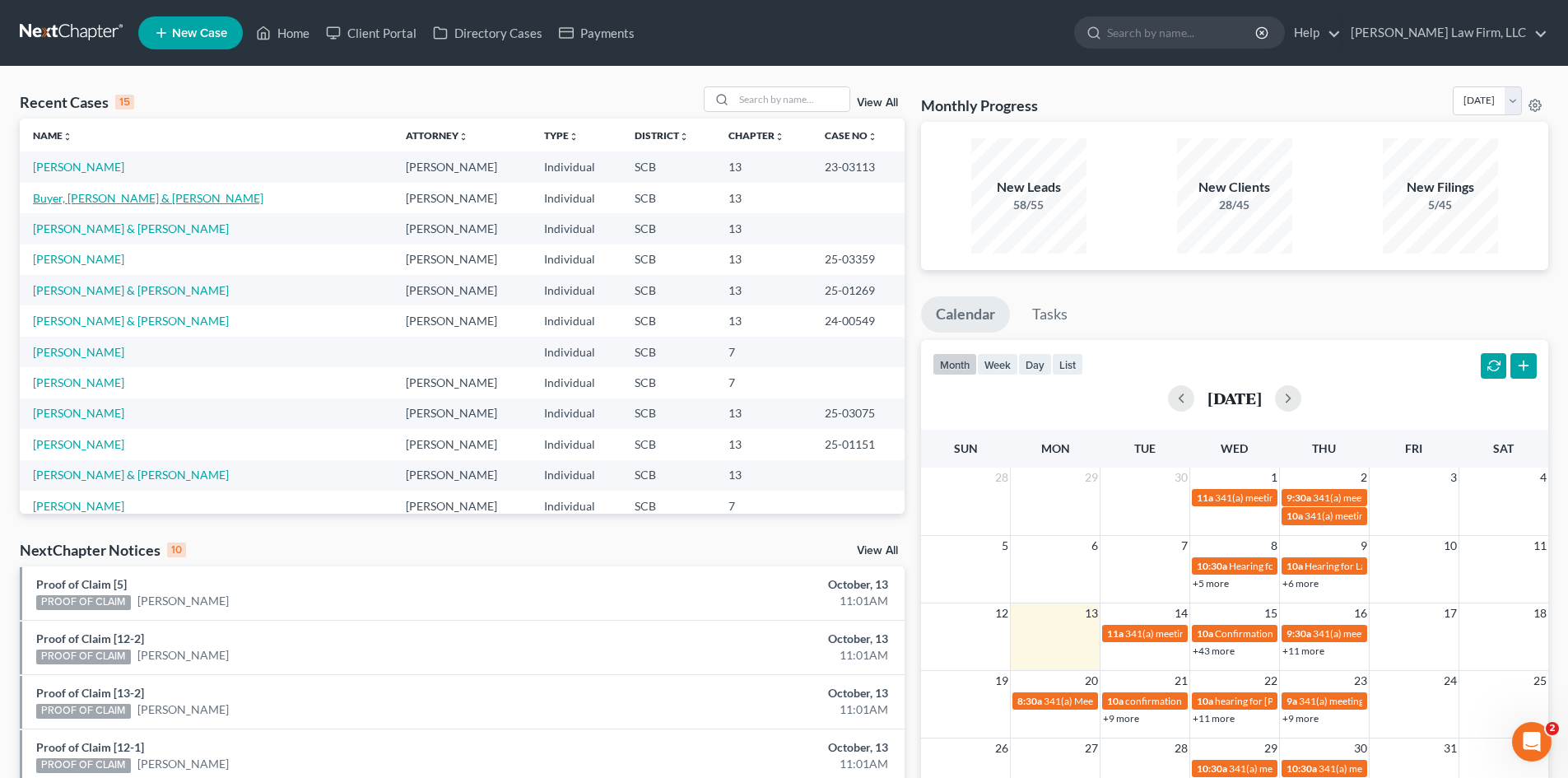
click at [103, 202] on link "Buyer, [PERSON_NAME] & [PERSON_NAME]" at bounding box center [149, 197] width 231 height 14
select select "0"
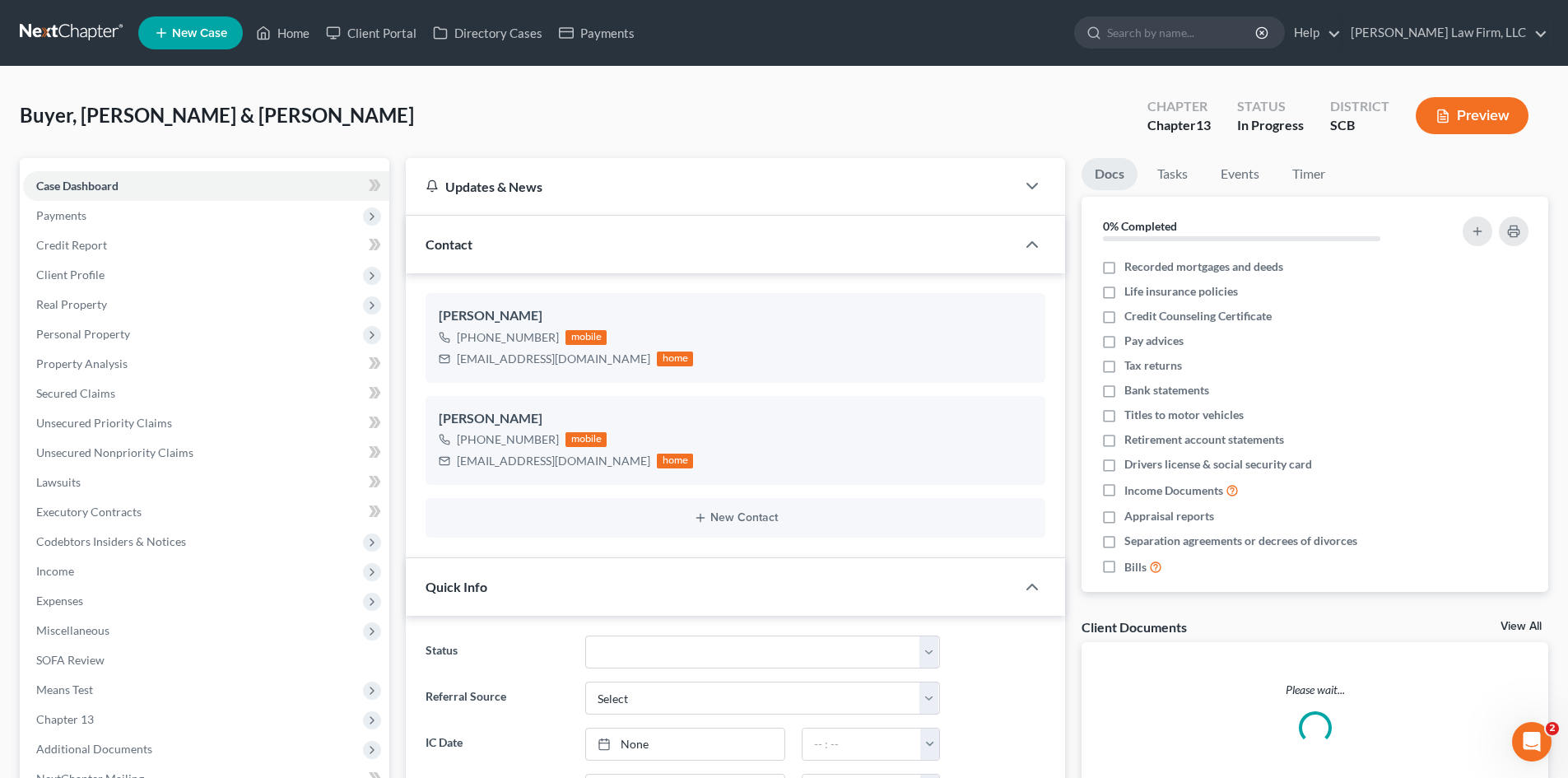
scroll to position [694, 0]
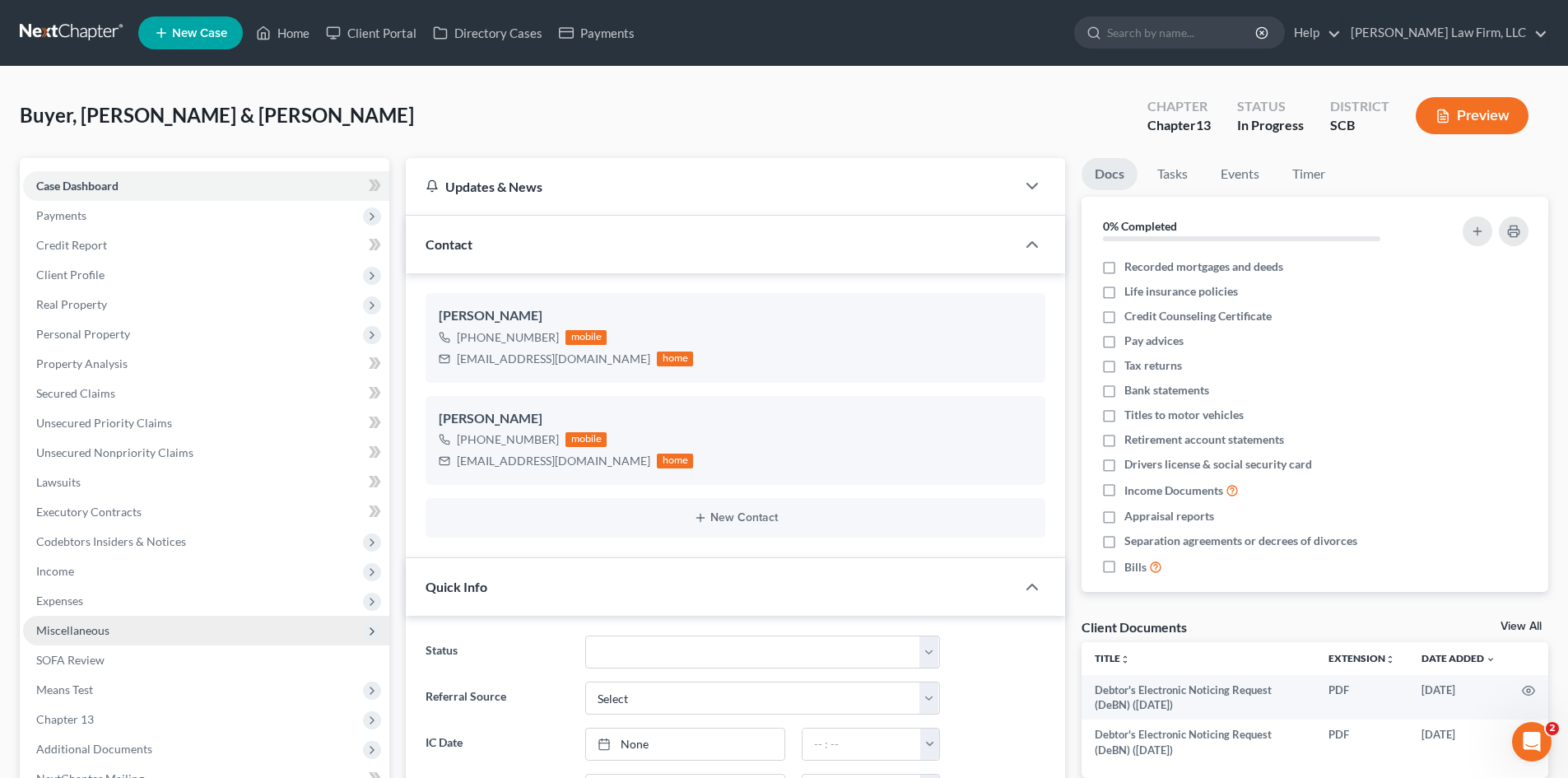
click at [78, 632] on span "Miscellaneous" at bounding box center [72, 629] width 73 height 14
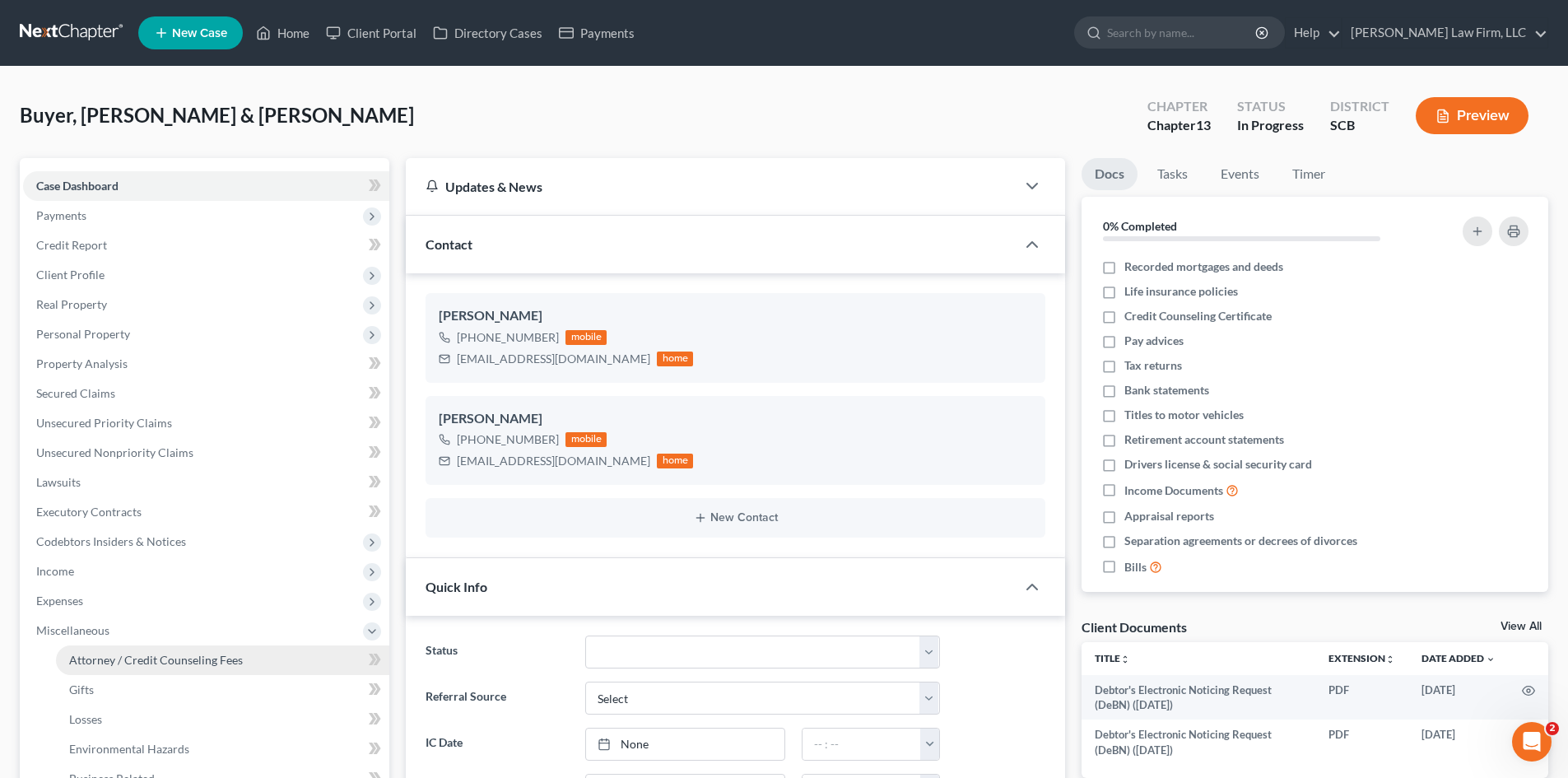
click at [127, 652] on span "Attorney / Credit Counseling Fees" at bounding box center [156, 659] width 174 height 14
select select "0"
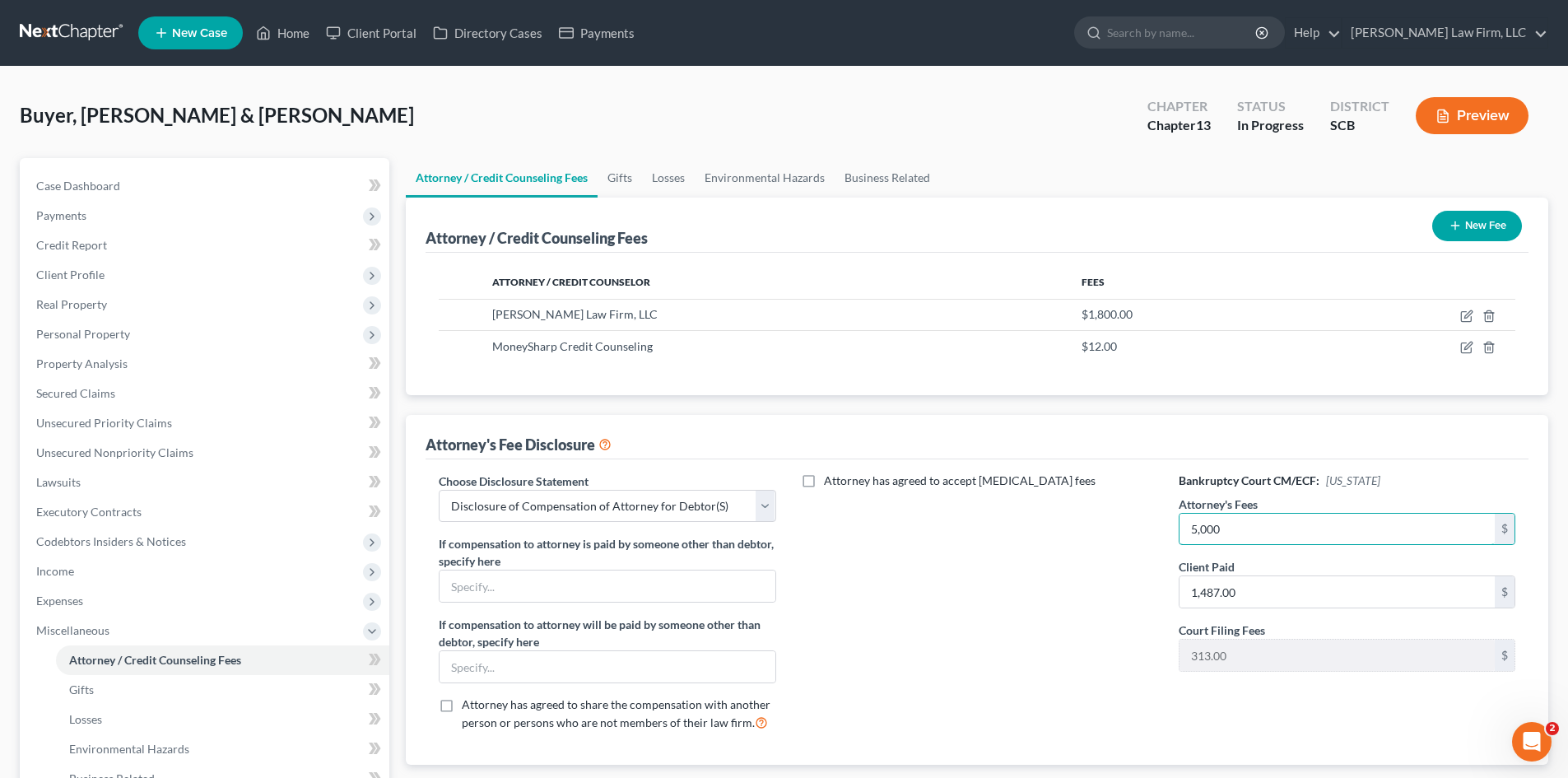
type input "5,000"
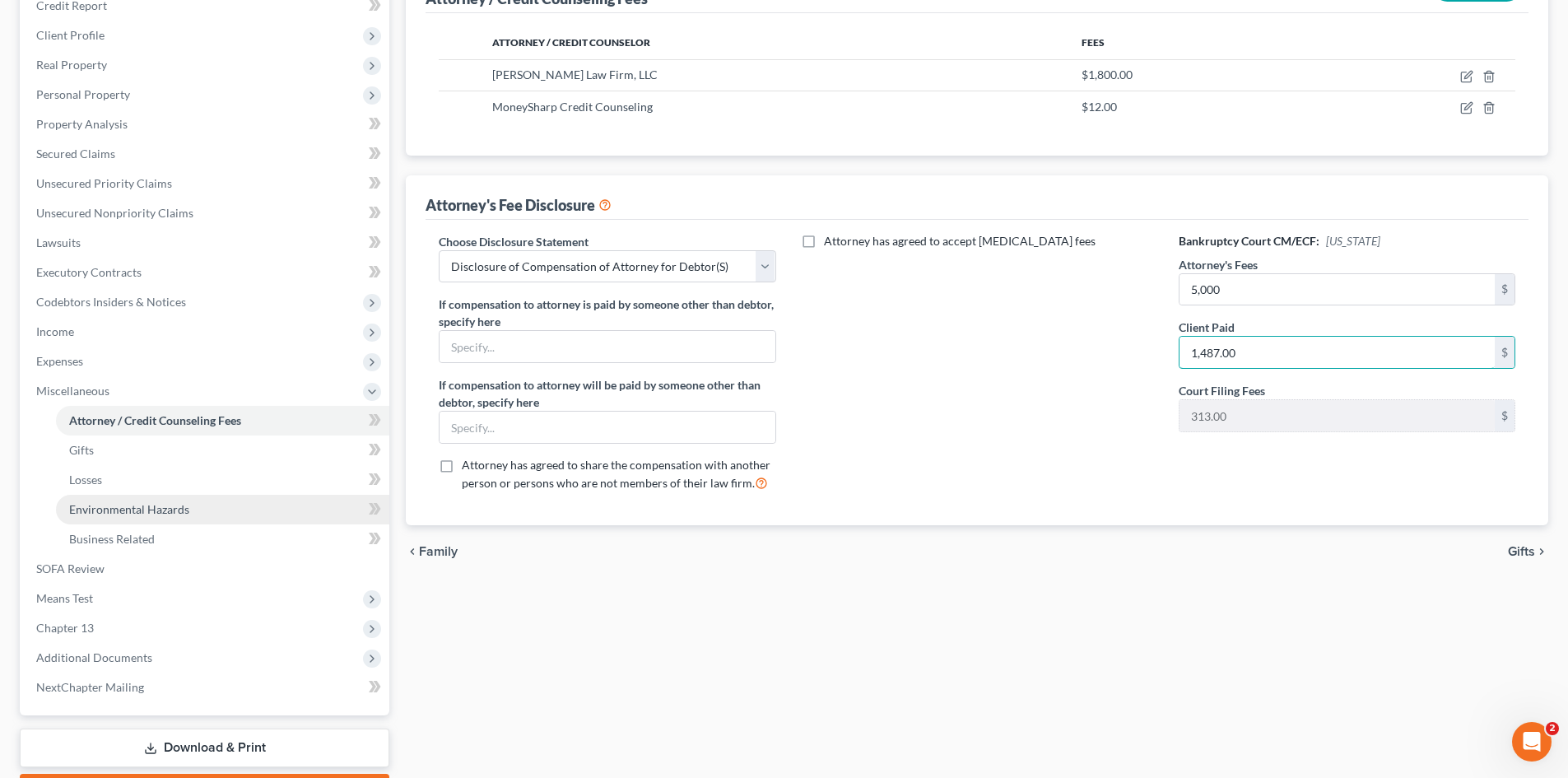
scroll to position [334, 0]
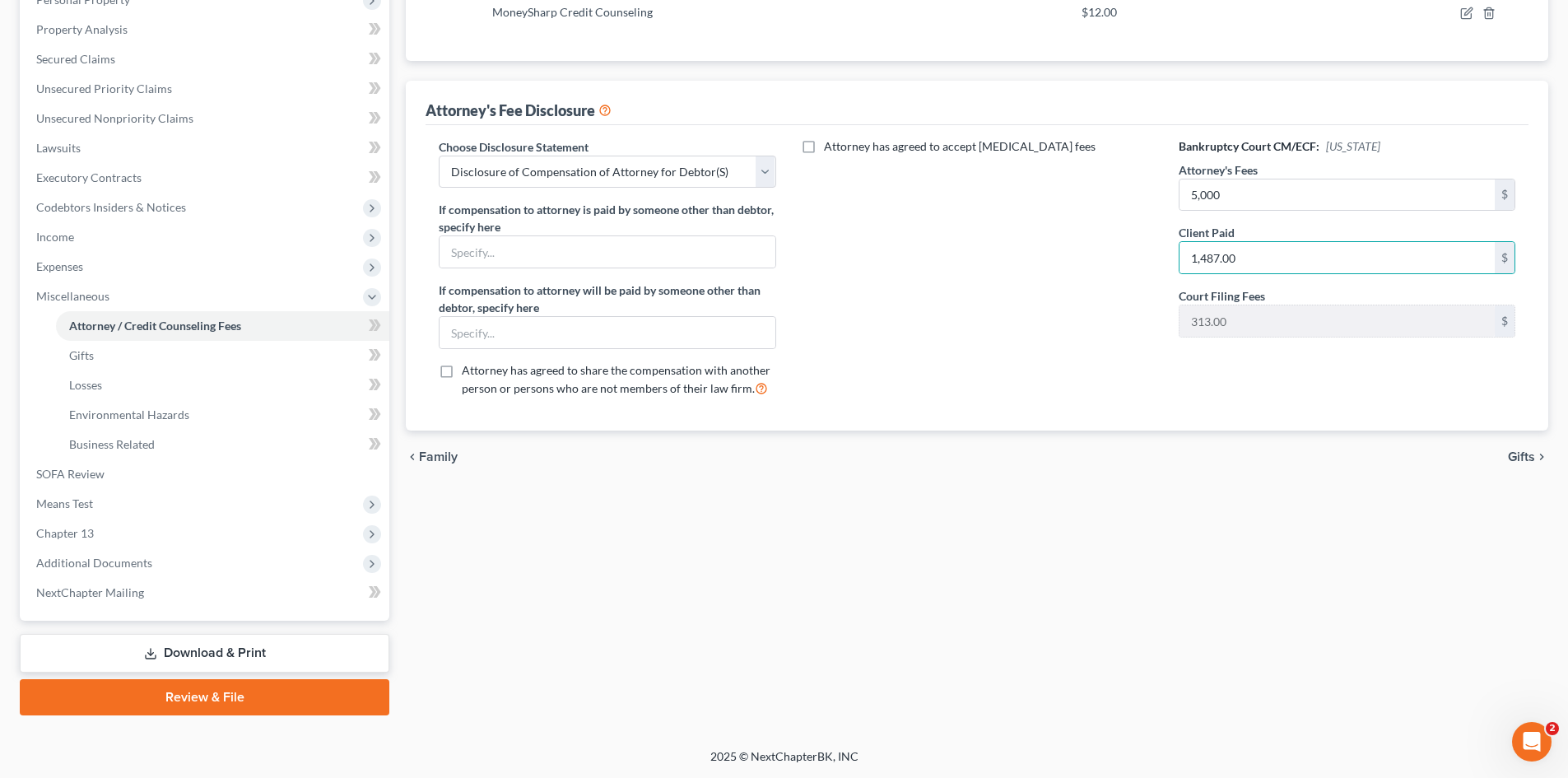
click at [175, 641] on link "Download & Print" at bounding box center [204, 653] width 369 height 39
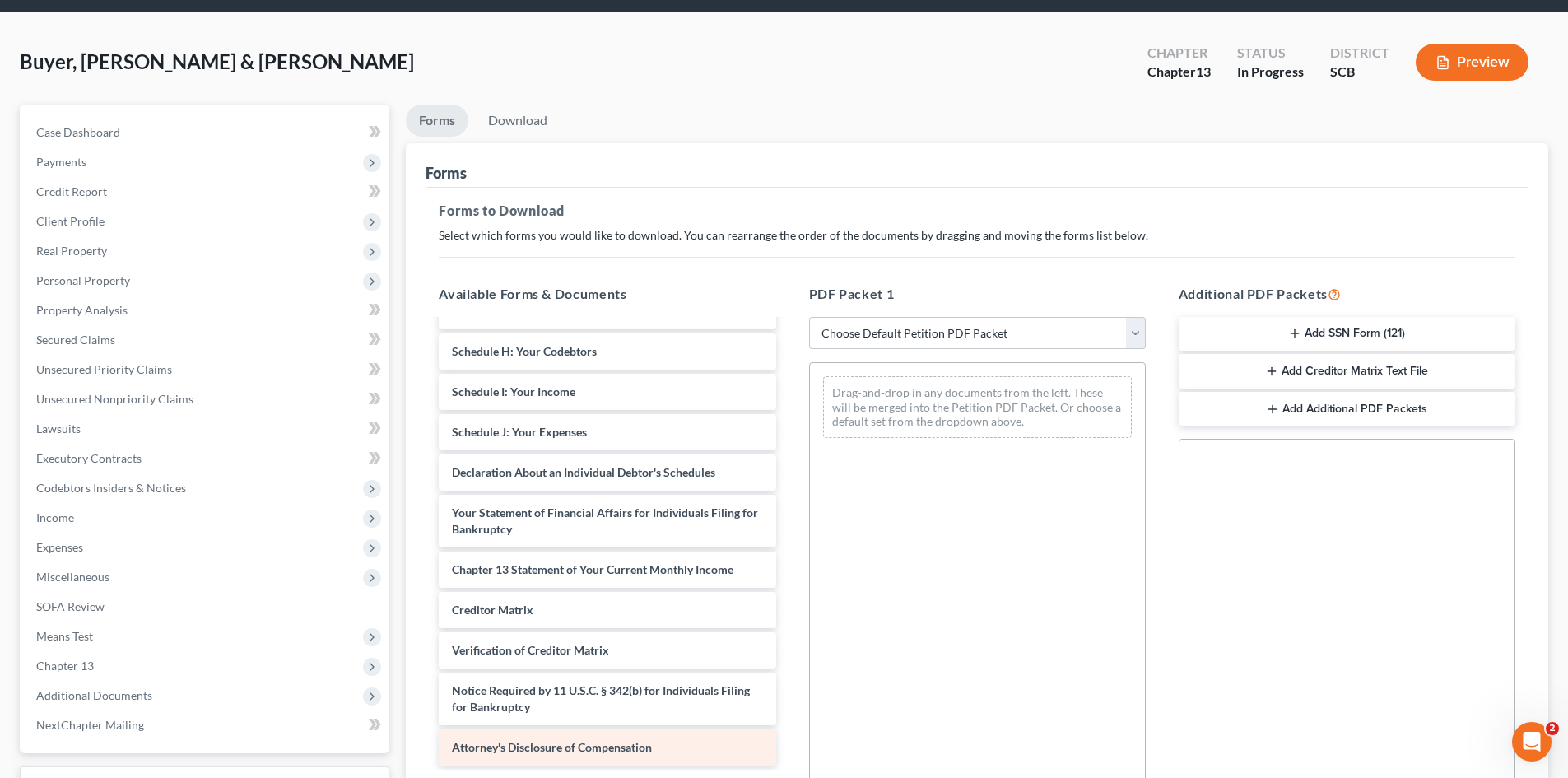
scroll to position [82, 0]
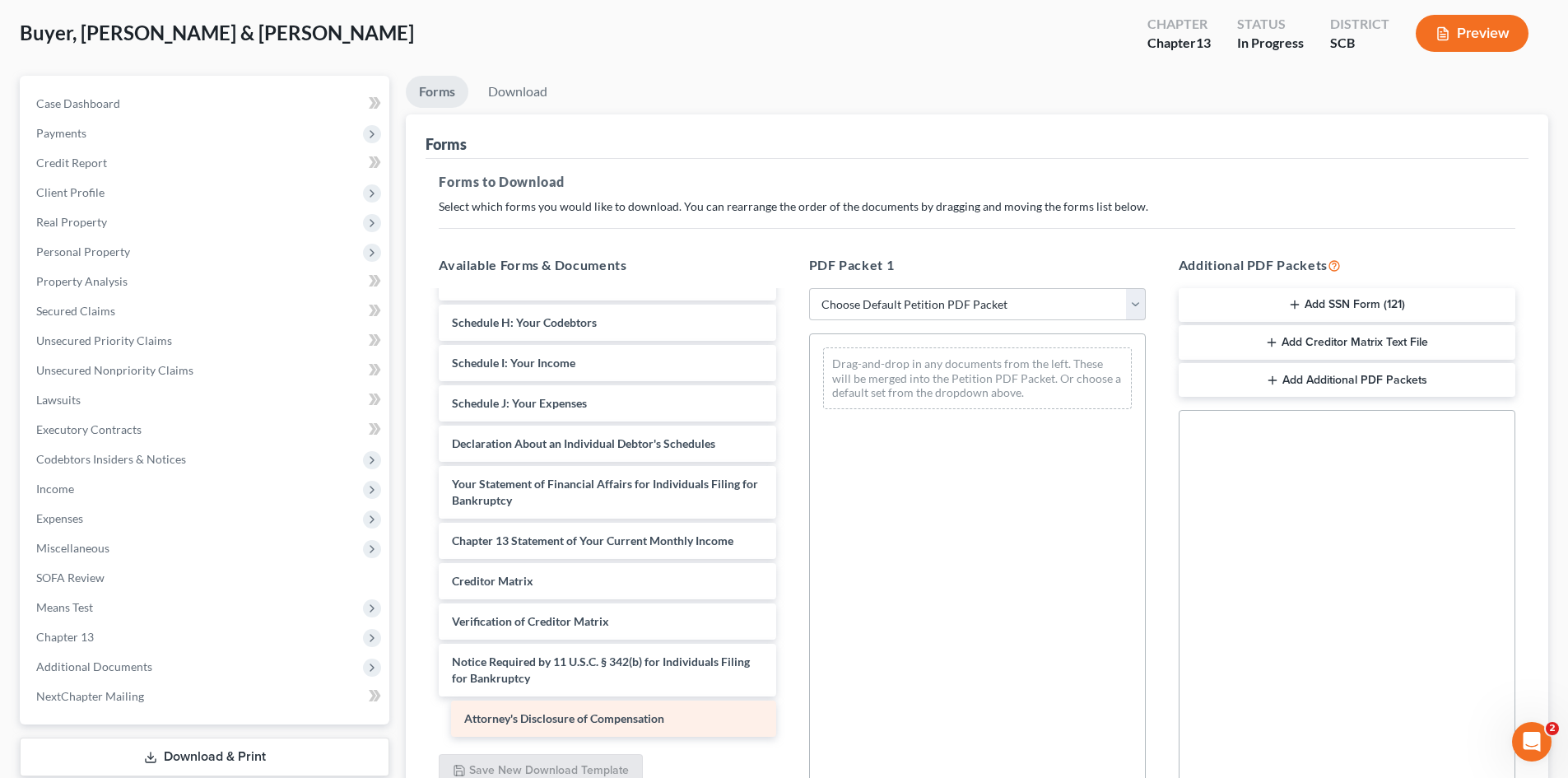
drag, startPoint x: 521, startPoint y: 719, endPoint x: 1004, endPoint y: 683, distance: 484.3
click at [788, 692] on div "Attorney's Disclosure of Compensation Debtor's Electronic Noticing Request (DeB…" at bounding box center [606, 330] width 363 height 811
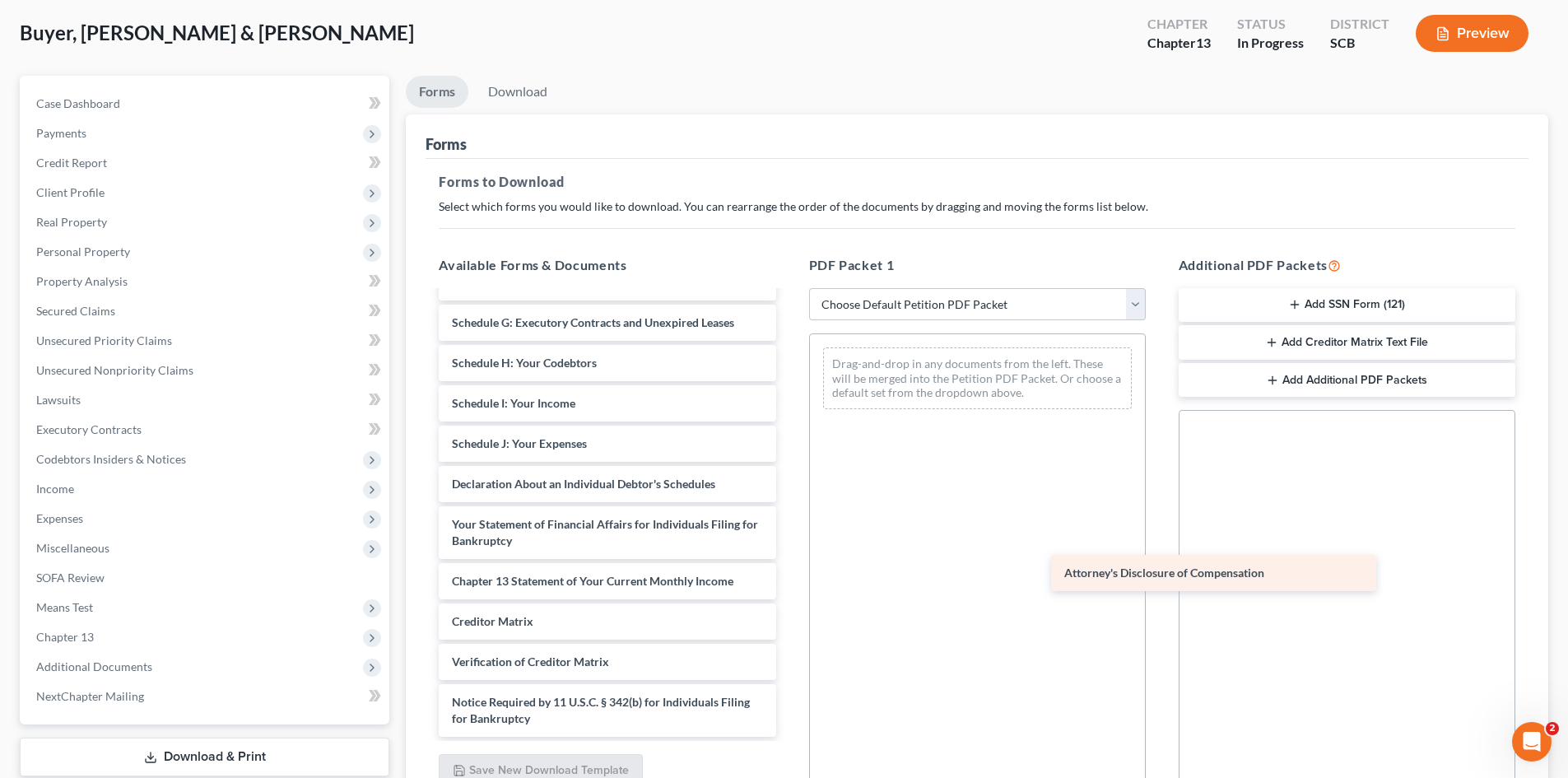
scroll to position [360, 0]
drag, startPoint x: 584, startPoint y: 716, endPoint x: 1239, endPoint y: 547, distance: 676.5
click at [788, 547] on div "Attorney's Disclosure of Compensation Debtor's Electronic Noticing Request (DeB…" at bounding box center [606, 352] width 363 height 772
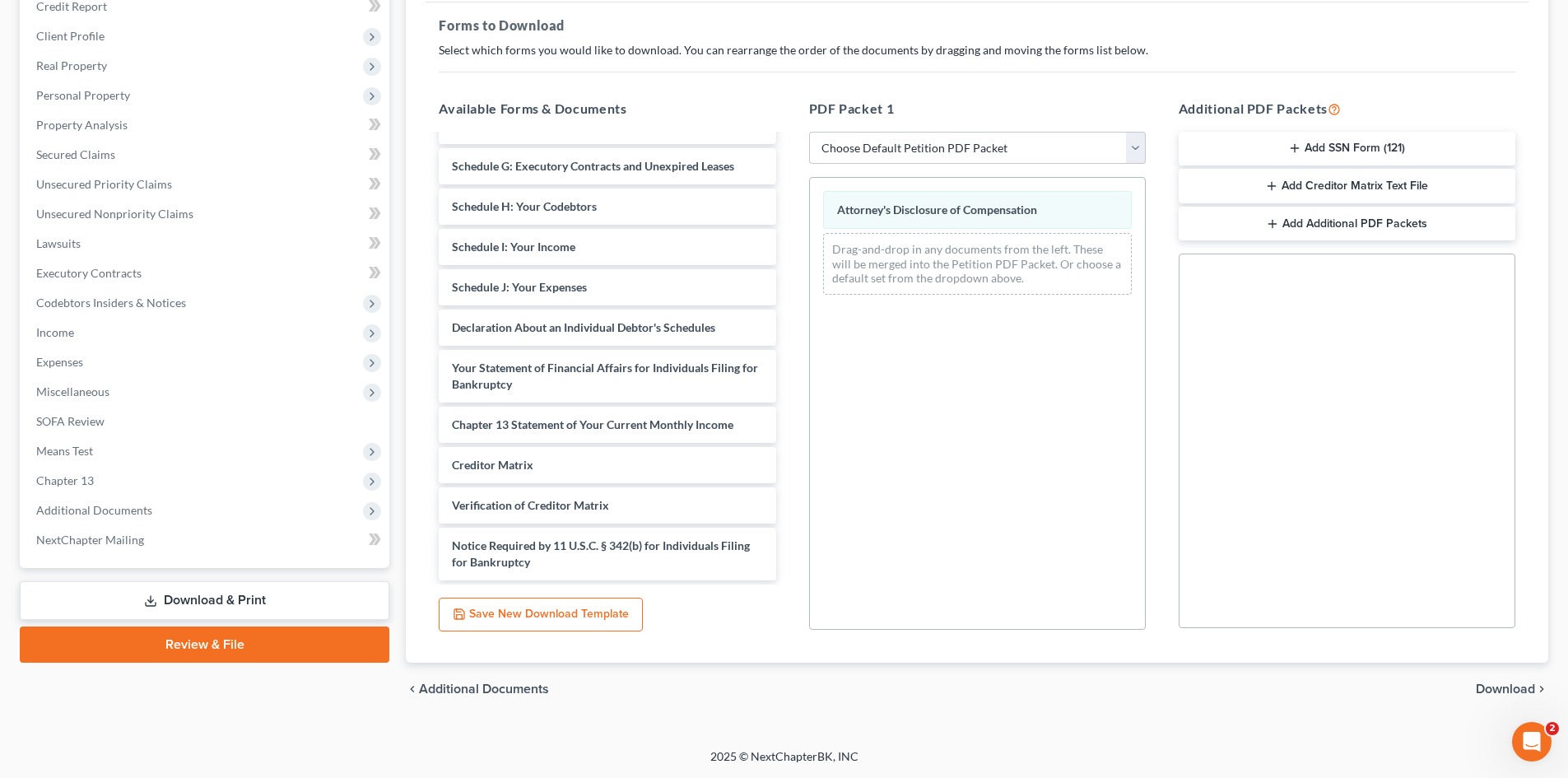
click at [1520, 694] on span "Download" at bounding box center [1505, 688] width 59 height 13
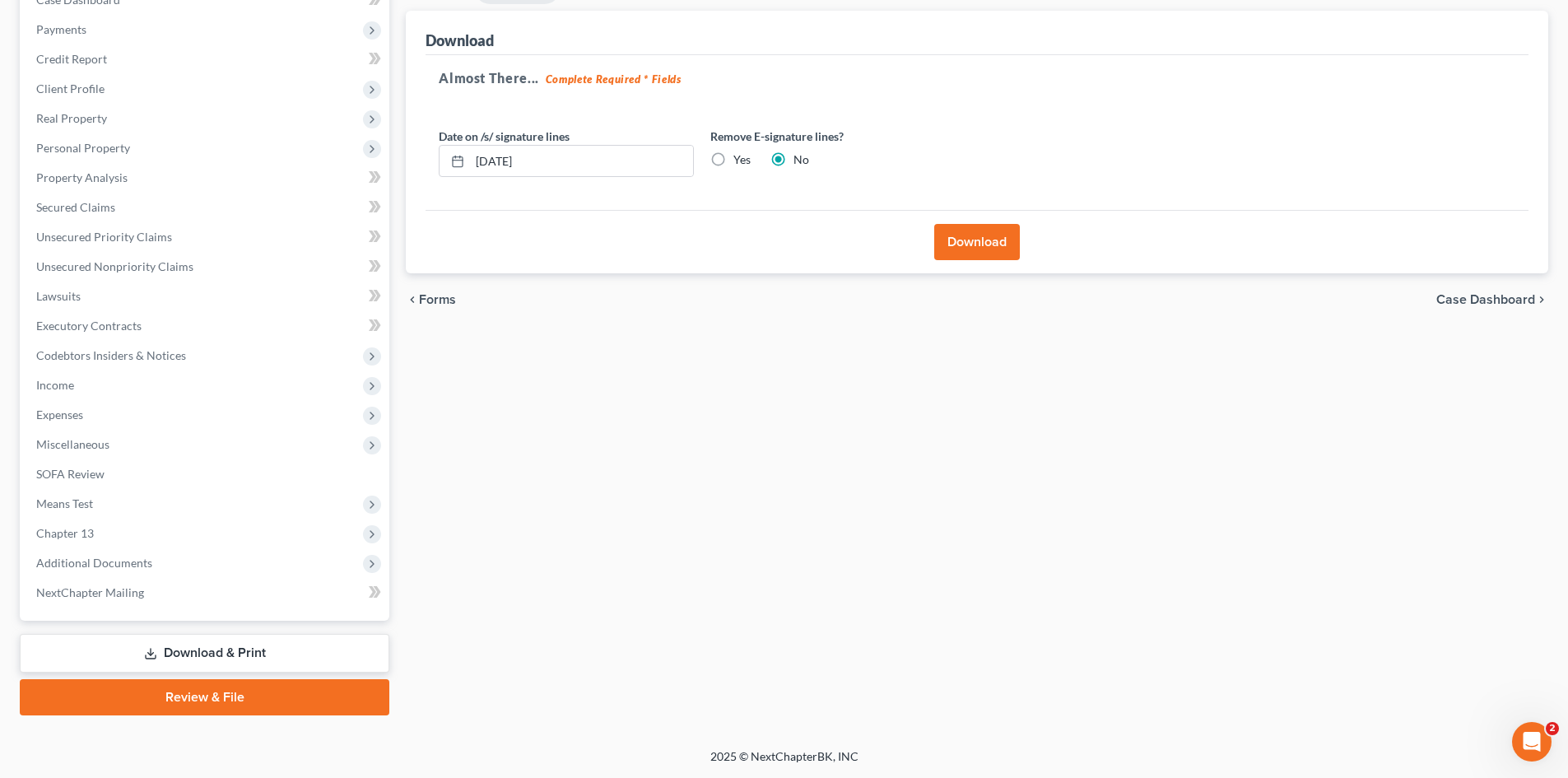
scroll to position [186, 0]
drag, startPoint x: 576, startPoint y: 163, endPoint x: 398, endPoint y: 183, distance: 179.1
click at [435, 186] on div "Date on /s/ signature lines [DATE] Remove E-signature lines? Yes No" at bounding box center [701, 159] width 544 height 64
drag, startPoint x: 712, startPoint y: 158, endPoint x: 886, endPoint y: 212, distance: 182.2
click at [734, 158] on label "Yes" at bounding box center [742, 160] width 18 height 17
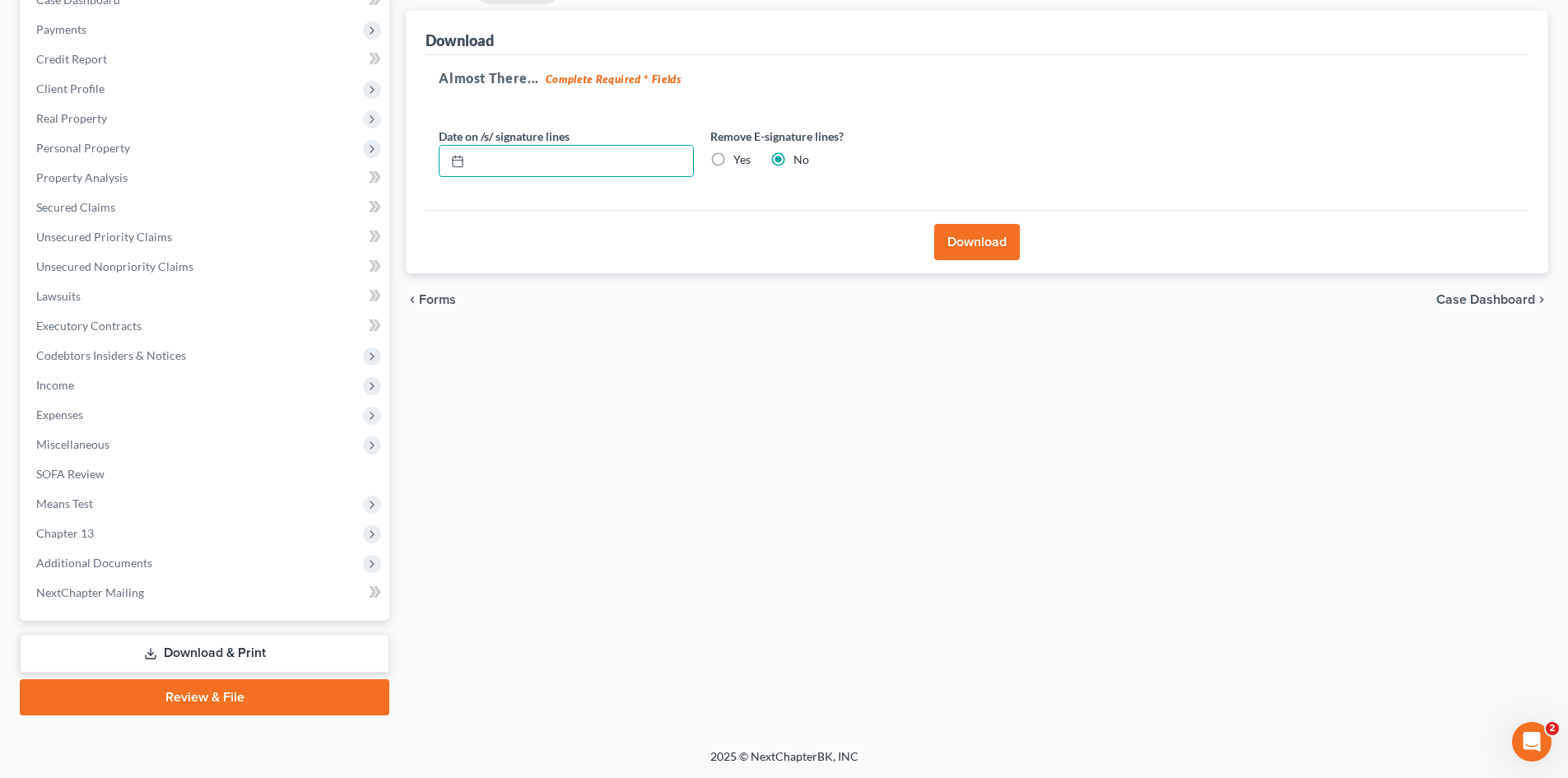
click at [740, 158] on input "Yes" at bounding box center [746, 157] width 11 height 11
radio input "true"
radio input "false"
click at [994, 253] on button "Download" at bounding box center [976, 242] width 86 height 36
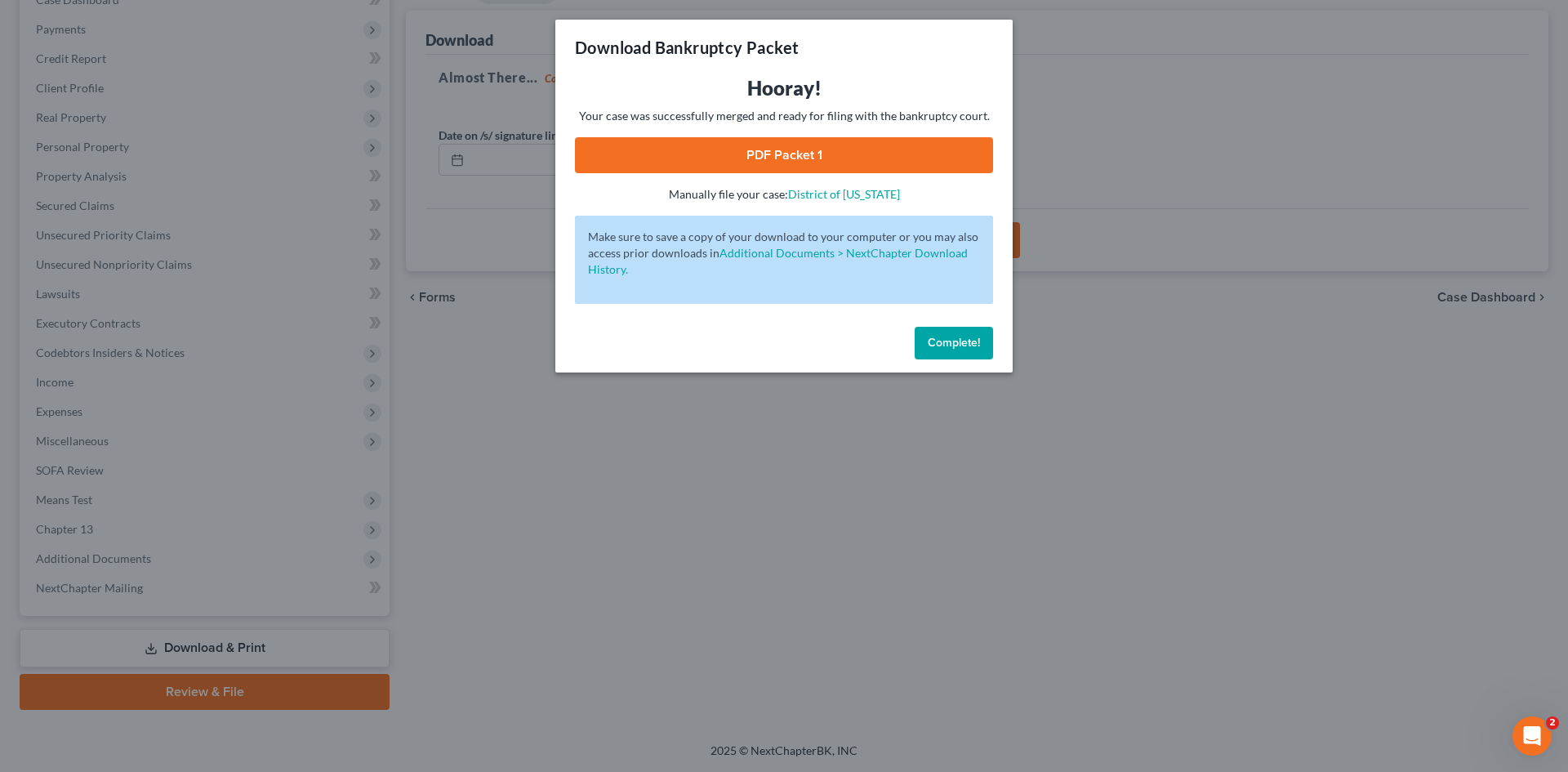
click at [712, 162] on link "PDF Packet 1" at bounding box center [784, 155] width 419 height 36
click at [915, 344] on button "Complete!" at bounding box center [954, 343] width 79 height 33
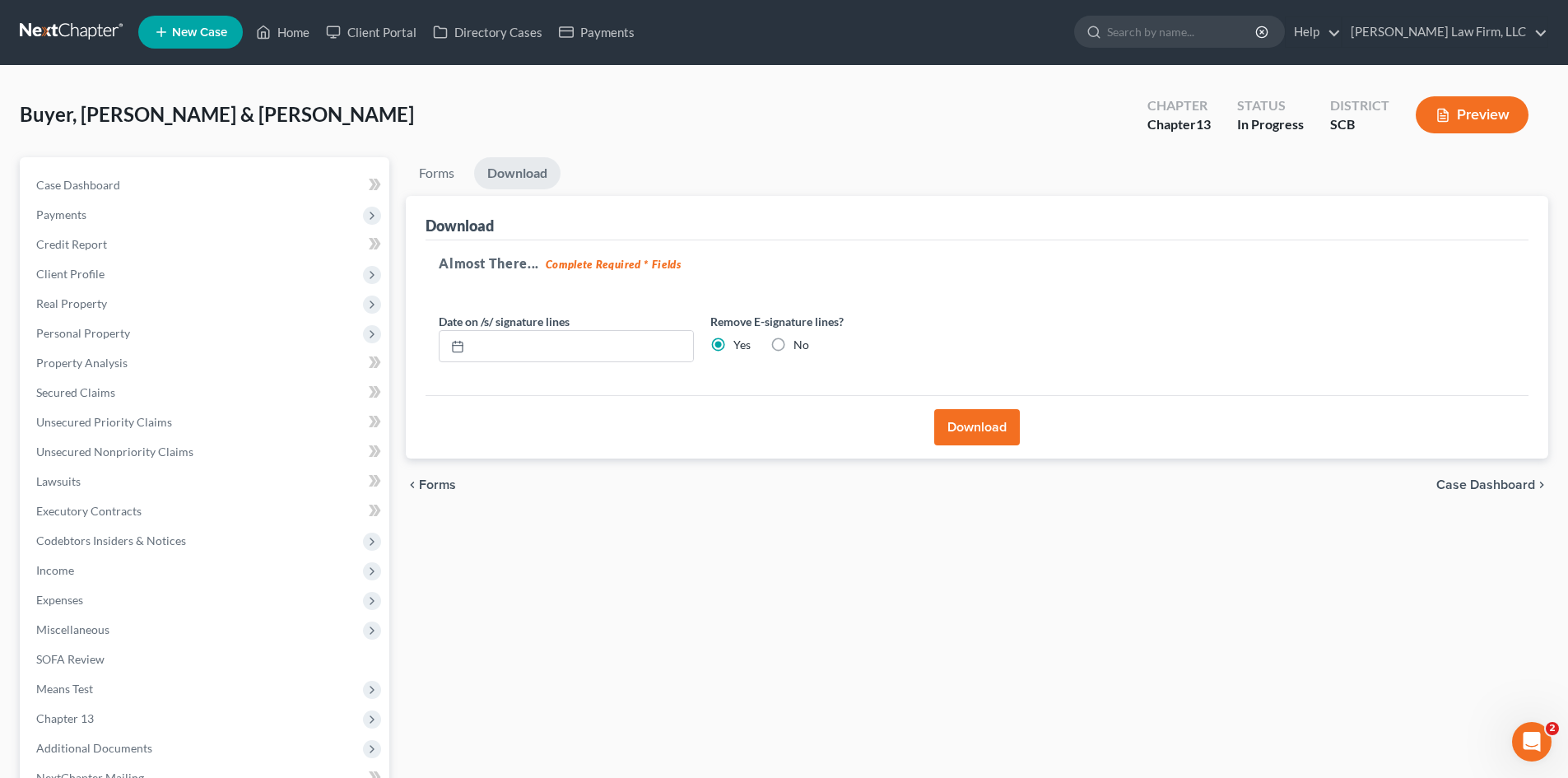
scroll to position [0, 0]
drag, startPoint x: 284, startPoint y: 31, endPoint x: 557, endPoint y: 57, distance: 274.2
click at [284, 31] on link "Home" at bounding box center [282, 33] width 70 height 30
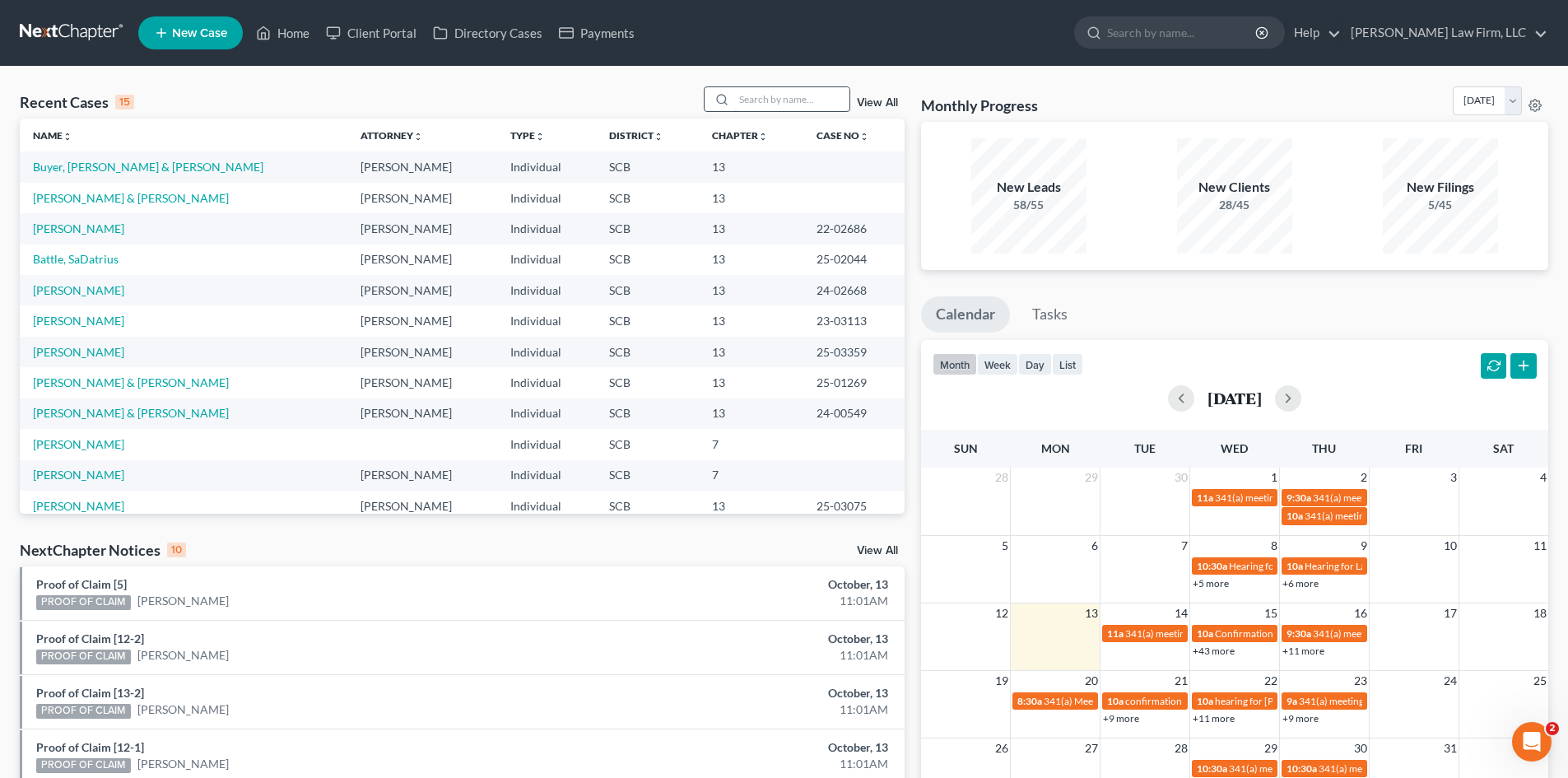
click at [765, 102] on input "search" at bounding box center [792, 100] width 115 height 24
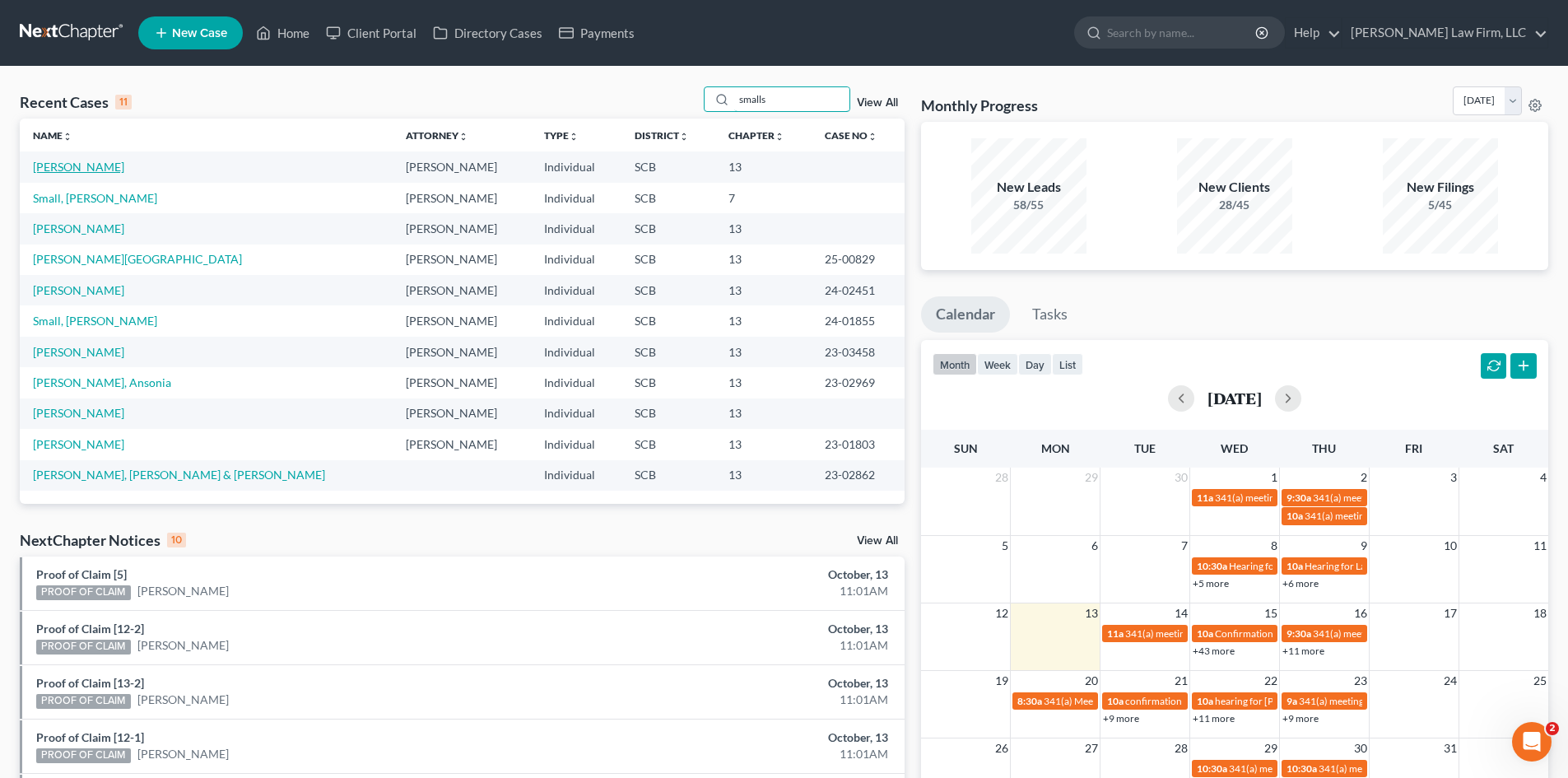
type input "smalls"
click at [51, 171] on link "[PERSON_NAME]" at bounding box center [78, 166] width 91 height 14
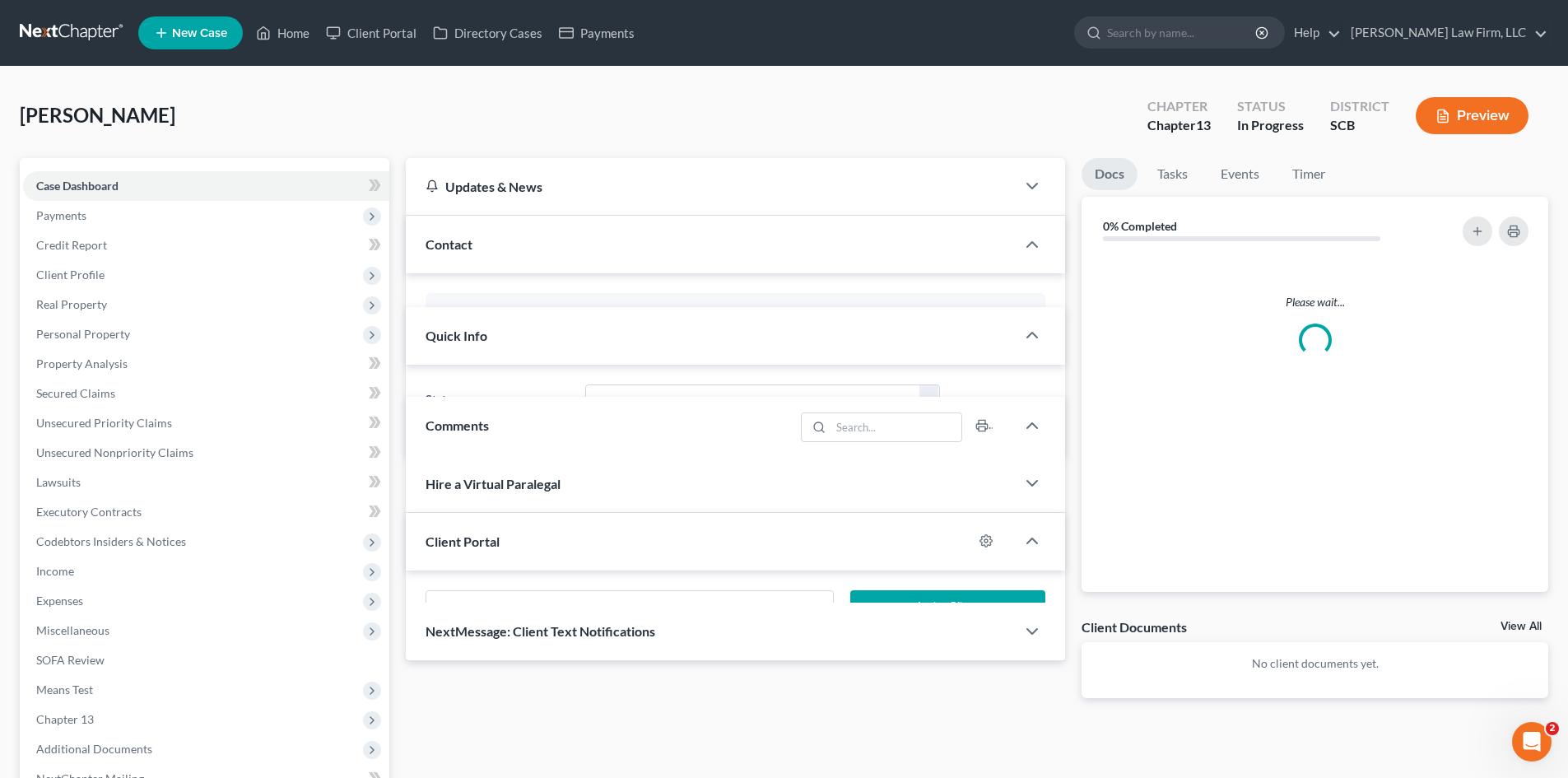
select select "0"
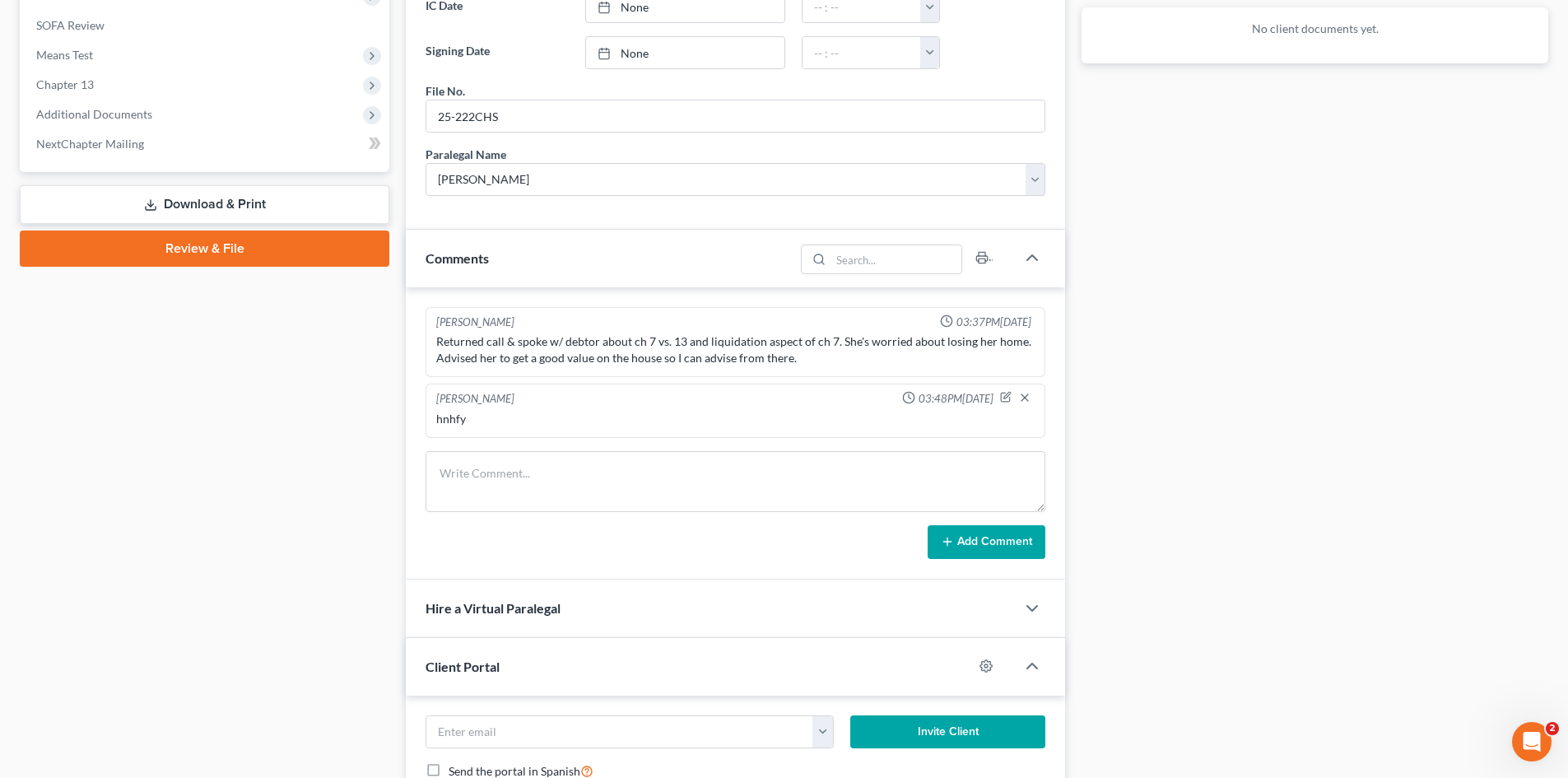
scroll to position [791, 0]
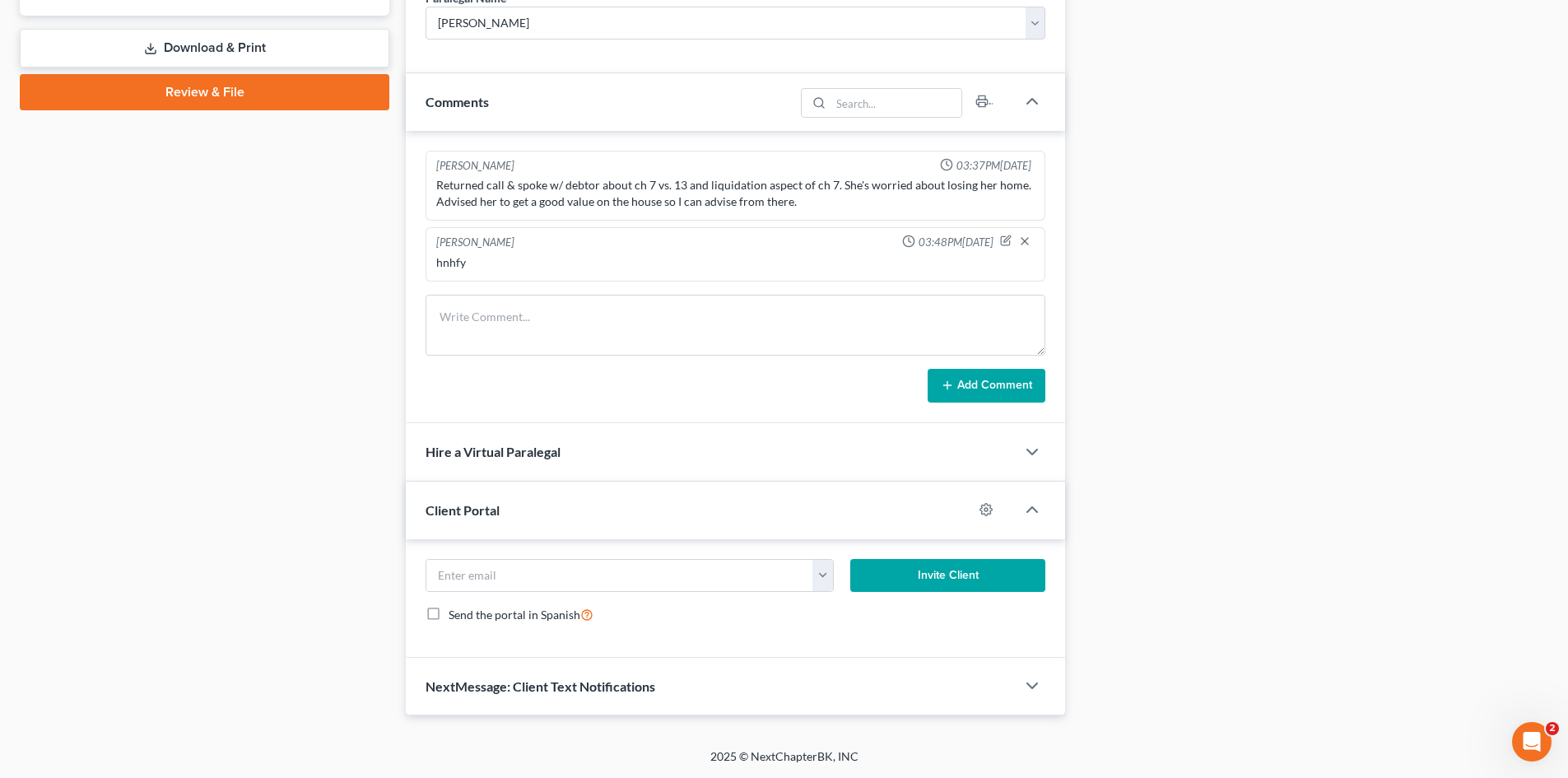
click at [544, 700] on div "NextMessage: Client Text Notifications" at bounding box center [711, 687] width 610 height 57
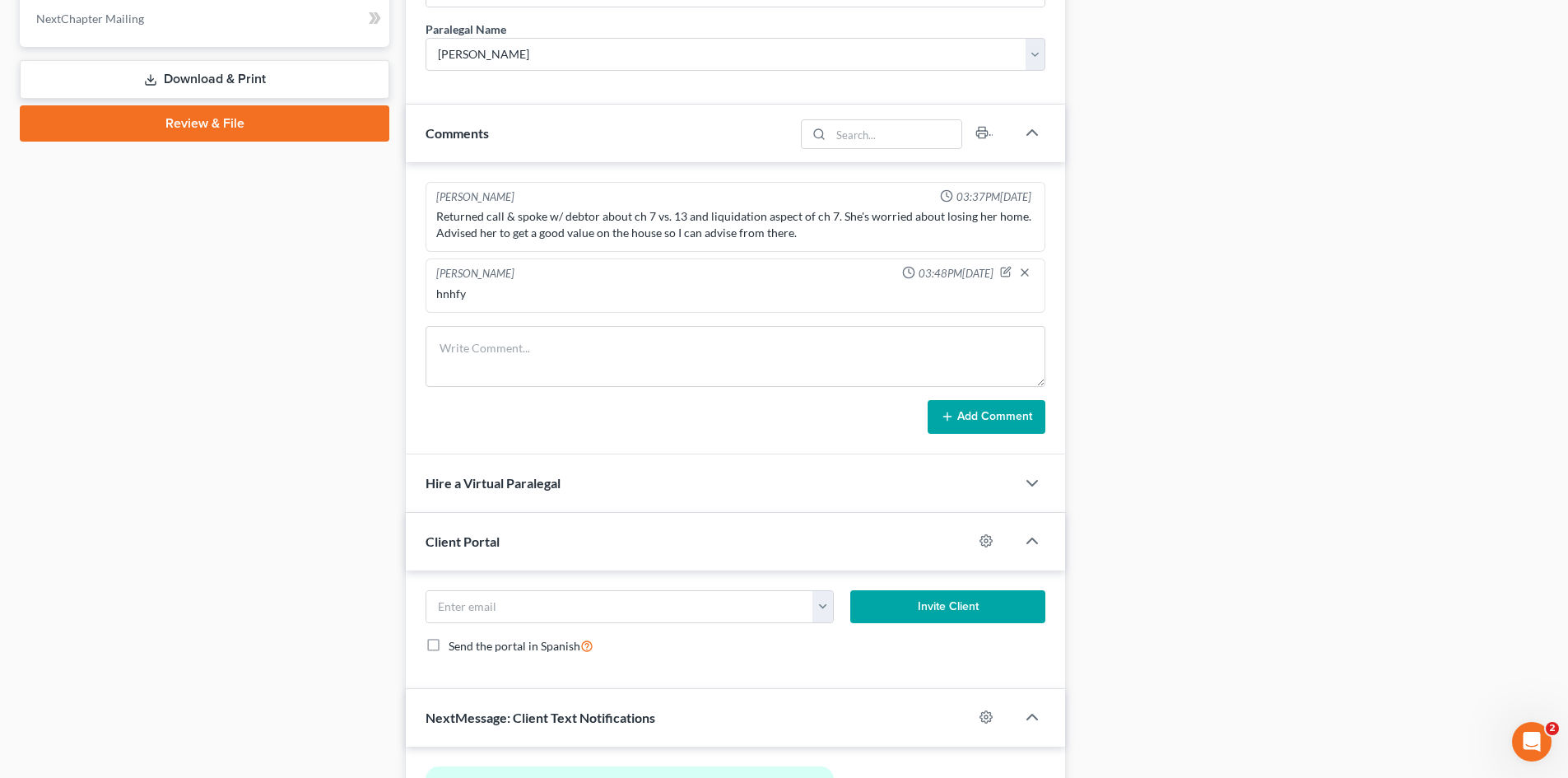
scroll to position [942, 0]
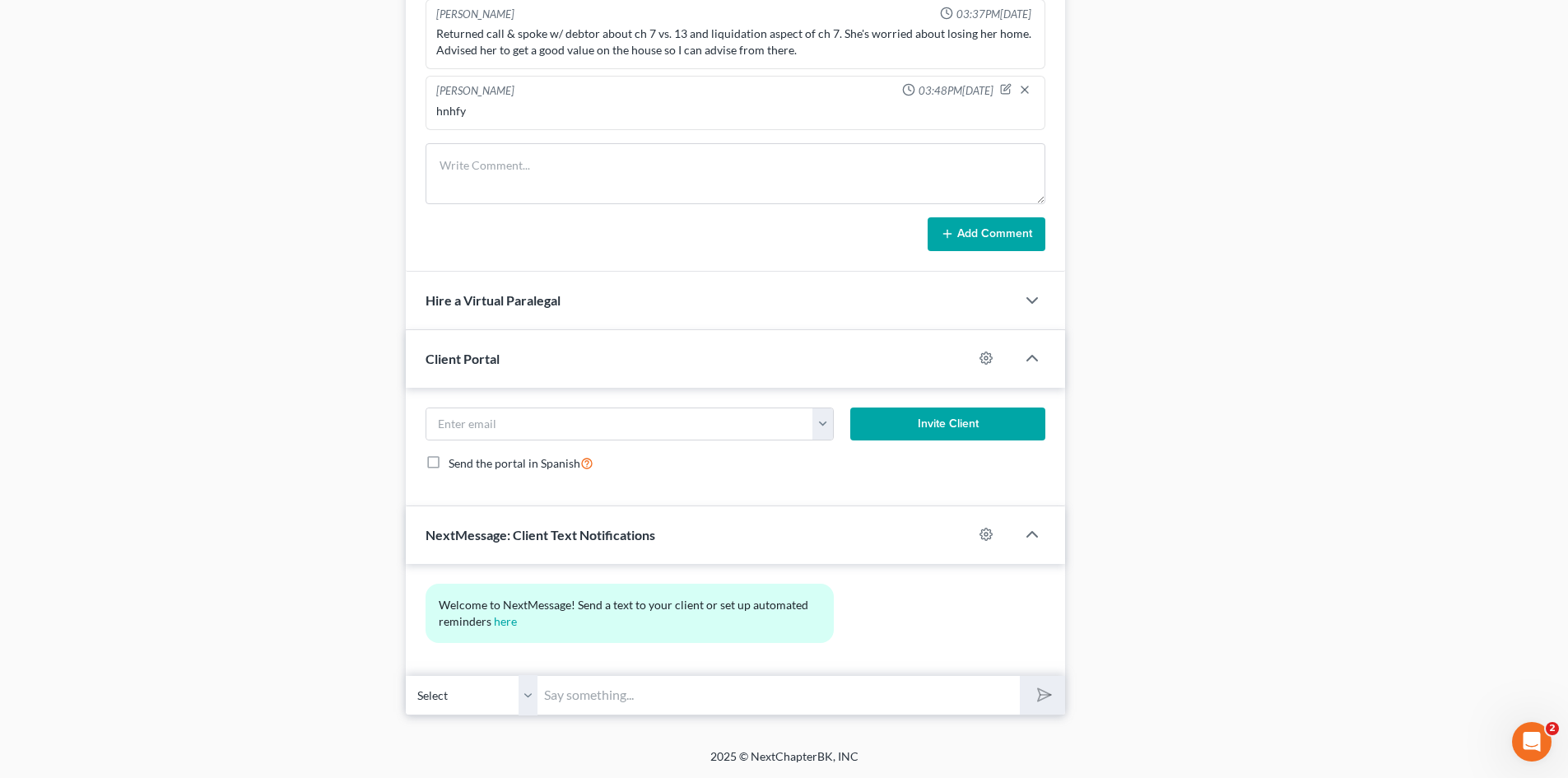
drag, startPoint x: 604, startPoint y: 698, endPoint x: 643, endPoint y: 681, distance: 42.5
click at [604, 698] on input "text" at bounding box center [778, 695] width 483 height 41
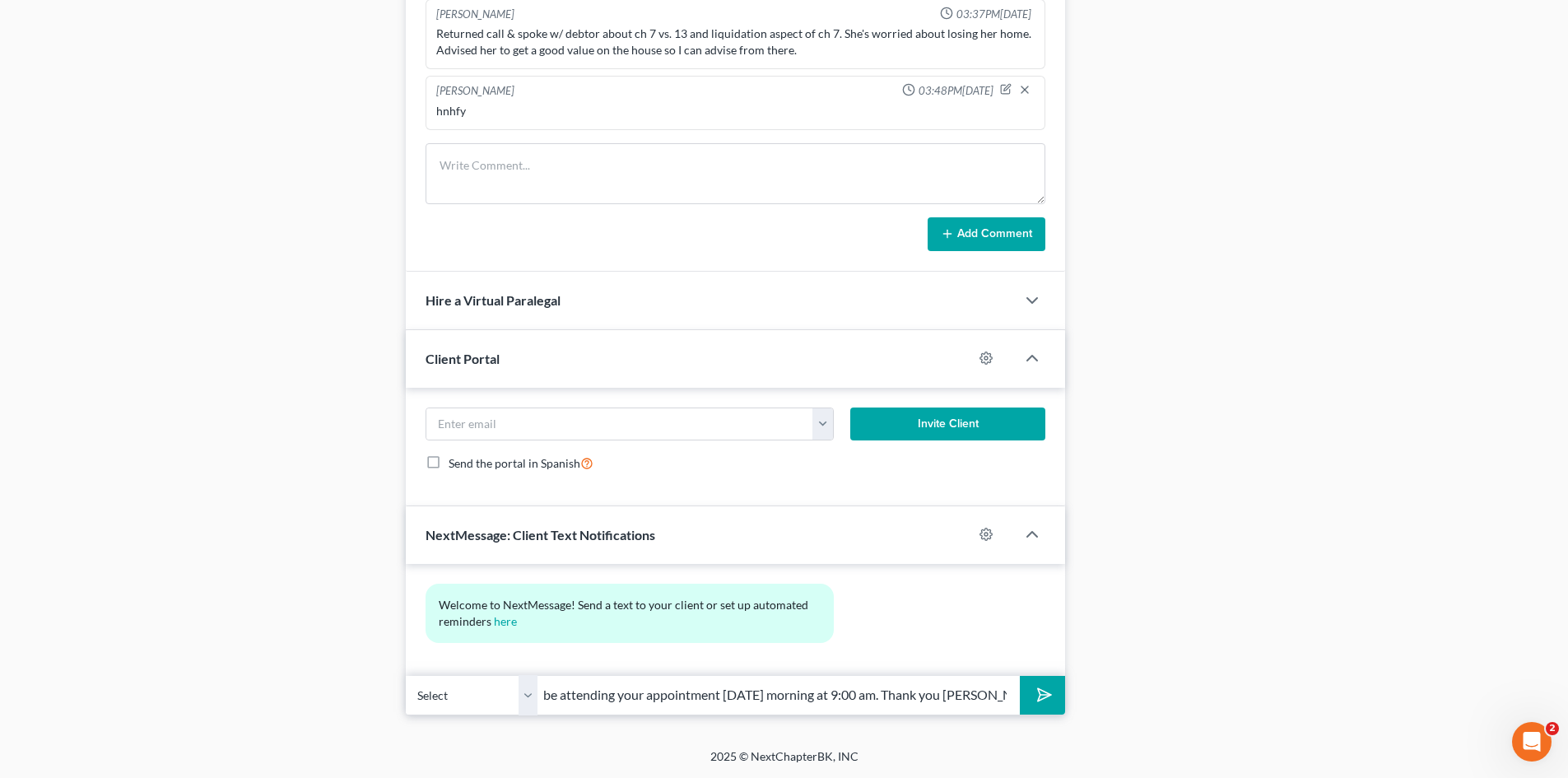
scroll to position [0, 407]
type input "Good Afternoon [PERSON_NAME], please text back to confirm you will be attending…"
click at [1020, 676] on button "submit" at bounding box center [1042, 695] width 45 height 39
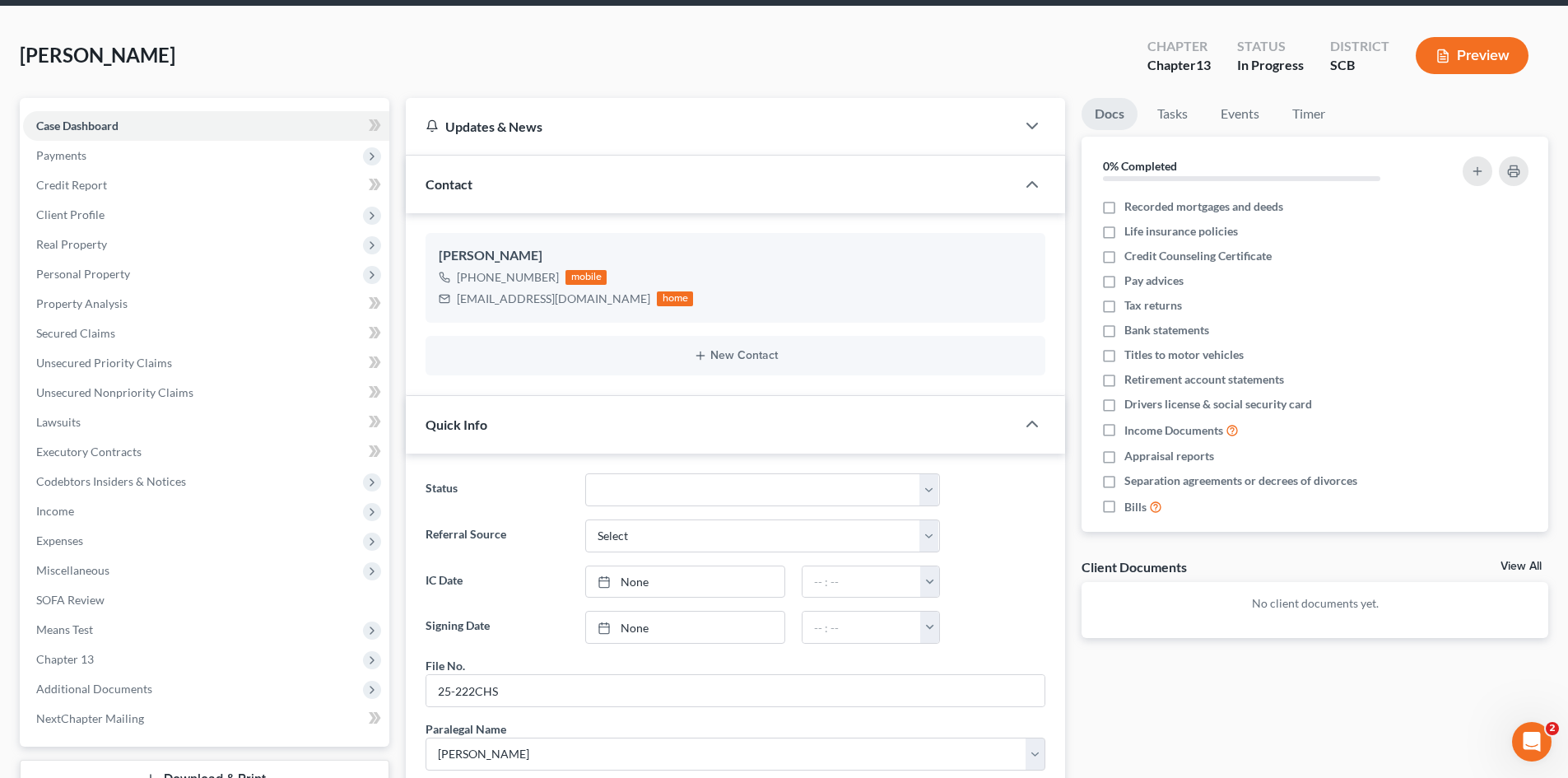
scroll to position [0, 0]
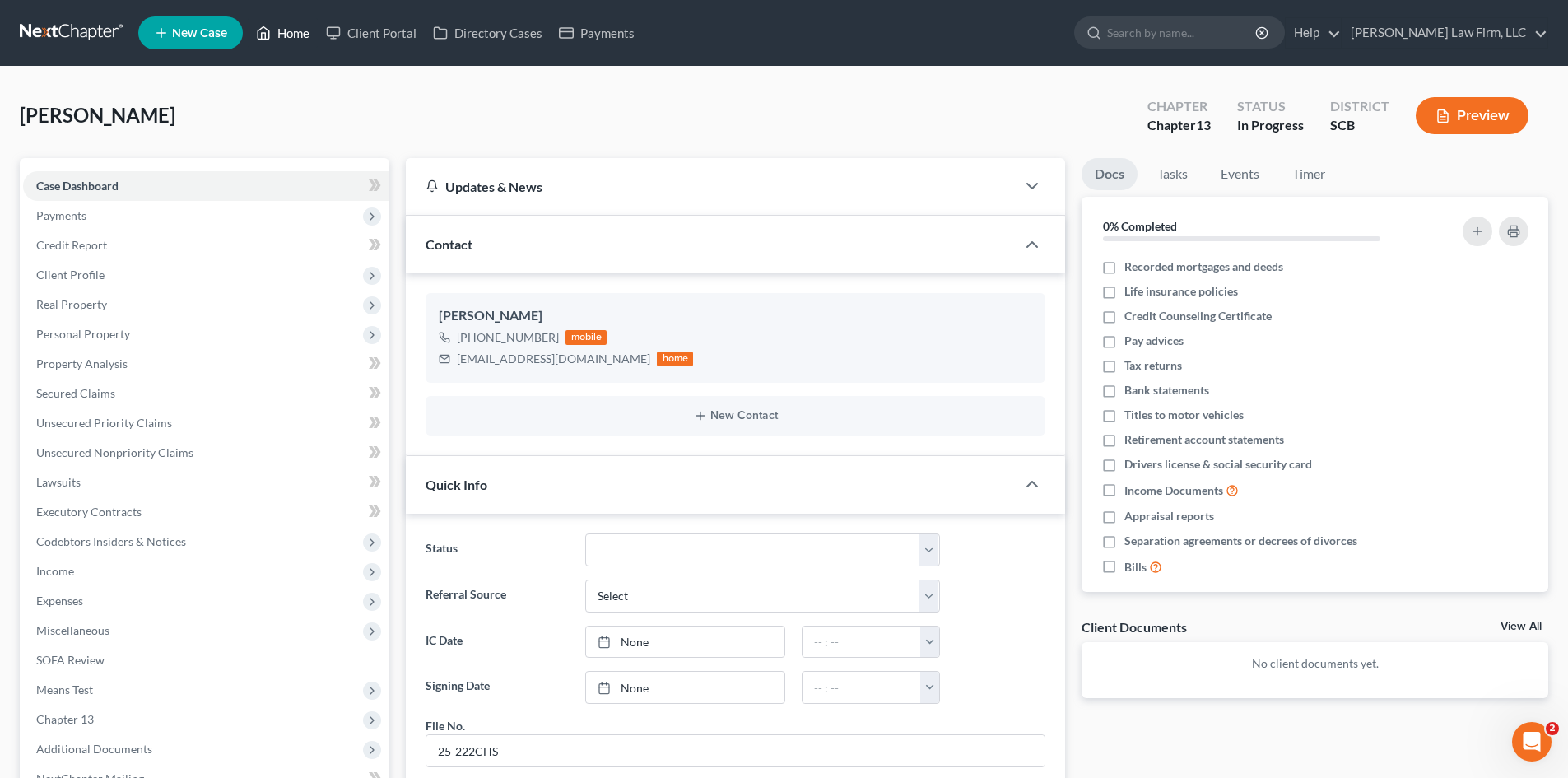
click at [302, 38] on link "Home" at bounding box center [282, 33] width 70 height 30
